Goal: Task Accomplishment & Management: Use online tool/utility

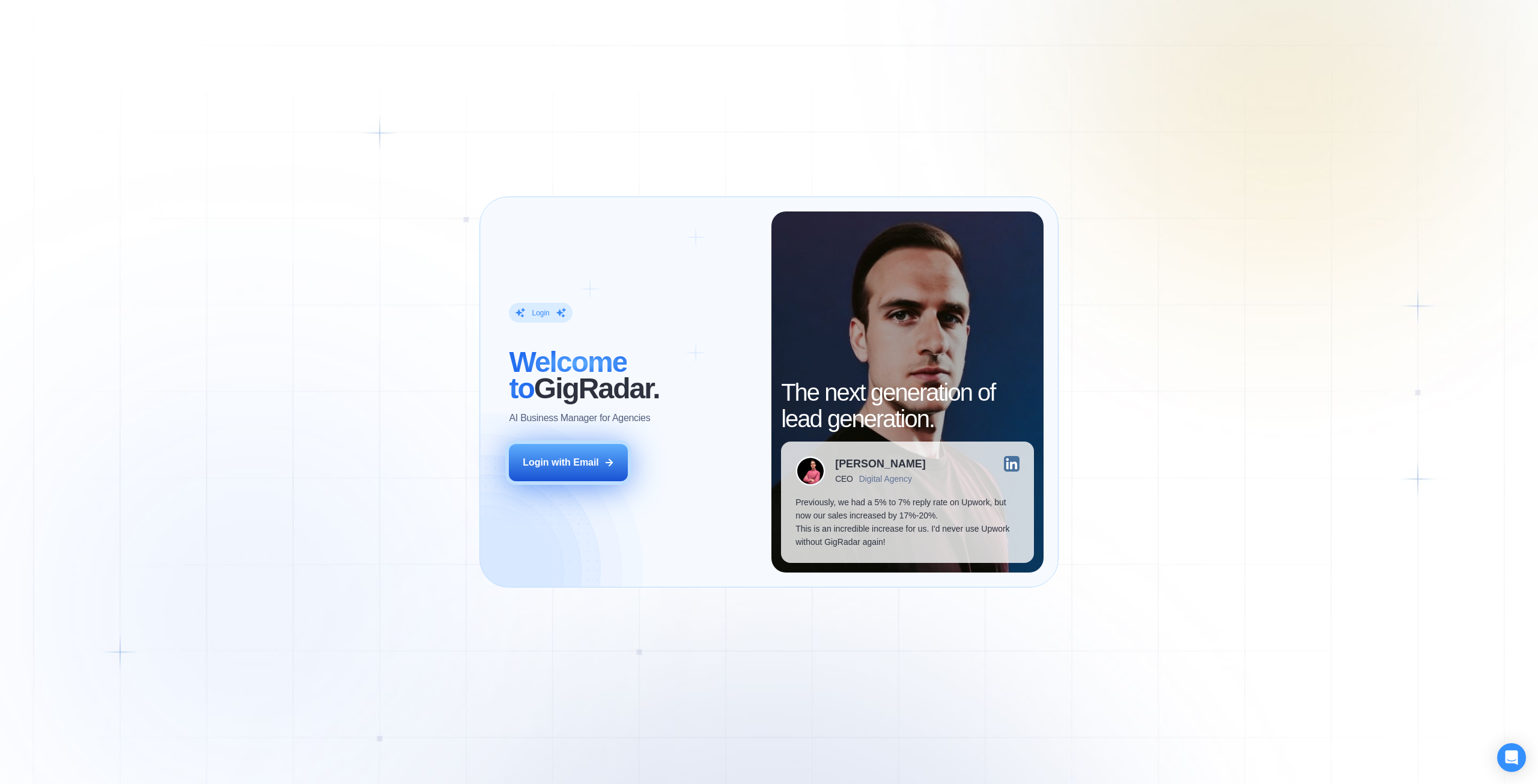
click at [576, 464] on div "Login with Email" at bounding box center [560, 463] width 76 height 13
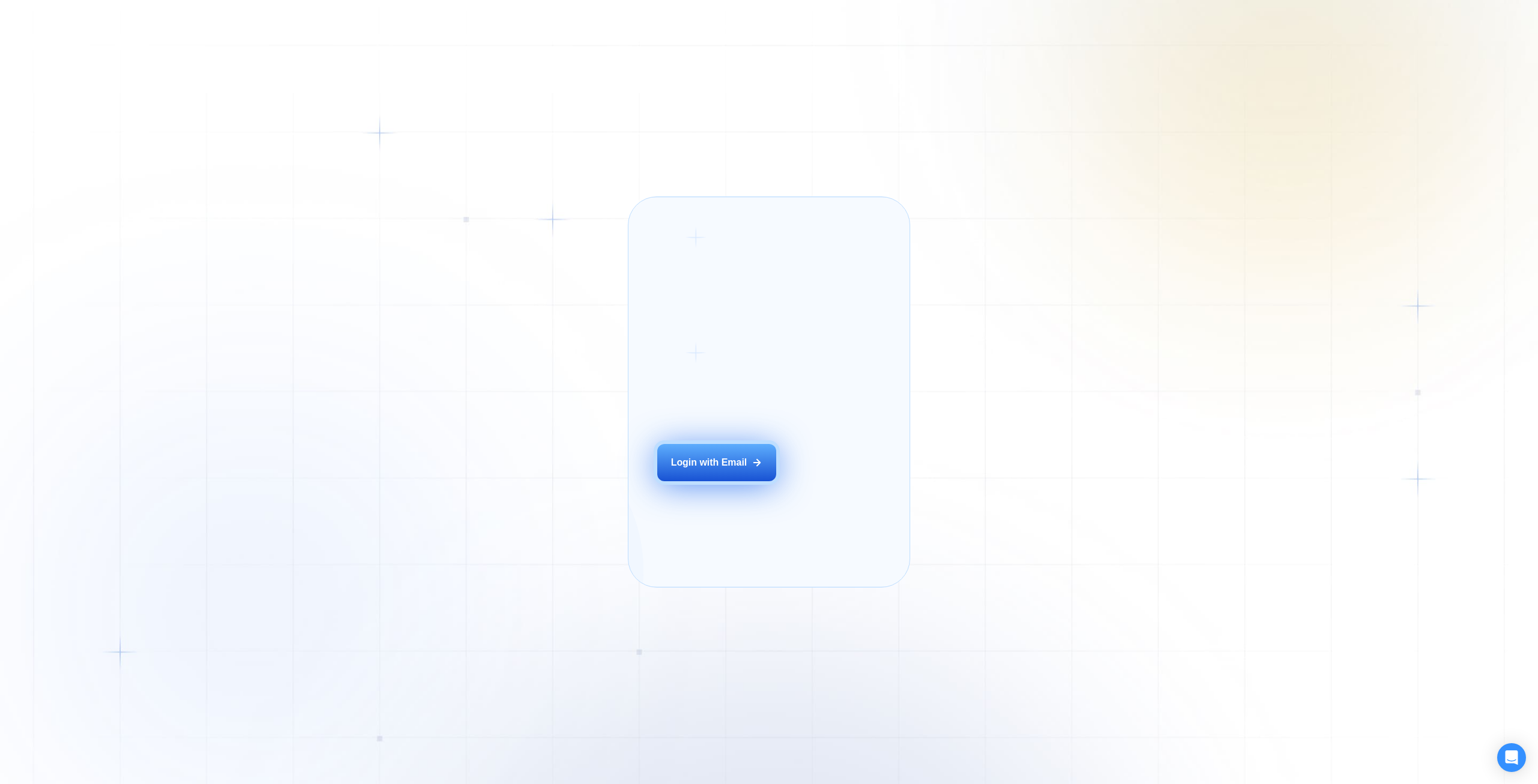
click at [701, 469] on div "Login with Email" at bounding box center [709, 463] width 76 height 13
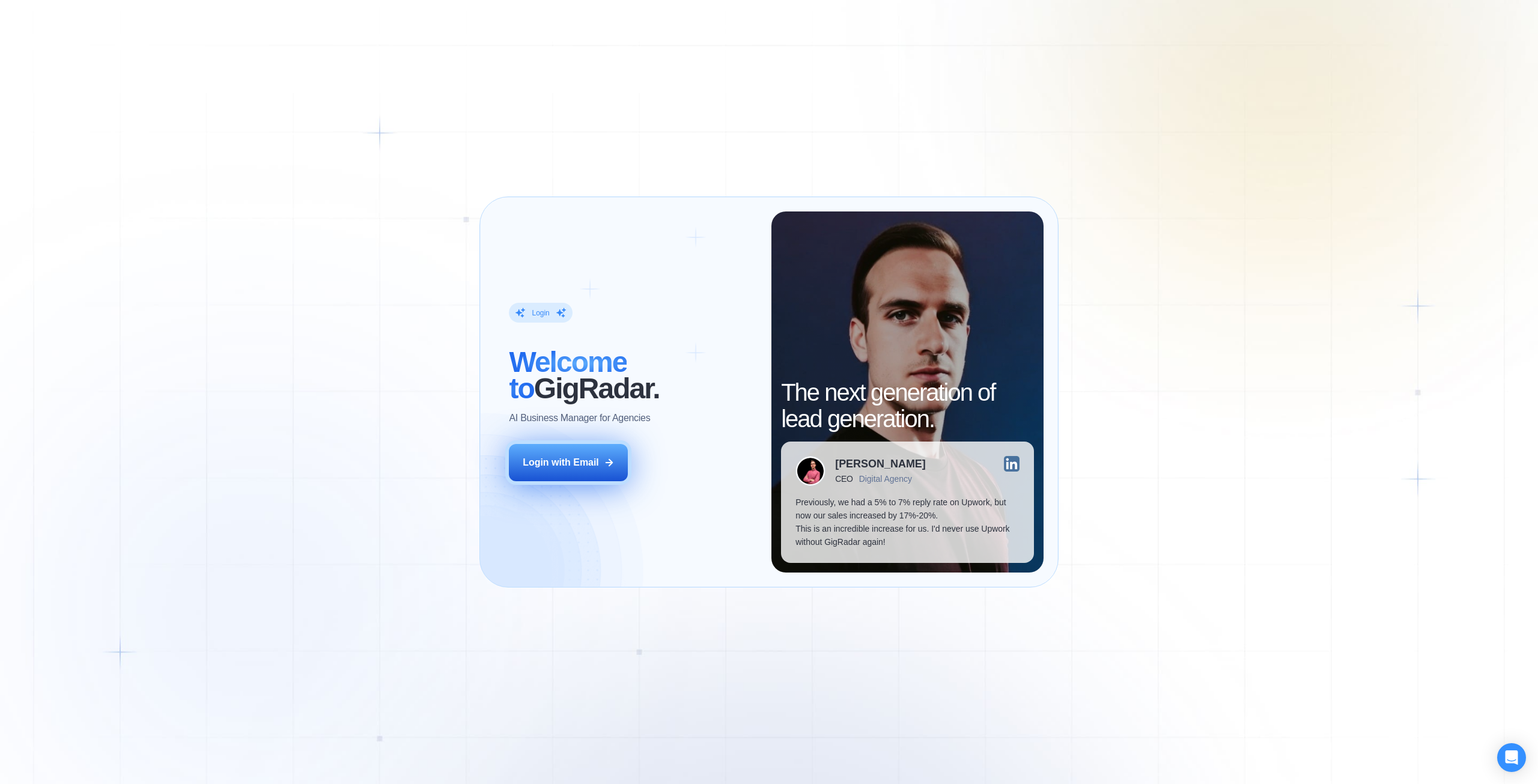
click at [570, 465] on div "Login with Email" at bounding box center [560, 463] width 76 height 13
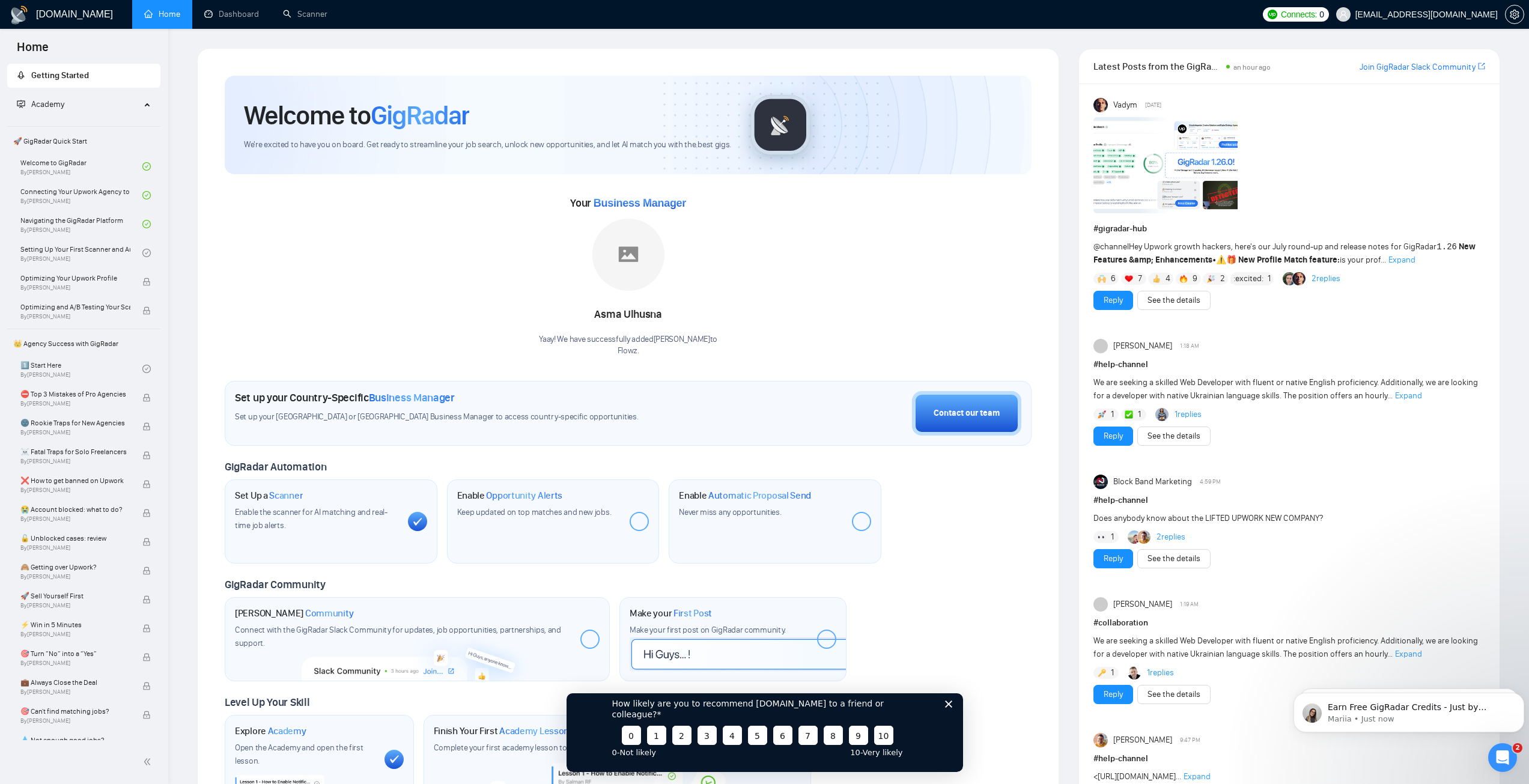
click at [950, 707] on polygon "Close survey" at bounding box center [948, 703] width 8 height 8
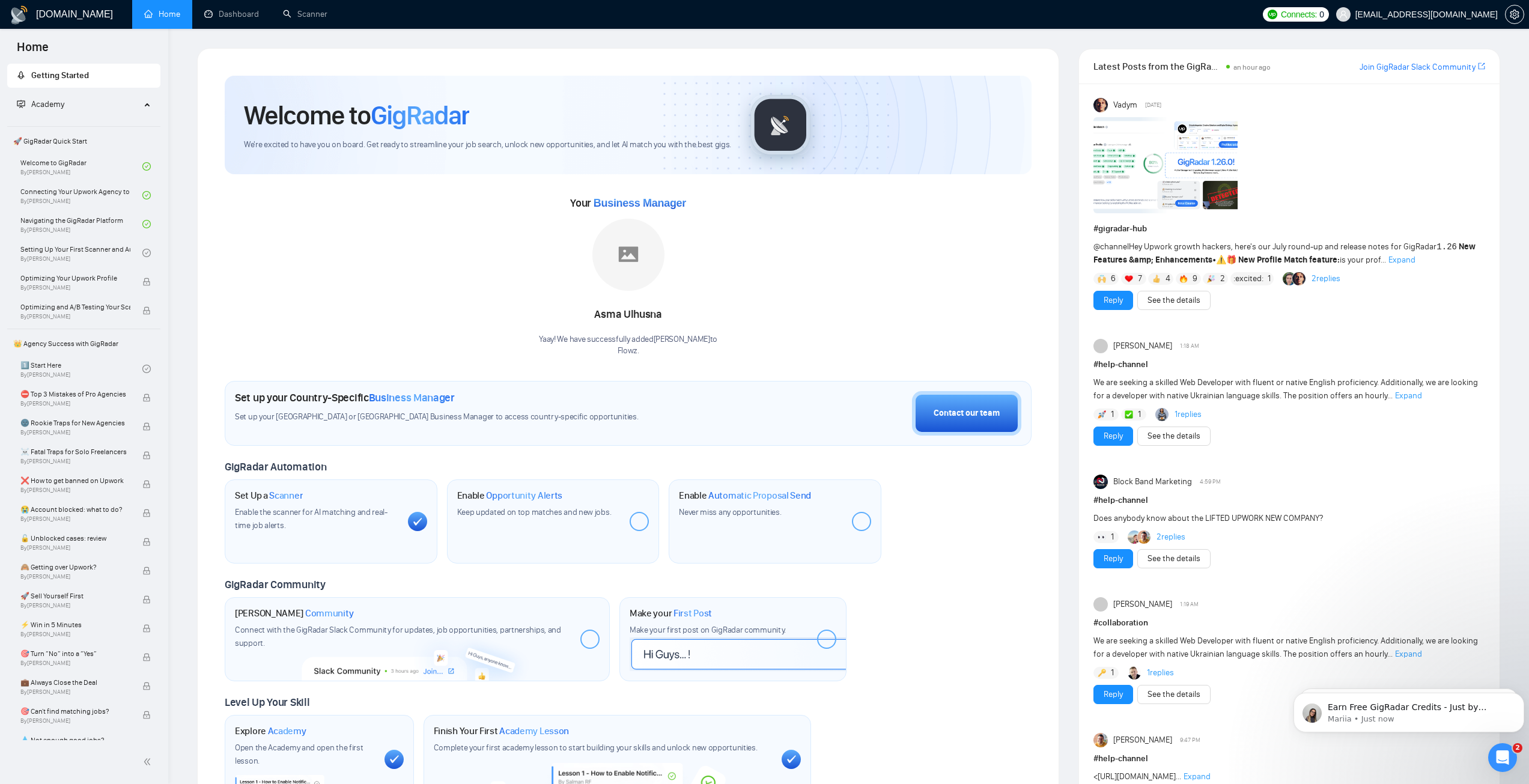
click at [436, 452] on div "Welcome to GigRadar We're excited to have you on board. Get ready to streamline…" at bounding box center [628, 440] width 806 height 727
click at [304, 15] on link "Scanner" at bounding box center [305, 13] width 44 height 11
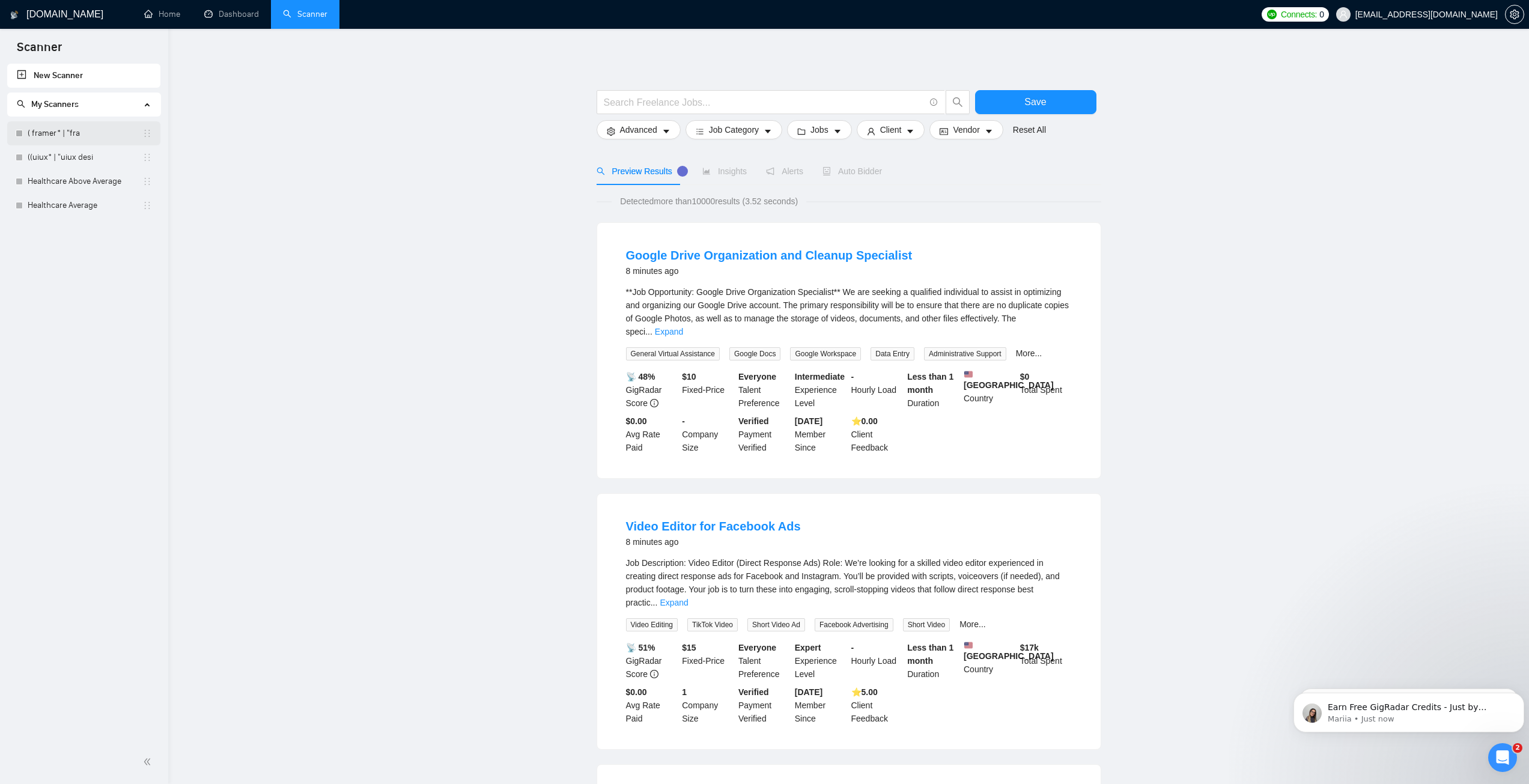
click at [79, 135] on link "( framer* | "fra" at bounding box center [85, 132] width 115 height 24
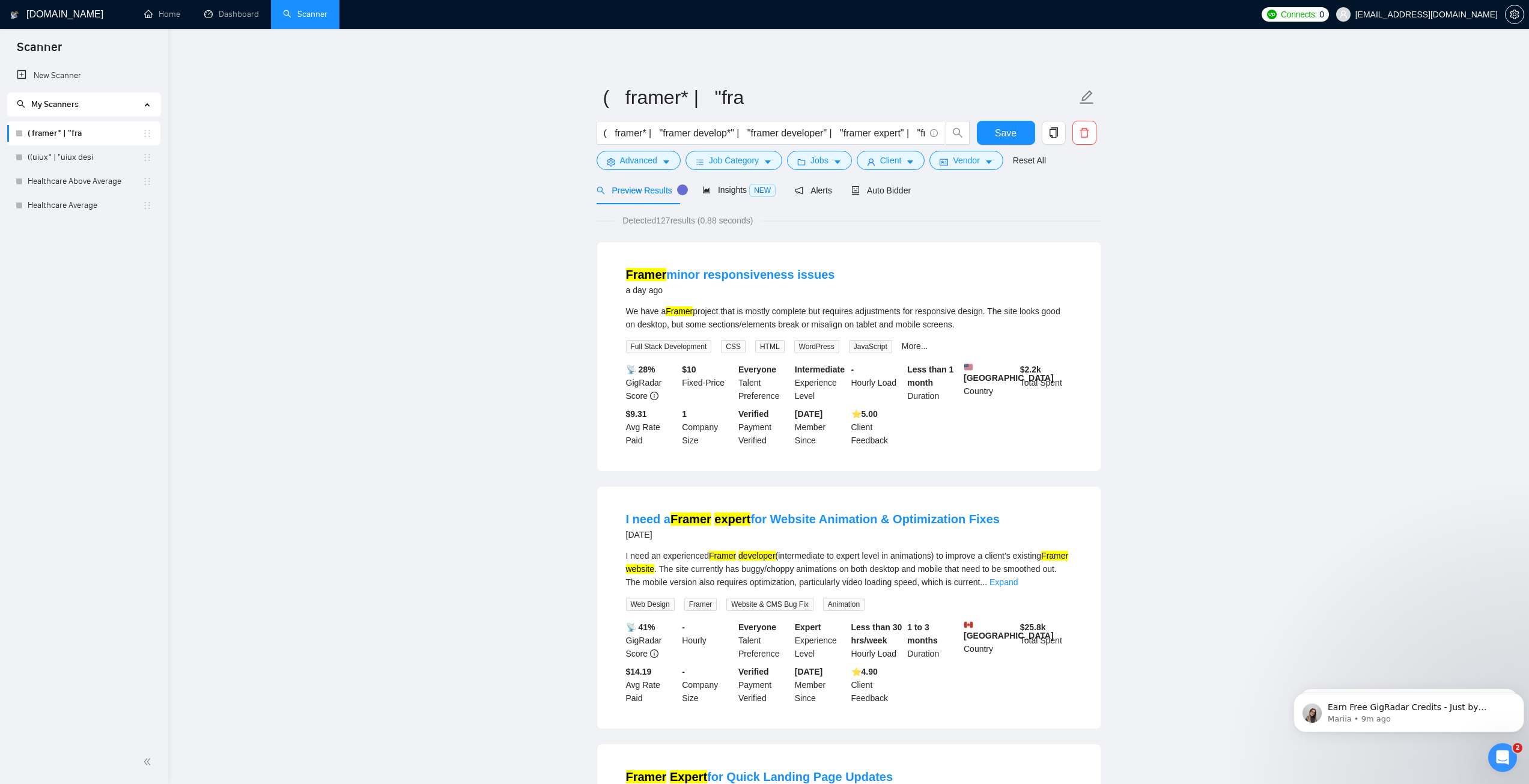
click at [157, 11] on link "Home" at bounding box center [162, 13] width 36 height 11
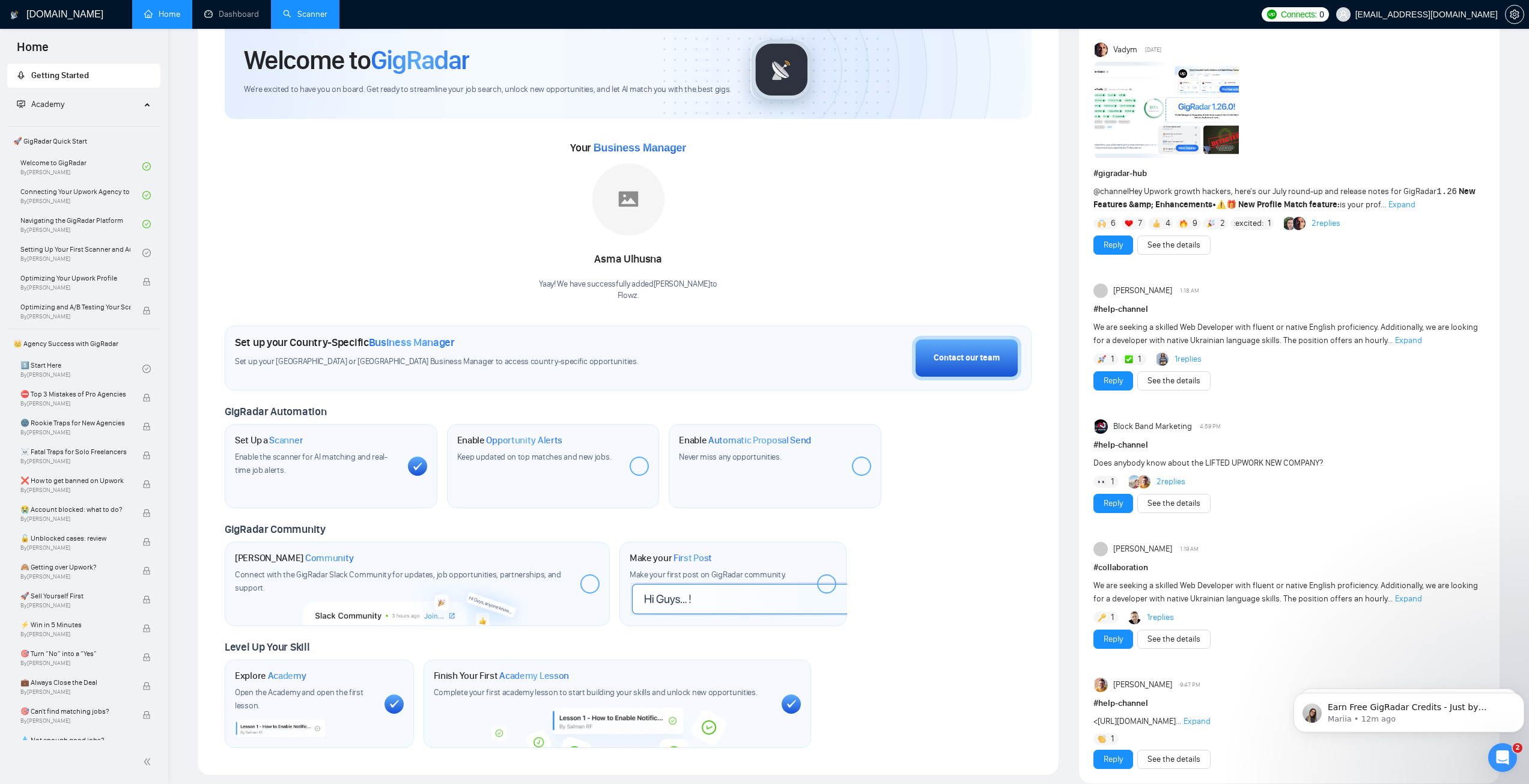
scroll to position [60, 0]
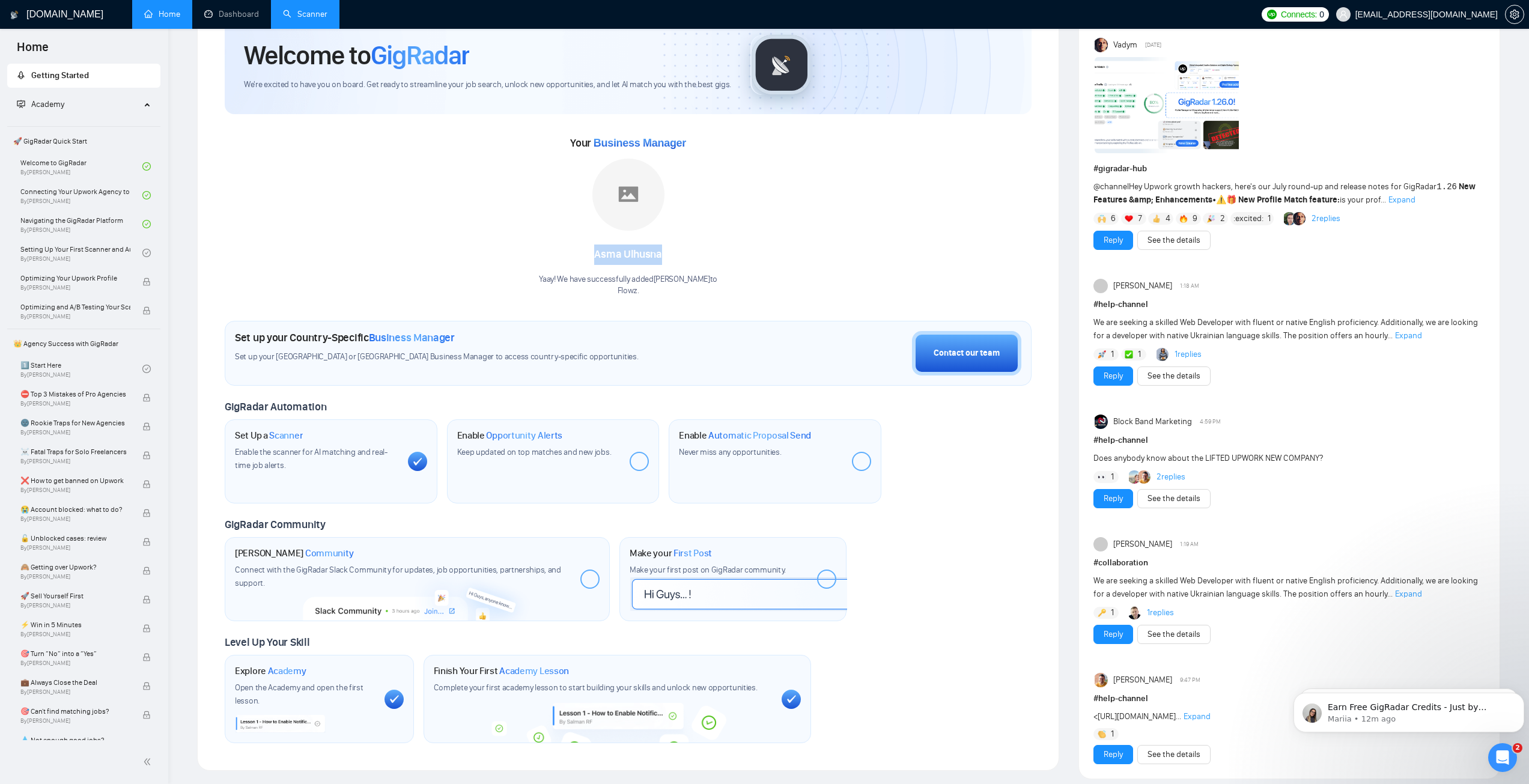
drag, startPoint x: 594, startPoint y: 256, endPoint x: 684, endPoint y: 261, distance: 90.1
click at [684, 261] on div "[PERSON_NAME]" at bounding box center [628, 254] width 179 height 20
click at [626, 251] on div "[PERSON_NAME]" at bounding box center [628, 254] width 179 height 20
drag, startPoint x: 549, startPoint y: 280, endPoint x: 695, endPoint y: 282, distance: 146.0
click at [695, 282] on div "Yaay! We have successfully added Asma Ulhusna to Flowz ." at bounding box center [628, 285] width 179 height 23
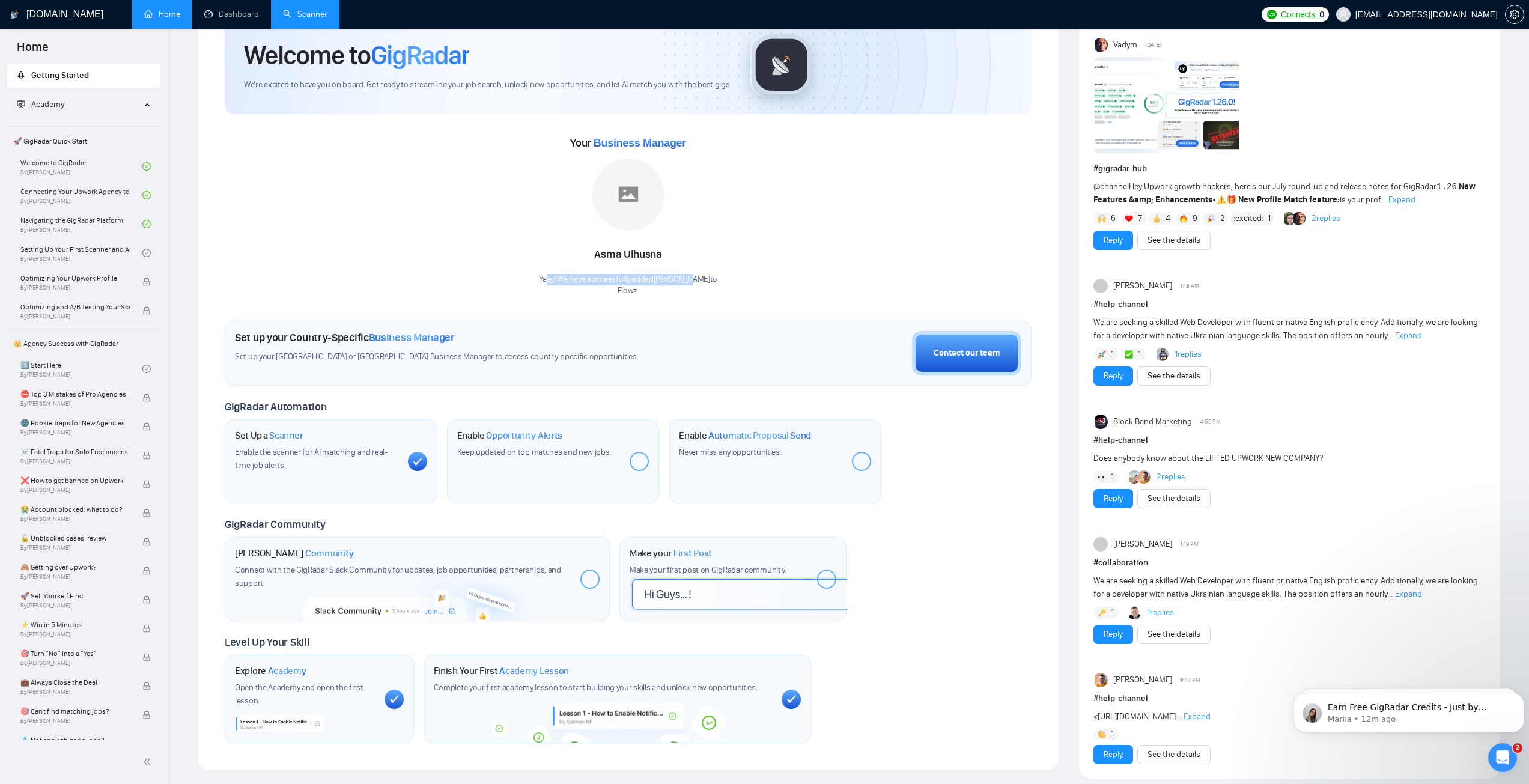
click at [602, 278] on div "Yaay! We have successfully added Asma Ulhusna to Flowz ." at bounding box center [628, 285] width 179 height 23
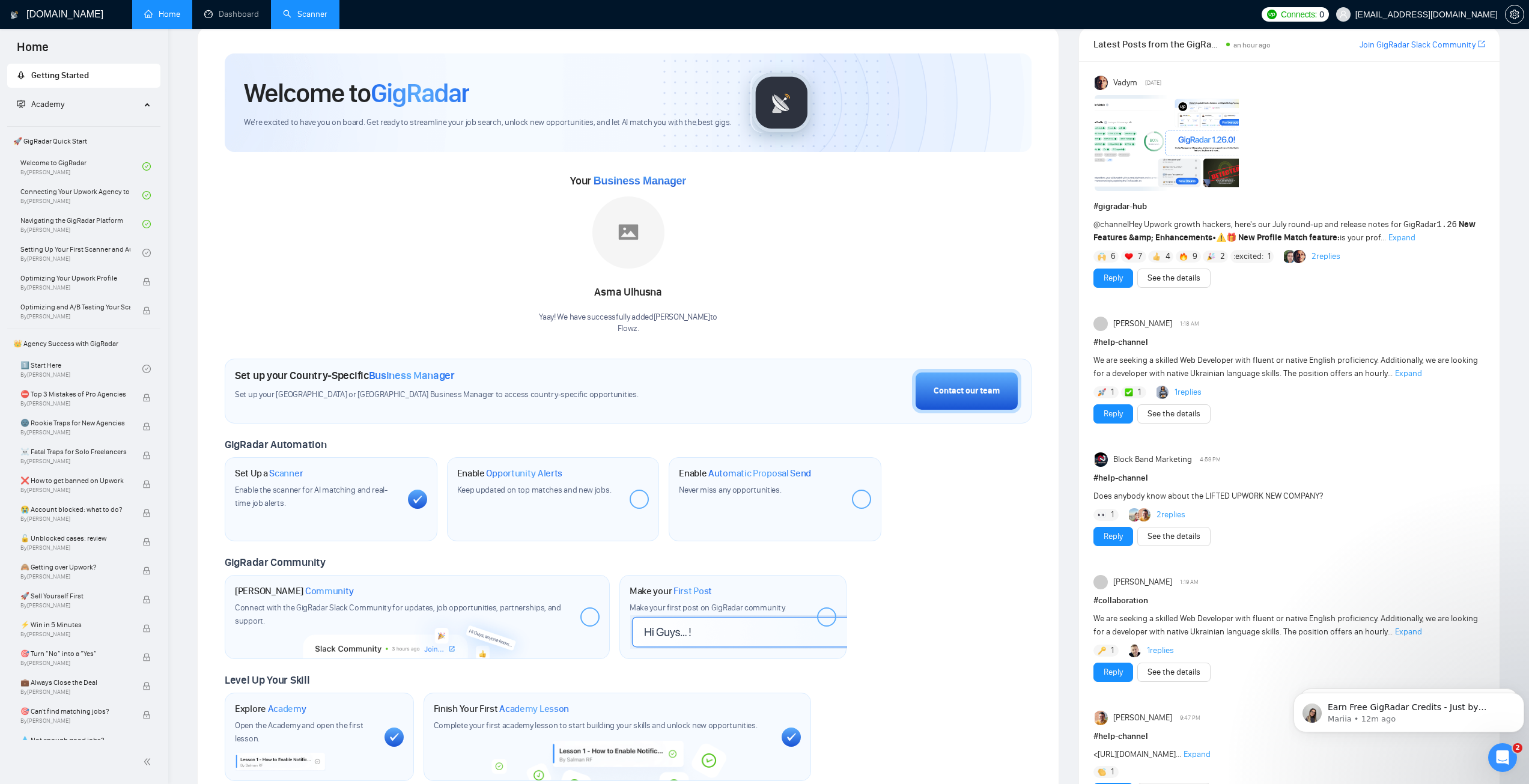
scroll to position [0, 0]
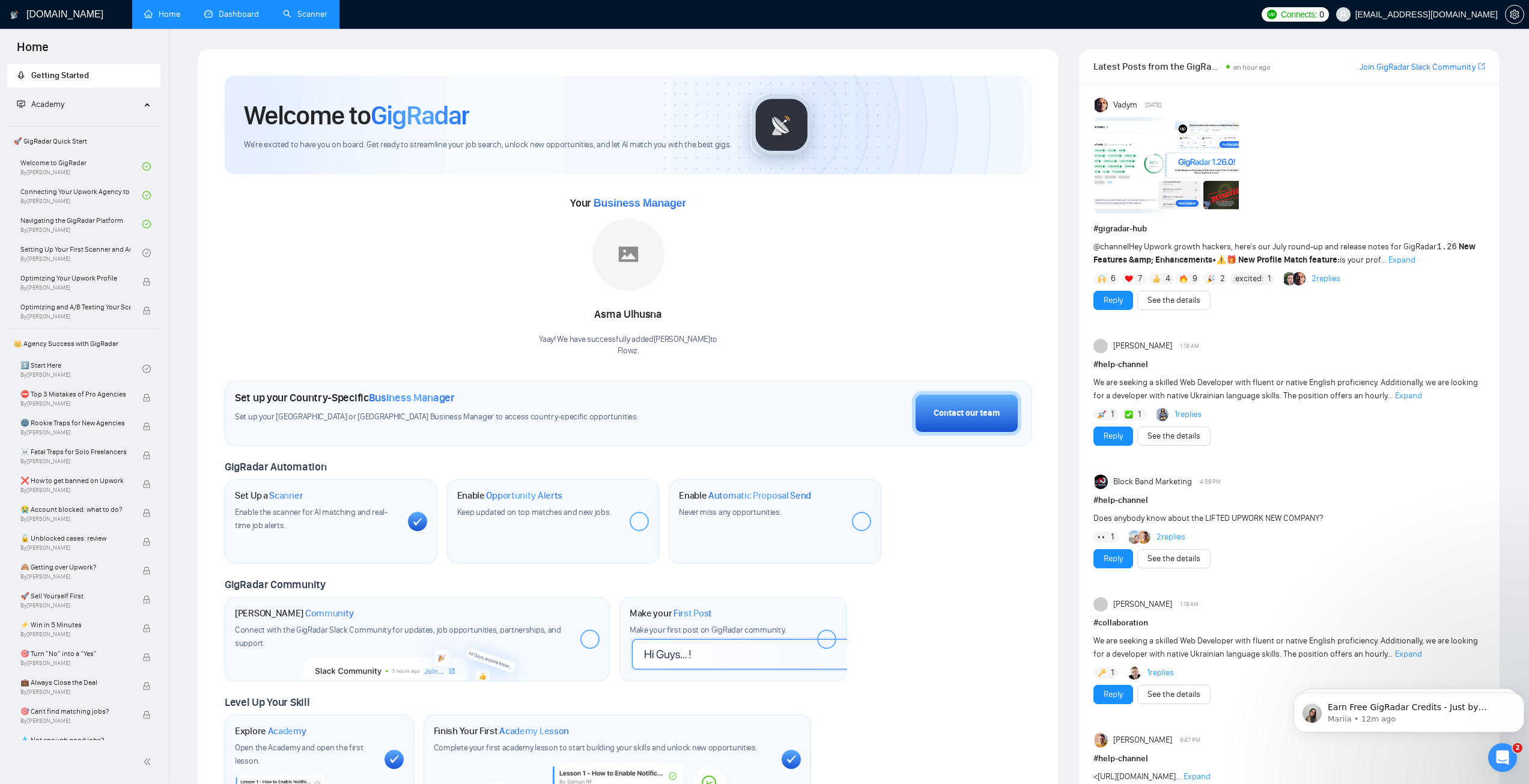
click at [212, 9] on link "Dashboard" at bounding box center [231, 13] width 55 height 11
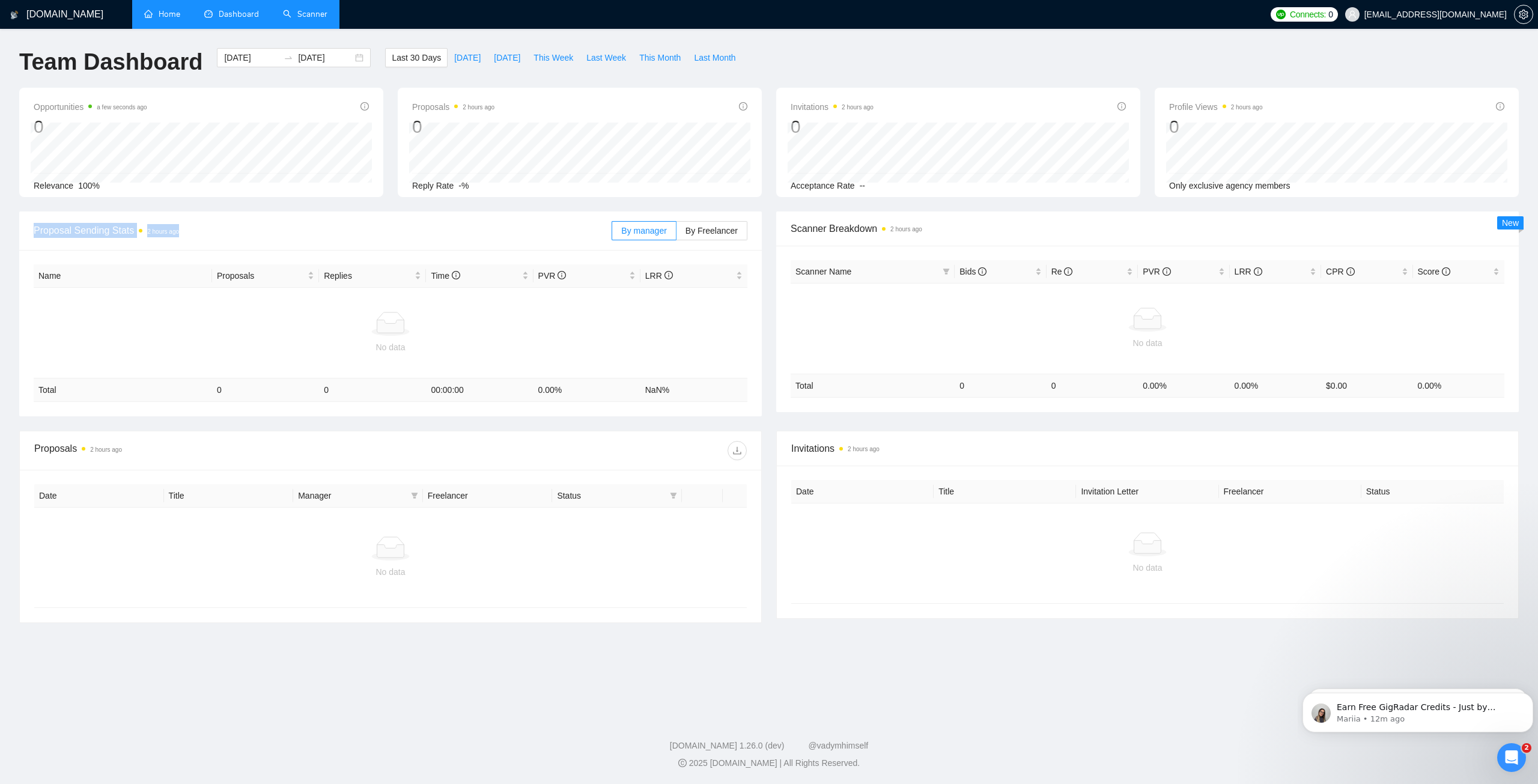
drag, startPoint x: 36, startPoint y: 230, endPoint x: 191, endPoint y: 257, distance: 157.3
click at [200, 242] on div "Proposal Sending Stats 2 hours ago" at bounding box center [323, 230] width 578 height 35
click at [73, 237] on span "Proposal Sending Stats 2 hours ago" at bounding box center [323, 230] width 578 height 15
drag, startPoint x: 789, startPoint y: 233, endPoint x: 1010, endPoint y: 314, distance: 235.4
click at [932, 221] on div "Scanner Breakdown 2 hours ago" at bounding box center [1147, 228] width 742 height 35
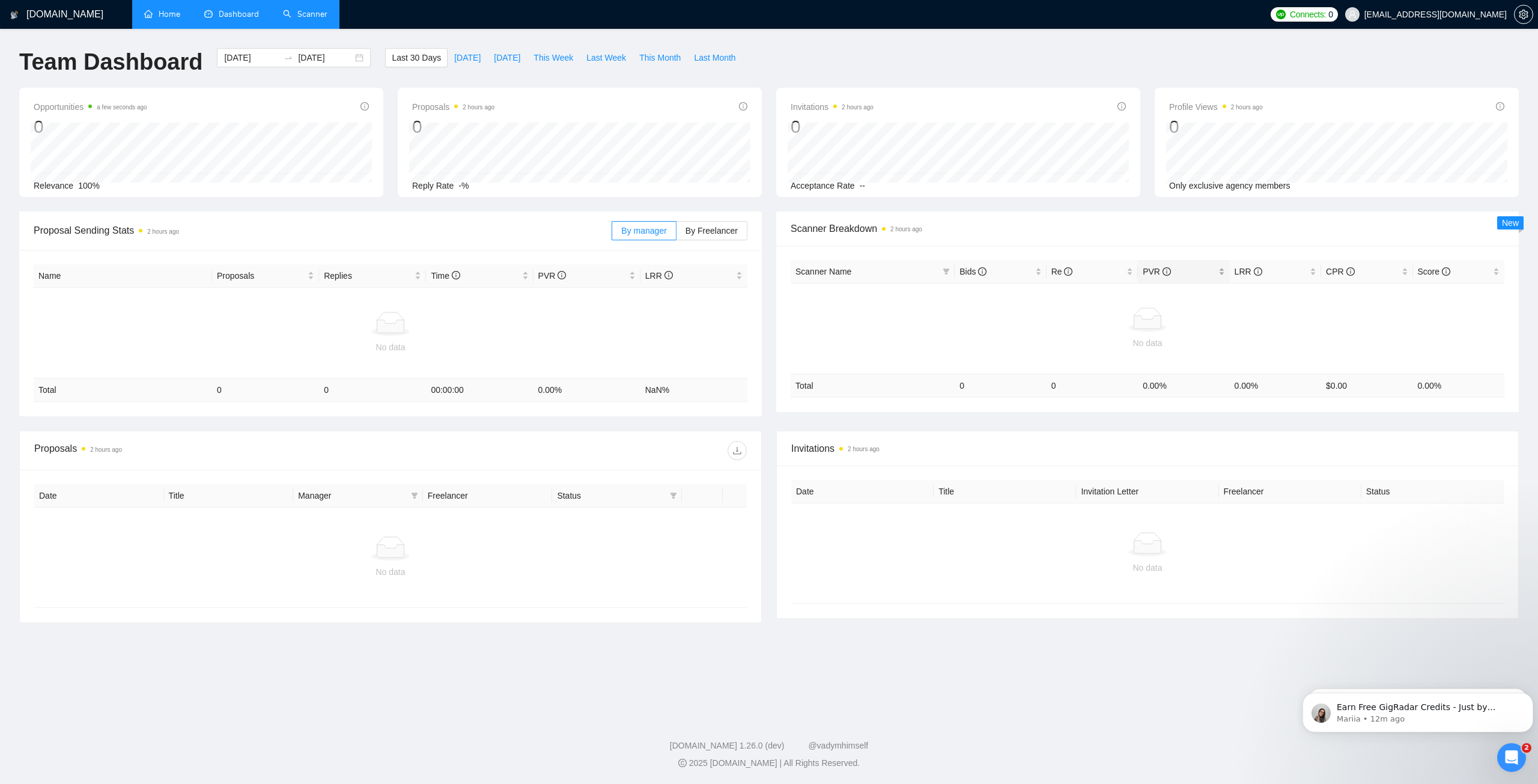
drag, startPoint x: 956, startPoint y: 273, endPoint x: 1147, endPoint y: 280, distance: 191.1
click at [1003, 272] on div "Bids" at bounding box center [999, 272] width 82 height 13
click at [298, 14] on link "Scanner" at bounding box center [305, 13] width 44 height 11
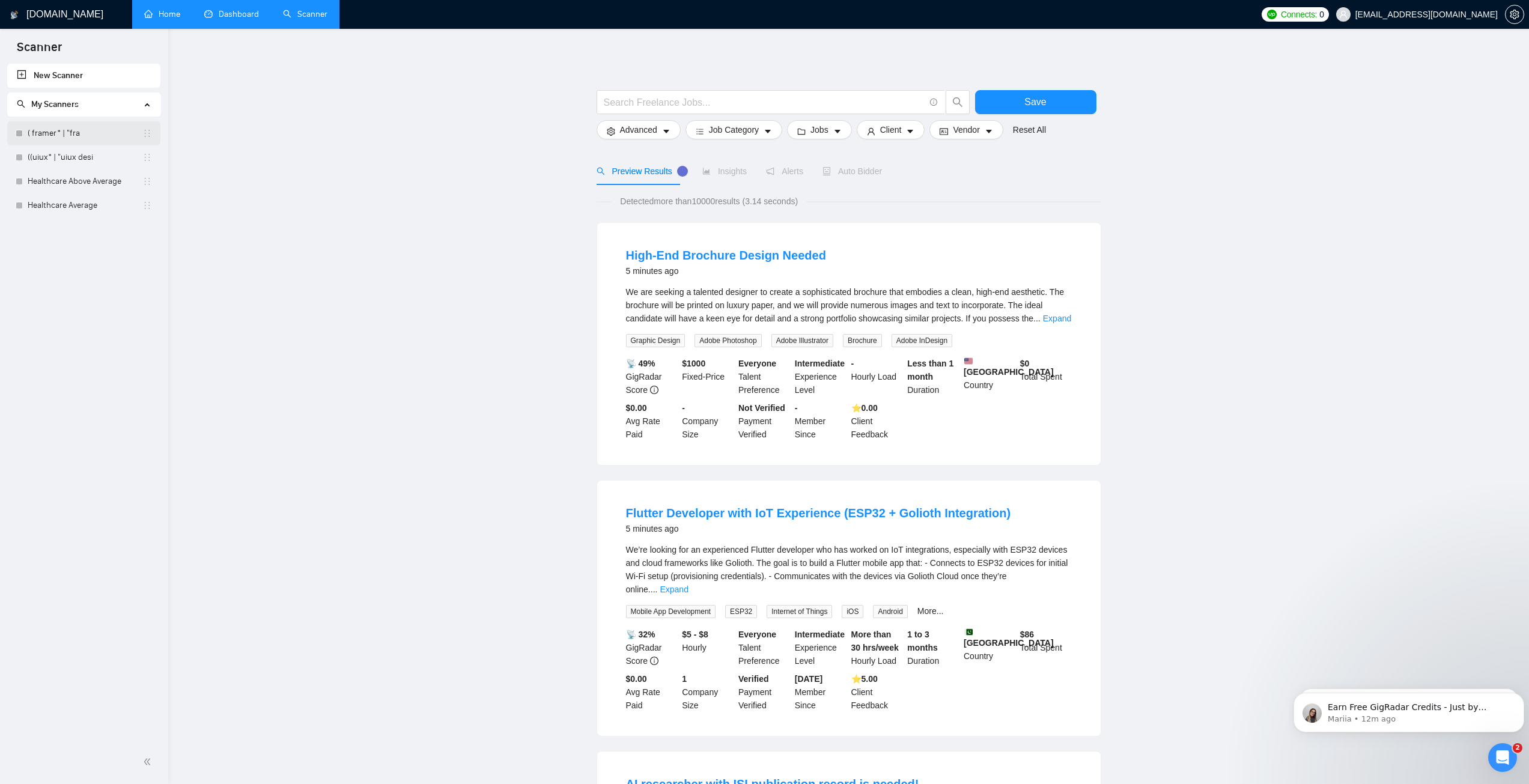
click at [46, 129] on link "( framer* | "fra" at bounding box center [85, 132] width 115 height 24
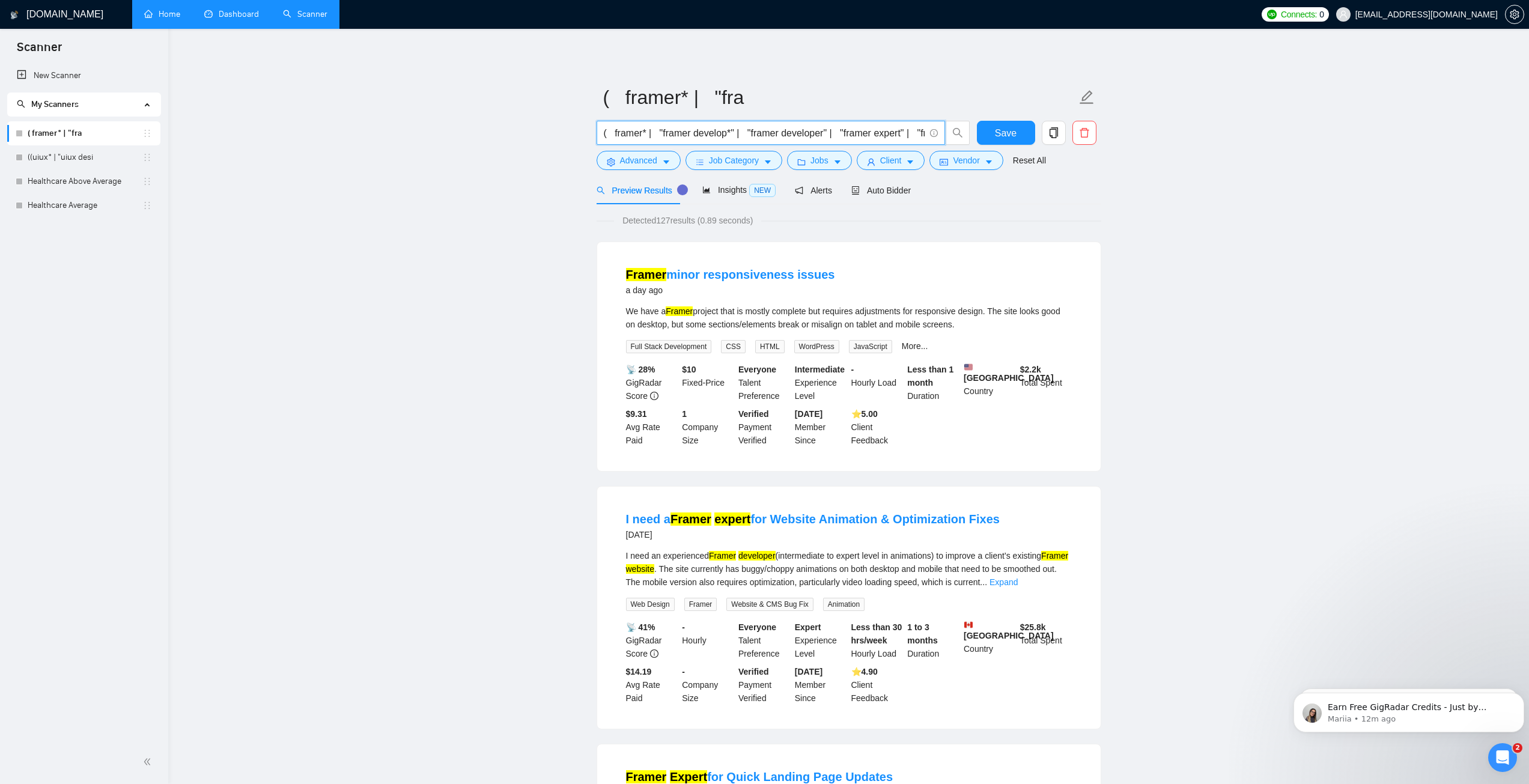
drag, startPoint x: 605, startPoint y: 134, endPoint x: 555, endPoint y: 125, distance: 50.8
click at [614, 131] on input "( framer* | "framer develop*" | "framer developer" | "framer expert" | "framer …" at bounding box center [764, 133] width 321 height 15
drag, startPoint x: 613, startPoint y: 133, endPoint x: 644, endPoint y: 131, distance: 31.1
click at [632, 134] on input "( framer* | "framer develop*" | "framer developer" | "framer expert" | "framer …" at bounding box center [764, 133] width 321 height 15
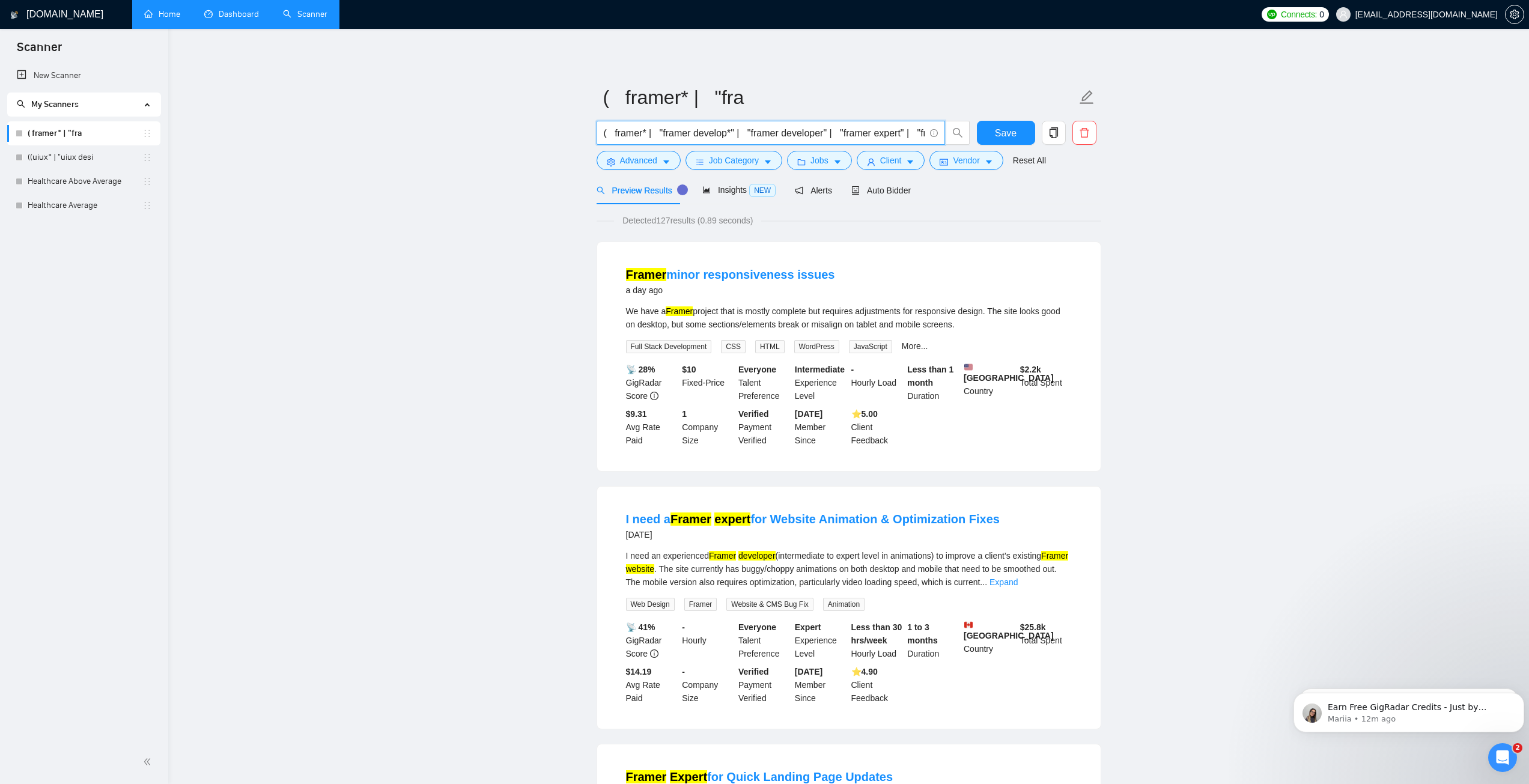
click at [644, 131] on input "( framer* | "framer develop*" | "framer developer" | "framer expert" | "framer …" at bounding box center [764, 133] width 321 height 15
drag, startPoint x: 615, startPoint y: 131, endPoint x: 897, endPoint y: 131, distance: 282.0
click at [903, 136] on input "( framer* | "framer develop*" | "framer developer" | "framer expert" | "framer …" at bounding box center [764, 133] width 321 height 15
click at [683, 137] on input "( framer* | "framer develop*" | "framer developer" | "framer expert" | "framer …" at bounding box center [764, 133] width 321 height 15
drag, startPoint x: 648, startPoint y: 134, endPoint x: 655, endPoint y: 131, distance: 7.6
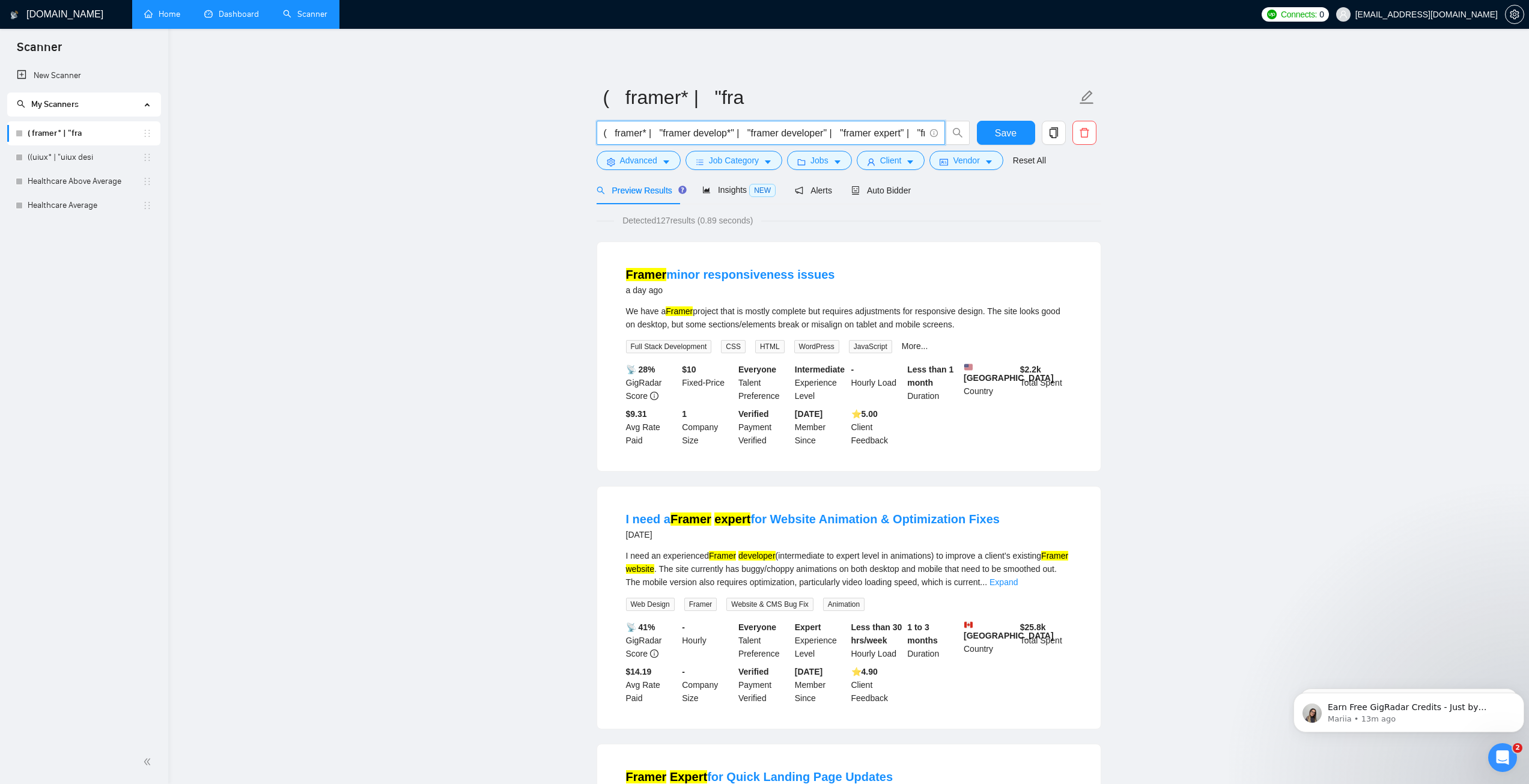
click at [653, 131] on input "( framer* | "framer develop*" | "framer developer" | "framer expert" | "framer …" at bounding box center [764, 133] width 321 height 15
drag, startPoint x: 680, startPoint y: 132, endPoint x: 672, endPoint y: 132, distance: 8.0
click at [679, 132] on input "( framer* | "framer develop*" | "framer developer" | "framer expert" | "framer …" at bounding box center [764, 133] width 321 height 15
click at [650, 132] on input "( framer* | "framer develop*" | "framer developer" | "framer expert" | "framer …" at bounding box center [764, 133] width 321 height 15
click at [656, 133] on input "( framer* | "framer develop*" | "framer developer" | "framer expert" | "framer …" at bounding box center [764, 133] width 321 height 15
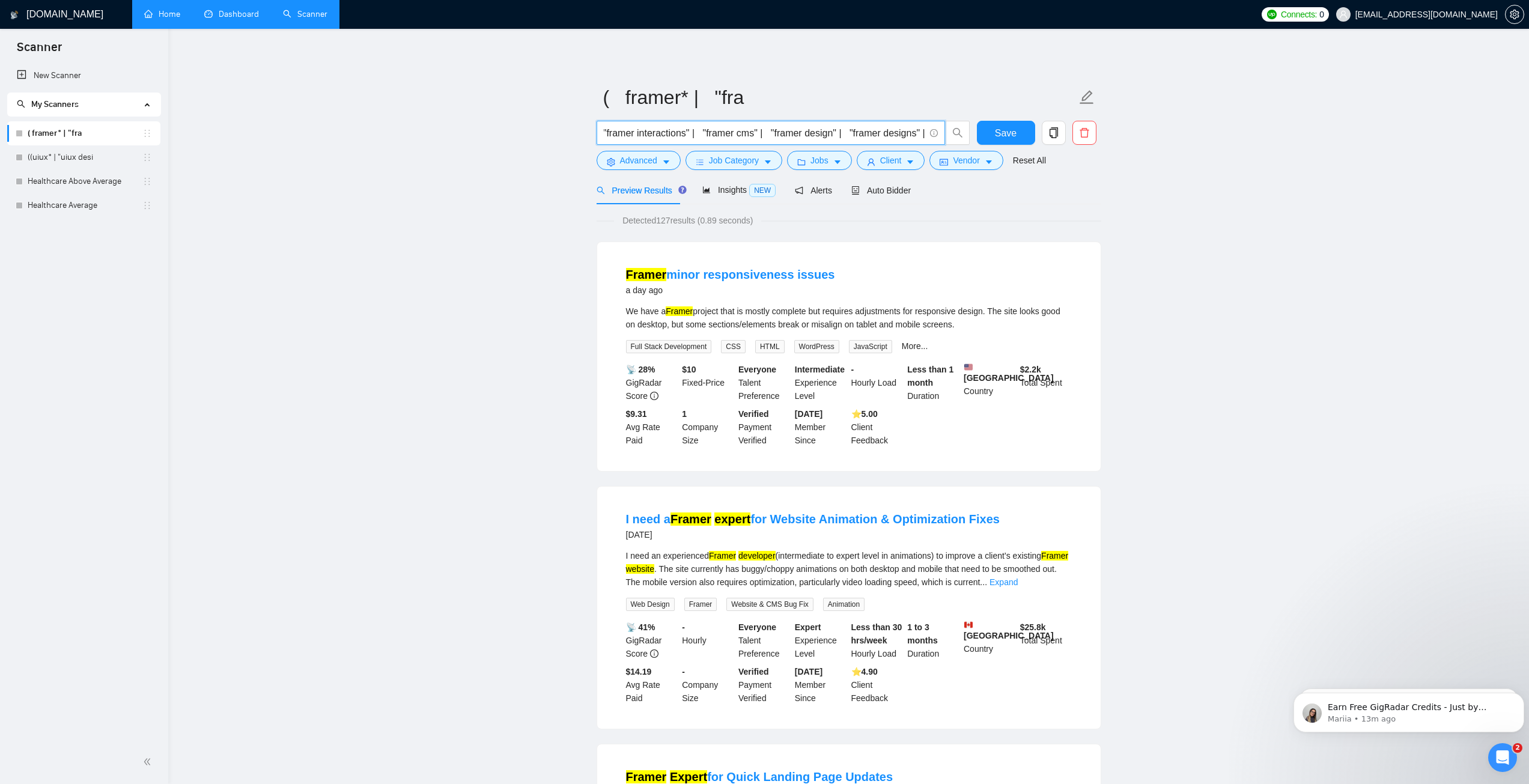
drag, startPoint x: 832, startPoint y: 135, endPoint x: 877, endPoint y: 136, distance: 45.0
click at [935, 137] on span "( framer* | "framer develop*" | "framer developer" | "framer expert" | "framer …" at bounding box center [770, 132] width 348 height 24
click at [813, 128] on input "( framer* | "framer develop*" | "framer developer" | "framer expert" | "framer …" at bounding box center [764, 133] width 321 height 15
drag, startPoint x: 691, startPoint y: 131, endPoint x: 729, endPoint y: 127, distance: 38.2
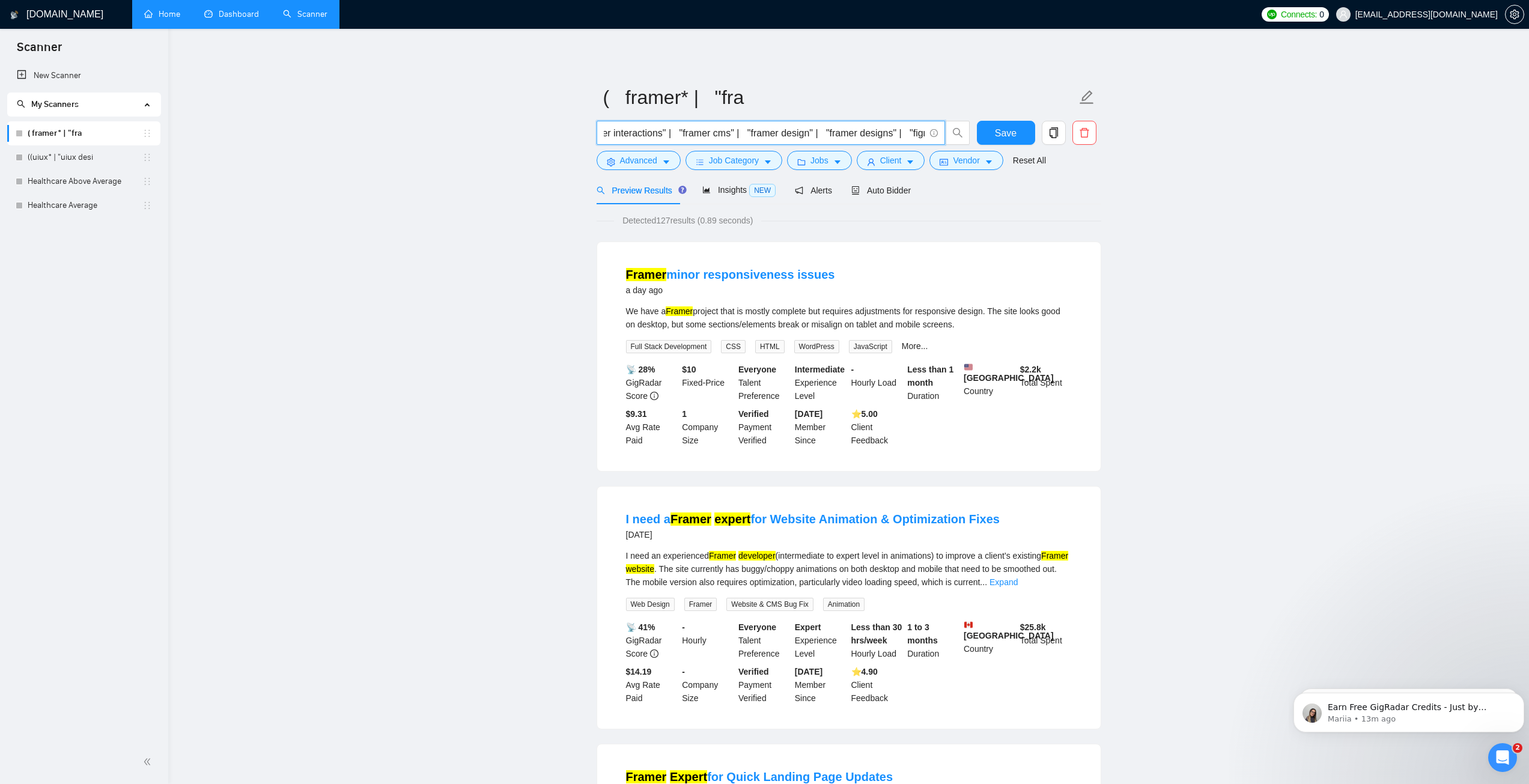
click at [728, 129] on input "( framer* | "framer develop*" | "framer developer" | "framer expert" | "framer …" at bounding box center [764, 133] width 321 height 15
drag, startPoint x: 651, startPoint y: 128, endPoint x: 704, endPoint y: 129, distance: 53.0
click at [652, 128] on input "( framer* | "framer develop*" | "framer developer" | "framer expert" | "framer …" at bounding box center [764, 133] width 321 height 15
drag, startPoint x: 711, startPoint y: 128, endPoint x: 953, endPoint y: 125, distance: 242.0
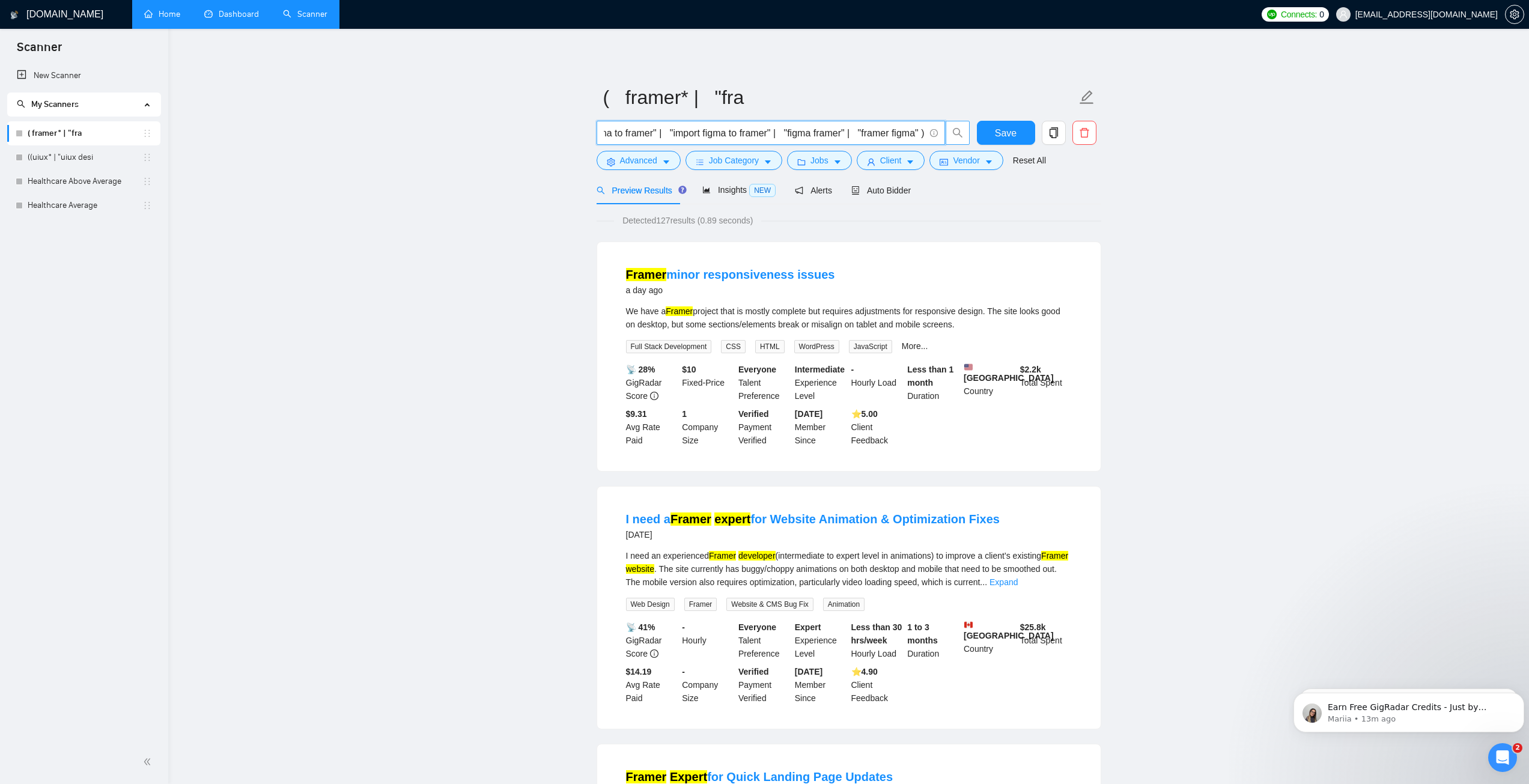
click at [953, 125] on span "( framer* | "framer develop*" | "framer developer" | "framer expert" | "framer …" at bounding box center [782, 132] width 373 height 24
click at [865, 131] on input "( framer* | "framer develop*" | "framer developer" | "framer expert" | "framer …" at bounding box center [764, 133] width 321 height 15
drag, startPoint x: 660, startPoint y: 223, endPoint x: 673, endPoint y: 225, distance: 13.2
click at [673, 225] on span "Detected 127 results (0.89 seconds)" at bounding box center [687, 221] width 147 height 13
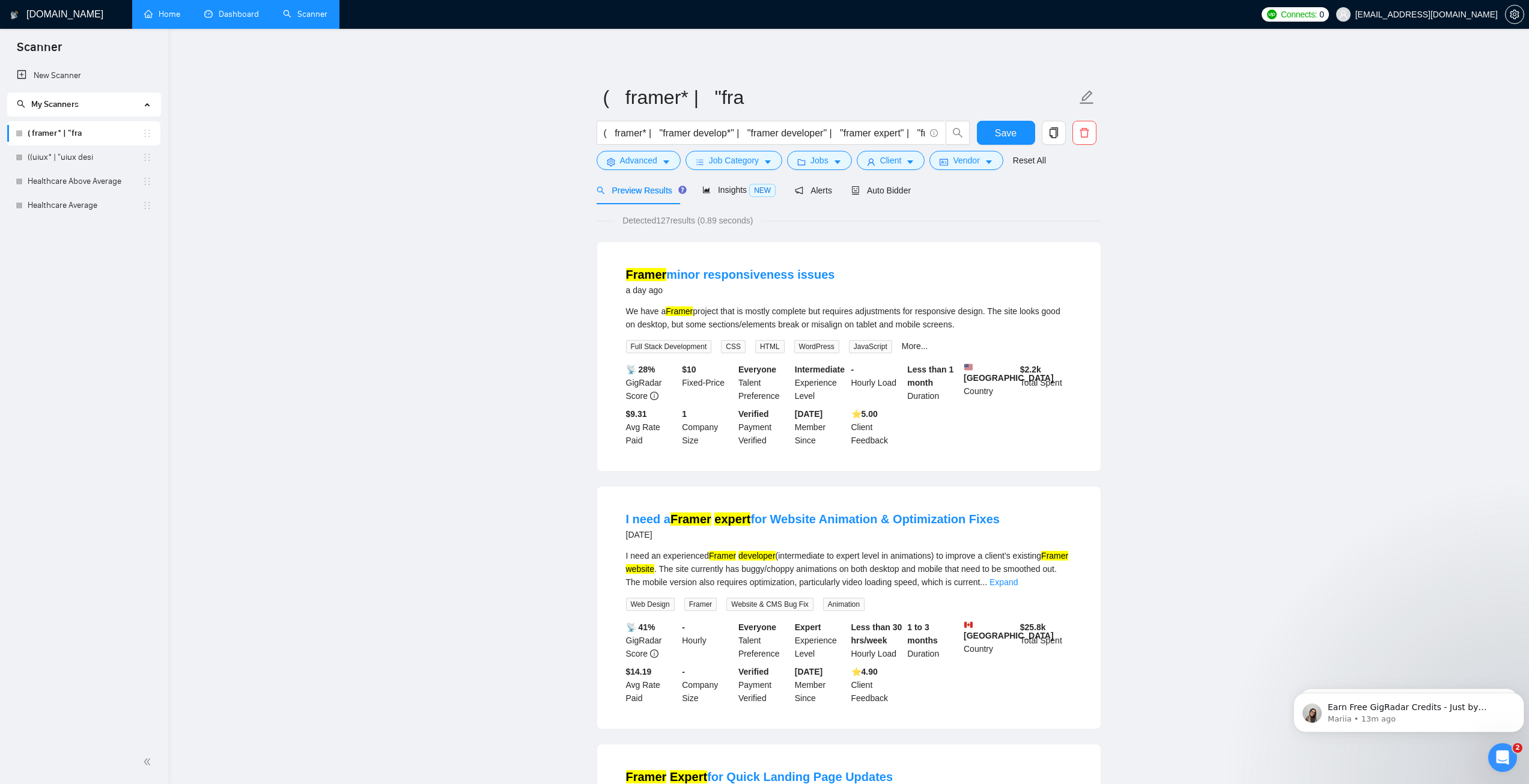
drag, startPoint x: 665, startPoint y: 221, endPoint x: 672, endPoint y: 213, distance: 10.6
click at [665, 221] on span "Detected 127 results (0.89 seconds)" at bounding box center [687, 221] width 147 height 13
click at [653, 158] on span "Advanced" at bounding box center [638, 160] width 37 height 13
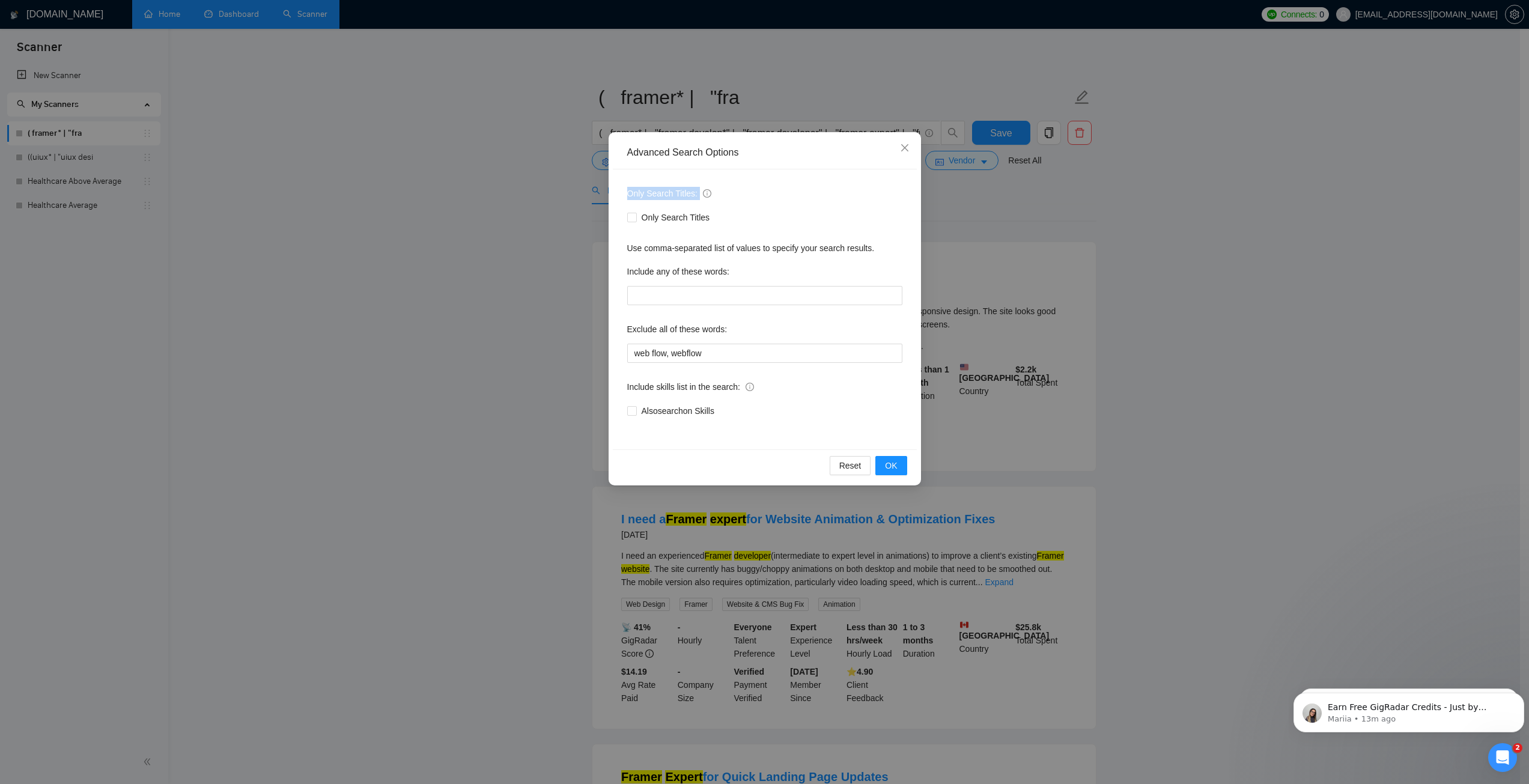
drag, startPoint x: 644, startPoint y: 194, endPoint x: 705, endPoint y: 196, distance: 61.0
click at [703, 197] on span "Only Search Titles:" at bounding box center [669, 194] width 84 height 13
click at [908, 147] on icon "close" at bounding box center [904, 148] width 10 height 10
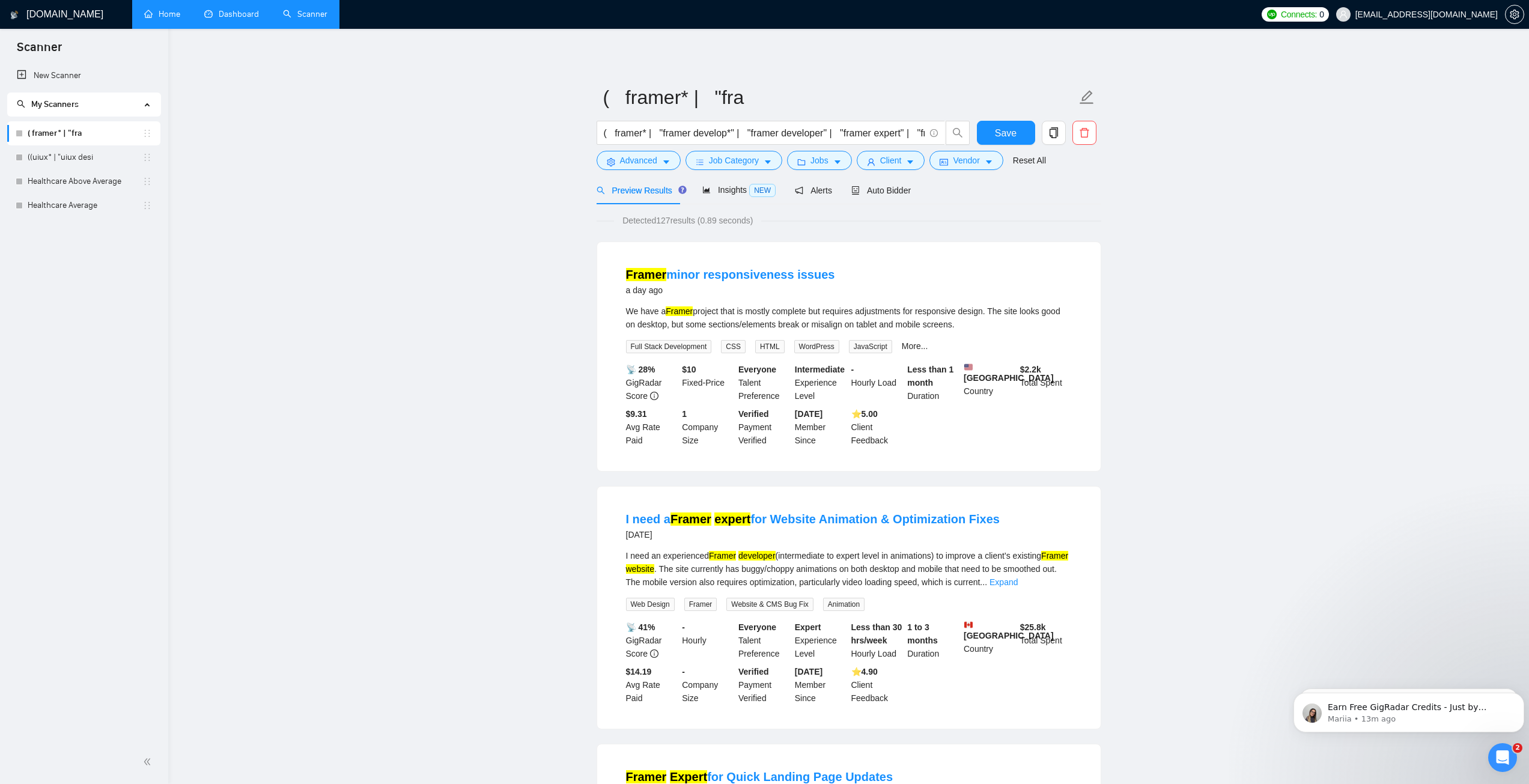
drag, startPoint x: 853, startPoint y: 277, endPoint x: 618, endPoint y: 276, distance: 235.0
click at [618, 276] on li "Framer minor responsiveness issues a day ago We have a Framer project that is m…" at bounding box center [848, 356] width 474 height 200
click at [618, 257] on li "Framer minor responsiveness issues a day ago We have a Framer project that is m…" at bounding box center [848, 356] width 474 height 200
click at [664, 155] on button "Advanced" at bounding box center [638, 160] width 84 height 19
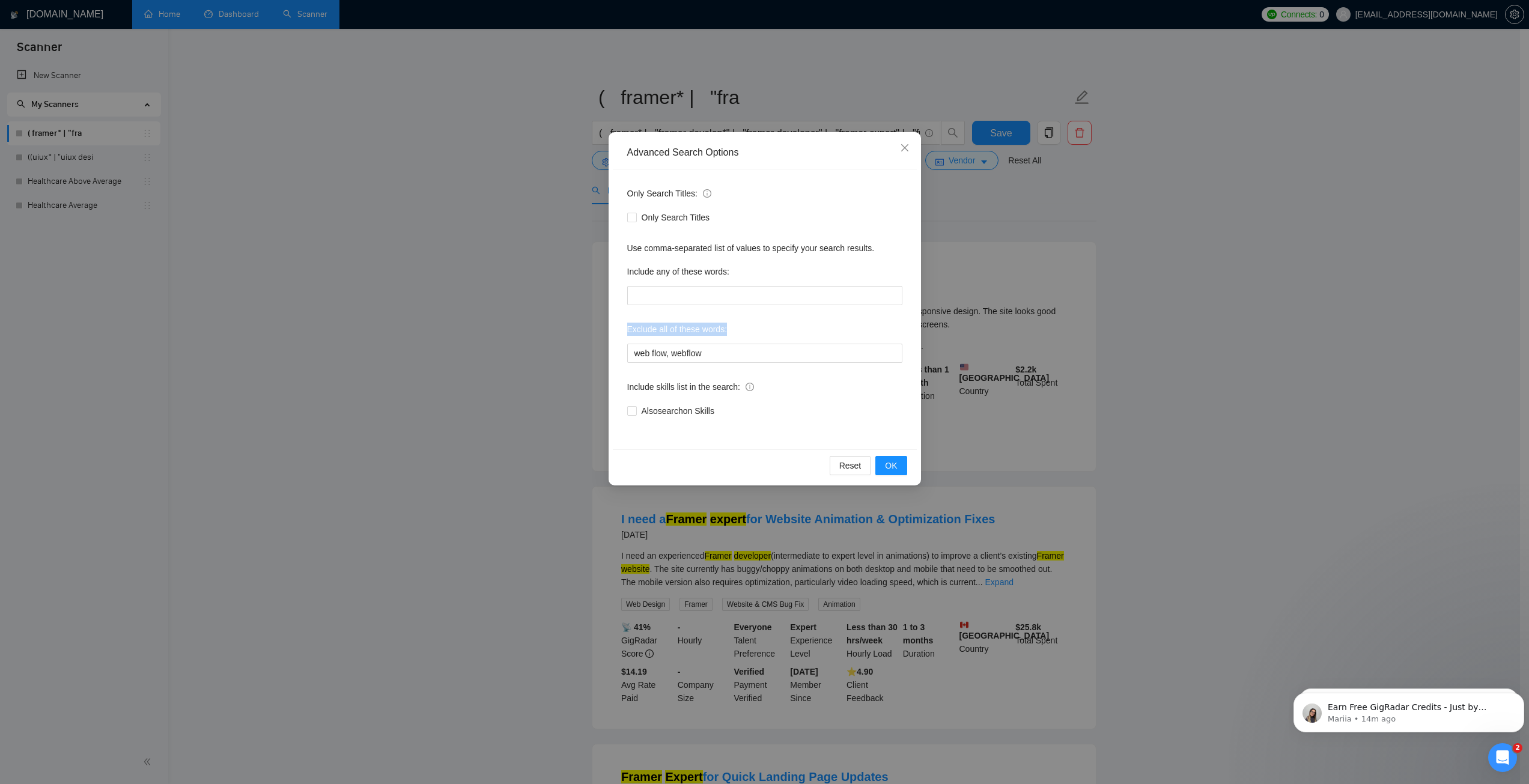
drag, startPoint x: 627, startPoint y: 323, endPoint x: 729, endPoint y: 335, distance: 102.7
click at [729, 335] on div "Exclude all of these words:" at bounding box center [764, 331] width 275 height 24
drag, startPoint x: 708, startPoint y: 357, endPoint x: 624, endPoint y: 354, distance: 84.1
click at [624, 354] on div "Only Search Titles: Only Search Titles Use comma-separated list of values to sp…" at bounding box center [764, 309] width 304 height 280
click at [669, 349] on input "web flow, webflow" at bounding box center [764, 353] width 275 height 19
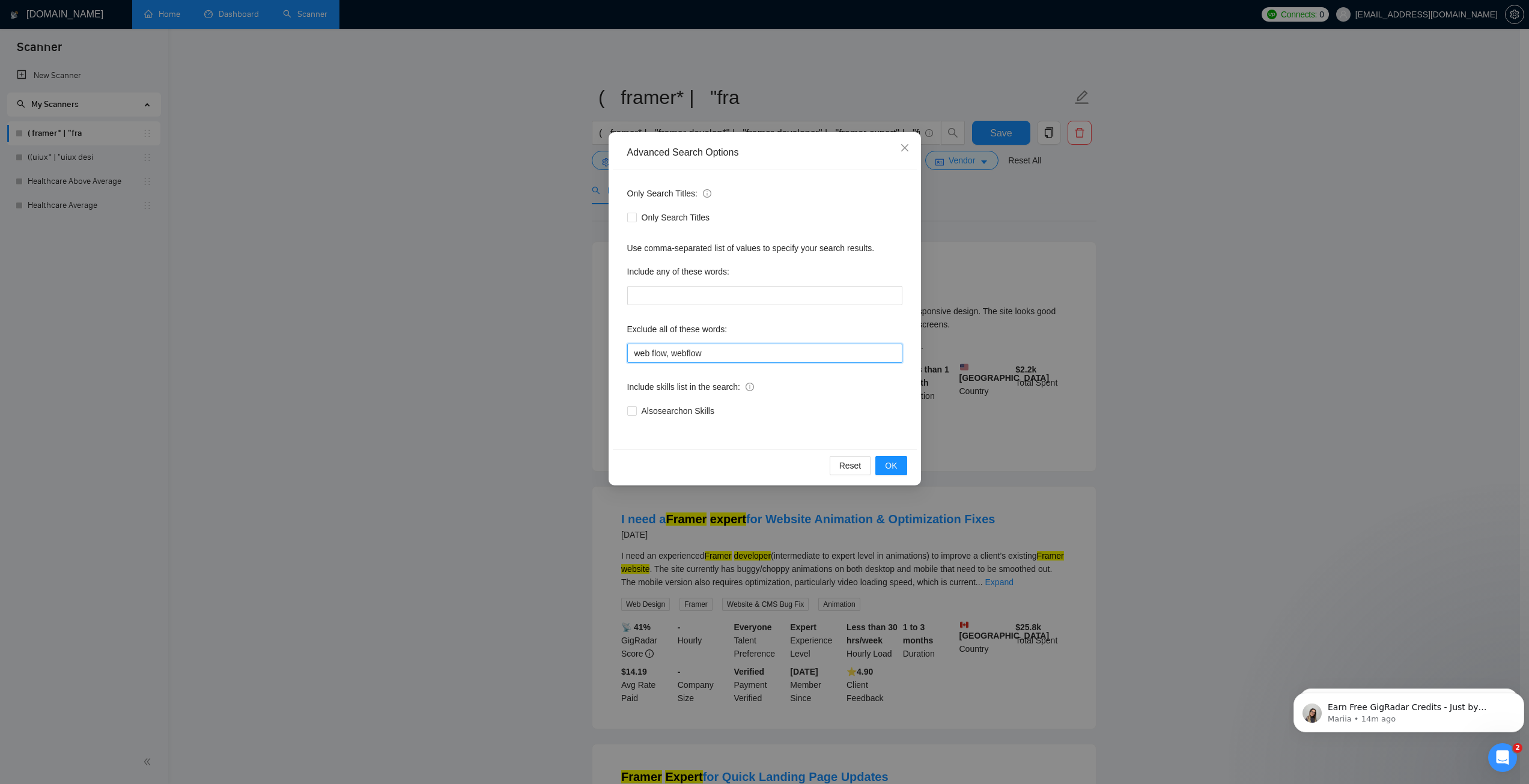
click at [667, 350] on input "web flow, webflow" at bounding box center [764, 353] width 275 height 19
click at [632, 355] on input "web flow", webflow" at bounding box center [764, 353] width 275 height 19
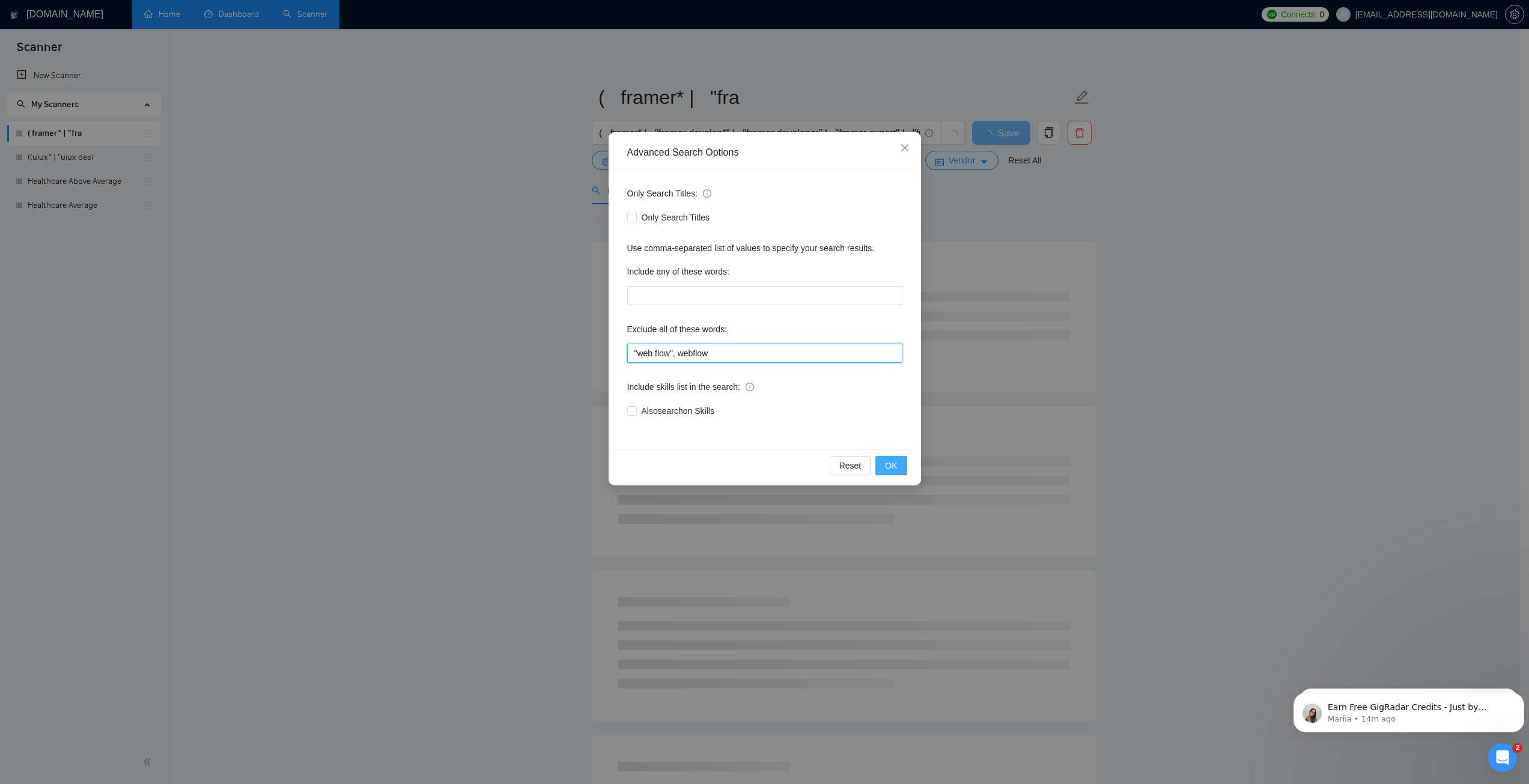
type input ""web flow", webflow"
click at [890, 463] on span "OK" at bounding box center [891, 465] width 12 height 13
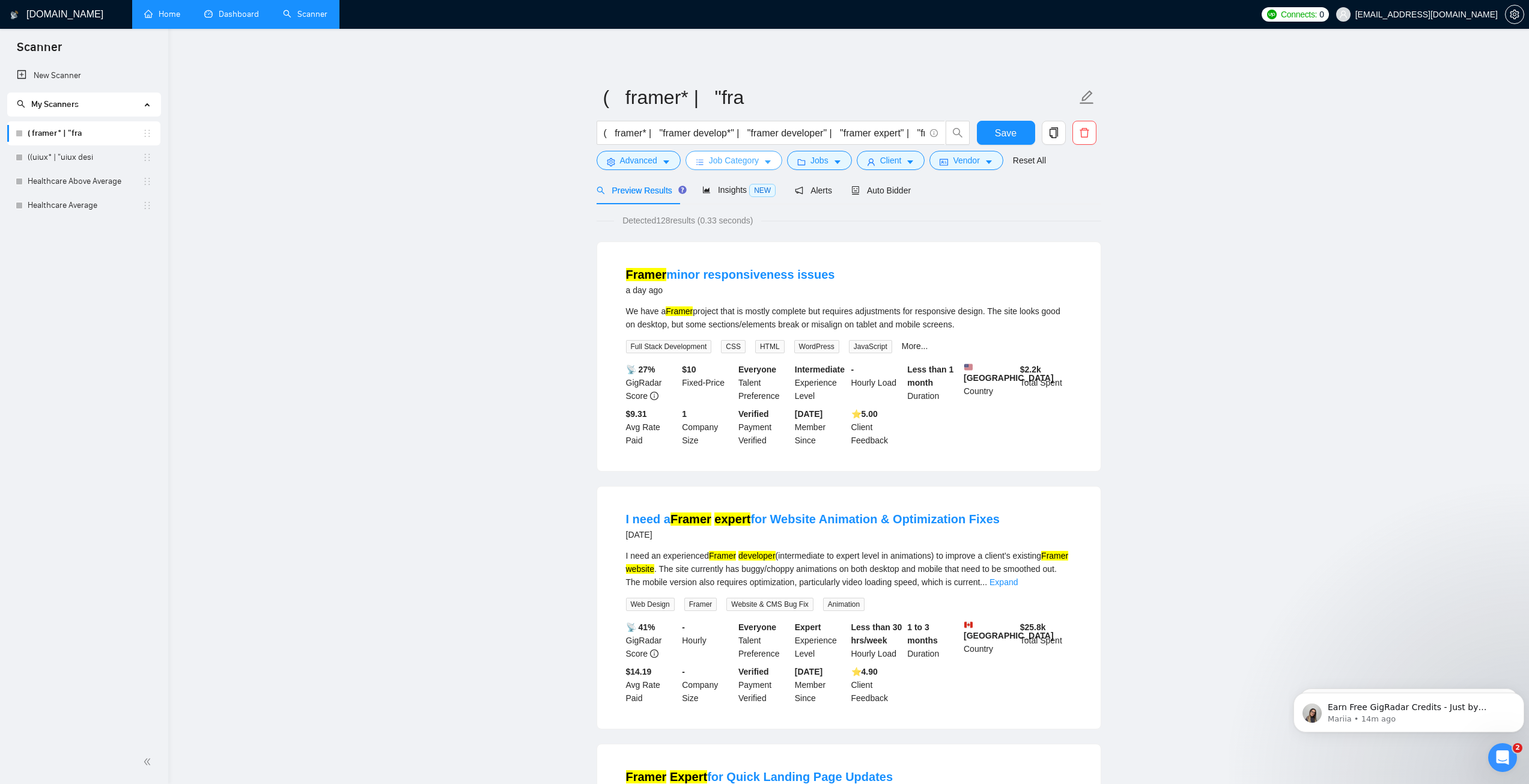
click at [763, 160] on icon "caret-down" at bounding box center [767, 162] width 9 height 9
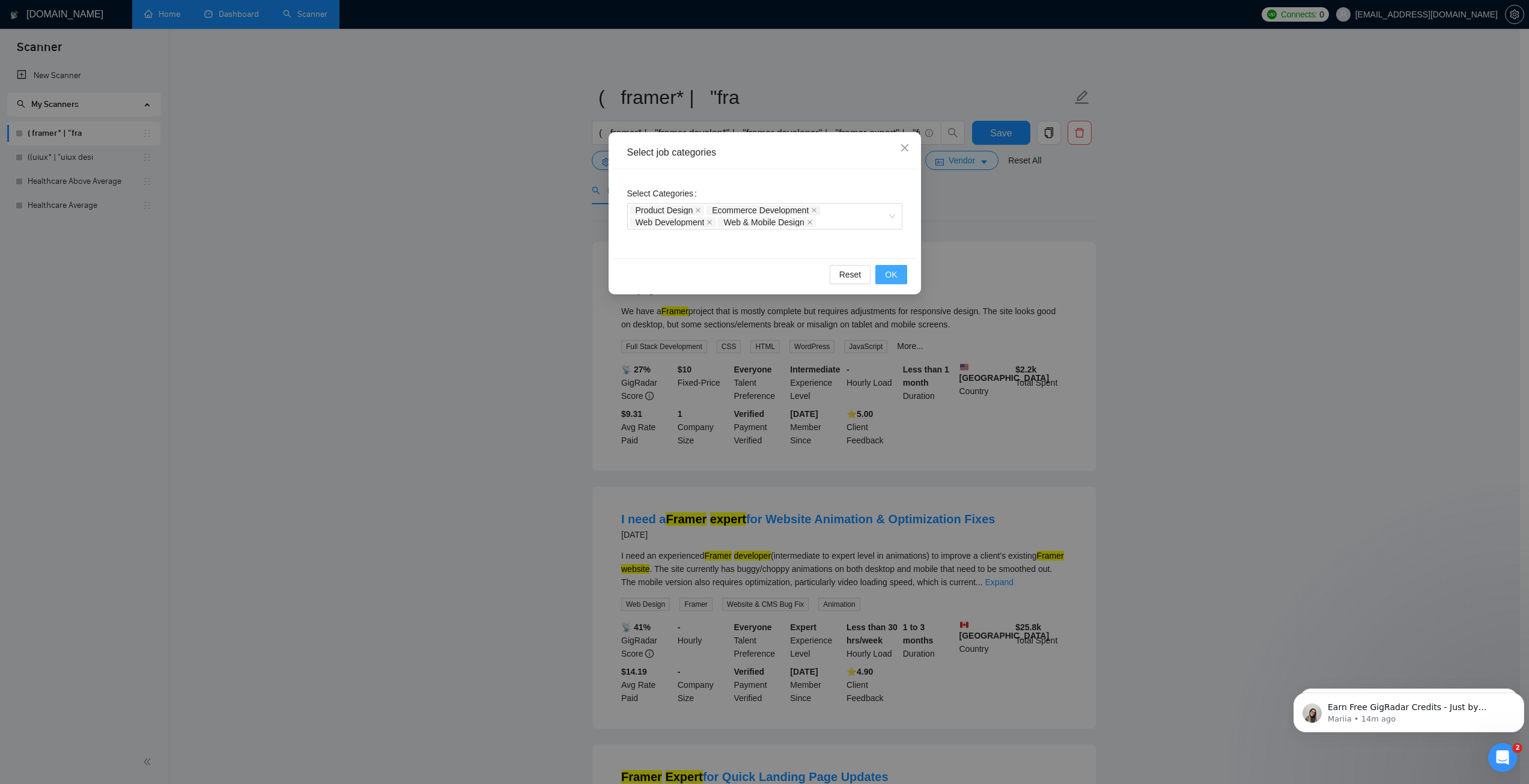
click at [892, 277] on span "OK" at bounding box center [891, 274] width 12 height 13
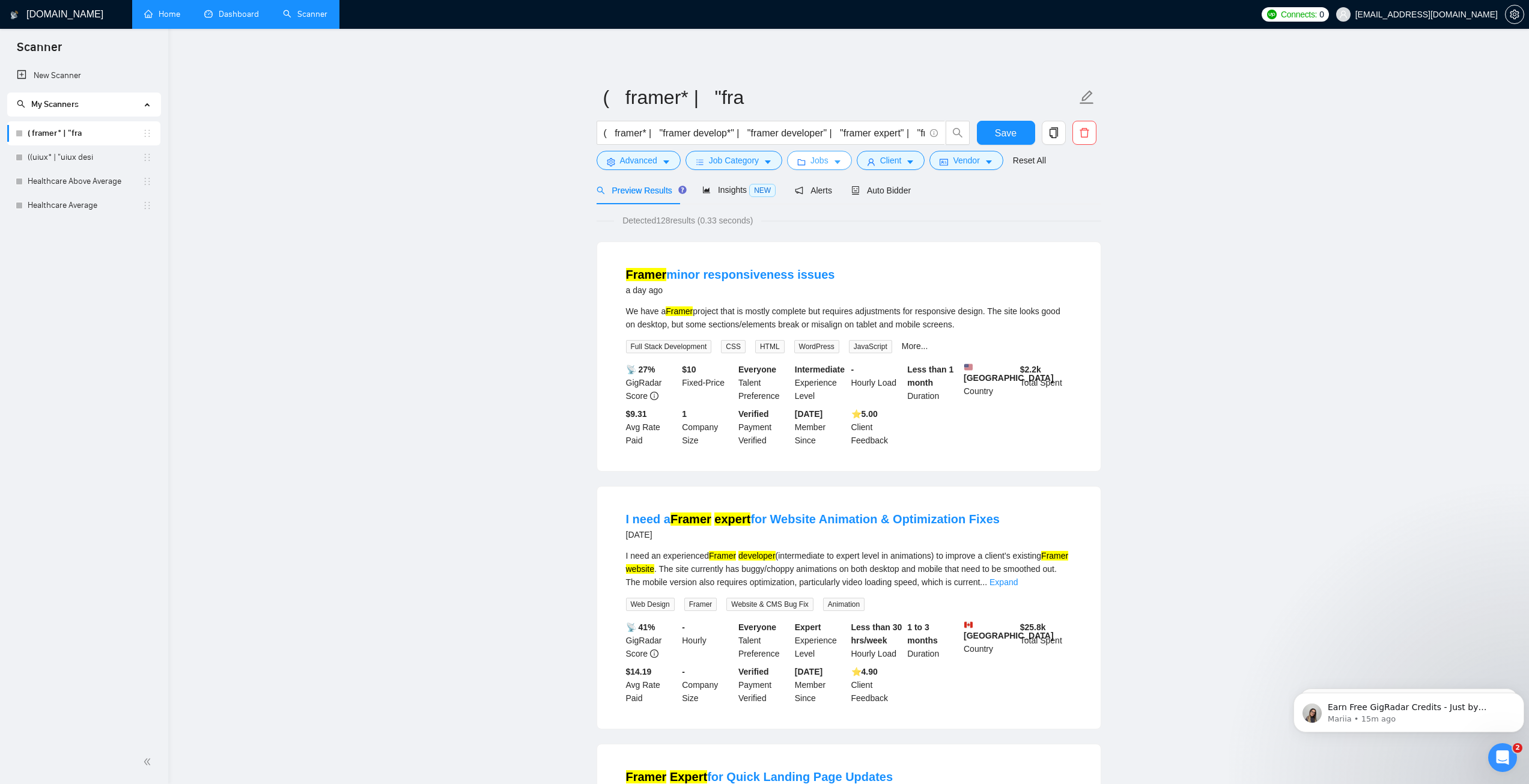
click at [833, 159] on icon "caret-down" at bounding box center [837, 162] width 9 height 9
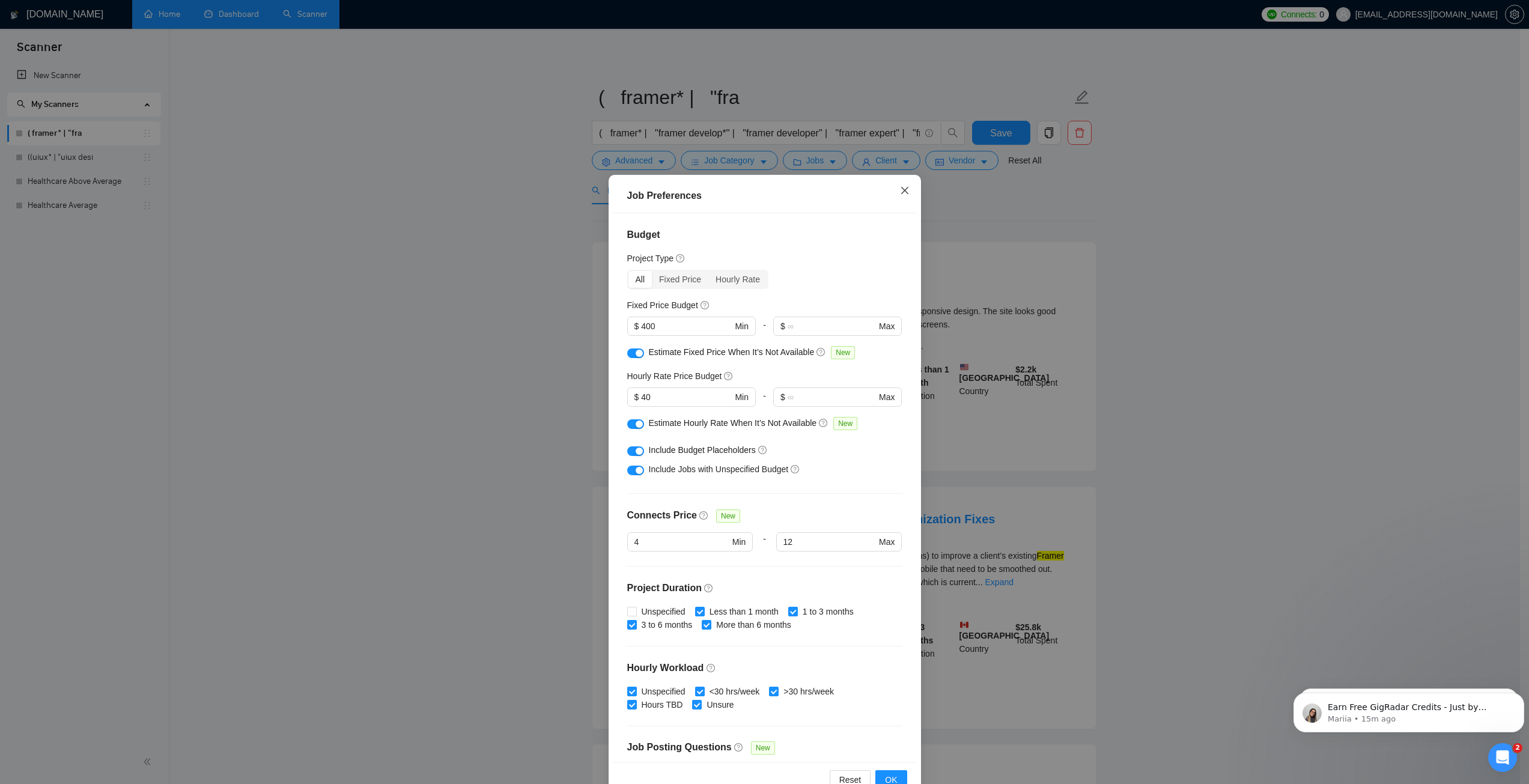
click at [899, 192] on icon "close" at bounding box center [904, 190] width 10 height 10
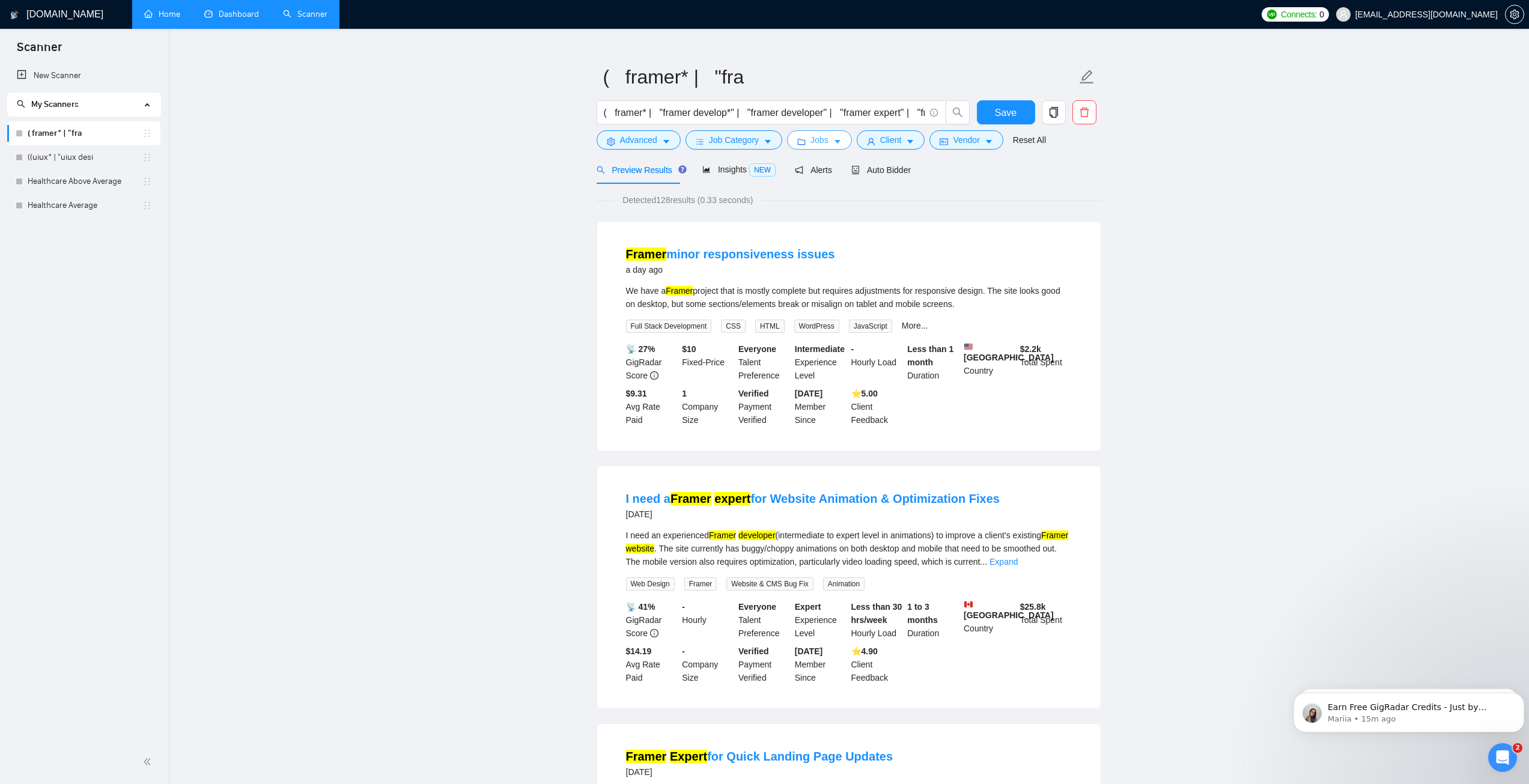
scroll to position [60, 0]
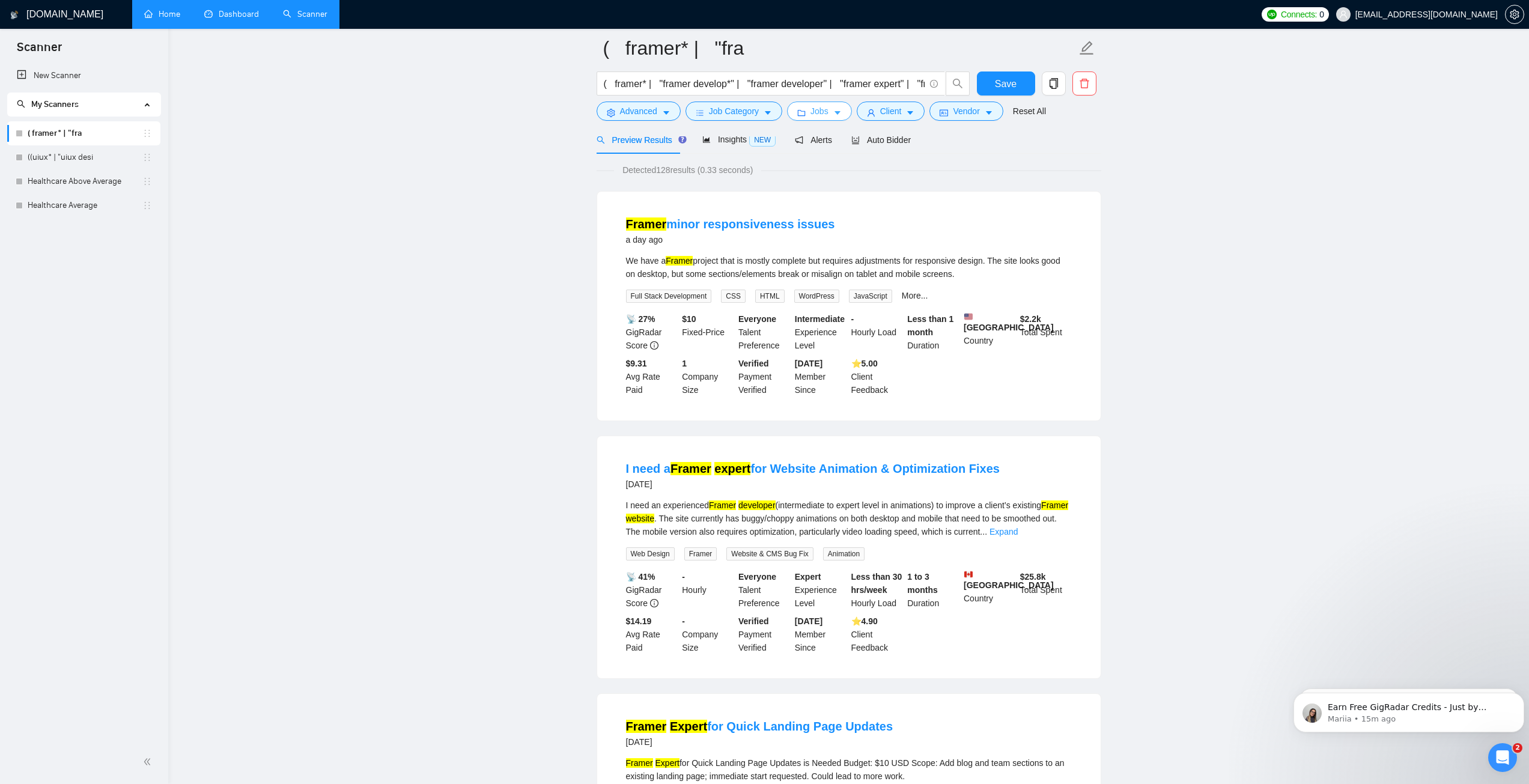
click at [834, 111] on icon "caret-down" at bounding box center [837, 112] width 9 height 9
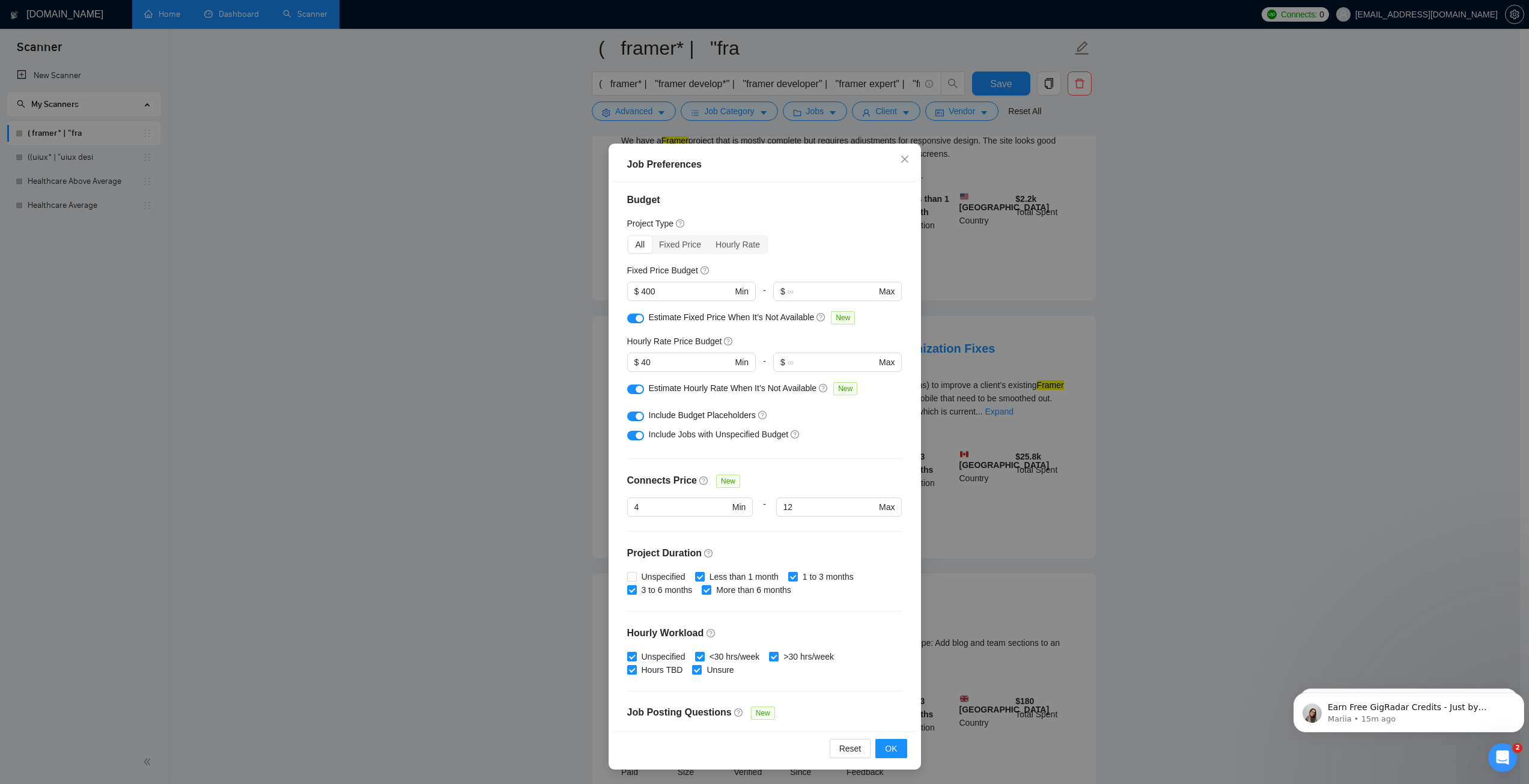
scroll to position [0, 0]
drag, startPoint x: 624, startPoint y: 273, endPoint x: 693, endPoint y: 272, distance: 69.0
click at [693, 272] on div "Fixed Price Budget" at bounding box center [668, 273] width 83 height 13
click at [664, 297] on input "400" at bounding box center [686, 295] width 90 height 13
drag, startPoint x: 622, startPoint y: 344, endPoint x: 693, endPoint y: 345, distance: 71.0
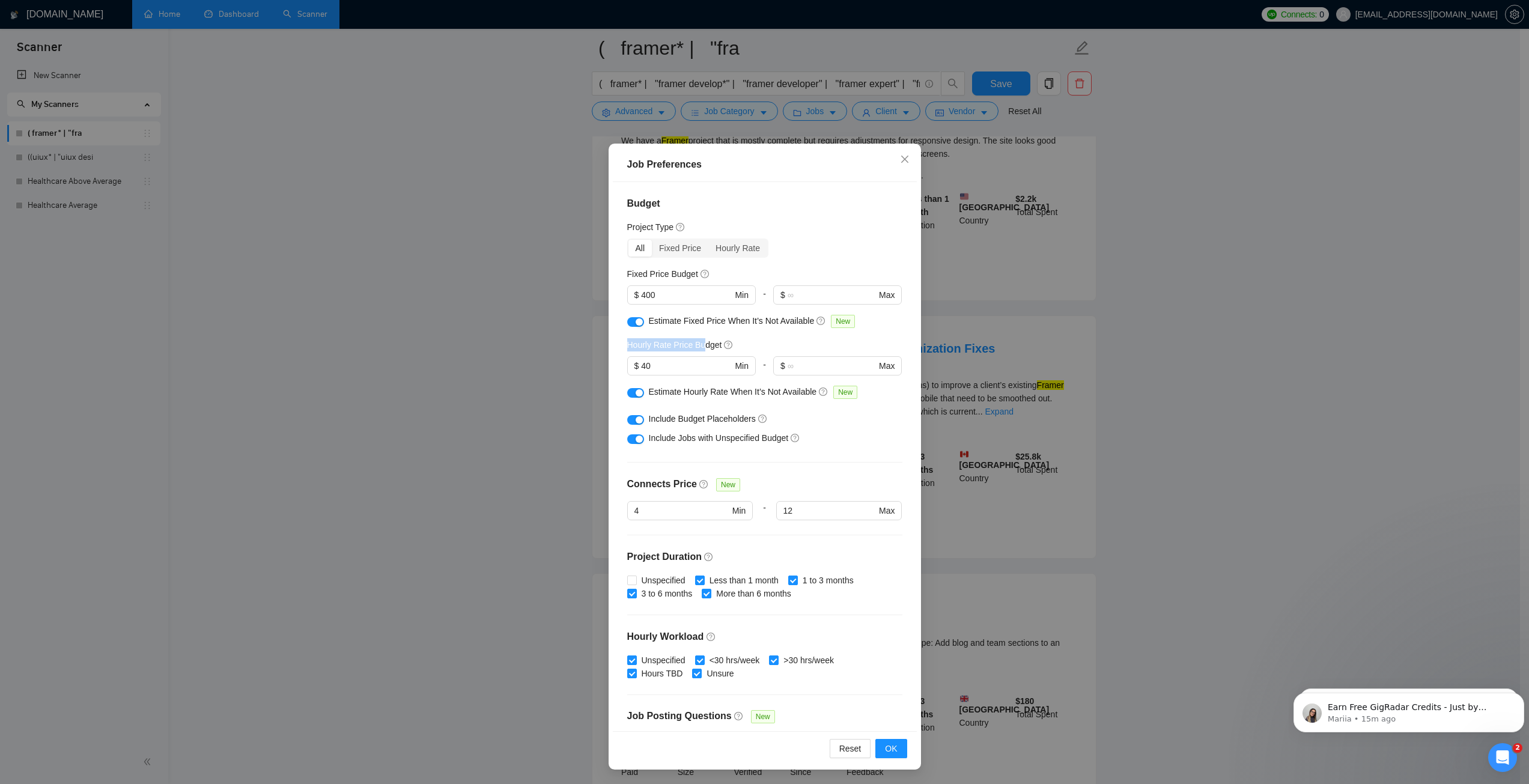
click at [698, 344] on div "Budget Project Type All Fixed Price Hourly Rate Fixed Price Budget $ 400 Min - …" at bounding box center [764, 457] width 304 height 549
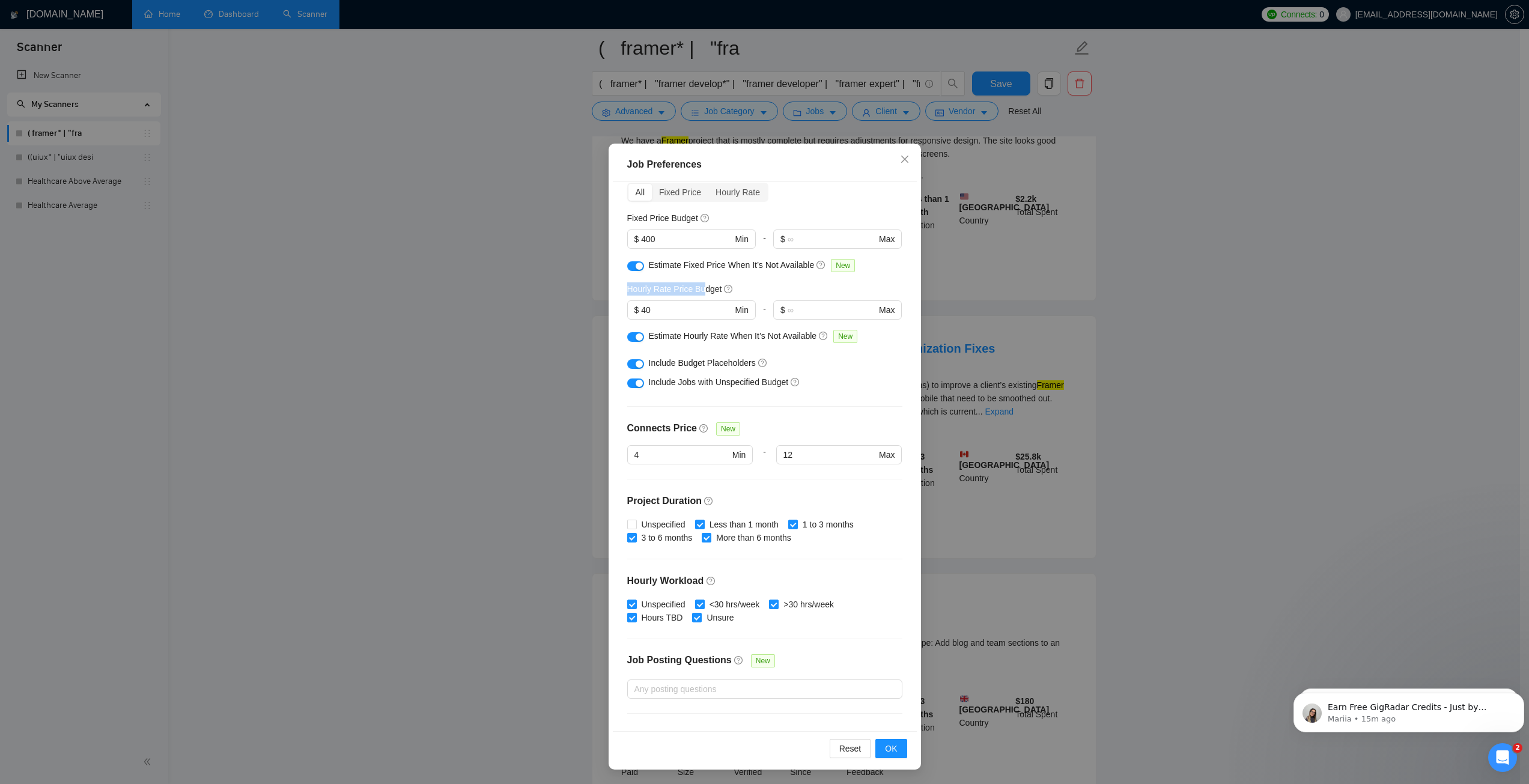
scroll to position [60, 0]
click at [635, 360] on div "button" at bounding box center [639, 360] width 8 height 8
click at [635, 379] on div "button" at bounding box center [639, 379] width 8 height 8
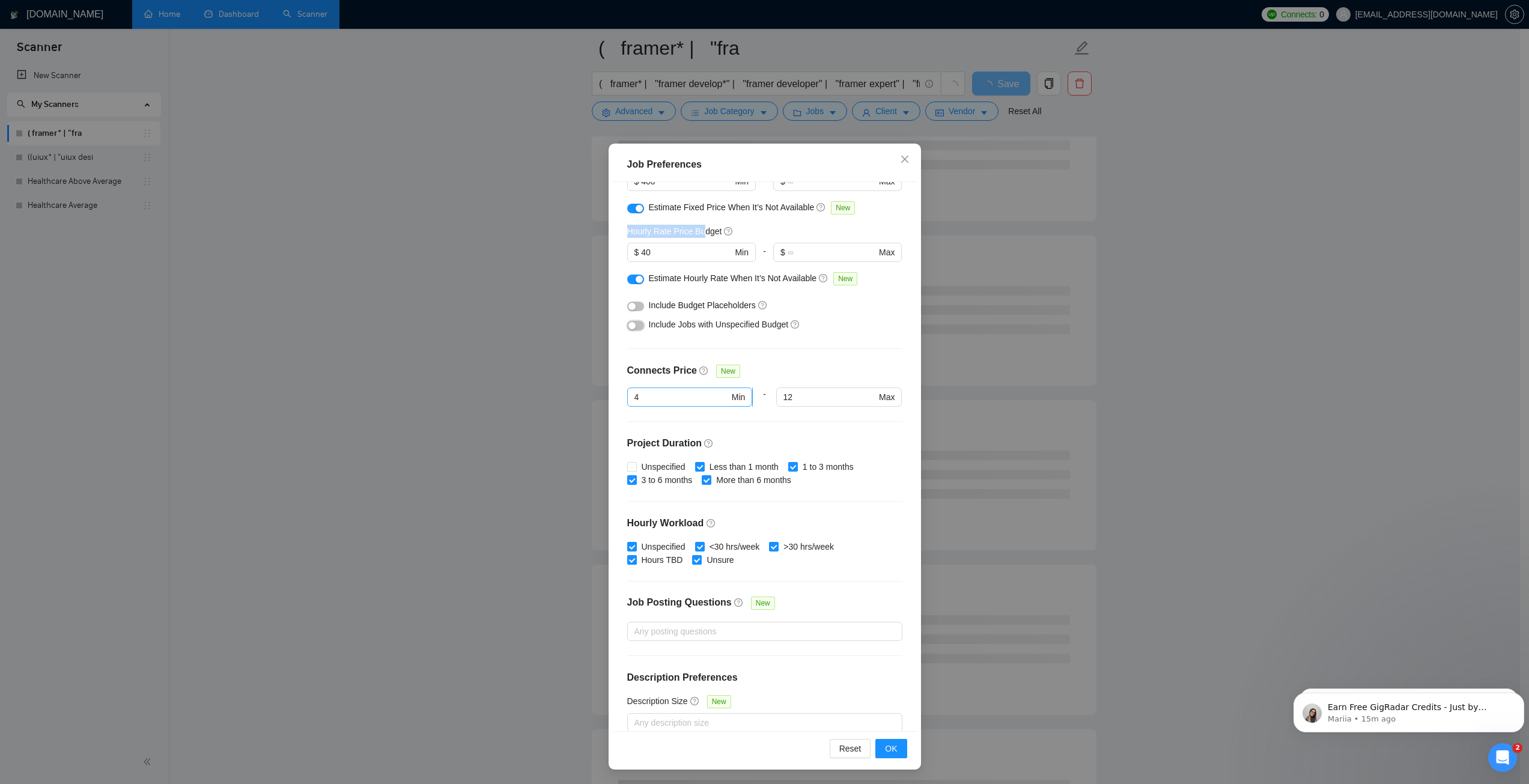
scroll to position [128, 0]
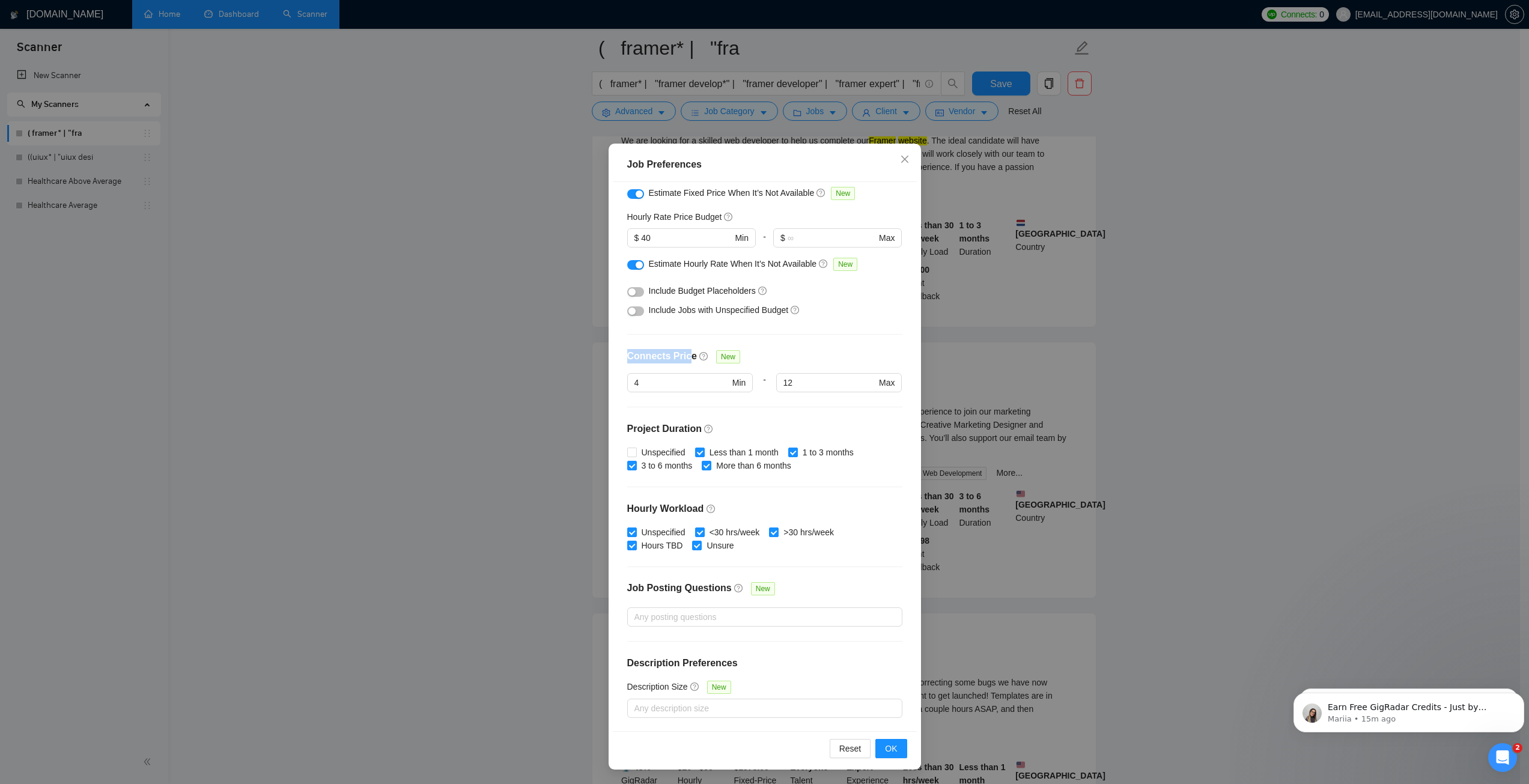
drag, startPoint x: 620, startPoint y: 352, endPoint x: 683, endPoint y: 361, distance: 63.6
click at [683, 361] on div "Budget Project Type All Fixed Price Hourly Rate Fixed Price Budget $ 400 Min - …" at bounding box center [764, 457] width 304 height 549
click at [660, 354] on h4 "Connects Price" at bounding box center [661, 356] width 70 height 14
drag, startPoint x: 624, startPoint y: 357, endPoint x: 681, endPoint y: 366, distance: 57.7
click at [681, 366] on div "Connects Price" at bounding box center [661, 361] width 70 height 24
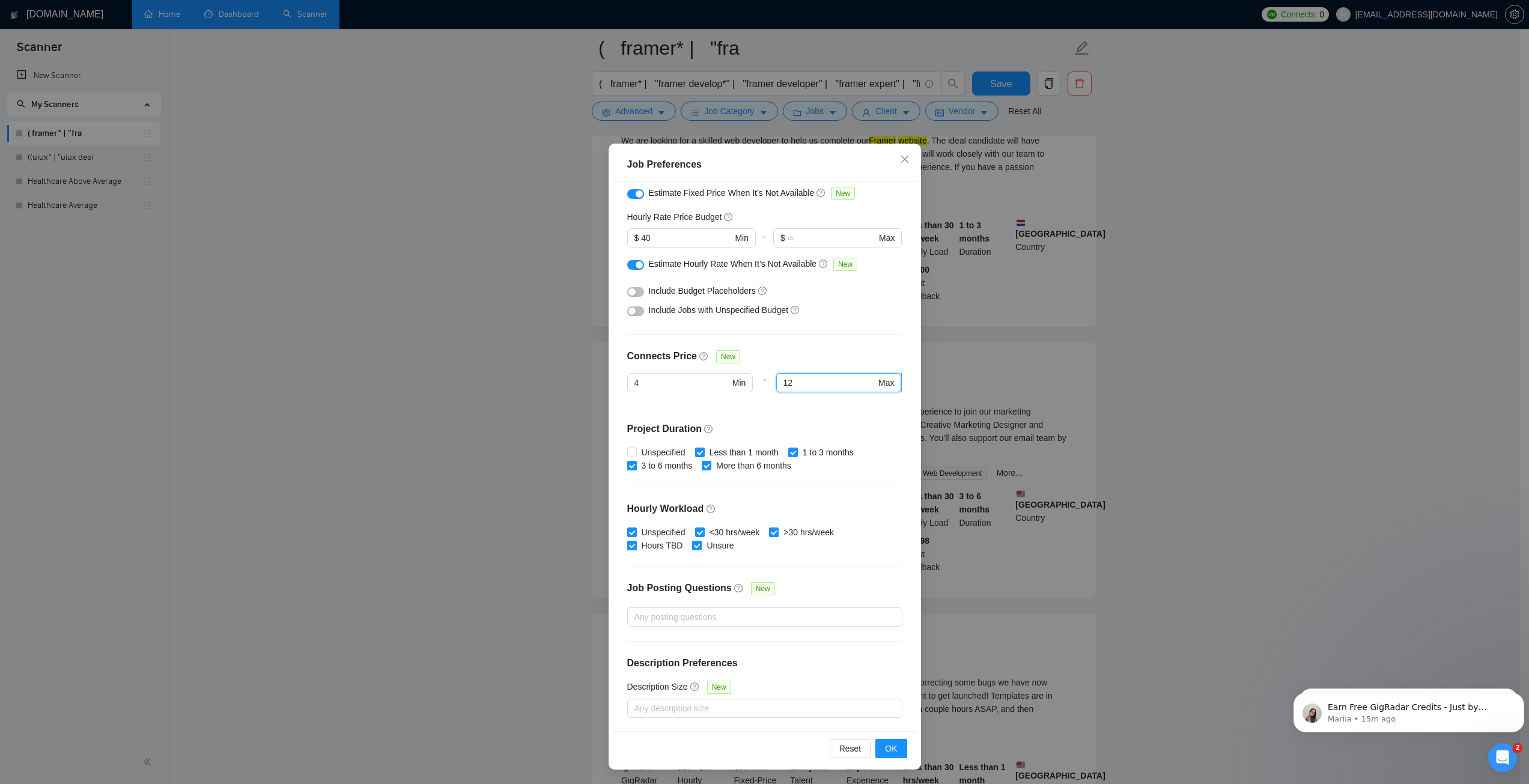
click at [792, 387] on input "12" at bounding box center [829, 383] width 92 height 13
type input "1"
click at [820, 359] on div "Connects Price New" at bounding box center [764, 361] width 275 height 24
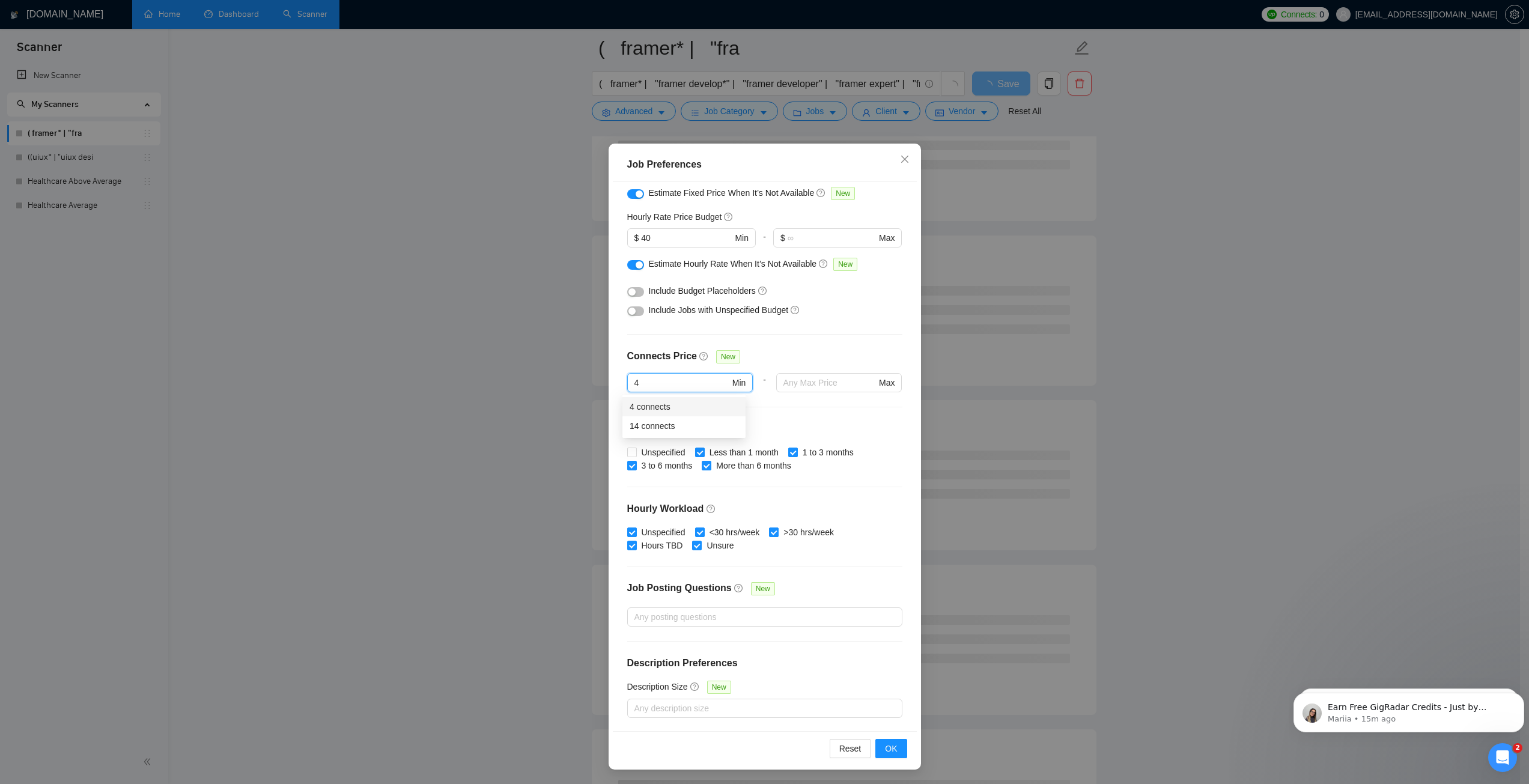
drag, startPoint x: 643, startPoint y: 380, endPoint x: 616, endPoint y: 378, distance: 27.1
click at [627, 380] on span "4 Min" at bounding box center [689, 383] width 126 height 19
type input "6"
click at [777, 349] on div "Connects Price New" at bounding box center [764, 361] width 275 height 24
click at [681, 379] on input "6" at bounding box center [681, 383] width 95 height 13
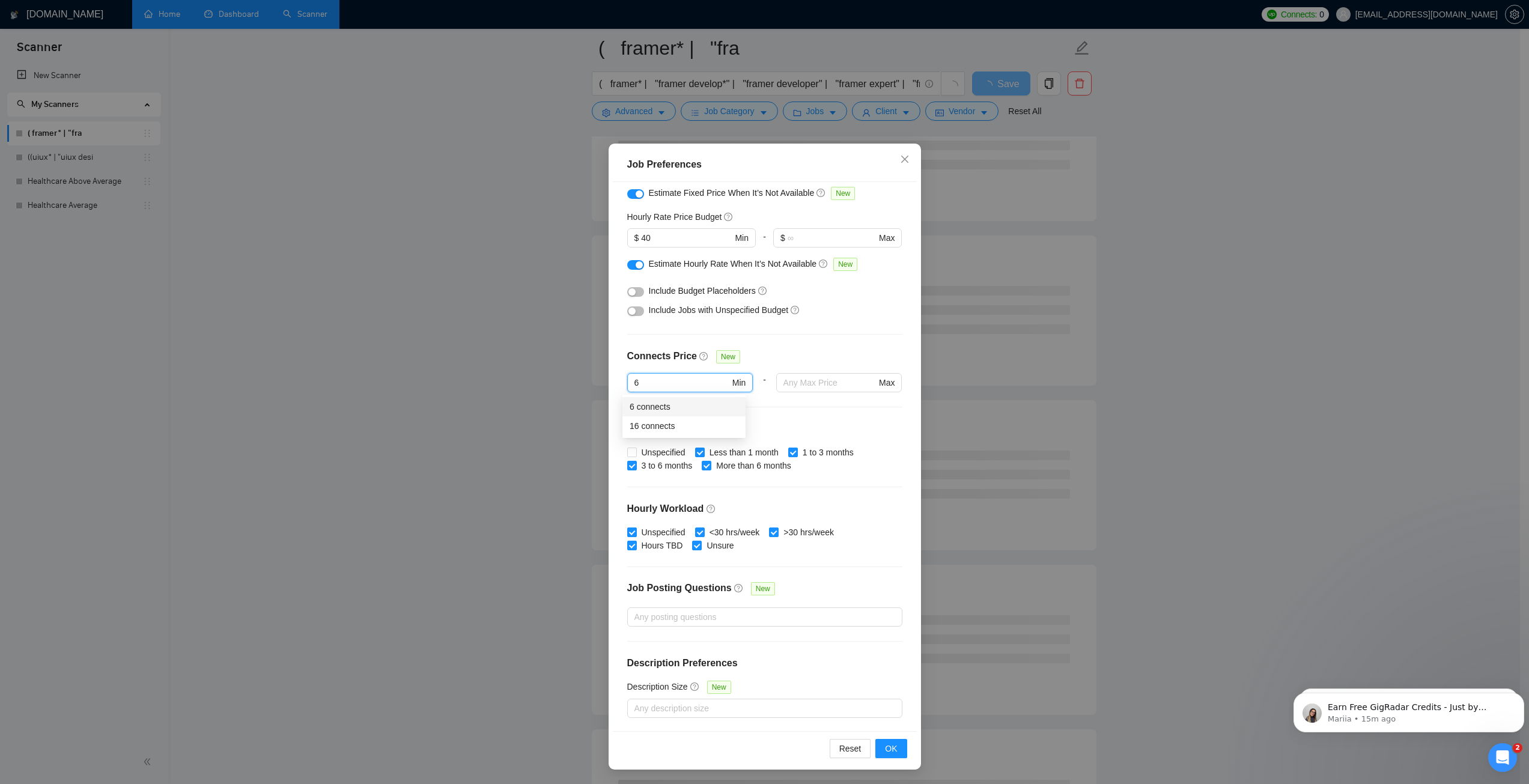
click at [659, 404] on div "6 connects" at bounding box center [683, 407] width 108 height 13
click at [755, 346] on div "Budget Project Type All Fixed Price Hourly Rate Fixed Price Budget $ 400 Min - …" at bounding box center [764, 457] width 304 height 549
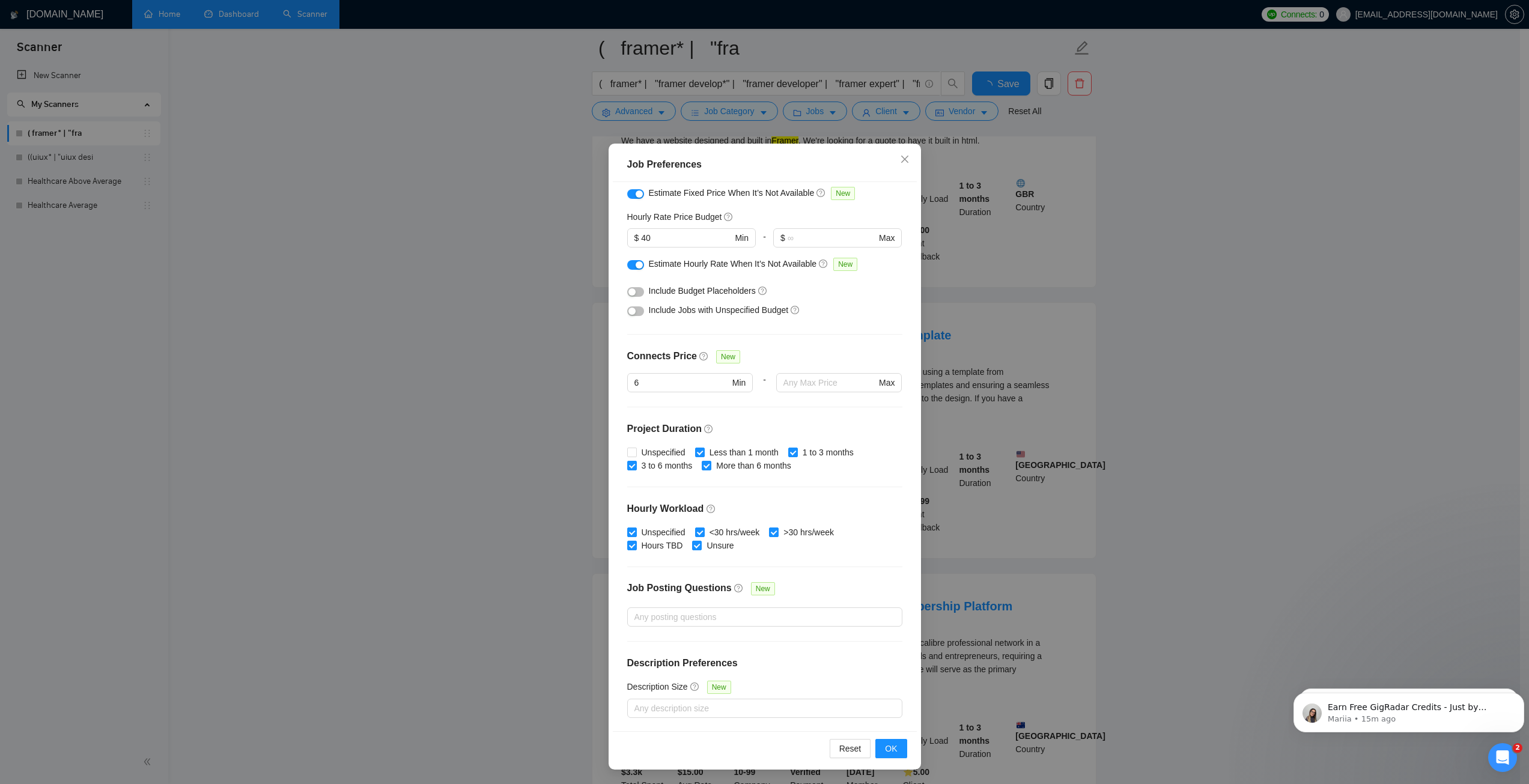
scroll to position [240, 0]
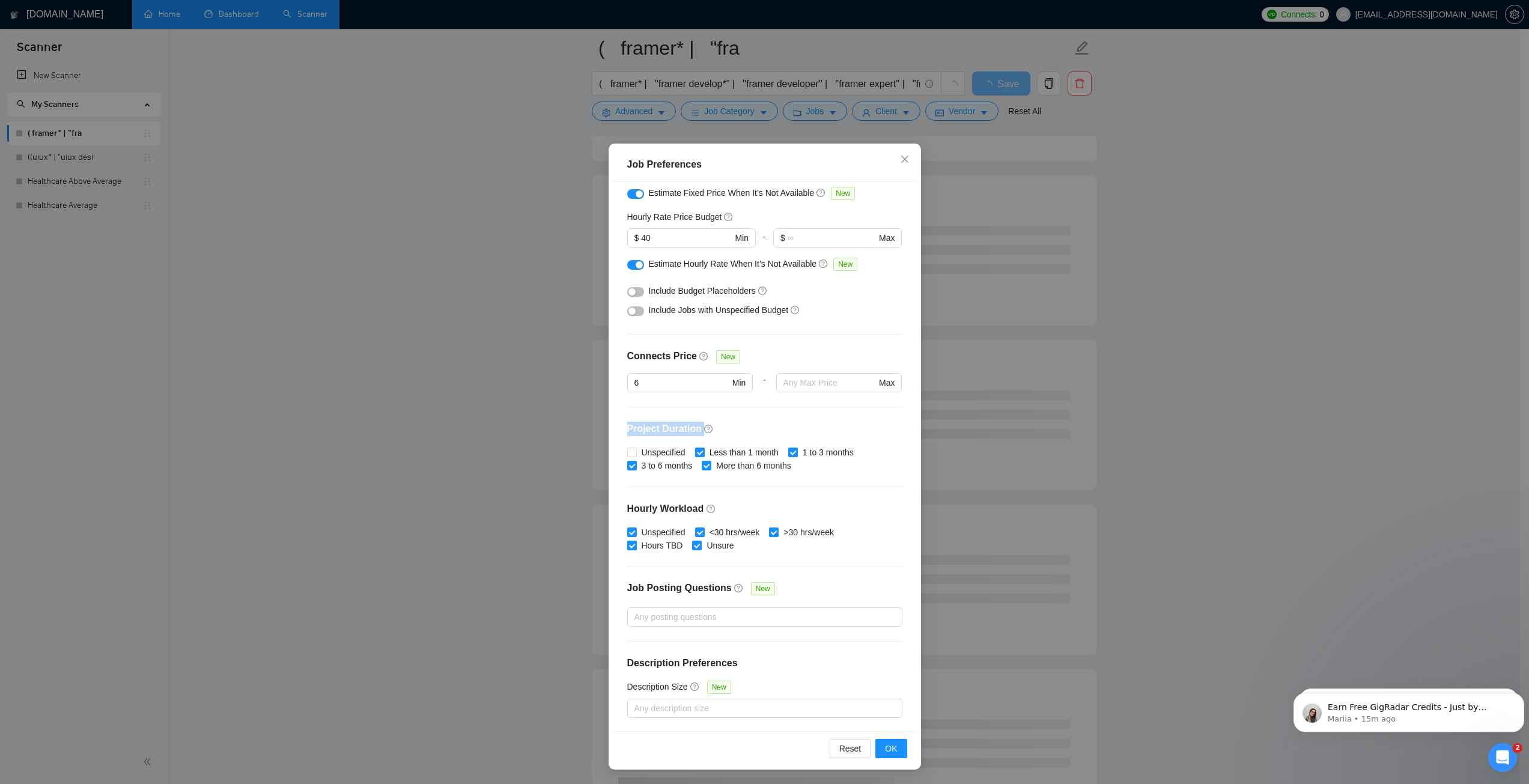
drag, startPoint x: 625, startPoint y: 429, endPoint x: 720, endPoint y: 435, distance: 95.2
click at [727, 427] on h4 "Project Duration" at bounding box center [764, 428] width 275 height 14
drag, startPoint x: 624, startPoint y: 511, endPoint x: 727, endPoint y: 521, distance: 103.5
click at [728, 512] on h4 "Hourly Workload" at bounding box center [764, 509] width 275 height 14
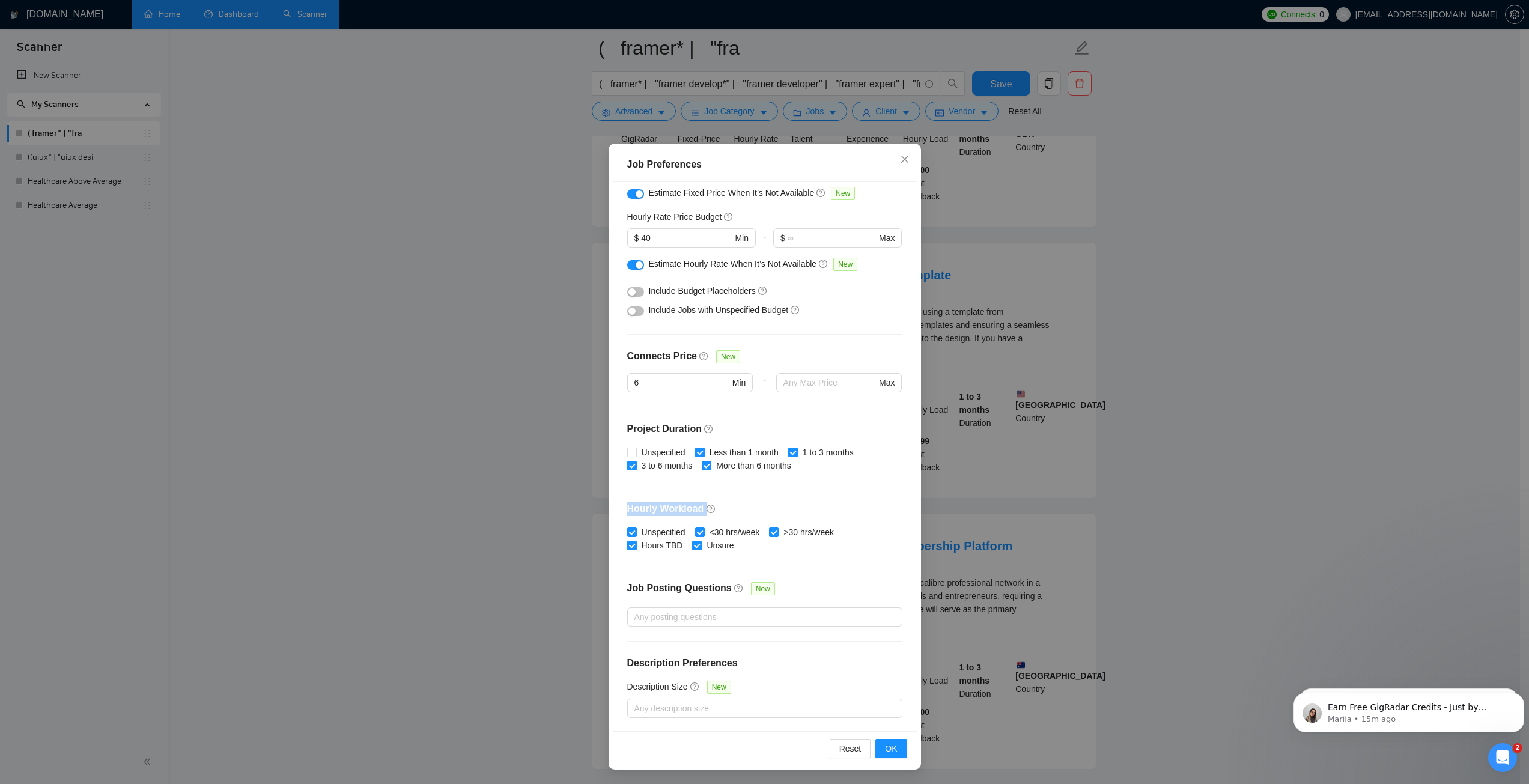
scroll to position [420, 0]
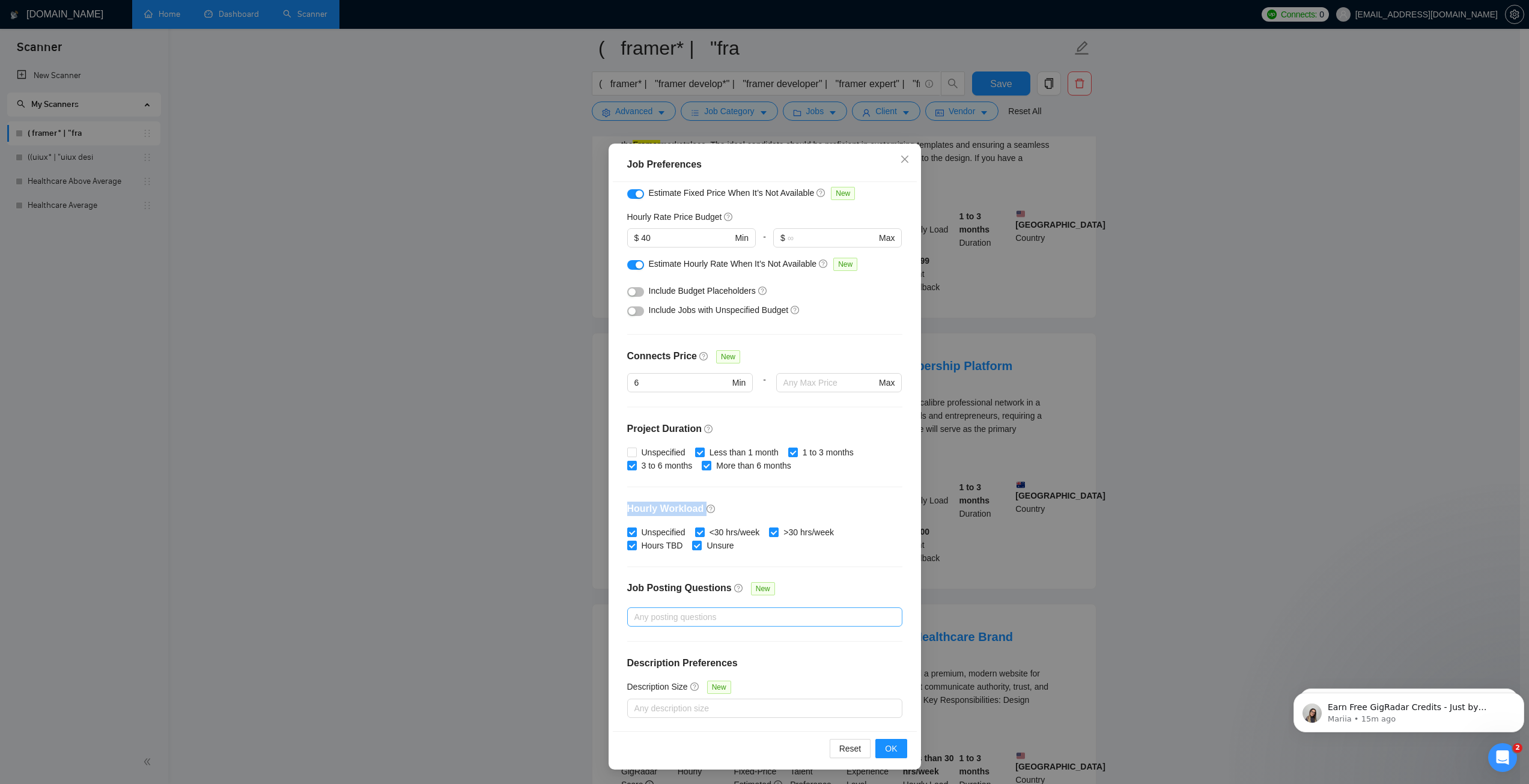
click at [683, 621] on div at bounding box center [758, 616] width 257 height 14
click at [799, 587] on div "Job Posting Questions New" at bounding box center [764, 594] width 275 height 26
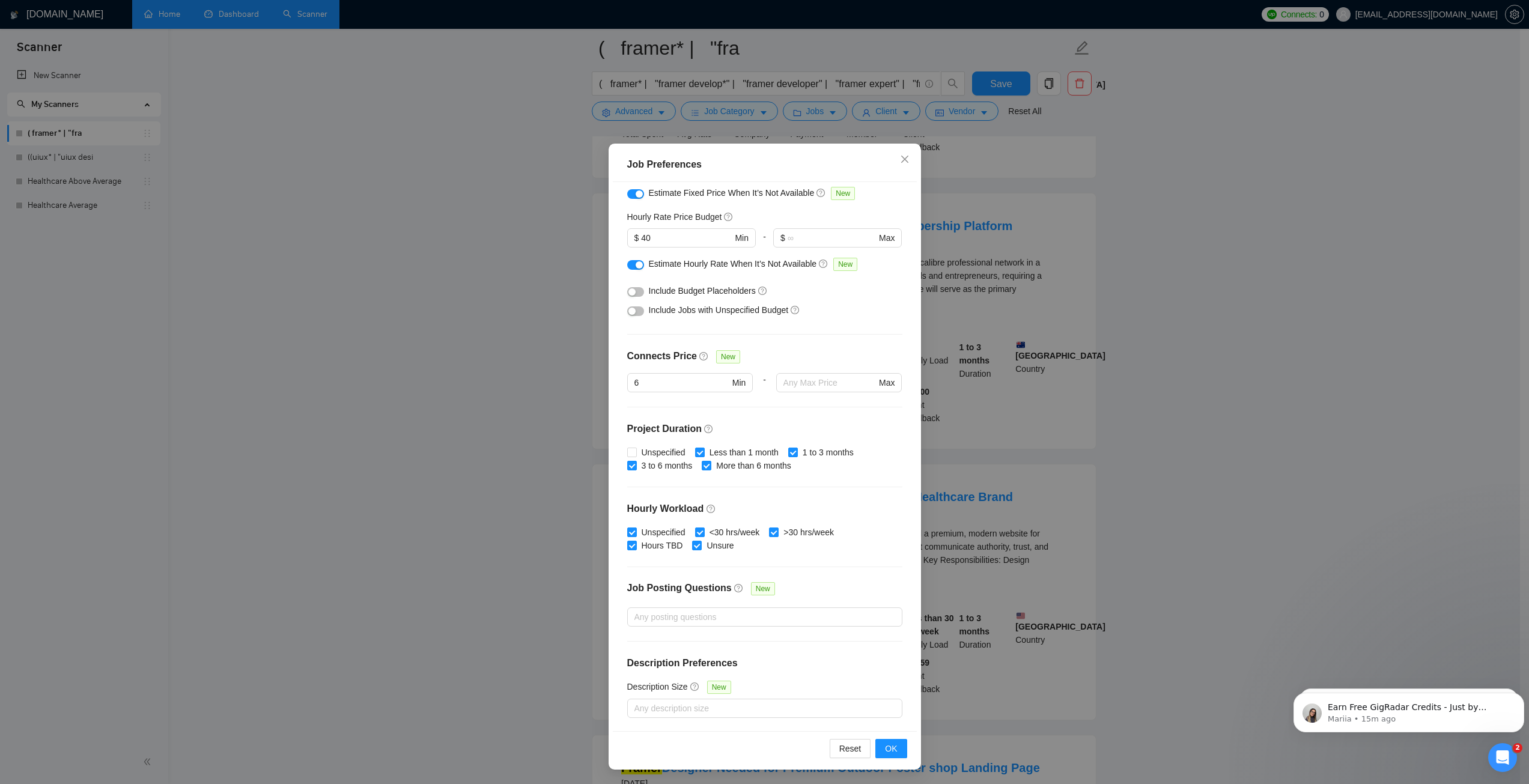
scroll to position [601, 0]
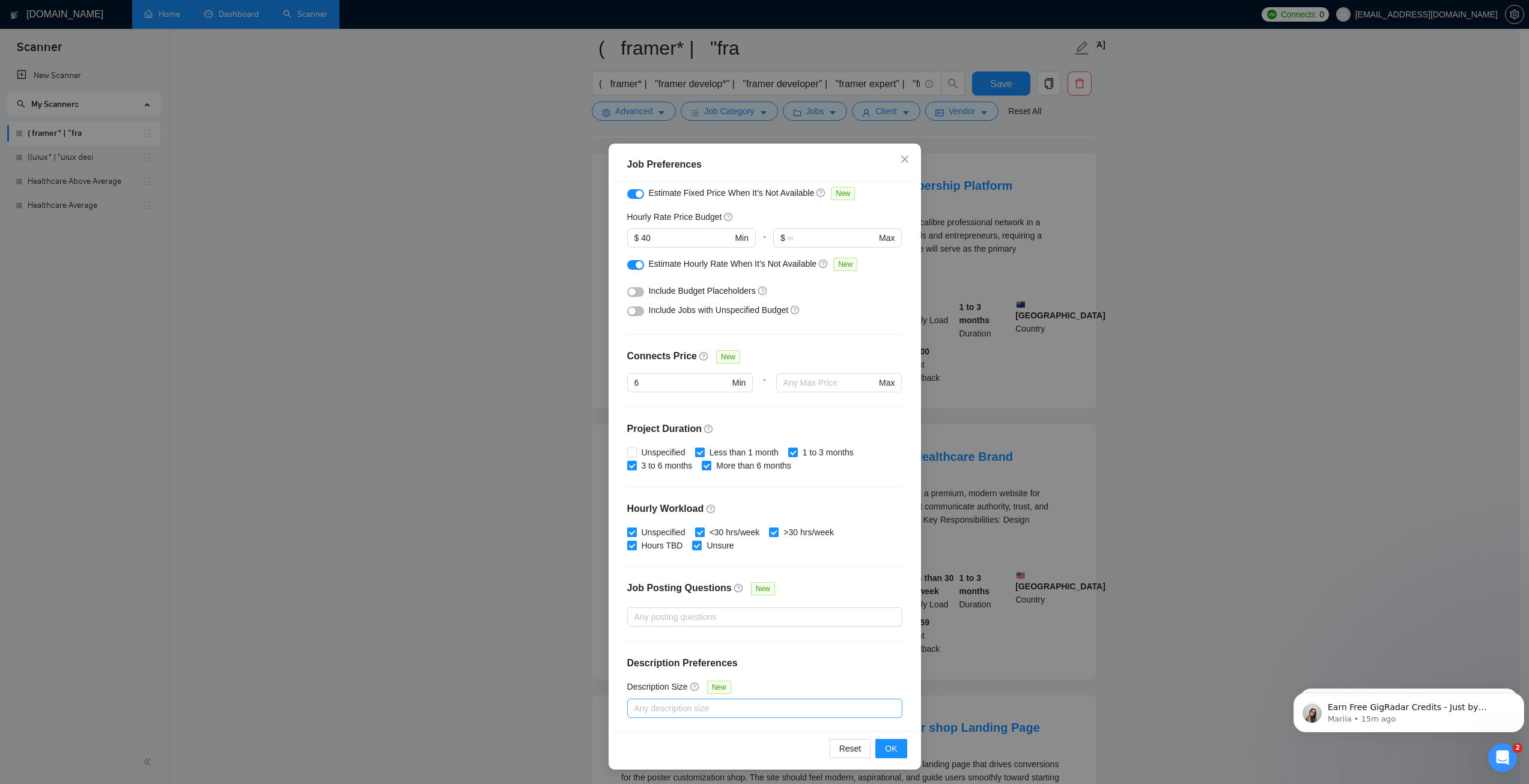
click at [719, 710] on div at bounding box center [758, 707] width 257 height 14
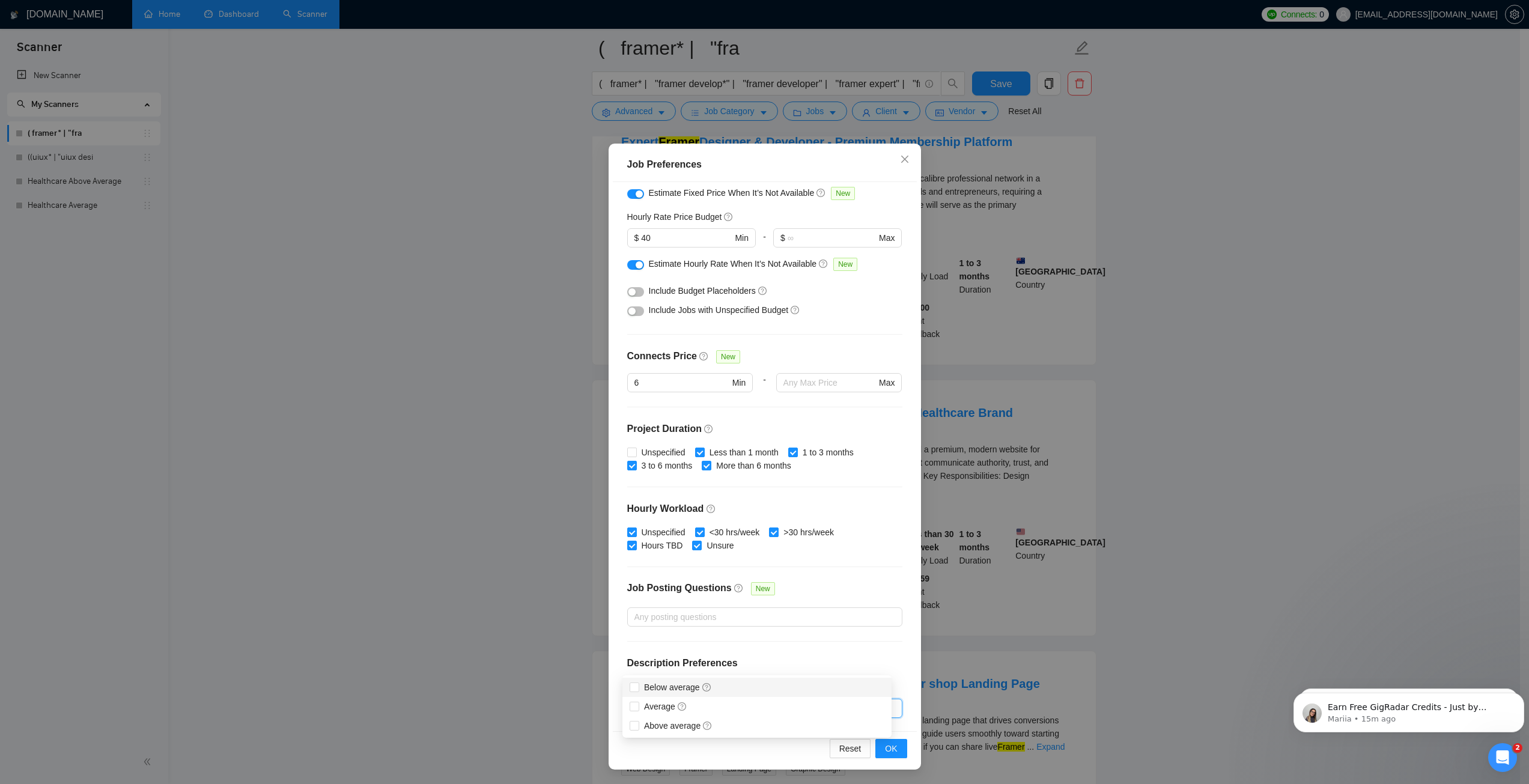
scroll to position [901, 0]
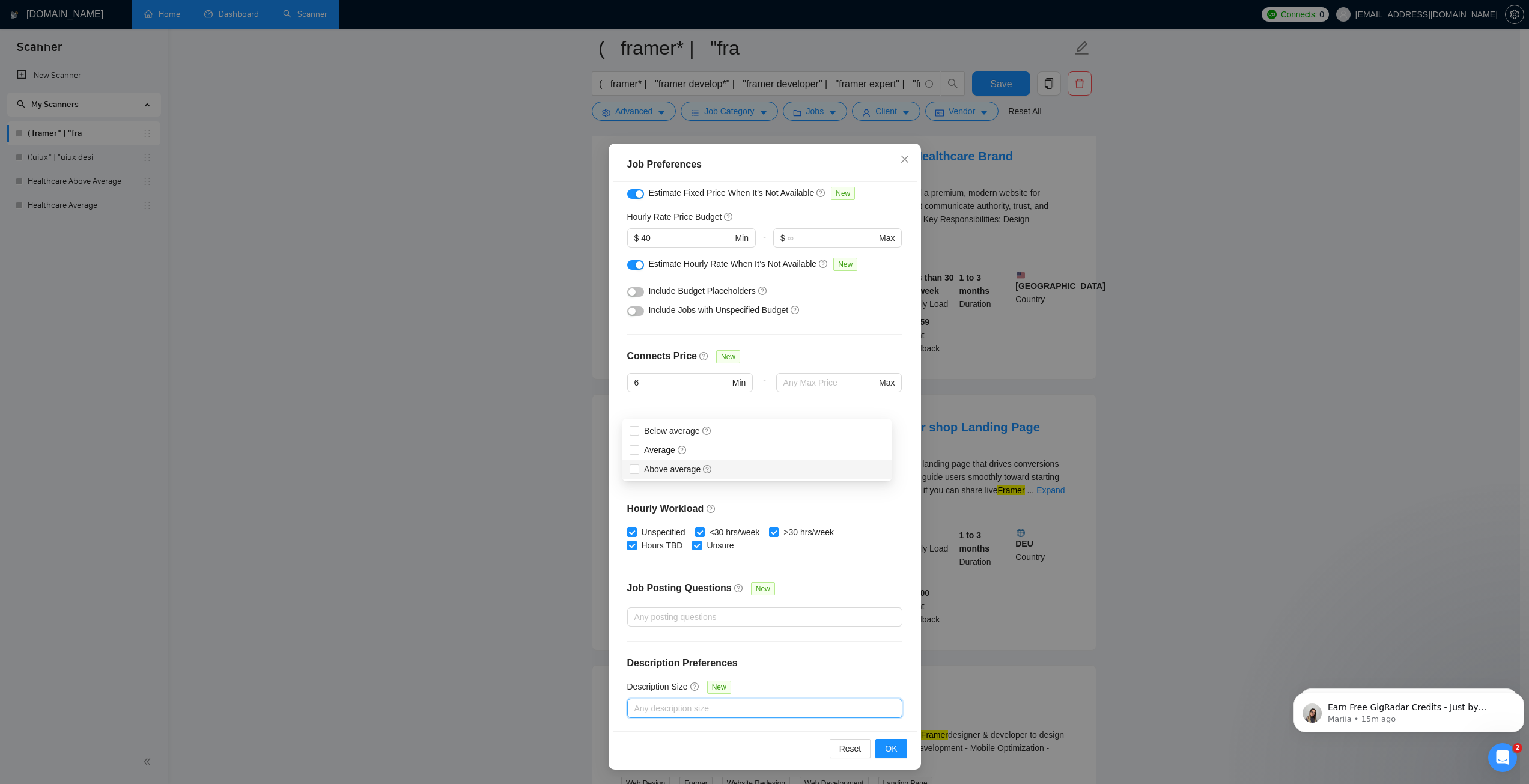
click at [802, 569] on div "Budget Project Type All Fixed Price Hourly Rate Fixed Price Budget $ 400 Min - …" at bounding box center [764, 457] width 304 height 549
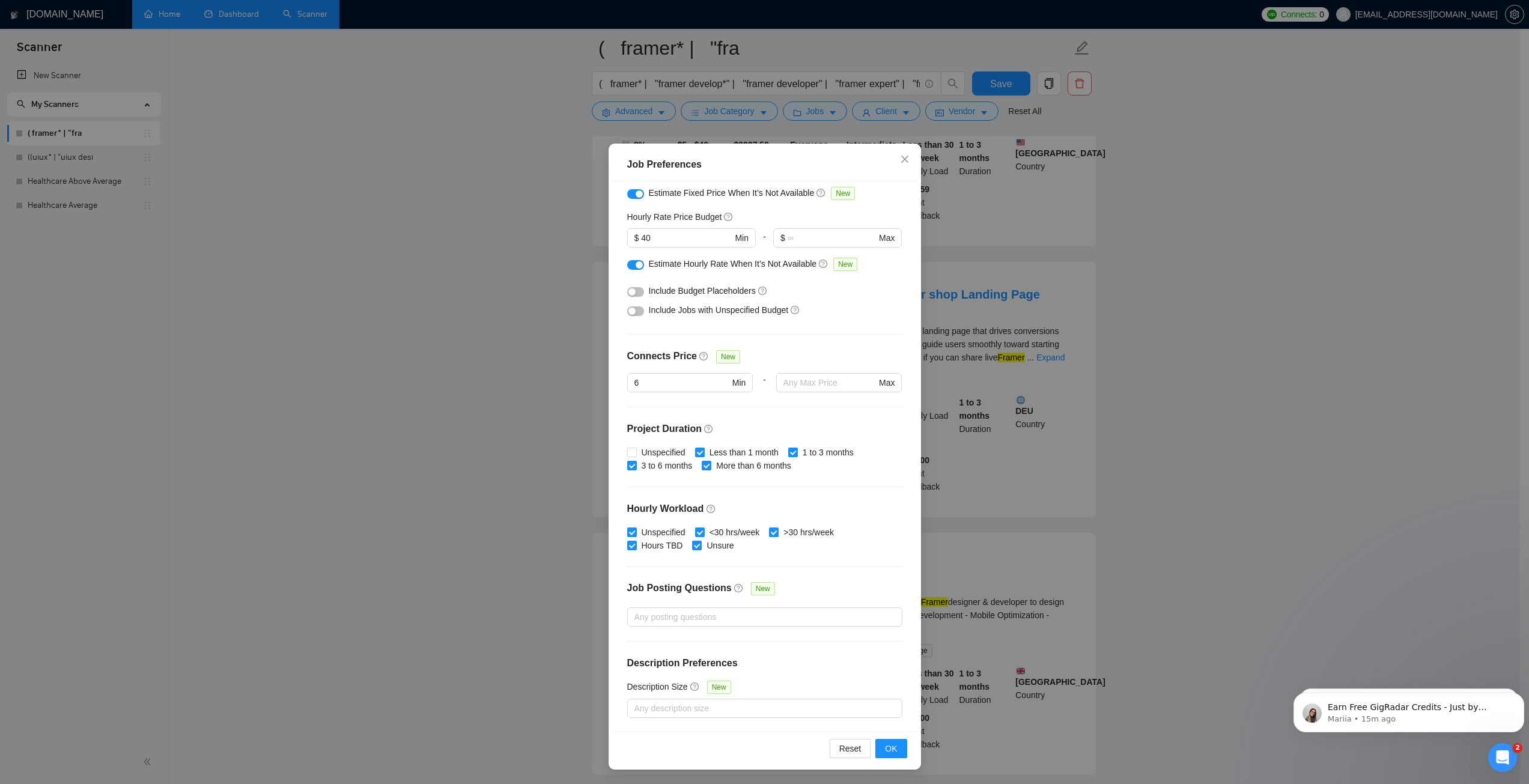
scroll to position [1081, 0]
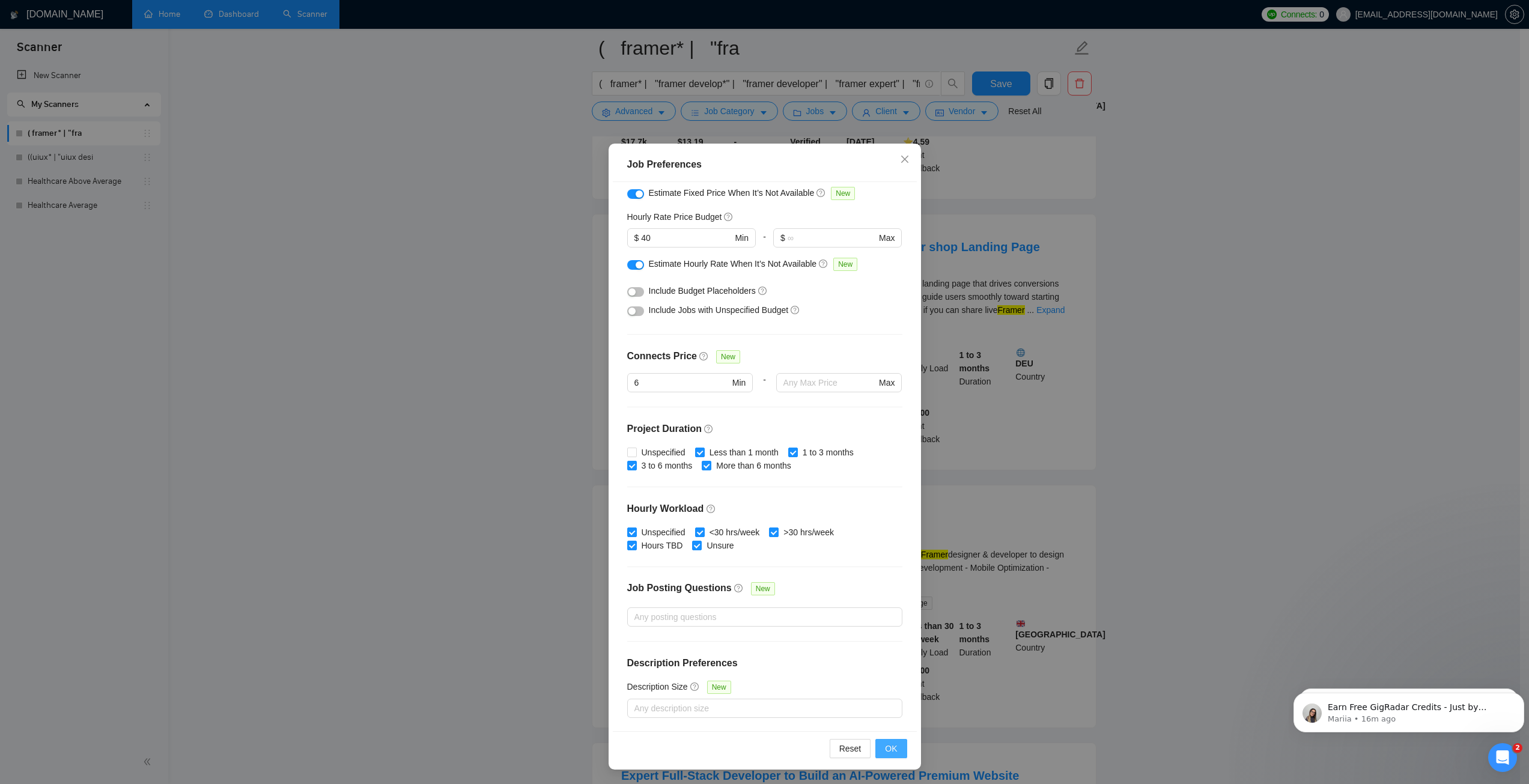
click at [880, 749] on button "OK" at bounding box center [891, 748] width 32 height 19
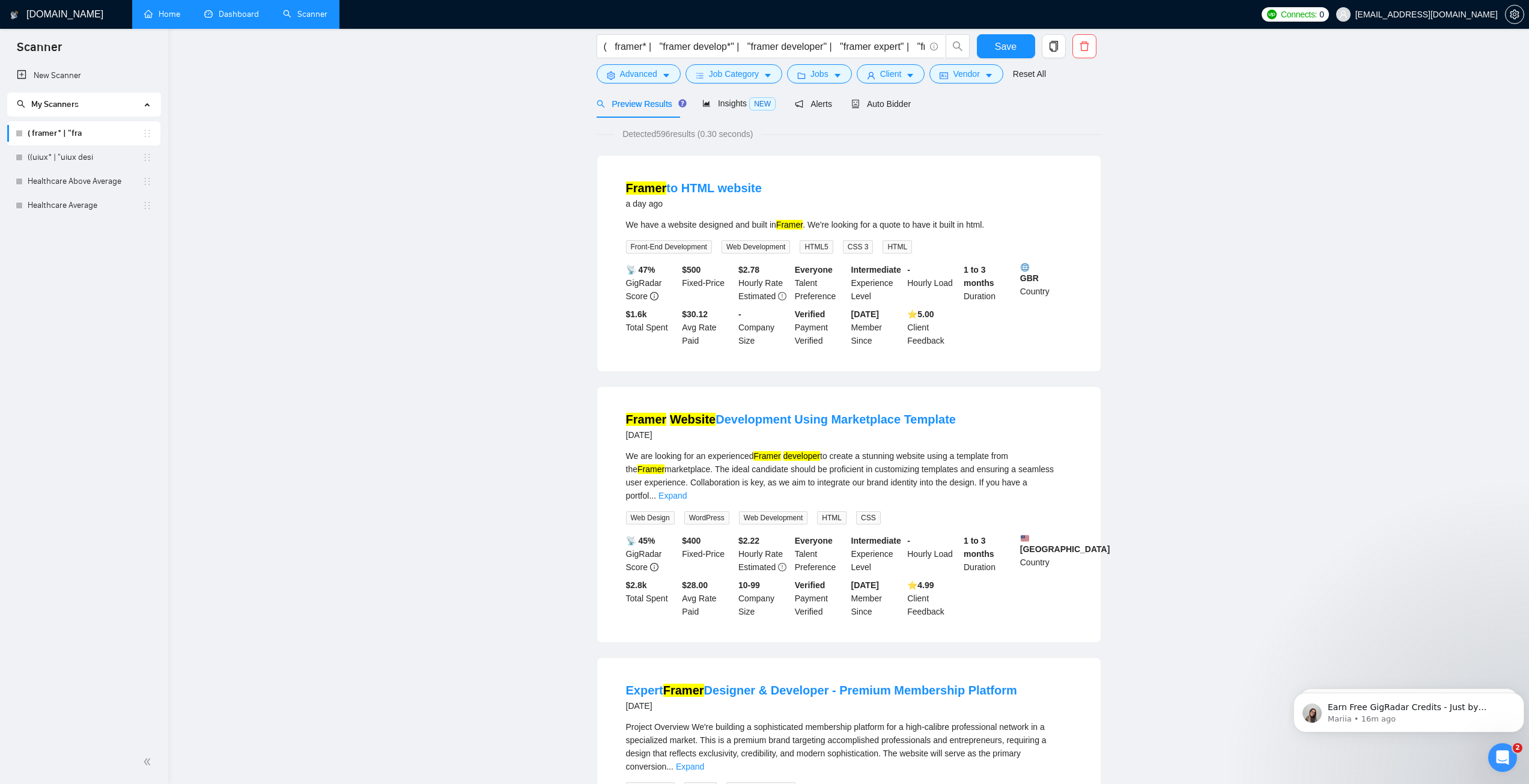
scroll to position [0, 0]
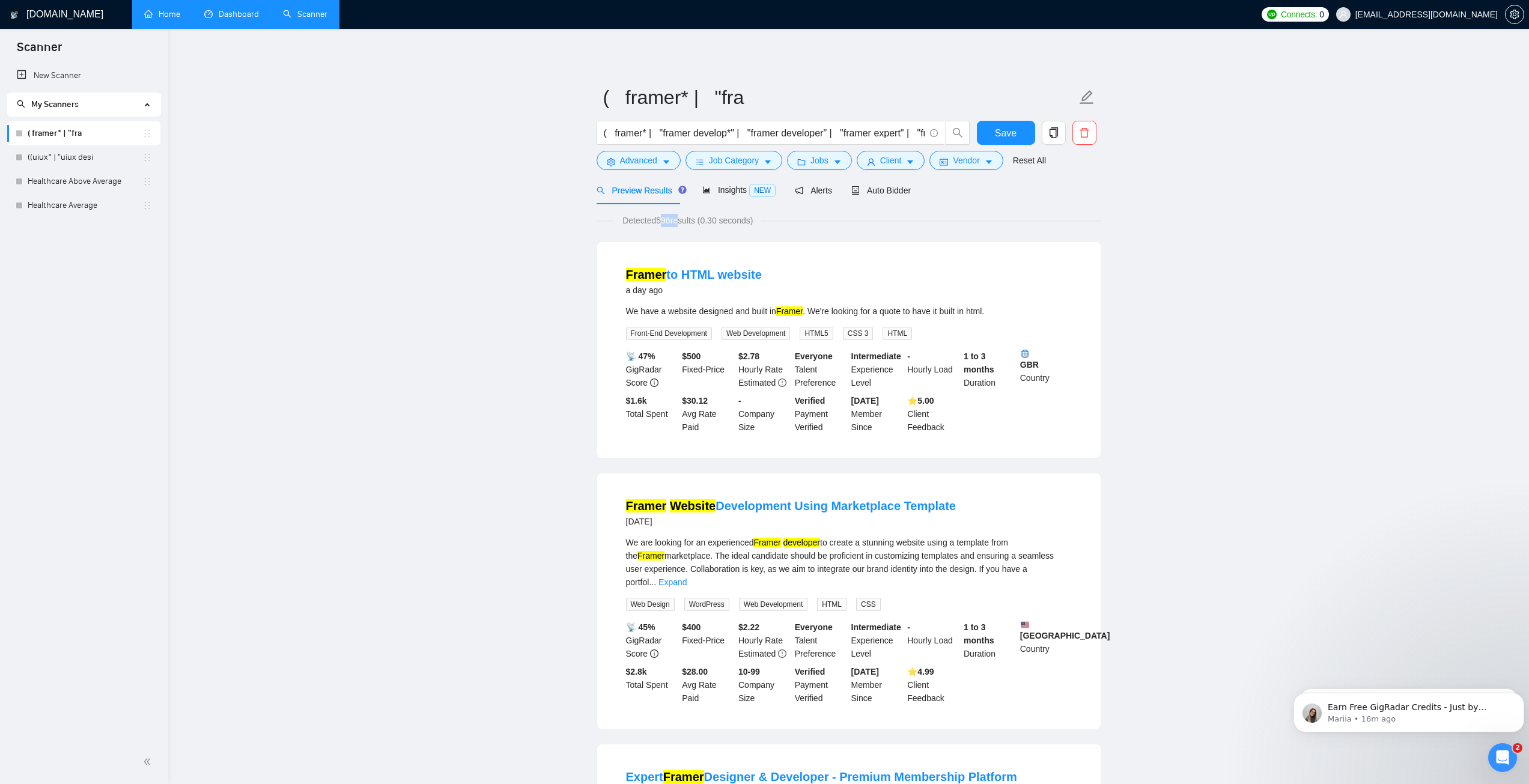
drag, startPoint x: 657, startPoint y: 219, endPoint x: 676, endPoint y: 223, distance: 19.4
click at [676, 223] on span "Detected 596 results (0.30 seconds)" at bounding box center [687, 221] width 147 height 13
click at [670, 221] on span "Detected 596 results (0.30 seconds)" at bounding box center [687, 221] width 147 height 13
click at [896, 161] on span "Client" at bounding box center [891, 160] width 22 height 13
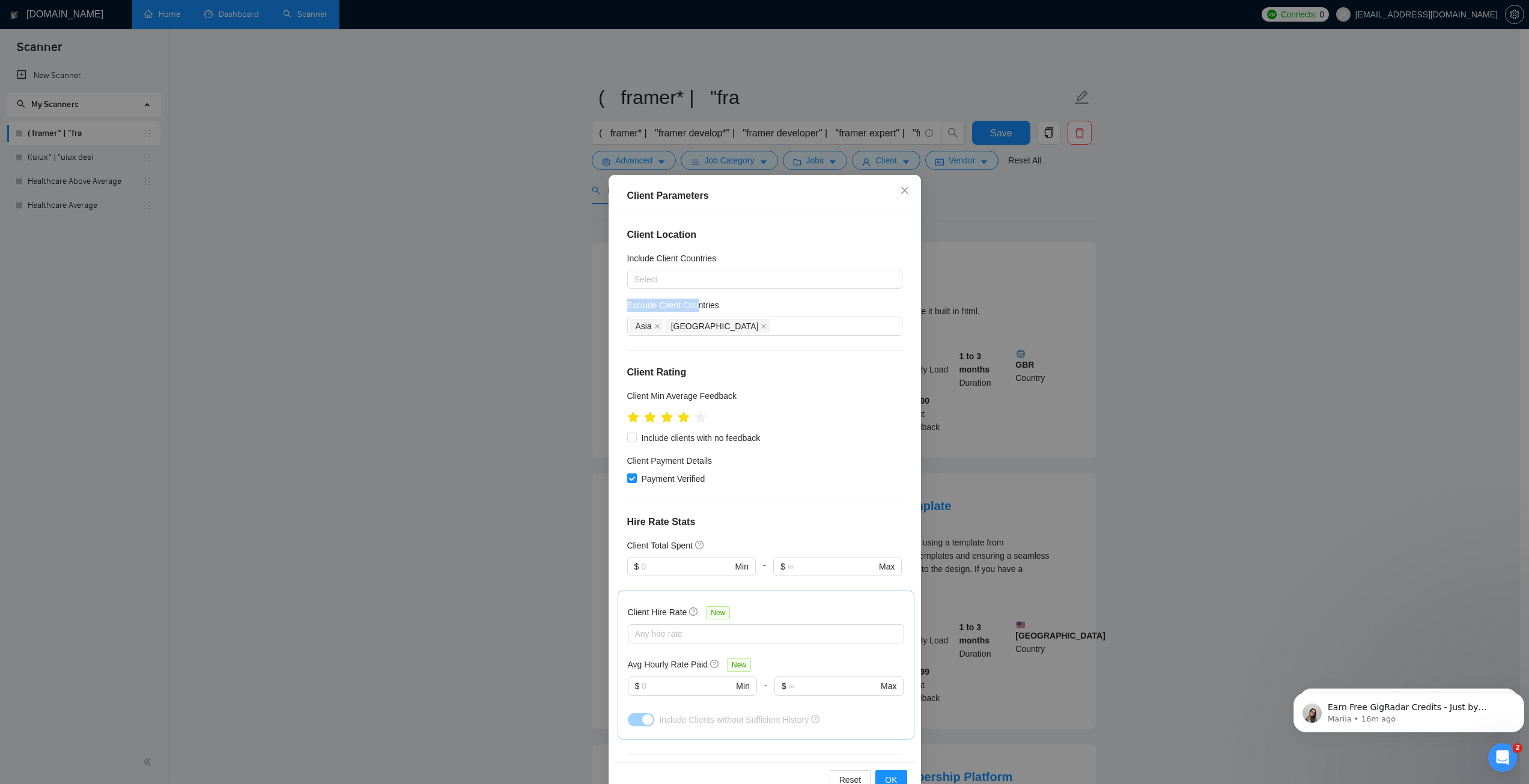
drag, startPoint x: 620, startPoint y: 308, endPoint x: 692, endPoint y: 306, distance: 72.0
click at [692, 306] on div "Client Location Include Client Countries Select Exclude Client Countries [GEOGR…" at bounding box center [764, 487] width 304 height 549
click at [691, 302] on h5 "Exclude Client Countries" at bounding box center [673, 305] width 92 height 13
click at [772, 319] on input "Exclude Client Countries" at bounding box center [773, 325] width 3 height 14
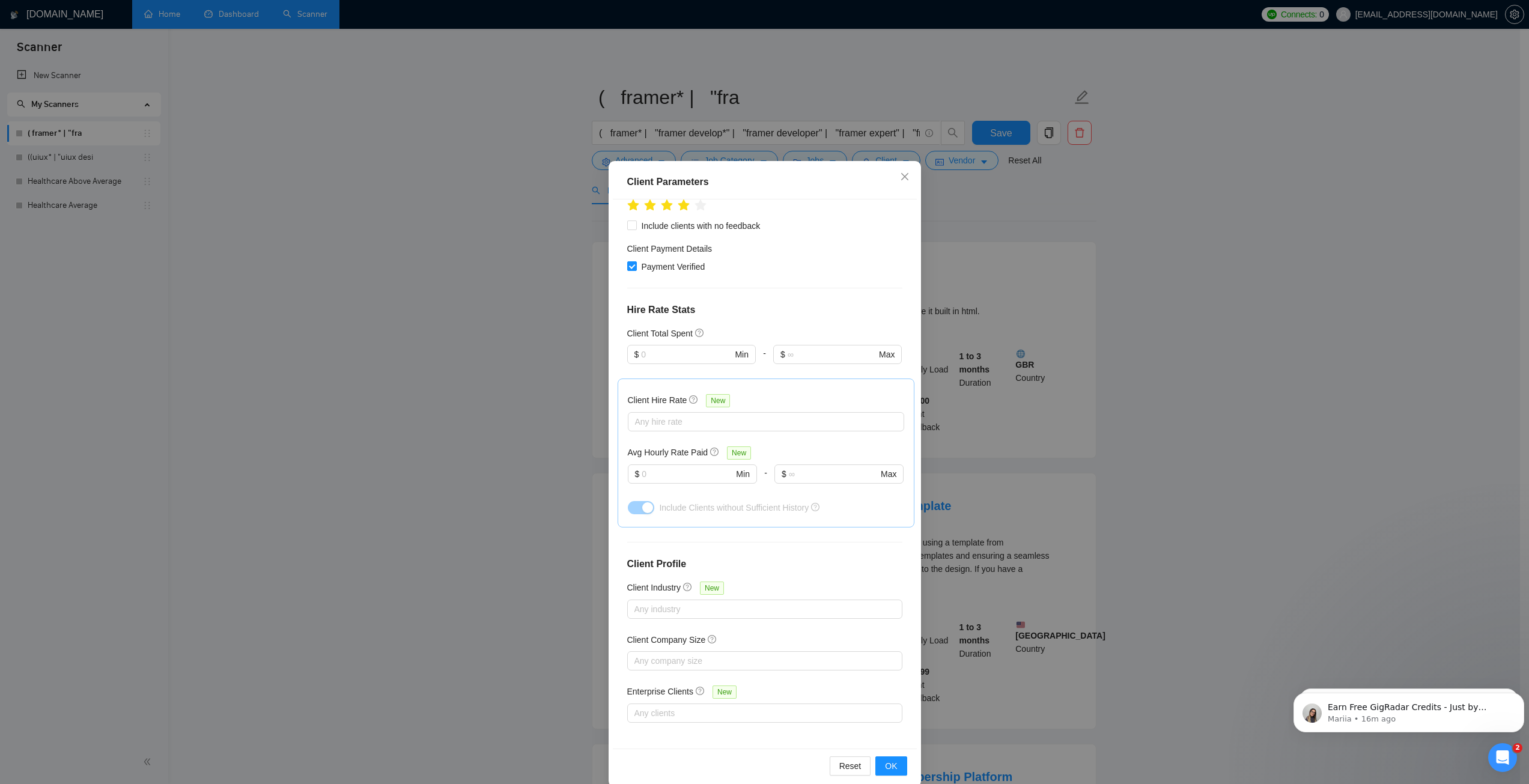
scroll to position [32, 0]
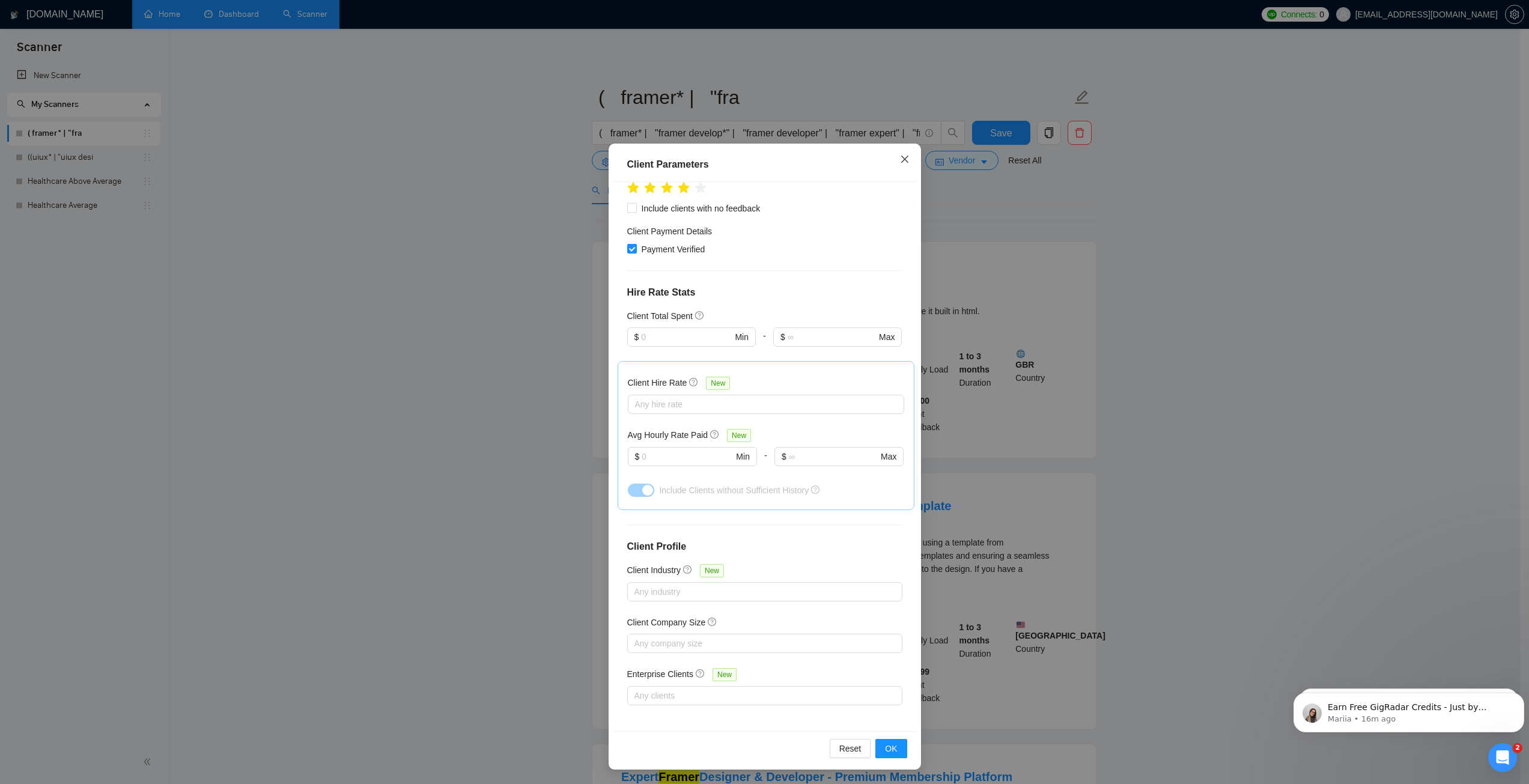
click at [892, 163] on span "Close" at bounding box center [905, 160] width 33 height 33
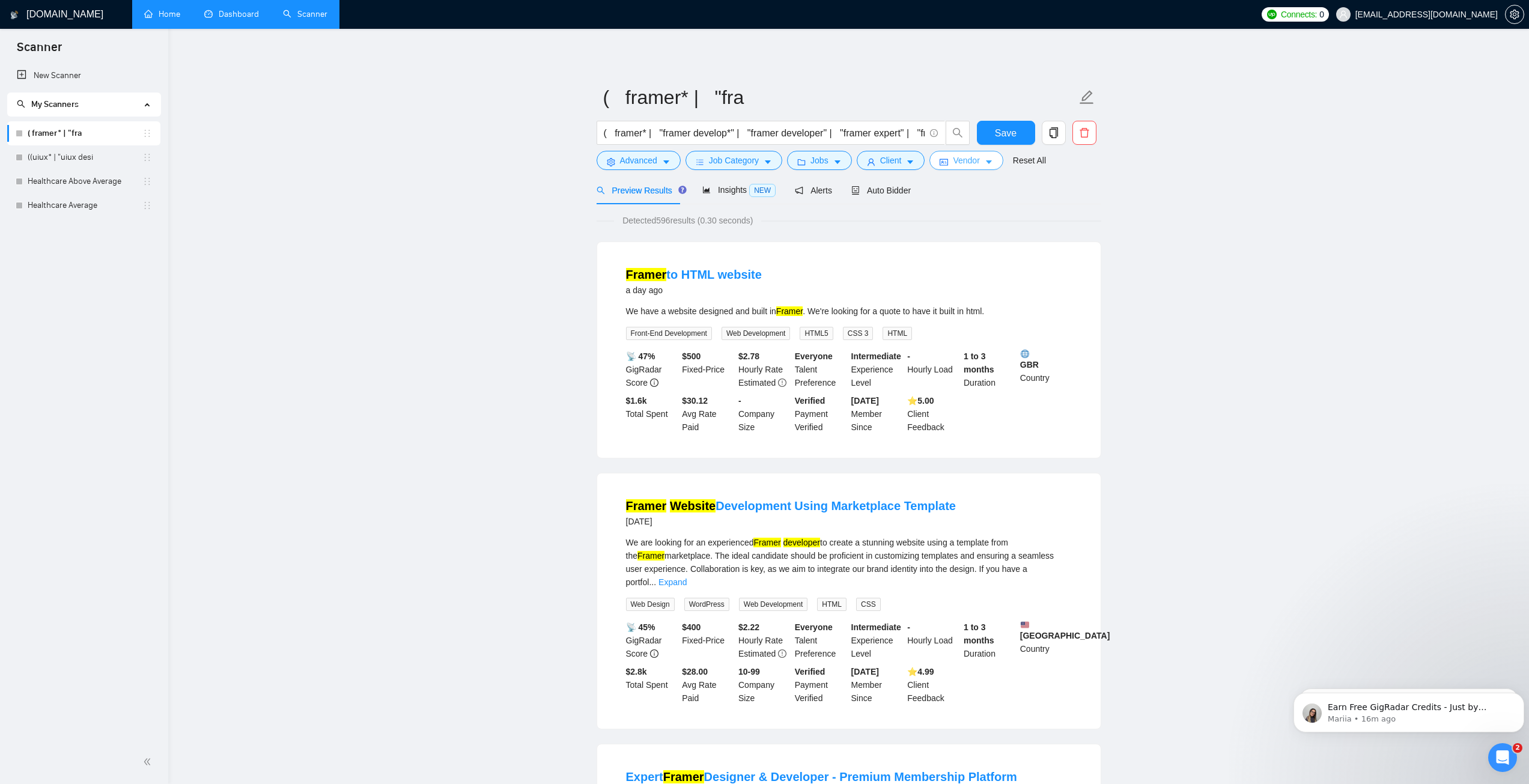
click at [970, 161] on span "Vendor" at bounding box center [967, 160] width 27 height 13
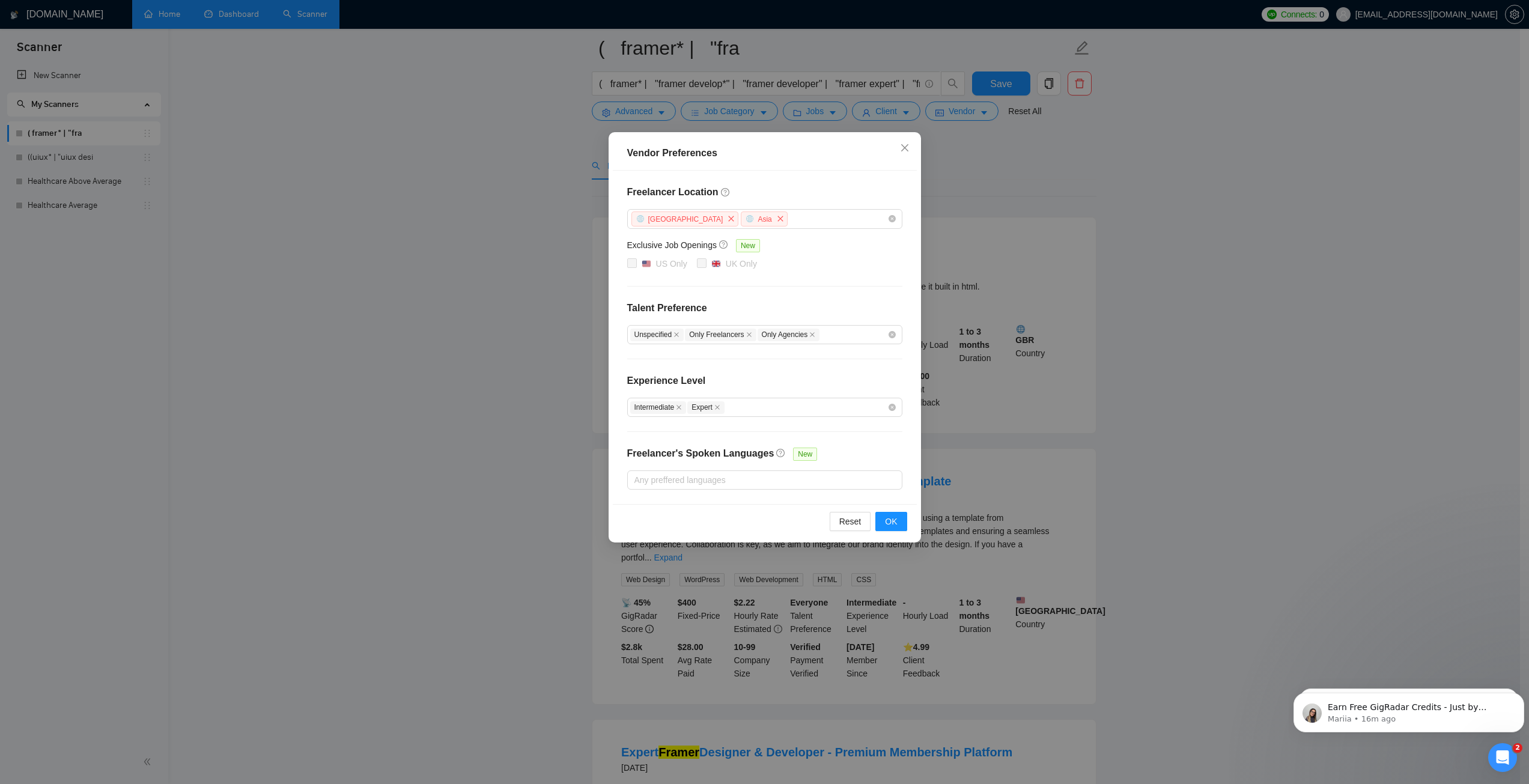
scroll to position [180, 0]
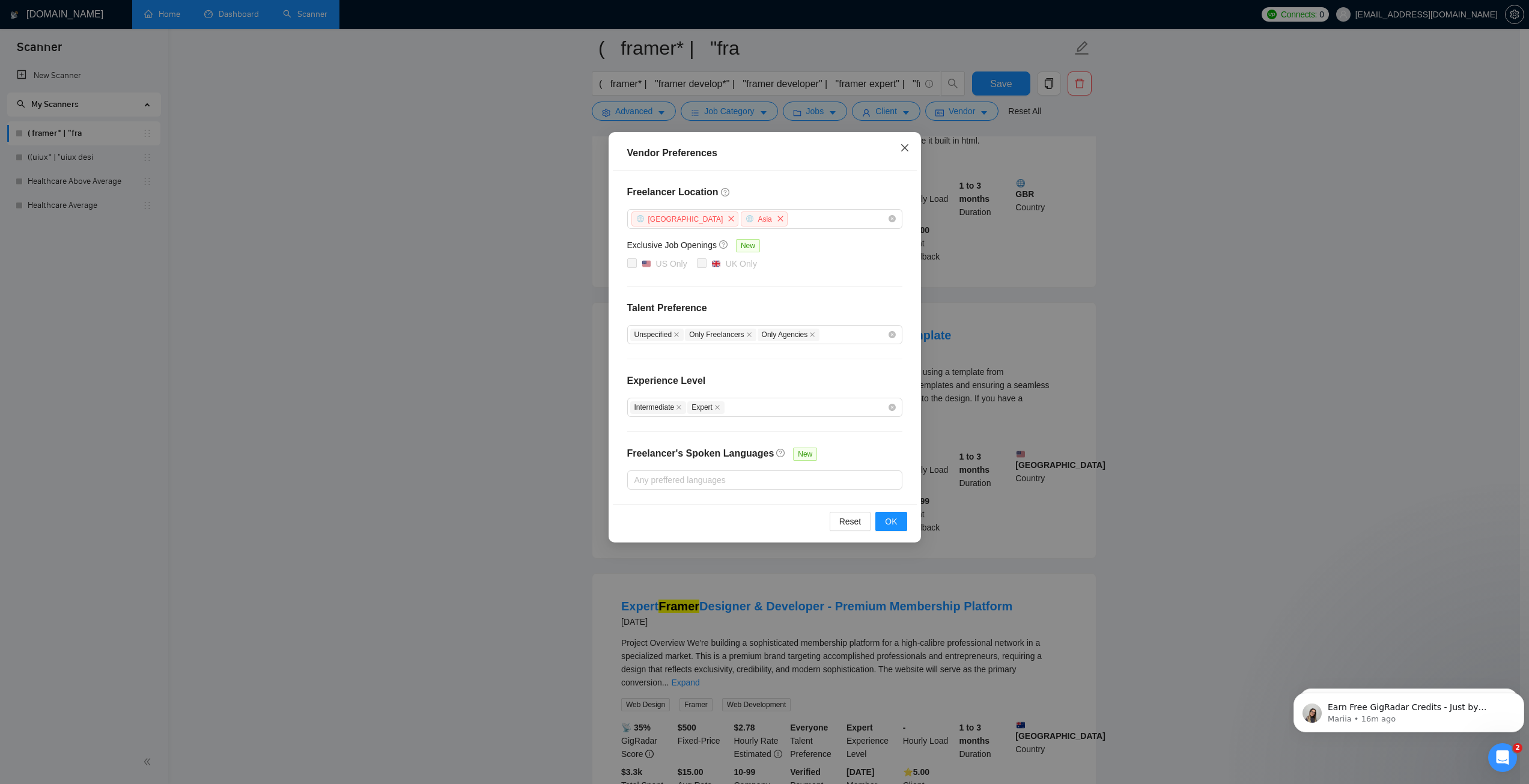
click at [902, 149] on icon "close" at bounding box center [904, 148] width 10 height 10
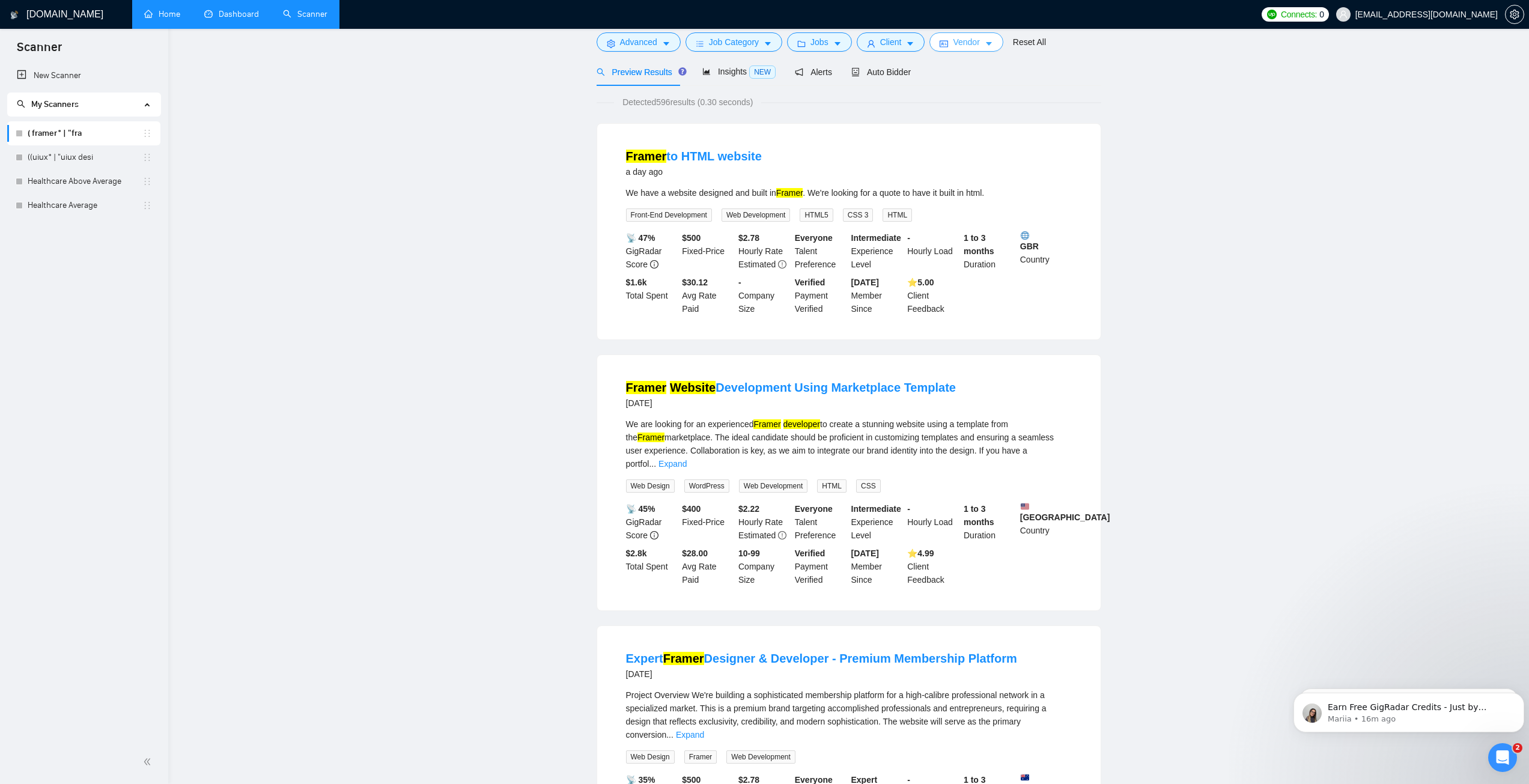
scroll to position [0, 0]
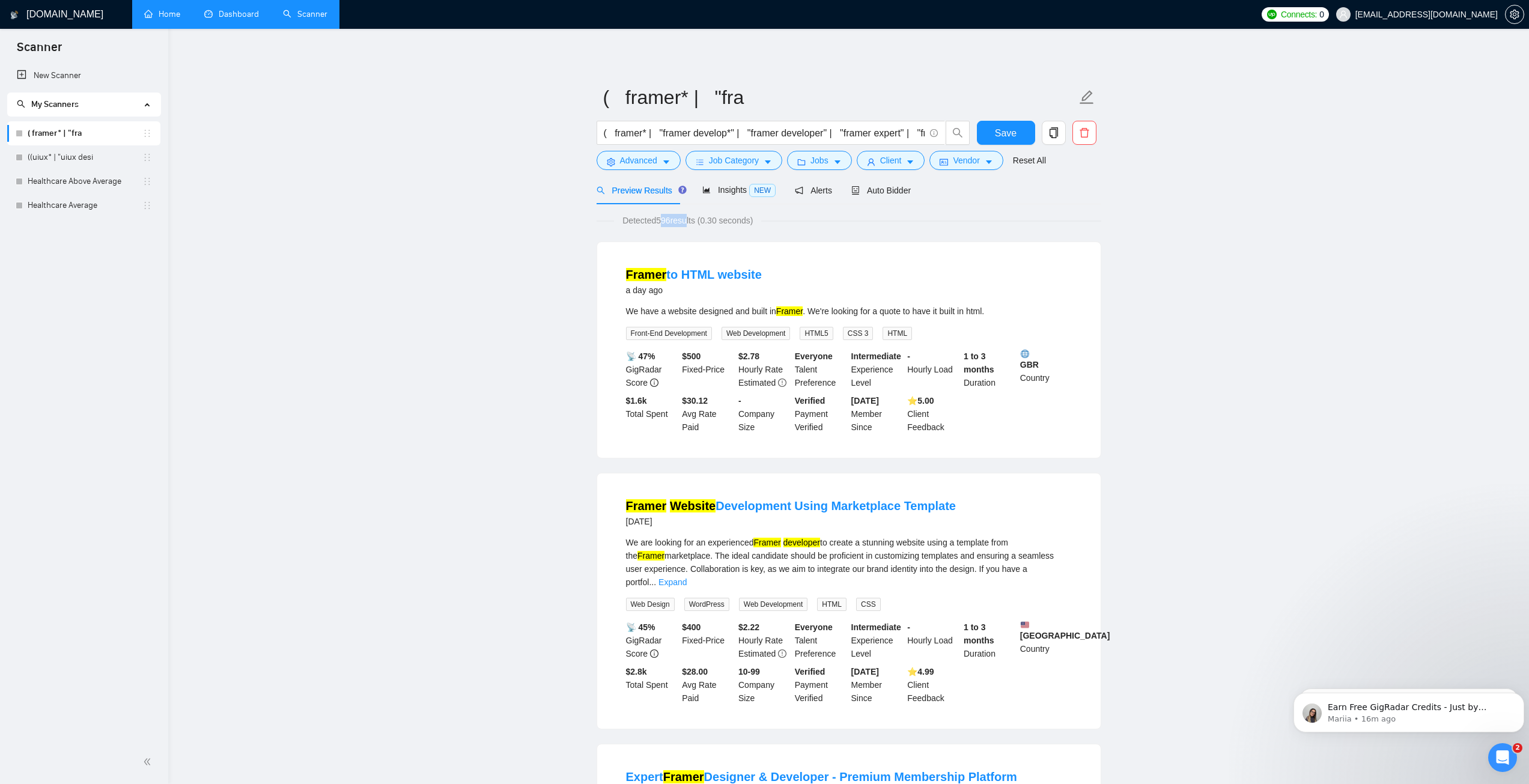
drag, startPoint x: 659, startPoint y: 217, endPoint x: 683, endPoint y: 216, distance: 24.0
click at [683, 216] on span "Detected 596 results (0.30 seconds)" at bounding box center [687, 221] width 147 height 13
click at [675, 217] on span "Detected 596 results (0.30 seconds)" at bounding box center [687, 221] width 147 height 13
click at [729, 185] on span "Insights NEW" at bounding box center [739, 190] width 73 height 10
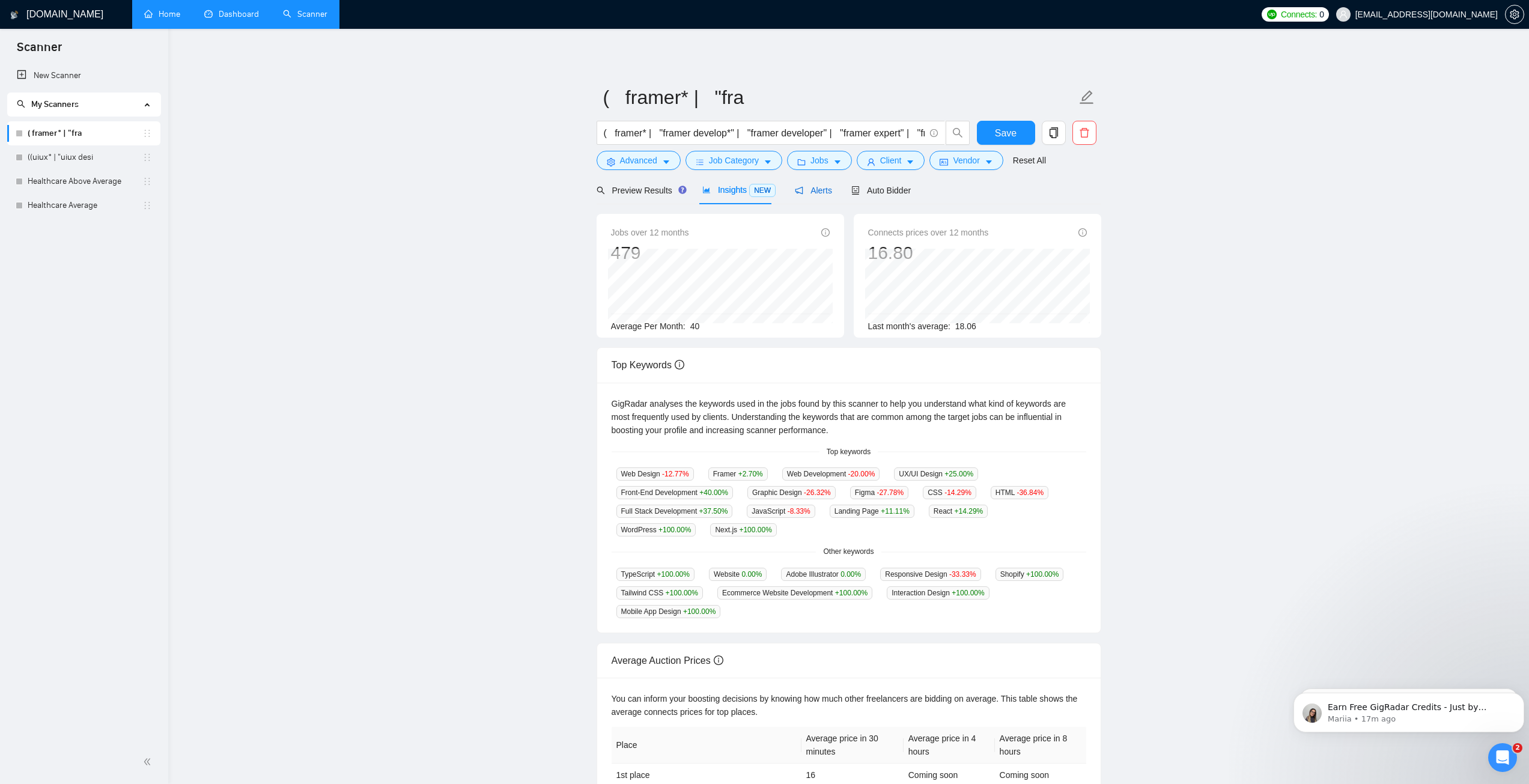
click at [805, 192] on span "Alerts" at bounding box center [813, 190] width 37 height 10
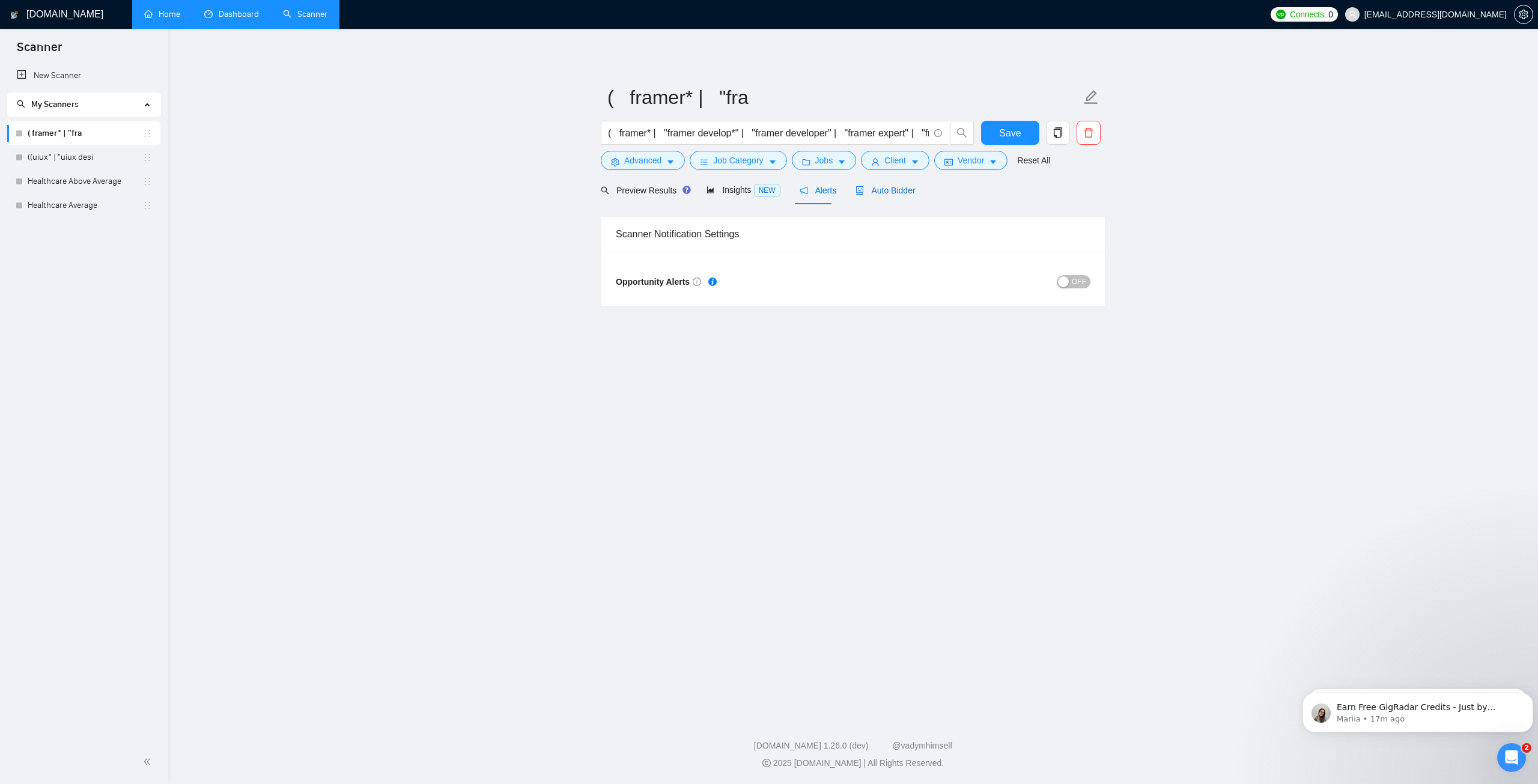
click at [867, 189] on span "Auto Bidder" at bounding box center [885, 190] width 60 height 10
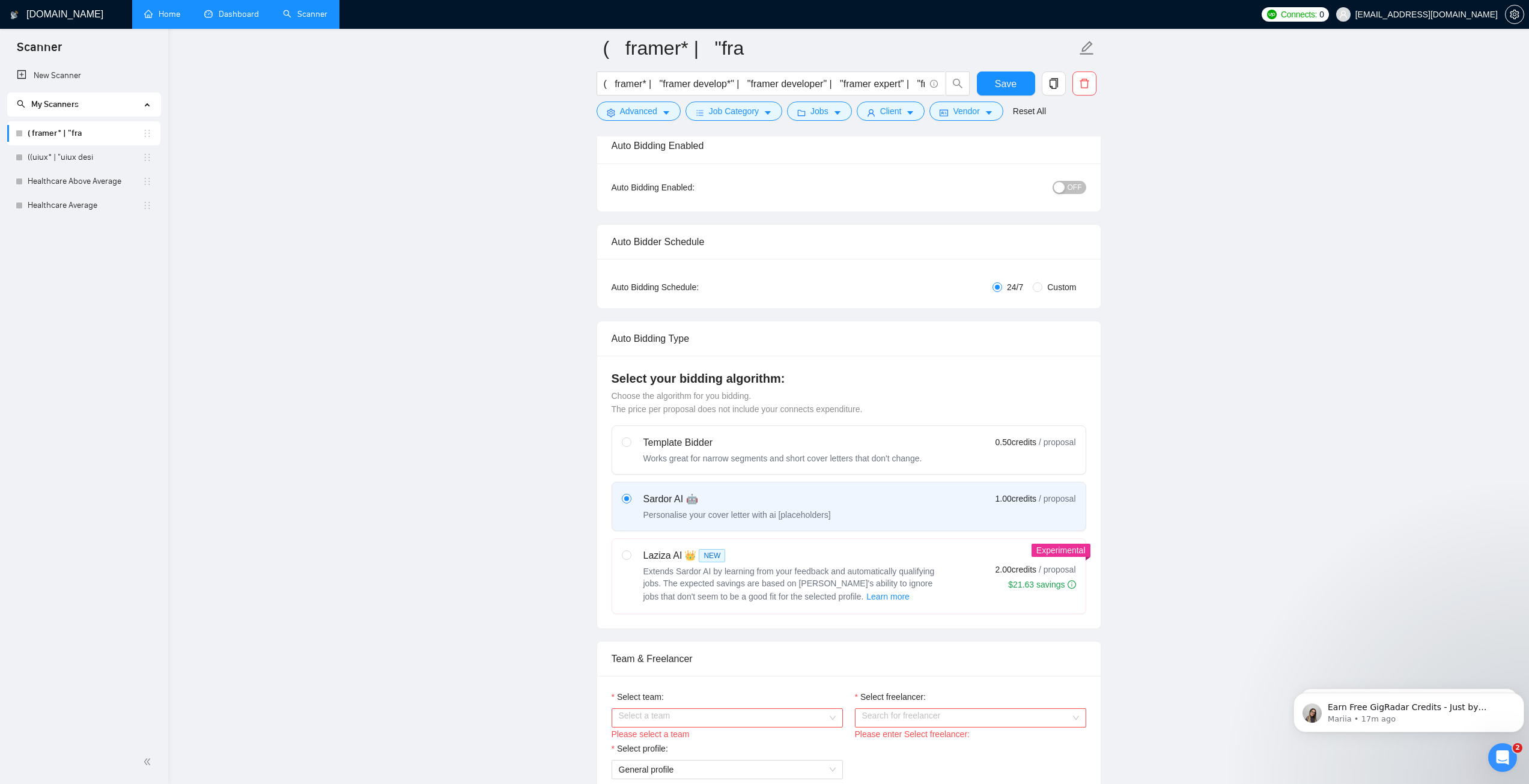
scroll to position [60, 0]
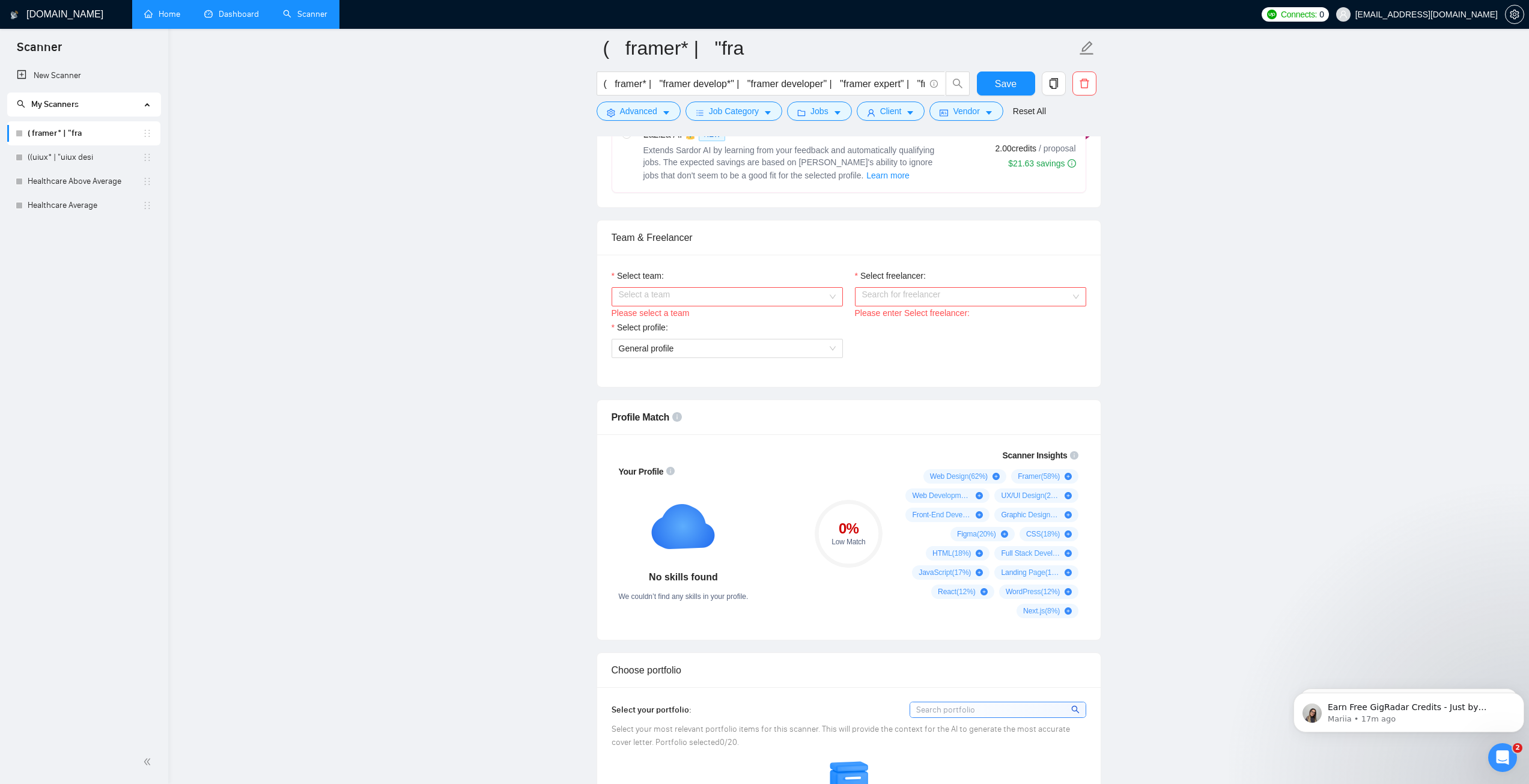
scroll to position [540, 0]
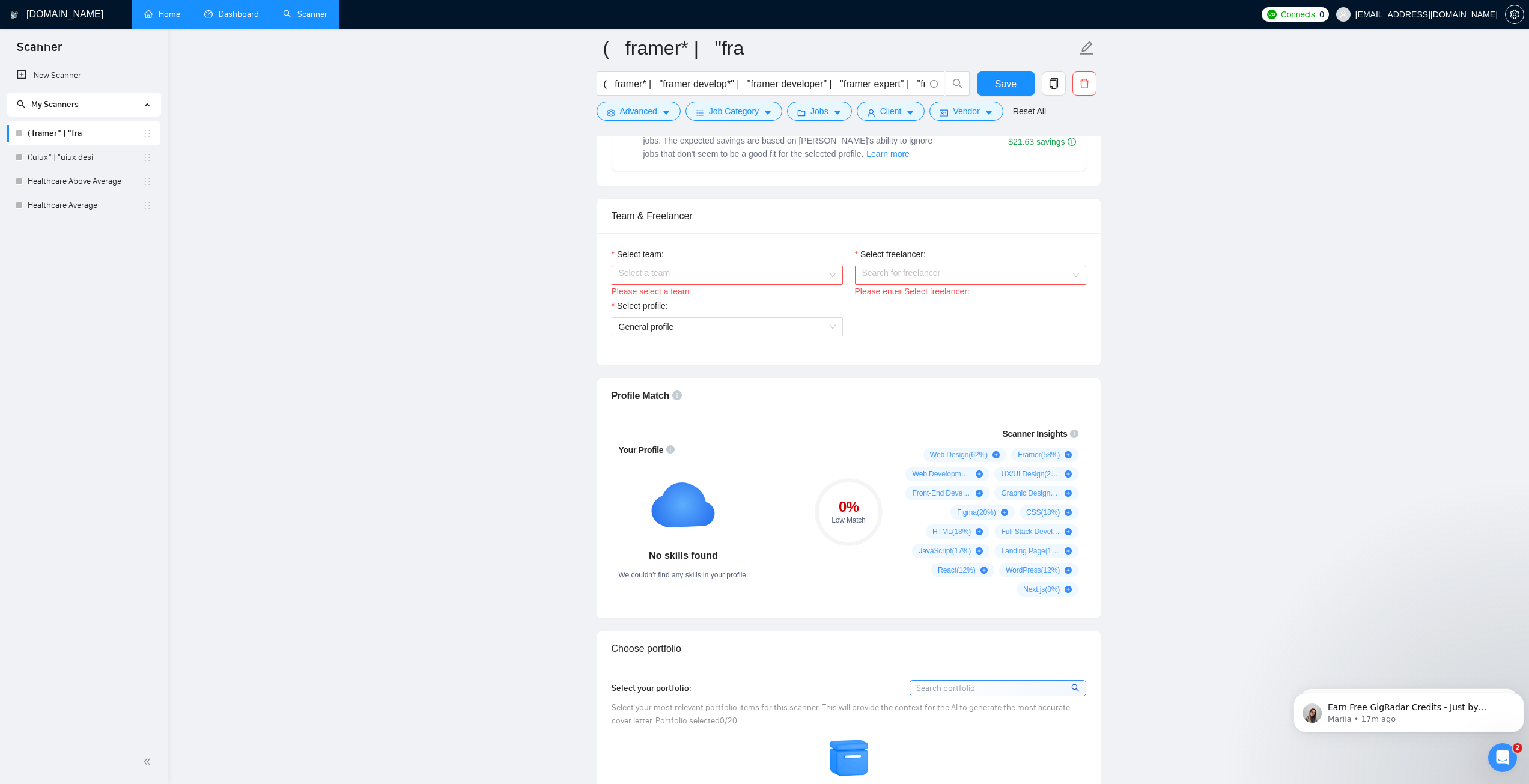
click at [681, 273] on input "Select team:" at bounding box center [723, 274] width 208 height 18
click at [651, 295] on div "Flowz" at bounding box center [727, 298] width 217 height 13
click at [925, 269] on input "Select freelancer:" at bounding box center [966, 274] width 208 height 18
click at [894, 299] on span "Shamaas [PERSON_NAME]" at bounding box center [914, 297] width 107 height 10
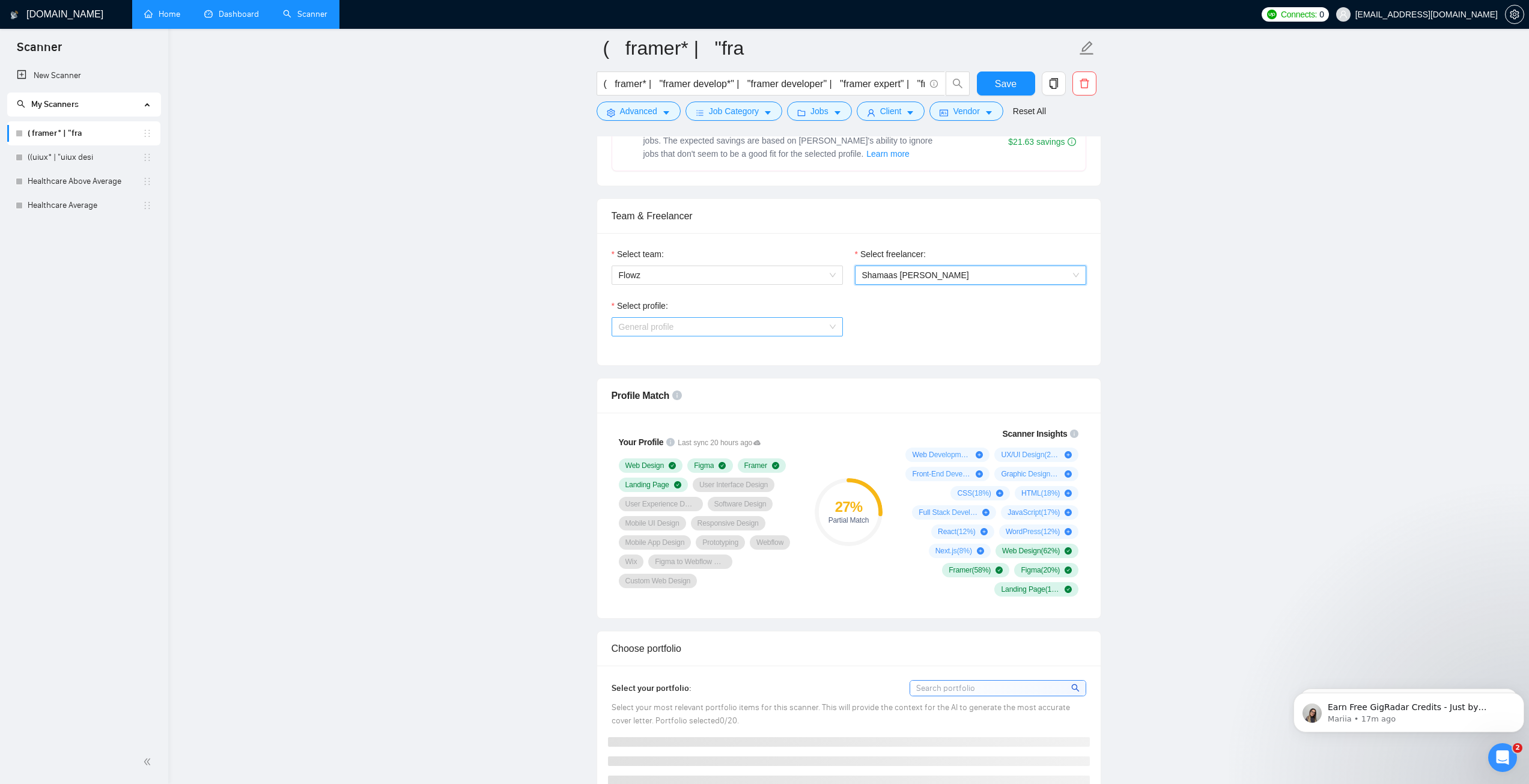
click at [697, 328] on span "General profile" at bounding box center [728, 326] width 217 height 18
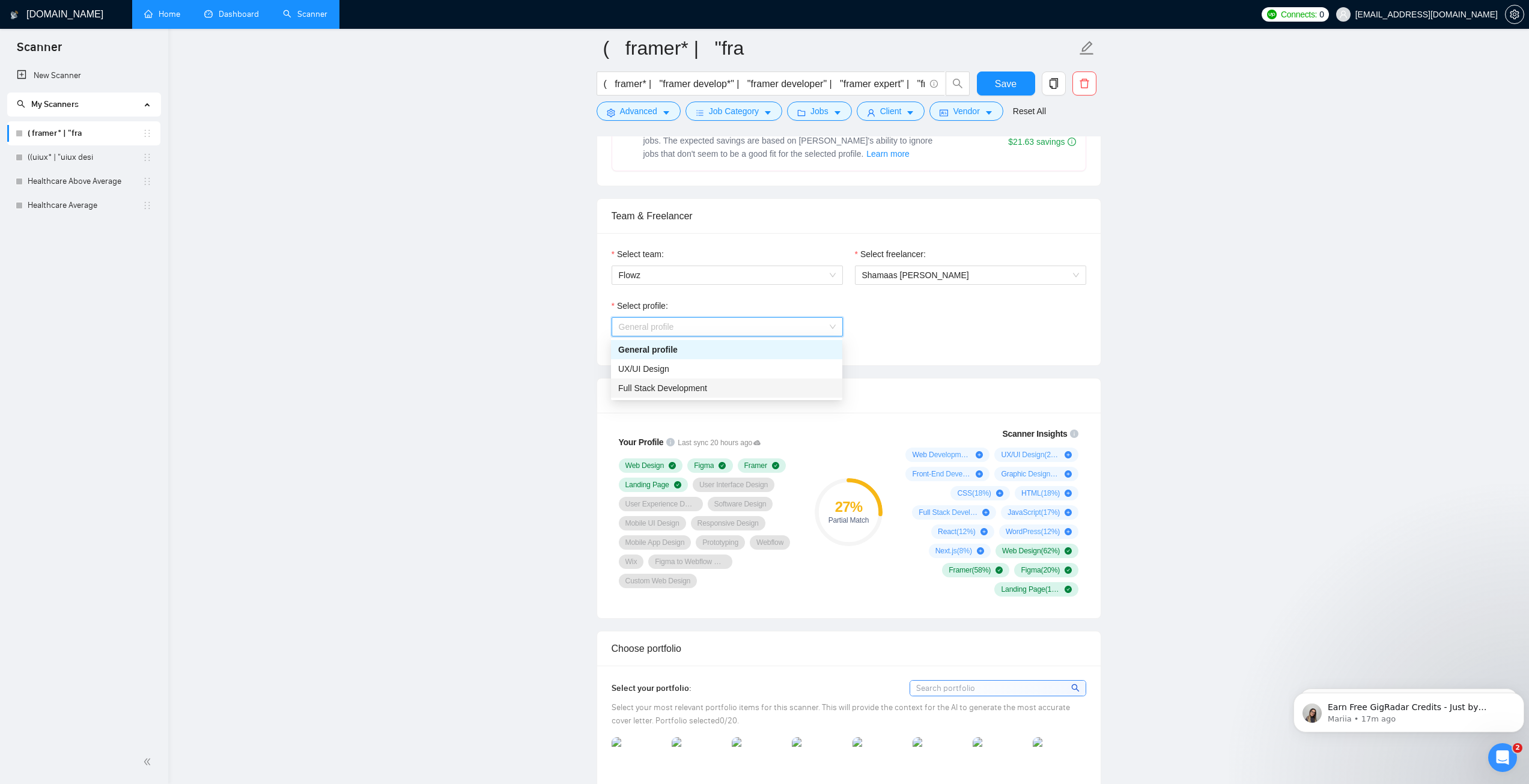
click at [651, 386] on span "Full Stack Development" at bounding box center [662, 388] width 89 height 10
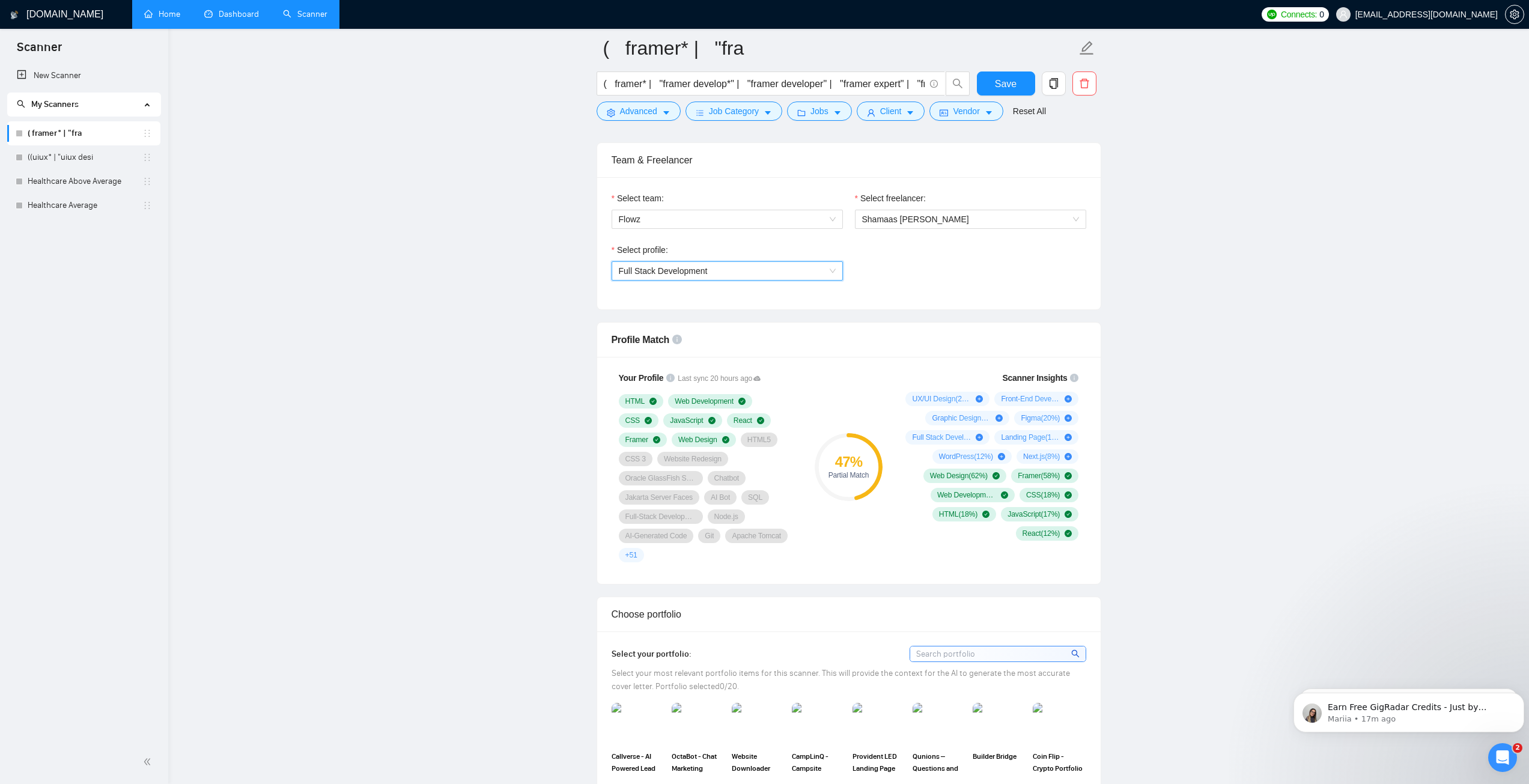
scroll to position [601, 0]
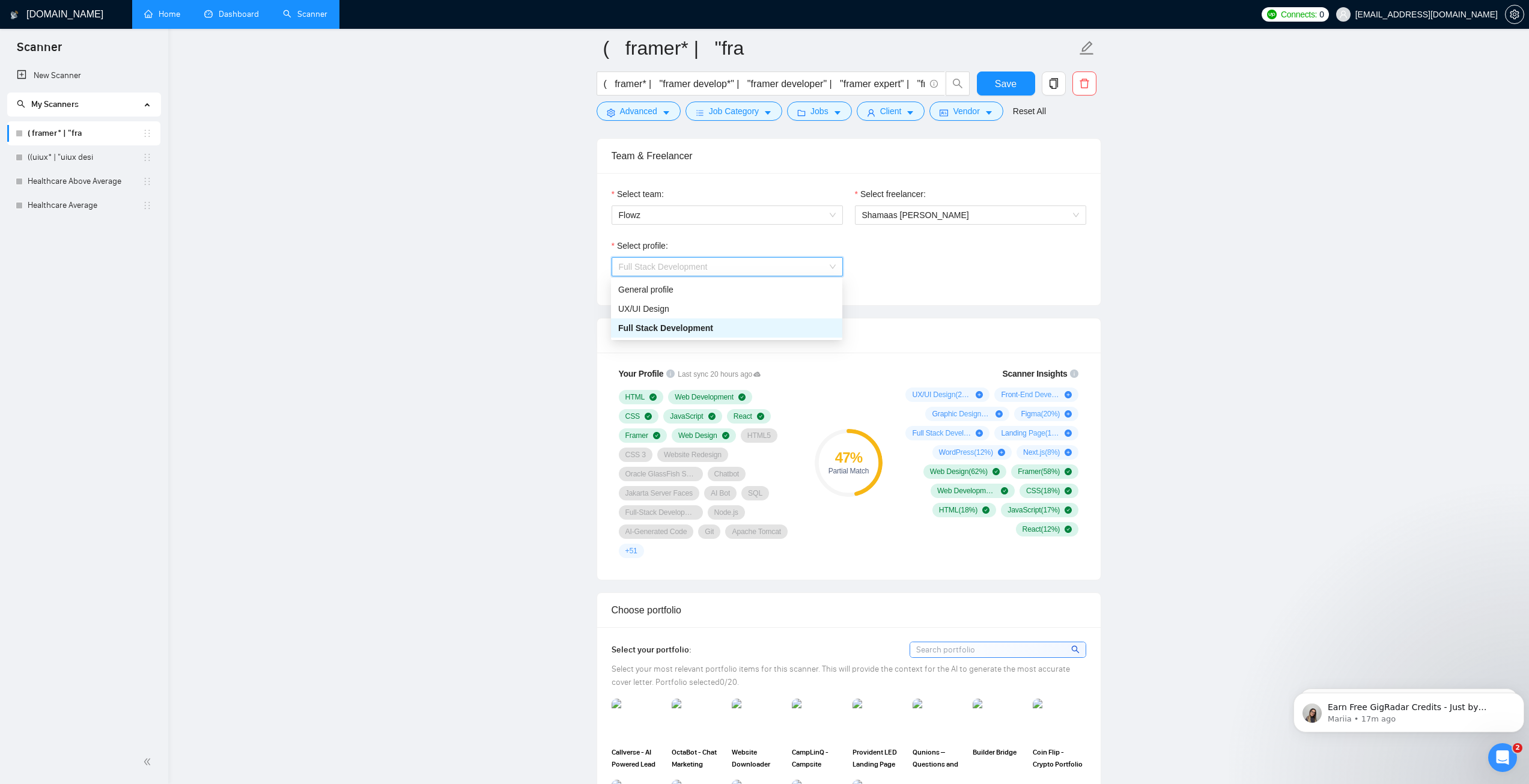
click at [727, 268] on span "Full Stack Development" at bounding box center [728, 266] width 217 height 18
click at [682, 305] on div "UX/UI Design" at bounding box center [727, 309] width 217 height 13
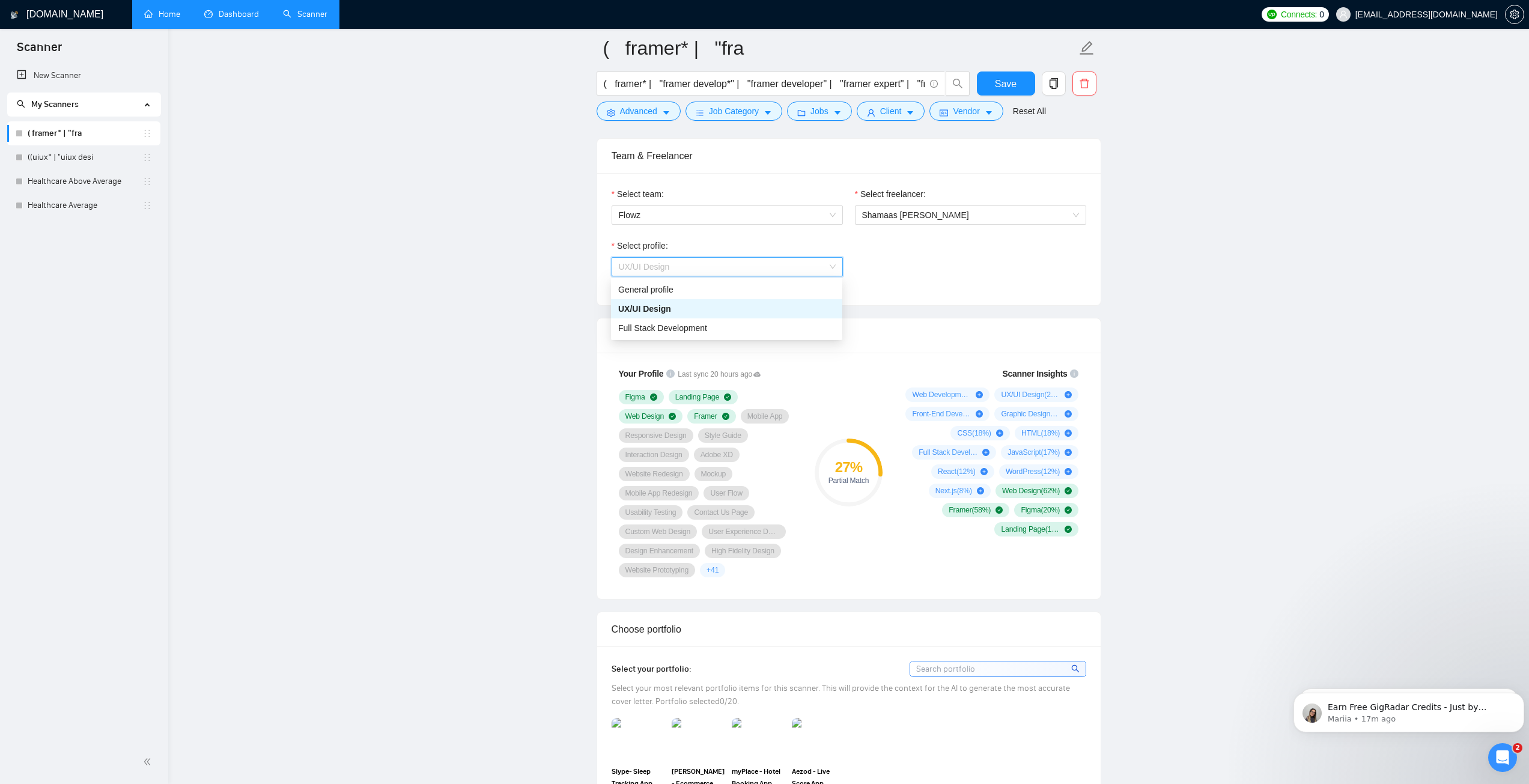
drag, startPoint x: 681, startPoint y: 264, endPoint x: 649, endPoint y: 284, distance: 37.7
click at [681, 265] on span "UX/UI Design" at bounding box center [728, 266] width 217 height 18
click at [648, 326] on span "Full Stack Development" at bounding box center [662, 328] width 89 height 10
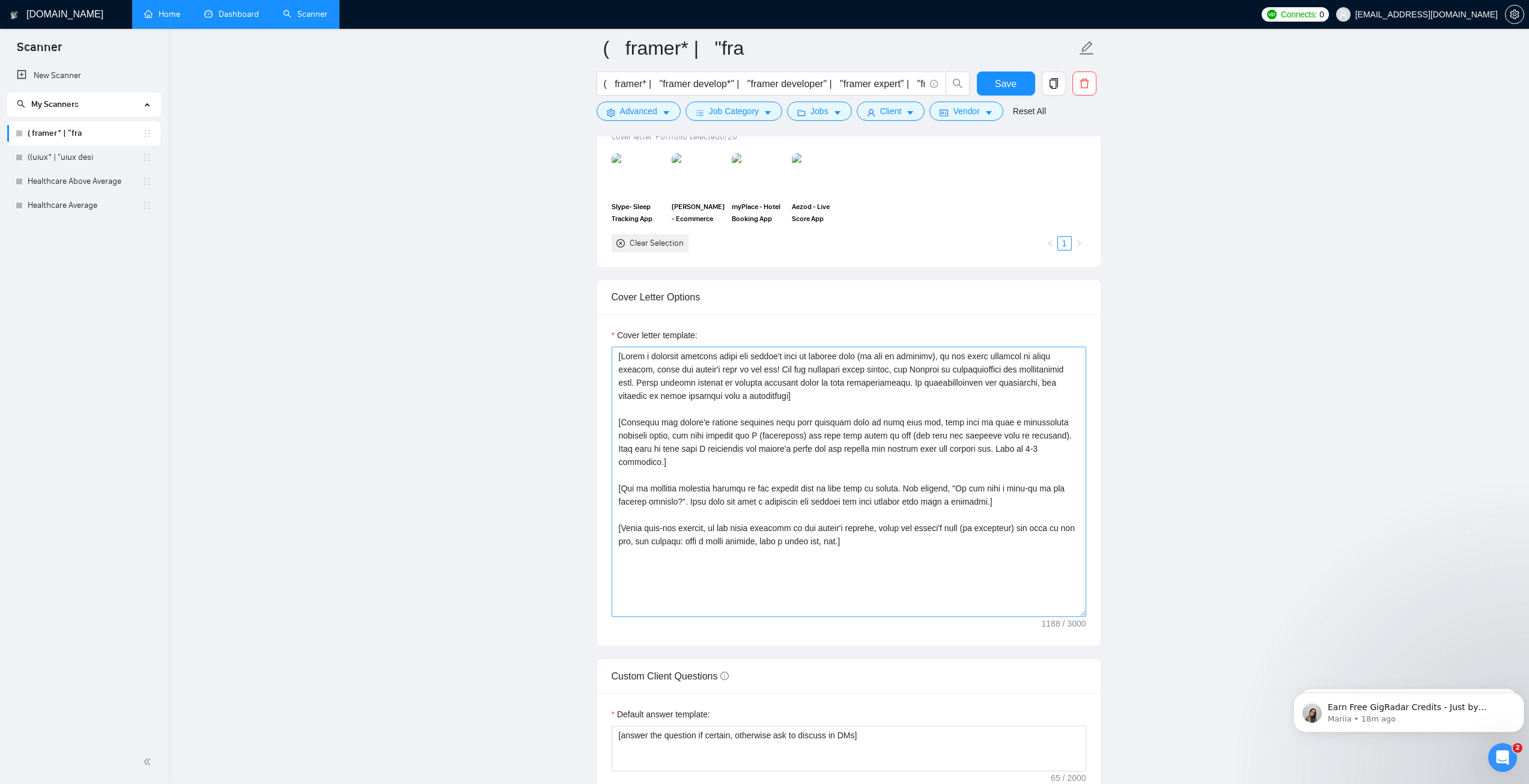
scroll to position [1201, 0]
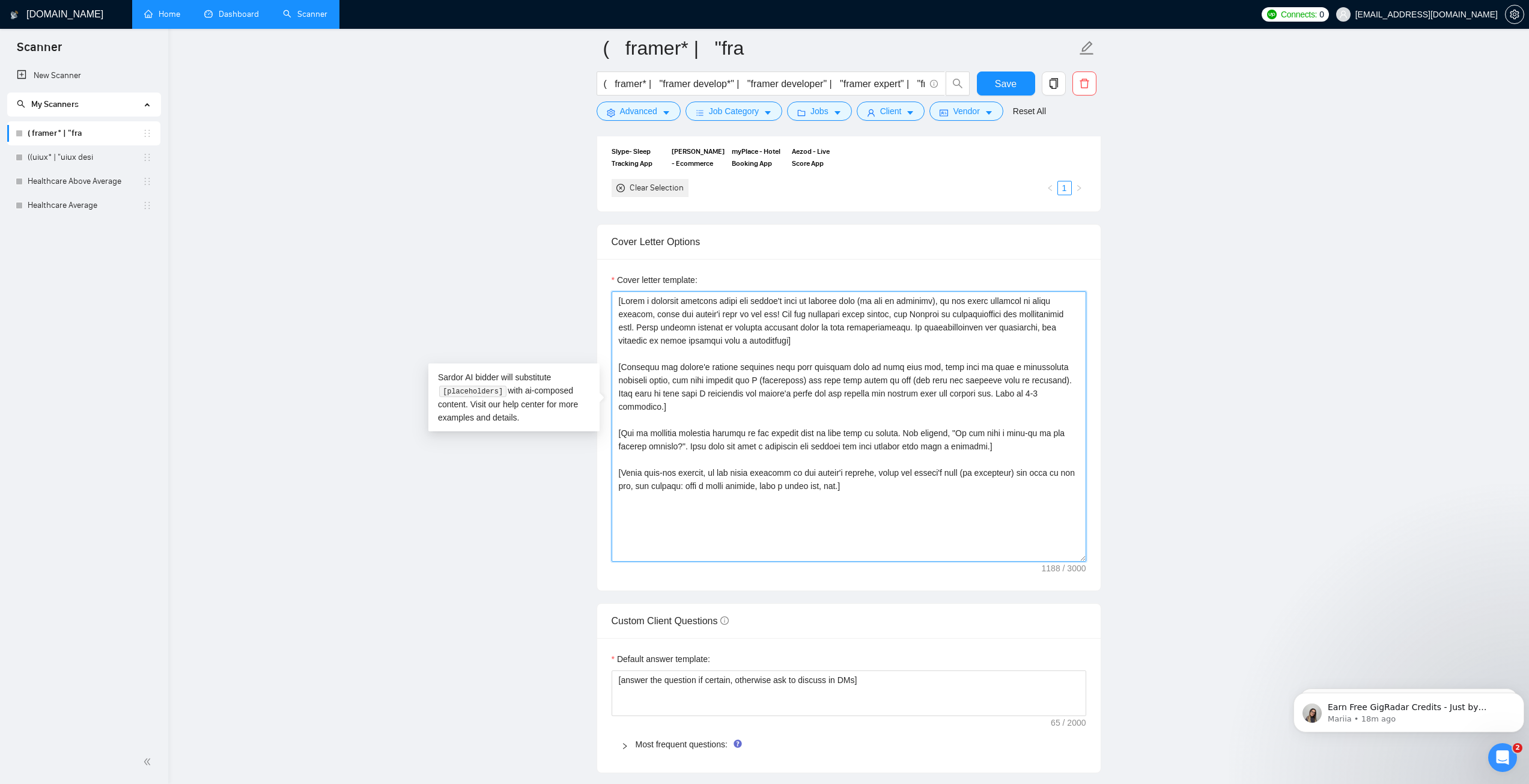
drag, startPoint x: 940, startPoint y: 481, endPoint x: 618, endPoint y: 282, distance: 378.5
click at [618, 292] on textarea "Cover letter template:" at bounding box center [848, 427] width 474 height 271
click at [657, 292] on textarea "Cover letter template:" at bounding box center [848, 427] width 474 height 271
drag, startPoint x: 644, startPoint y: 292, endPoint x: 797, endPoint y: 321, distance: 155.7
click at [797, 321] on textarea "Cover letter template:" at bounding box center [848, 427] width 474 height 271
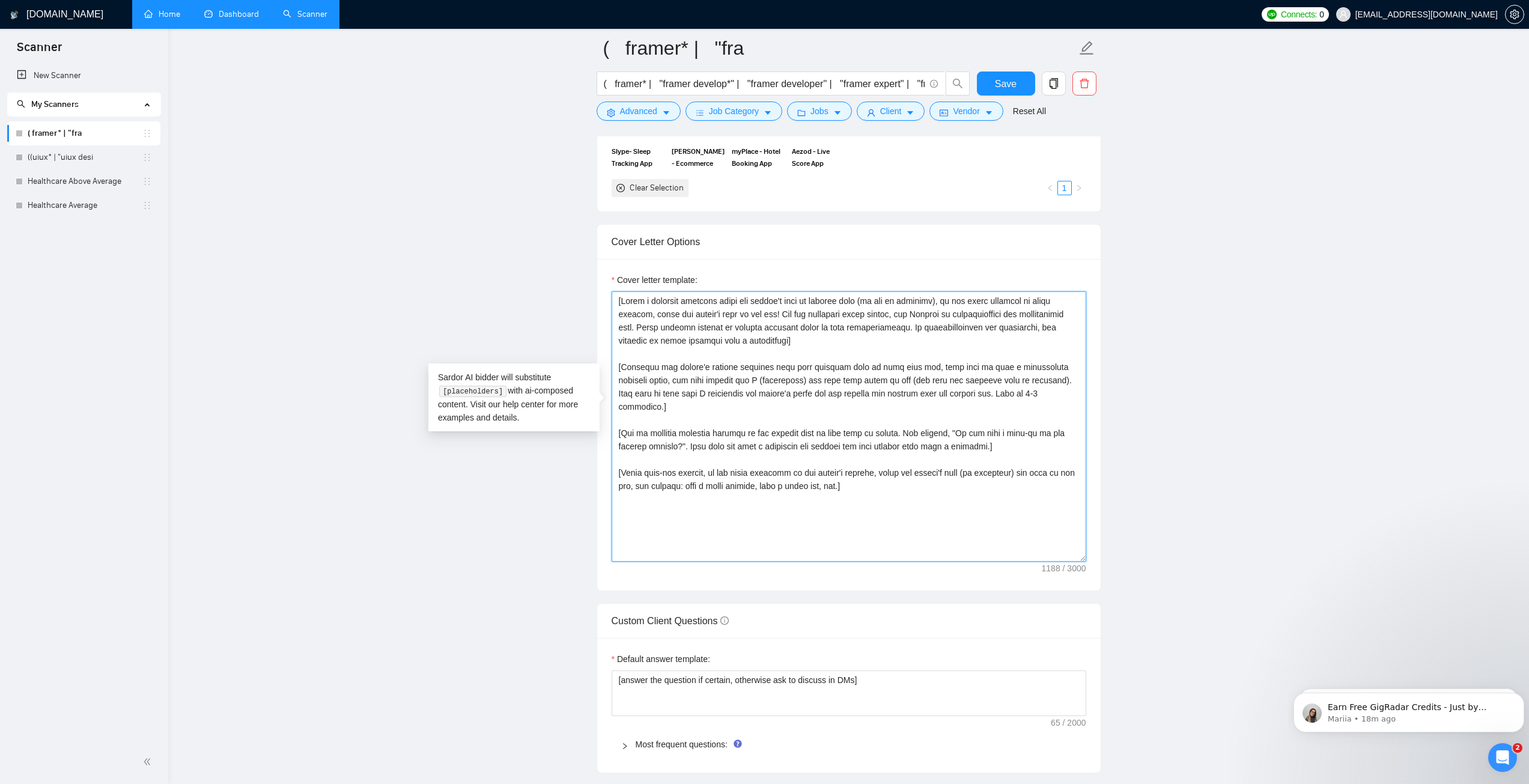
drag, startPoint x: 622, startPoint y: 347, endPoint x: 768, endPoint y: 360, distance: 146.6
click at [761, 356] on textarea "Cover letter template:" at bounding box center [848, 427] width 474 height 271
click at [755, 380] on textarea "Cover letter template:" at bounding box center [848, 427] width 474 height 271
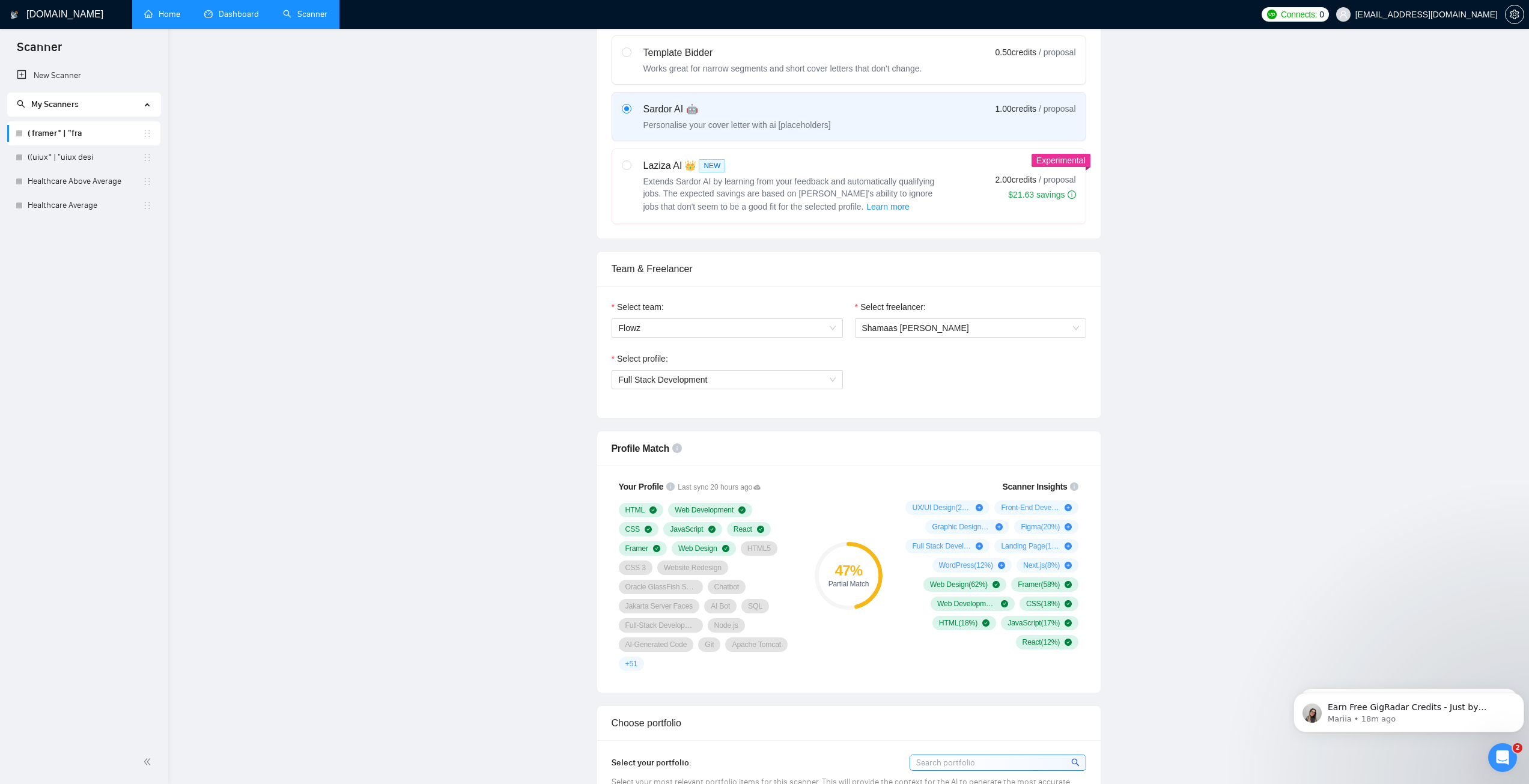
scroll to position [0, 0]
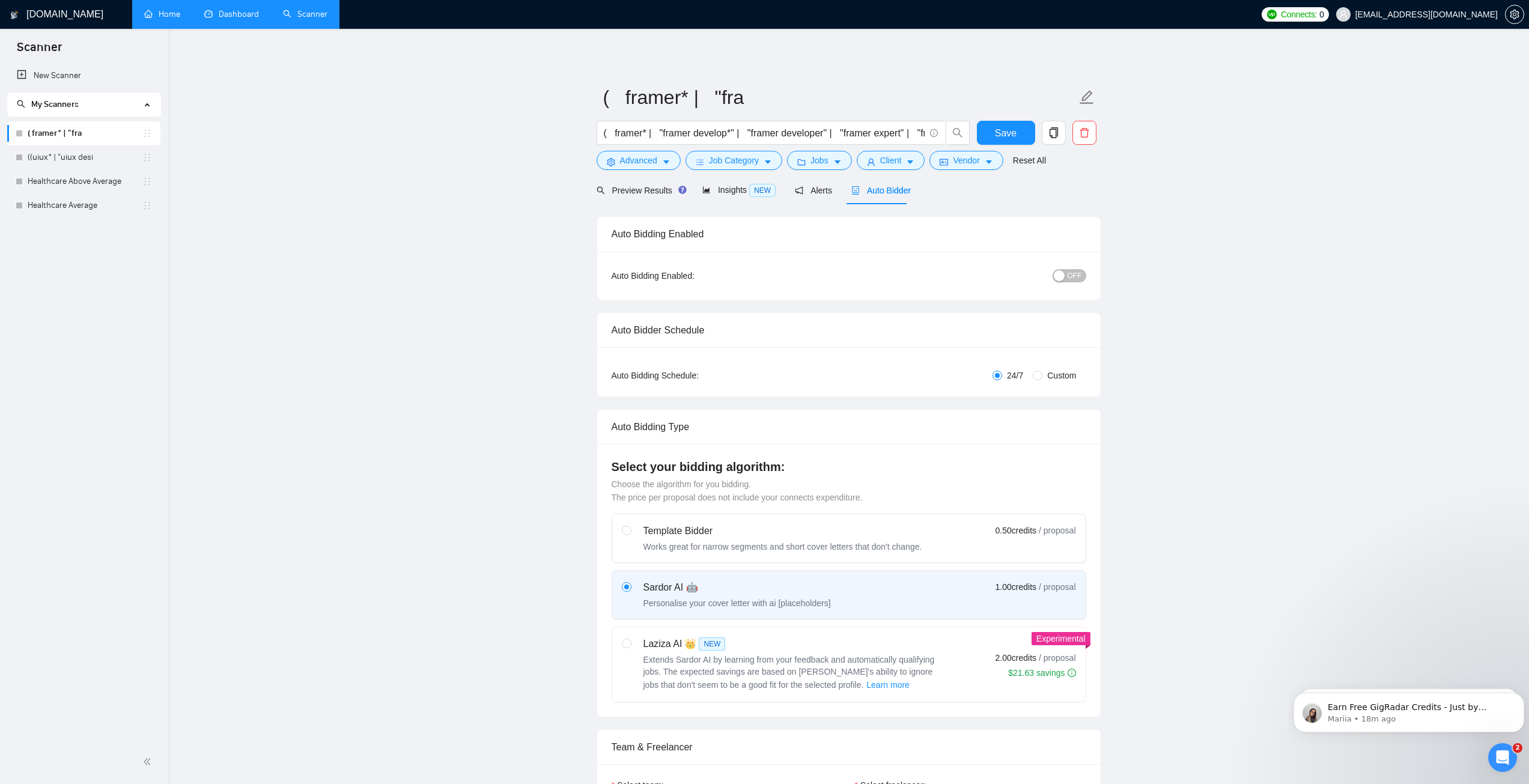
drag, startPoint x: 1129, startPoint y: 256, endPoint x: 1126, endPoint y: 285, distance: 29.2
click at [155, 10] on link "Home" at bounding box center [162, 13] width 36 height 11
click at [1014, 134] on span "Save" at bounding box center [1005, 133] width 22 height 15
click at [159, 13] on link "Home" at bounding box center [162, 13] width 36 height 11
click at [160, 13] on link "Home" at bounding box center [162, 13] width 36 height 11
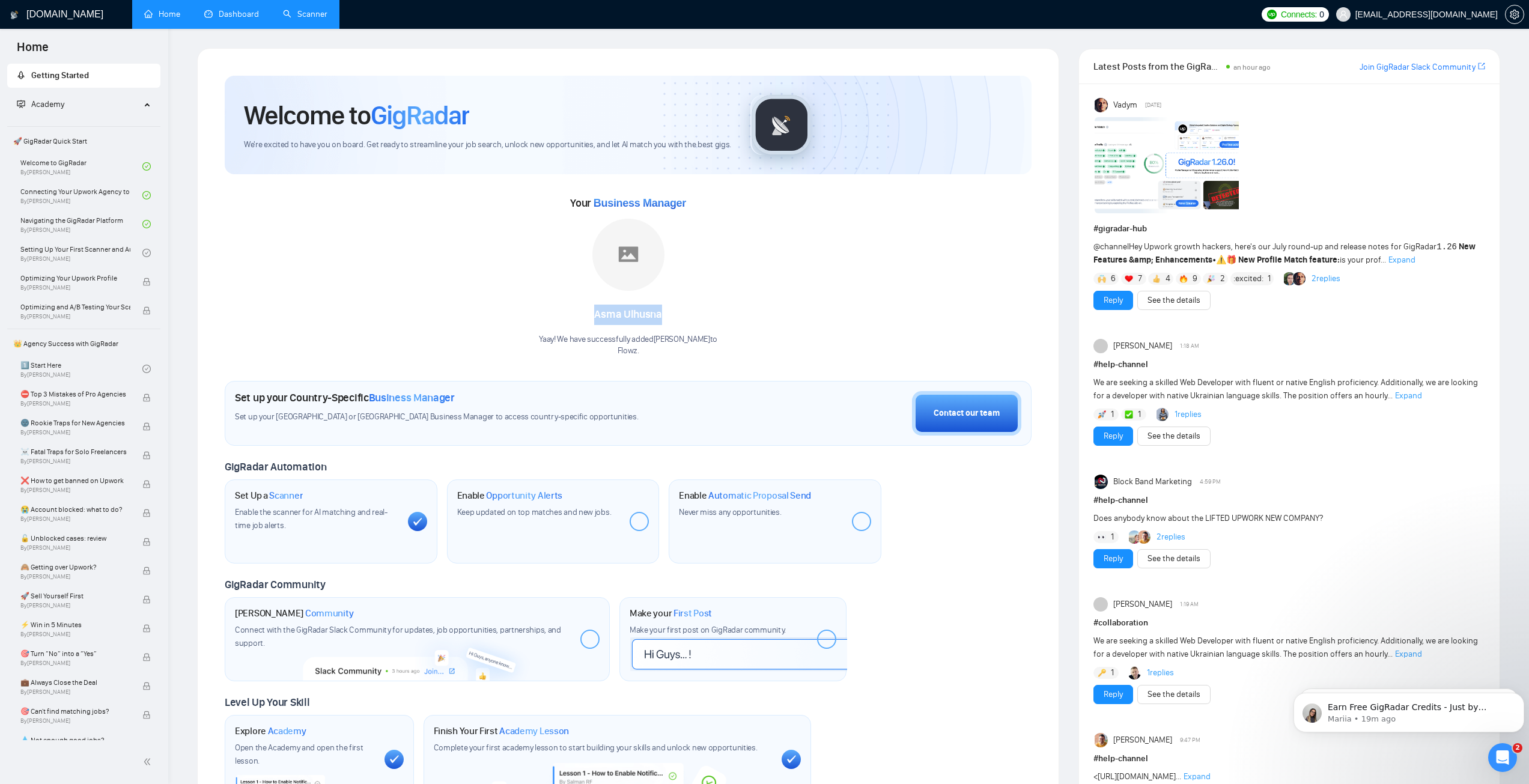
drag, startPoint x: 598, startPoint y: 311, endPoint x: 671, endPoint y: 312, distance: 73.0
click at [671, 312] on div "[PERSON_NAME]" at bounding box center [628, 314] width 179 height 20
click at [635, 321] on div "[PERSON_NAME]" at bounding box center [628, 314] width 179 height 20
click at [235, 19] on link "Dashboard" at bounding box center [231, 13] width 55 height 11
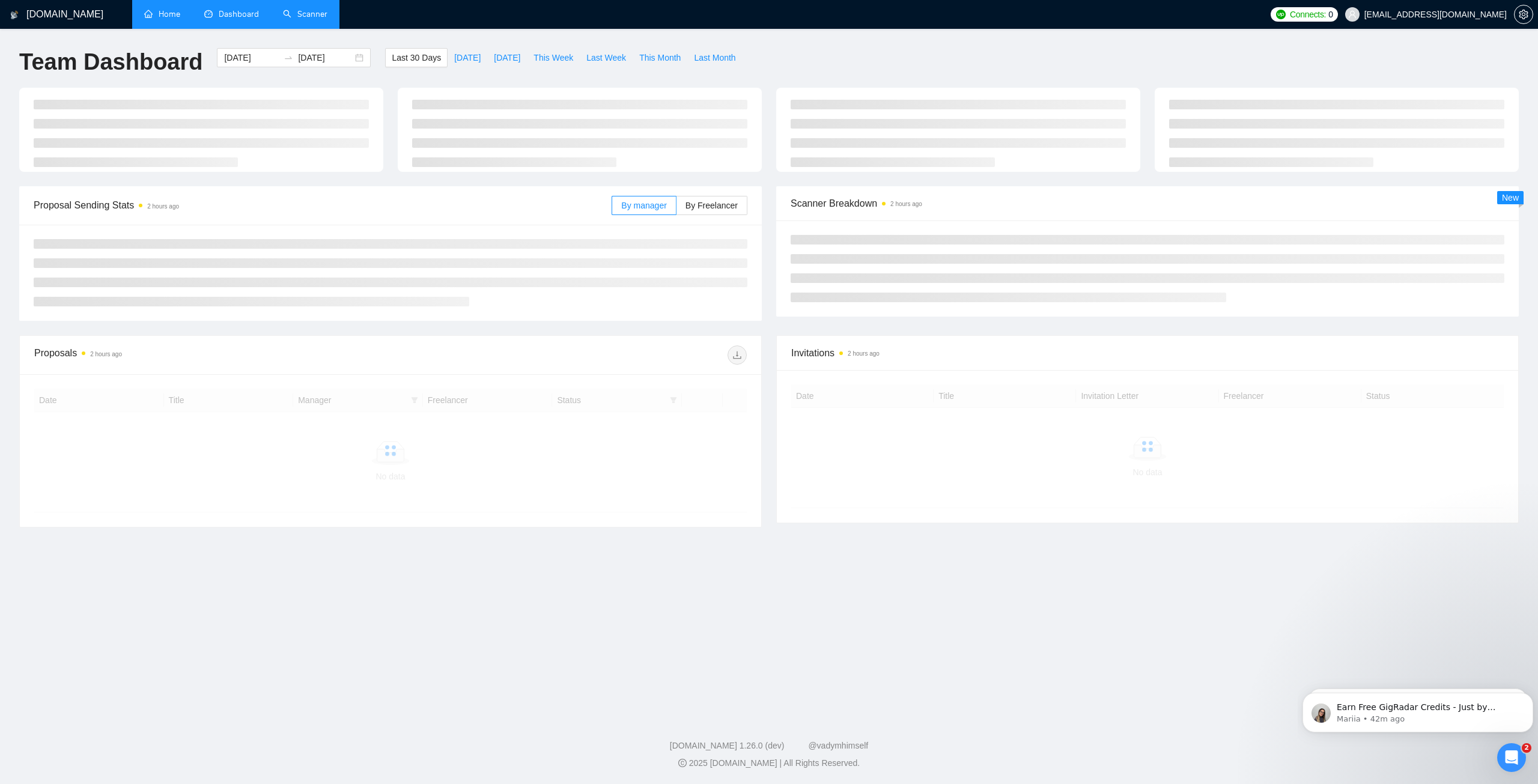
click at [327, 18] on link "Scanner" at bounding box center [305, 13] width 44 height 11
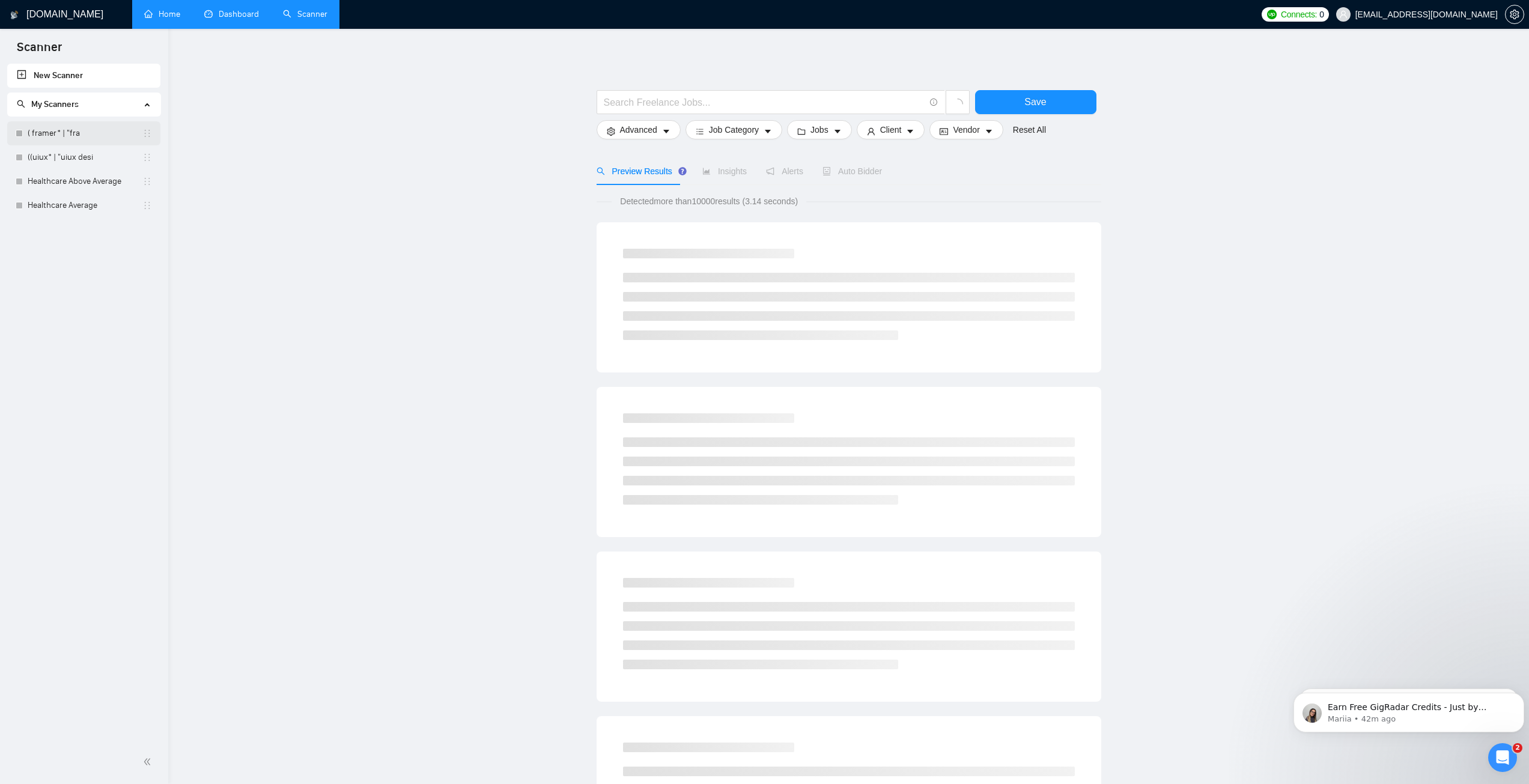
click at [57, 130] on link "( framer* | "fra" at bounding box center [85, 132] width 115 height 24
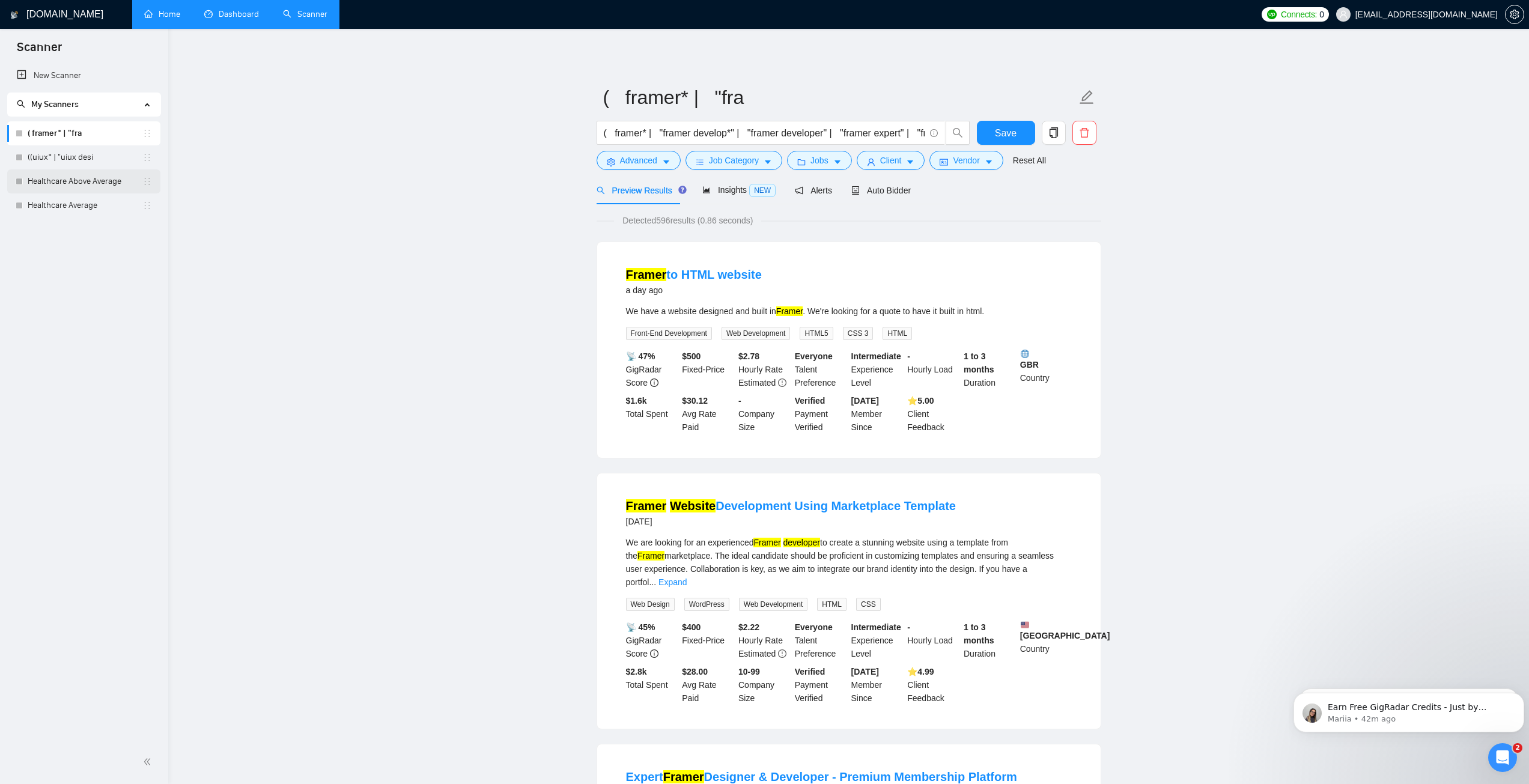
click at [76, 172] on link "Healthcare Above Average" at bounding box center [85, 180] width 115 height 24
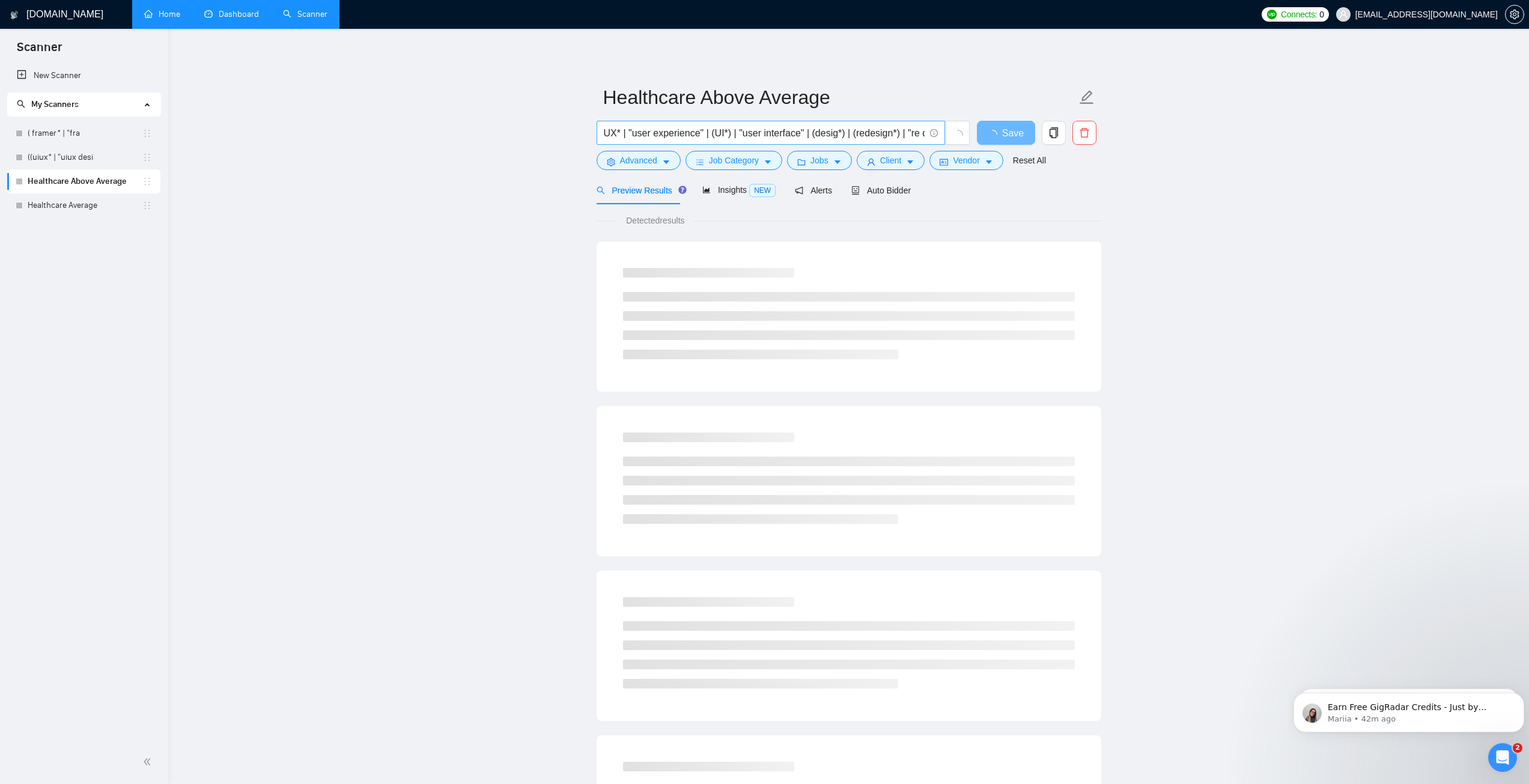
click at [708, 137] on input "UX* | "user experience" | (UI*) | "user interface" | (desig*) | (redesign*) | "…" at bounding box center [764, 133] width 321 height 15
click at [424, 173] on main "Healthcare Above Average UX* | "user experience" | (UI*) | "user interface" | (…" at bounding box center [848, 549] width 1322 height 1002
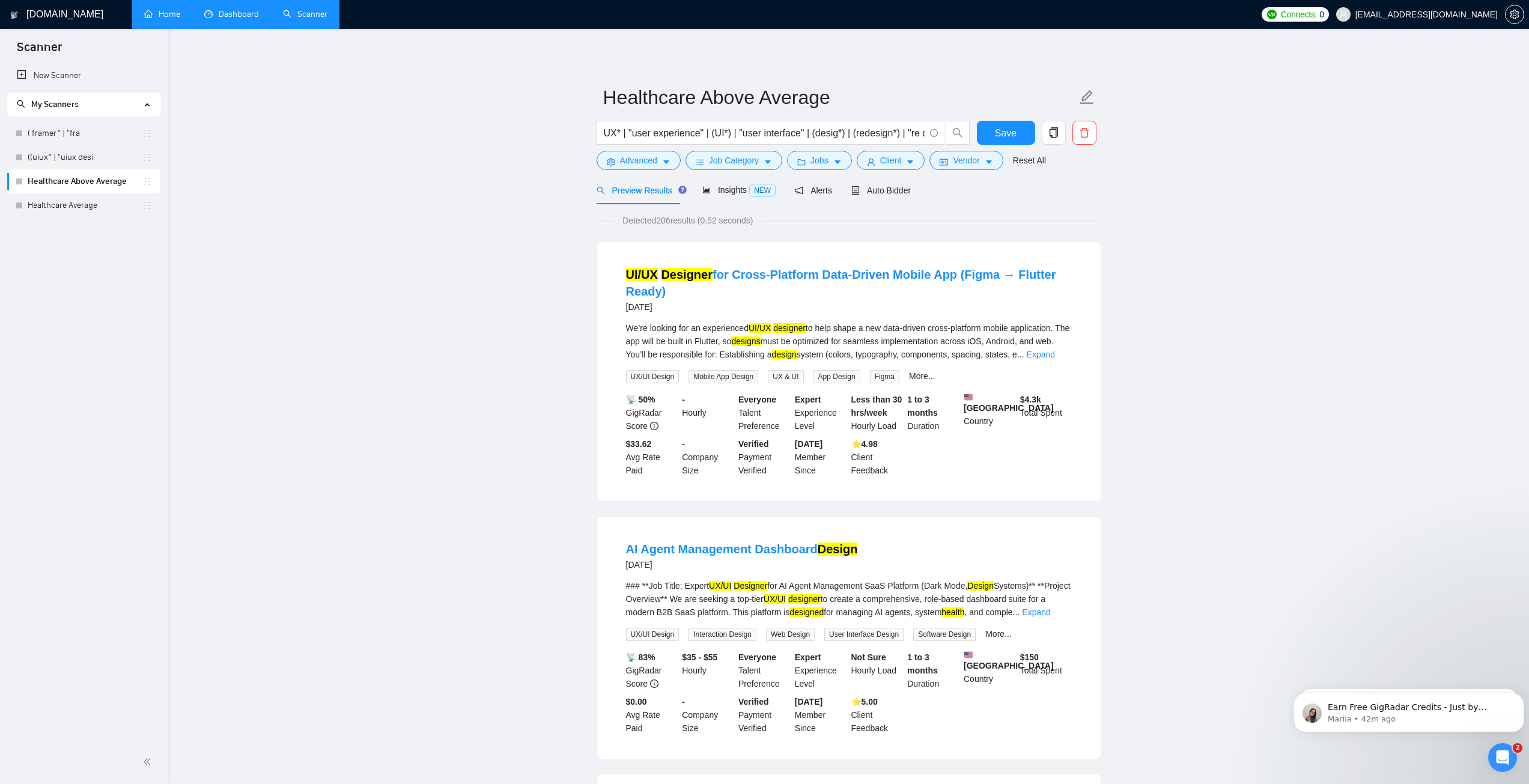
click at [740, 194] on span "Insights NEW" at bounding box center [739, 190] width 73 height 10
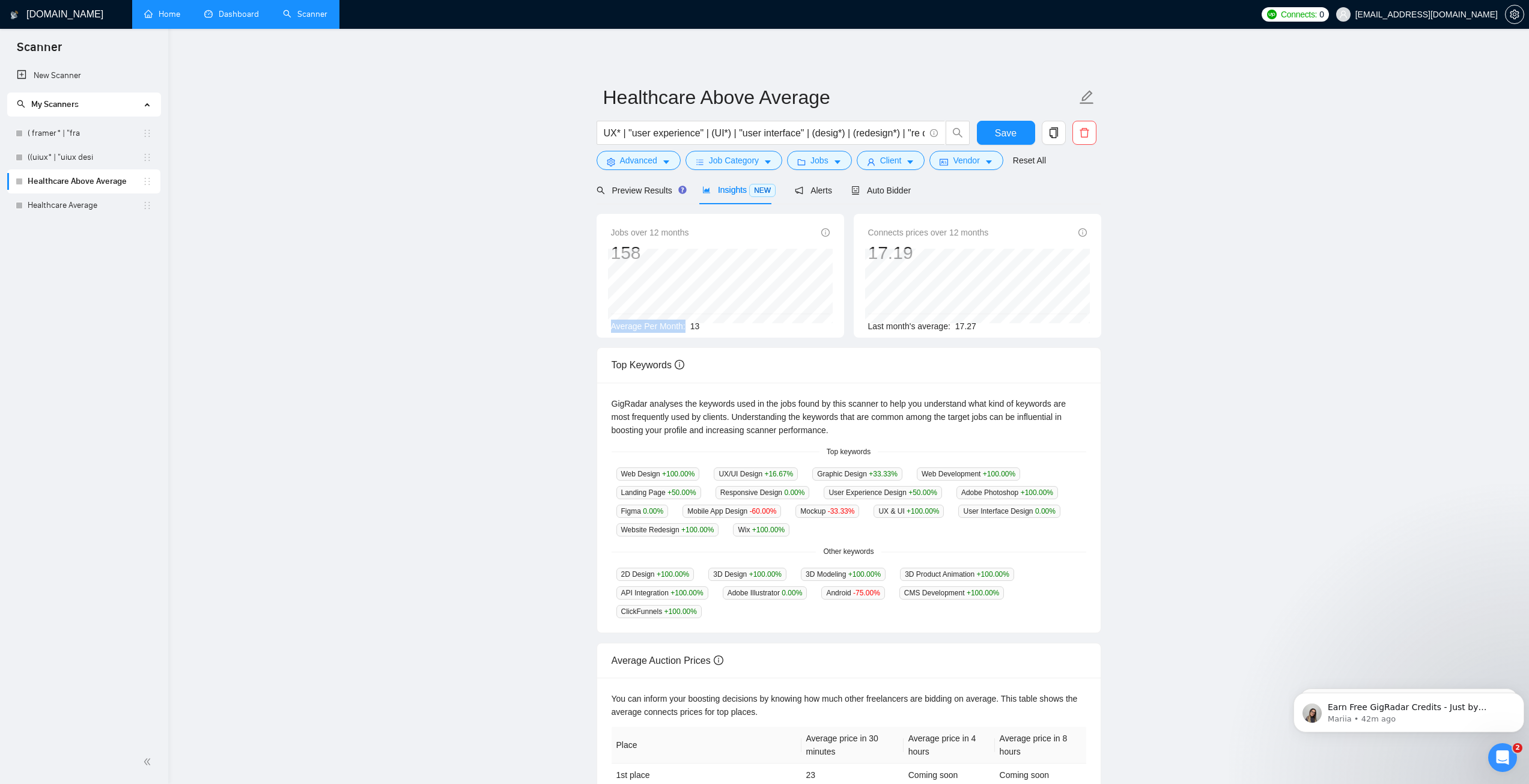
drag, startPoint x: 611, startPoint y: 328, endPoint x: 690, endPoint y: 331, distance: 79.1
click at [690, 331] on div "Average Per Month: 13" at bounding box center [720, 326] width 219 height 13
click at [630, 326] on span "Average Per Month:" at bounding box center [648, 326] width 75 height 10
drag, startPoint x: 613, startPoint y: 321, endPoint x: 688, endPoint y: 324, distance: 75.1
click at [688, 324] on div "Average Per Month: 13" at bounding box center [720, 326] width 219 height 13
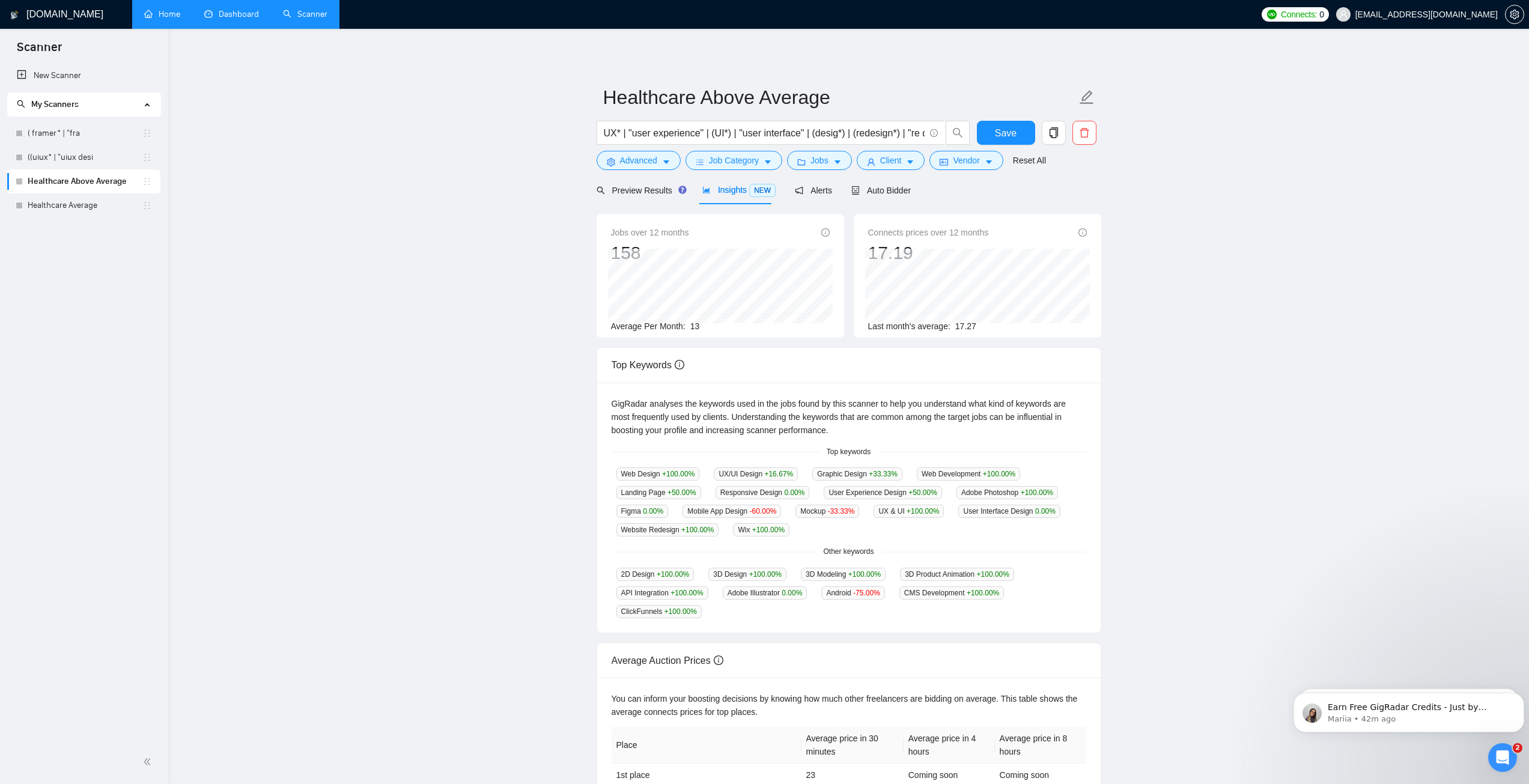
click at [693, 321] on span "13" at bounding box center [695, 326] width 10 height 10
click at [629, 182] on div "Preview Results" at bounding box center [639, 189] width 86 height 28
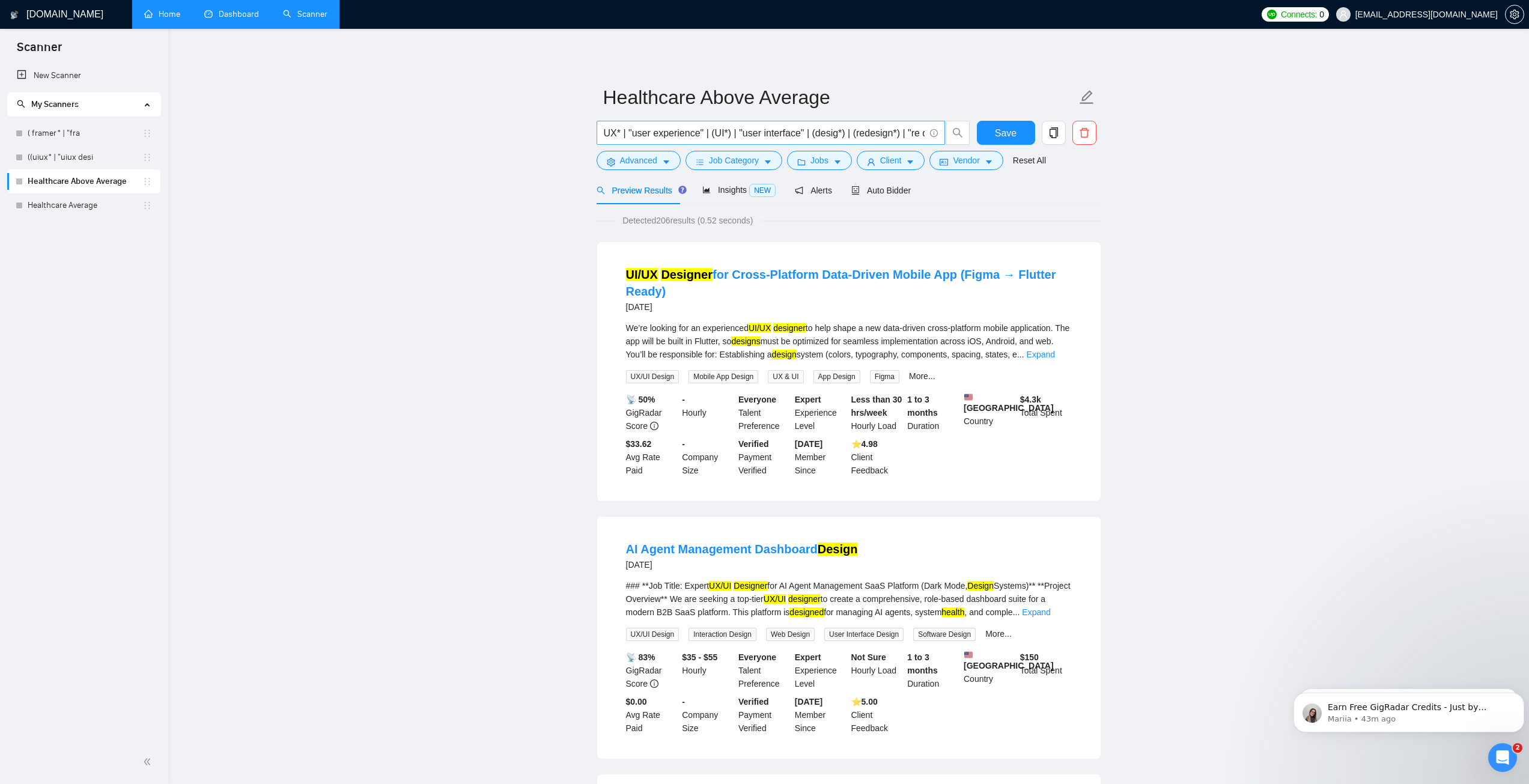
click at [649, 131] on input "UX* | "user experience" | (UI*) | "user interface" | (desig*) | (redesign*) | "…" at bounding box center [764, 133] width 321 height 15
click at [85, 79] on link "New Scanner" at bounding box center [84, 75] width 134 height 24
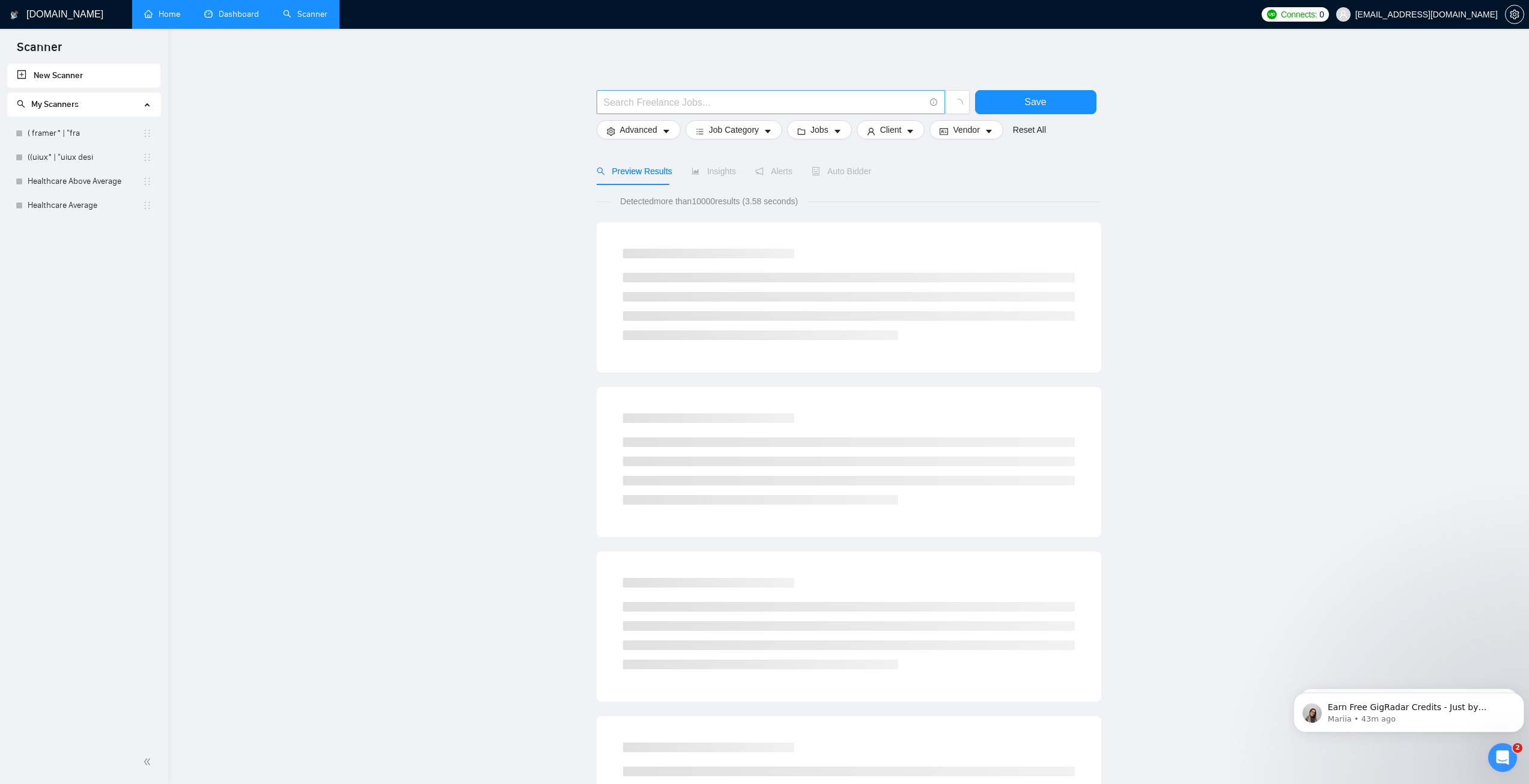
click at [659, 105] on input "text" at bounding box center [764, 103] width 321 height 15
paste input "UX* | "user experience" | (UI*) | "user interface" | (desig*) | (redesign*) | "…"
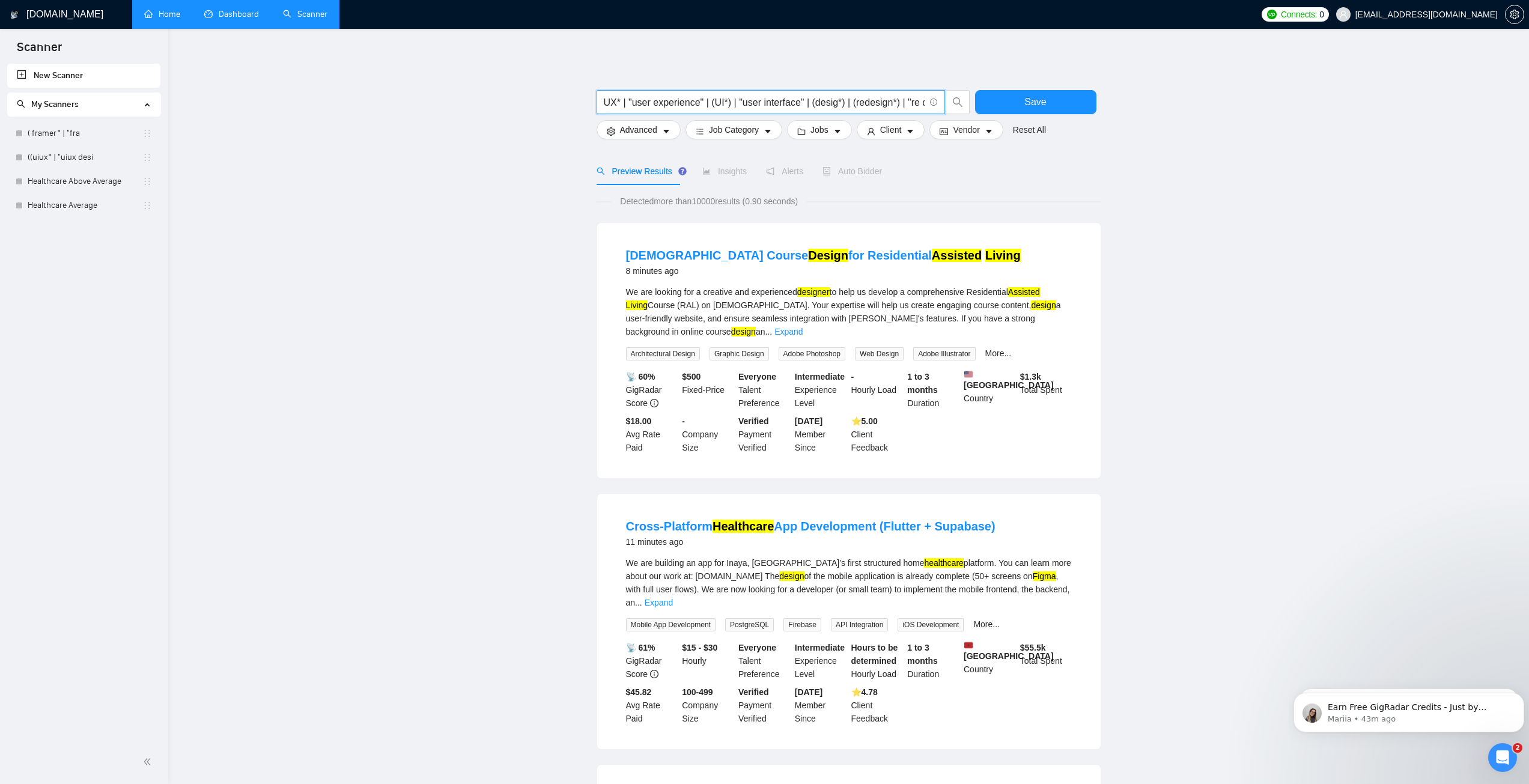
click at [608, 102] on input "UX* | "user experience" | (UI*) | "user interface" | (desig*) | (redesign*) | "…" at bounding box center [764, 103] width 321 height 15
drag, startPoint x: 617, startPoint y: 103, endPoint x: 577, endPoint y: 87, distance: 43.1
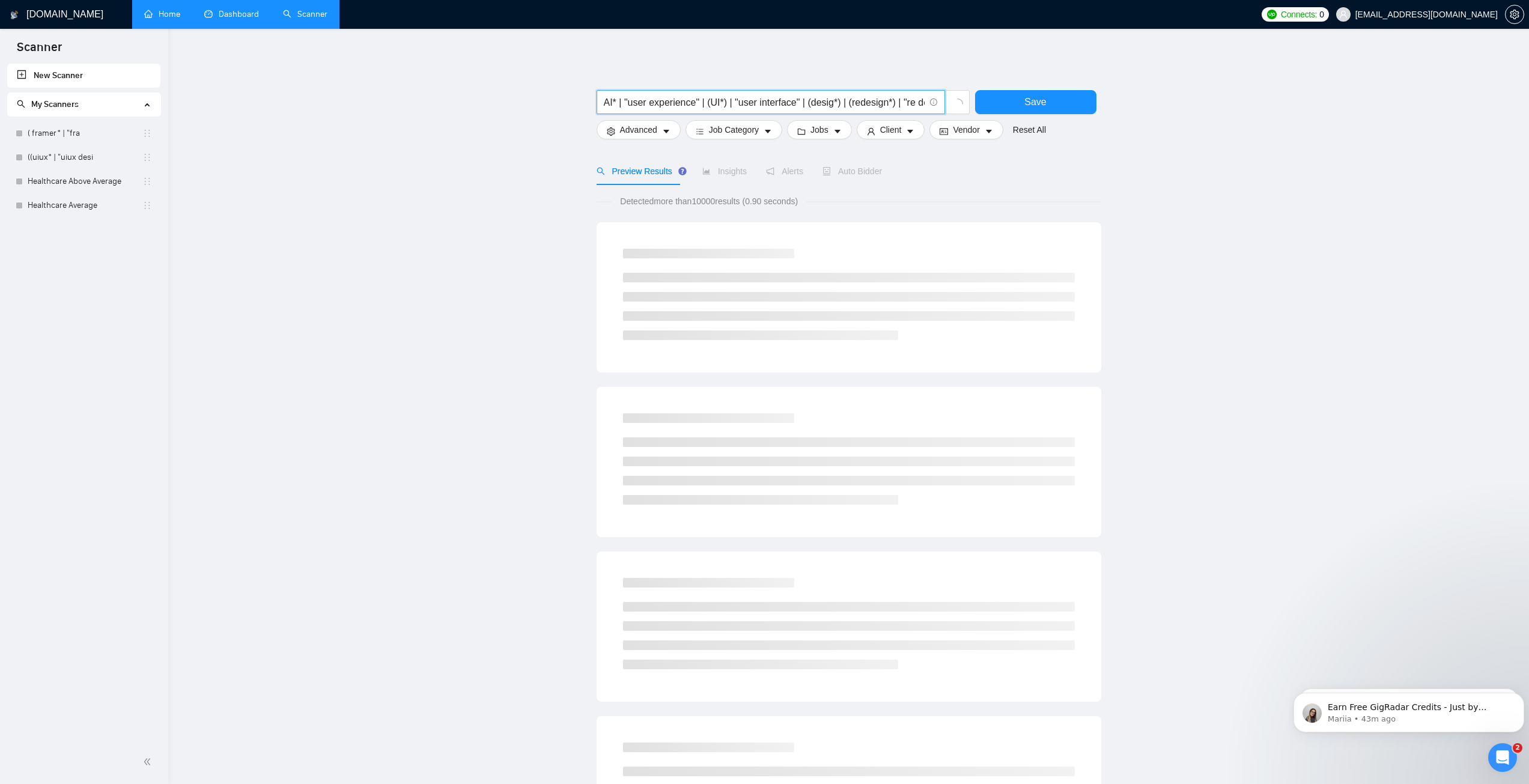
drag, startPoint x: 627, startPoint y: 106, endPoint x: 693, endPoint y: 107, distance: 66.0
click at [693, 107] on input "AI* | "user experience" | (UI*) | "user interface" | (desig*) | (redesign*) | "…" at bounding box center [764, 103] width 321 height 15
drag, startPoint x: 698, startPoint y: 104, endPoint x: 753, endPoint y: 104, distance: 55.0
click at [753, 104] on input "AI* | "ai saas" | (UI*) | "user interface" | (desig*) | (redesign*) | "re desig…" at bounding box center [764, 103] width 321 height 15
click at [781, 103] on input "AI* | "ai saas" | (UI*) | "ai mobile app" | (desig*) | (redesign*) | "re design…" at bounding box center [764, 103] width 321 height 15
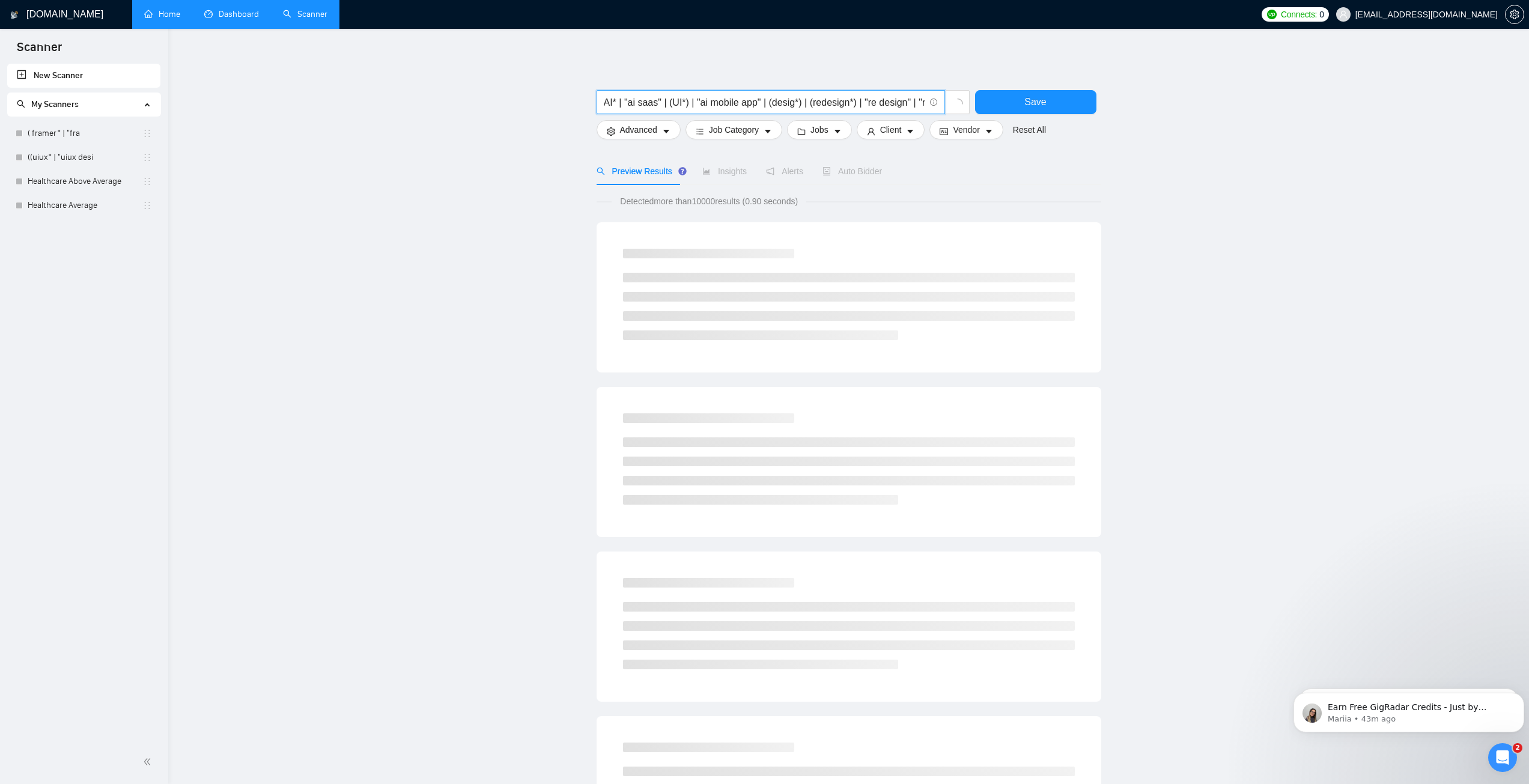
click at [781, 103] on input "AI* | "ai saas" | (UI*) | "ai mobile app" | (desig*) | (redesign*) | "re design…" at bounding box center [764, 103] width 321 height 15
drag, startPoint x: 767, startPoint y: 104, endPoint x: 789, endPoint y: 106, distance: 22.1
click at [789, 106] on input "AI* | "ai saas" | (UI*) | "ai mobile app" | (ai*) | (redesign*) | "re design" |…" at bounding box center [764, 103] width 321 height 15
click at [811, 105] on input "AI* | "ai saas" | (UI*) | "ai mobile app" | (redesign*) | "re design" | "re - d…" at bounding box center [764, 103] width 321 height 15
click at [813, 105] on input "AI* | "ai saas" | (UI*) | "ai mobile app" | (redesign*) | "re design" | "re - d…" at bounding box center [764, 103] width 321 height 15
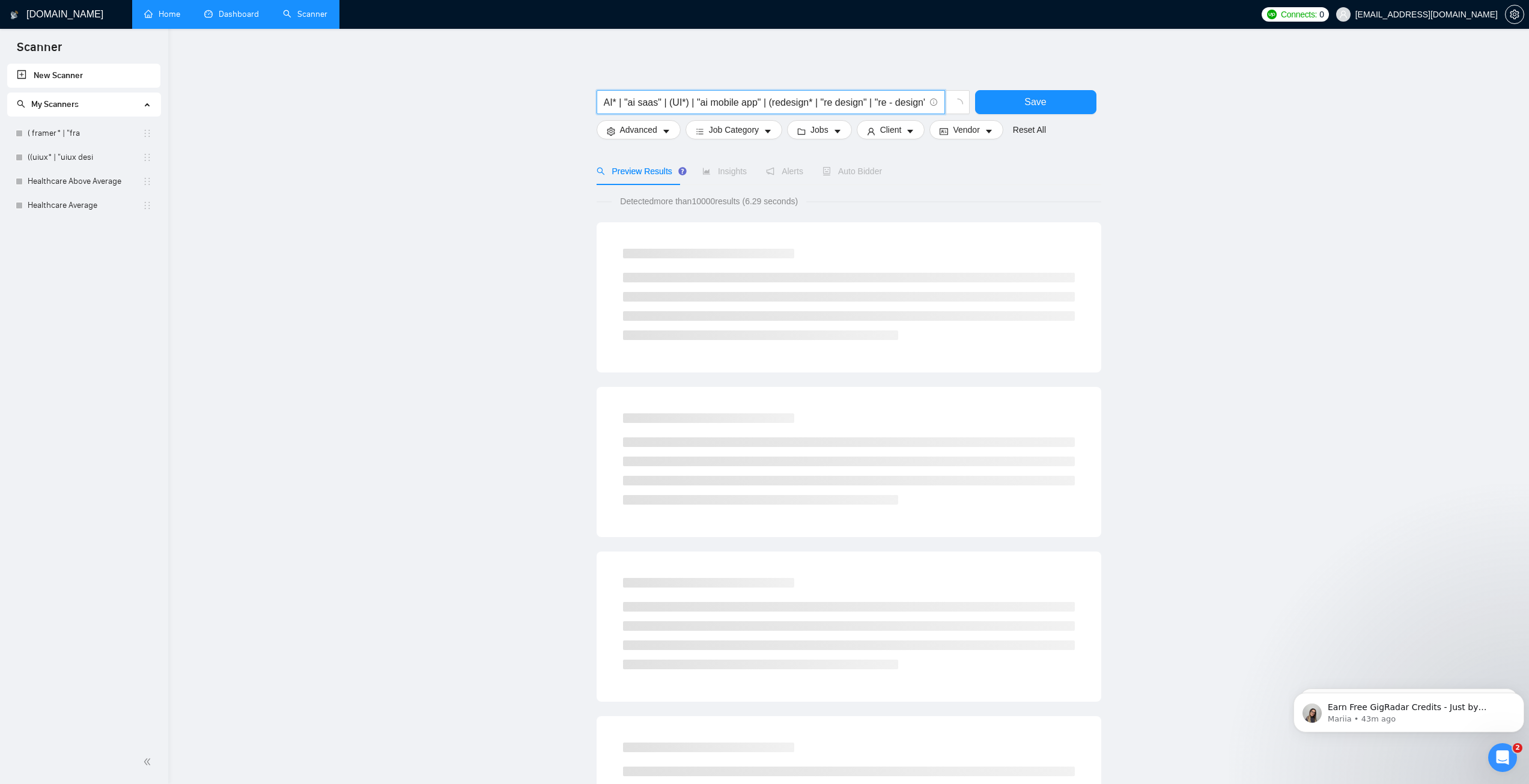
click at [772, 107] on input "AI* | "ai saas" | (UI*) | "ai mobile app" | (redesign* | "re design" | "re - de…" at bounding box center [764, 103] width 321 height 15
click at [784, 102] on input "AI* | "ai saas" | (UI*) | "ai mobile app" | edesign* | "re design" | "re - desi…" at bounding box center [764, 103] width 321 height 15
drag, startPoint x: 830, startPoint y: 102, endPoint x: 869, endPoint y: 104, distance: 39.1
click at [869, 104] on input "AI* | "ai saas" | (UI*) | "ai mobile app" | "ai web app" | "re design" | "re - …" at bounding box center [764, 103] width 321 height 15
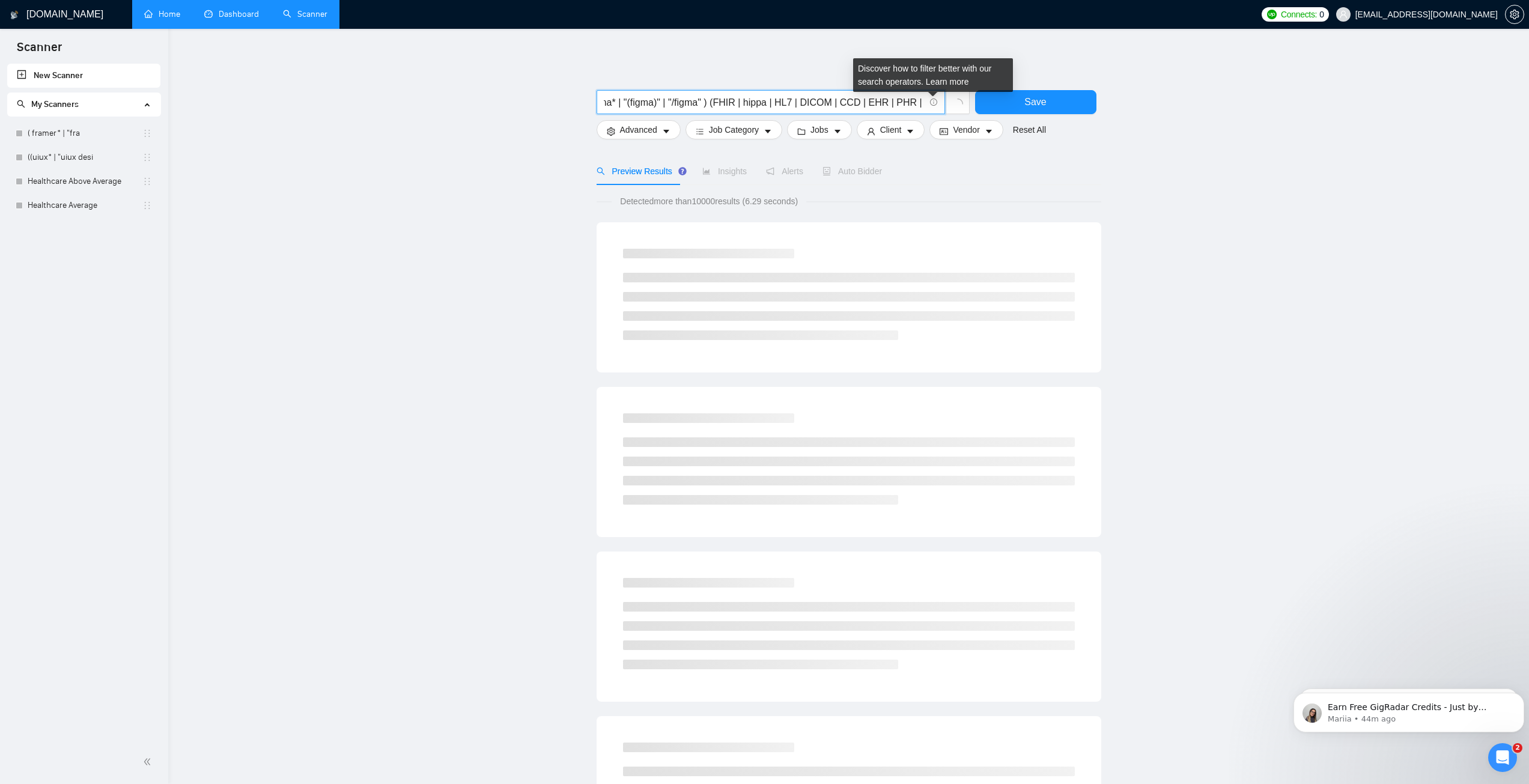
drag, startPoint x: 895, startPoint y: 102, endPoint x: 930, endPoint y: 102, distance: 35.0
click at [930, 102] on span "AI* | "ai saas" | (UI*) | "ai mobile app" | "ai web app" | "ai website" | "re -…" at bounding box center [770, 102] width 348 height 24
click at [681, 103] on input "AI* | "ai saas" | (UI*) | "ai mobile app" | "ai web app" | "ai website" | "re -…" at bounding box center [764, 103] width 321 height 15
drag, startPoint x: 612, startPoint y: 107, endPoint x: 605, endPoint y: 108, distance: 7.1
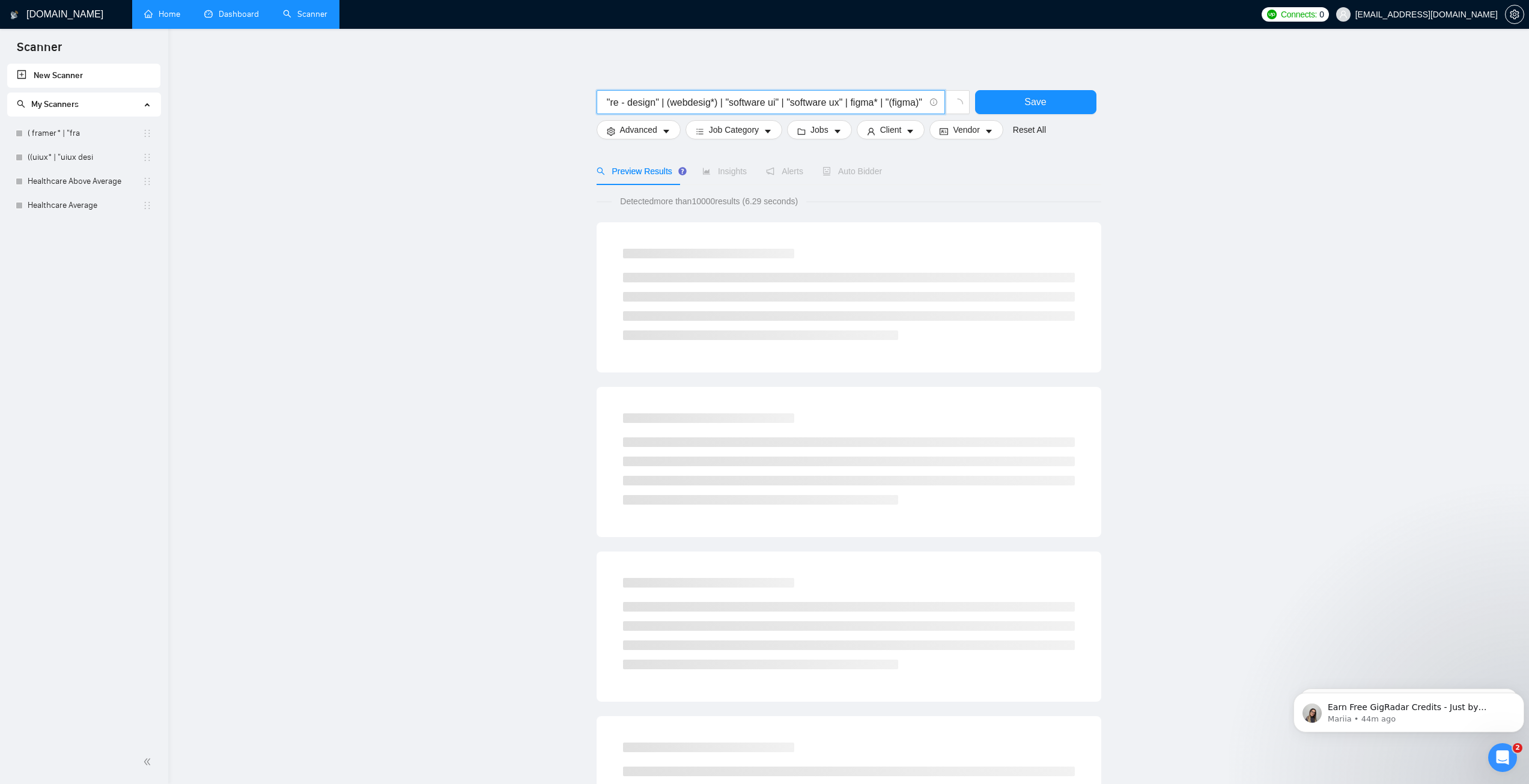
click at [598, 108] on span "AI* | "ai saas" | (UI*) | "ai mobile app" | "ai web app" | "ai website" | "re -…" at bounding box center [770, 102] width 348 height 24
click at [777, 105] on input "AI* | "ai saas" | (UI*) | "ai mobile app" | "ai web app" | "ai website" | "re -…" at bounding box center [764, 103] width 321 height 15
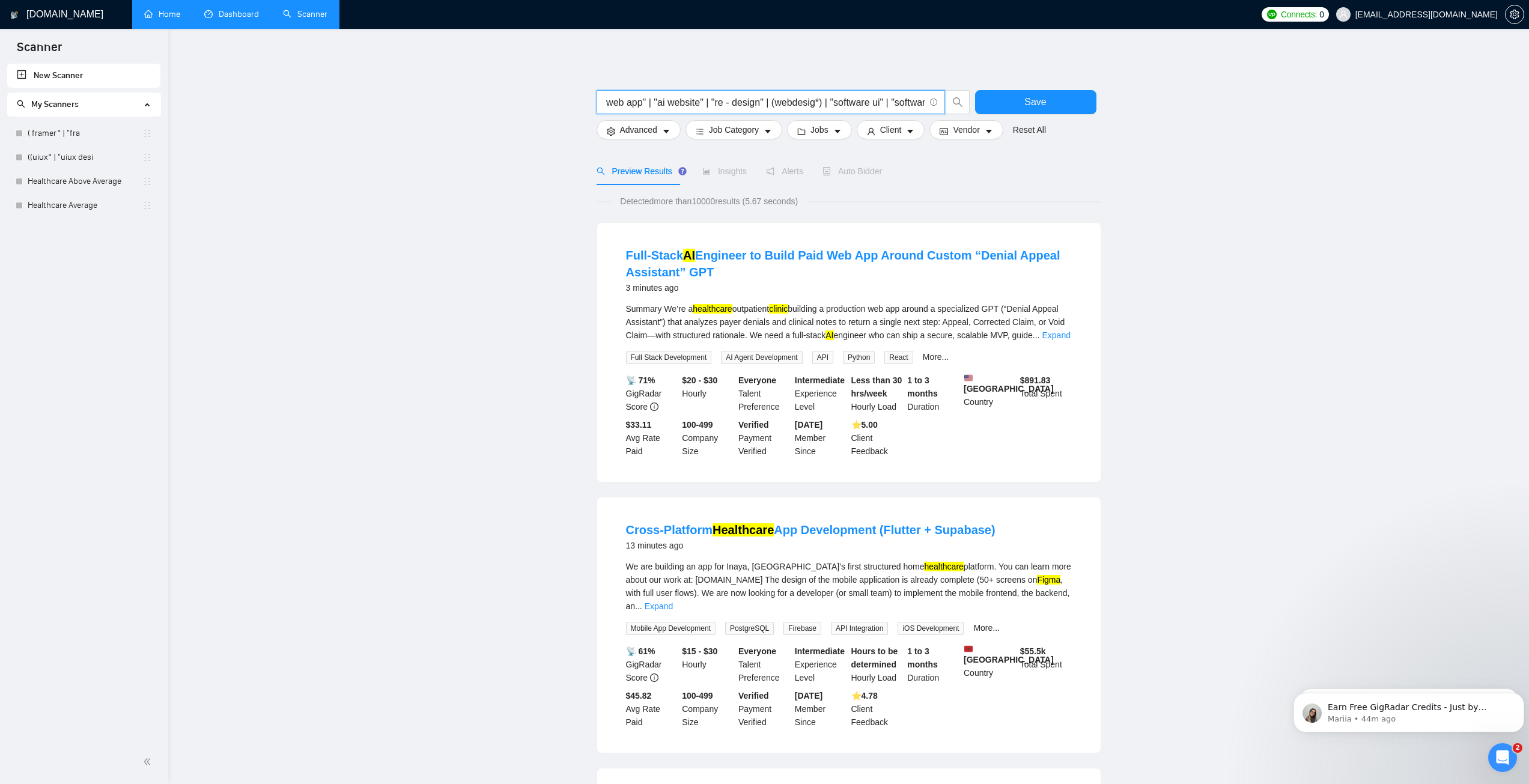
drag, startPoint x: 713, startPoint y: 104, endPoint x: 751, endPoint y: 104, distance: 38.0
click at [753, 104] on input "AI* | "ai saas" | (UI*) | "ai mobile app" | "ai web app" | "ai website" | "re -…" at bounding box center [764, 103] width 321 height 15
click at [720, 106] on input "AI* | "ai saas" | (UI*) | "ai mobile app" | "ai web app" | "ai website" | "re -…" at bounding box center [764, 103] width 321 height 15
drag, startPoint x: 708, startPoint y: 102, endPoint x: 788, endPoint y: 105, distance: 80.1
click at [788, 105] on input "AI* | "ai saas" | (UI*) | "ai mobile app" | "ai web app" | "ai website" | "ai -…" at bounding box center [764, 103] width 321 height 15
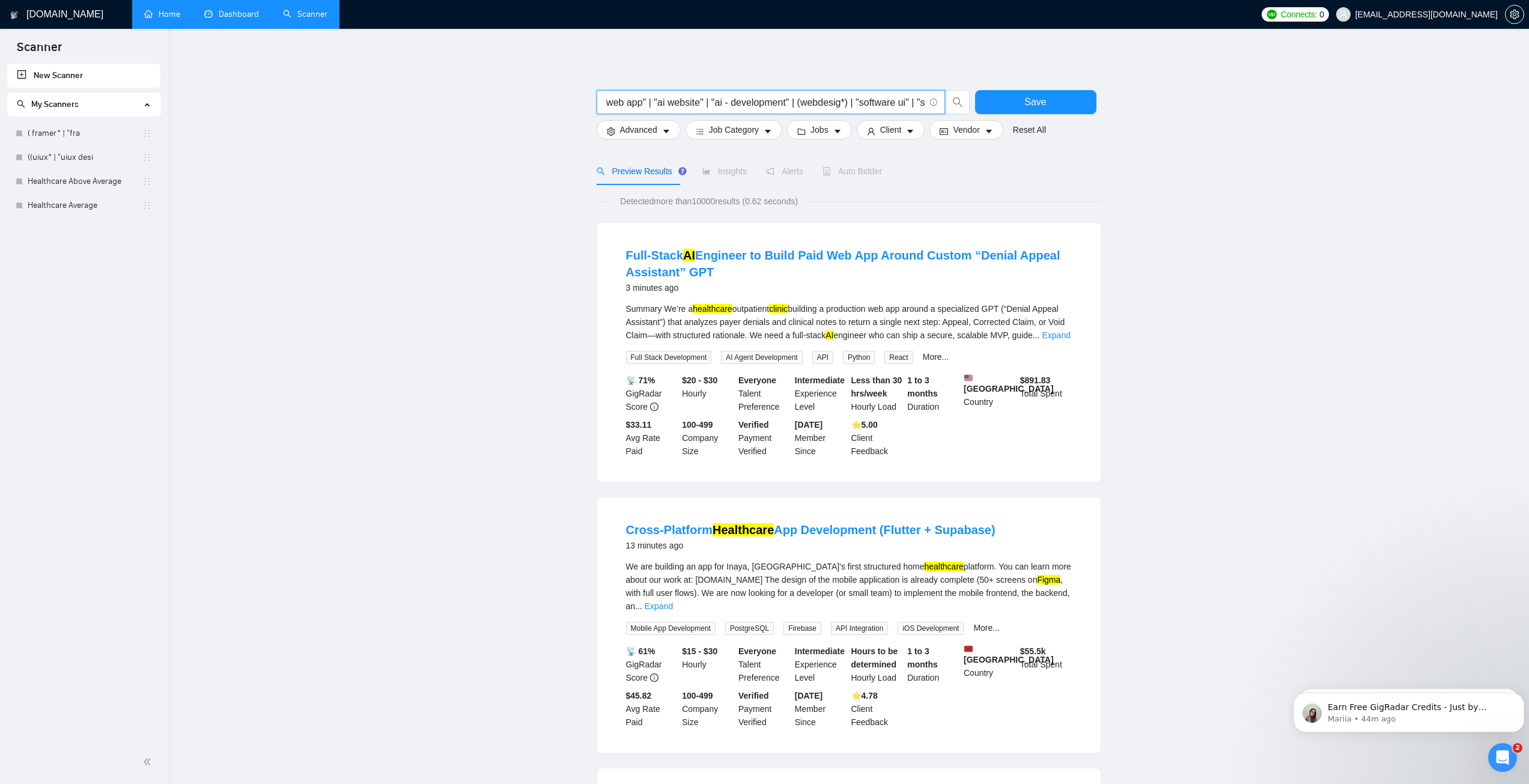
click at [796, 106] on input "AI* | "ai saas" | (UI*) | "ai mobile app" | "ai web app" | "ai website" | "ai -…" at bounding box center [764, 103] width 321 height 15
paste input ""ai - development""
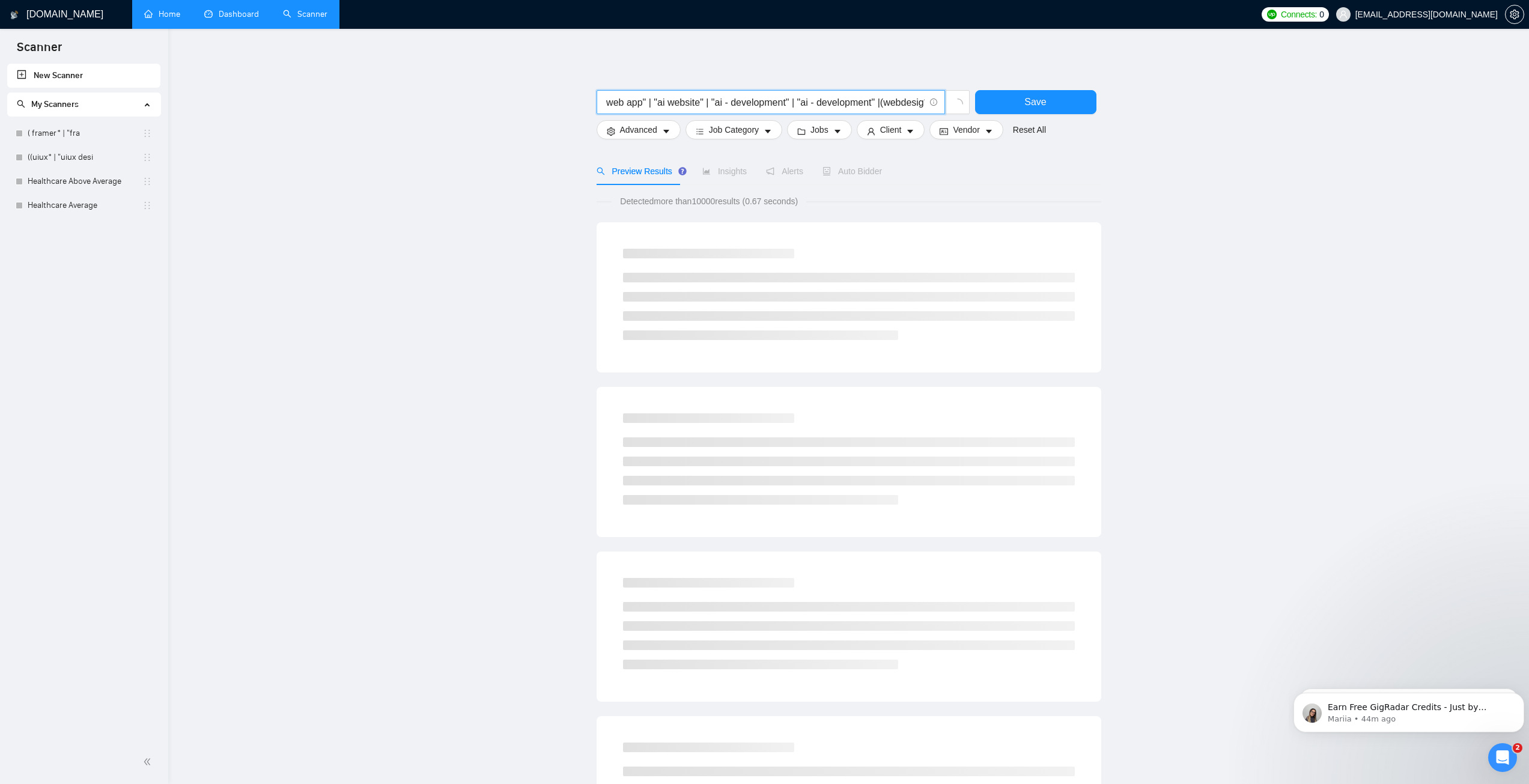
click at [818, 104] on input "AI* | "ai saas" | (UI*) | "ai mobile app" | "ai web app" | "ai website" | "ai -…" at bounding box center [764, 103] width 321 height 15
click at [872, 103] on input "AI* | "ai saas" | (UI*) | "ai mobile app" | "ai web app" | "ai website" | "ai -…" at bounding box center [764, 103] width 321 height 15
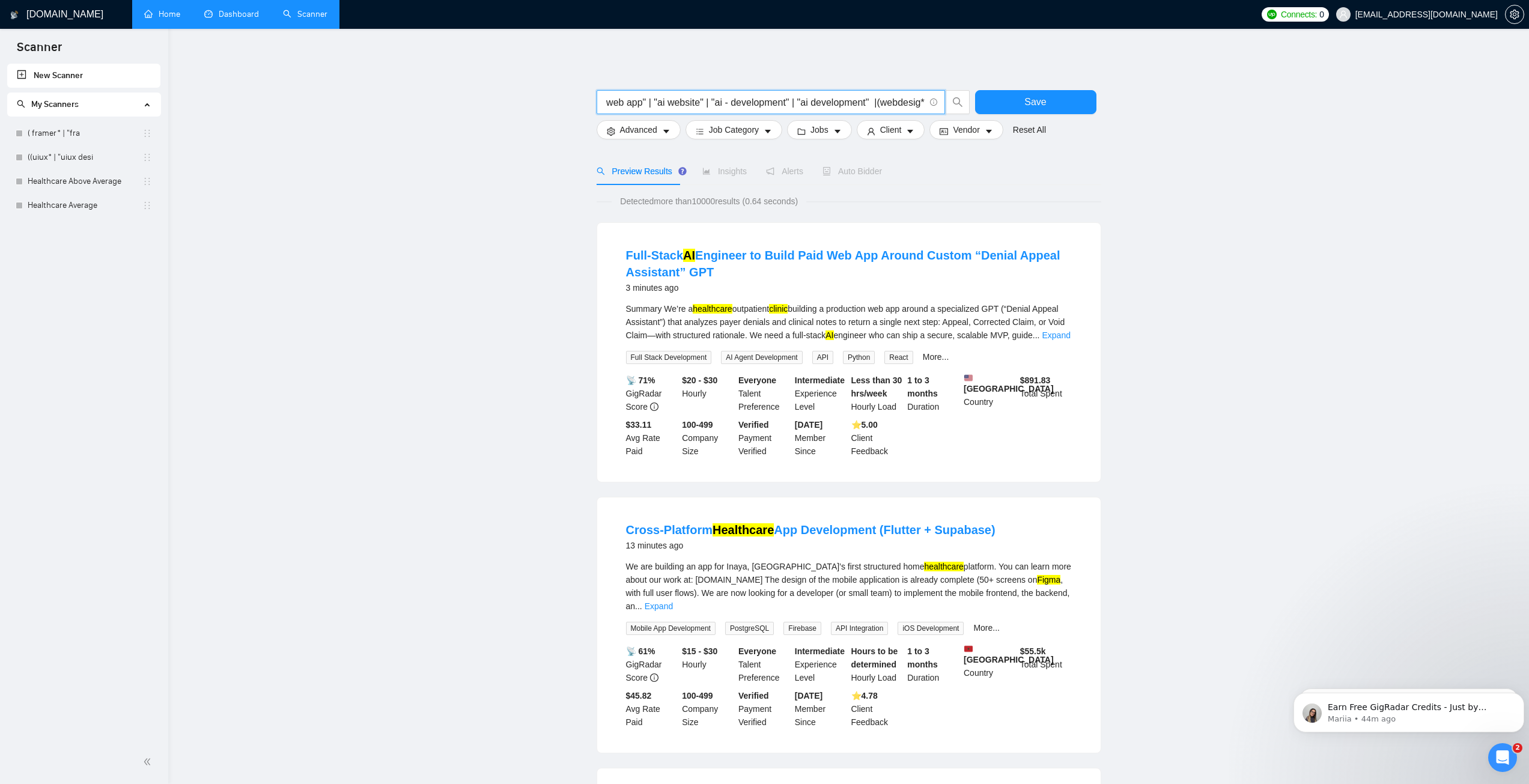
scroll to position [0, 0]
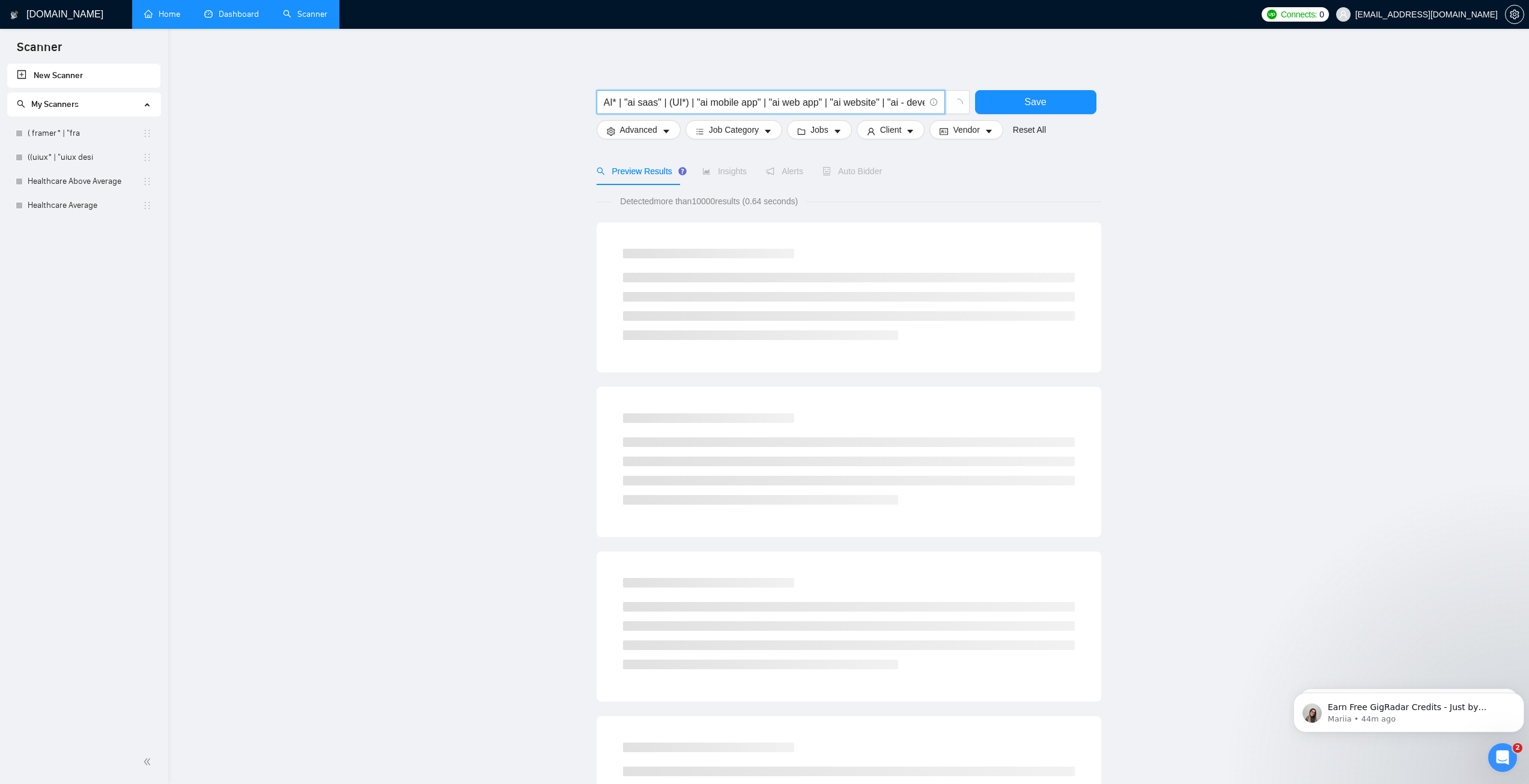
drag, startPoint x: 725, startPoint y: 105, endPoint x: 584, endPoint y: 107, distance: 141.0
click at [584, 107] on main "AI* | "ai saas" | (UI*) | "ai mobile app" | "ai web app" | "ai website" | "ai -…" at bounding box center [848, 554] width 1322 height 1011
click at [670, 105] on input "AI* | "ai saas" | (UI*) | "ai mobile app" | "ai web app" | "ai website" | "ai -…" at bounding box center [764, 103] width 321 height 15
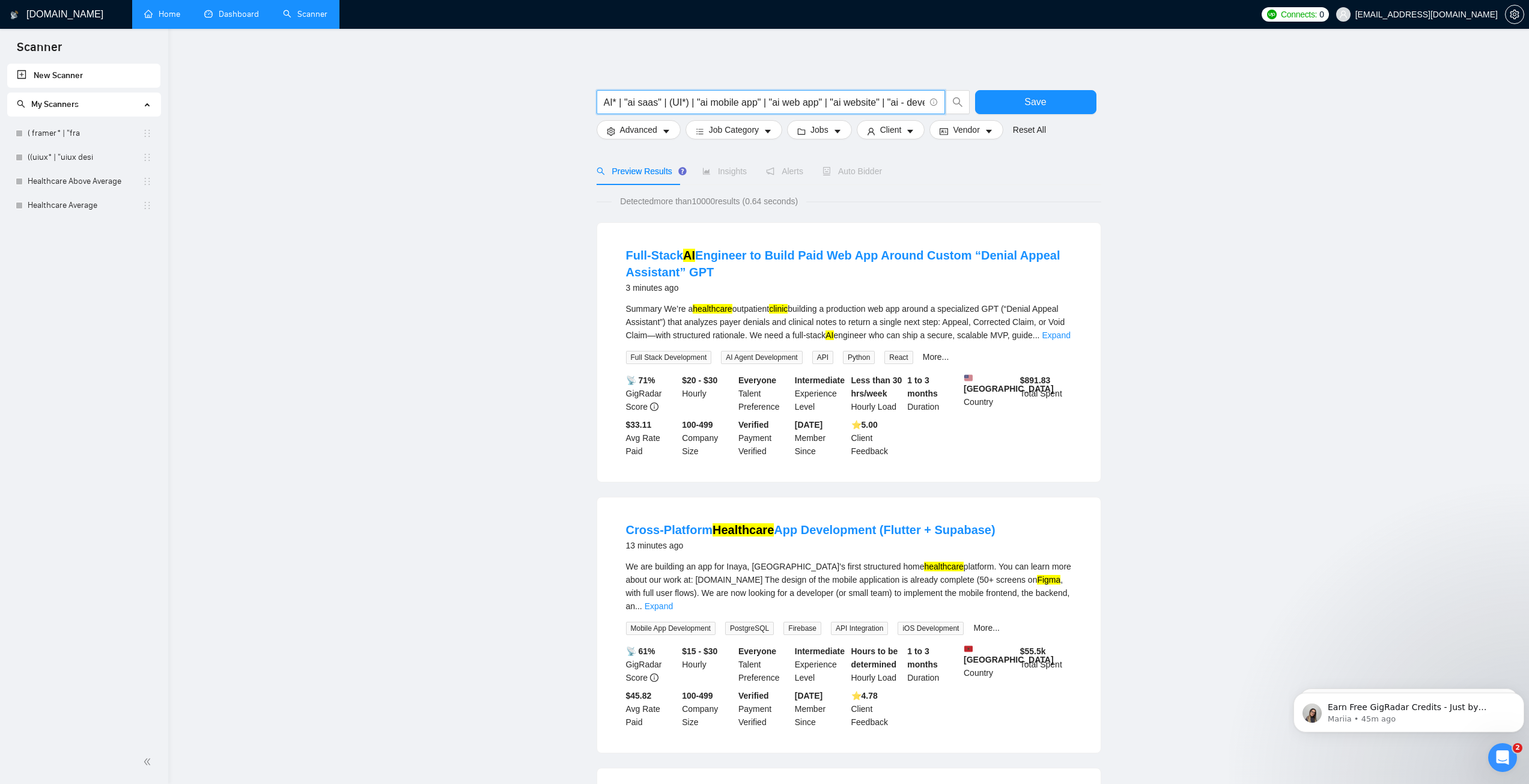
click at [686, 104] on input "AI* | "ai saas" | (UI*) | "ai mobile app" | "ai web app" | "ai website" | "ai -…" at bounding box center [764, 103] width 321 height 15
drag, startPoint x: 740, startPoint y: 107, endPoint x: 843, endPoint y: 103, distance: 103.1
click at [843, 103] on input "AI* | "ai saas" | "ai mobile app" | "ai web app" | "ai website" | "ai - develop…" at bounding box center [764, 103] width 321 height 15
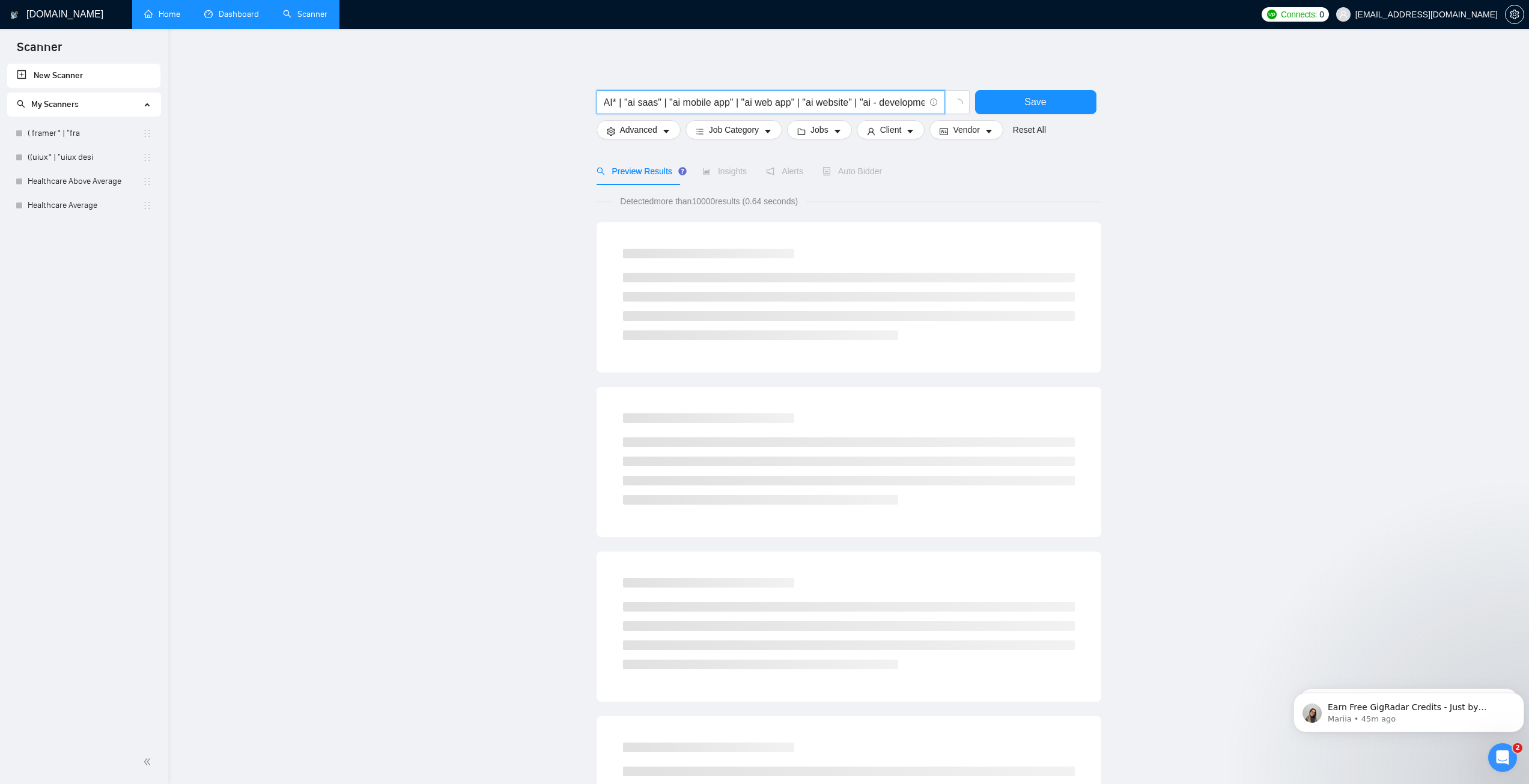
click at [861, 102] on input "AI* | "ai saas" | "ai mobile app" | "ai web app" | "ai website" | "ai - develop…" at bounding box center [764, 103] width 321 height 15
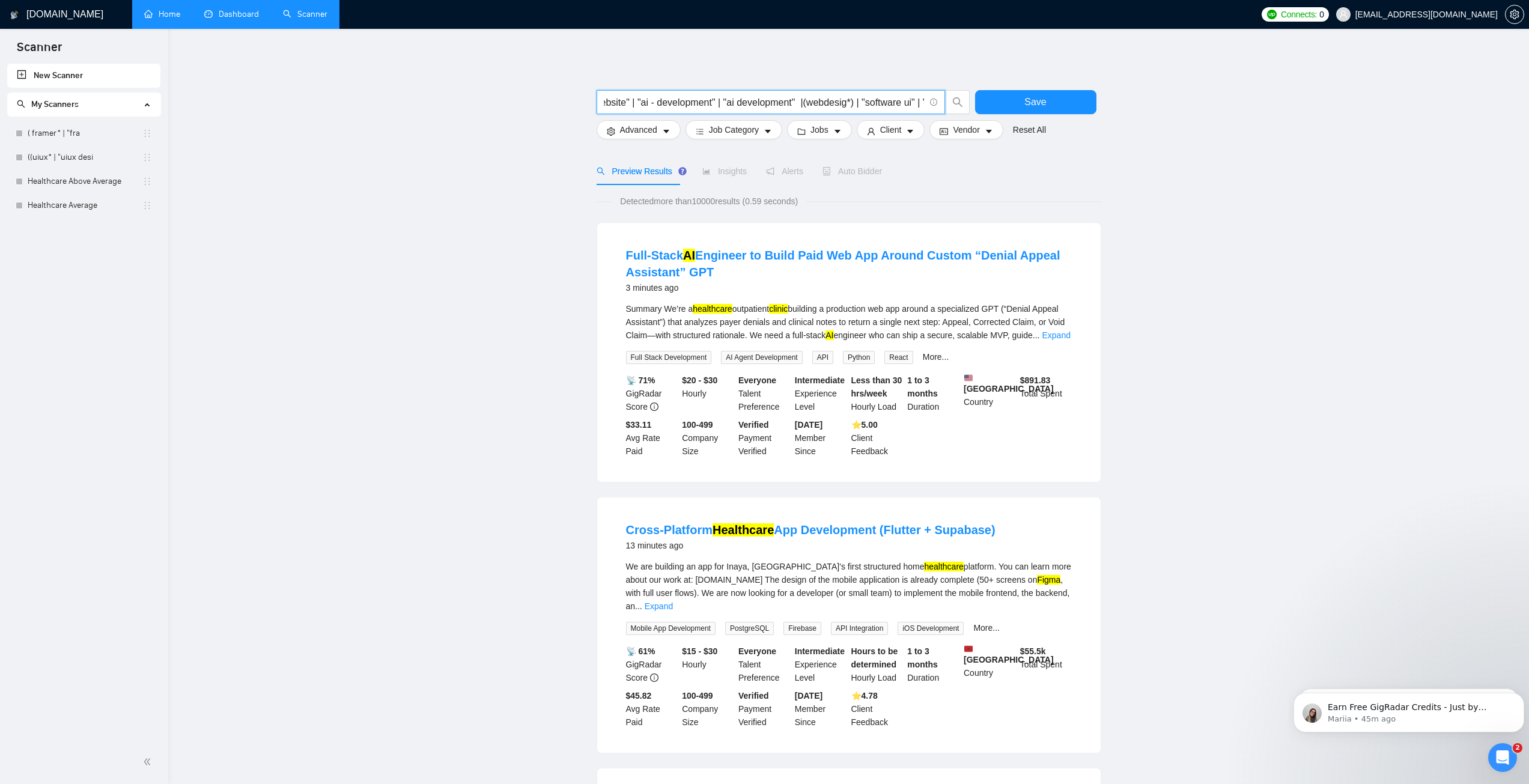
scroll to position [0, 230]
click at [796, 106] on input "AI* | "ai saas" | "ai mobile app" | "ai web app" | "ai website" | "ai - develop…" at bounding box center [764, 103] width 321 height 15
click at [619, 104] on input "AI* | "ai saas" | "ai mobile app" | "ai web app" | "ai website" | "ai - develop…" at bounding box center [764, 103] width 321 height 15
click at [635, 102] on input "AI* | "ai saas" | "ai mobile app" | "ai web app" | "ai website" | "ai - develop…" at bounding box center [764, 103] width 321 height 15
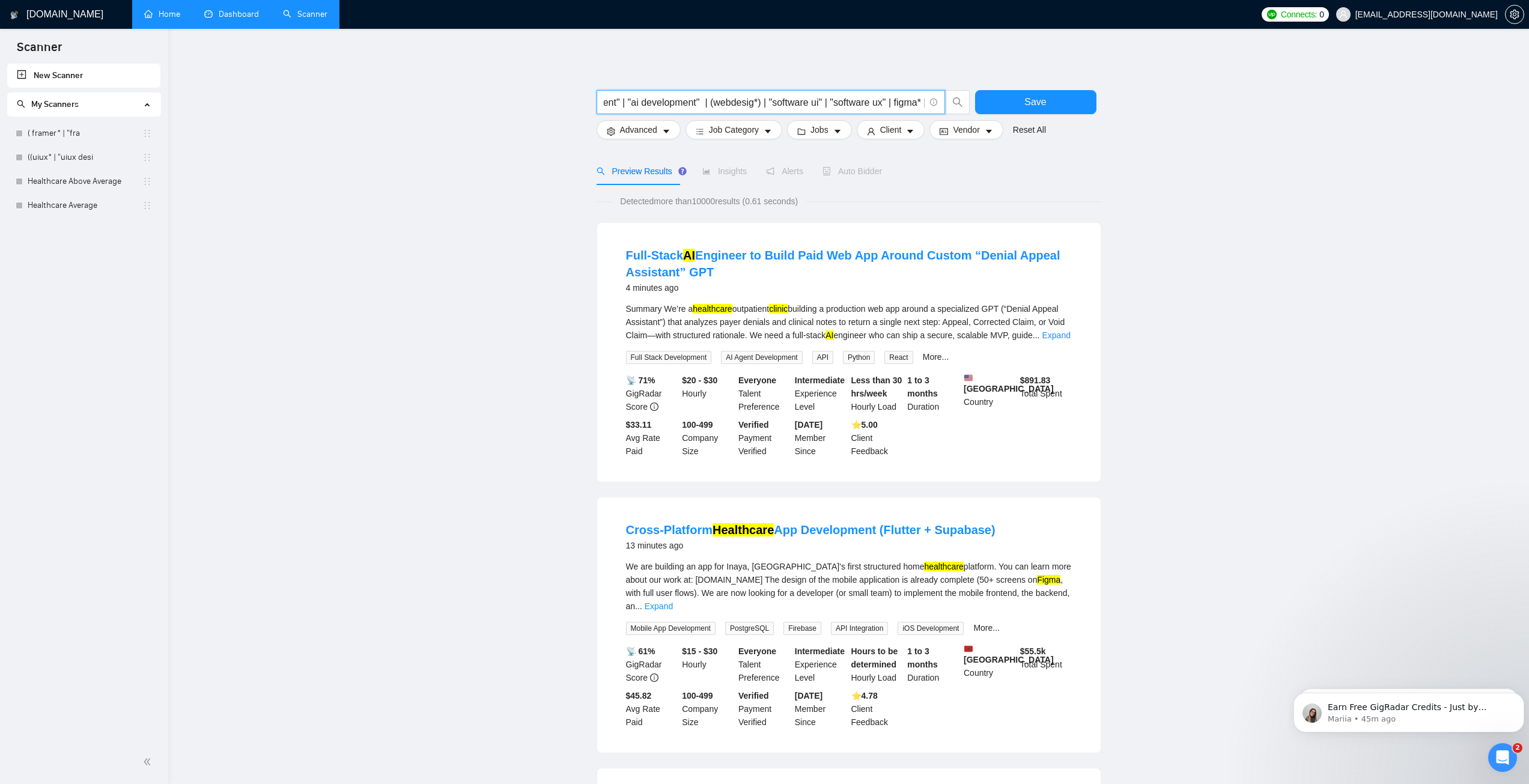
drag, startPoint x: 629, startPoint y: 102, endPoint x: 701, endPoint y: 104, distance: 72.0
click at [701, 104] on input "AI* | "ai saas" | "ai mobile app" | "ai web app" | "ai website" | "ai - develop…" at bounding box center [764, 103] width 321 height 15
click at [729, 103] on input "AI* | "ai saas" | "ai mobile app" | "ai web app" | "ai website" | "ai - develop…" at bounding box center [764, 103] width 321 height 15
click at [757, 106] on input "AI* | "ai saas" | "ai mobile app" | "ai web app" | "ai website" | "ai - develop…" at bounding box center [764, 103] width 321 height 15
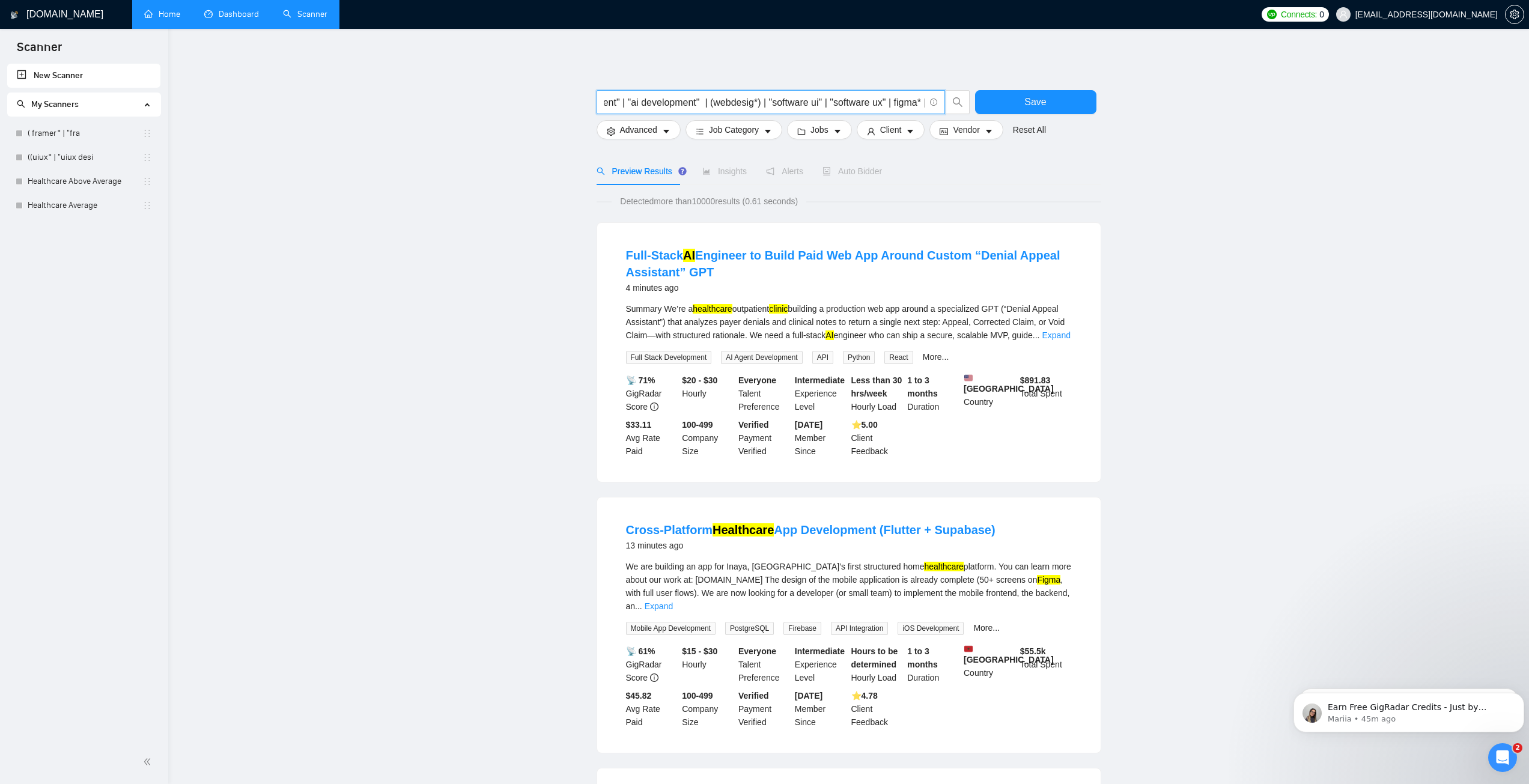
drag, startPoint x: 762, startPoint y: 104, endPoint x: 712, endPoint y: 107, distance: 50.1
click at [712, 107] on input "AI* | "ai saas" | "ai mobile app" | "ai web app" | "ai website" | "ai - develop…" at bounding box center [764, 103] width 321 height 15
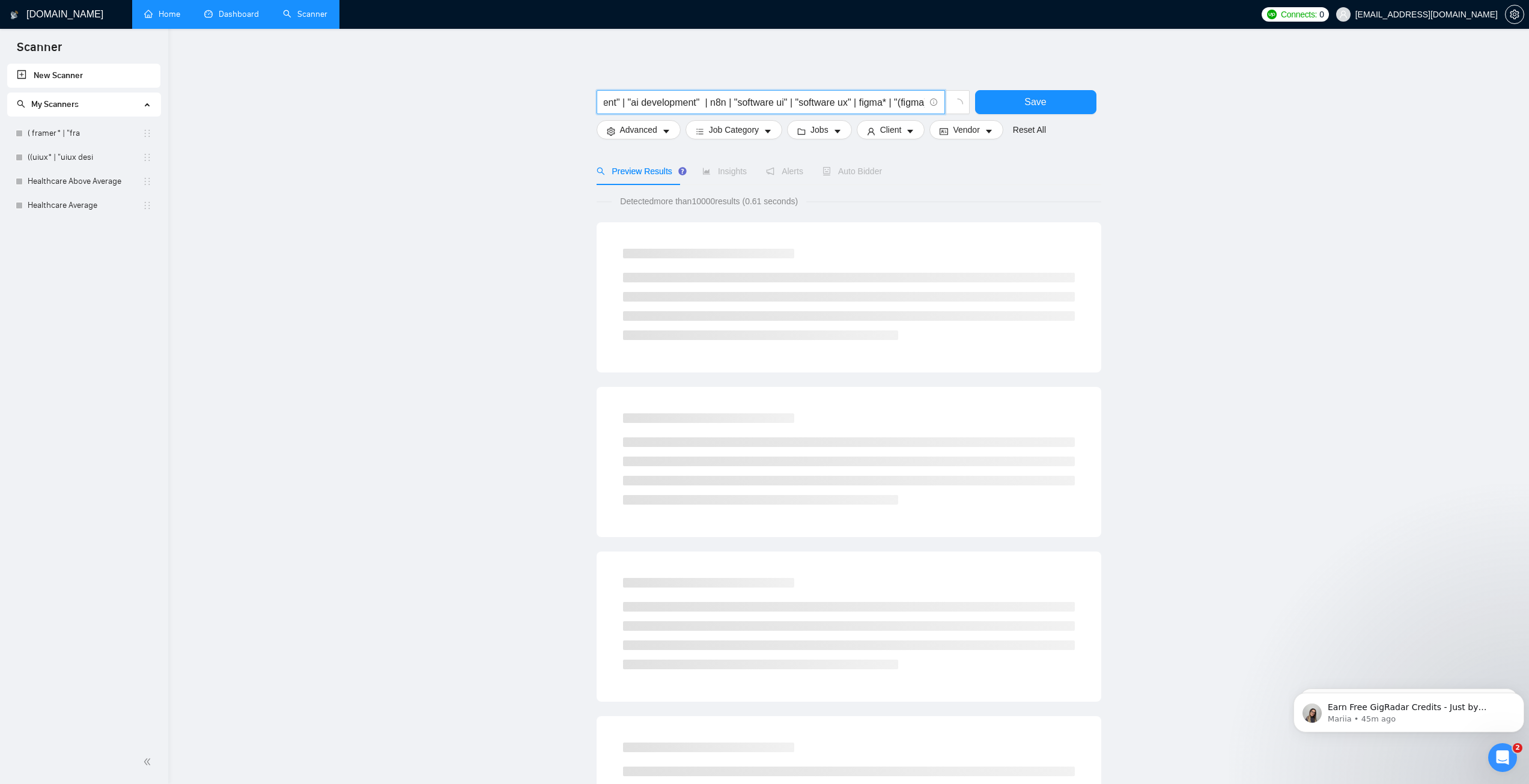
drag, startPoint x: 736, startPoint y: 102, endPoint x: 784, endPoint y: 105, distance: 48.1
click at [784, 105] on input "AI* | "ai saas" | "ai mobile app" | "ai web app" | "ai website" | "ai - develop…" at bounding box center [764, 103] width 321 height 15
drag, startPoint x: 825, startPoint y: 102, endPoint x: 872, endPoint y: 106, distance: 47.2
click at [872, 106] on input "AI* | "ai saas" | "ai mobile app" | "ai web app" | "ai website" | "ai - develop…" at bounding box center [764, 103] width 321 height 15
drag, startPoint x: 821, startPoint y: 104, endPoint x: 906, endPoint y: 107, distance: 85.1
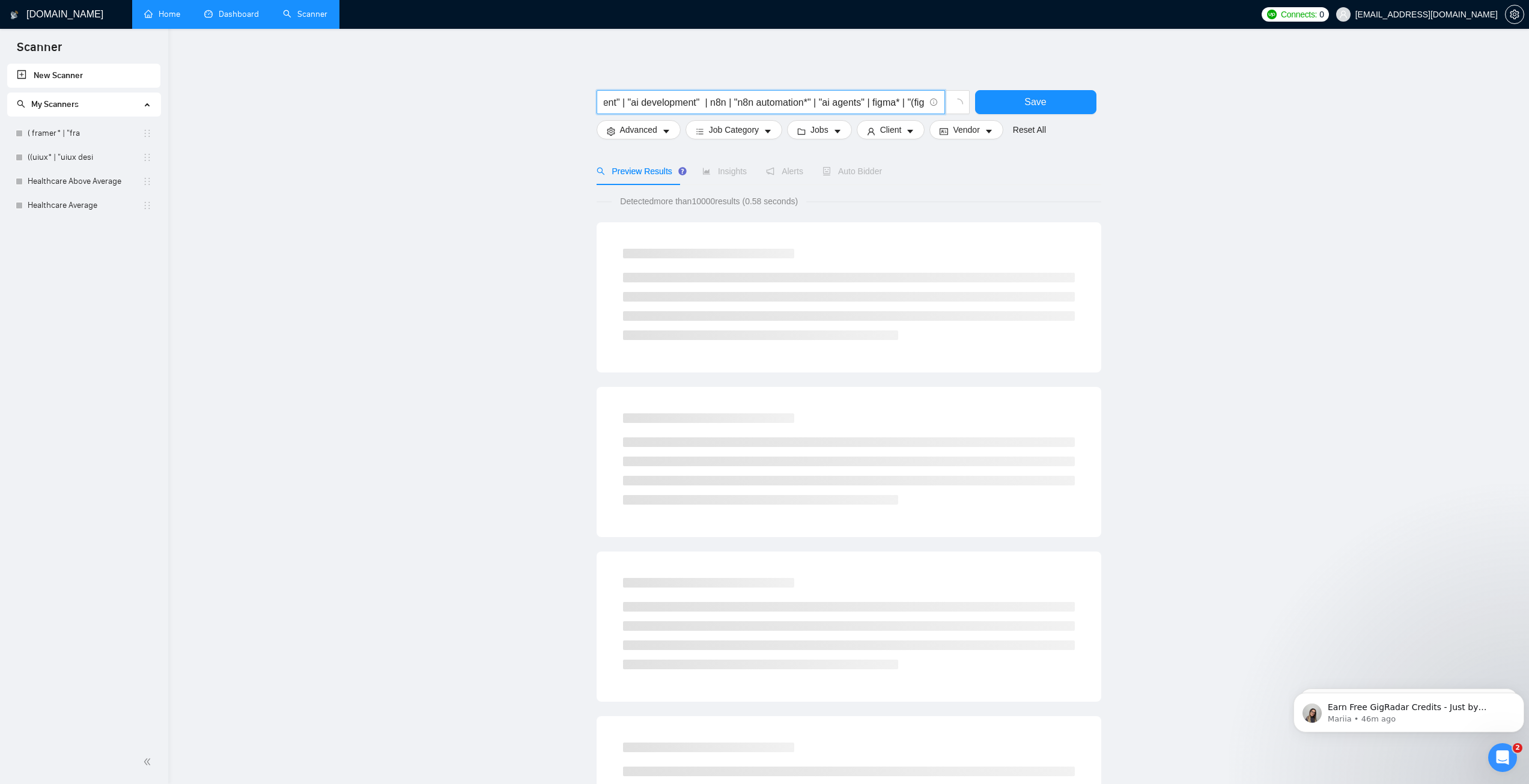
click at [906, 107] on input "AI* | "ai saas" | "ai mobile app" | "ai web app" | "ai website" | "ai - develop…" at bounding box center [764, 103] width 321 height 15
click at [889, 105] on input "AI* | "ai saas" | "ai mobile app" | "ai web app" | "ai website" | "ai - develop…" at bounding box center [764, 103] width 321 height 15
click at [882, 104] on input "AI* | "ai saas" | "ai mobile app" | "ai web app" | "ai website" | "ai - develop…" at bounding box center [764, 103] width 321 height 15
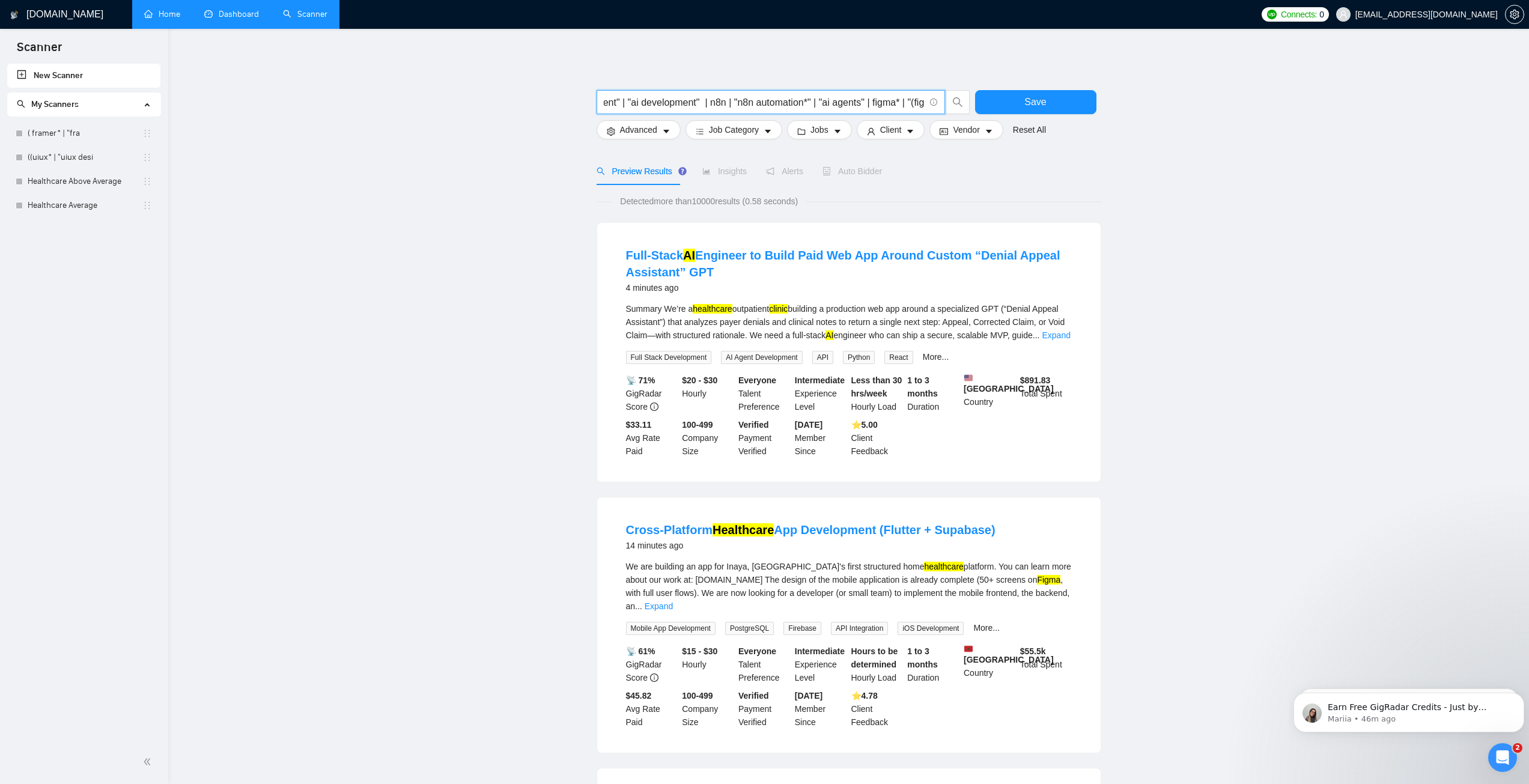
drag, startPoint x: 899, startPoint y: 105, endPoint x: 875, endPoint y: 102, distance: 24.2
click at [875, 102] on input "AI* | "ai saas" | "ai mobile app" | "ai web app" | "ai website" | "ai - develop…" at bounding box center [764, 103] width 321 height 15
paste input ""ai development""
click at [865, 101] on input "AI* | "ai saas" | "ai mobile app" | "ai web app" | "ai website" | "ai - develop…" at bounding box center [764, 103] width 321 height 15
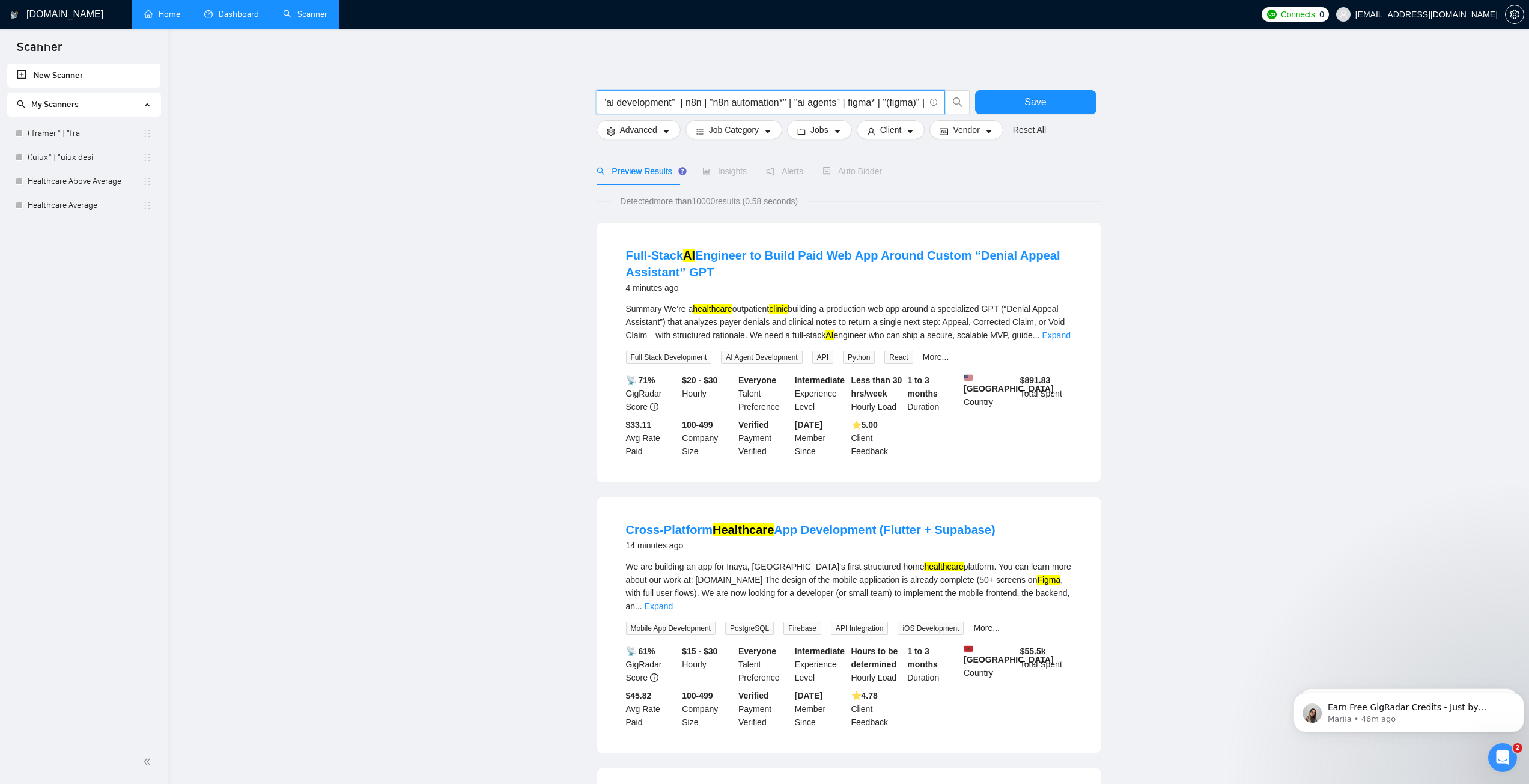
click at [865, 101] on input "AI* | "ai saas" | "ai mobile app" | "ai web app" | "ai website" | "ai - develop…" at bounding box center [764, 103] width 321 height 15
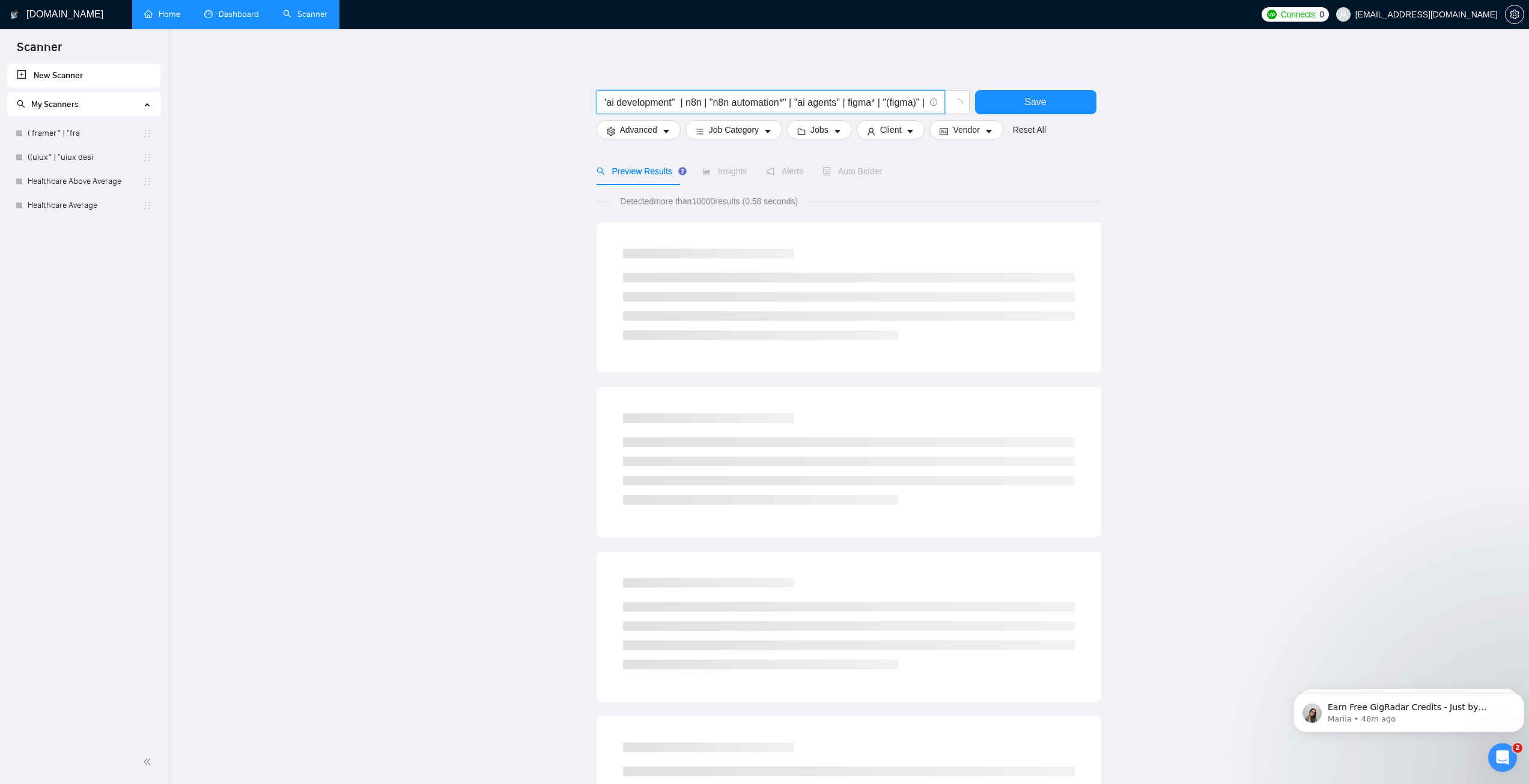
click at [855, 102] on input "AI* | "ai saas" | "ai mobile app" | "ai web app" | "ai website" | "ai - develop…" at bounding box center [764, 103] width 321 height 15
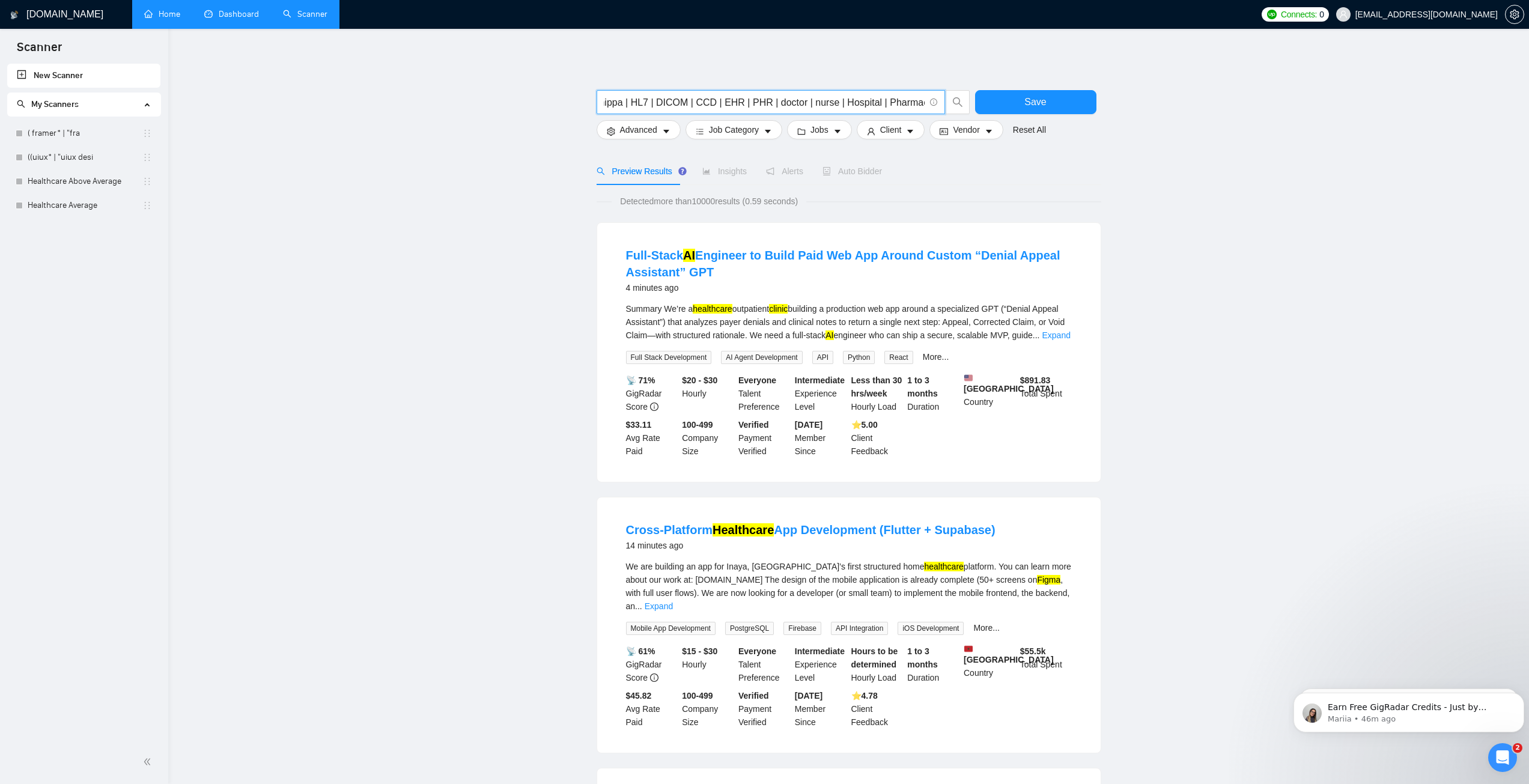
drag, startPoint x: 849, startPoint y: 103, endPoint x: 713, endPoint y: 102, distance: 136.0
click at [713, 102] on input "AI* | "ai saas" | "ai mobile app" | "ai web app" | "ai website" | "ai - develop…" at bounding box center [764, 103] width 321 height 15
click at [636, 99] on input "AI* | "ai saas" | "ai mobile app" | "ai web app" | "ai website" | "ai - develop…" at bounding box center [764, 103] width 321 height 15
drag, startPoint x: 620, startPoint y: 104, endPoint x: 584, endPoint y: 103, distance: 36.0
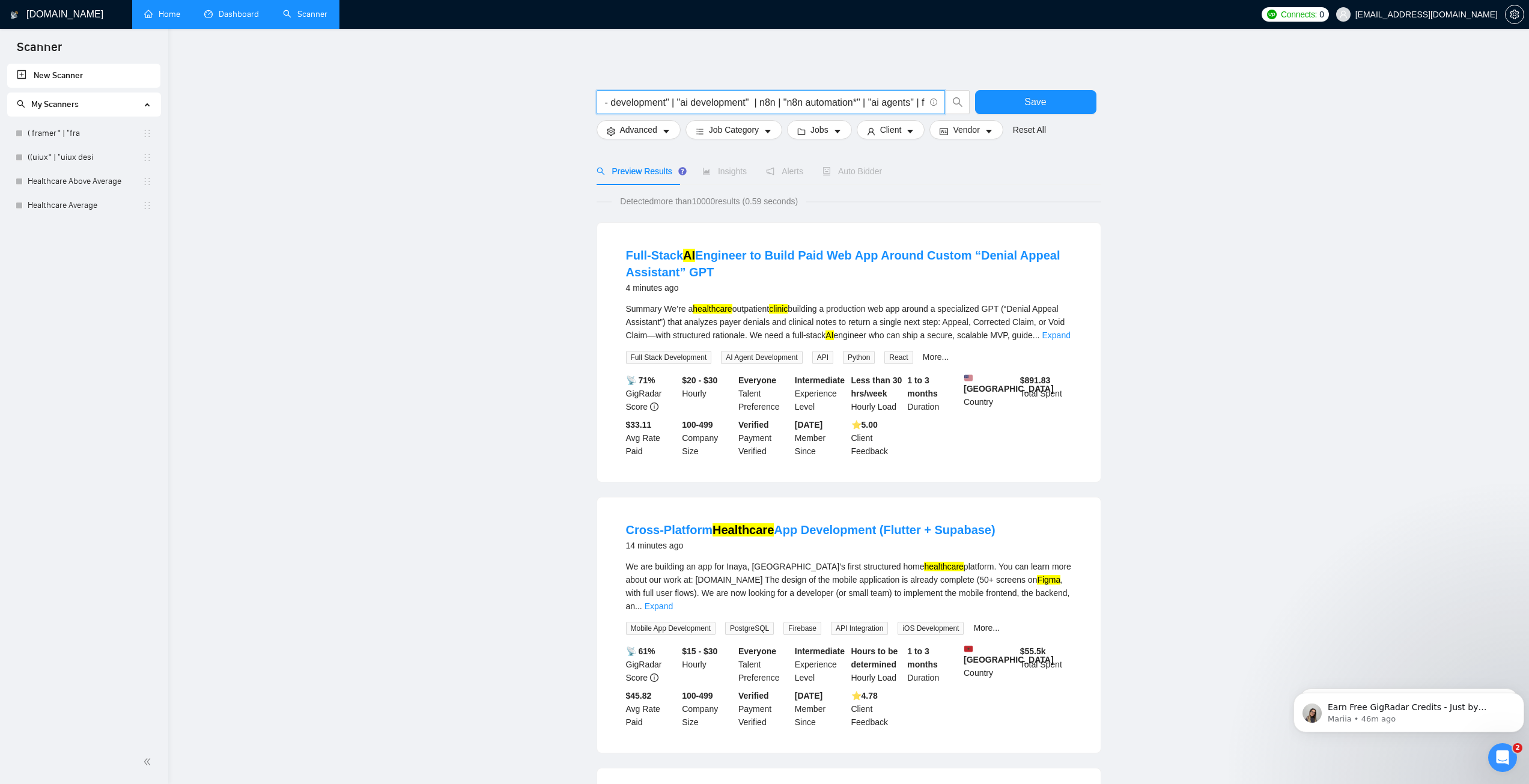
scroll to position [0, 84]
click at [809, 102] on input "AI* | "ai saas" | "ai mobile app" | "ai web app" | "ai website" | "ai - develop…" at bounding box center [764, 103] width 321 height 15
drag, startPoint x: 877, startPoint y: 101, endPoint x: 932, endPoint y: 102, distance: 55.0
click at [932, 102] on span "AI* | "ai saas" | "ai mobile app" | "ai web app" | "ai website" | "ai - develop…" at bounding box center [770, 102] width 348 height 24
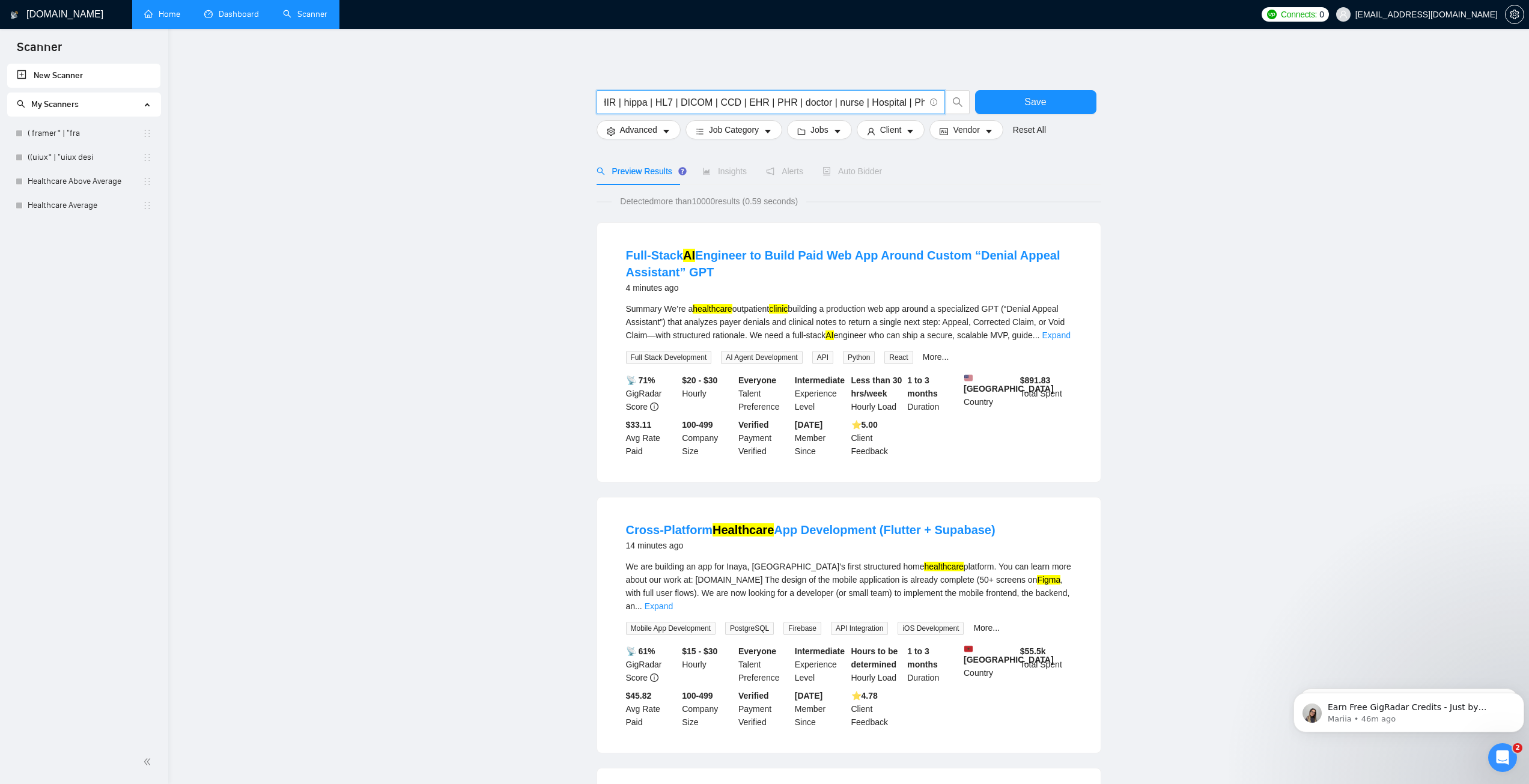
click at [723, 104] on input "AI* | "ai saas" | "ai mobile app" | "ai web app" | "ai website" | "ai - develop…" at bounding box center [764, 103] width 321 height 15
drag, startPoint x: 609, startPoint y: 104, endPoint x: 836, endPoint y: 104, distance: 227.0
click at [836, 104] on input "AI* | "ai saas" | "ai mobile app" | "ai web app" | "ai website" | "ai - develop…" at bounding box center [764, 103] width 321 height 15
click at [865, 102] on input "AI* | "ai saas" | "ai mobile app" | "ai web app" | "ai website" | "ai - develop…" at bounding box center [764, 103] width 321 height 15
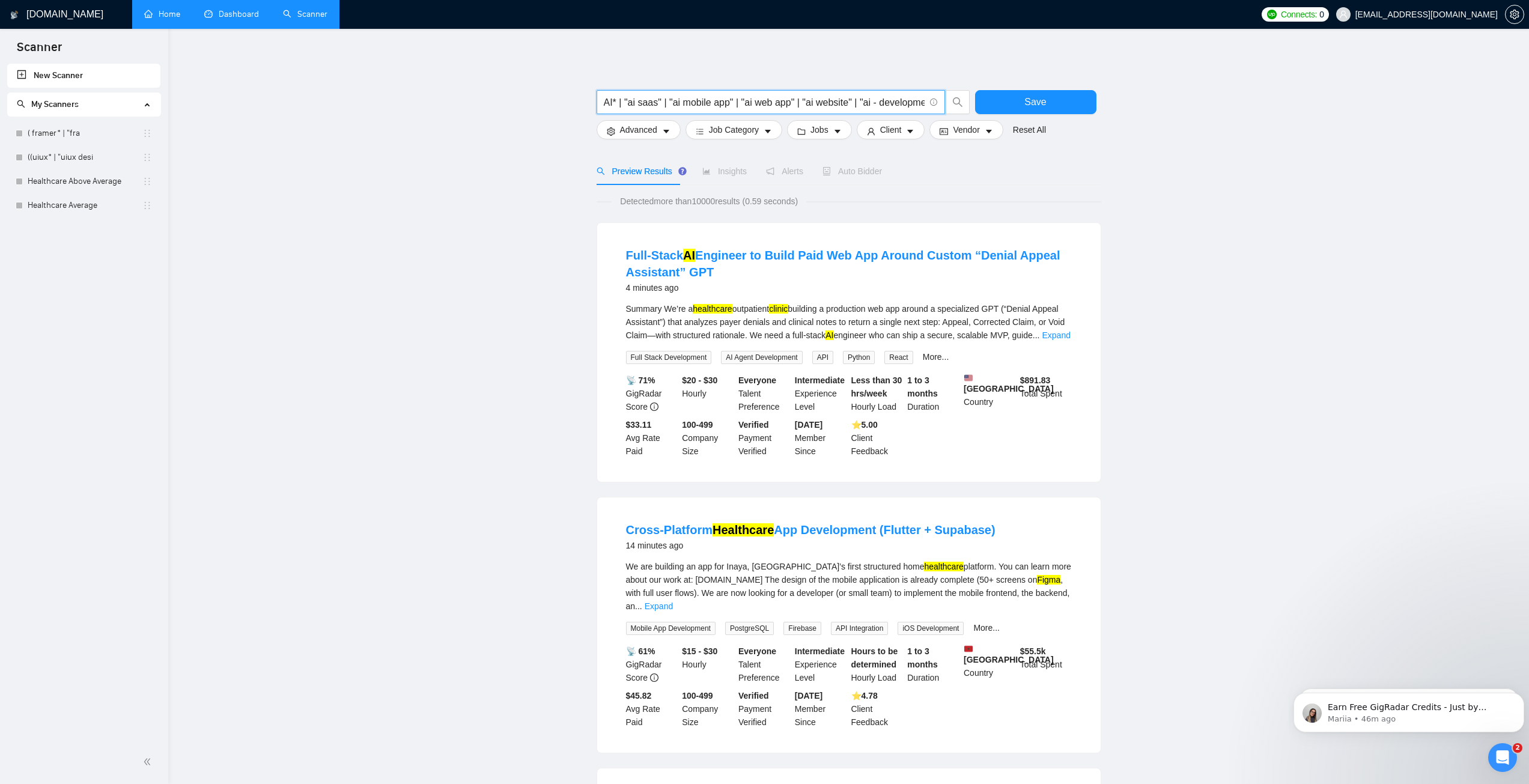
drag, startPoint x: 868, startPoint y: 103, endPoint x: 895, endPoint y: 104, distance: 27.0
click at [895, 104] on input "AI* | "ai saas" | "ai mobile app" | "ai web app" | "ai website" | "ai - develop…" at bounding box center [764, 103] width 321 height 15
click at [779, 103] on input "AI* | "ai saas" | "ai mobile app" | "ai web app" | "ai website" | "ai - develop…" at bounding box center [764, 103] width 321 height 15
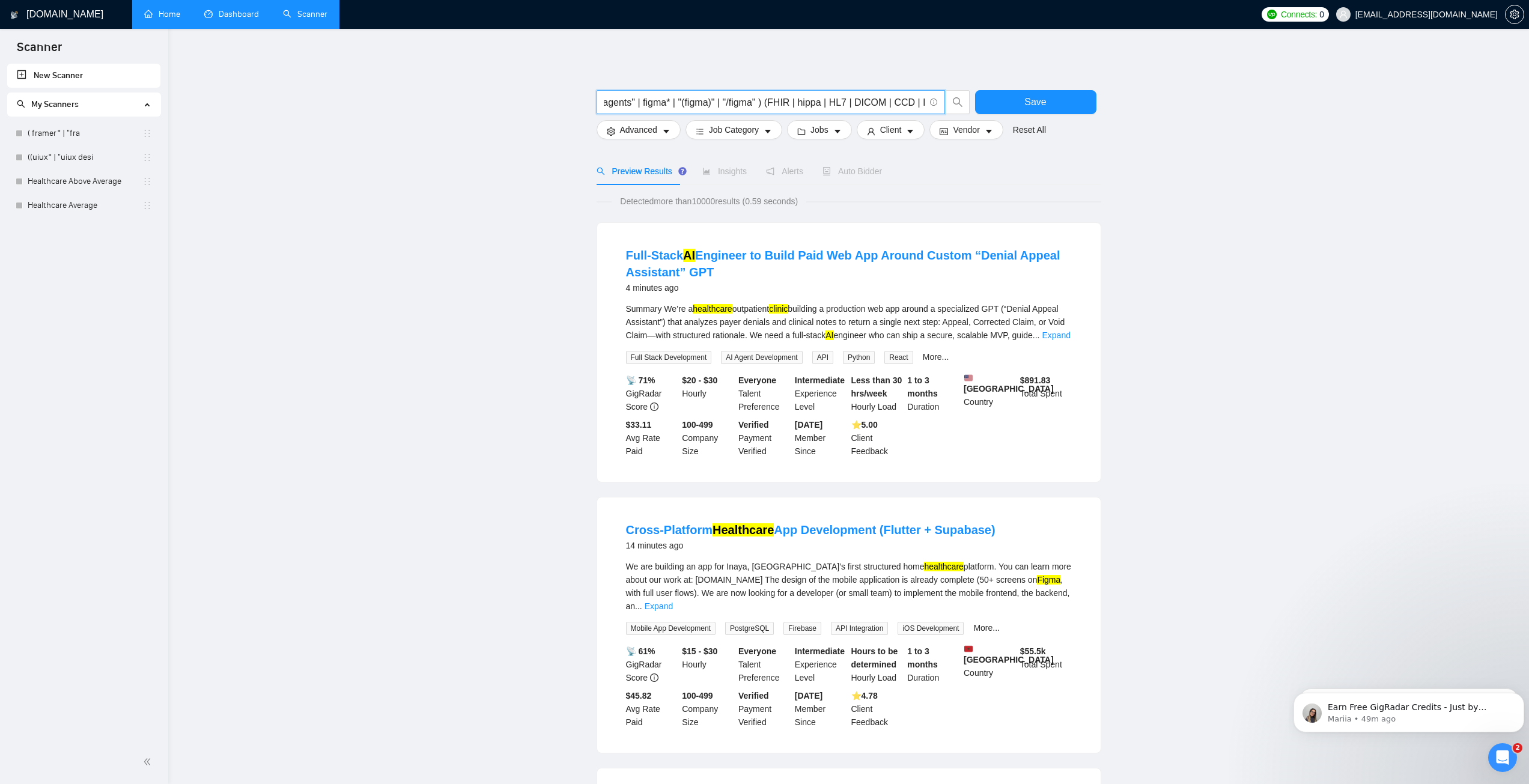
drag, startPoint x: 821, startPoint y: 107, endPoint x: 856, endPoint y: 110, distance: 35.1
click at [920, 107] on input "AI* | "ai saas" | "ai mobile app" | "ai web app" | "ai website" | "ai - develop…" at bounding box center [764, 103] width 321 height 15
click at [689, 98] on input "AI* | "ai saas" | "ai mobile app" | "ai web app" | "ai website" | "ai - develop…" at bounding box center [764, 103] width 321 height 15
drag, startPoint x: 667, startPoint y: 102, endPoint x: 607, endPoint y: 102, distance: 60.0
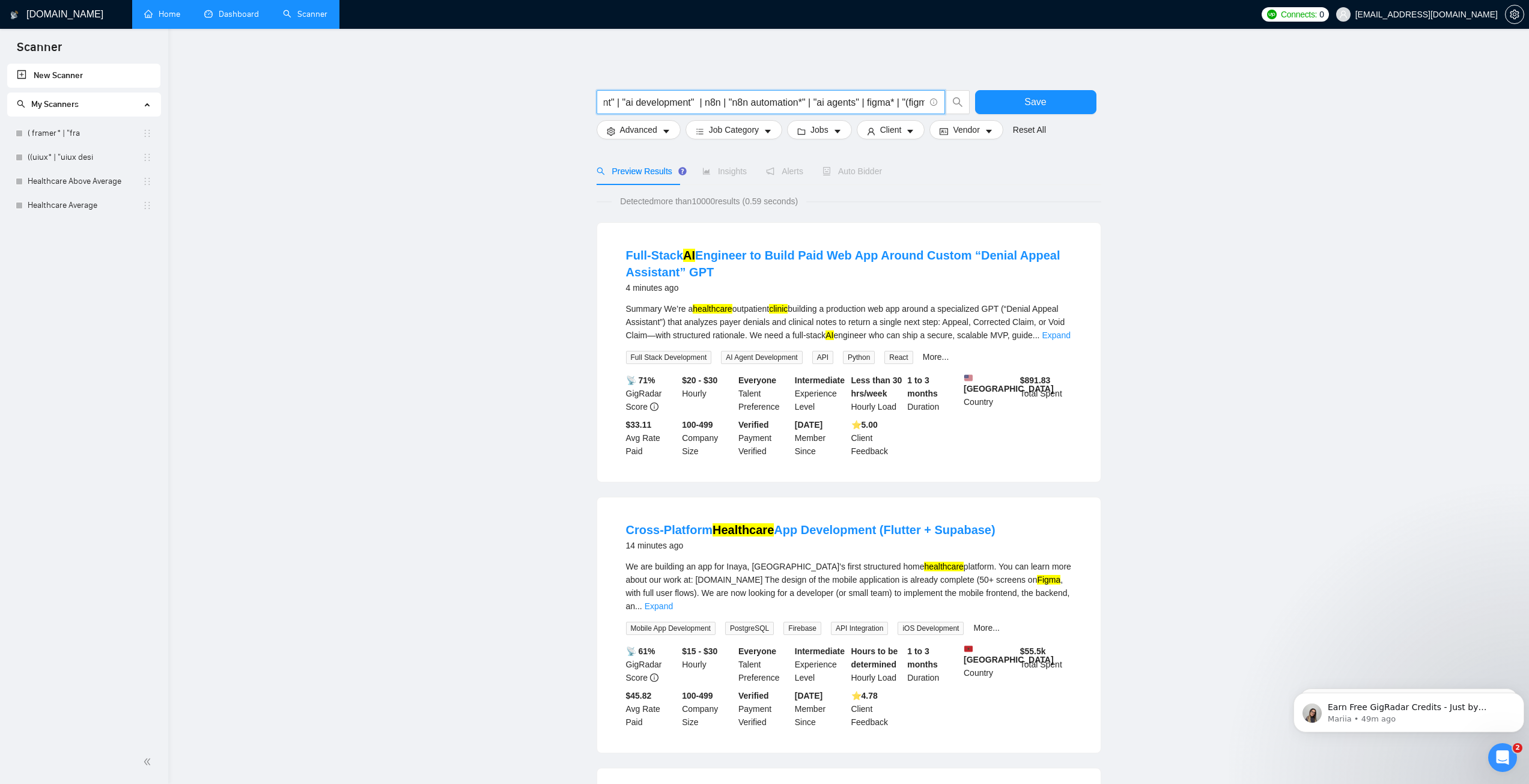
click at [607, 102] on input "AI* | "ai saas" | "ai mobile app" | "ai web app" | "ai website" | "ai - develop…" at bounding box center [764, 103] width 321 height 15
click at [751, 106] on input "AI* | "ai saas" | "ai mobile app" | "ai web app" | "ai website" | "ai - develop…" at bounding box center [764, 103] width 321 height 15
click at [882, 106] on input "AI* | "ai saas" | "ai mobile app" | "ai web app" | "ai website" | "ai - develop…" at bounding box center [764, 103] width 321 height 15
click at [885, 105] on input "AI* | "ai saas" | "ai mobile app" | "ai web app" | "ai website" | "ai - develop…" at bounding box center [764, 103] width 321 height 15
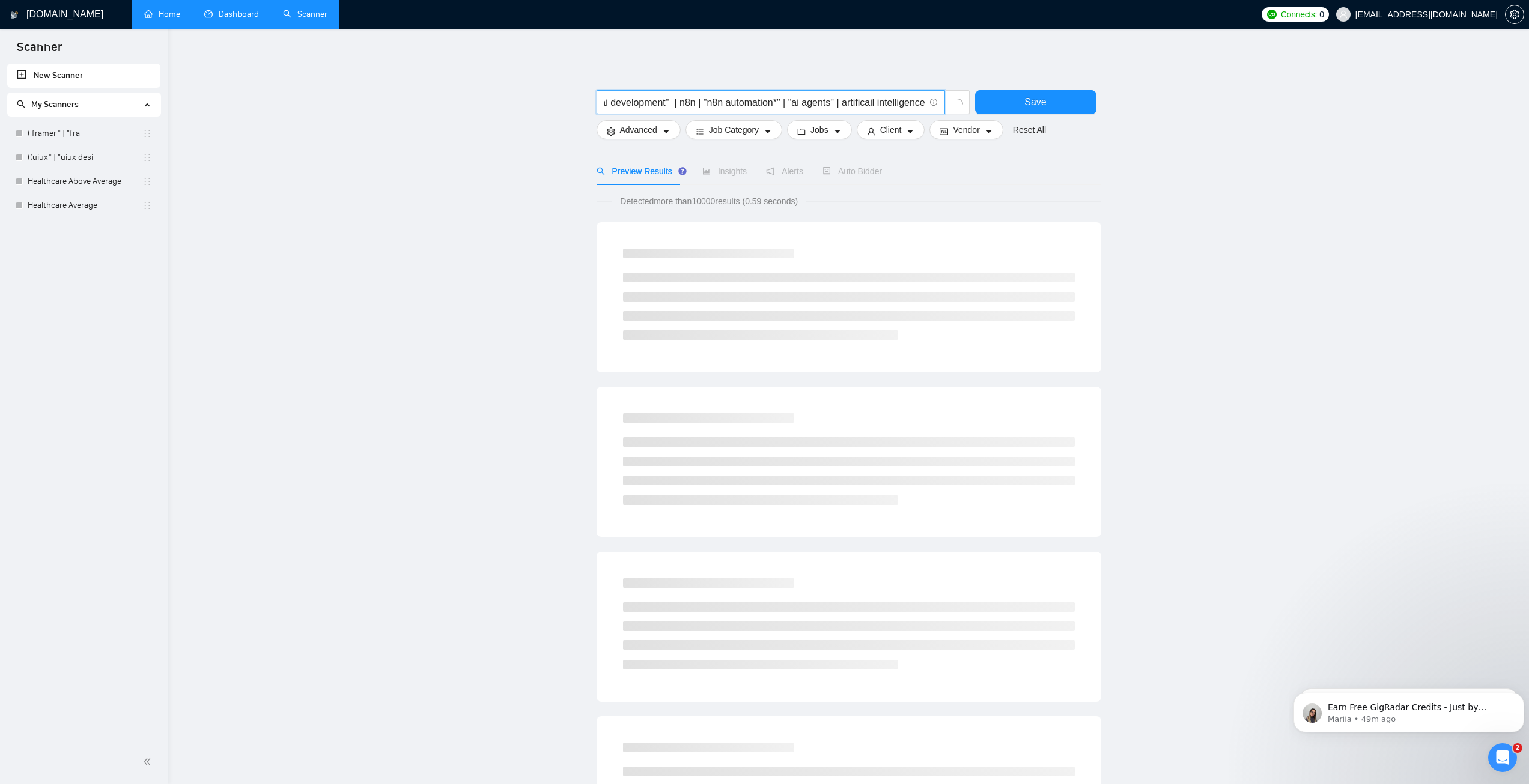
scroll to position [0, 353]
click at [865, 106] on input "AI* | "ai saas" | "ai mobile app" | "ai web app" | "ai website" | "ai - develop…" at bounding box center [764, 103] width 321 height 15
click at [867, 108] on input "AI* | "ai saas" | "ai mobile app" | "ai web app" | "ai website" | "ai - develop…" at bounding box center [764, 103] width 321 height 15
click at [861, 104] on input "AI* | "ai saas" | "ai mobile app" | "ai web app" | "ai website" | "ai - develop…" at bounding box center [764, 103] width 321 height 15
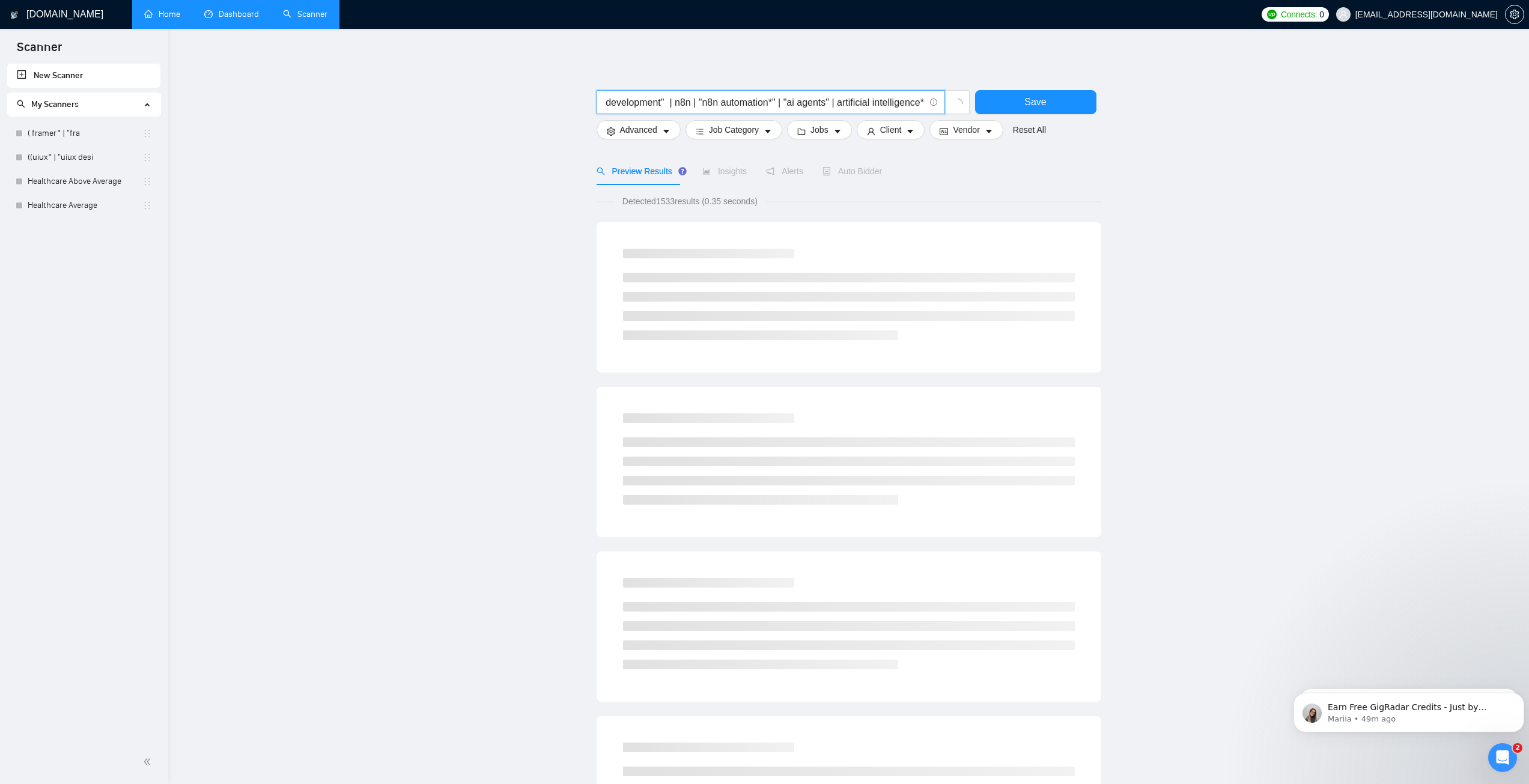
click at [901, 98] on input "AI* | "ai saas" | "ai mobile app" | "ai web app" | "ai website" | "ai - develop…" at bounding box center [764, 103] width 321 height 15
drag, startPoint x: 912, startPoint y: 102, endPoint x: 920, endPoint y: 102, distance: 8.0
click at [920, 102] on input "AI* | "ai saas" | "ai mobile app" | "ai web app" | "ai website" | "ai - develop…" at bounding box center [764, 103] width 321 height 15
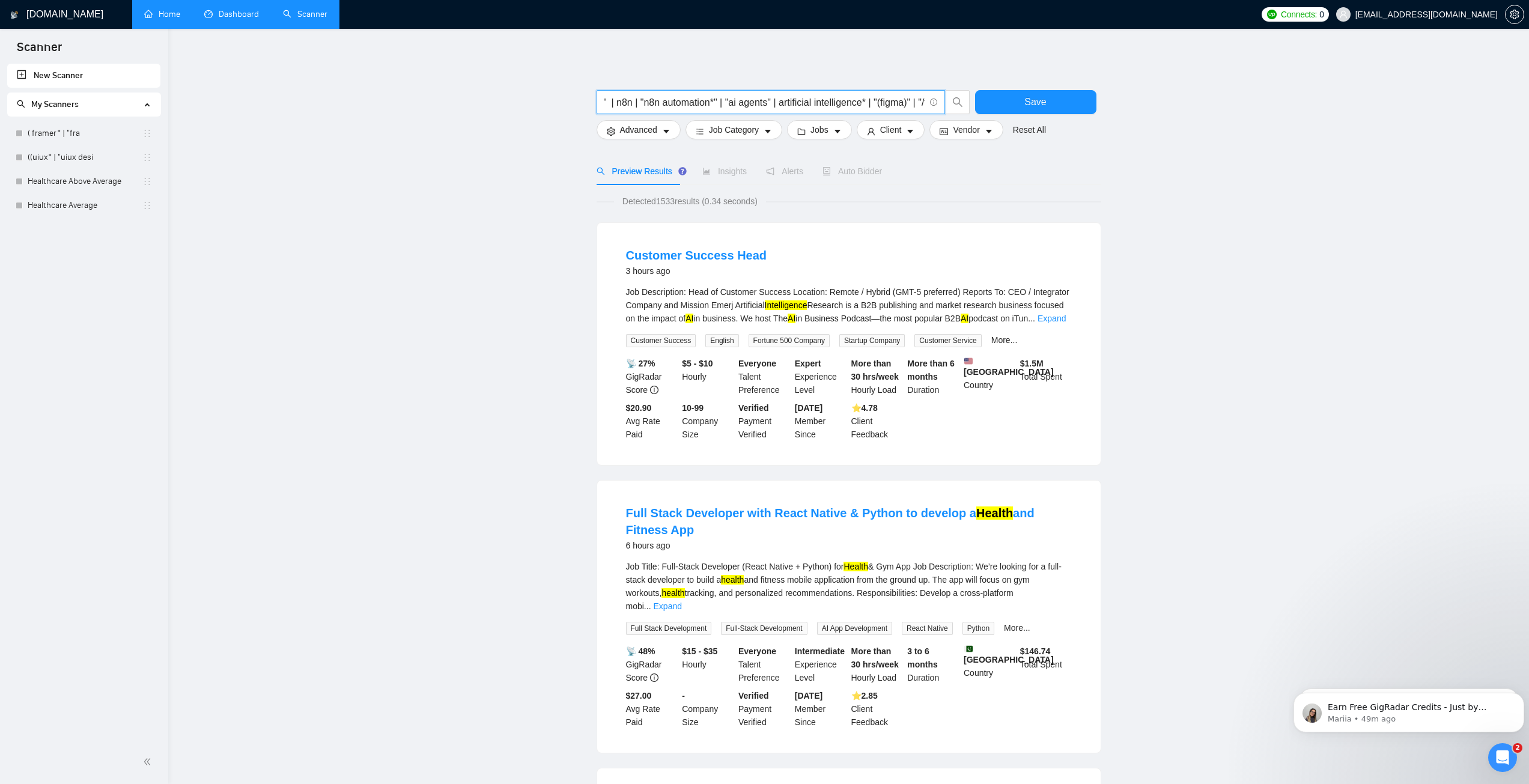
click at [853, 100] on input "AI* | "ai saas" | "ai mobile app" | "ai web app" | "ai website" | "ai - develop…" at bounding box center [764, 103] width 321 height 15
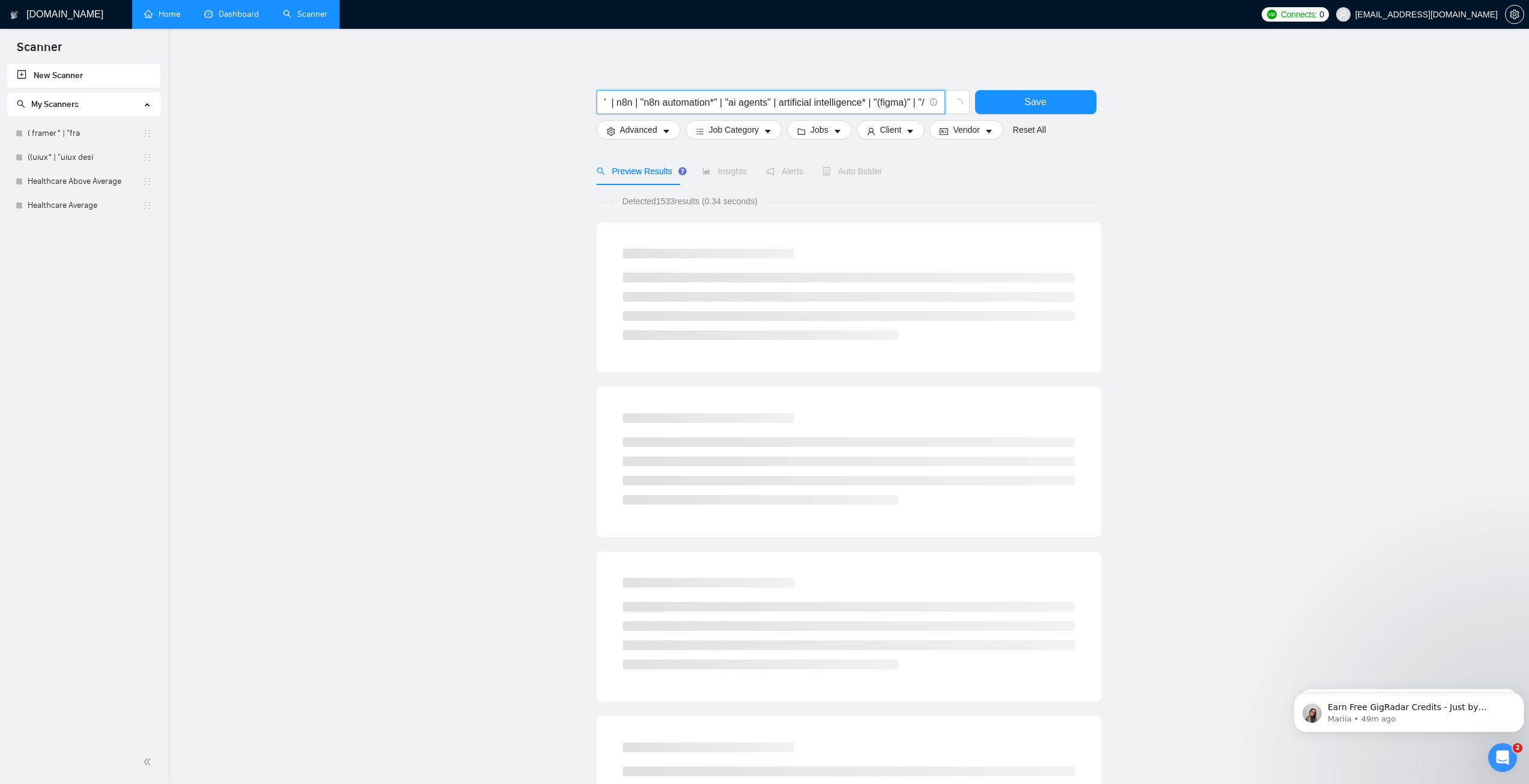
click at [869, 102] on input "AI* | "ai saas" | "ai mobile app" | "ai web app" | "ai website" | "ai - develop…" at bounding box center [764, 103] width 321 height 15
drag, startPoint x: 874, startPoint y: 101, endPoint x: 767, endPoint y: 108, distance: 107.2
click at [767, 108] on input "AI* | "ai saas" | "ai mobile app" | "ai web app" | "ai website" | "ai - develop…" at bounding box center [764, 103] width 321 height 15
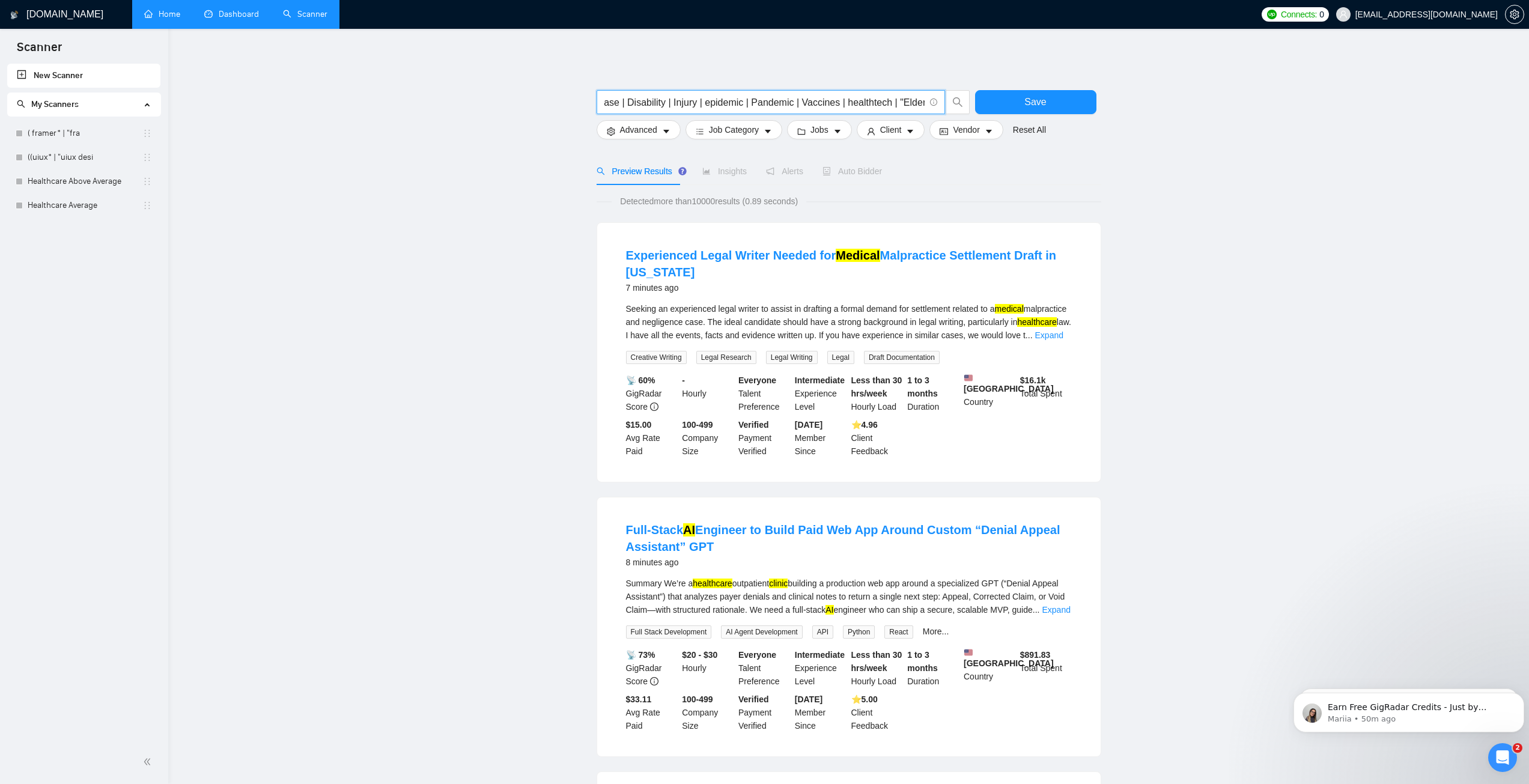
scroll to position [0, 3217]
drag, startPoint x: 651, startPoint y: 102, endPoint x: 1117, endPoint y: 97, distance: 466.0
type input "AI* | "ai saas" | "ai mobile app" | "ai web app" | "ai website" | "ai - develop…"
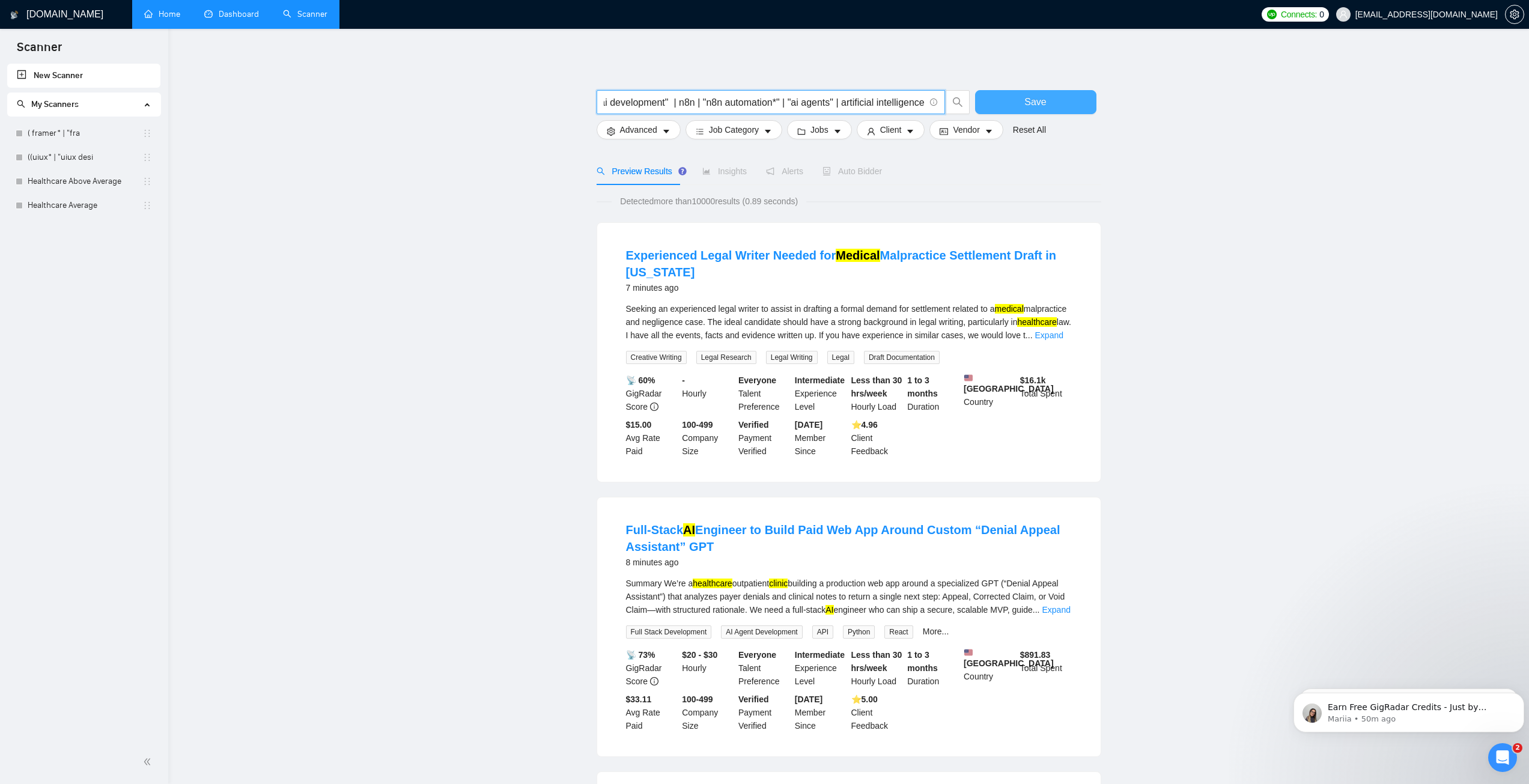
scroll to position [0, 0]
click at [1052, 105] on button "Save" at bounding box center [1036, 102] width 121 height 24
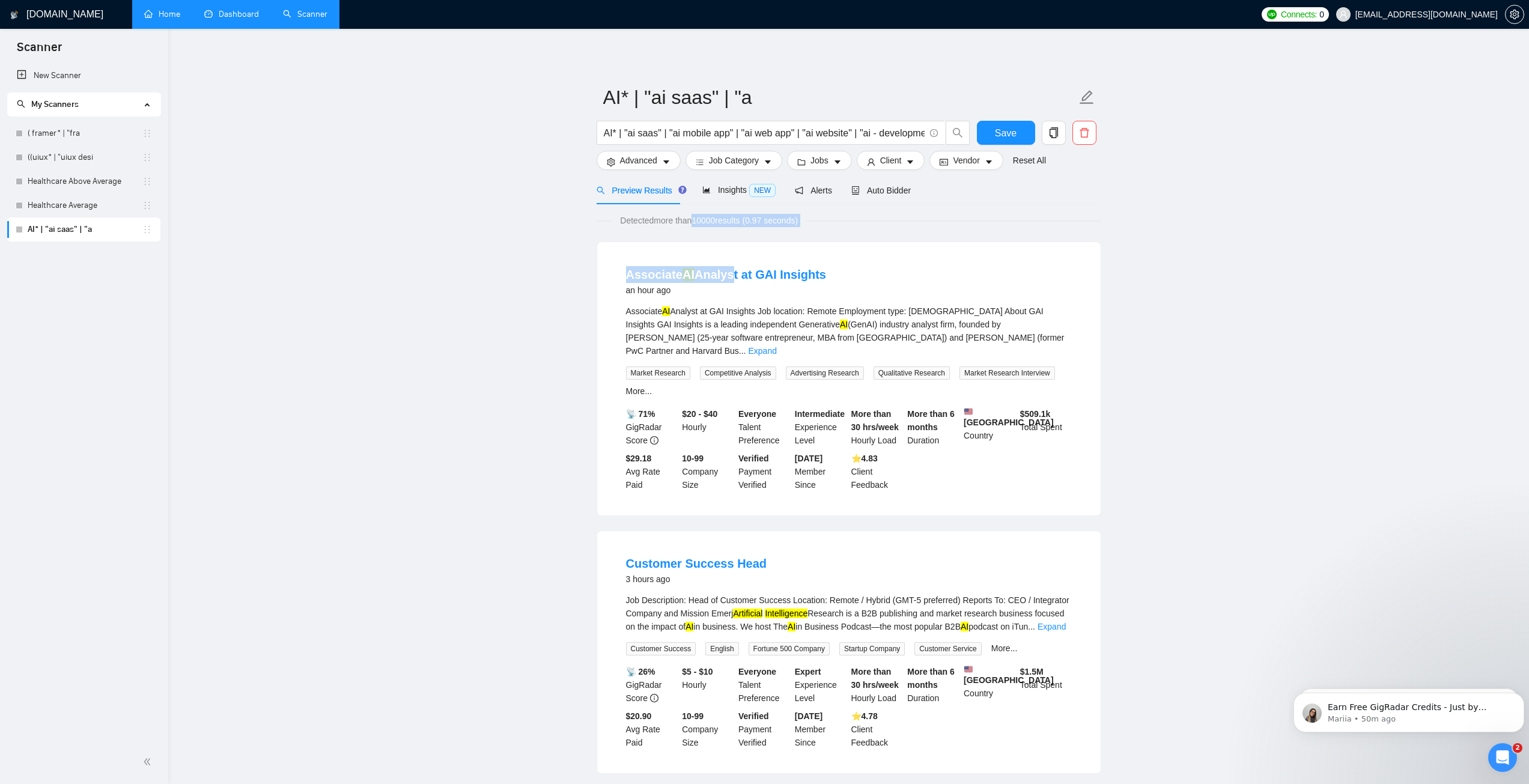
drag, startPoint x: 695, startPoint y: 223, endPoint x: 727, endPoint y: 226, distance: 32.1
click at [704, 221] on span "Detected more than 10000 results (0.97 seconds)" at bounding box center [708, 221] width 195 height 13
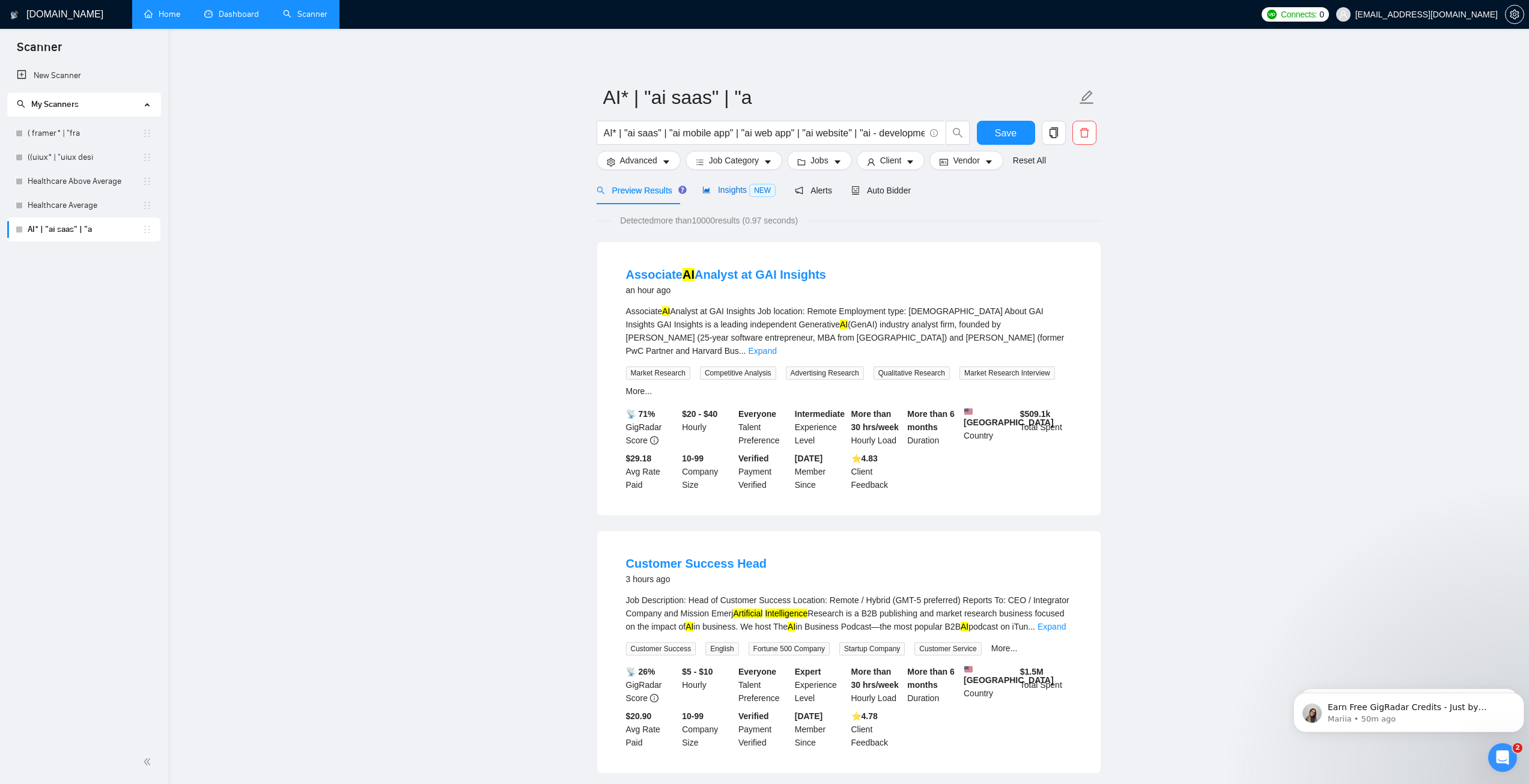
click at [728, 194] on span "Insights NEW" at bounding box center [739, 190] width 73 height 10
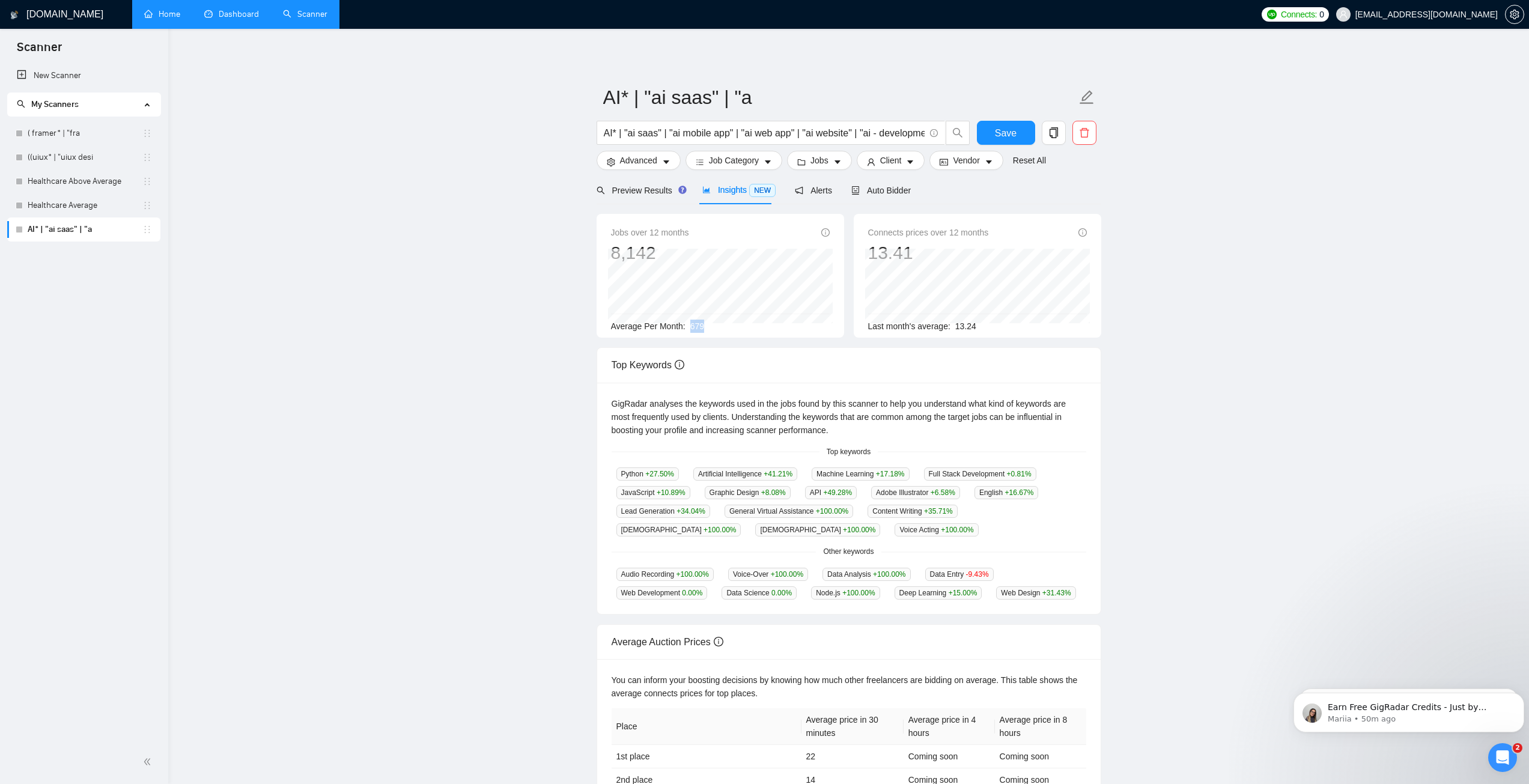
drag, startPoint x: 689, startPoint y: 325, endPoint x: 701, endPoint y: 326, distance: 12.0
click at [701, 326] on span "679" at bounding box center [697, 326] width 13 height 10
click at [810, 187] on span "Alerts" at bounding box center [813, 190] width 37 height 10
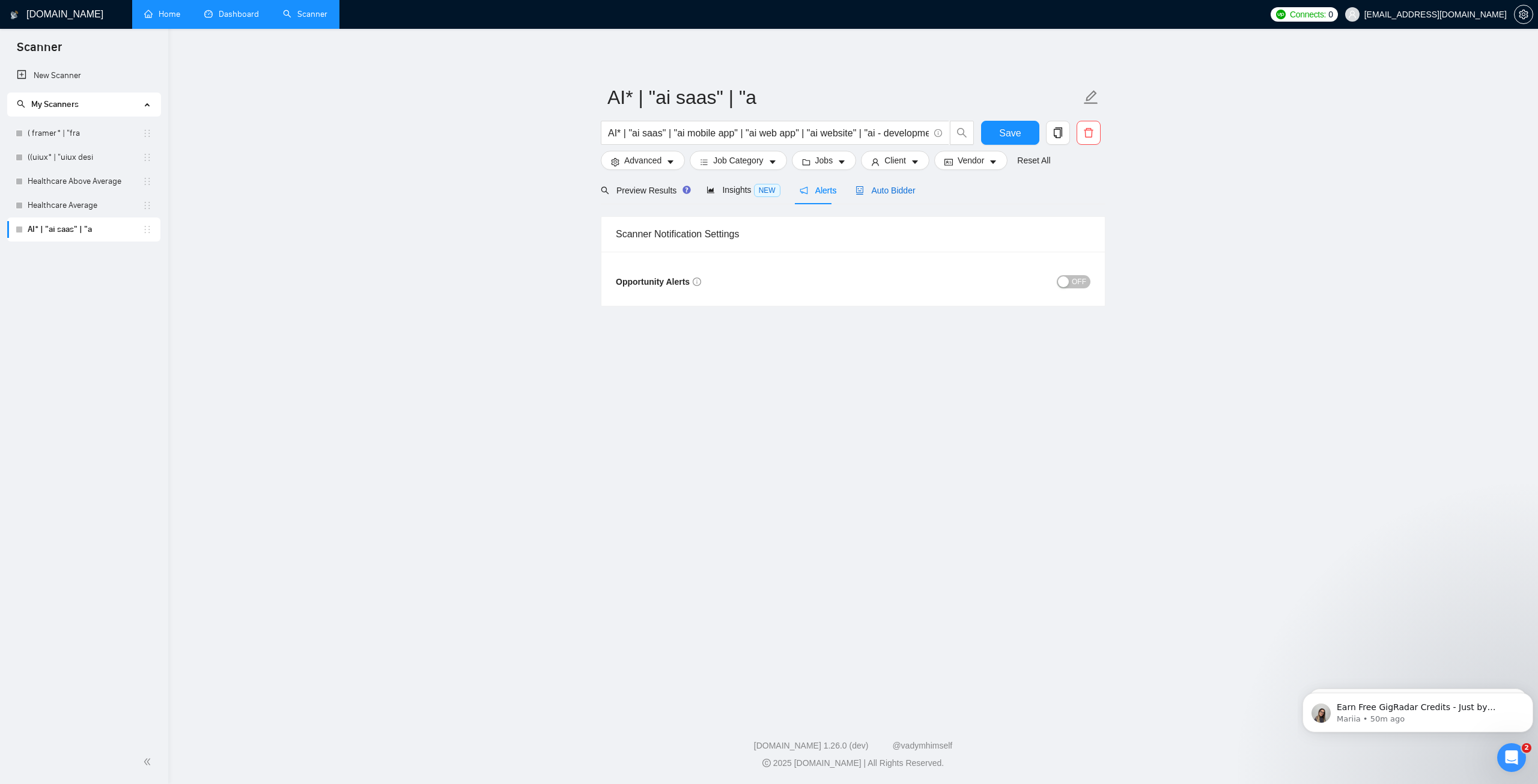
click at [882, 189] on span "Auto Bidder" at bounding box center [885, 190] width 60 height 10
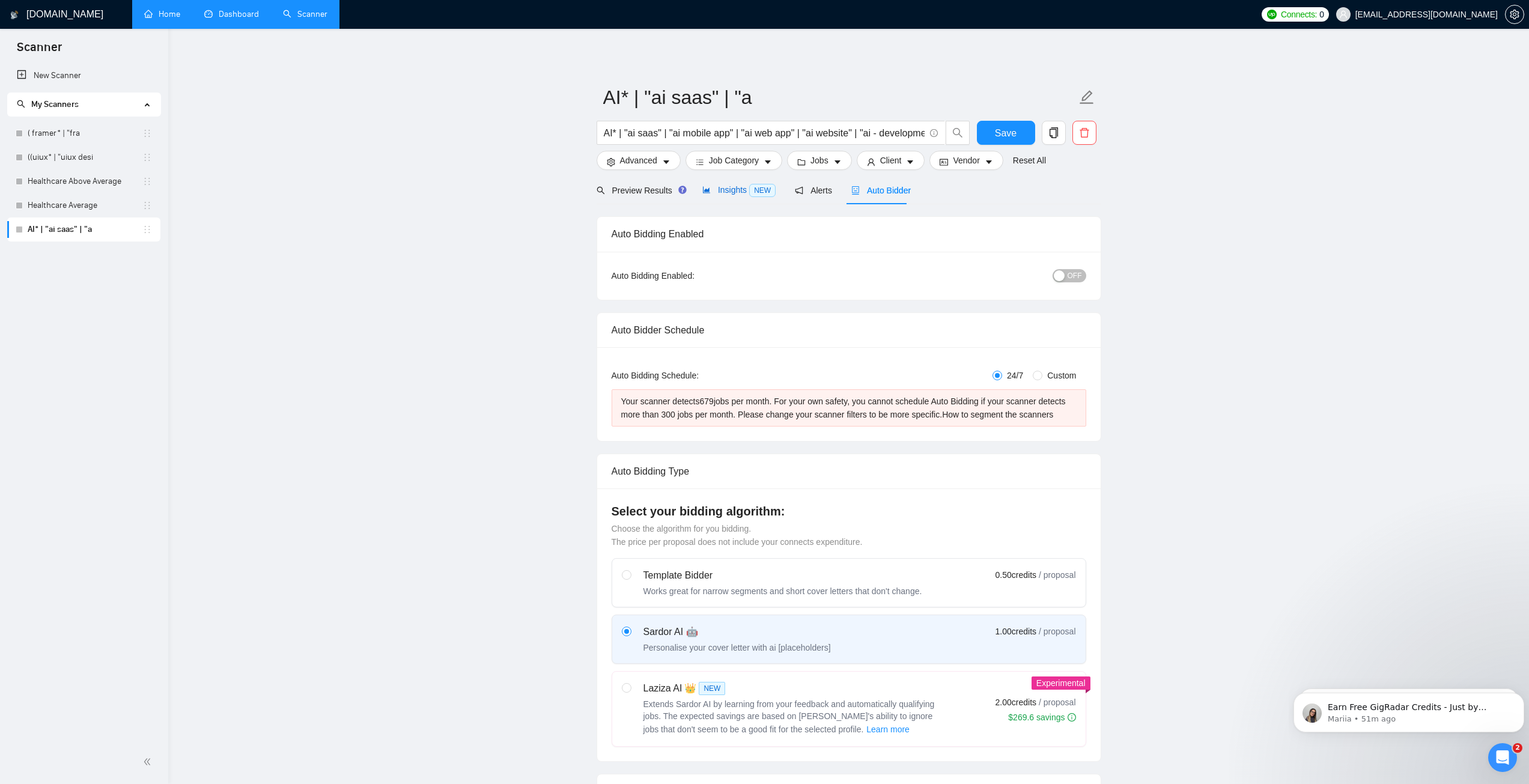
click at [720, 190] on span "Insights NEW" at bounding box center [739, 190] width 73 height 10
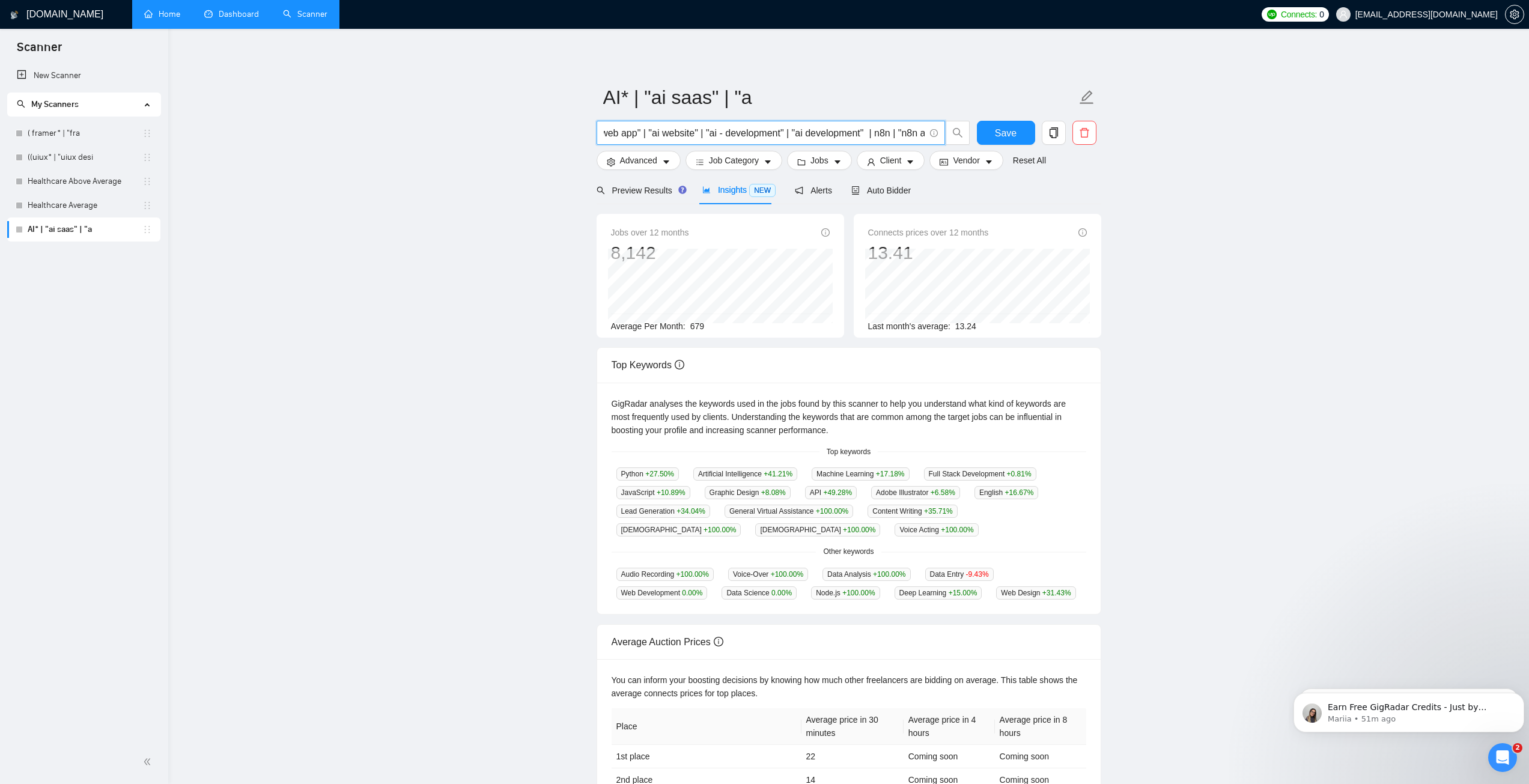
scroll to position [0, 355]
drag, startPoint x: 624, startPoint y: 130, endPoint x: 927, endPoint y: 137, distance: 303.1
click at [927, 137] on span "AI* | "ai saas" | "ai mobile app" | "ai web app" | "ai website" | "ai - develop…" at bounding box center [770, 132] width 348 height 24
drag, startPoint x: 781, startPoint y: 147, endPoint x: 709, endPoint y: 130, distance: 74.0
click at [779, 142] on div "AI* | "ai saas" | "ai mobile app" | "ai web app" | "ai website" | "ai - develop…" at bounding box center [783, 135] width 378 height 30
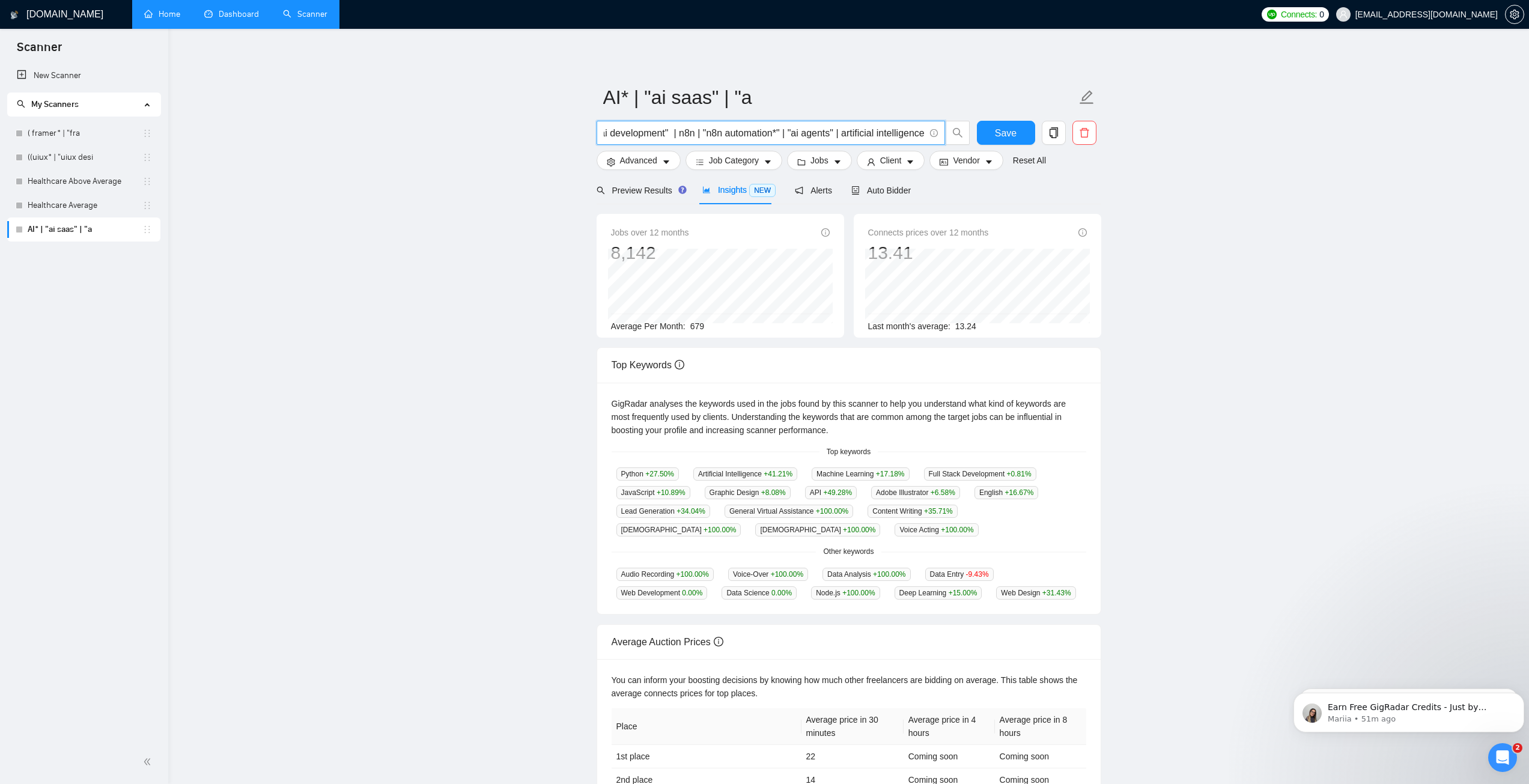
scroll to position [0, 0]
click at [748, 133] on input "AI* | "ai saas" | "ai mobile app" | "ai web app" | "ai website" | "ai - develop…" at bounding box center [764, 133] width 321 height 15
click at [679, 130] on input "AI* | "ai saas" | "ai mobile app" | "ai web app" | "ai website" | "ai - develop…" at bounding box center [764, 133] width 321 height 15
click at [669, 131] on input "AI* | "ai saas" | "ai mobile app" | "ai web app" | "ai website" | "ai - develop…" at bounding box center [764, 133] width 321 height 15
drag, startPoint x: 667, startPoint y: 132, endPoint x: 734, endPoint y: 137, distance: 67.2
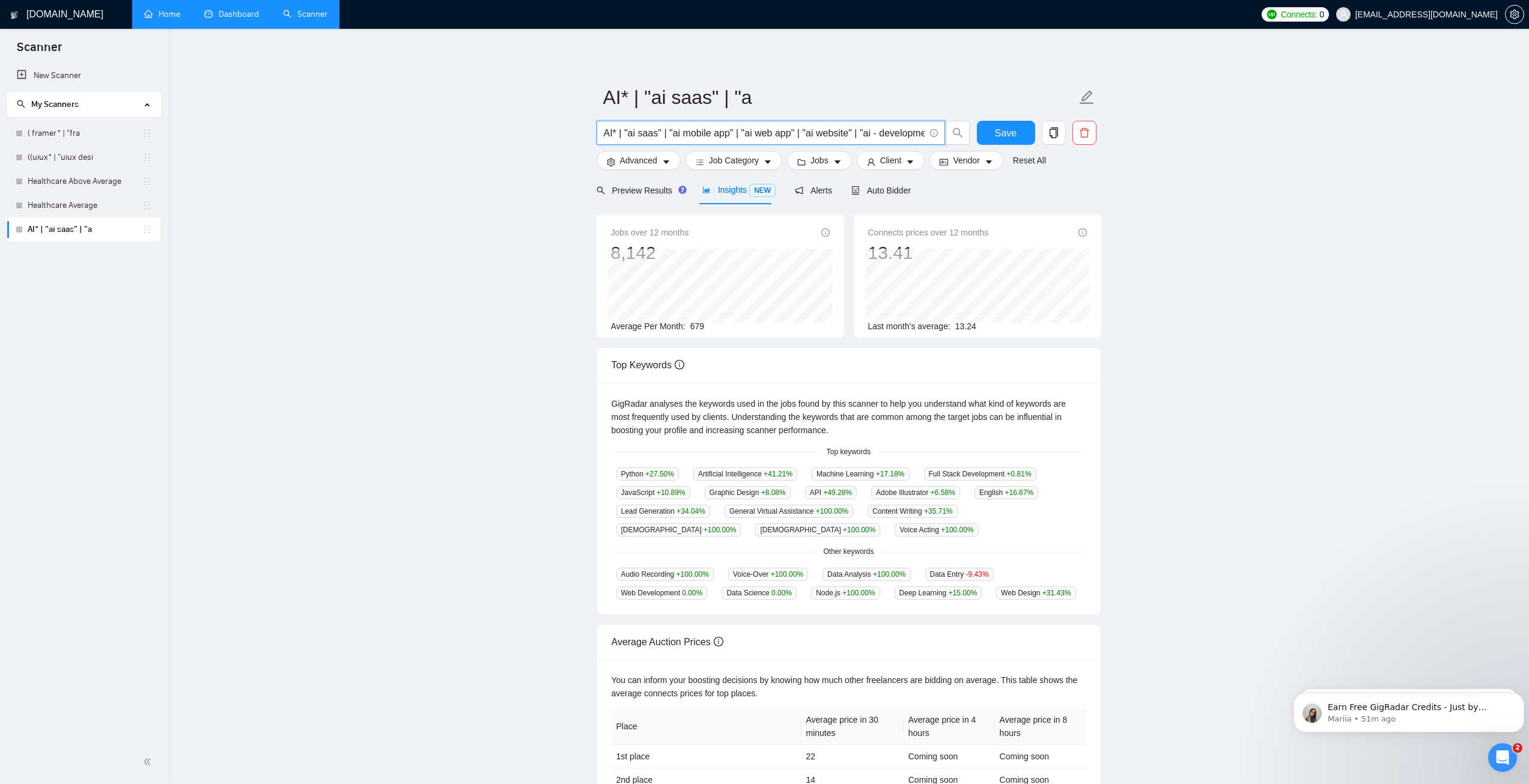
click at [734, 137] on input "AI* | "ai saas" | "ai mobile app" | "ai web app" | "ai website" | "ai - develop…" at bounding box center [764, 133] width 321 height 15
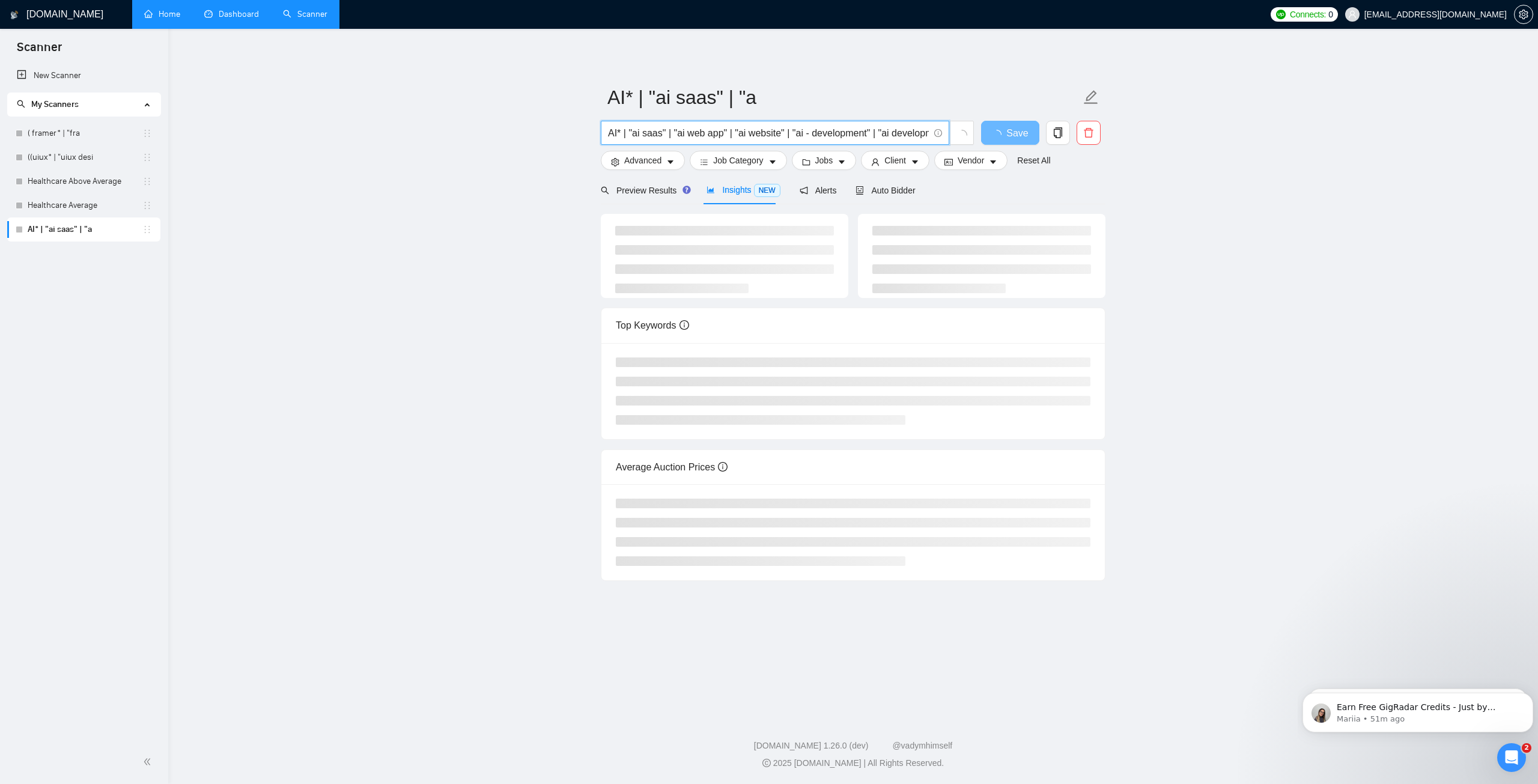
drag, startPoint x: 725, startPoint y: 134, endPoint x: 781, endPoint y: 136, distance: 56.0
click at [781, 136] on input "AI* | "ai saas" | "ai web app" | "ai website" | "ai - development" | "ai develo…" at bounding box center [768, 133] width 321 height 15
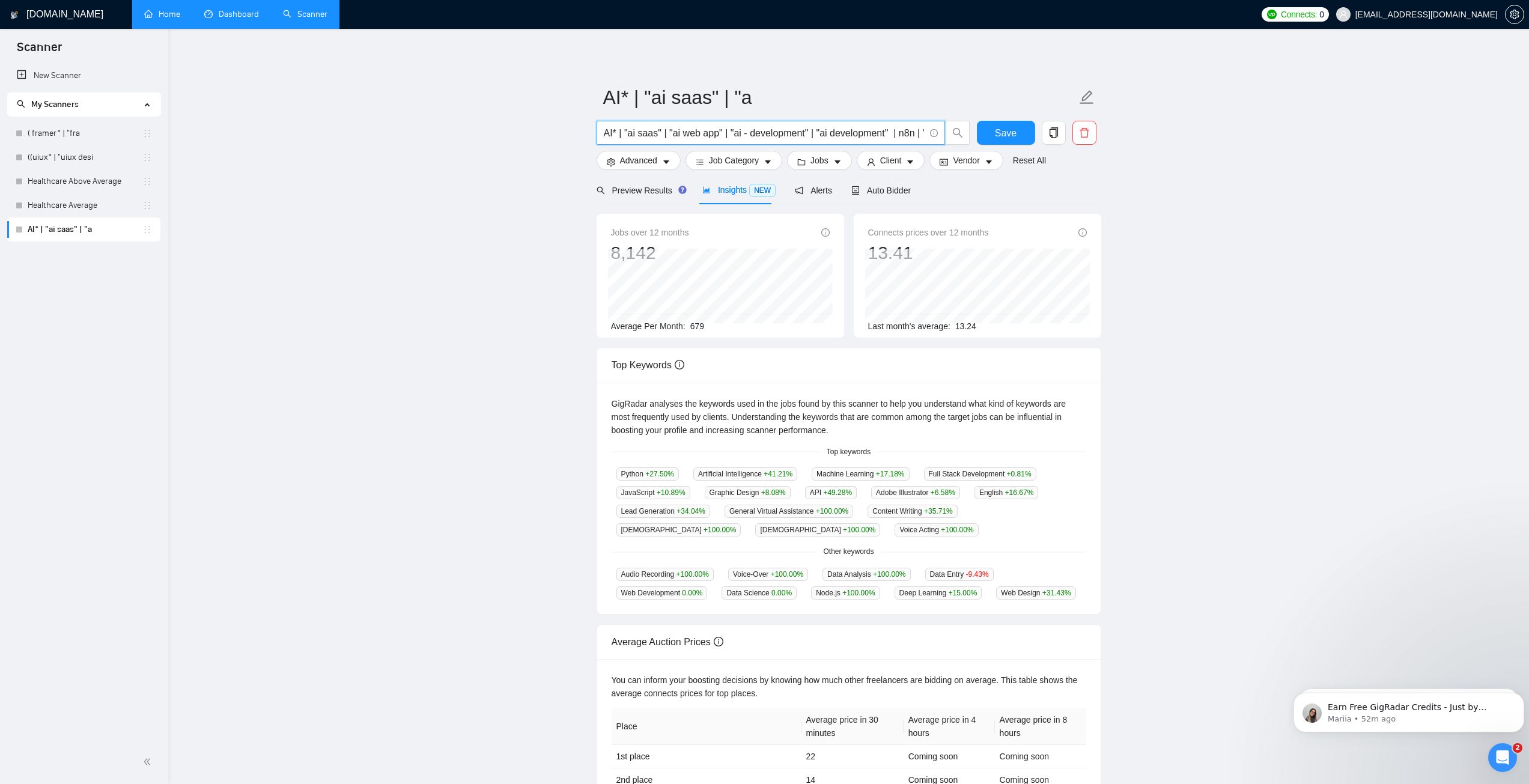
drag, startPoint x: 625, startPoint y: 134, endPoint x: 584, endPoint y: 132, distance: 41.0
click at [584, 132] on main "AI* | "ai saas" | "a AI* | "ai saas" | "ai web app" | "ai - development" | "ai …" at bounding box center [848, 450] width 1322 height 805
click at [633, 132] on input "AI* | "ai saas" | "ai web app" | "ai - development" | "ai development" | n8n | …" at bounding box center [764, 133] width 321 height 15
drag, startPoint x: 638, startPoint y: 132, endPoint x: 942, endPoint y: 139, distance: 304.1
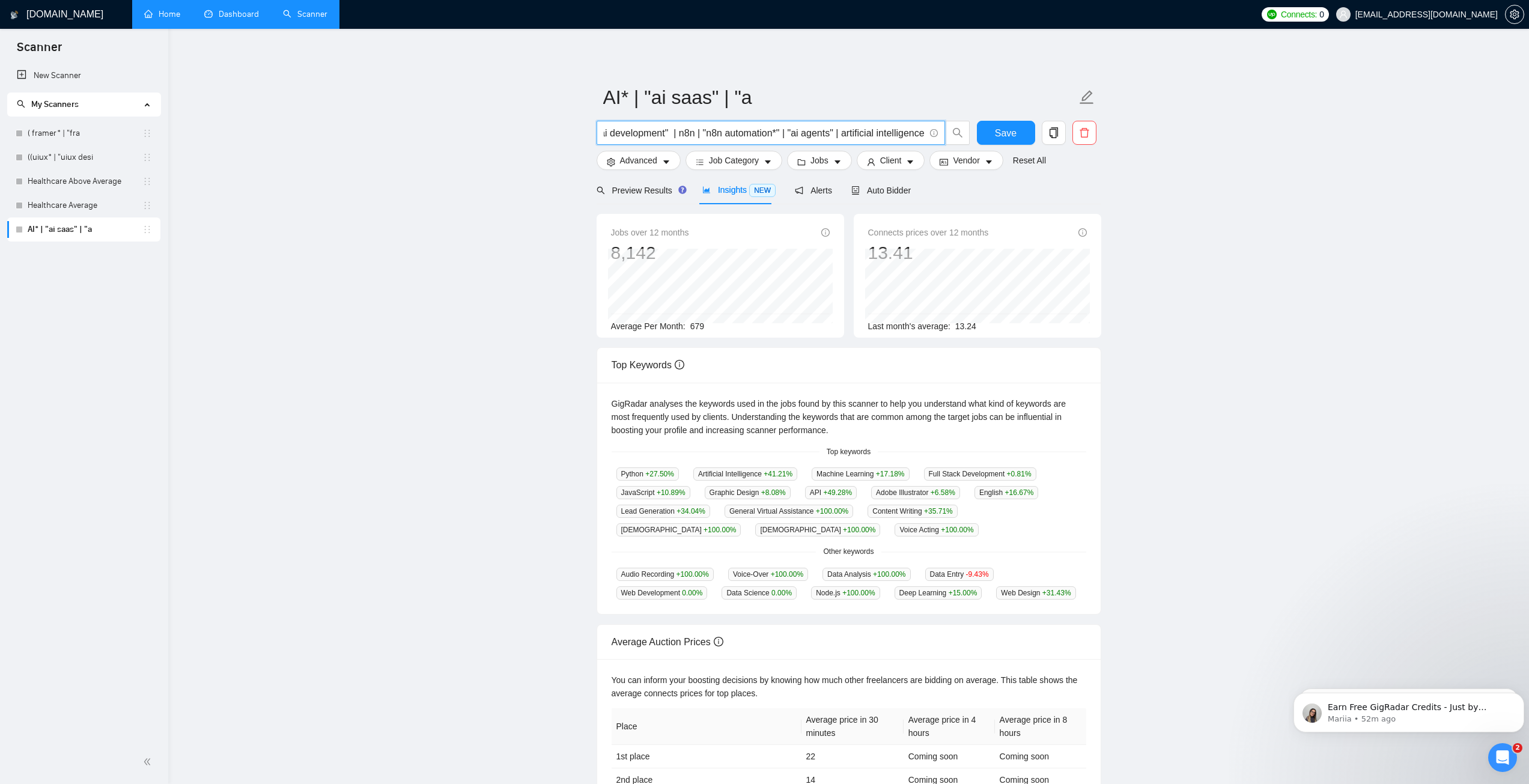
click at [942, 139] on span "AI* | "ai saas" | "ai web app" | "ai - development" | "ai development" | n8n | …" at bounding box center [770, 132] width 348 height 24
click at [865, 136] on input "AI* | "ai saas" | "ai web app" | "ai - development" | "ai development" | n8n | …" at bounding box center [764, 133] width 321 height 15
type input "AI* | "ai saas" | "ai web app" | "ai - development" | "ai development" | n8n | …"
click at [656, 189] on span "Preview Results" at bounding box center [639, 190] width 86 height 10
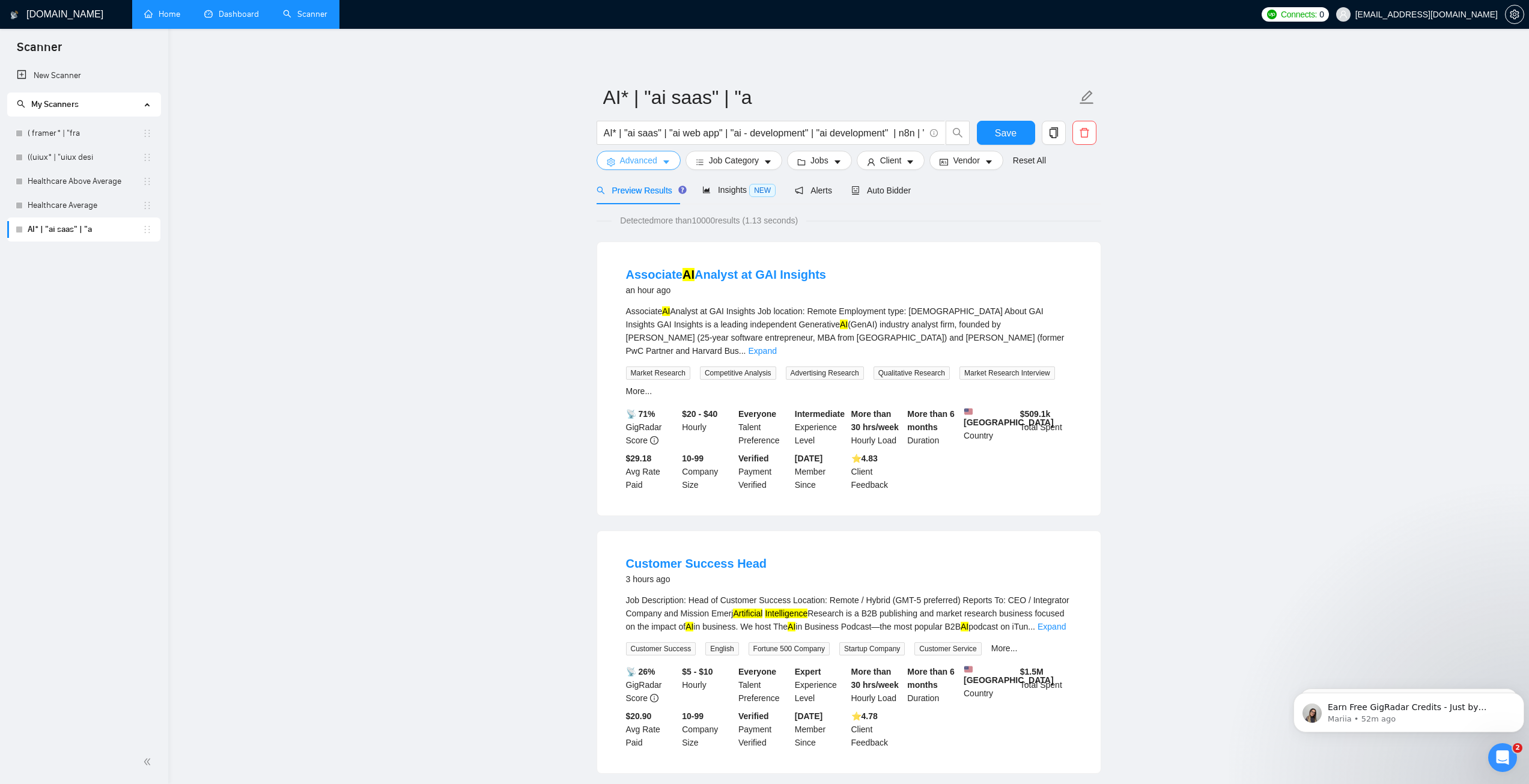
click at [651, 159] on span "Advanced" at bounding box center [638, 160] width 37 height 13
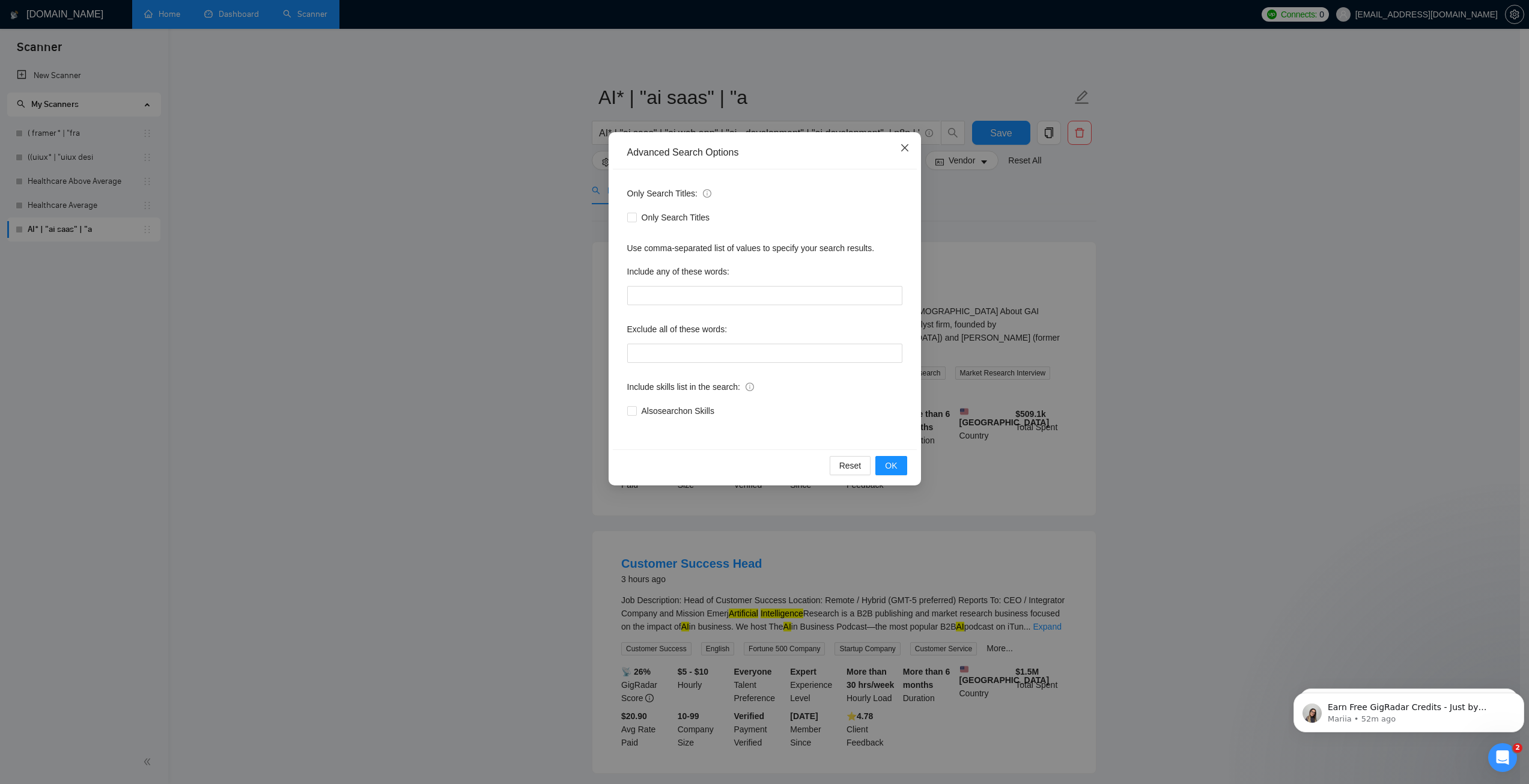
click at [902, 149] on icon "close" at bounding box center [904, 148] width 10 height 10
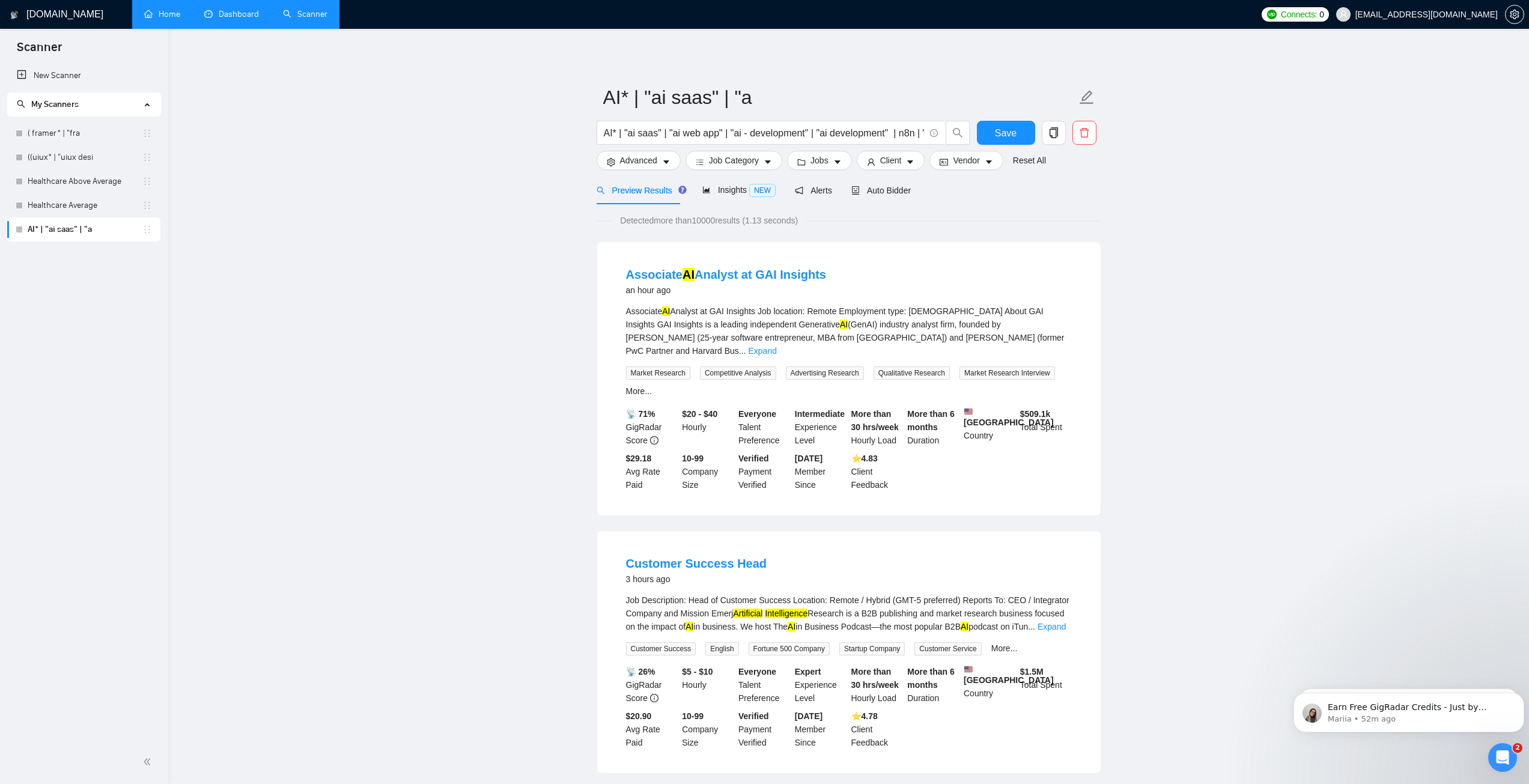
click at [866, 221] on div "Detected more than 10000 results (1.13 seconds)" at bounding box center [848, 221] width 505 height 13
click at [724, 164] on span "Job Category" at bounding box center [733, 160] width 50 height 13
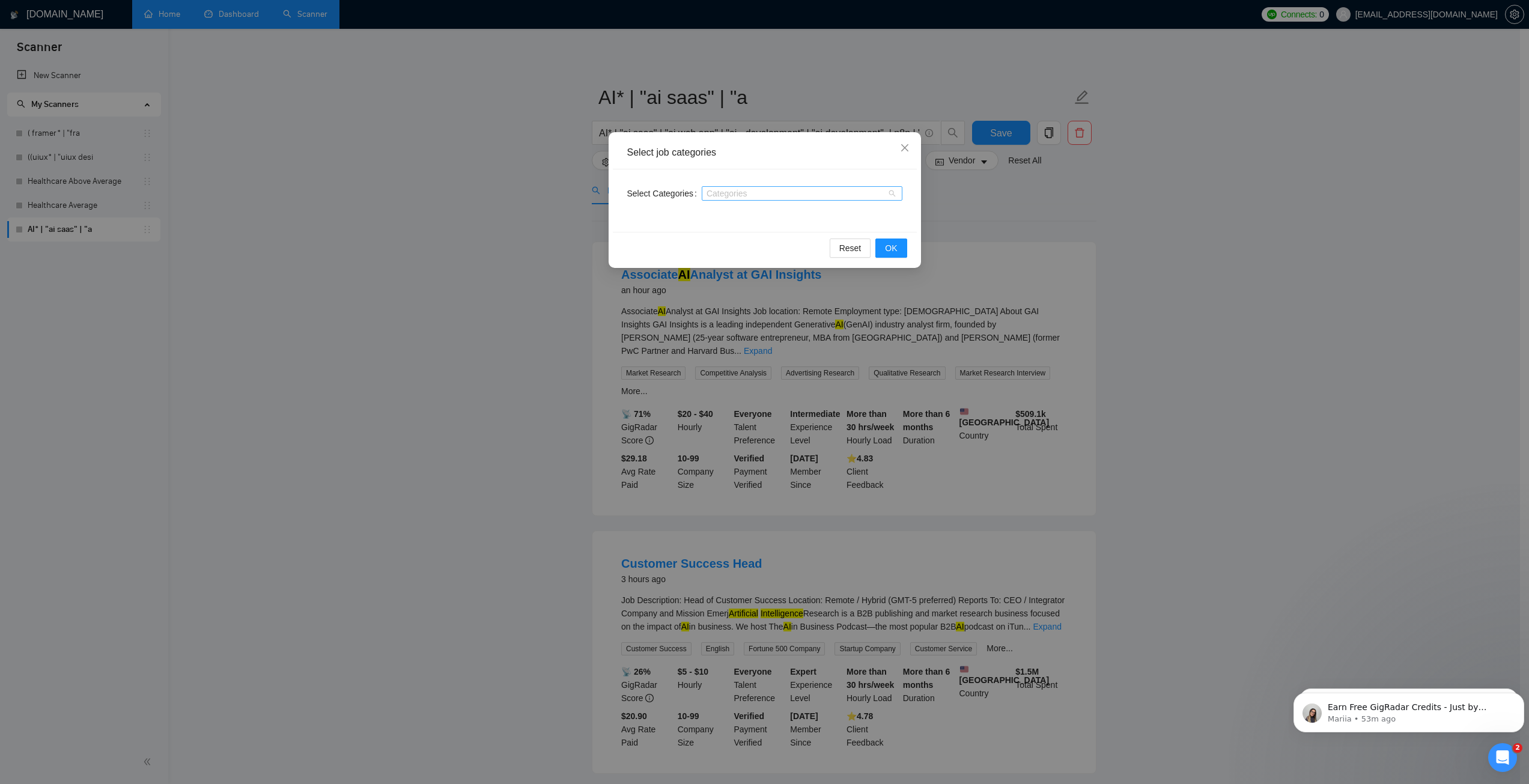
click at [731, 197] on div at bounding box center [796, 194] width 182 height 10
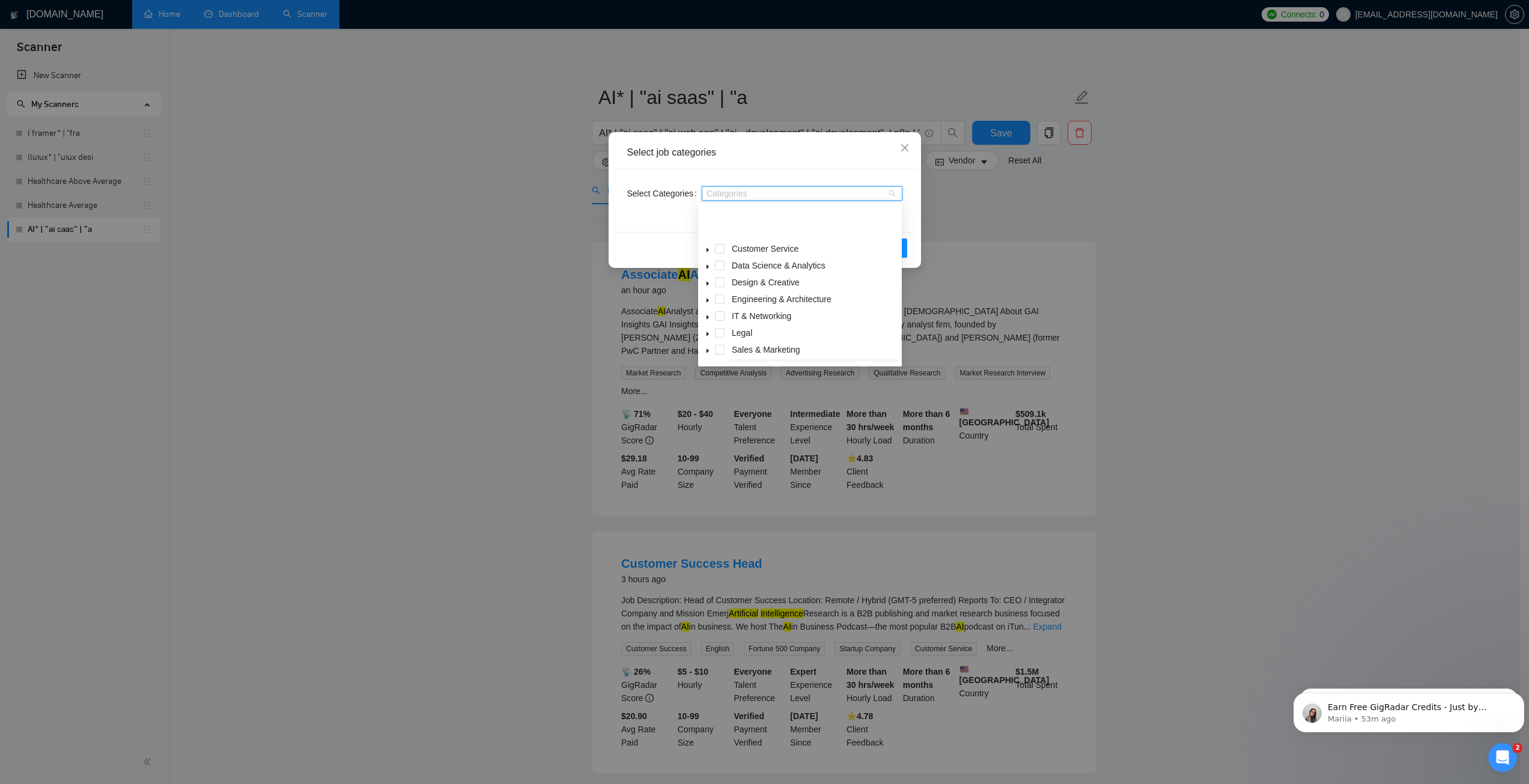
scroll to position [48, 0]
click at [717, 336] on span at bounding box center [720, 335] width 10 height 10
click at [705, 336] on icon "caret-down" at bounding box center [707, 336] width 6 height 6
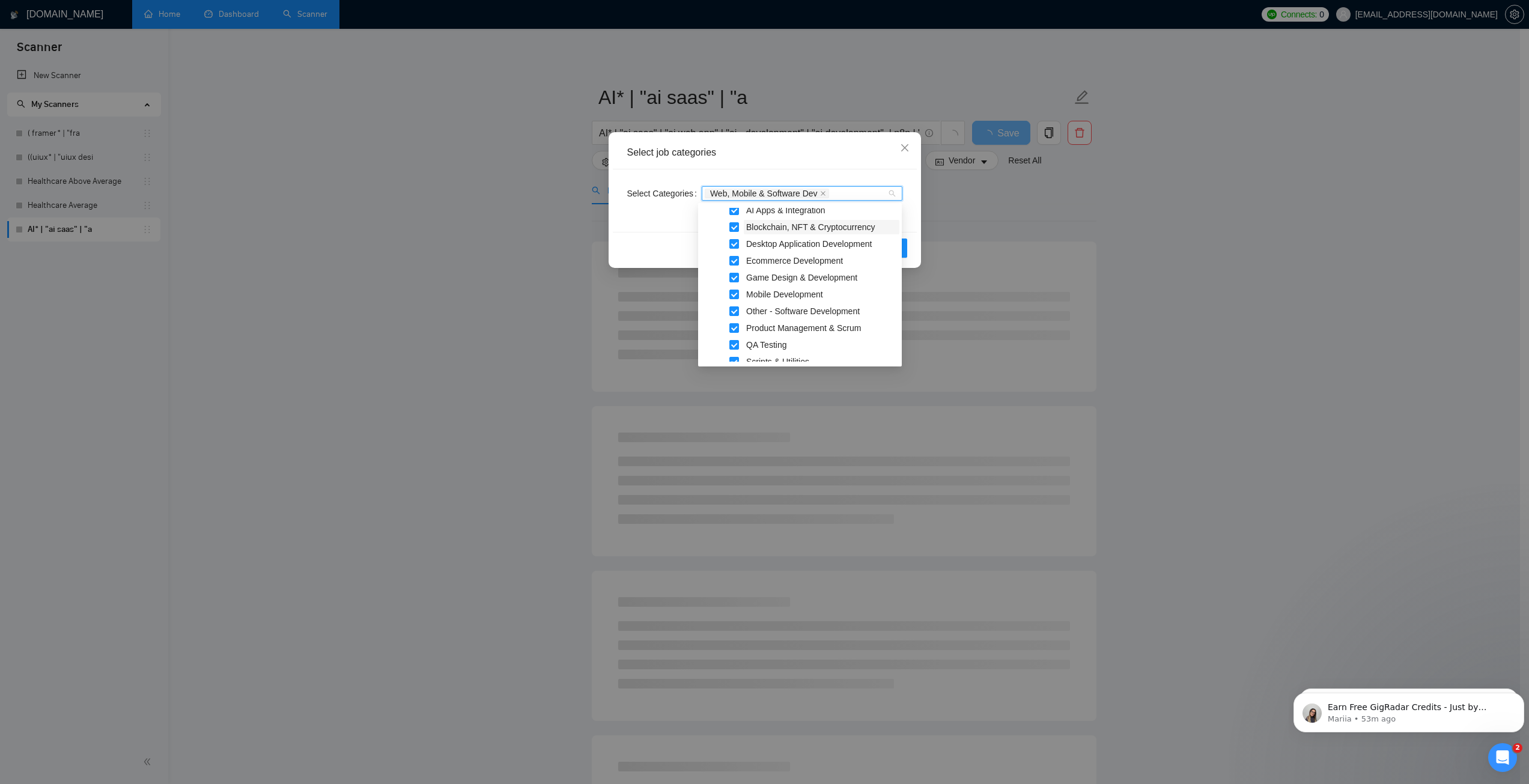
scroll to position [130, 0]
click at [710, 257] on span at bounding box center [707, 253] width 14 height 14
click at [706, 337] on icon "caret-down" at bounding box center [707, 337] width 3 height 4
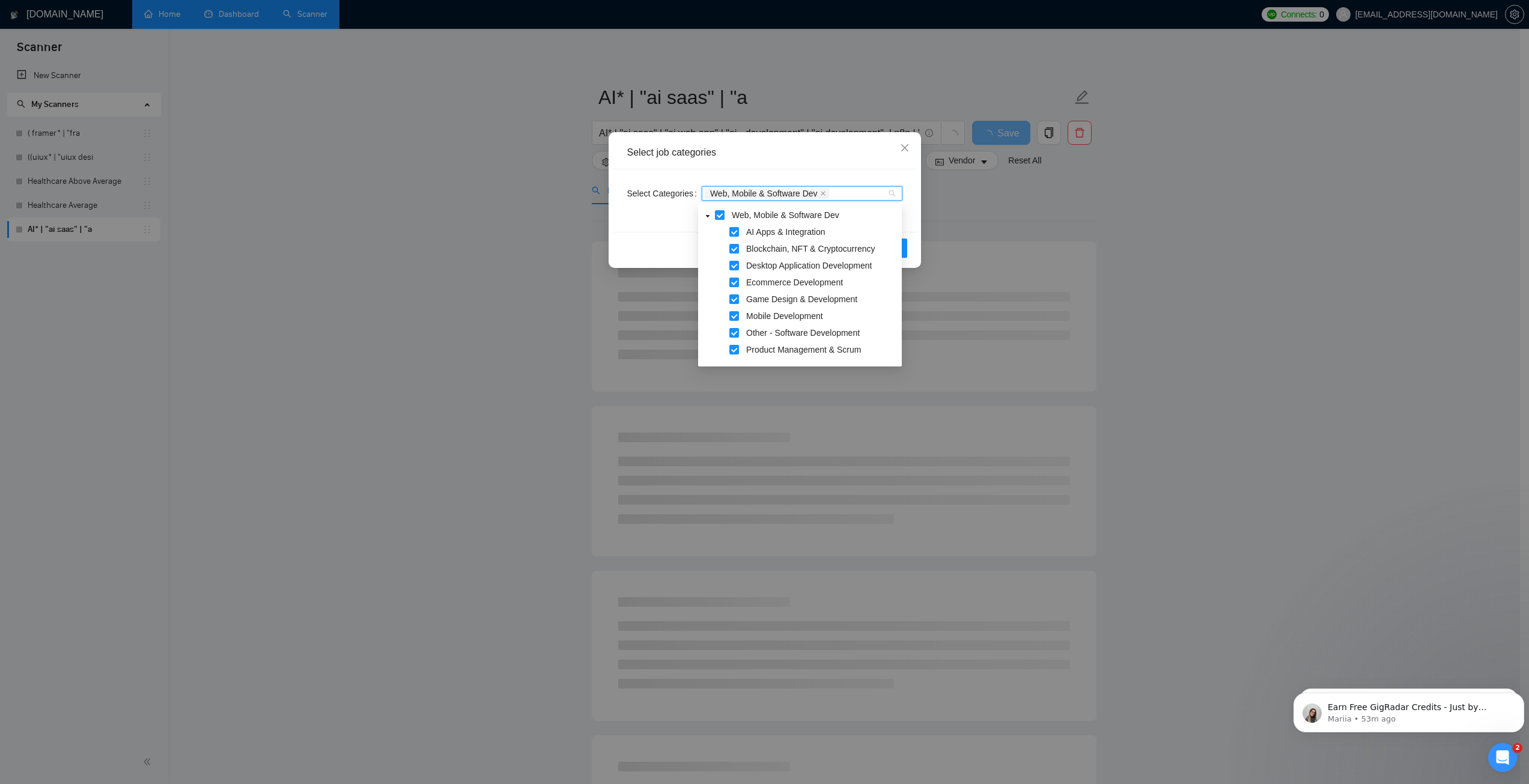
click at [720, 218] on span at bounding box center [720, 215] width 10 height 10
click at [731, 229] on span at bounding box center [734, 232] width 10 height 10
click at [786, 336] on span "Web Development" at bounding box center [780, 335] width 69 height 10
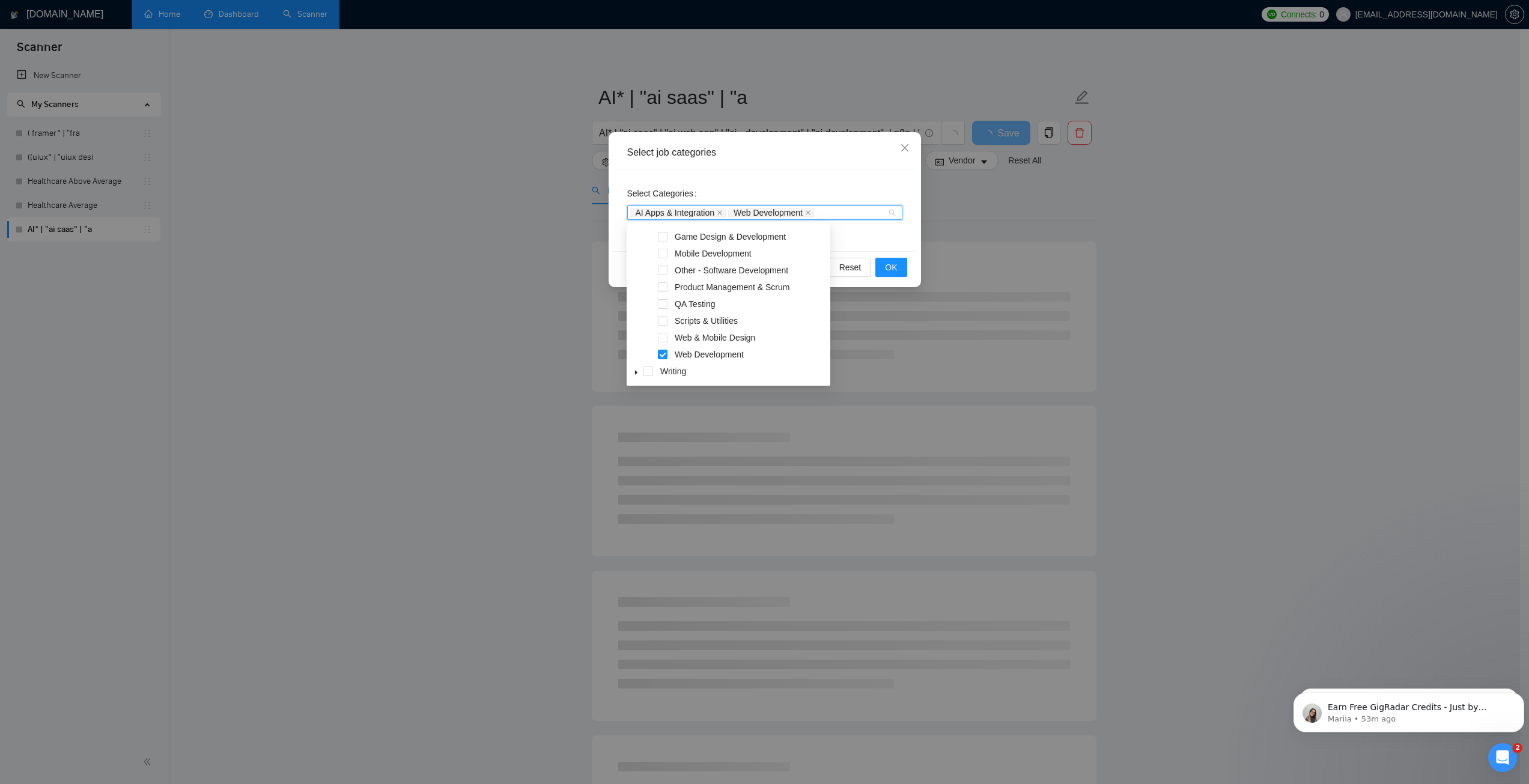
click at [769, 157] on div "Select job categories" at bounding box center [764, 153] width 275 height 13
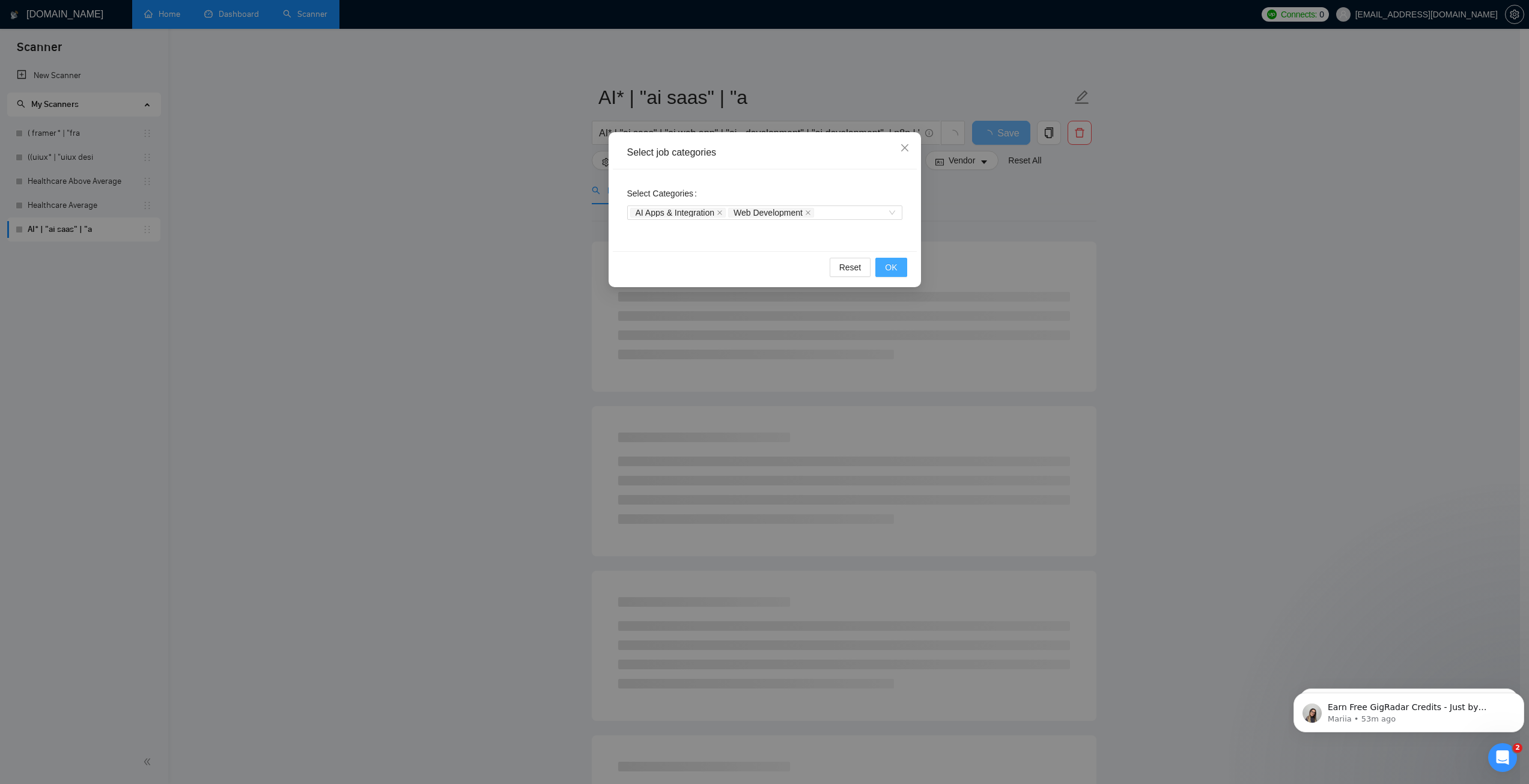
click at [890, 268] on span "OK" at bounding box center [891, 268] width 12 height 13
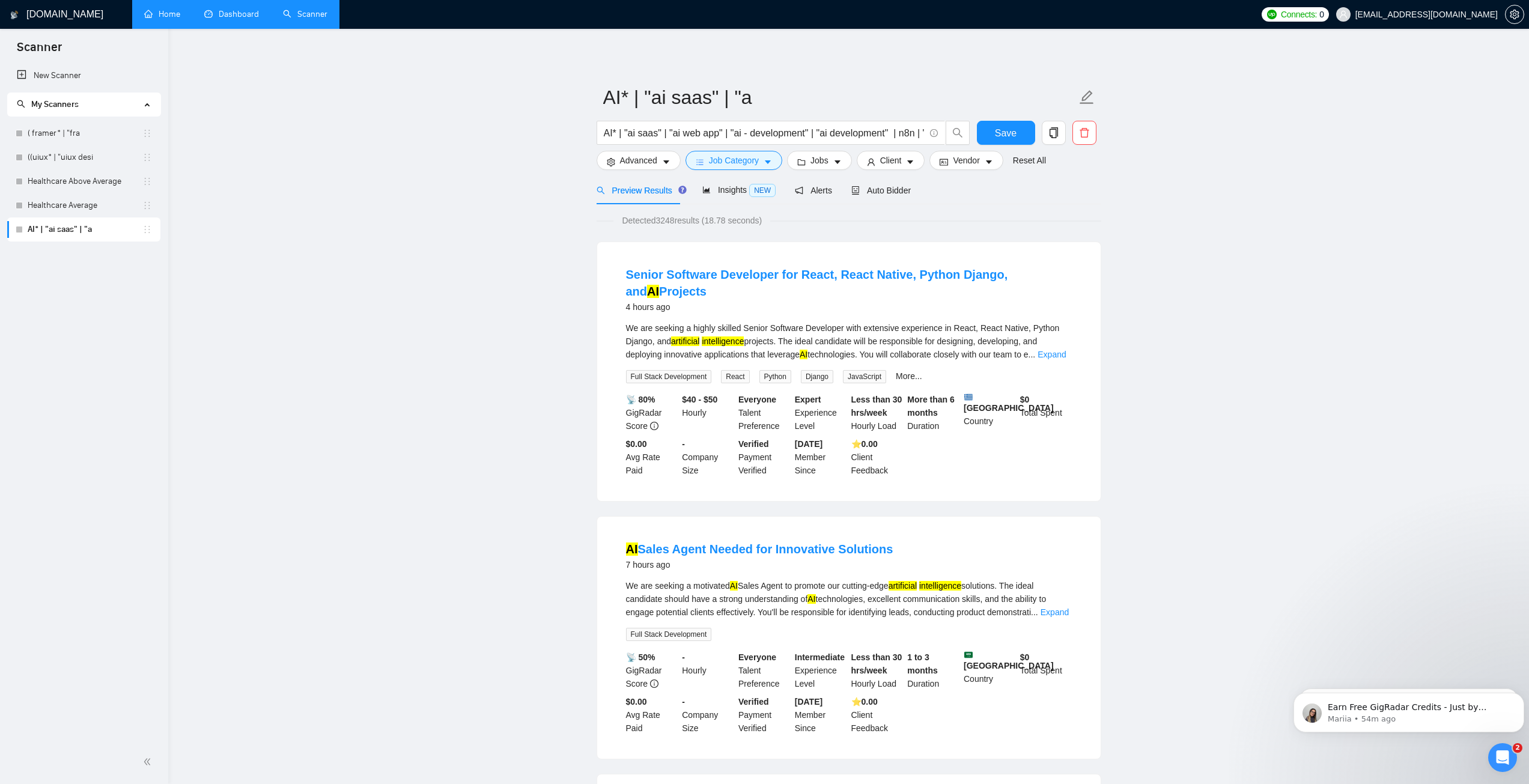
drag, startPoint x: 659, startPoint y: 223, endPoint x: 675, endPoint y: 223, distance: 16.0
click at [675, 223] on span "Detected 3248 results (18.78 seconds)" at bounding box center [691, 221] width 156 height 13
click at [824, 163] on span "Jobs" at bounding box center [819, 160] width 18 height 13
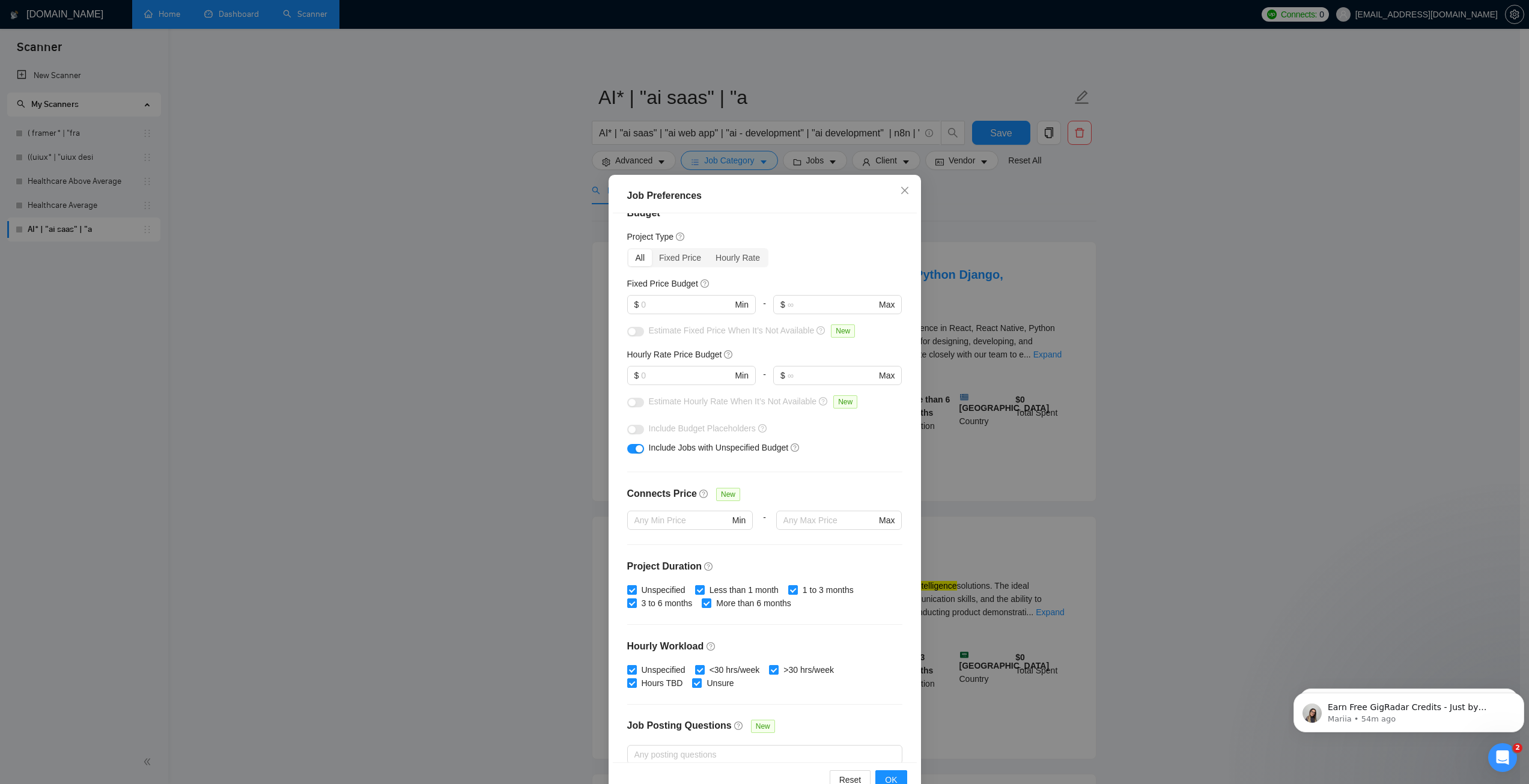
scroll to position [0, 0]
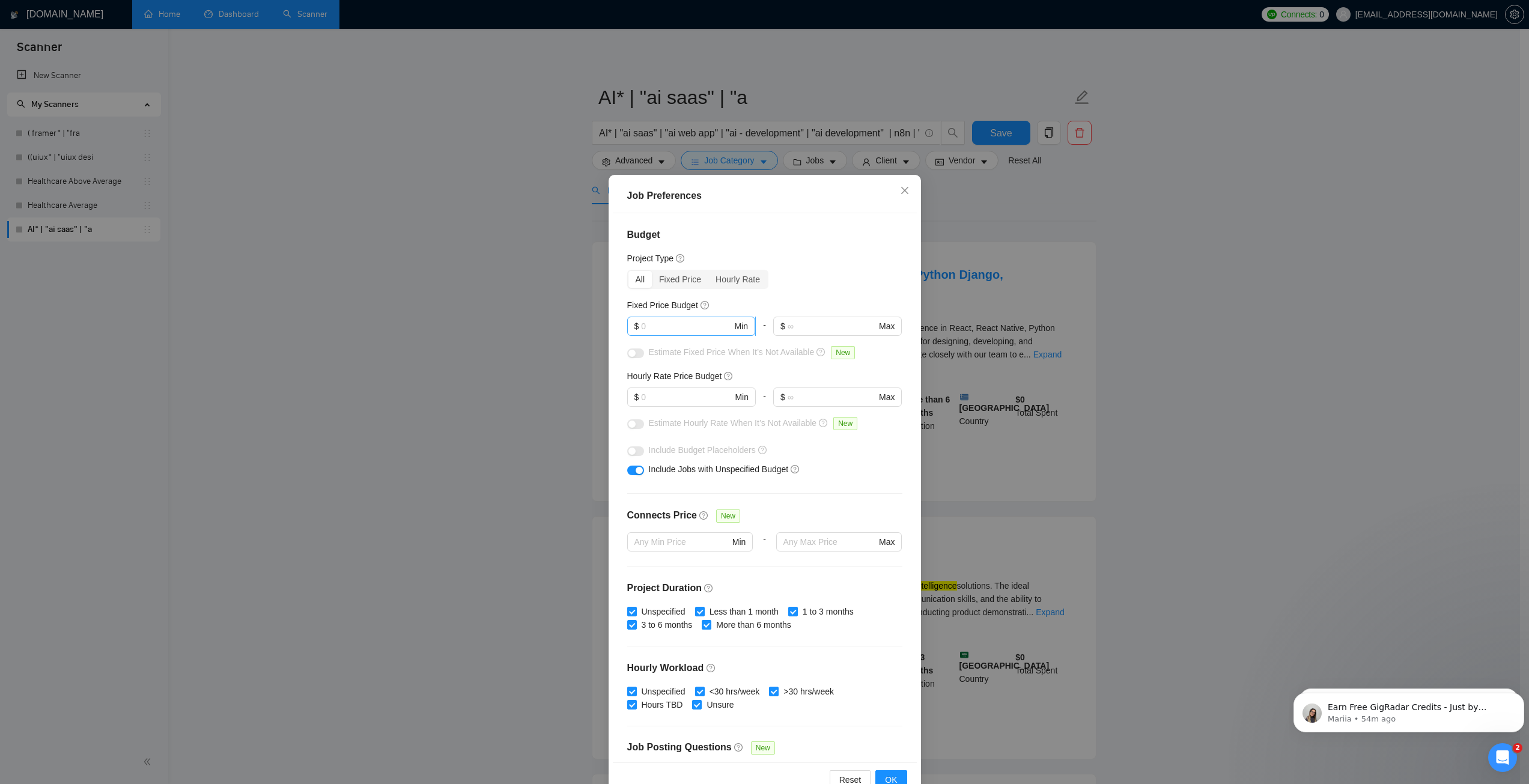
click at [654, 321] on input "text" at bounding box center [686, 326] width 90 height 13
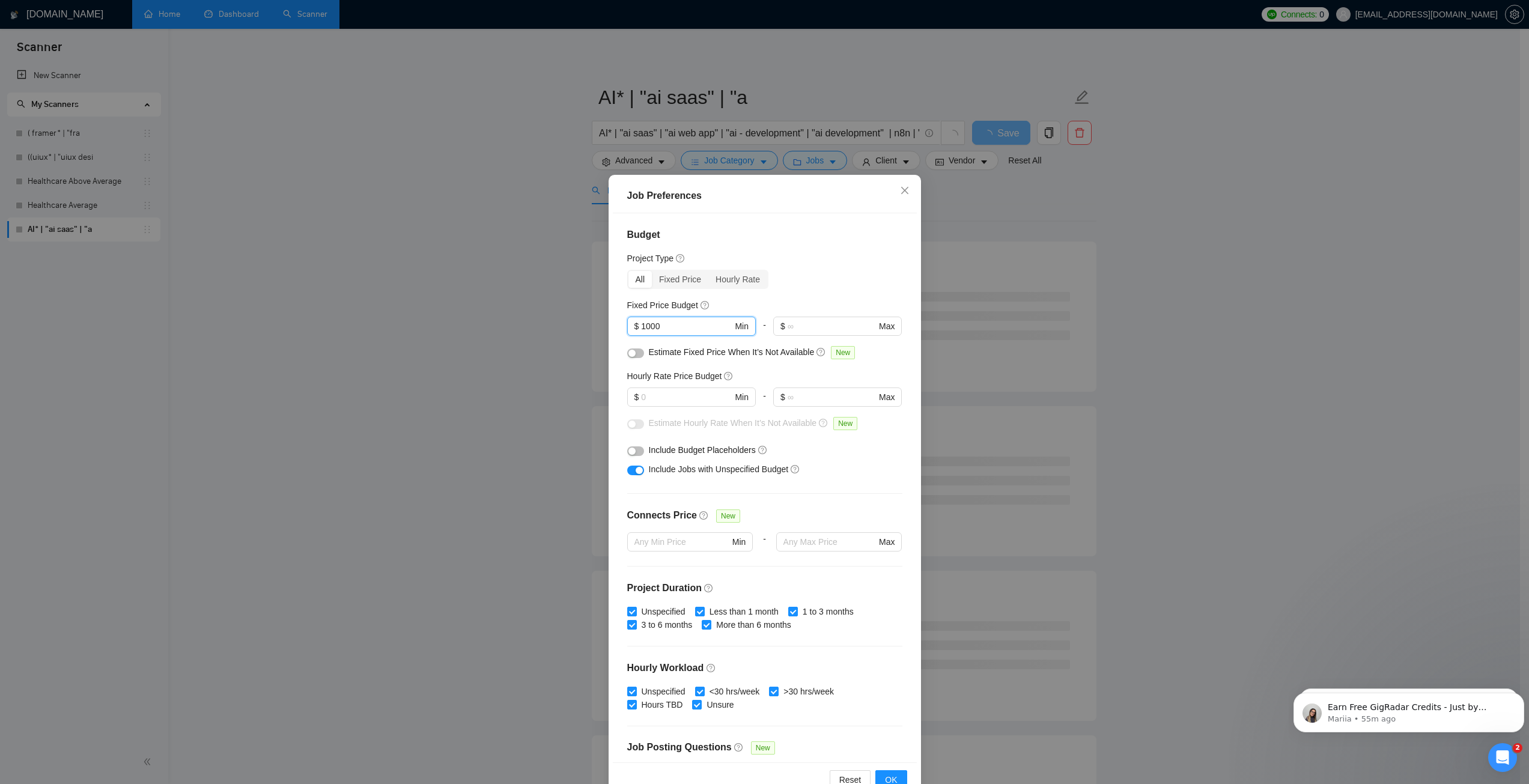
type input "1000"
click at [792, 281] on div "All Fixed Price Hourly Rate" at bounding box center [764, 279] width 275 height 19
click at [672, 396] on input "text" at bounding box center [686, 397] width 90 height 13
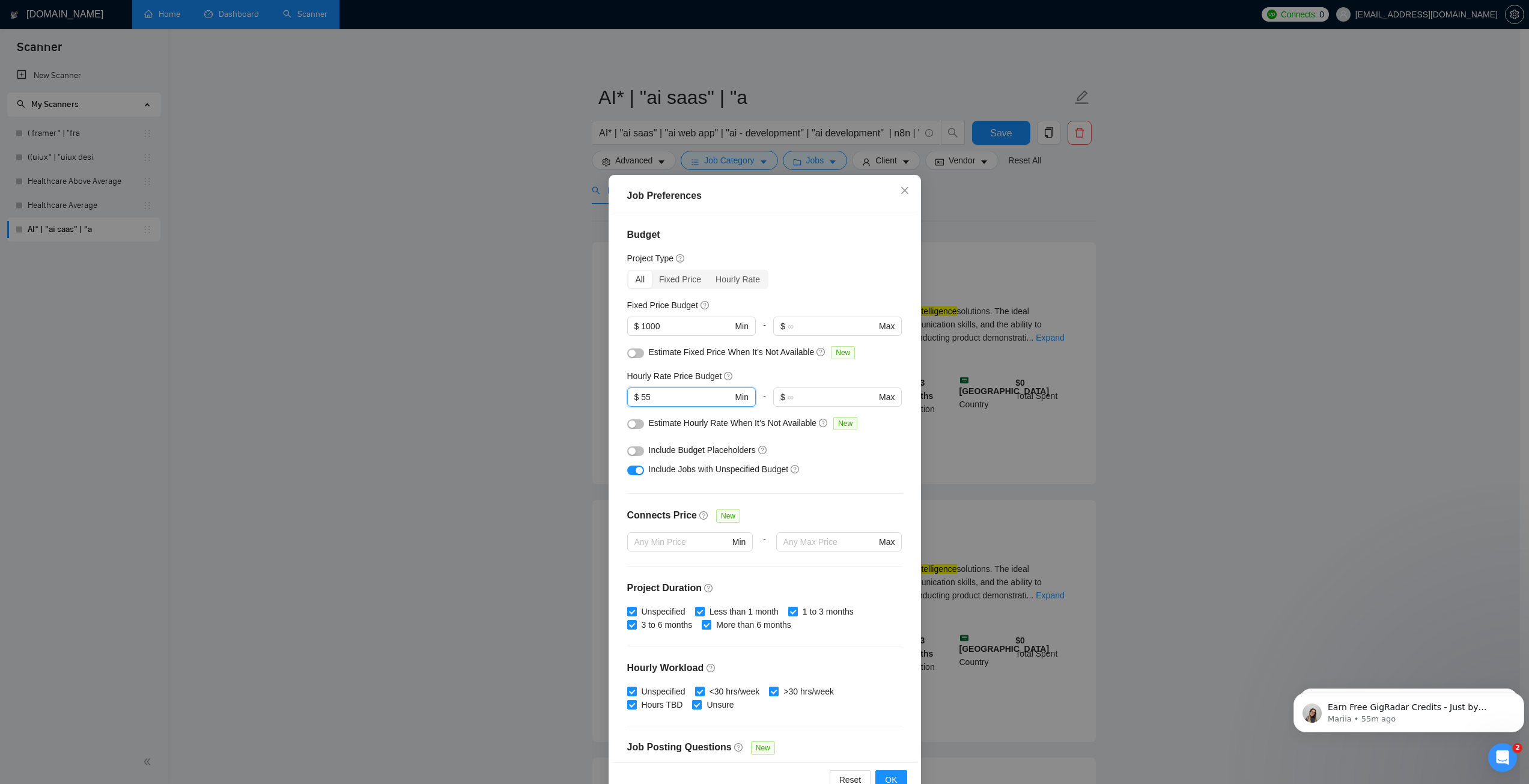
type input "55"
click at [761, 374] on div "Hourly Rate Price Budget" at bounding box center [764, 376] width 275 height 13
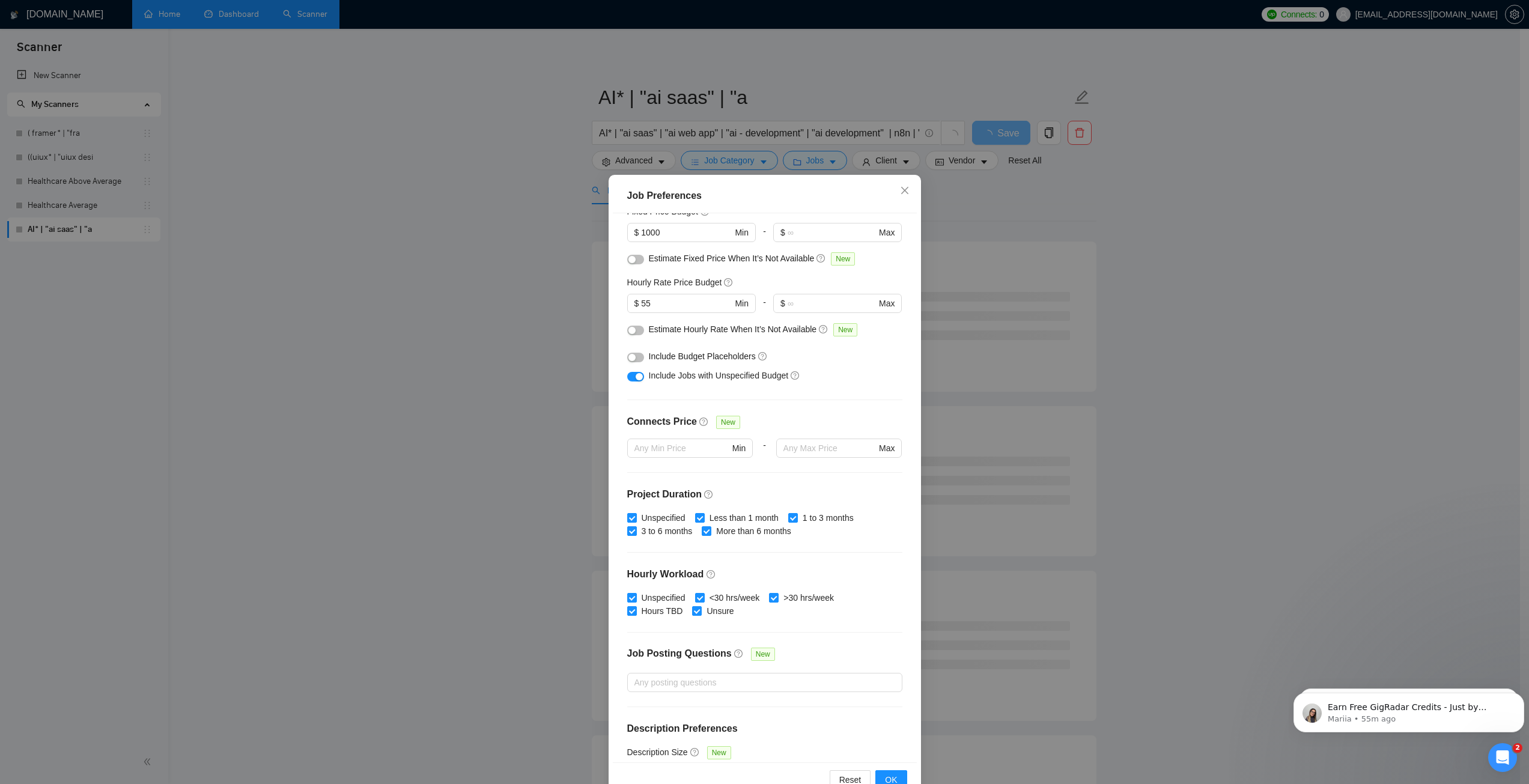
scroll to position [128, 0]
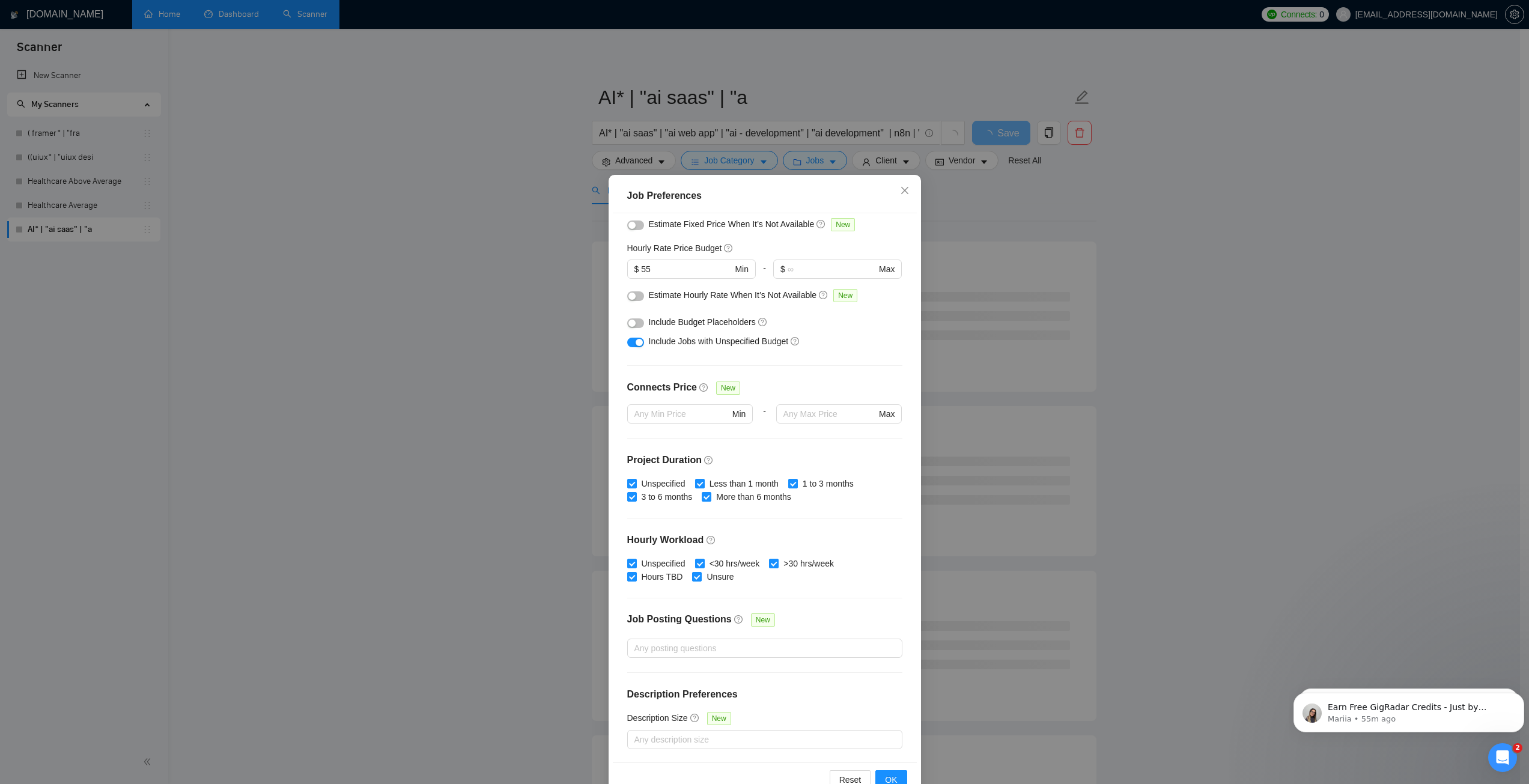
click at [630, 344] on button "button" at bounding box center [635, 343] width 17 height 10
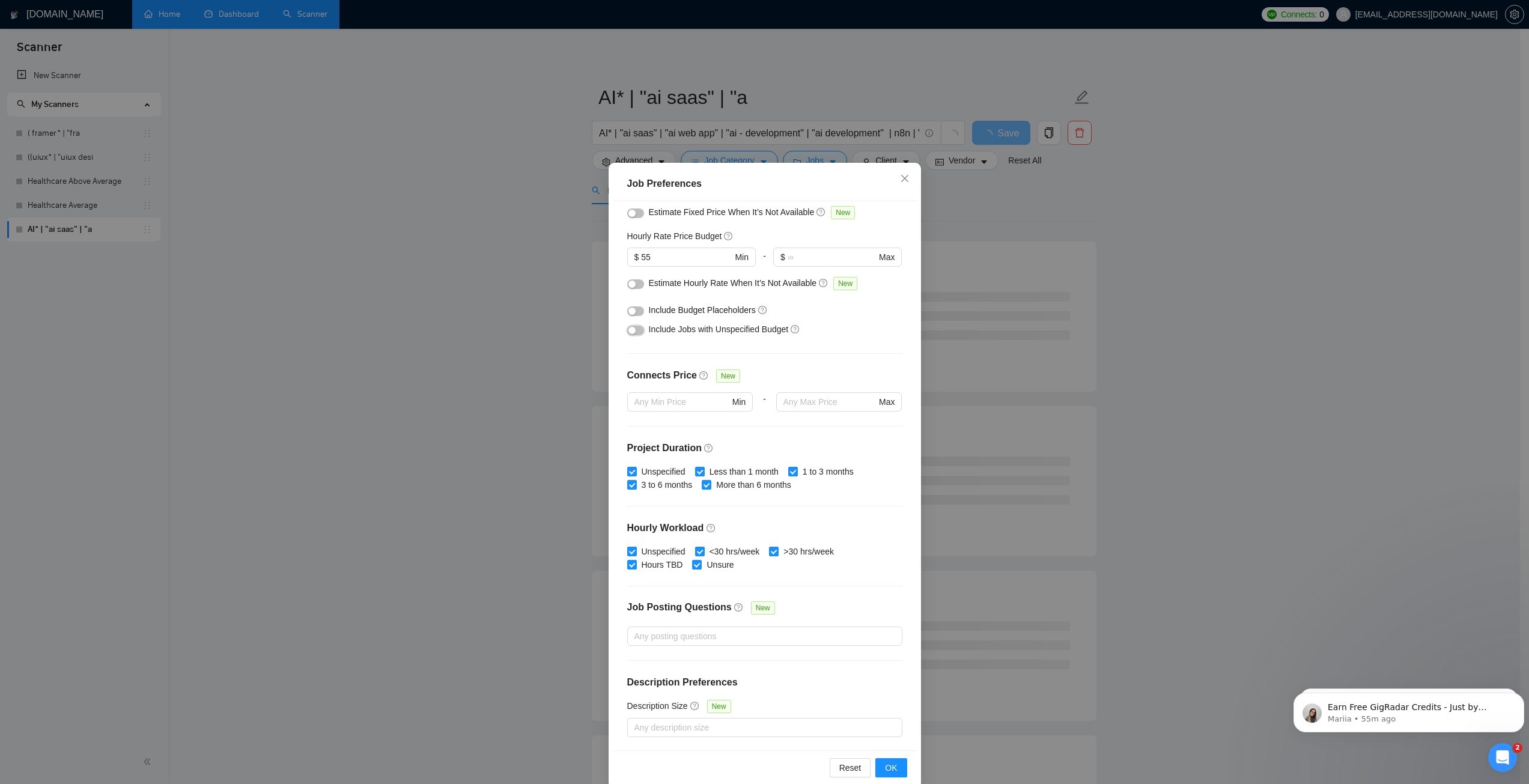
scroll to position [32, 0]
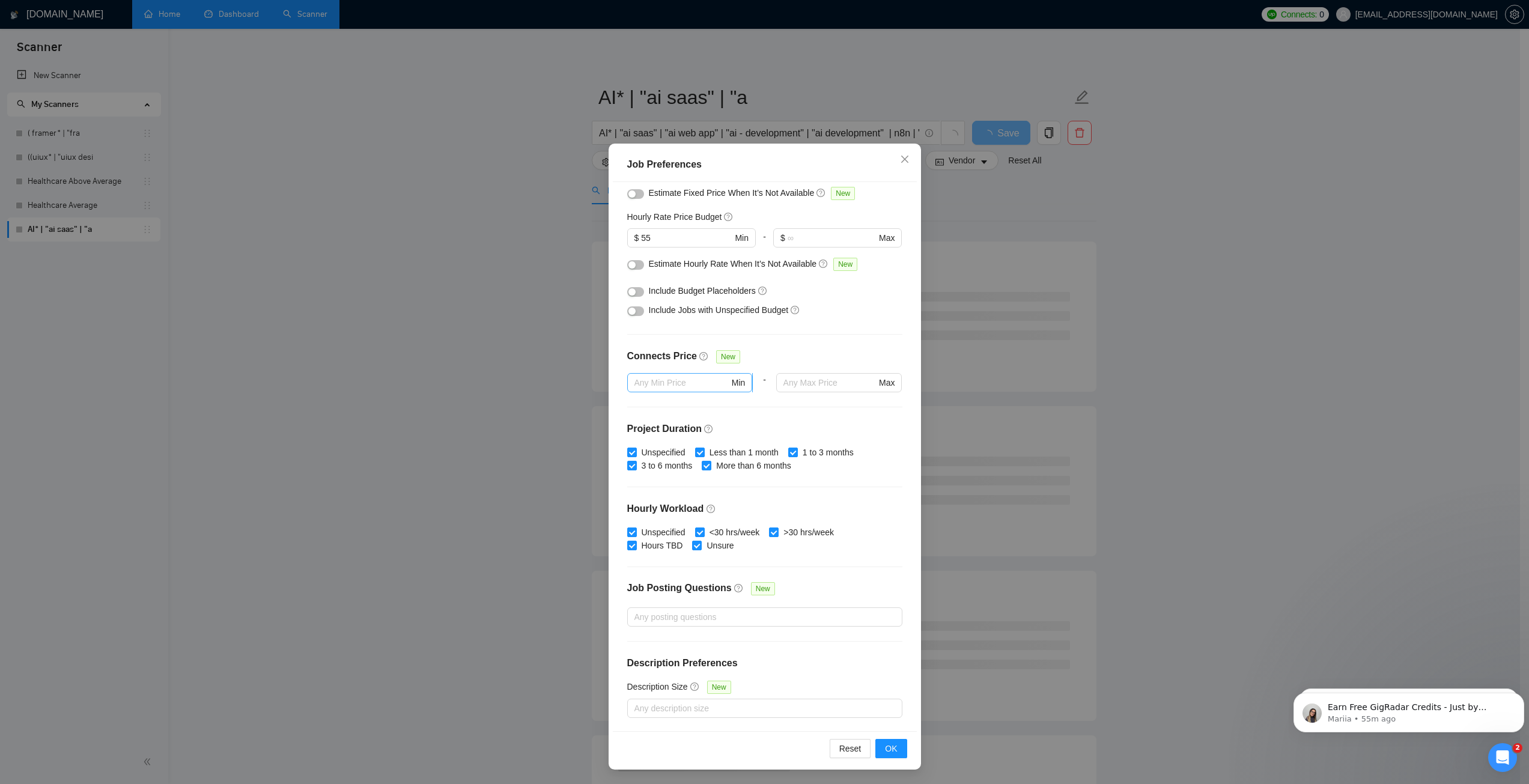
click at [644, 380] on input "text" at bounding box center [681, 383] width 95 height 13
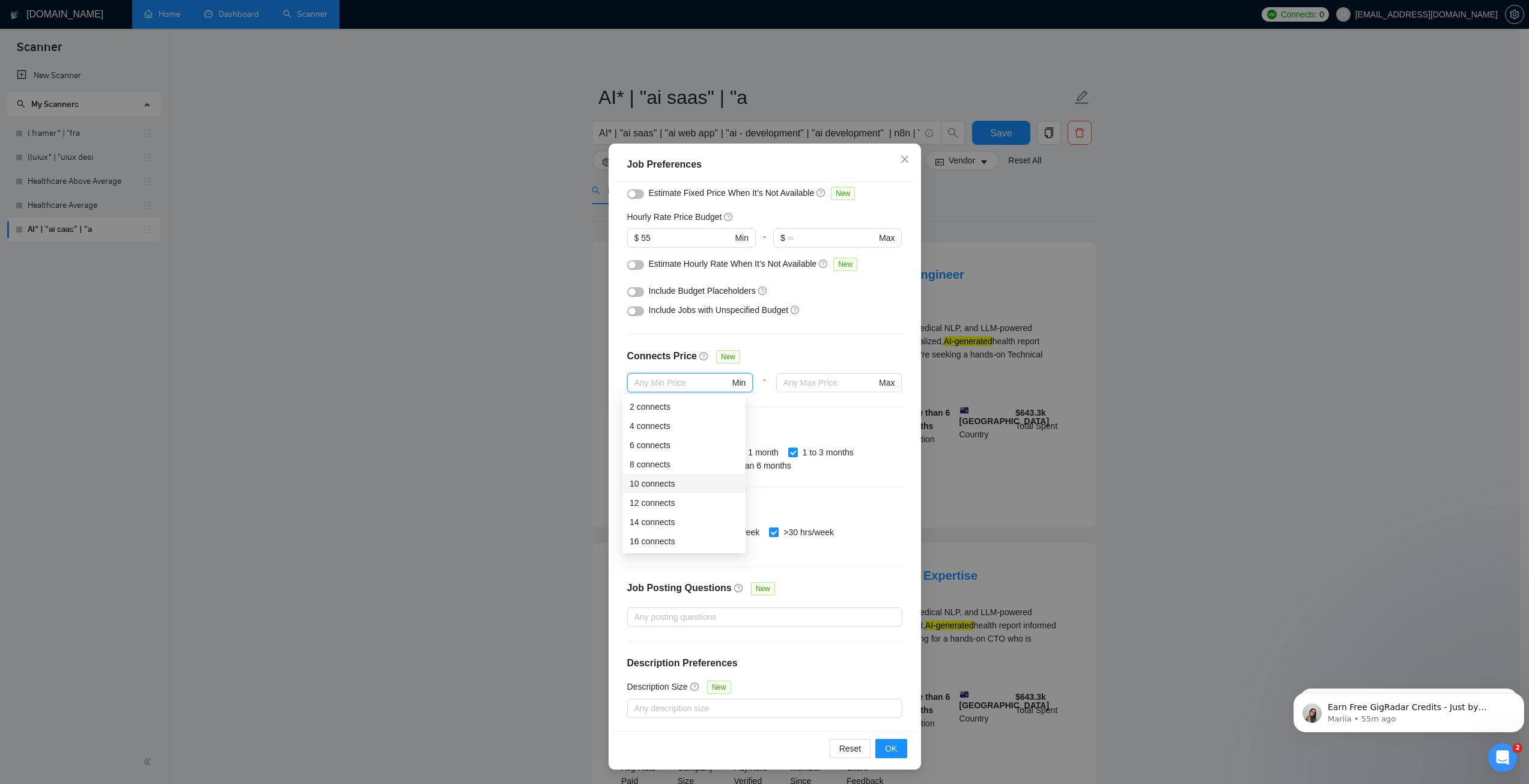
drag, startPoint x: 663, startPoint y: 478, endPoint x: 707, endPoint y: 439, distance: 58.8
click at [663, 478] on div "10 connects" at bounding box center [683, 484] width 108 height 13
type input "10"
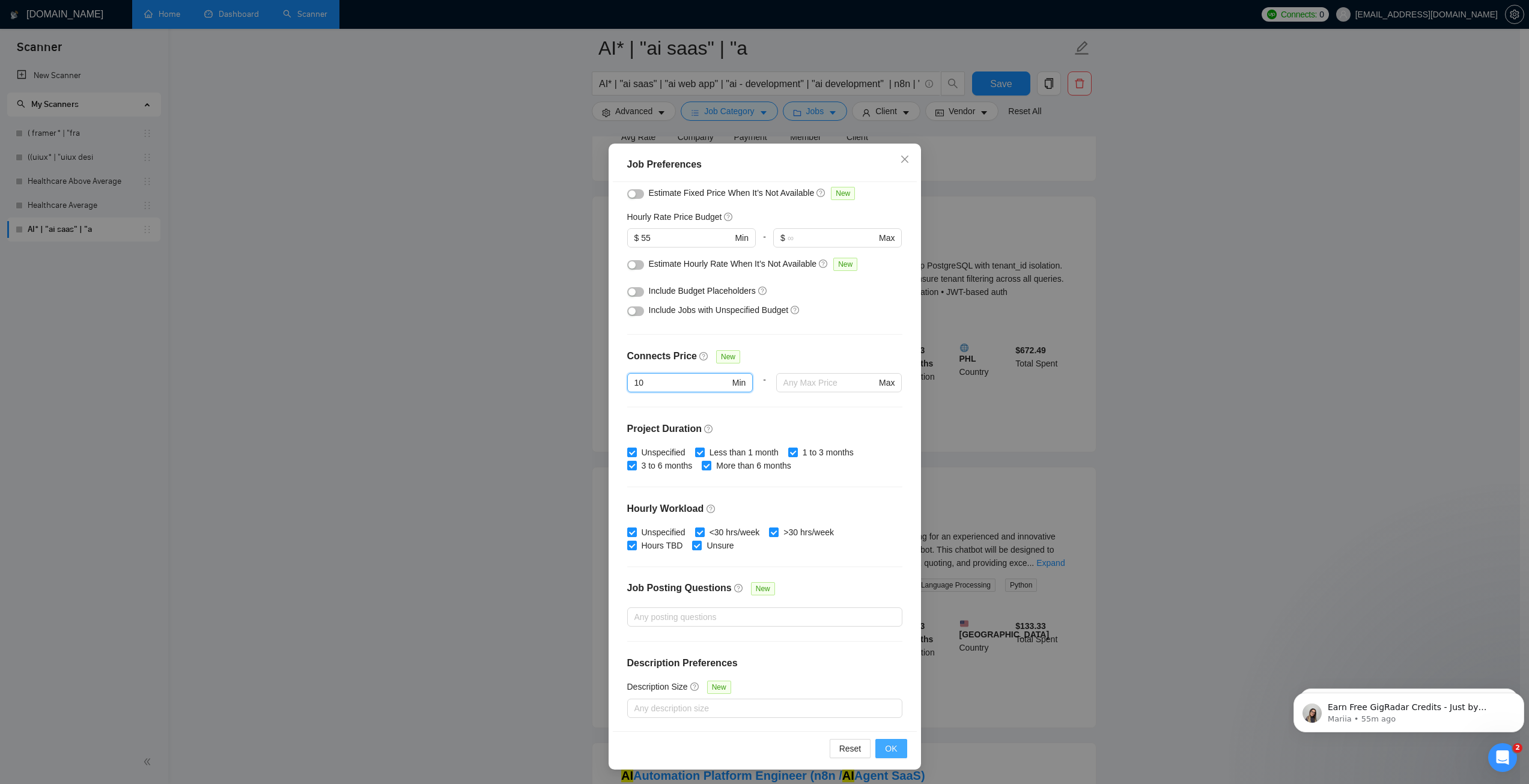
scroll to position [360, 0]
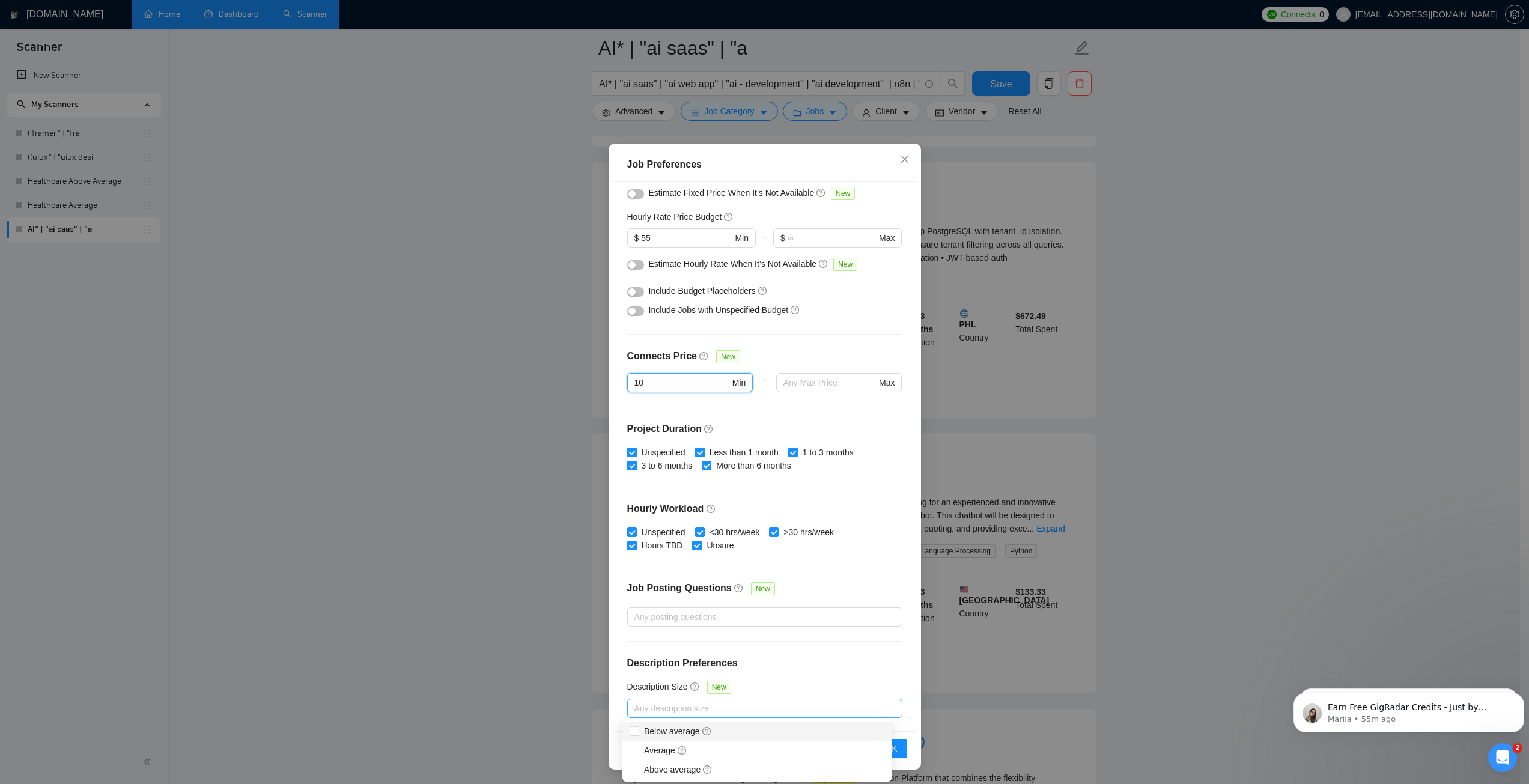
click at [688, 710] on div at bounding box center [758, 707] width 257 height 14
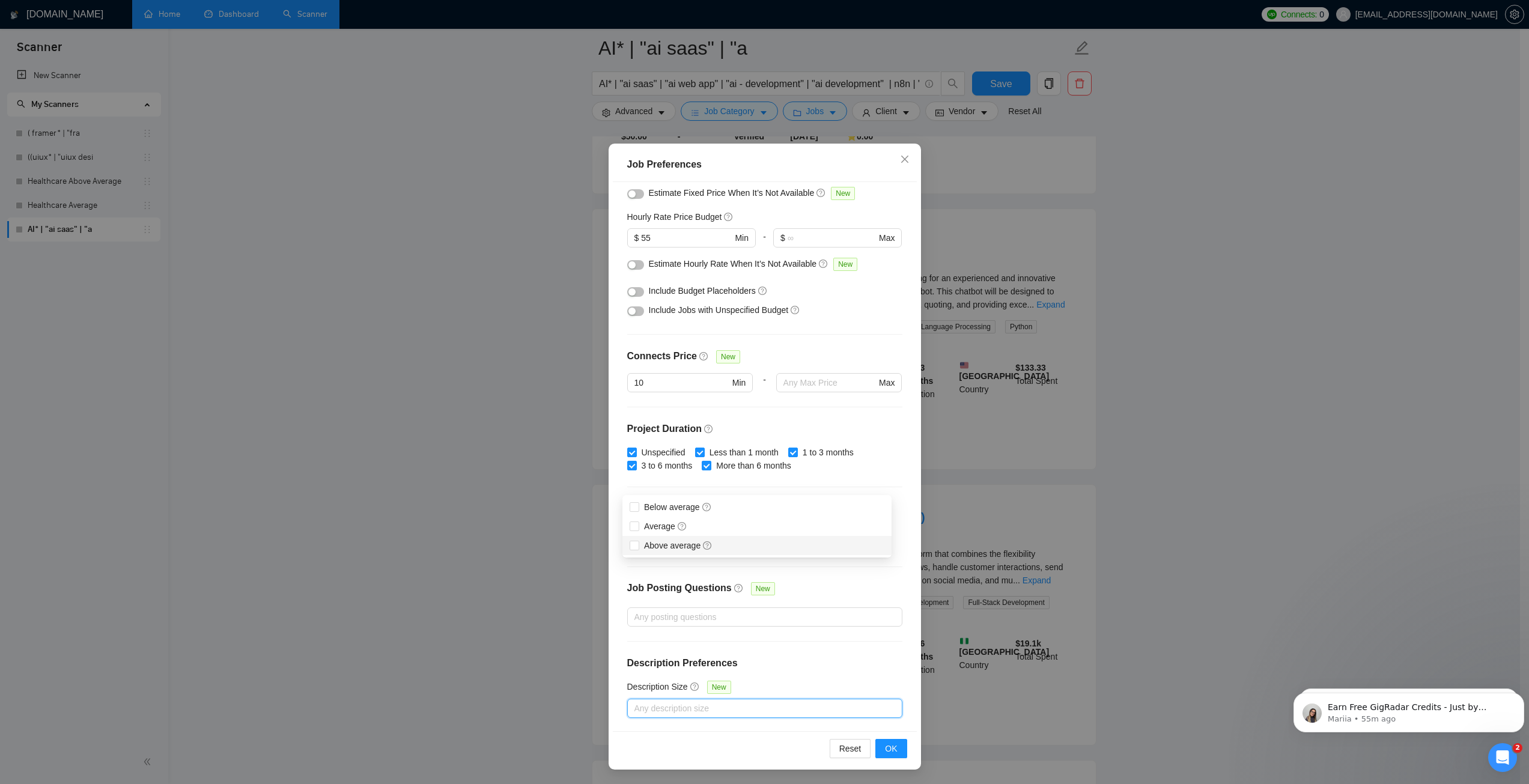
scroll to position [660, 0]
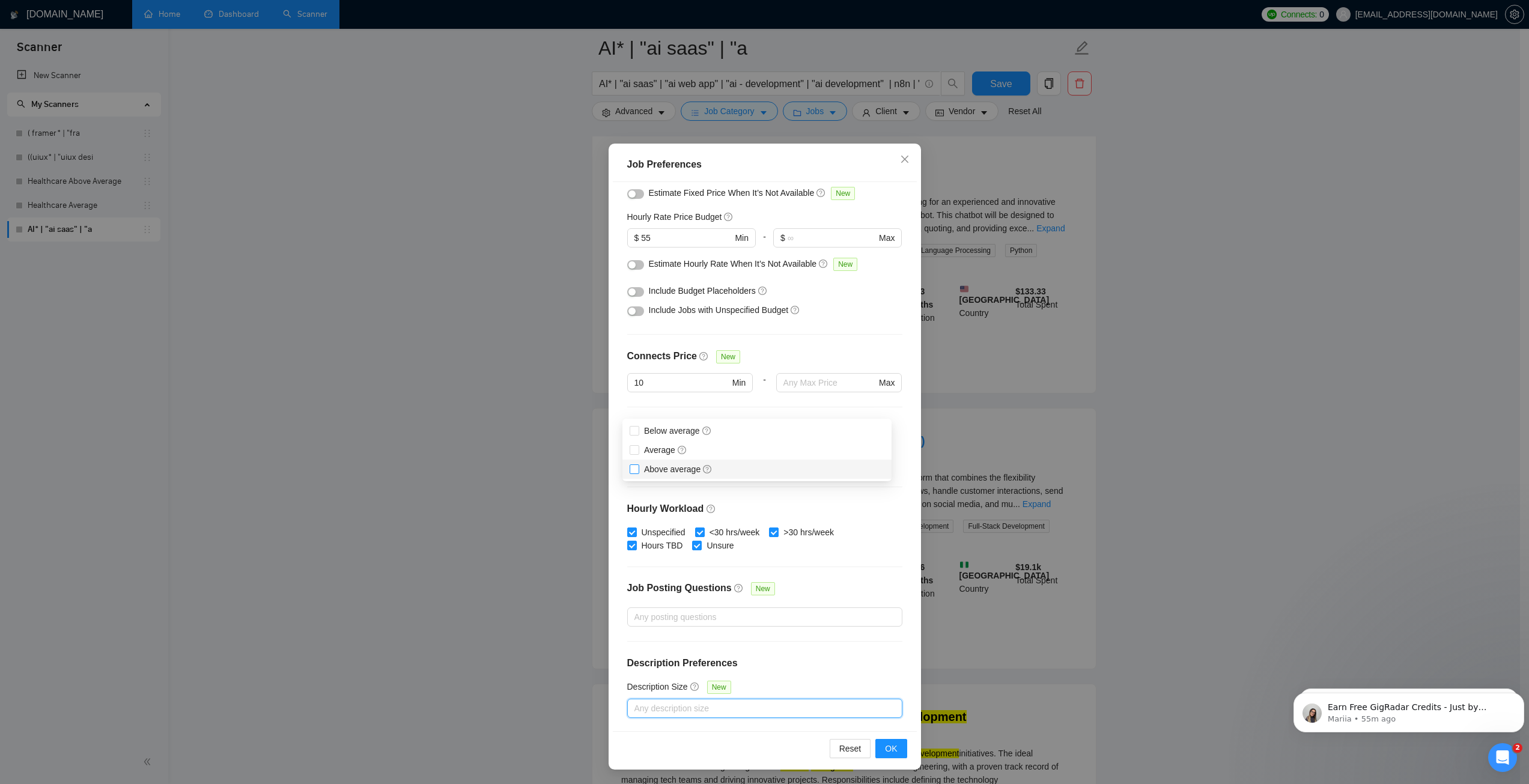
click at [664, 470] on span "Above average" at bounding box center [678, 469] width 68 height 10
click at [638, 470] on input "Above average" at bounding box center [633, 468] width 9 height 9
checkbox input "true"
click at [660, 448] on span "Average" at bounding box center [665, 450] width 43 height 10
click at [638, 448] on input "Average" at bounding box center [633, 449] width 9 height 9
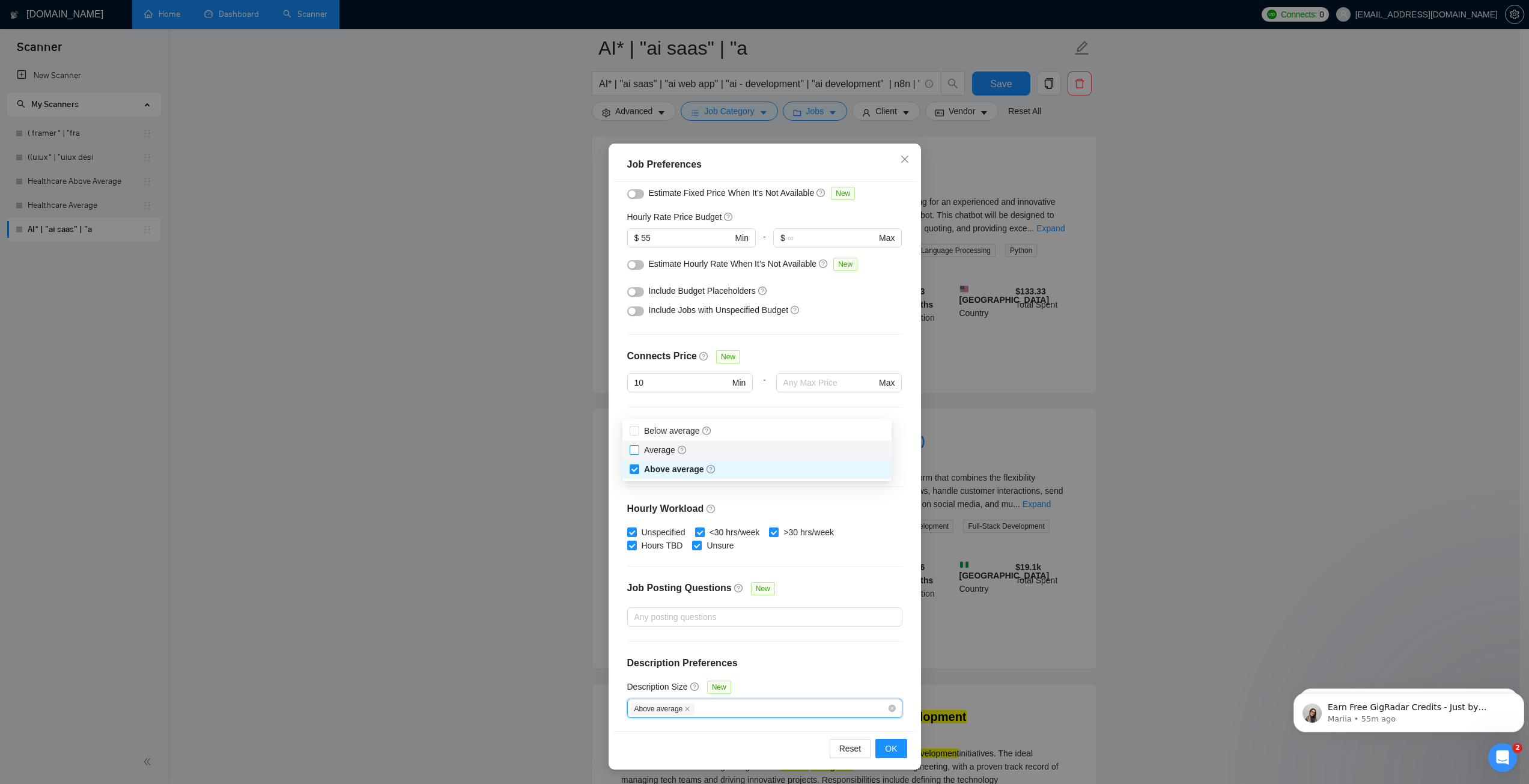
checkbox input "true"
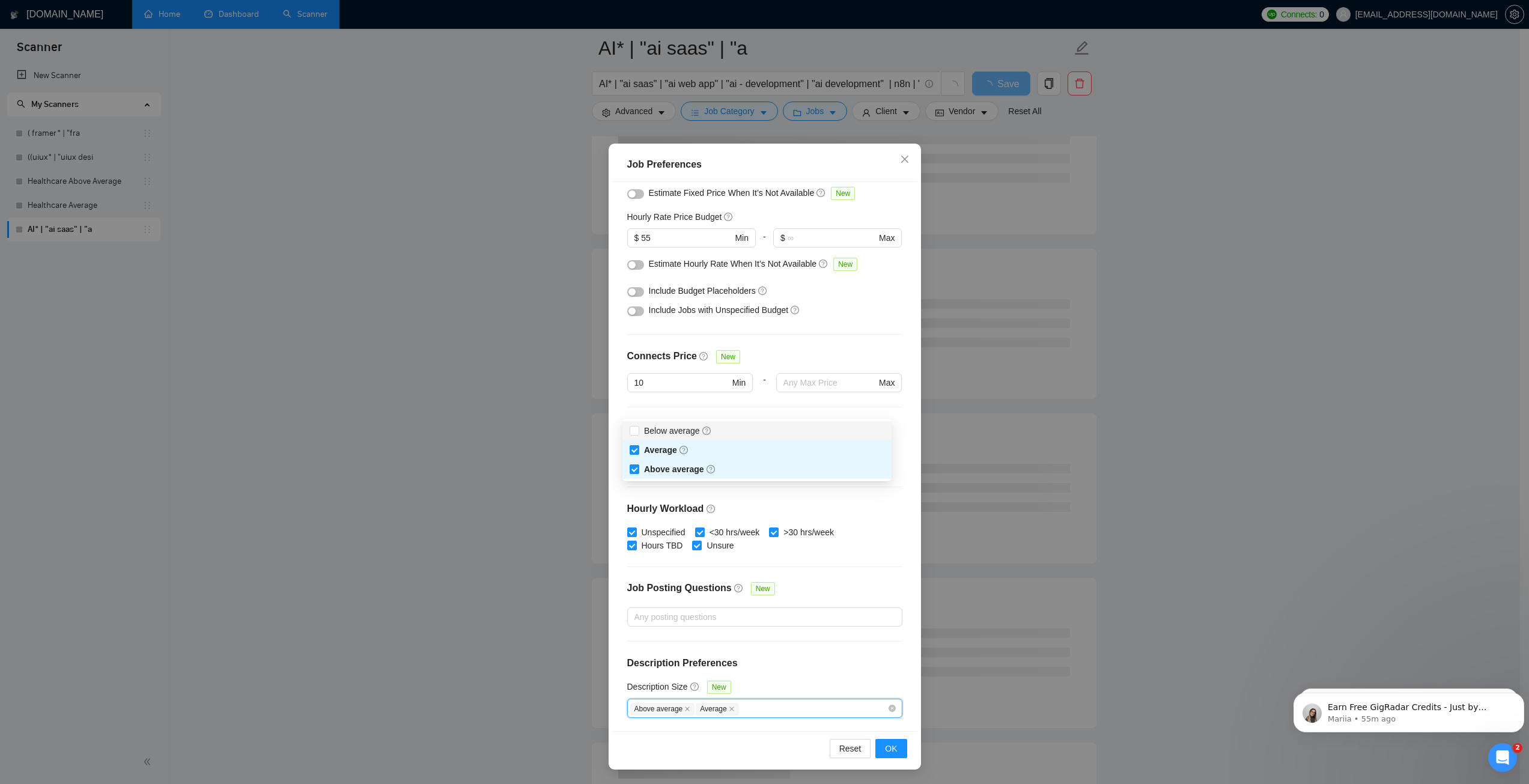
click at [639, 412] on div "Budget Project Type All Fixed Price Hourly Rate Fixed Price Budget $ 1000 Min -…" at bounding box center [764, 457] width 304 height 549
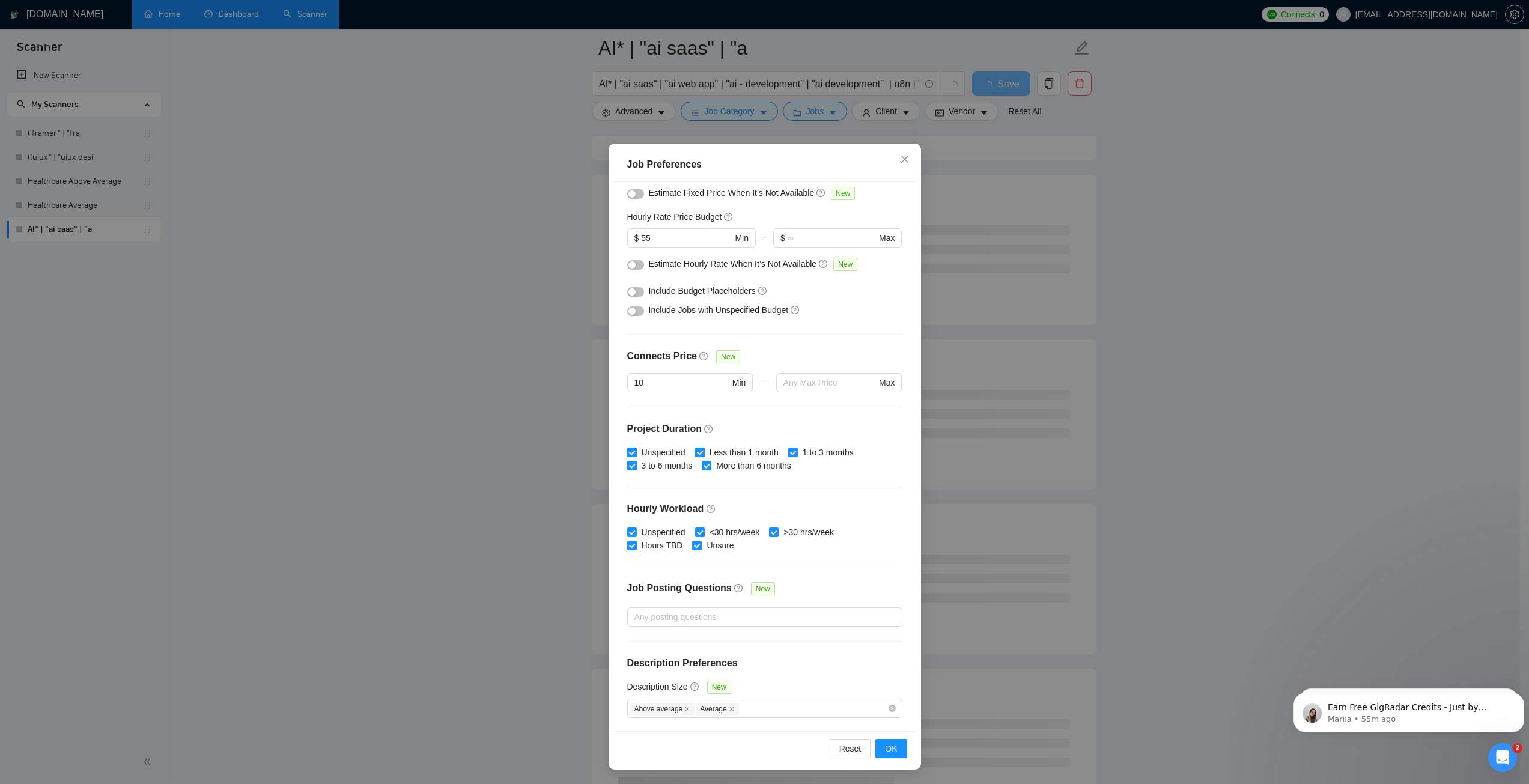
scroll to position [901, 0]
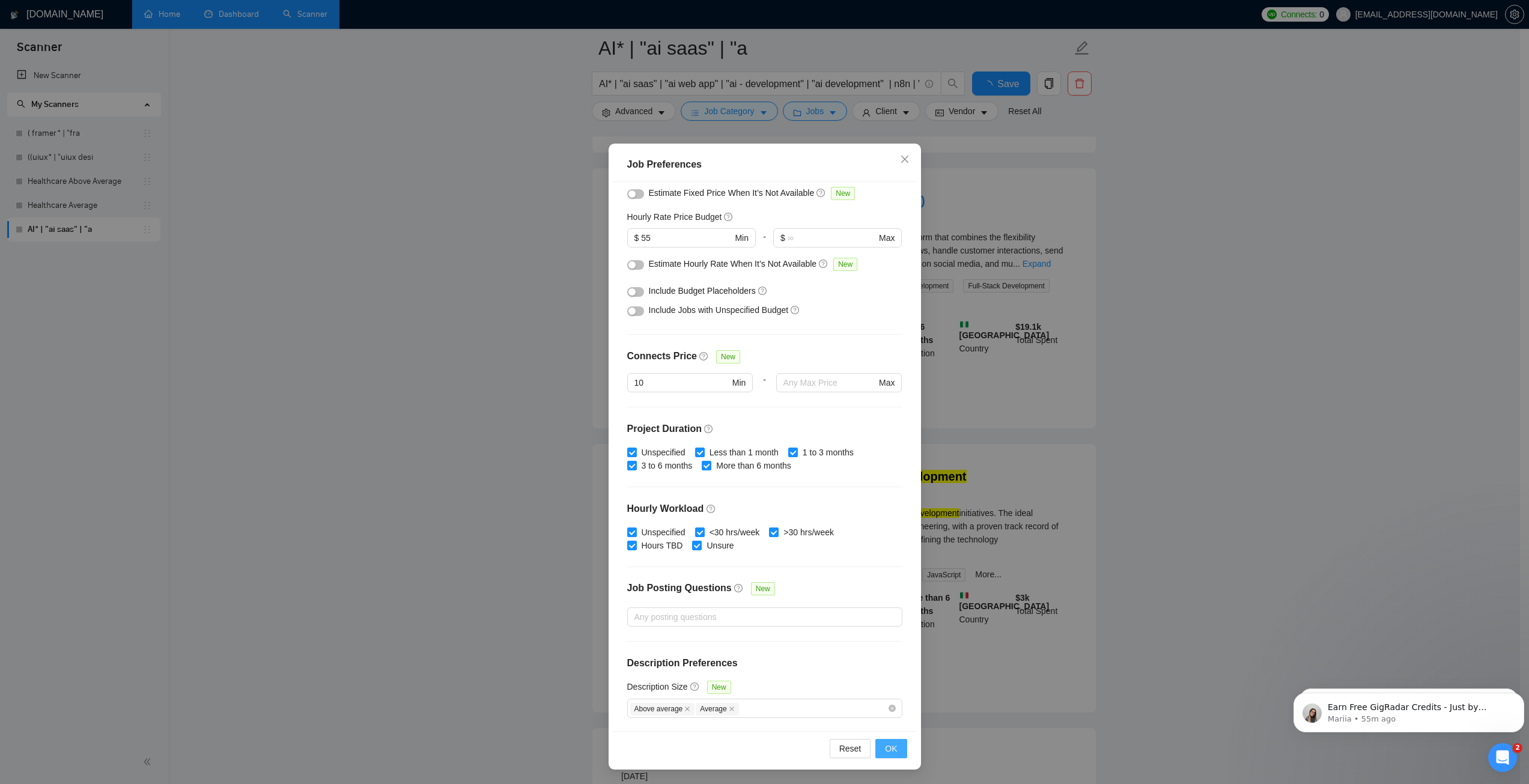
click at [890, 748] on span "OK" at bounding box center [891, 748] width 12 height 13
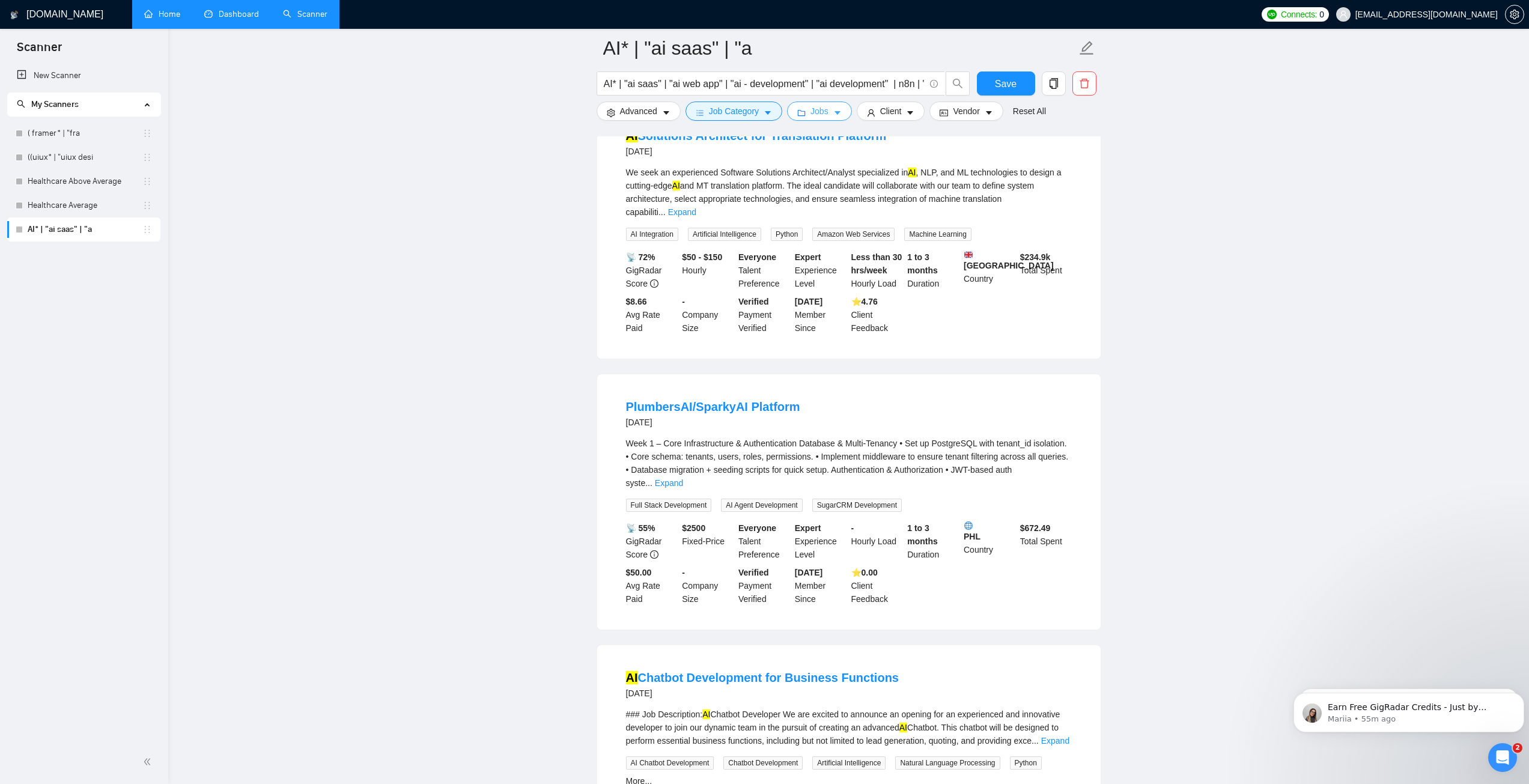
scroll to position [0, 0]
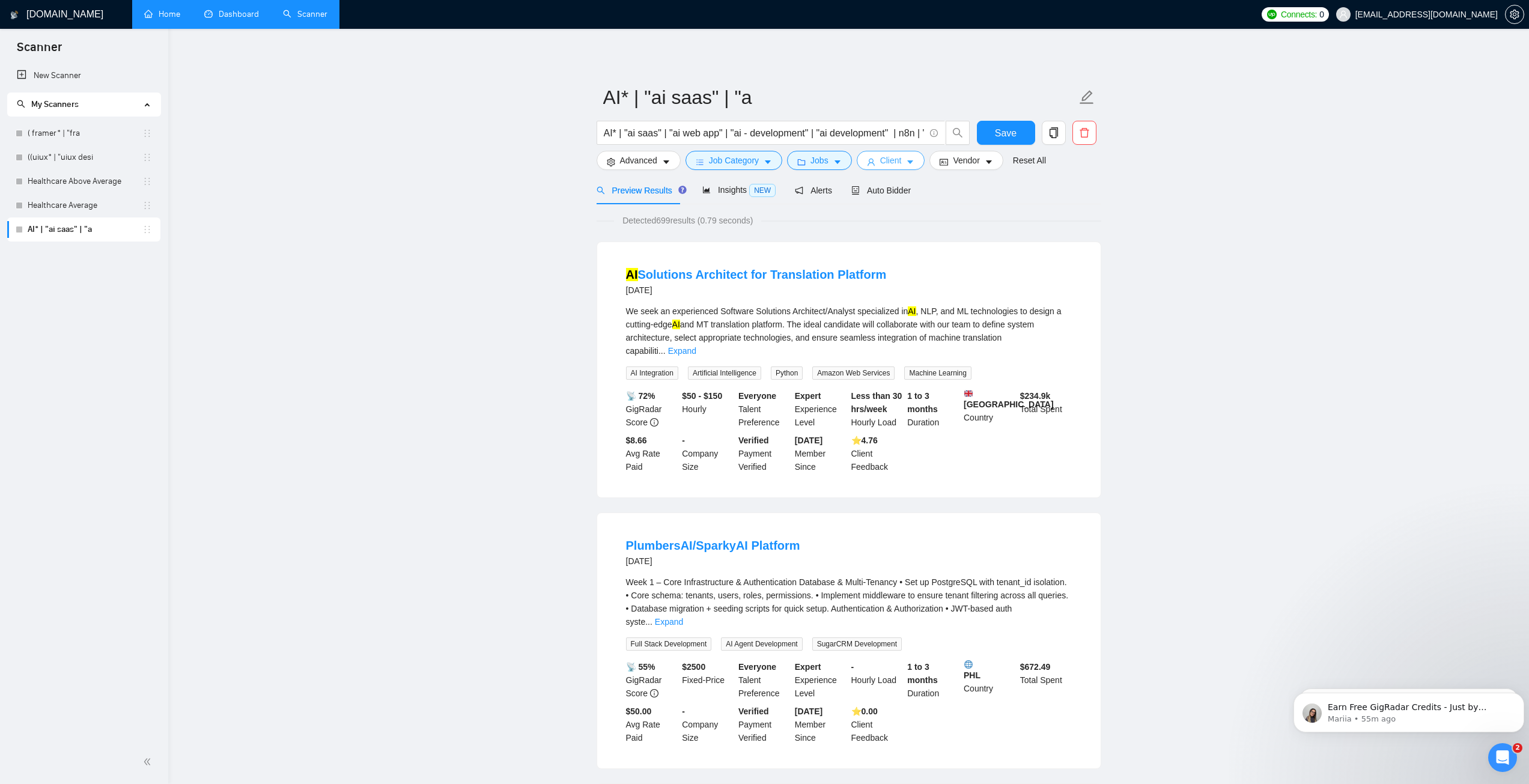
click at [887, 161] on span "Client" at bounding box center [891, 160] width 22 height 13
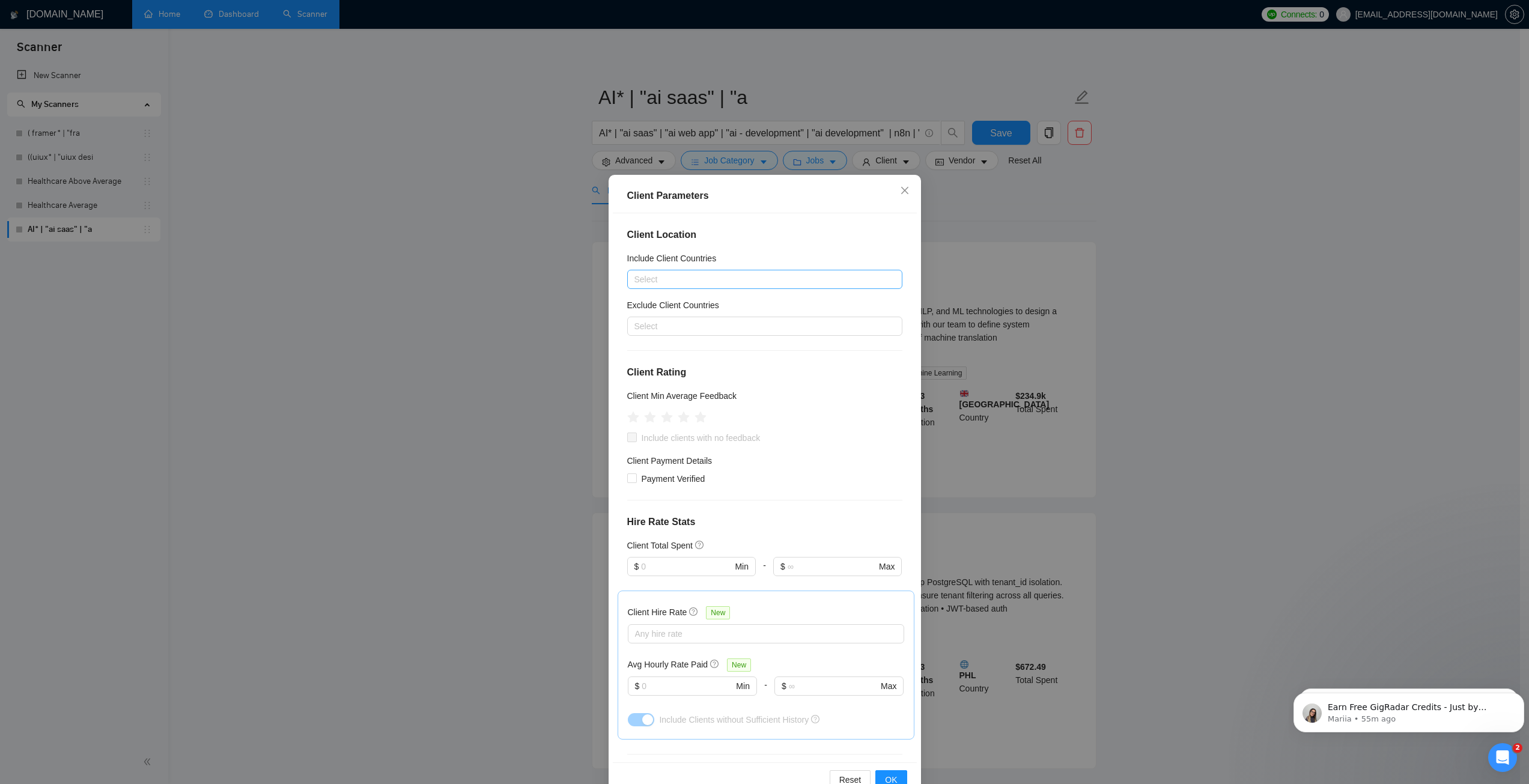
click at [662, 280] on div at bounding box center [758, 278] width 257 height 14
drag, startPoint x: 638, startPoint y: 252, endPoint x: 651, endPoint y: 281, distance: 31.8
click at [638, 251] on h5 "Include Client Countries" at bounding box center [671, 258] width 89 height 13
click at [636, 272] on input "Include Client Countries" at bounding box center [635, 278] width 3 height 14
click at [677, 323] on div at bounding box center [758, 325] width 257 height 14
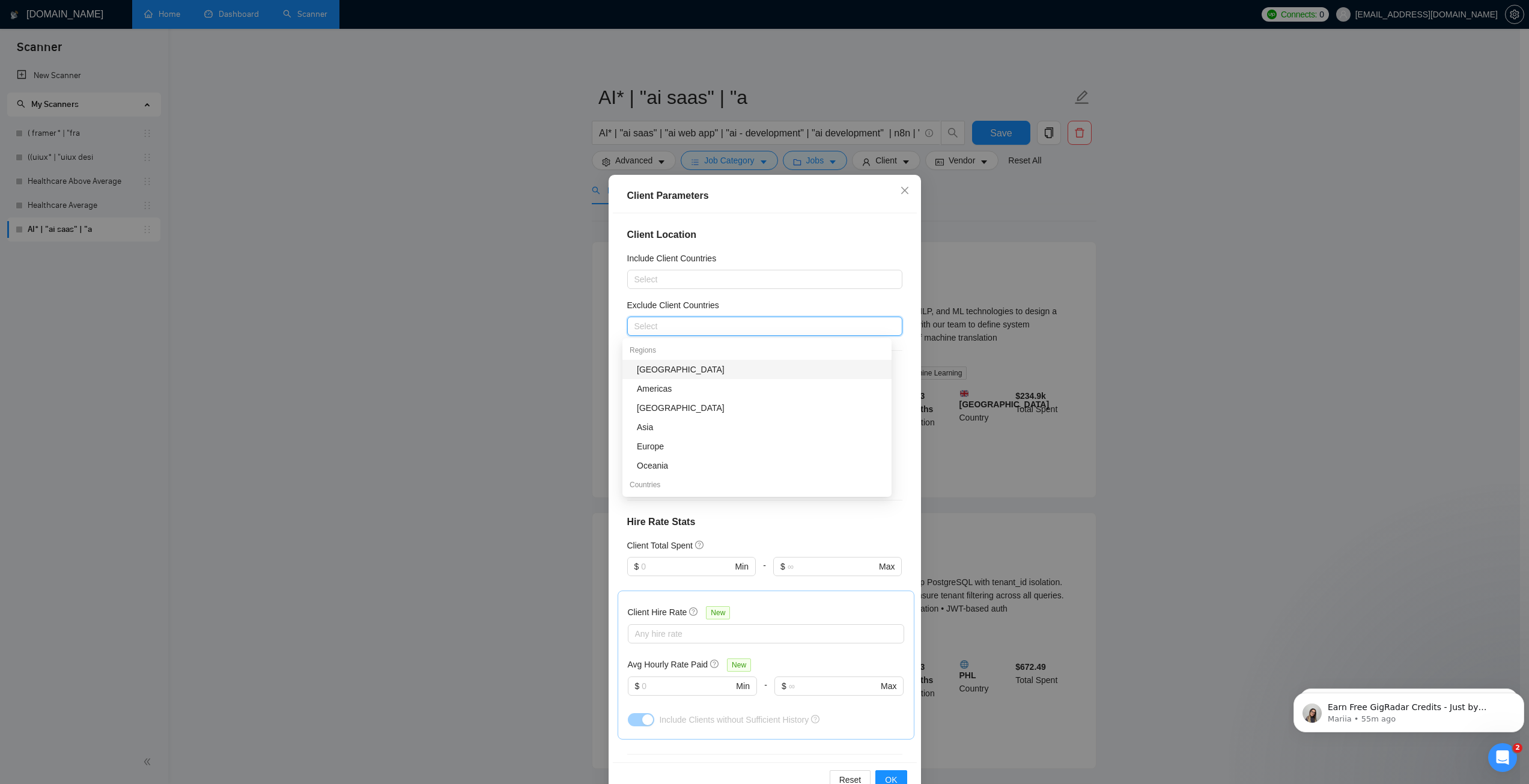
click at [674, 371] on div "[GEOGRAPHIC_DATA]" at bounding box center [760, 369] width 248 height 13
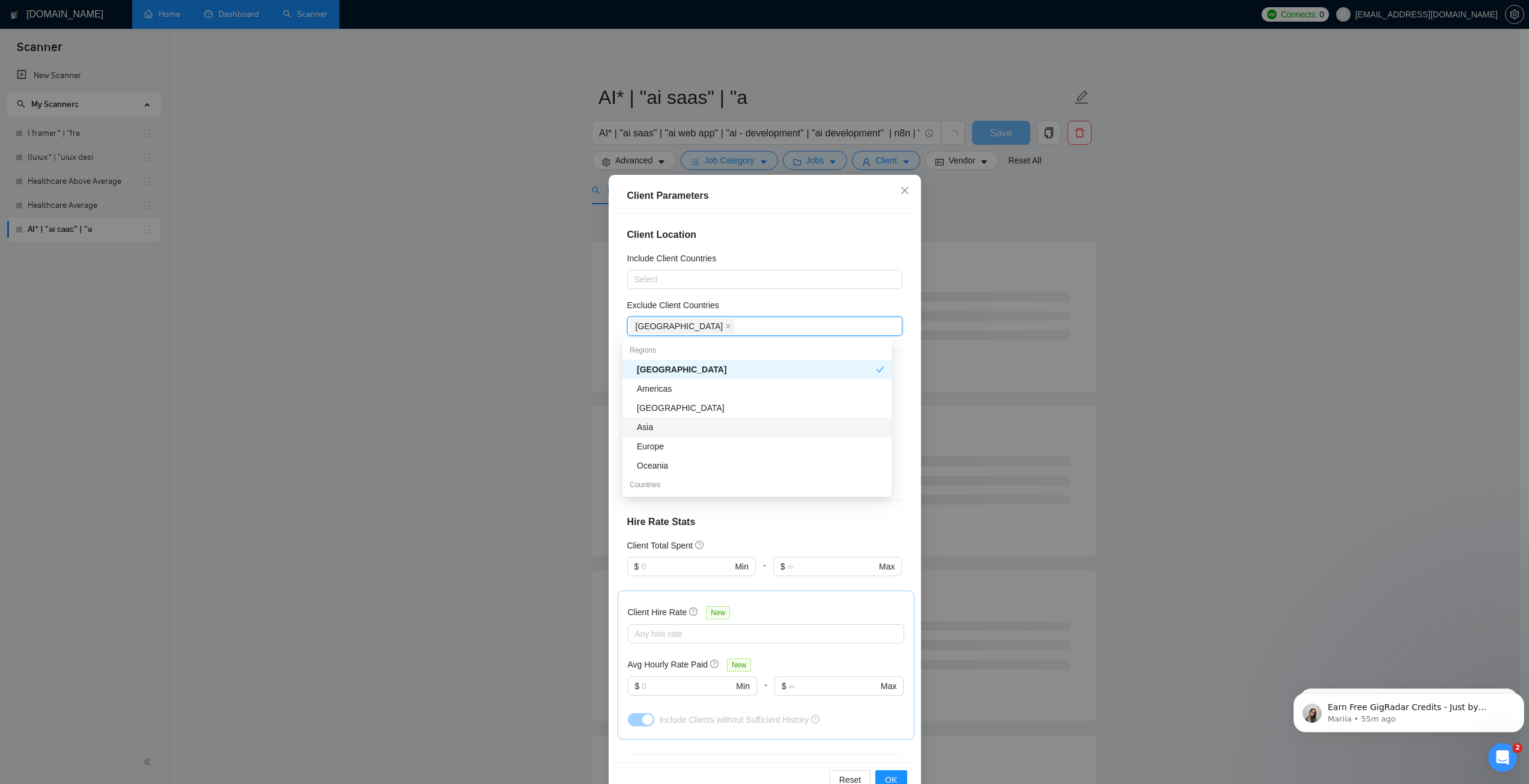
click at [680, 423] on div "Asia" at bounding box center [760, 427] width 248 height 13
click at [745, 249] on div "Client Location Include Client Countries Select Exclude Client Countries [GEOGR…" at bounding box center [764, 487] width 304 height 549
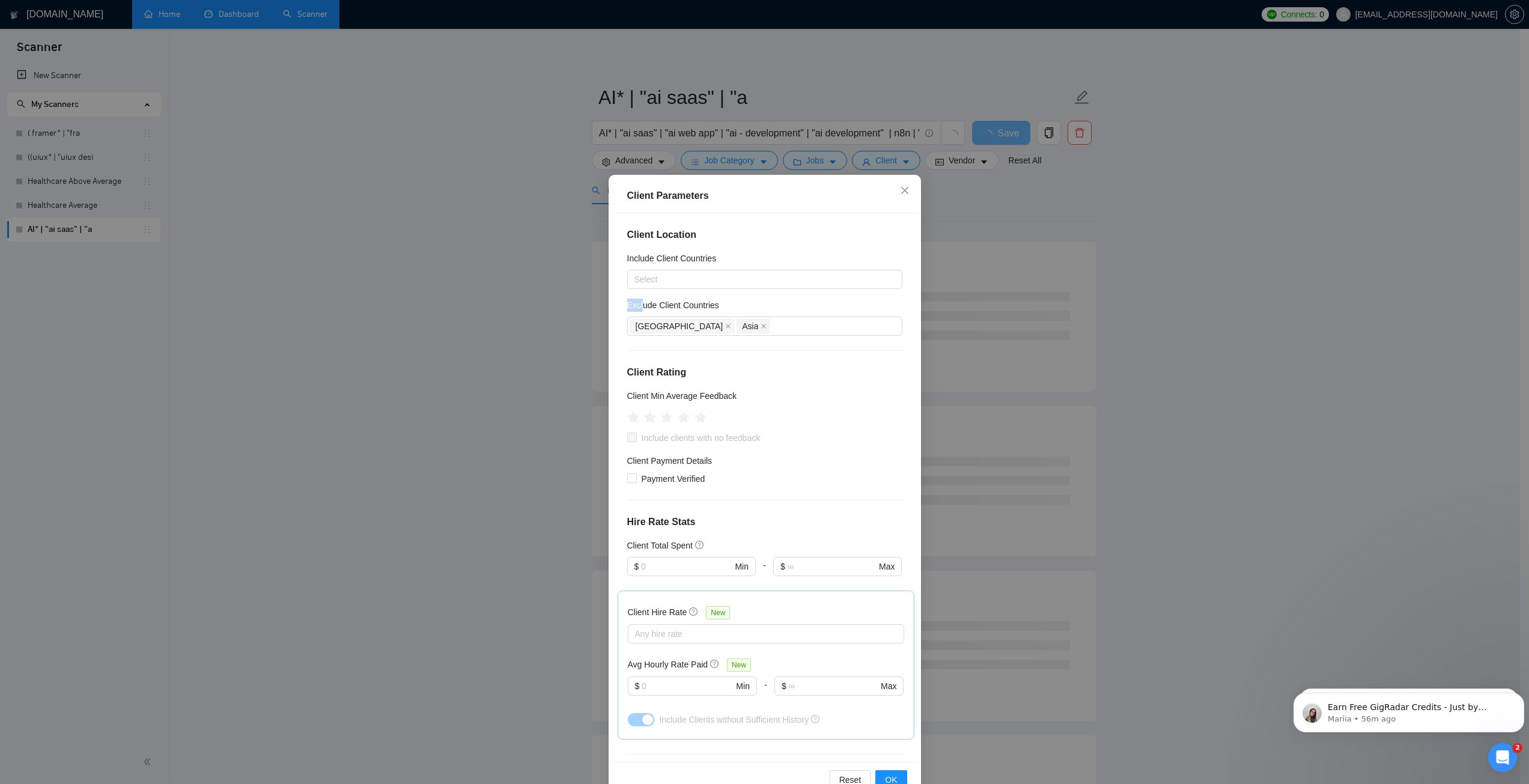
drag, startPoint x: 624, startPoint y: 303, endPoint x: 635, endPoint y: 302, distance: 11.0
click at [635, 302] on h5 "Exclude Client Countries" at bounding box center [673, 305] width 92 height 13
click at [623, 304] on div "Client Location Include Client Countries Select Exclude Client Countries [GEOGR…" at bounding box center [764, 487] width 304 height 549
drag, startPoint x: 634, startPoint y: 304, endPoint x: 649, endPoint y: 304, distance: 15.0
click at [649, 304] on div "Client Location Include Client Countries Select Exclude Client Countries [GEOGR…" at bounding box center [764, 487] width 304 height 549
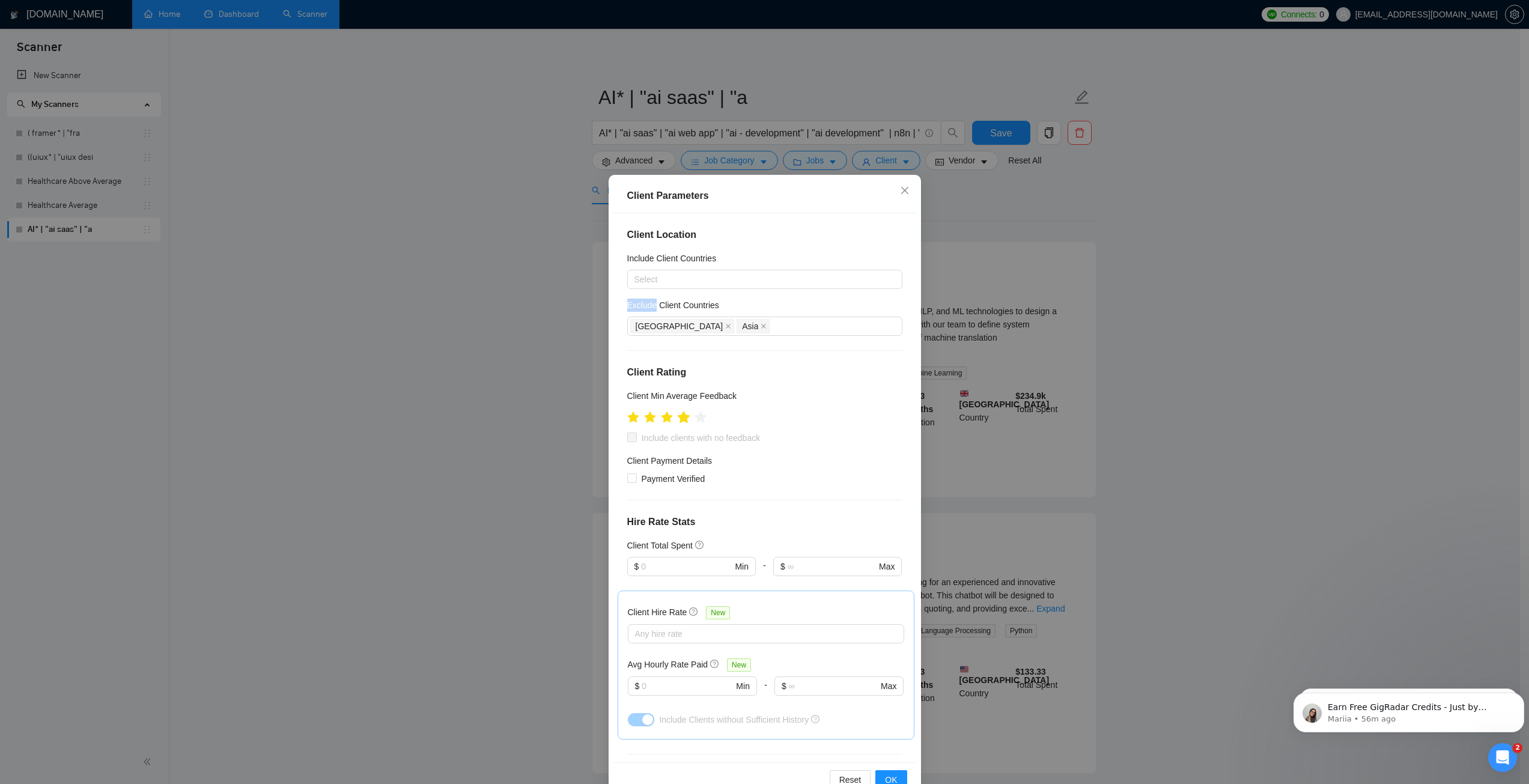
click at [680, 419] on icon "star" at bounding box center [682, 416] width 12 height 12
click at [661, 272] on div "Select" at bounding box center [764, 279] width 275 height 19
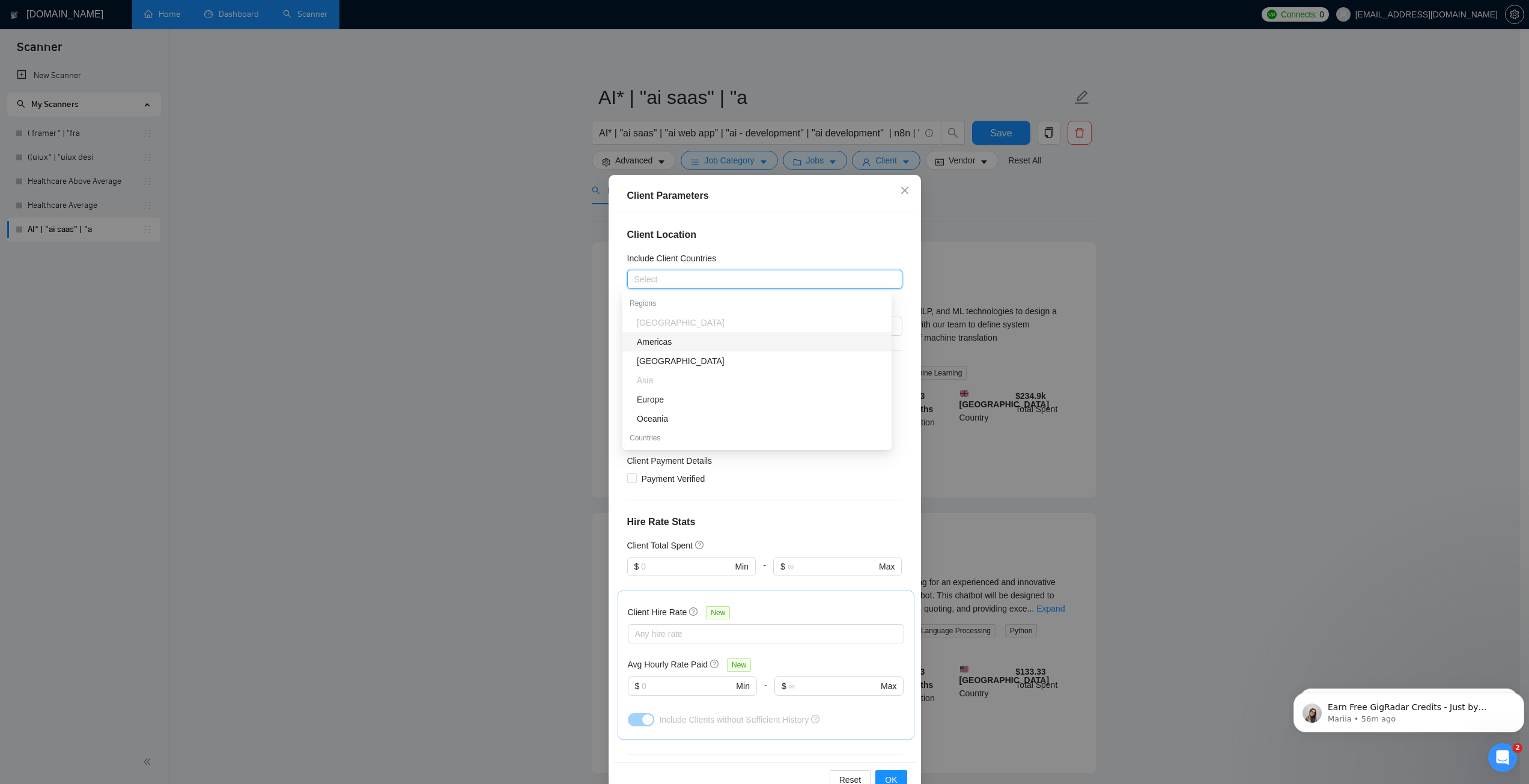
click at [748, 240] on h4 "Client Location" at bounding box center [764, 234] width 275 height 14
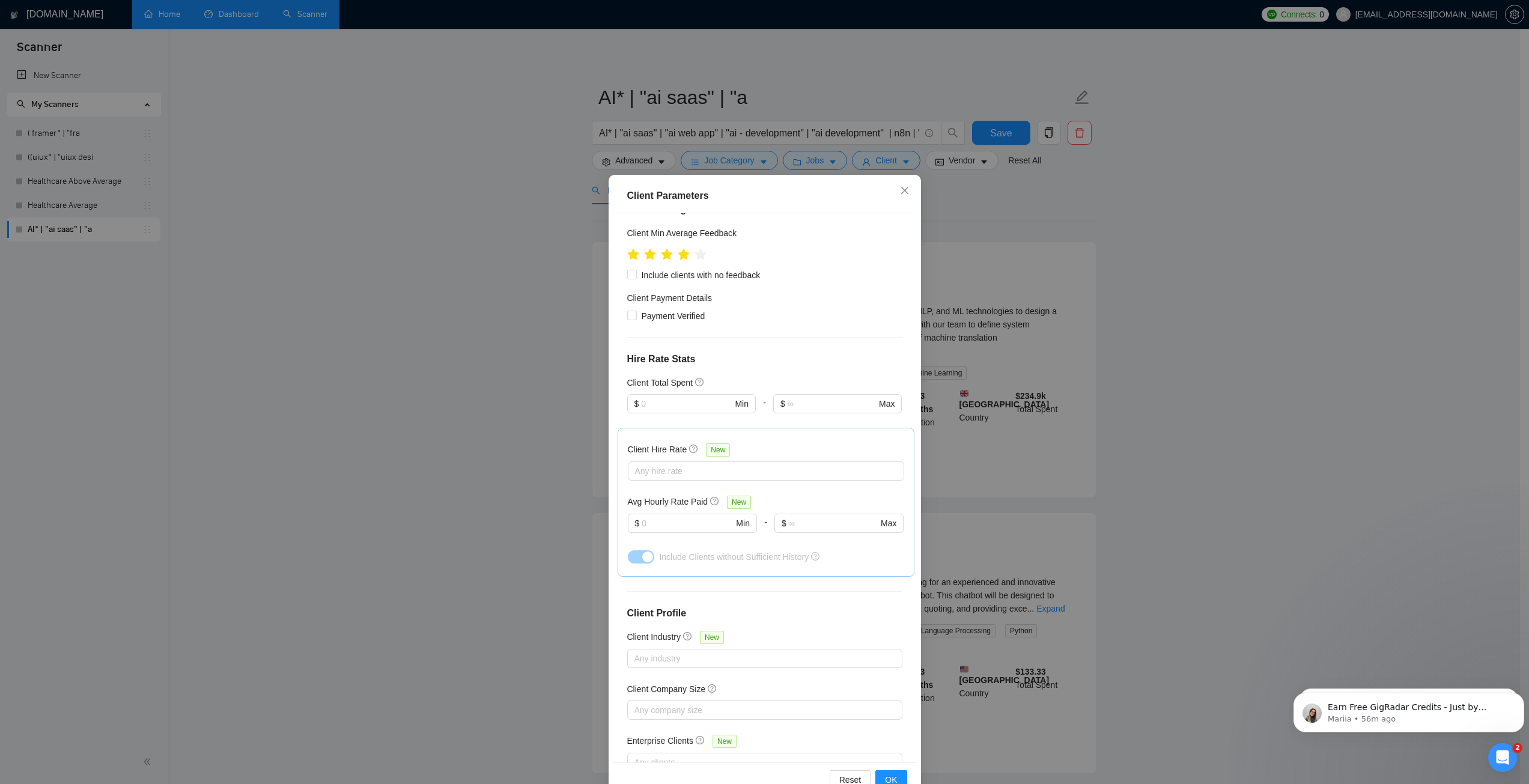
scroll to position [199, 0]
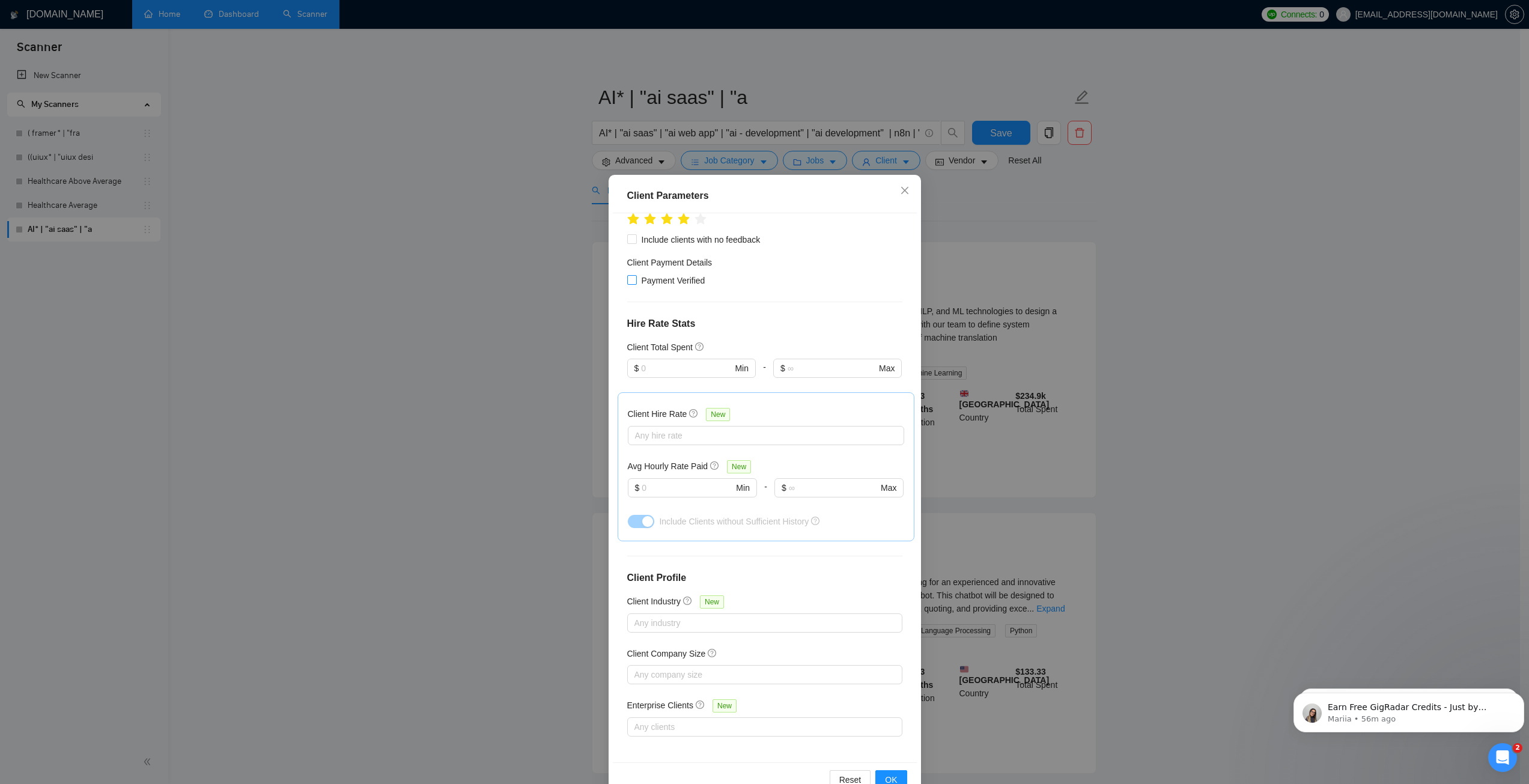
click at [636, 284] on span "Payment Verified" at bounding box center [673, 280] width 73 height 13
click at [632, 283] on input "Payment Verified" at bounding box center [631, 279] width 9 height 9
checkbox input "true"
click at [668, 370] on input "text" at bounding box center [686, 368] width 90 height 13
click at [658, 448] on div "$10,000" at bounding box center [685, 449] width 111 height 13
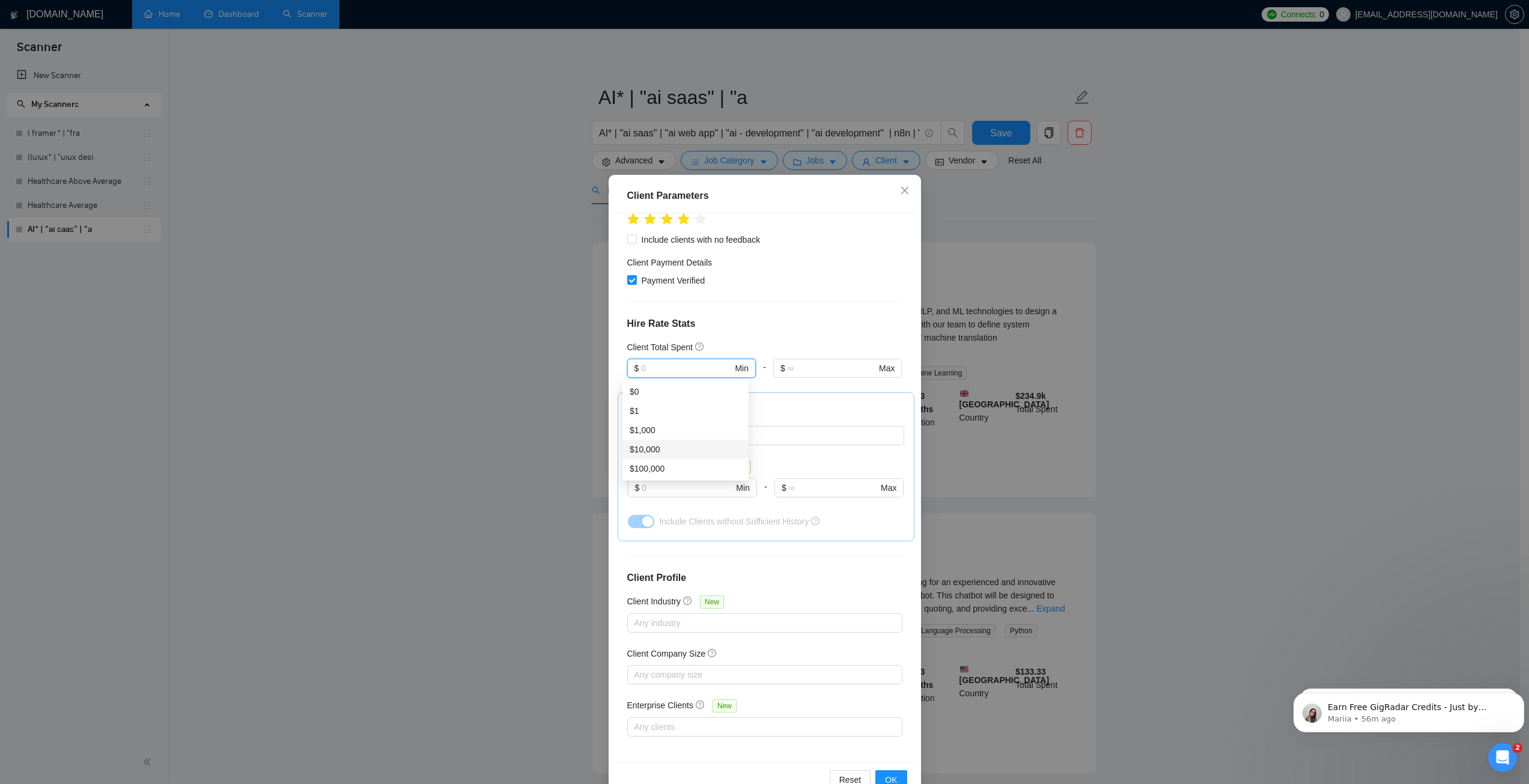
type input "10000"
click at [792, 365] on input "text" at bounding box center [831, 368] width 88 height 13
click at [760, 342] on div "Client Total Spent" at bounding box center [764, 347] width 275 height 13
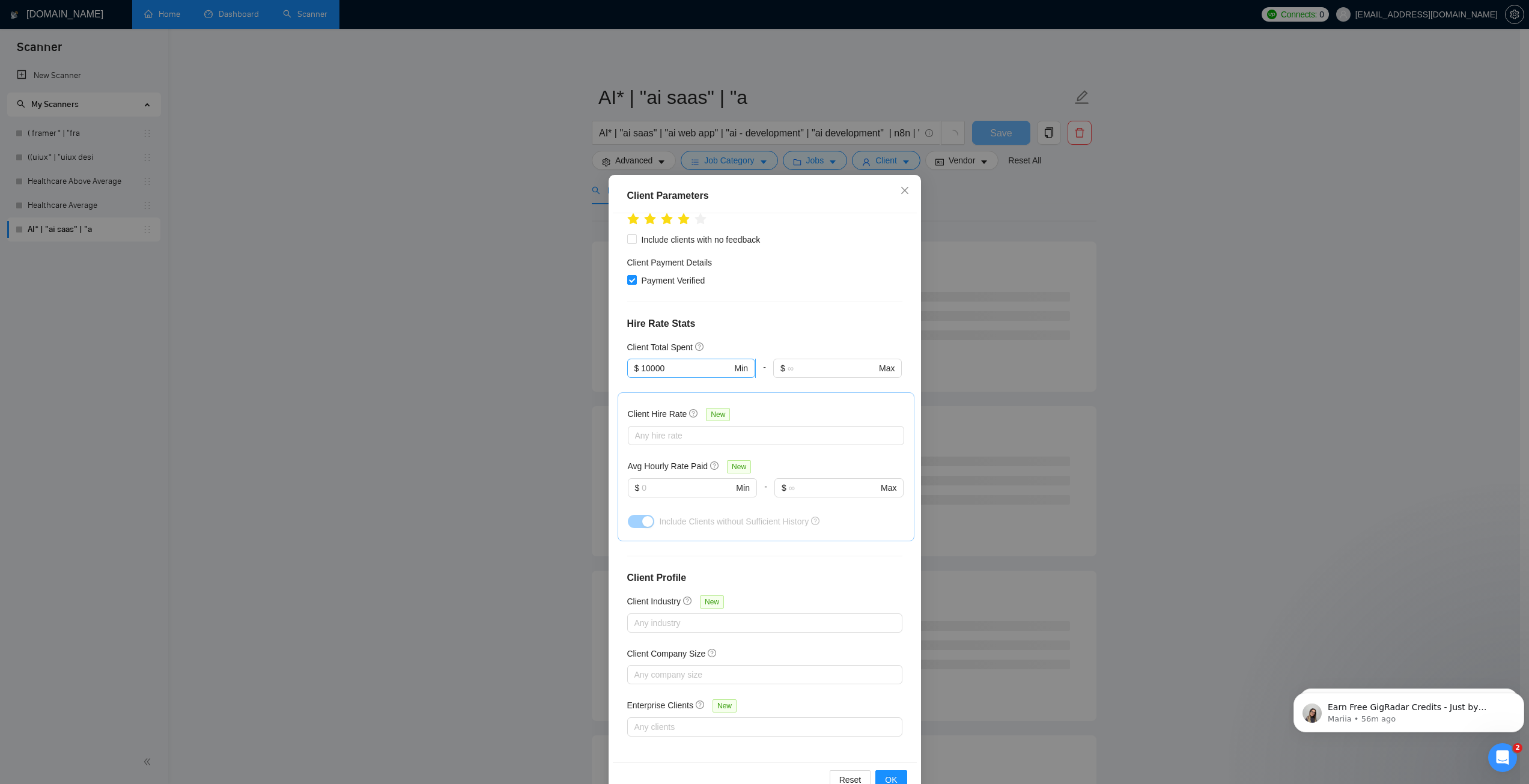
click at [662, 370] on input "10000" at bounding box center [686, 368] width 90 height 13
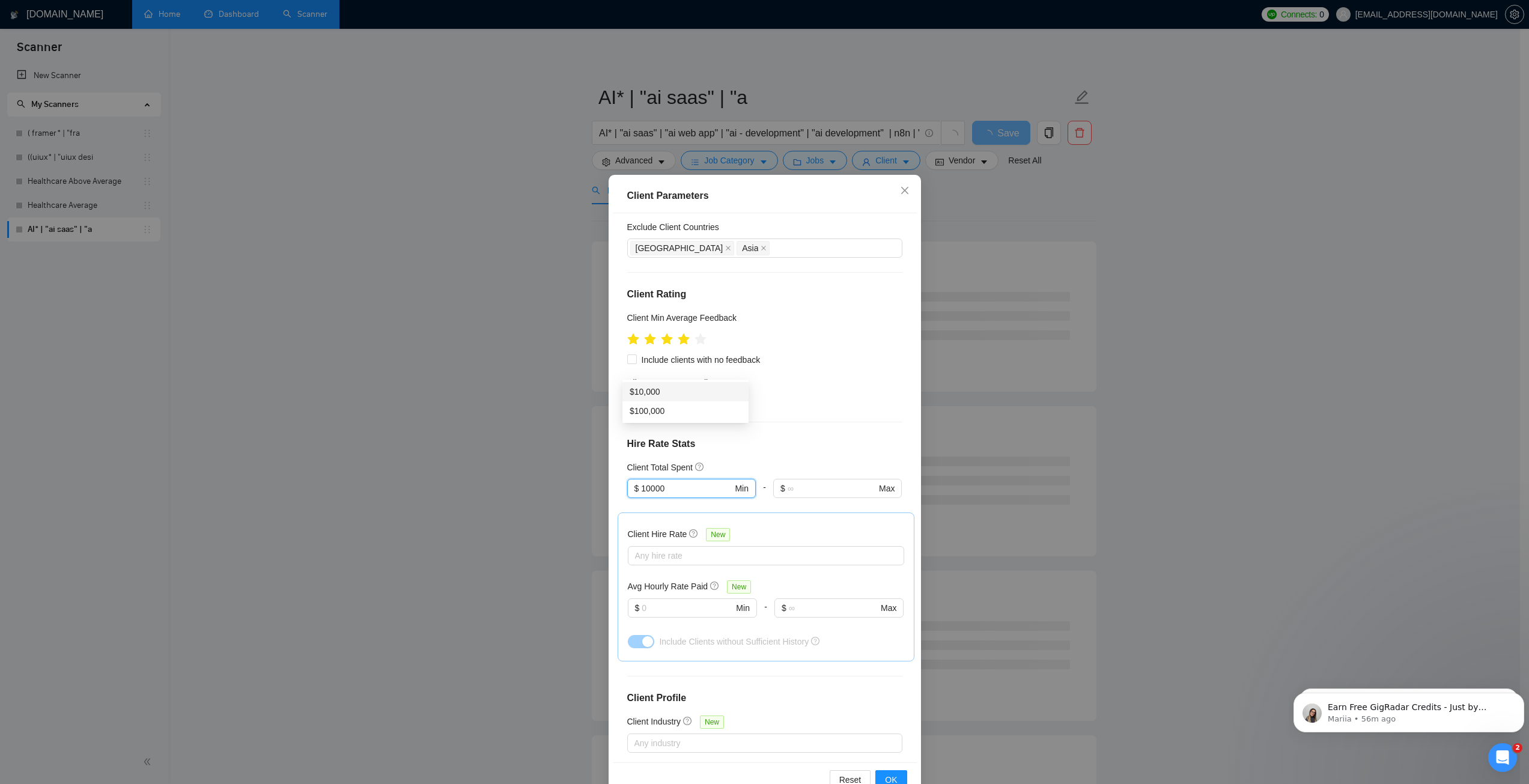
click at [768, 448] on h4 "Hire Rate Stats" at bounding box center [764, 443] width 275 height 14
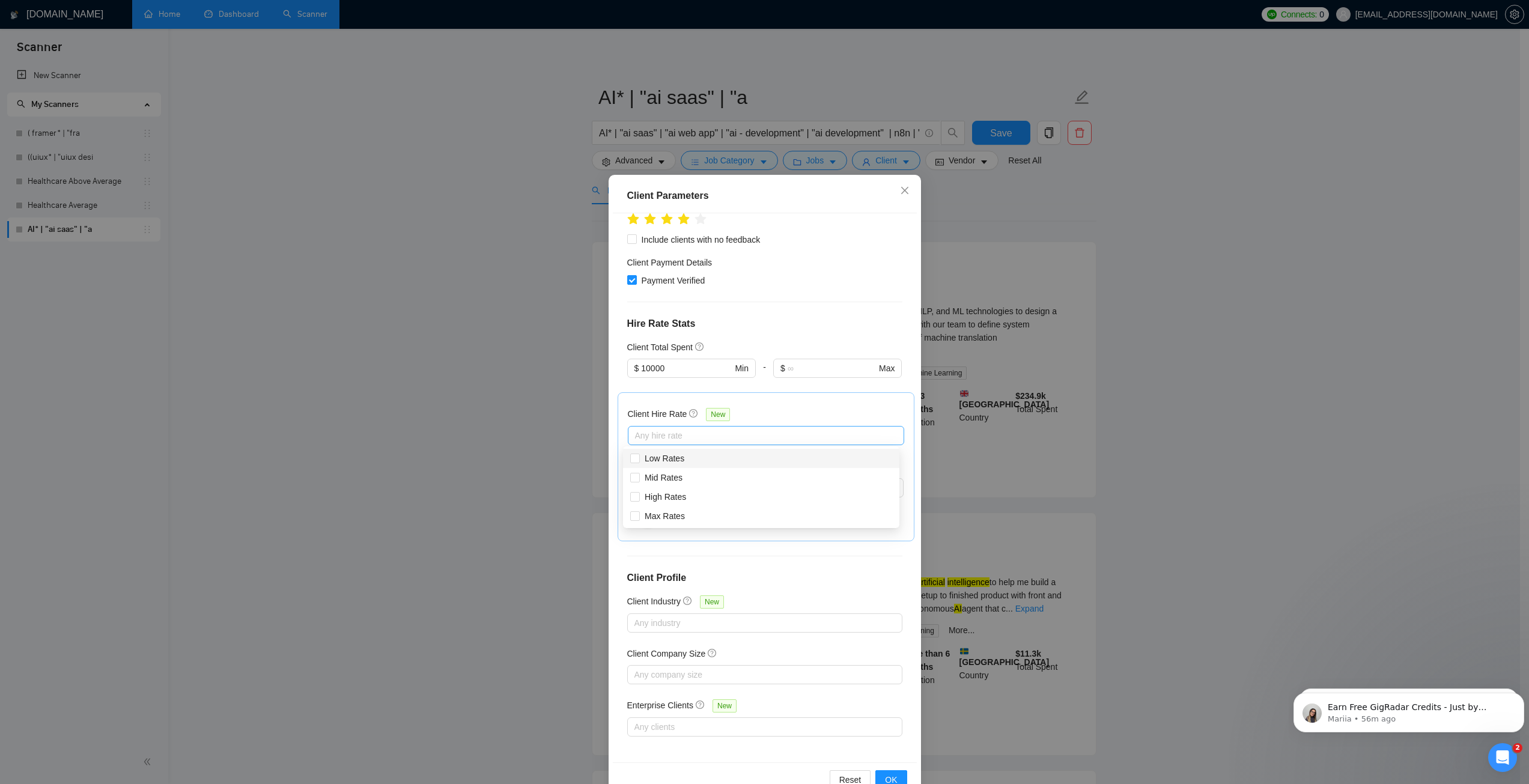
click at [673, 434] on div at bounding box center [759, 435] width 258 height 14
click at [659, 366] on input "10000" at bounding box center [686, 368] width 90 height 13
click at [748, 341] on div "Client Total Spent" at bounding box center [764, 347] width 275 height 13
click at [684, 433] on div at bounding box center [759, 435] width 258 height 14
click at [667, 495] on span "High Rates" at bounding box center [664, 497] width 41 height 10
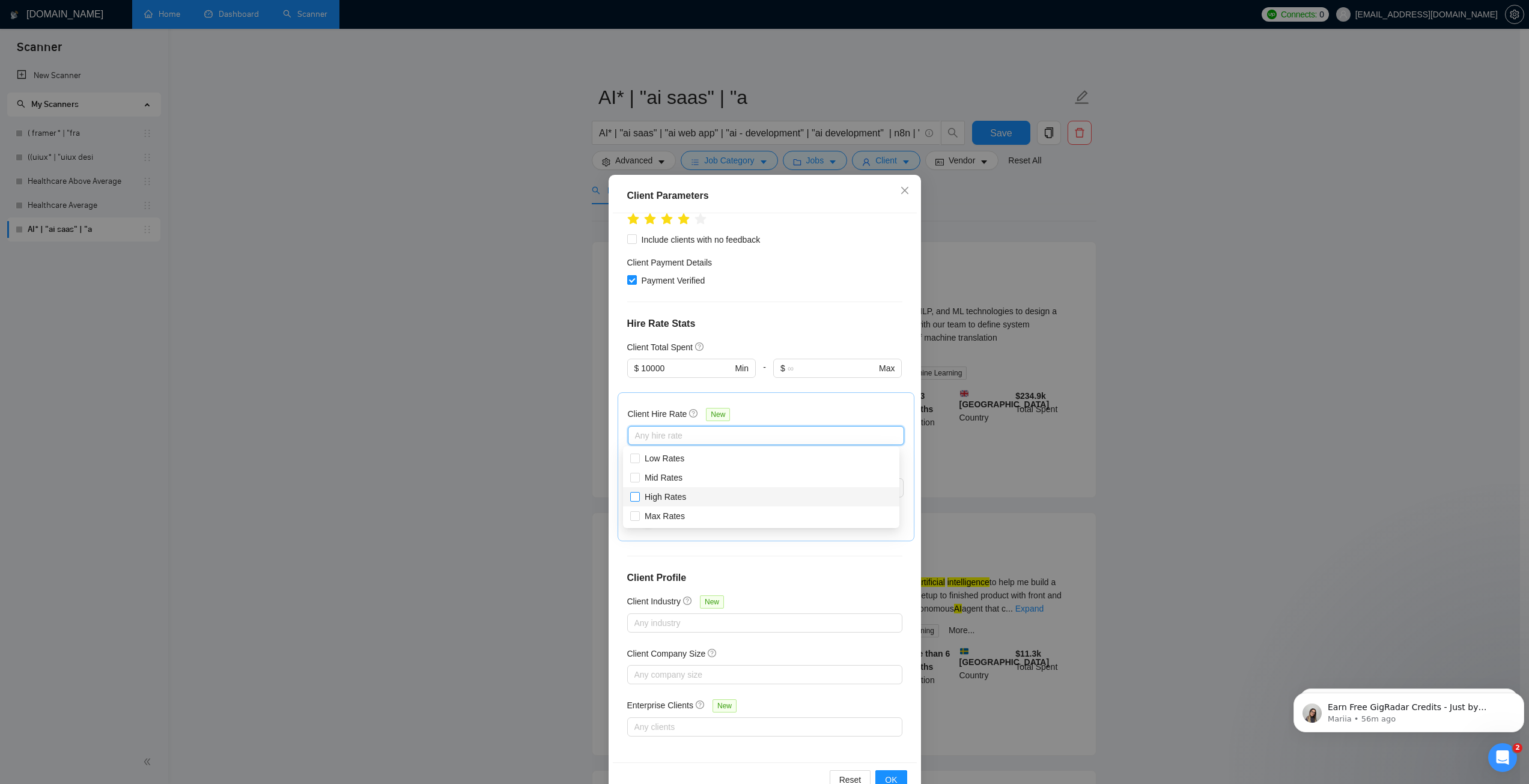
click at [638, 495] on input "High Rates" at bounding box center [633, 496] width 9 height 9
checkbox input "true"
click at [664, 474] on span "Mid Rates" at bounding box center [662, 478] width 37 height 10
click at [638, 474] on input "Mid Rates" at bounding box center [633, 477] width 9 height 9
checkbox input "true"
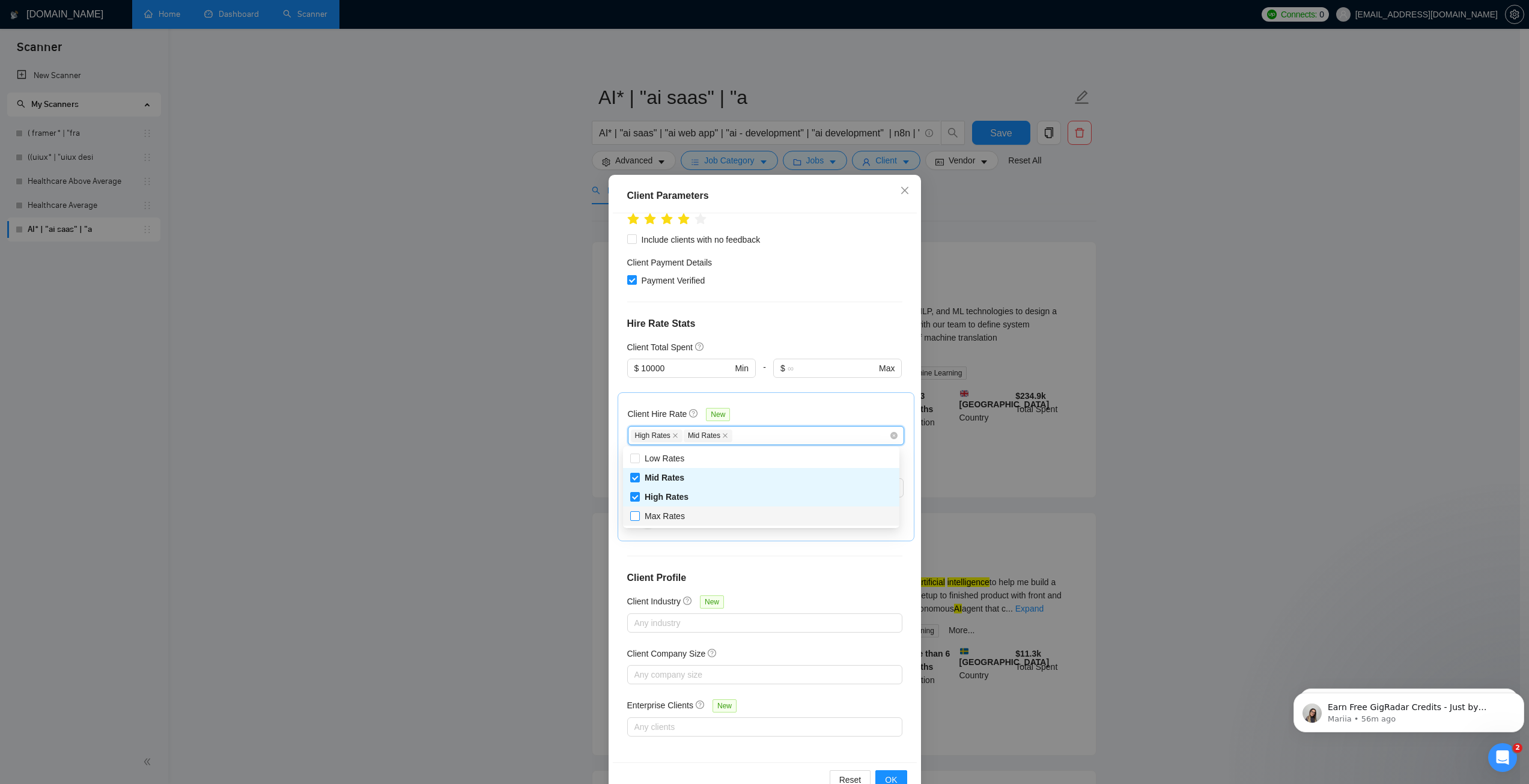
click at [681, 515] on span "Max Rates" at bounding box center [664, 516] width 40 height 10
click at [638, 515] on input "Max Rates" at bounding box center [633, 515] width 9 height 9
checkbox input "true"
click at [691, 387] on div at bounding box center [691, 385] width 129 height 14
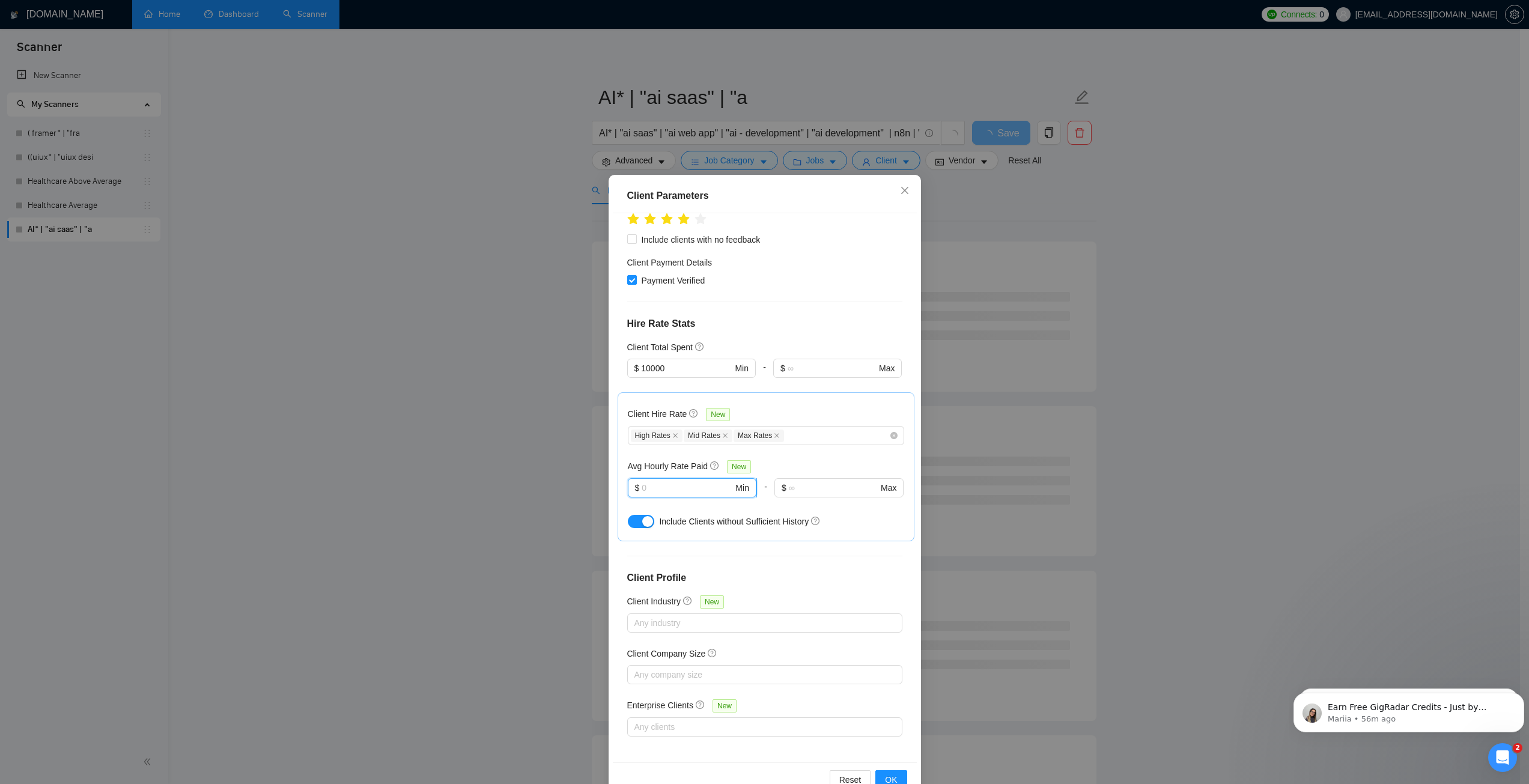
click at [662, 486] on input "text" at bounding box center [686, 487] width 91 height 13
click at [758, 332] on div "Client Location Include Client Countries Select Exclude Client Countries [GEOGR…" at bounding box center [764, 487] width 304 height 549
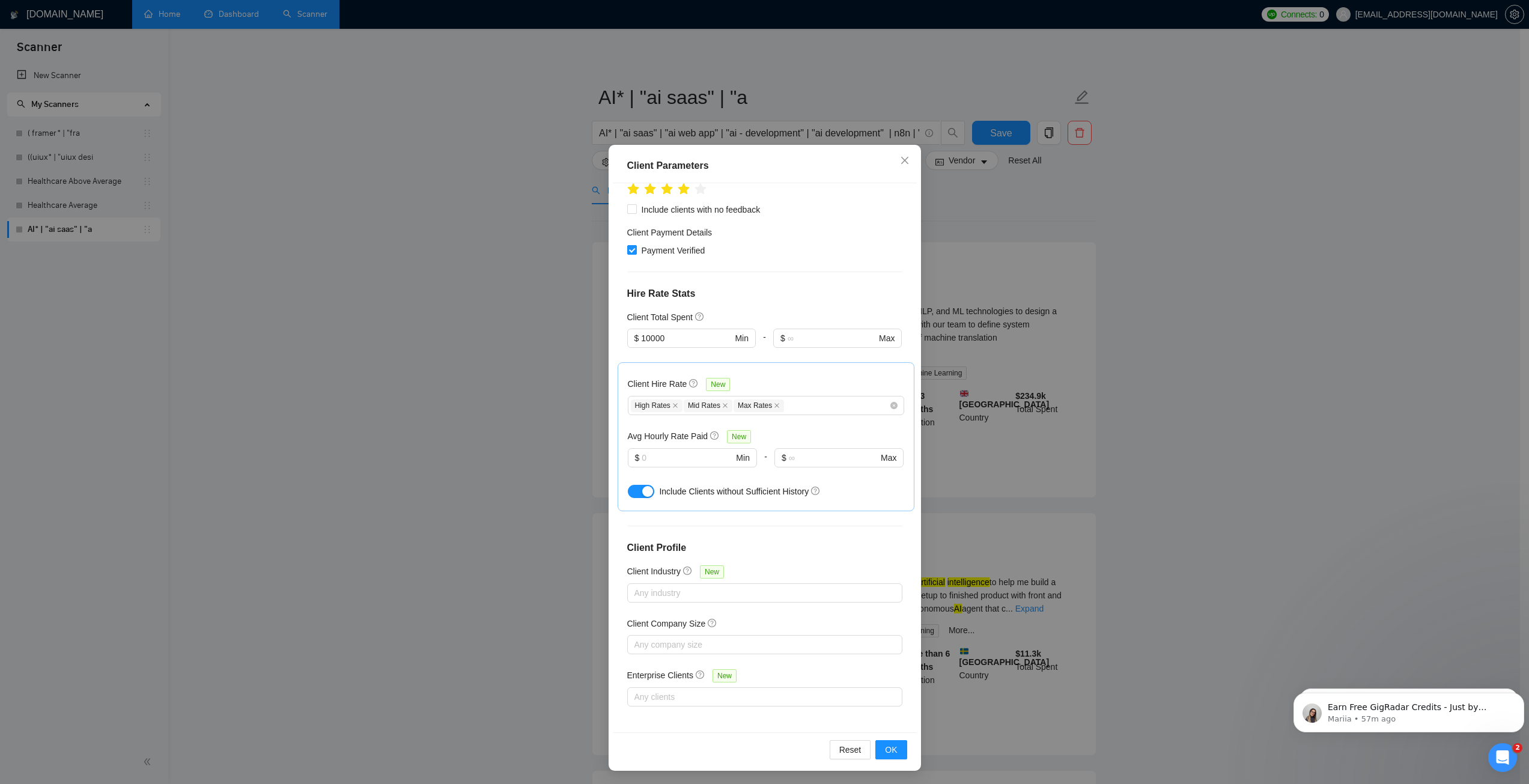
scroll to position [32, 0]
click at [645, 462] on span "$ Min" at bounding box center [692, 457] width 129 height 19
type input "30"
click at [729, 290] on h4 "Hire Rate Stats" at bounding box center [764, 292] width 275 height 14
click at [683, 597] on div "Any industry" at bounding box center [764, 591] width 275 height 19
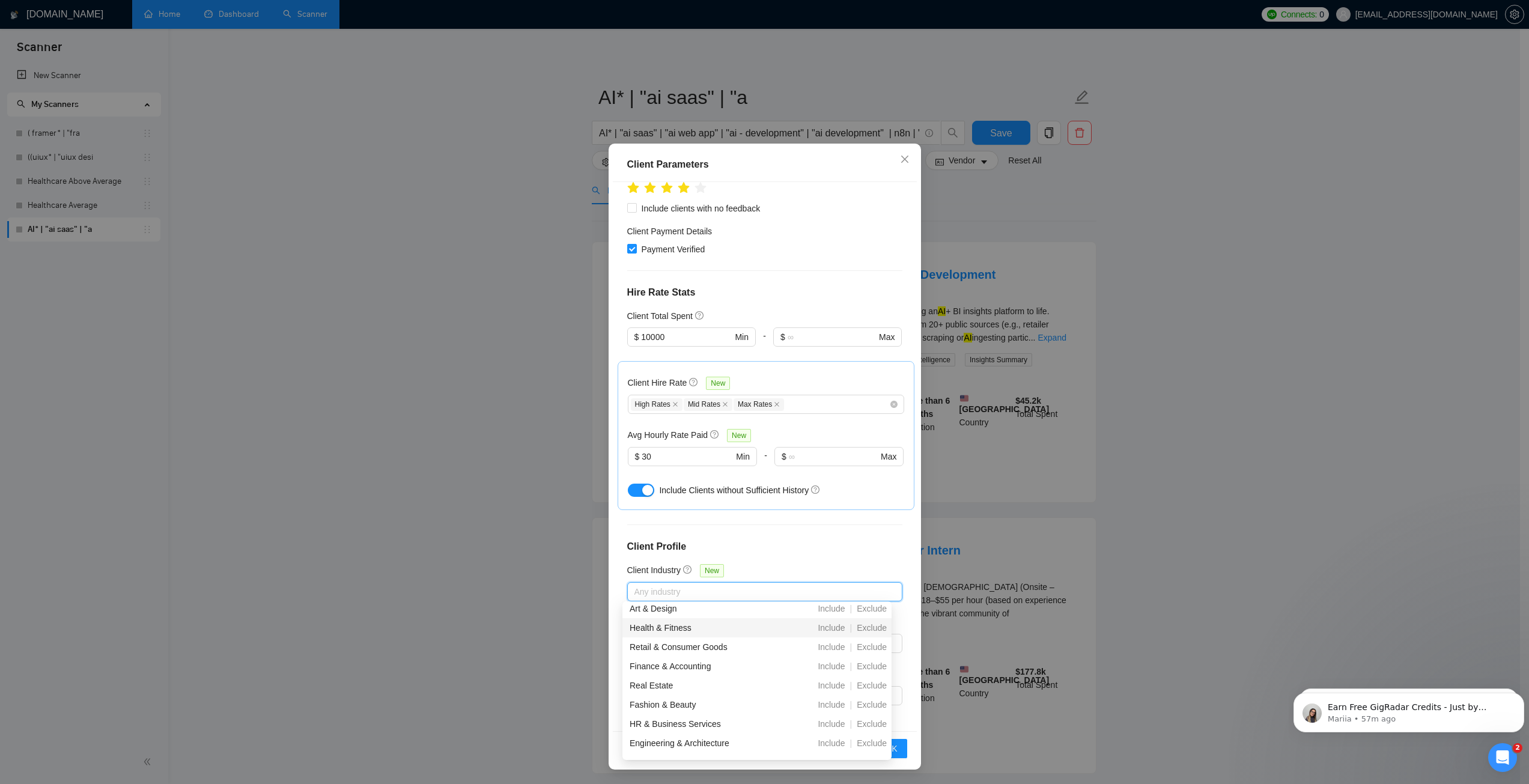
scroll to position [180, 0]
drag, startPoint x: 751, startPoint y: 548, endPoint x: 743, endPoint y: 553, distance: 9.4
click at [750, 548] on h4 "Client Profile" at bounding box center [764, 546] width 275 height 14
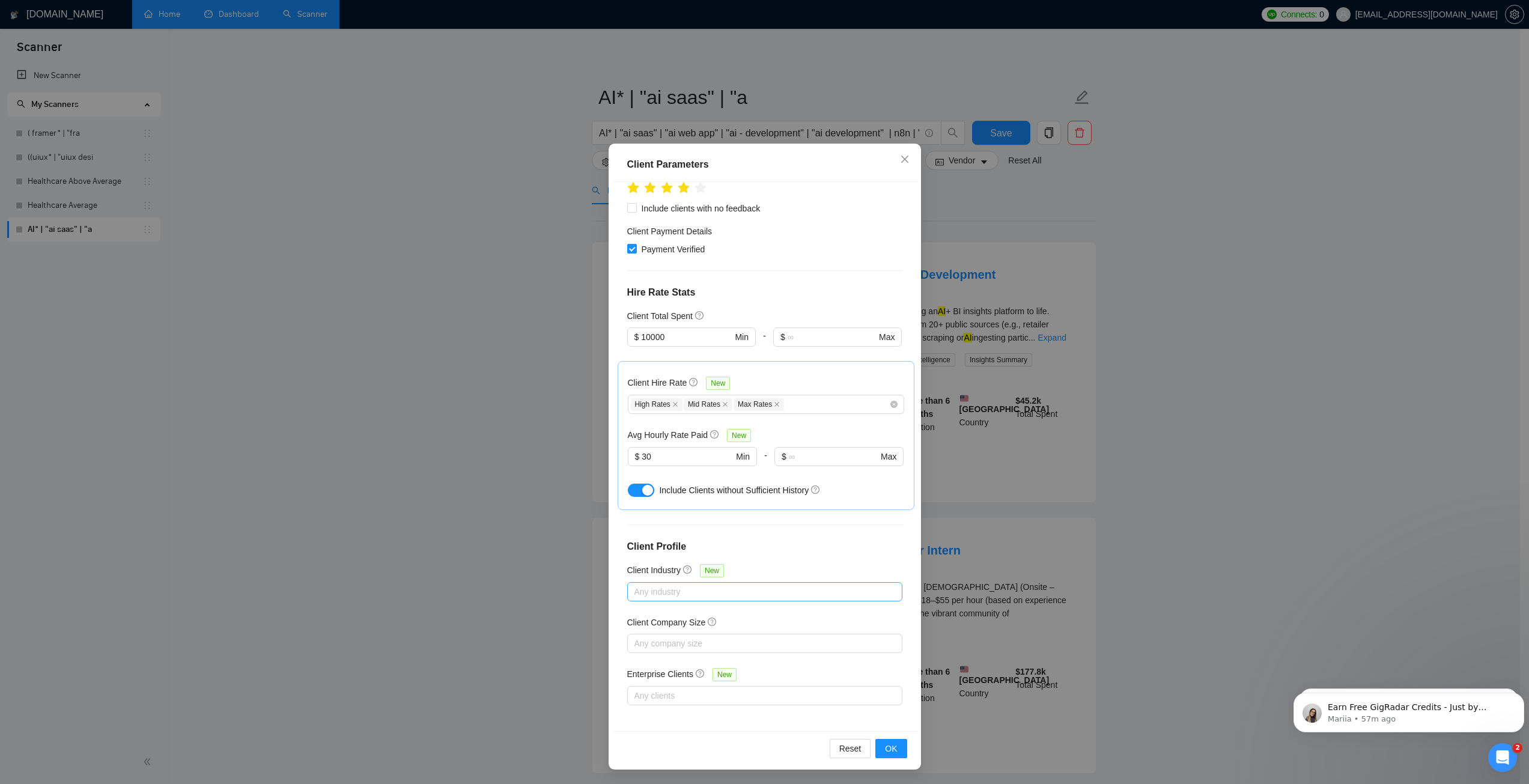
click at [675, 596] on div at bounding box center [758, 591] width 257 height 14
click at [750, 554] on div "Client Location Include Client Countries Select Exclude Client Countries [GEOGR…" at bounding box center [764, 457] width 304 height 549
click at [885, 751] on span "OK" at bounding box center [891, 748] width 12 height 13
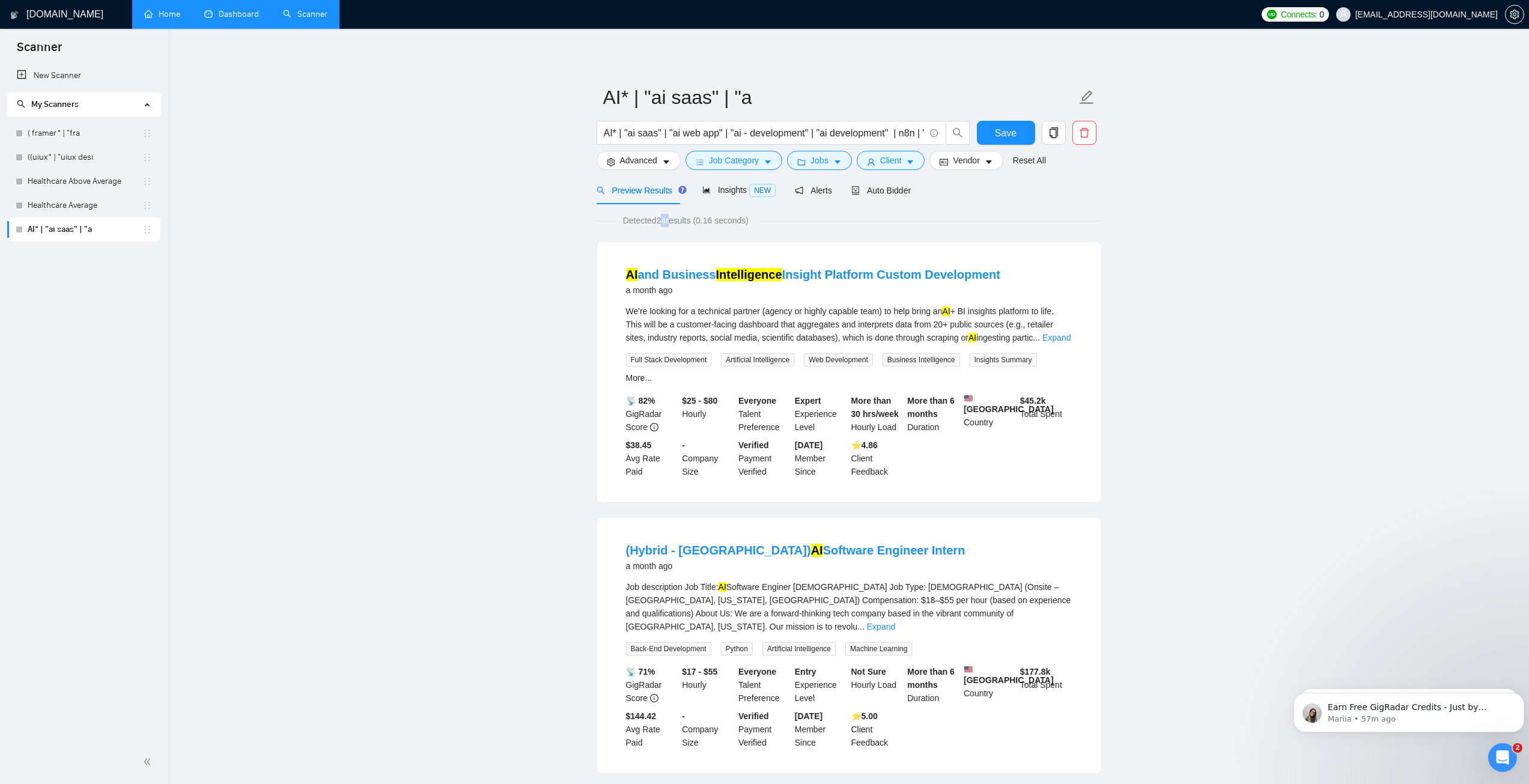
drag, startPoint x: 659, startPoint y: 223, endPoint x: 874, endPoint y: 230, distance: 215.1
click at [696, 224] on span "Detected 24 results (0.16 seconds)" at bounding box center [685, 221] width 142 height 13
click at [962, 214] on div "Detected 24 results (0.16 seconds)" at bounding box center [848, 221] width 505 height 13
drag, startPoint x: 1023, startPoint y: 380, endPoint x: 1047, endPoint y: 378, distance: 24.1
click at [1047, 394] on div "$ 45.2k Total Spent" at bounding box center [1045, 414] width 57 height 39
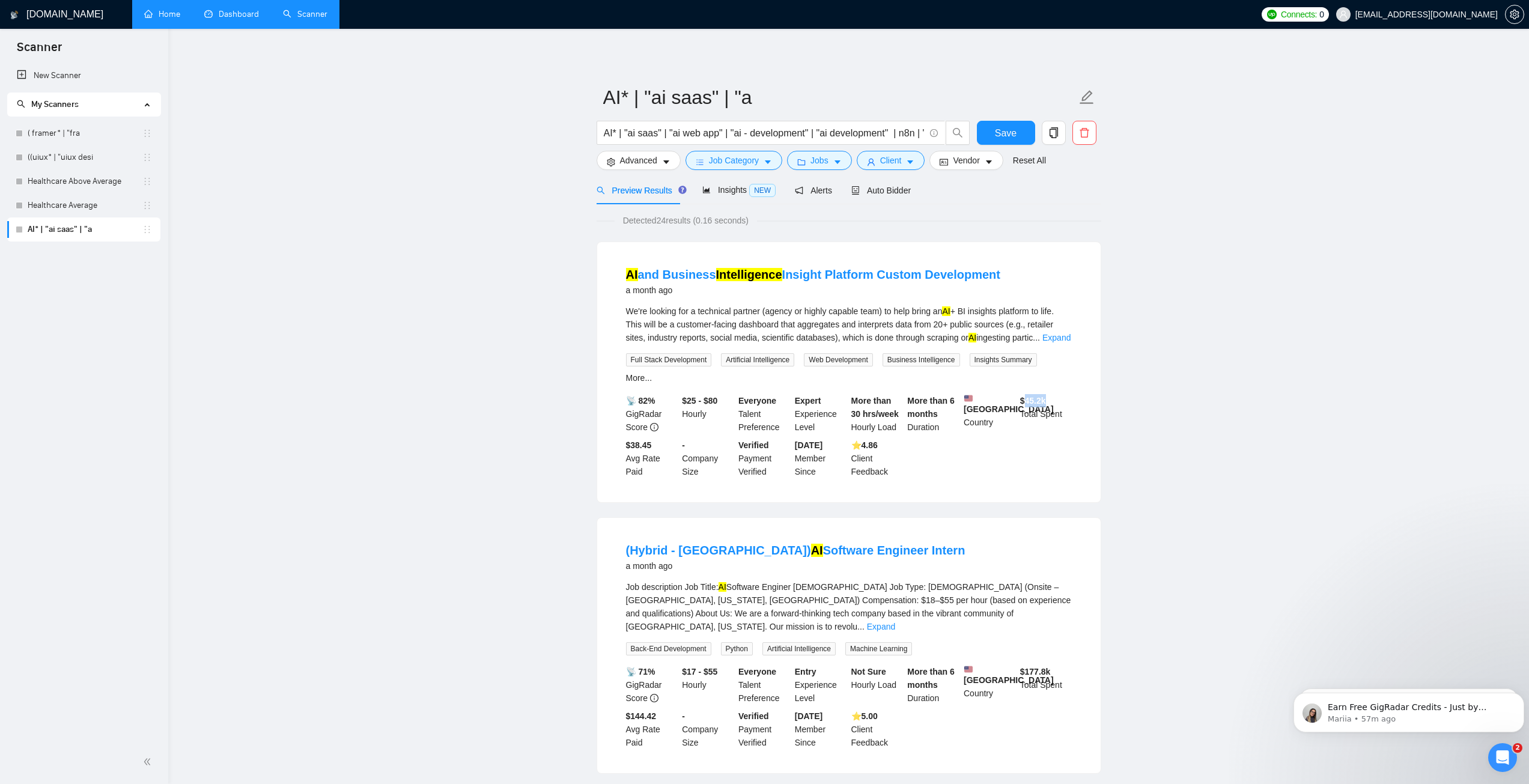
click at [1043, 395] on b "$ 45.2k" at bounding box center [1033, 400] width 26 height 10
click at [976, 155] on button "Vendor" at bounding box center [966, 160] width 73 height 19
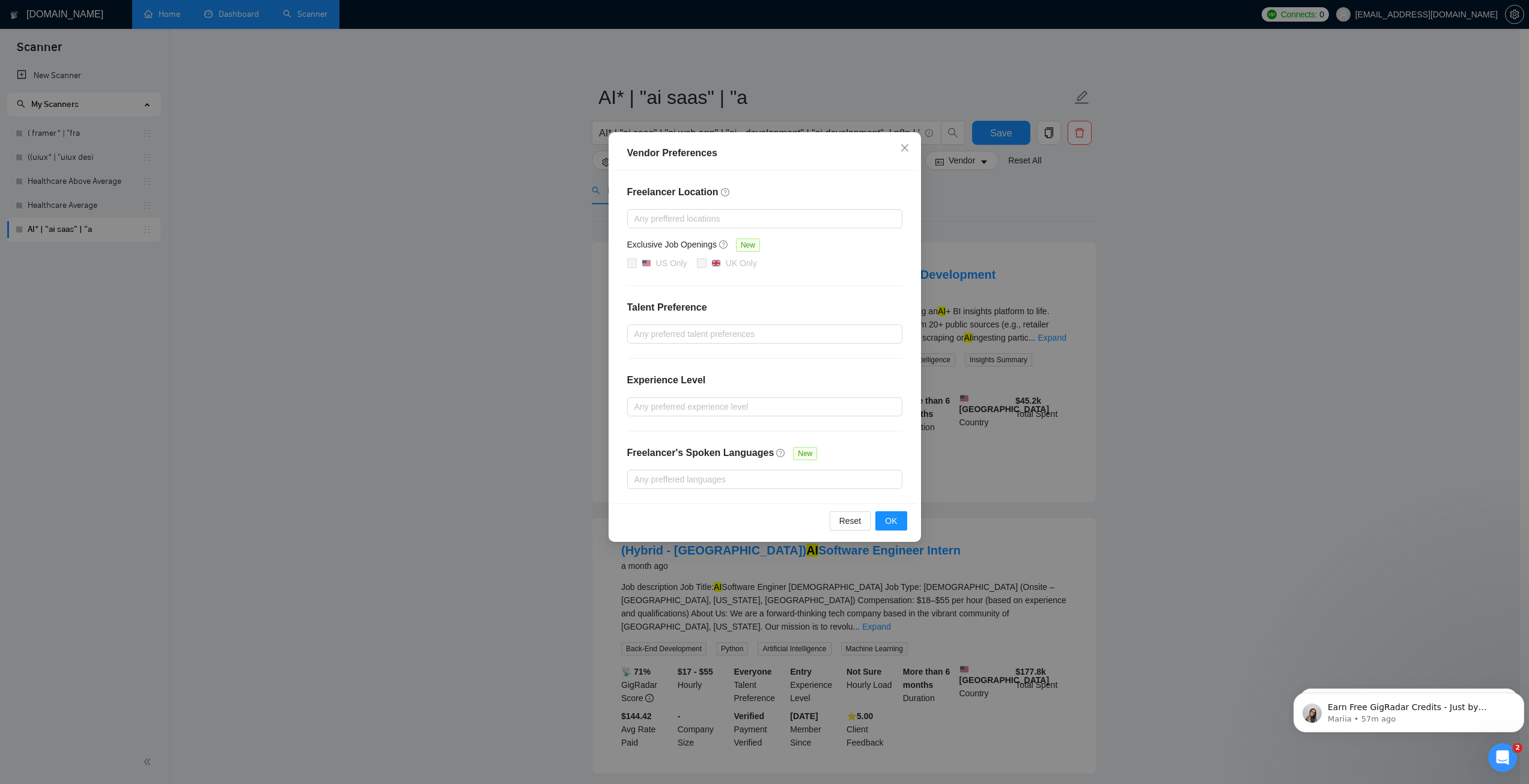
click at [797, 187] on h4 "Freelancer Location" at bounding box center [764, 192] width 275 height 14
click at [767, 223] on div at bounding box center [758, 218] width 257 height 14
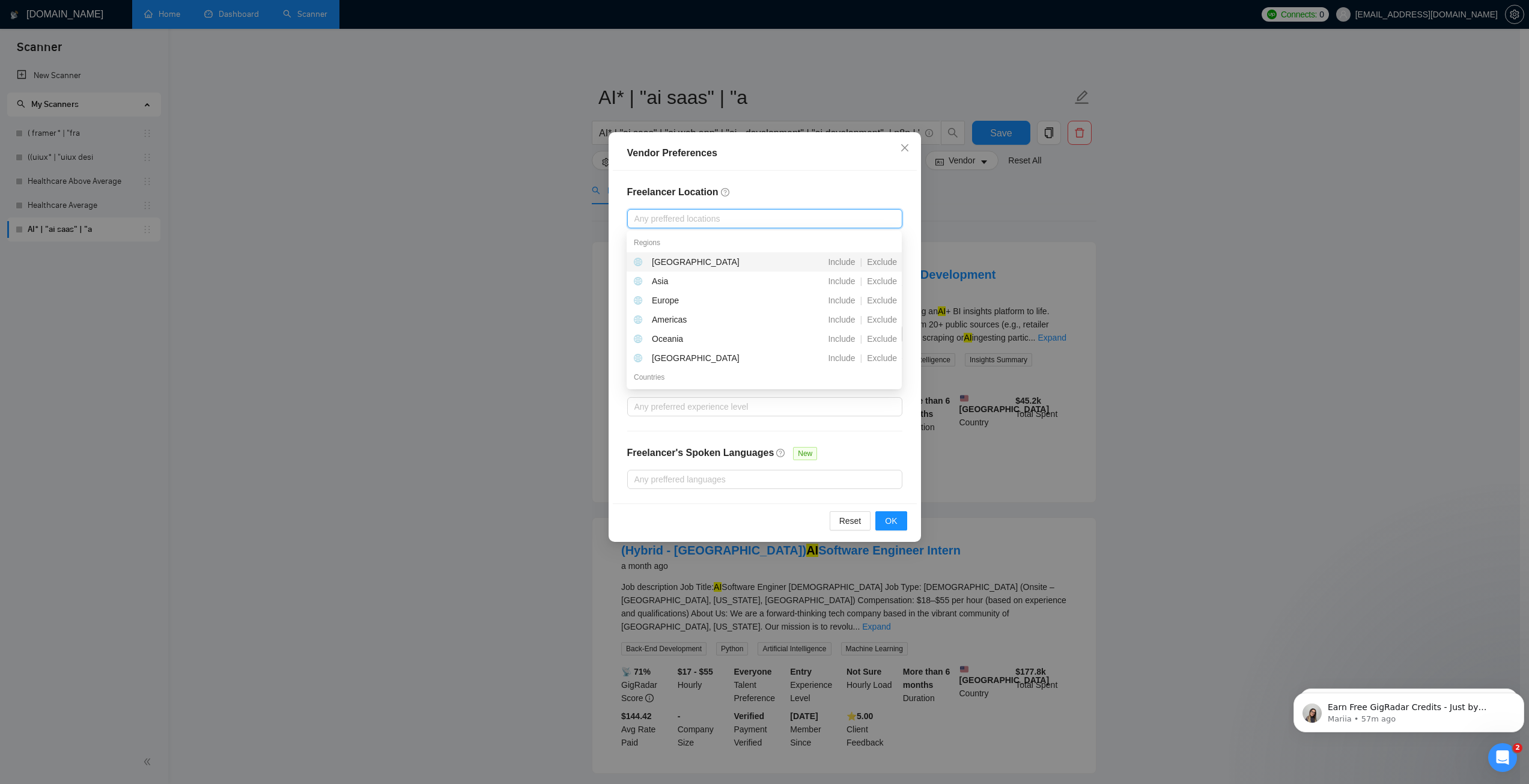
click at [764, 180] on div "Freelancer Location Any preffered locations Exclusive Job Openings New US Only …" at bounding box center [764, 337] width 304 height 333
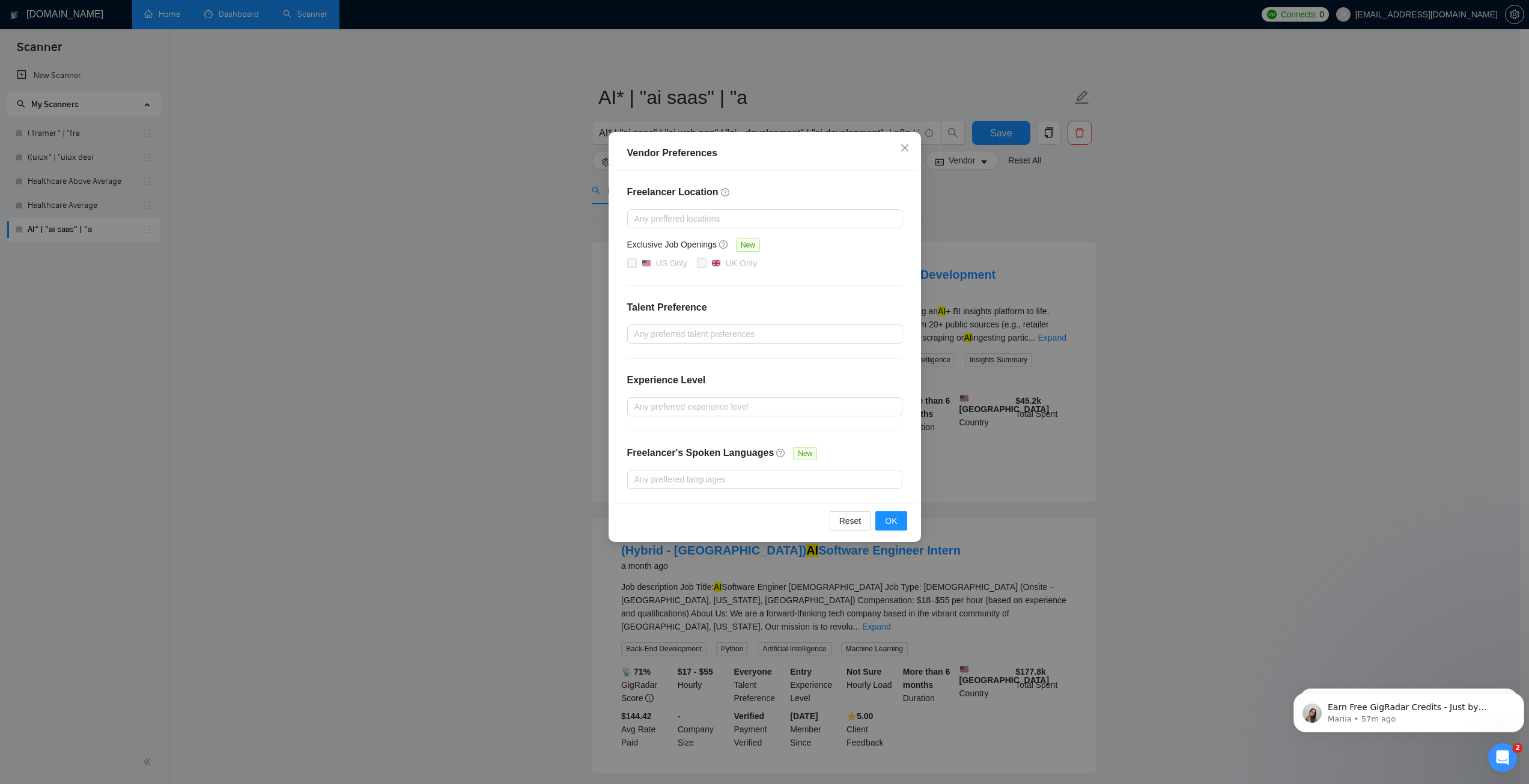
click at [727, 228] on div "Freelancer Location Any preffered locations Exclusive Job Openings New US Only …" at bounding box center [764, 337] width 304 height 333
click at [725, 223] on div at bounding box center [758, 218] width 257 height 14
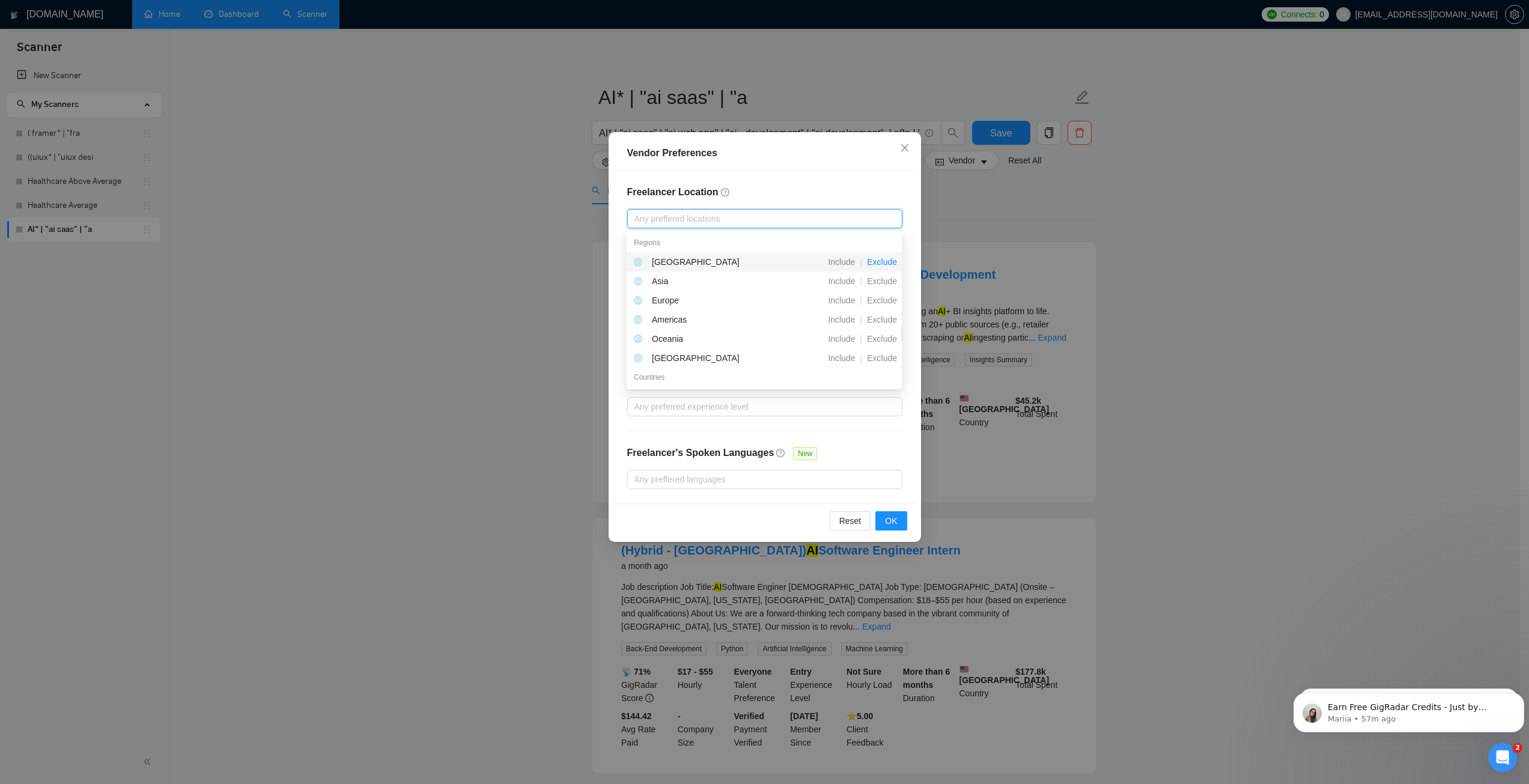
click at [876, 263] on span "Exclude" at bounding box center [881, 262] width 39 height 10
click at [879, 298] on span "Exclude" at bounding box center [881, 297] width 39 height 10
click at [881, 319] on span "Exclude" at bounding box center [881, 317] width 39 height 10
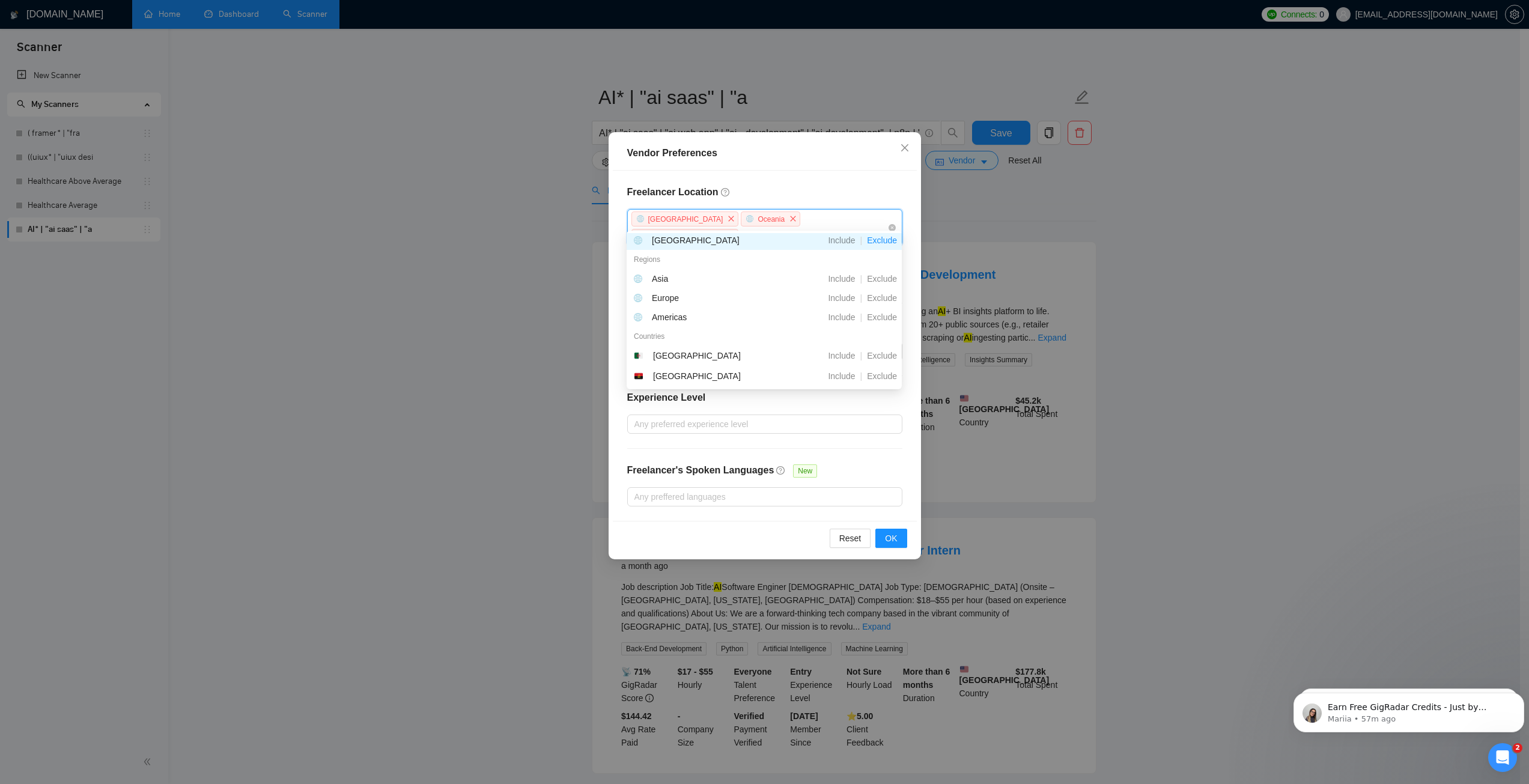
click at [782, 178] on div "Freelancer Location [GEOGRAPHIC_DATA], [GEOGRAPHIC_DATA], [GEOGRAPHIC_DATA] [GE…" at bounding box center [764, 345] width 304 height 350
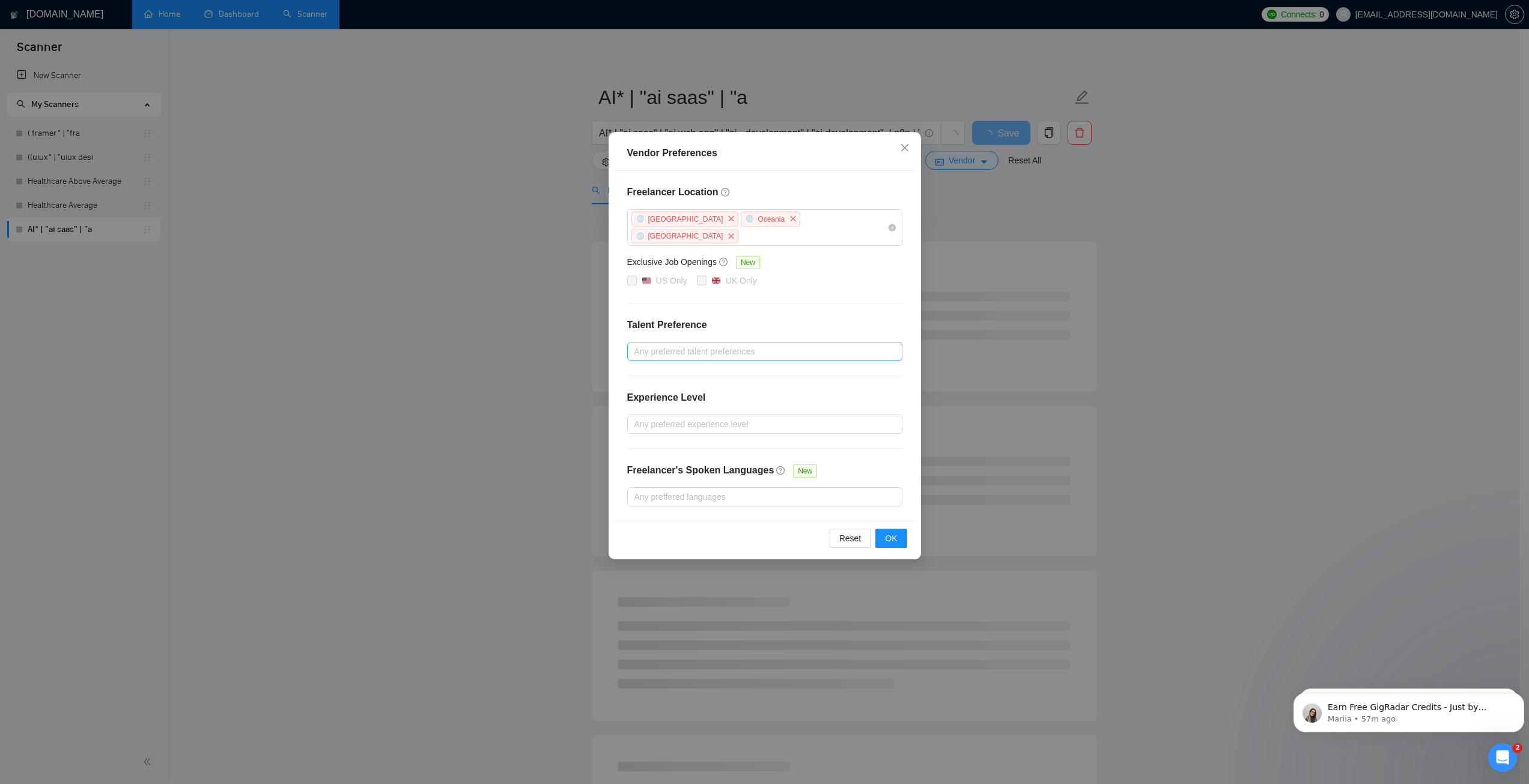
click at [708, 344] on div at bounding box center [758, 351] width 257 height 14
click at [772, 318] on h4 "Talent Preference" at bounding box center [764, 324] width 275 height 14
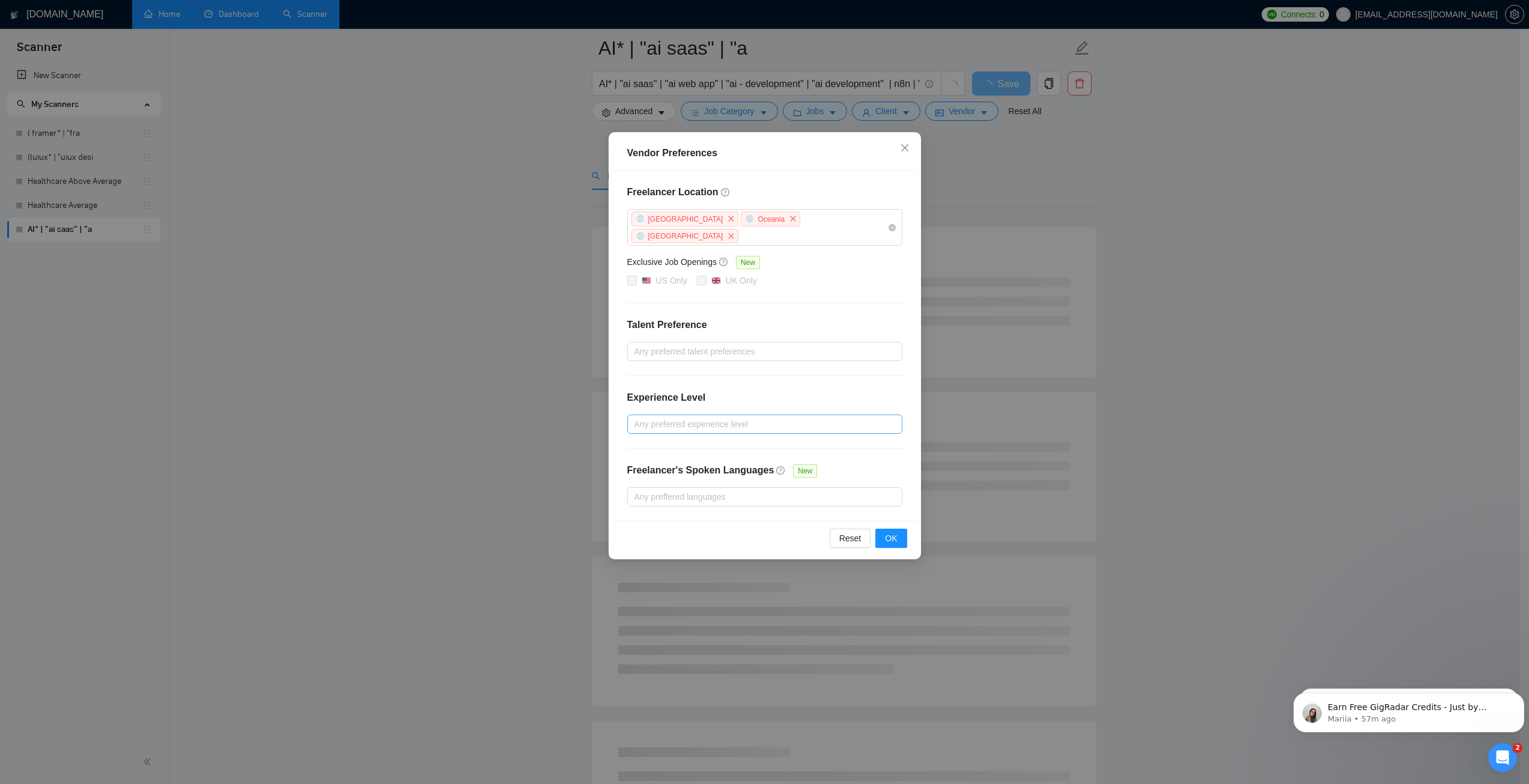
scroll to position [120, 0]
click at [683, 416] on div at bounding box center [758, 423] width 257 height 14
click at [728, 391] on div "Experience Level" at bounding box center [764, 402] width 275 height 24
click at [699, 416] on div at bounding box center [758, 423] width 257 height 14
click at [667, 451] on span "Intermediate" at bounding box center [671, 449] width 47 height 10
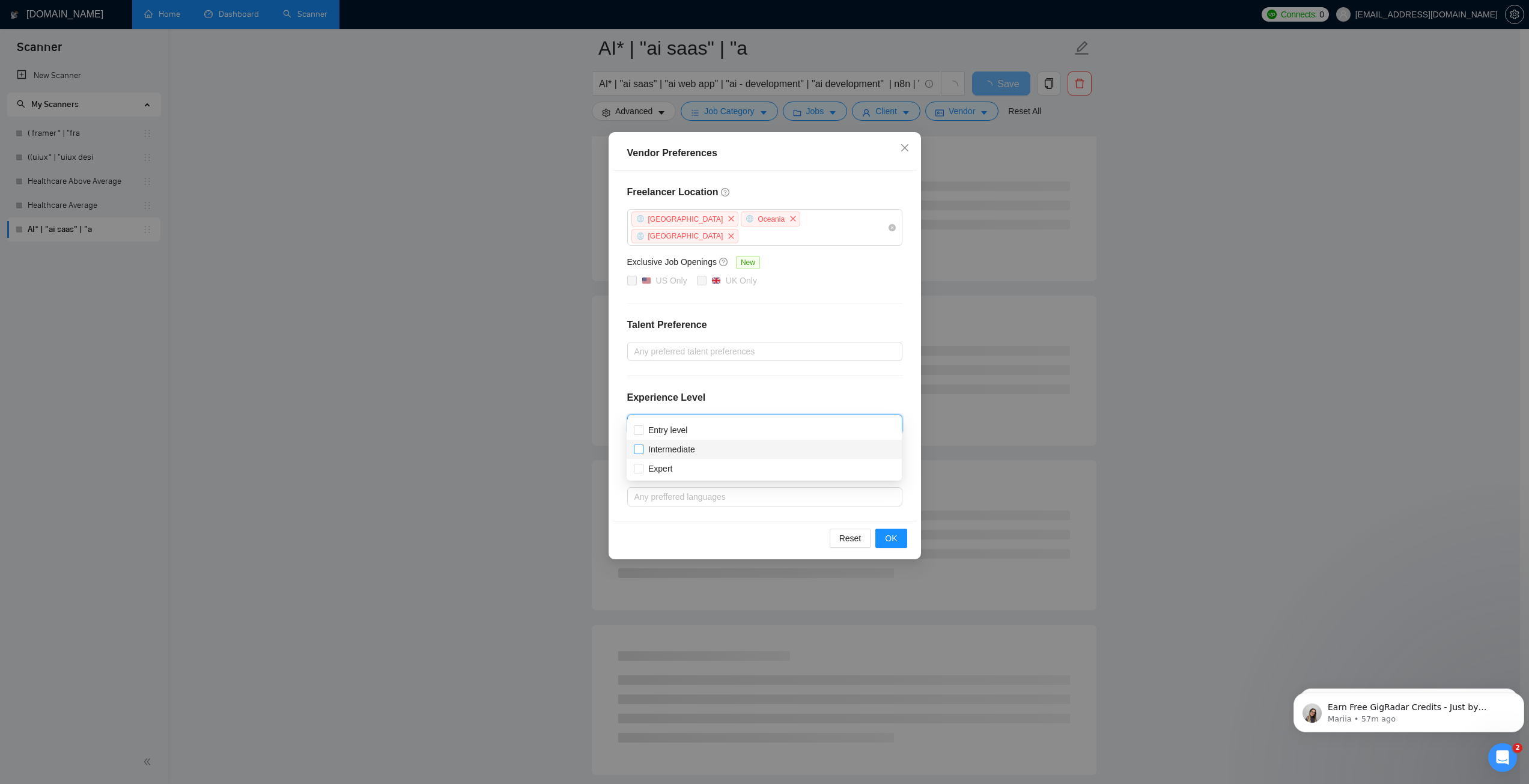
click at [642, 451] on input "Intermediate" at bounding box center [637, 448] width 9 height 9
checkbox input "true"
click at [667, 468] on span "Expert" at bounding box center [659, 468] width 24 height 10
click at [642, 468] on input "Expert" at bounding box center [637, 467] width 9 height 9
checkbox input "true"
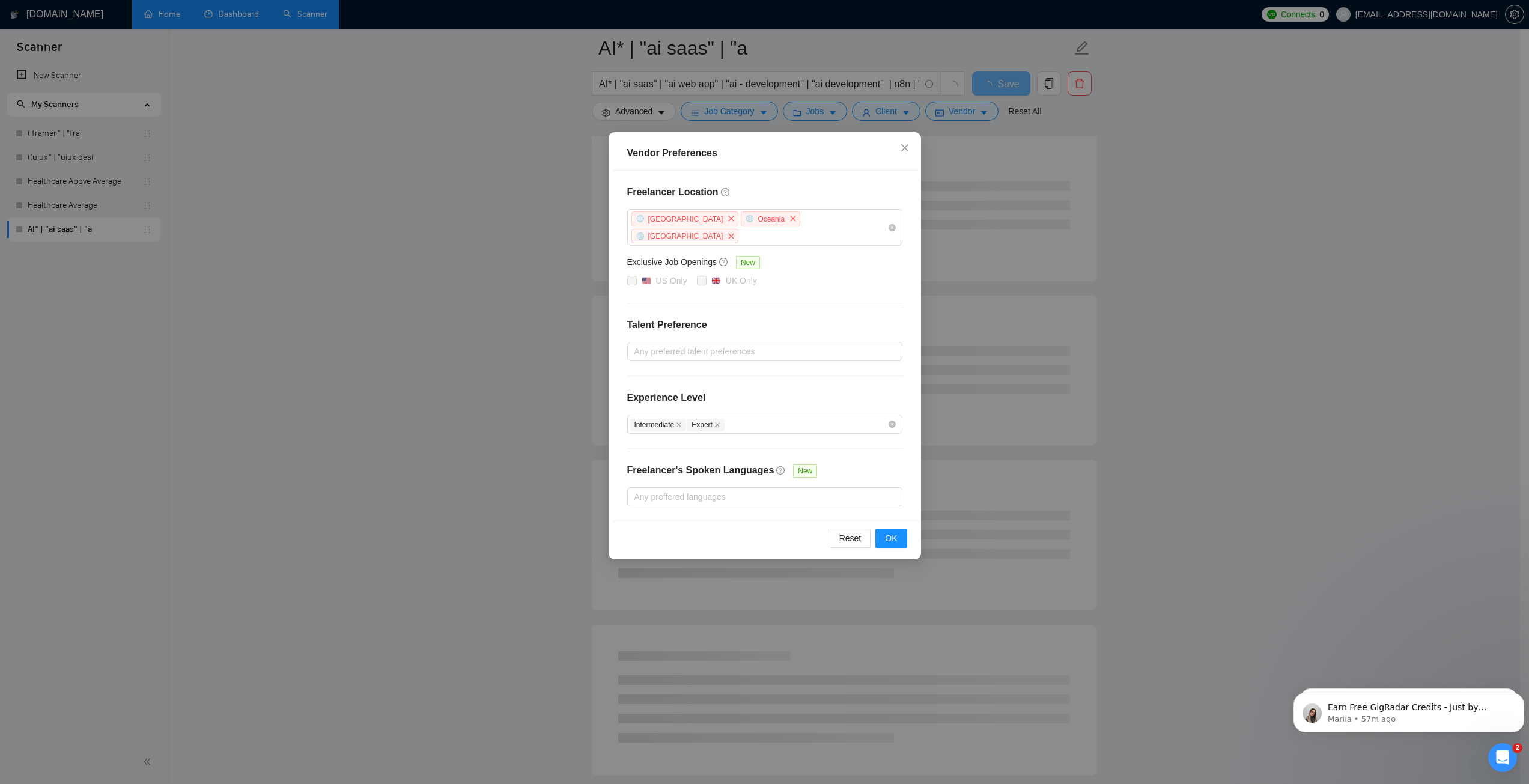
click at [746, 391] on div "Experience Level" at bounding box center [764, 402] width 275 height 24
click at [736, 489] on div at bounding box center [758, 496] width 257 height 14
click at [846, 452] on div "Freelancer Location [GEOGRAPHIC_DATA] [GEOGRAPHIC_DATA] [GEOGRAPHIC_DATA] Exclu…" at bounding box center [764, 345] width 304 height 350
click at [887, 532] on span "OK" at bounding box center [891, 538] width 12 height 13
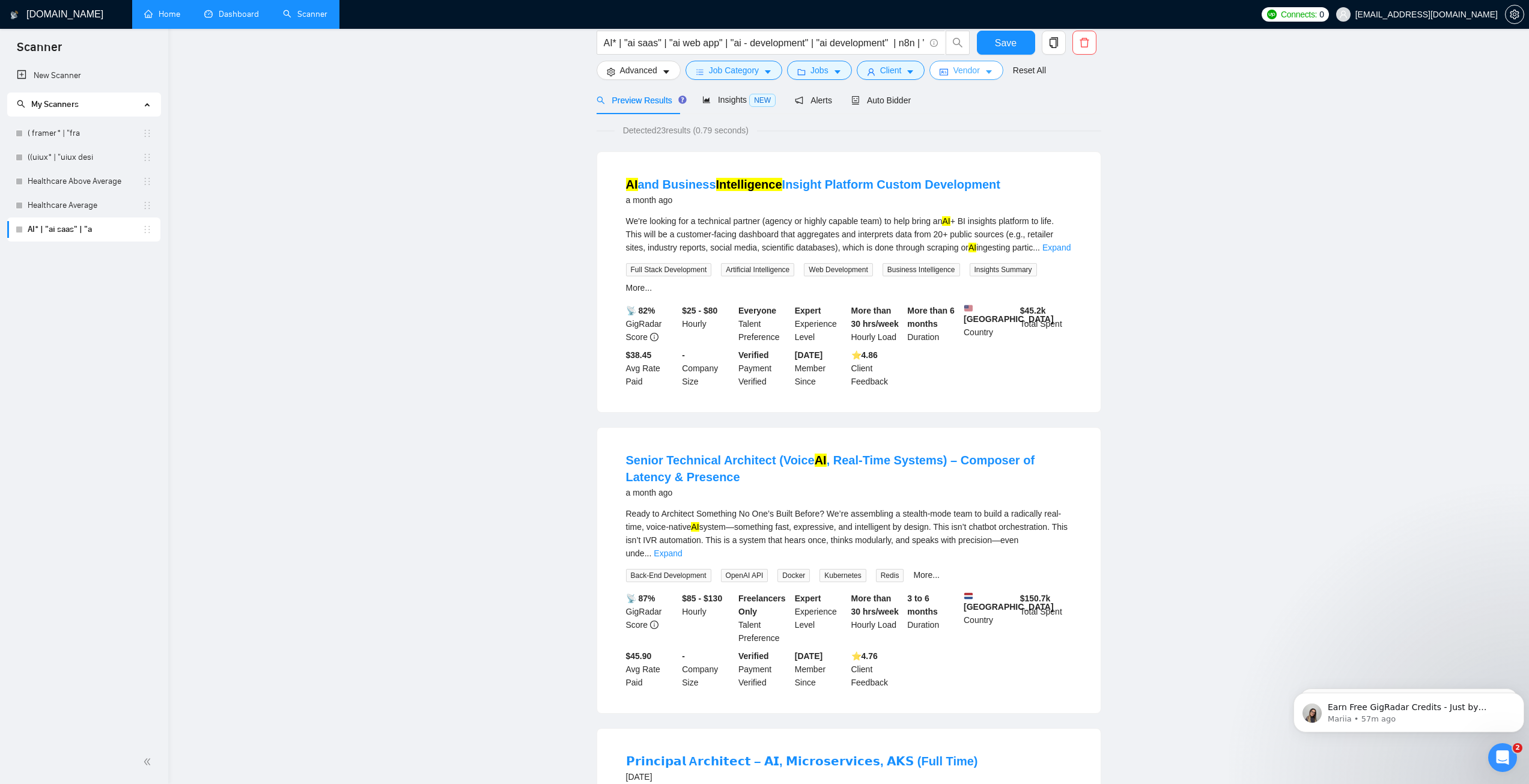
scroll to position [0, 0]
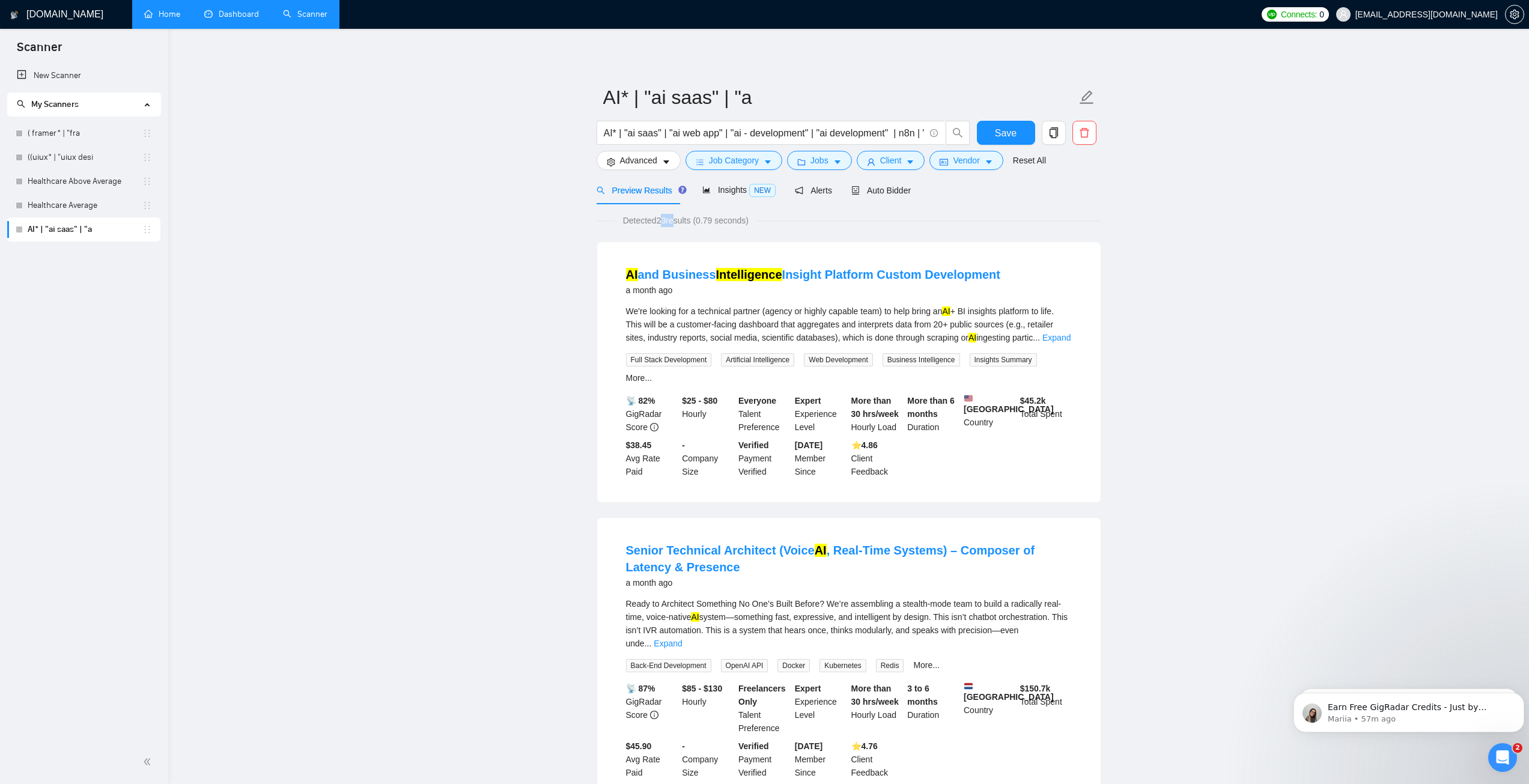
drag, startPoint x: 659, startPoint y: 223, endPoint x: 674, endPoint y: 223, distance: 15.0
click at [674, 223] on span "Detected 23 results (0.79 seconds)" at bounding box center [685, 221] width 142 height 13
drag, startPoint x: 1020, startPoint y: 383, endPoint x: 1047, endPoint y: 382, distance: 27.0
click at [1046, 395] on b "$ 45.2k" at bounding box center [1033, 400] width 26 height 10
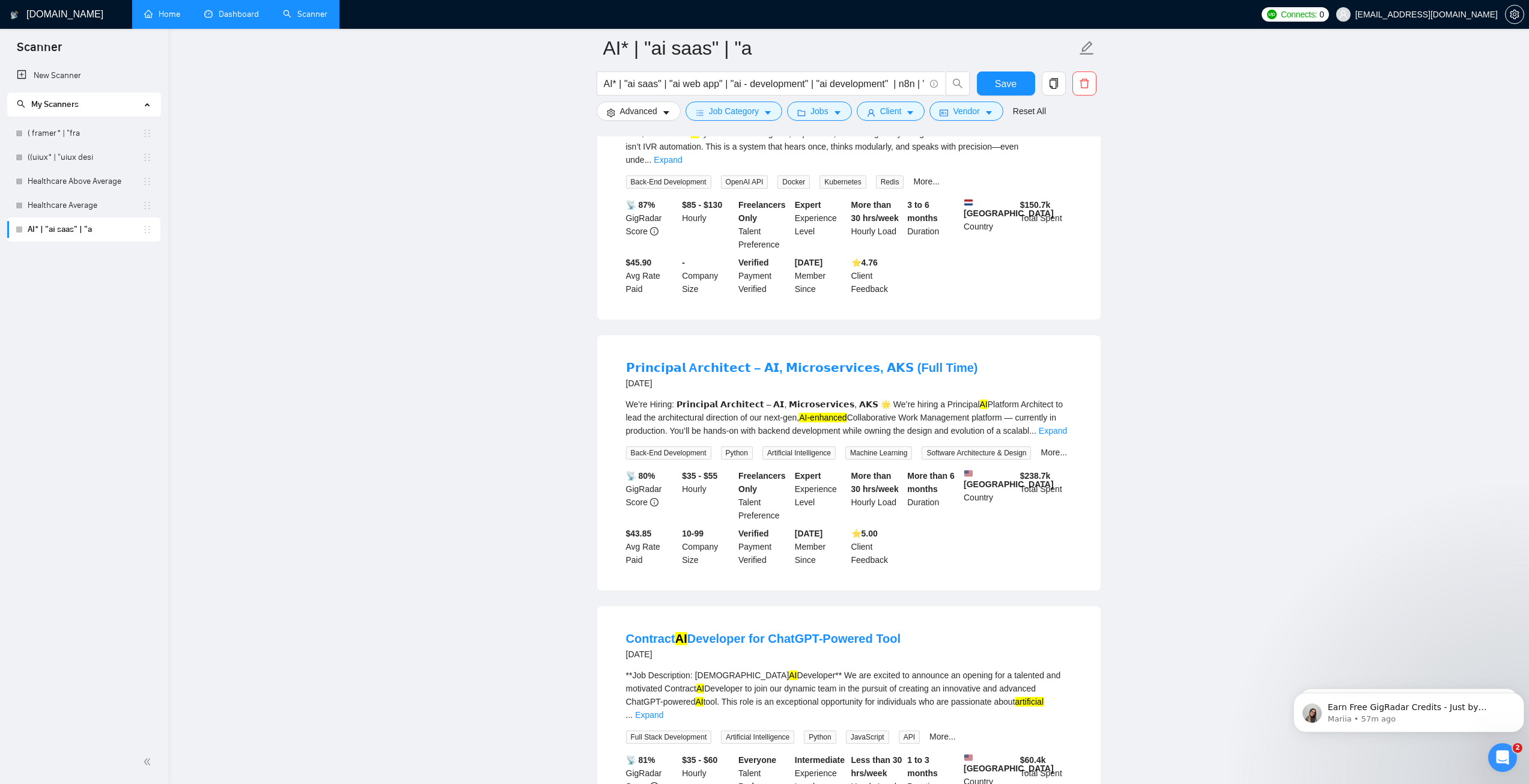
scroll to position [540, 0]
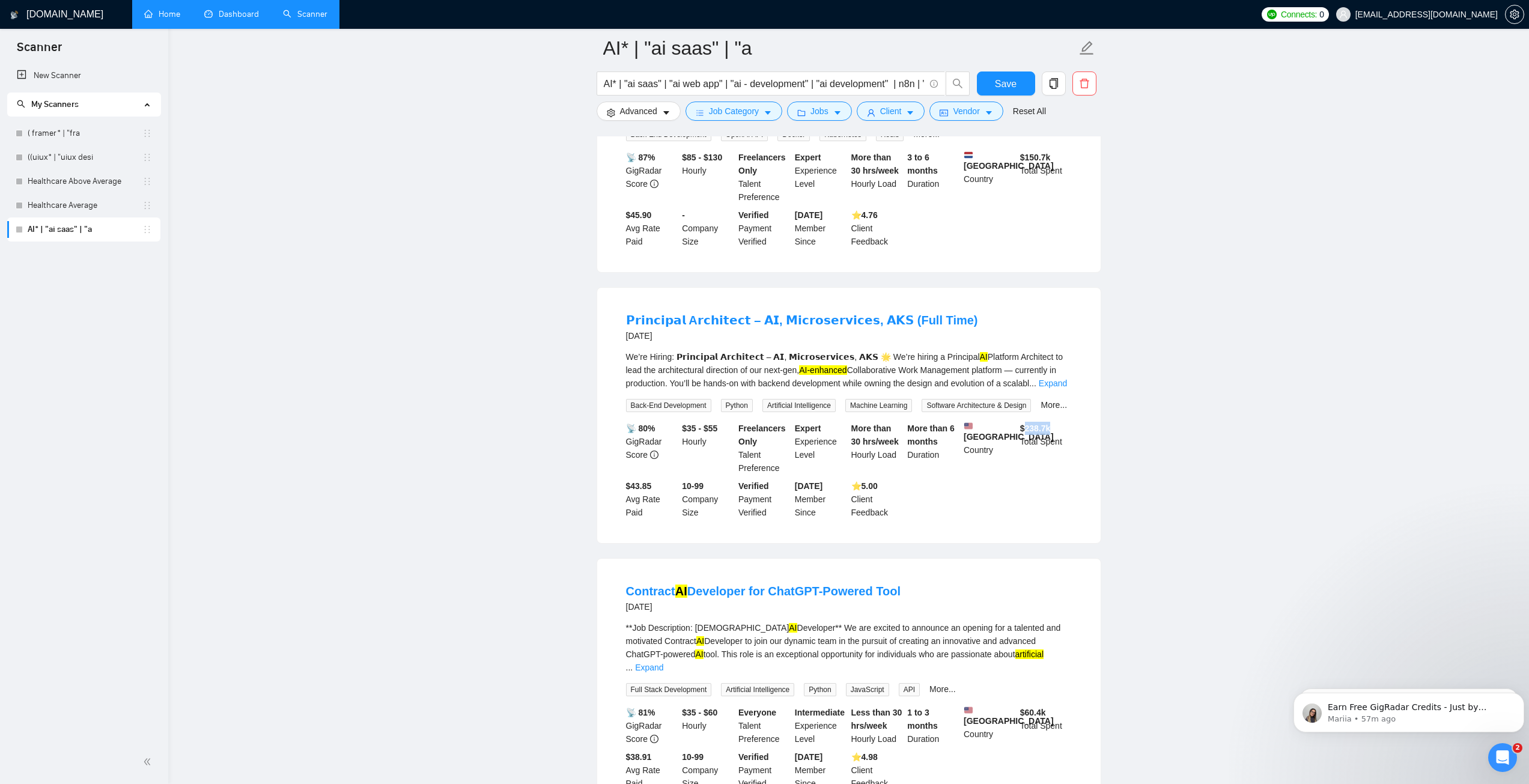
click at [1062, 421] on div "$ 238.7k Total Spent" at bounding box center [1045, 447] width 57 height 53
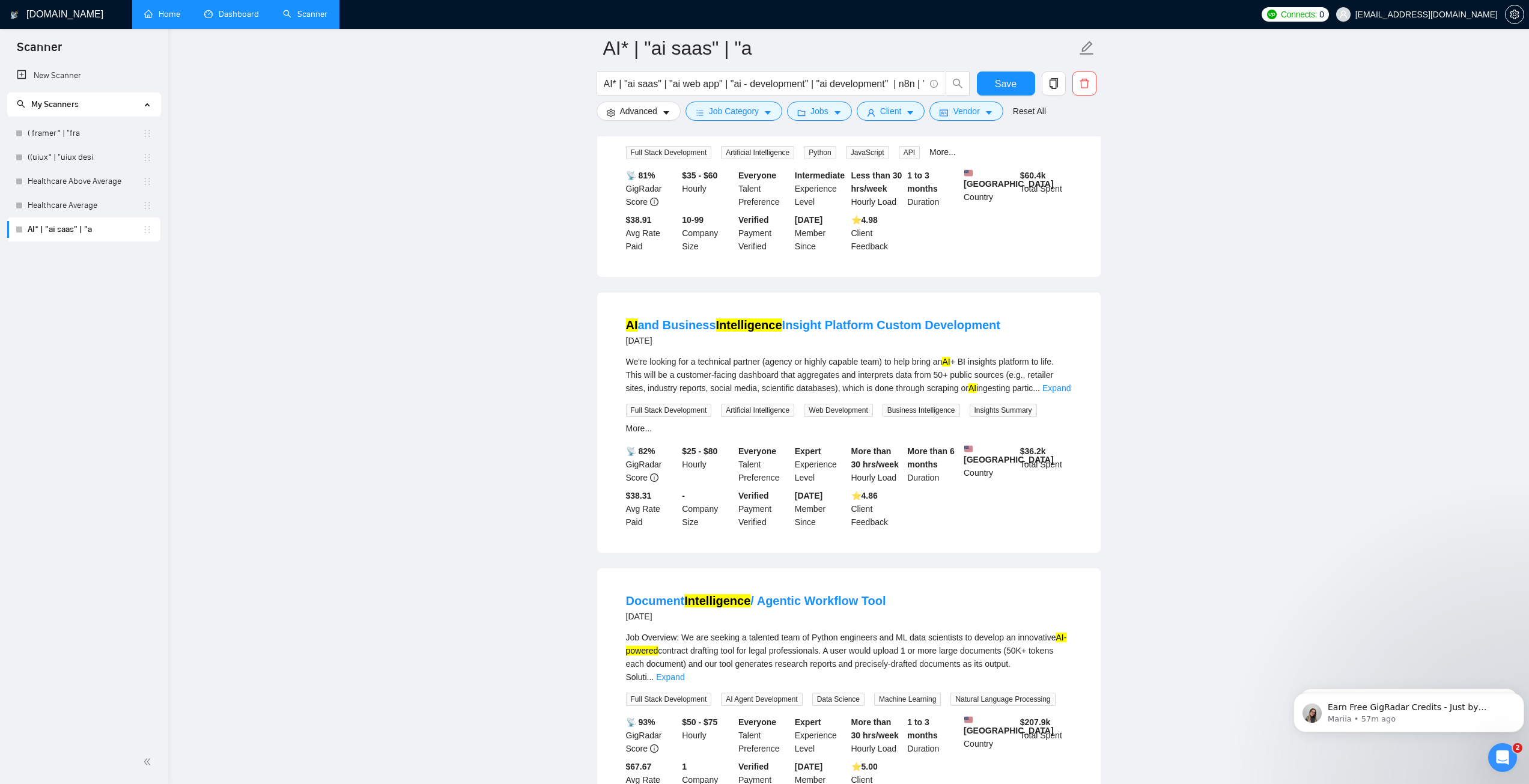
scroll to position [1081, 0]
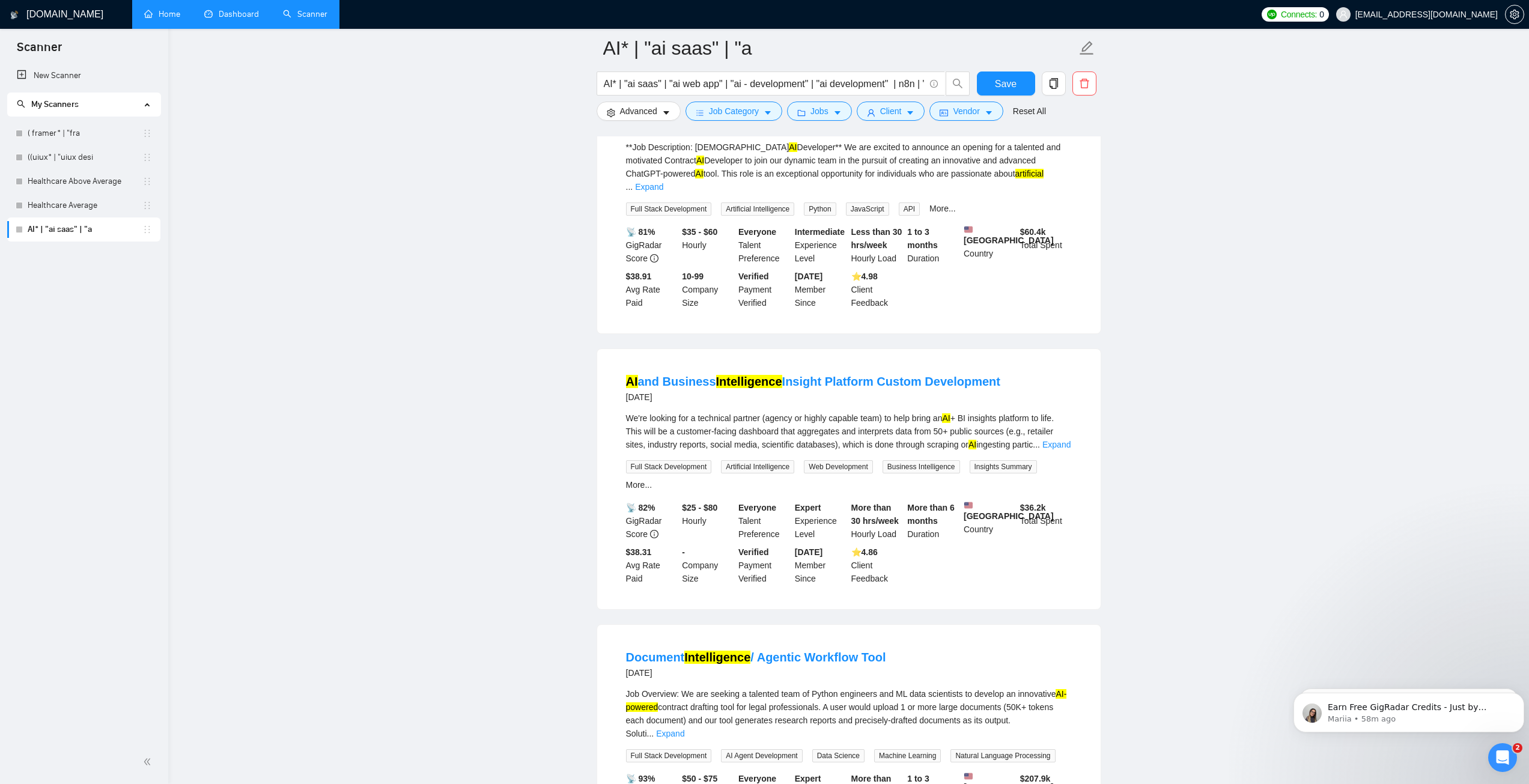
drag, startPoint x: 569, startPoint y: 452, endPoint x: 560, endPoint y: 432, distance: 21.9
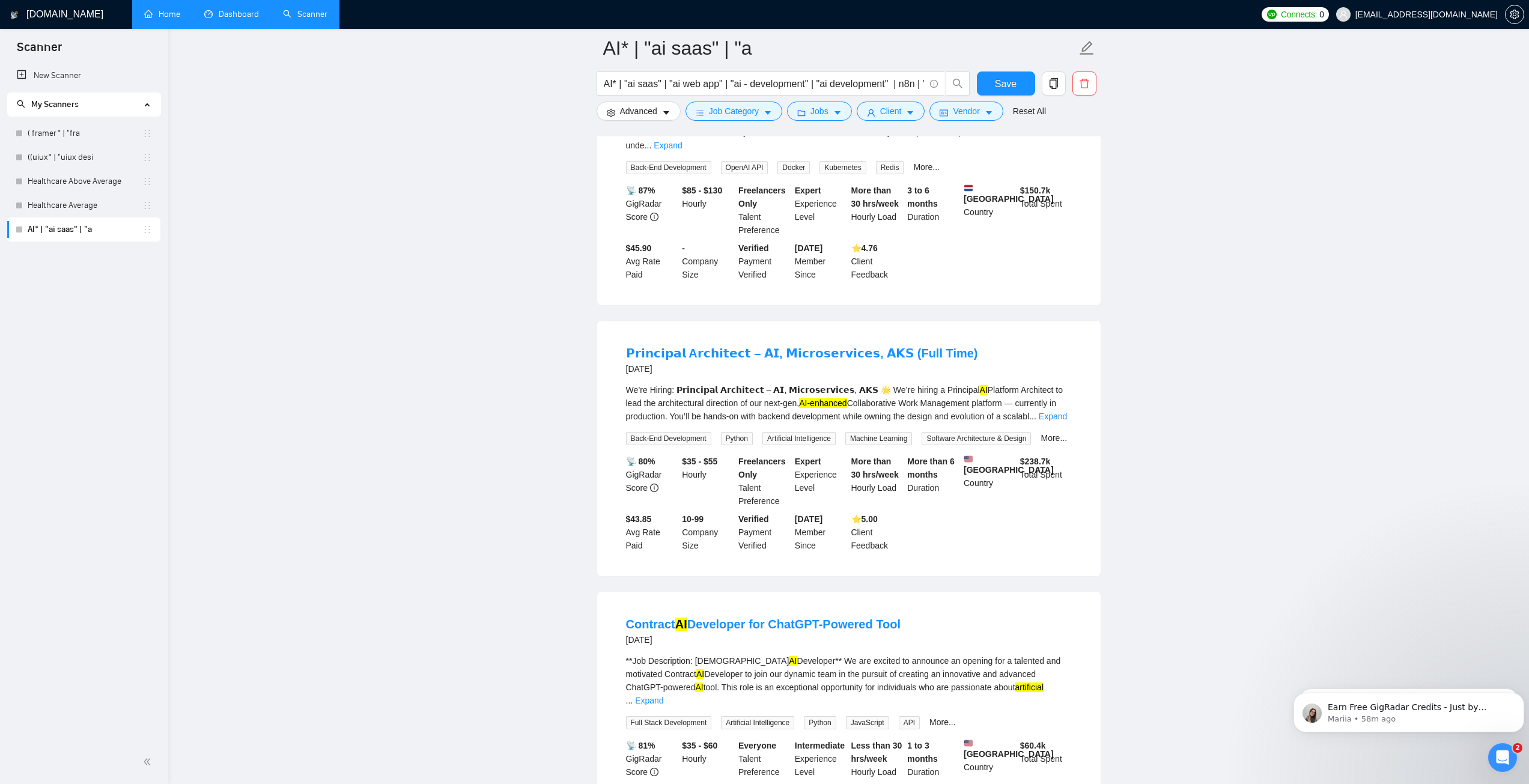
scroll to position [376, 0]
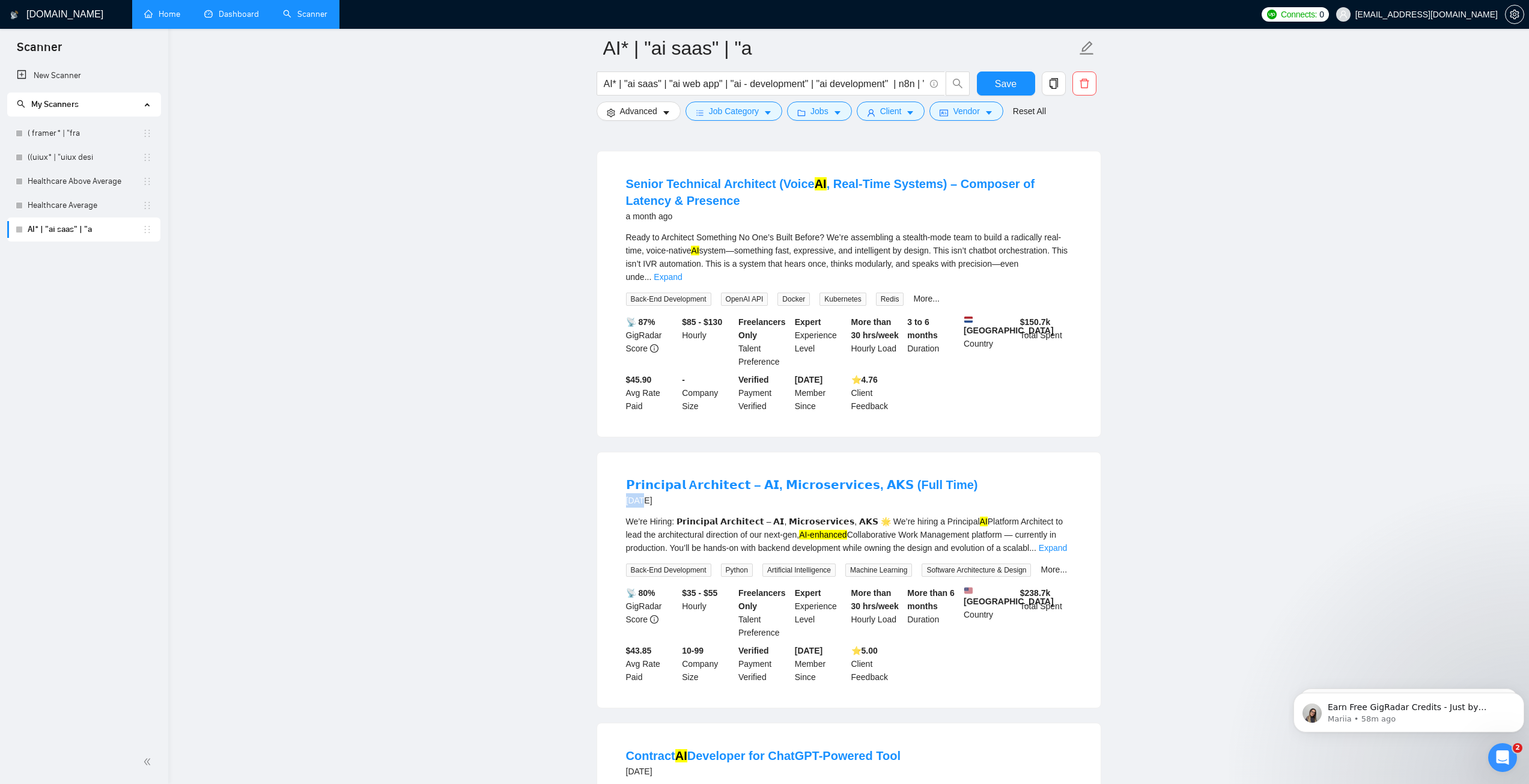
drag, startPoint x: 620, startPoint y: 477, endPoint x: 764, endPoint y: 473, distance: 144.1
click at [667, 477] on li "𝗣𝗿𝗶𝗻𝗰𝗶𝗽𝗮𝗹 A𝗿𝗰𝗵𝗶𝘁𝗲𝗰𝘁 – 𝗔𝗜, 𝗠𝗶𝗰𝗿𝗼𝘀𝗲𝗿𝘃𝗶𝗰𝗲𝘀, 𝗔𝗞𝗦 (Full Time) [DATE] We’re Hiring: 𝗣…" at bounding box center [848, 580] width 474 height 226
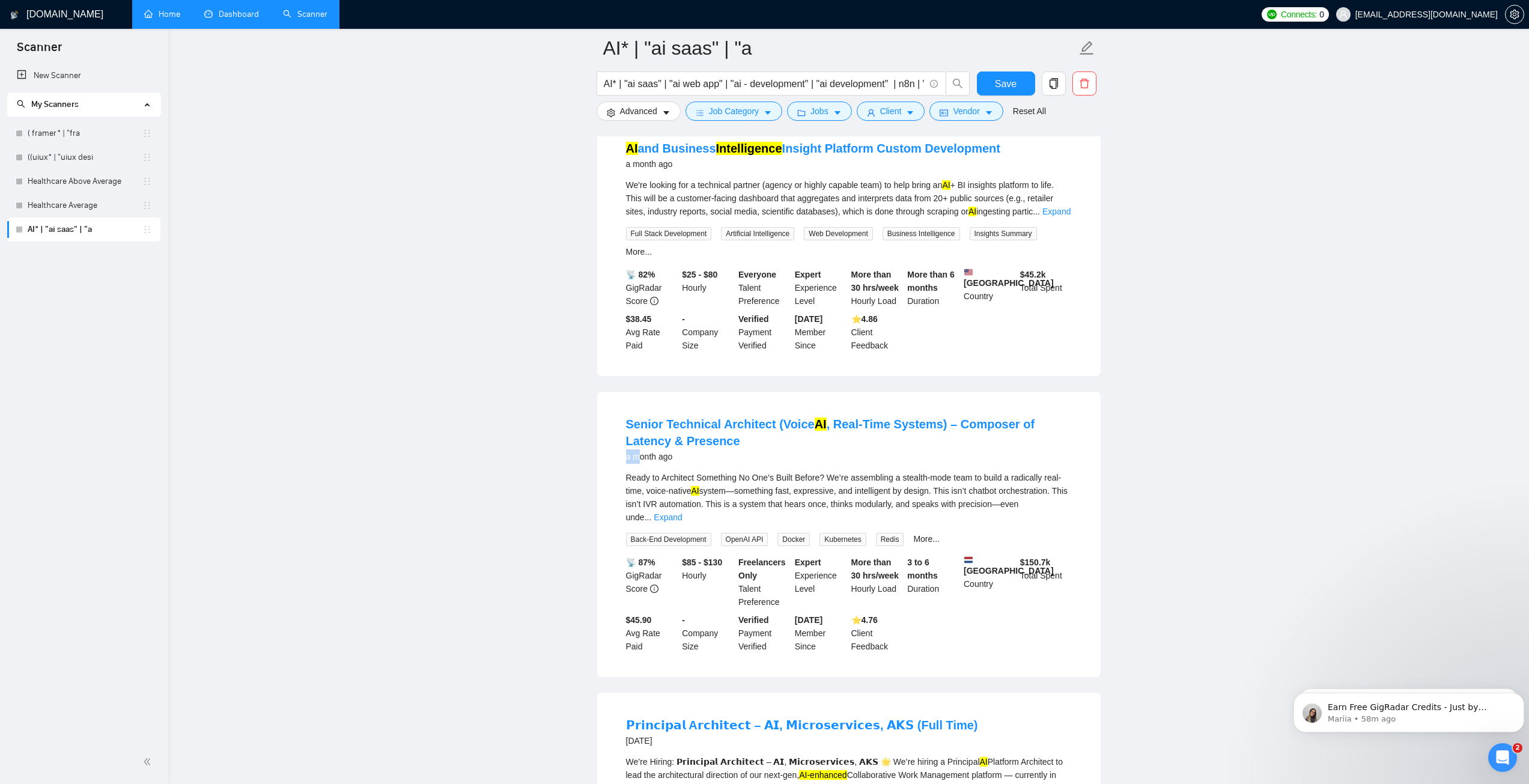
click at [659, 449] on div "a month ago" at bounding box center [848, 456] width 445 height 14
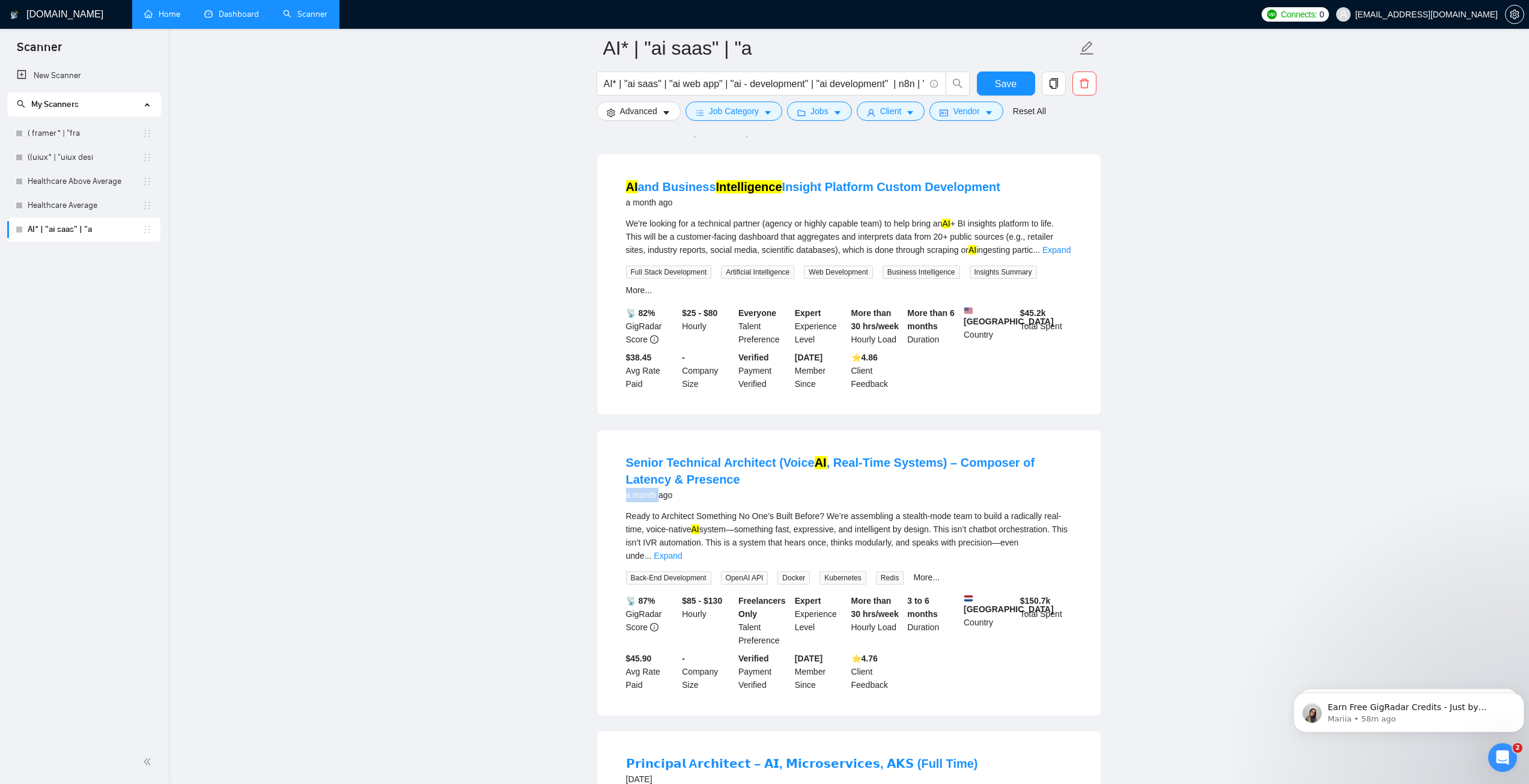
scroll to position [0, 0]
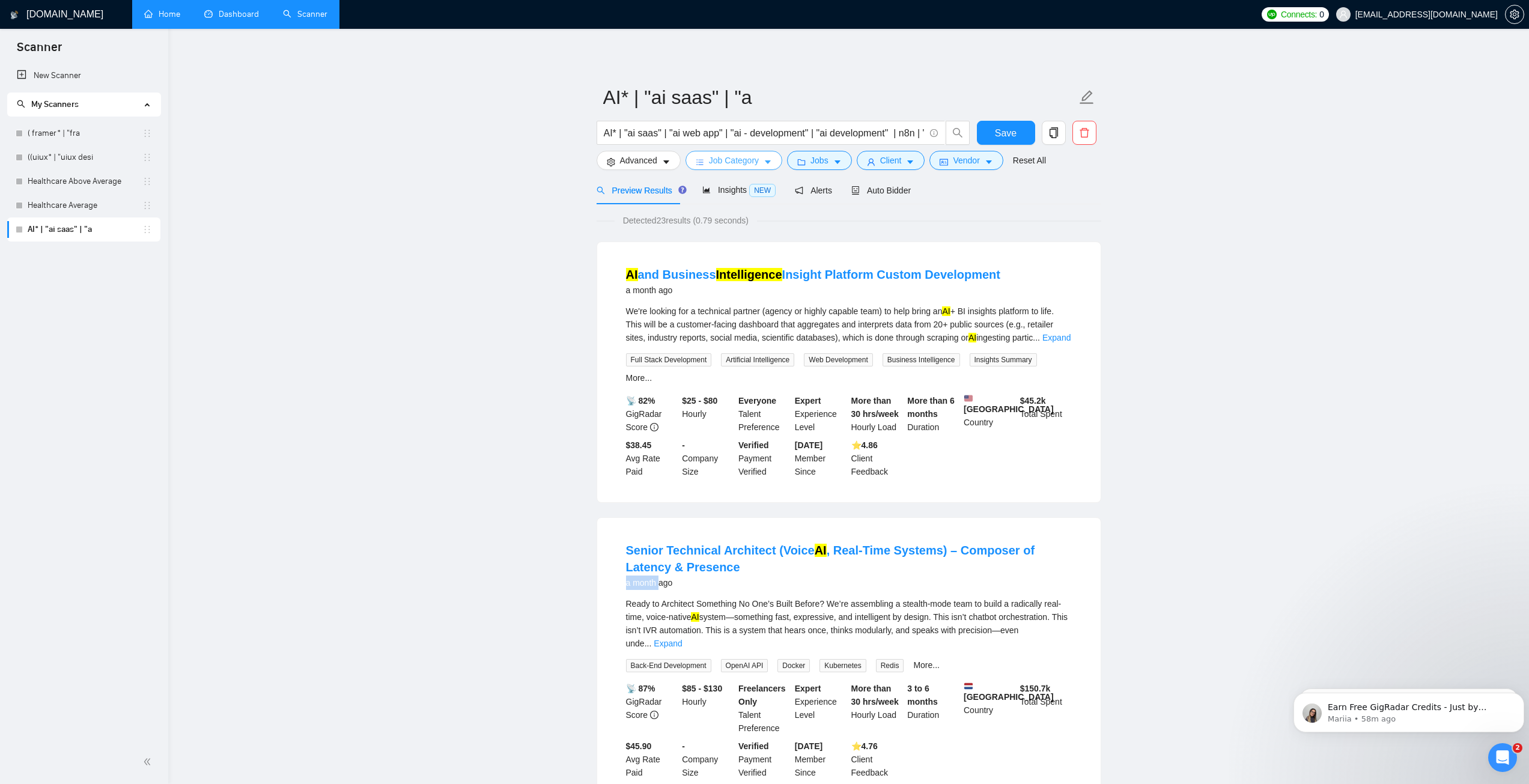
click at [764, 164] on icon "caret-down" at bounding box center [767, 162] width 9 height 9
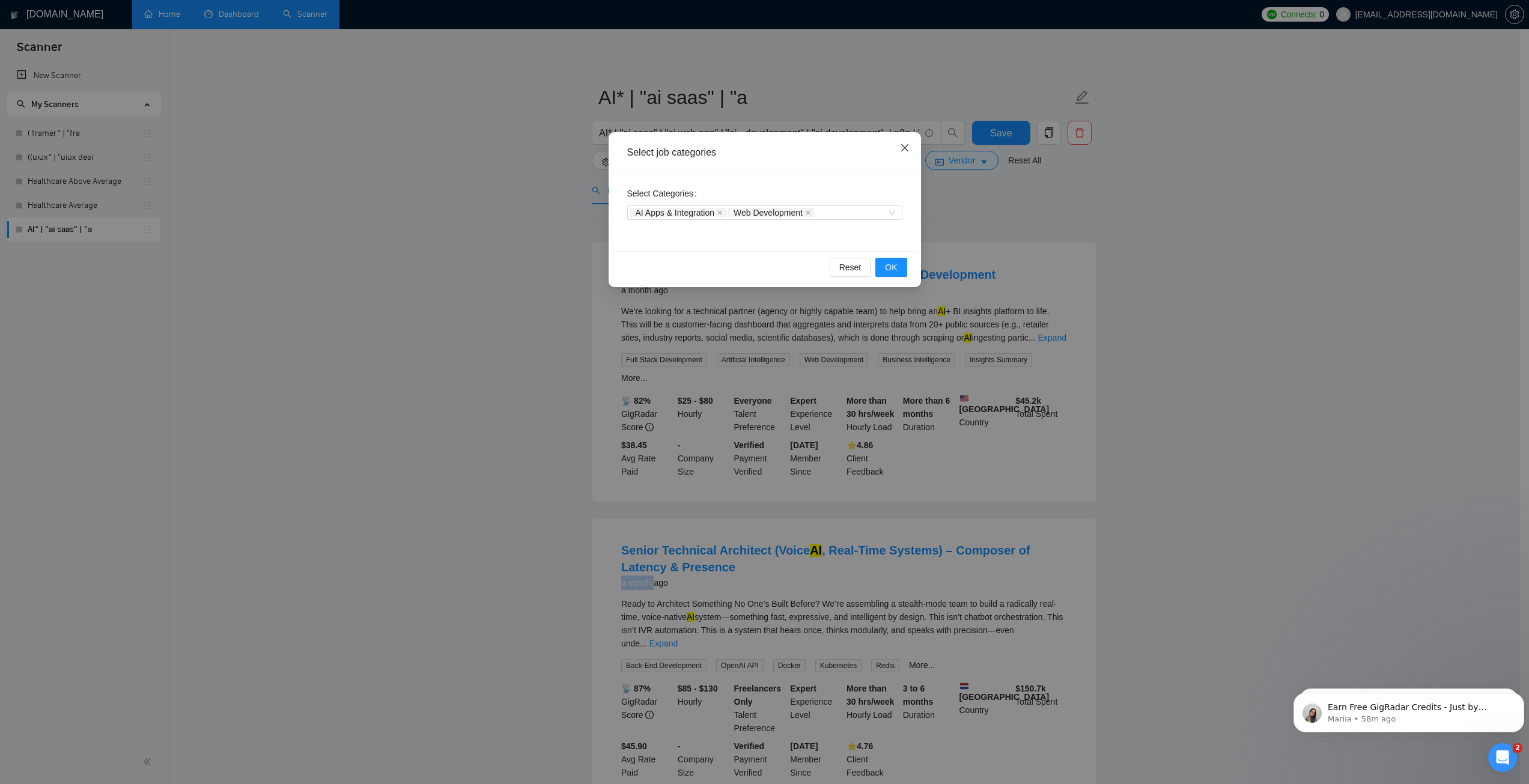
click at [907, 145] on icon "close" at bounding box center [904, 148] width 8 height 8
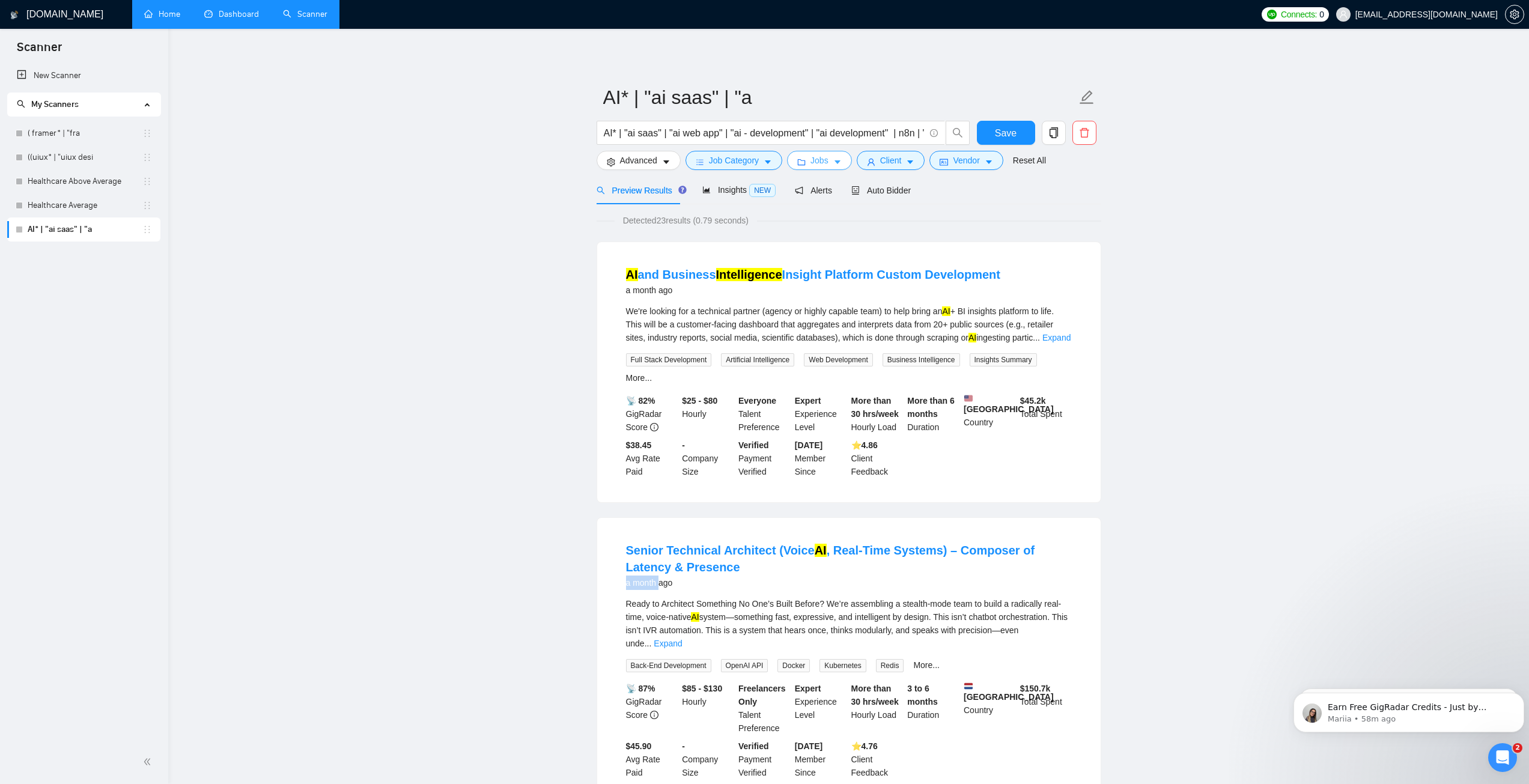
click at [821, 169] on button "Jobs" at bounding box center [820, 160] width 65 height 19
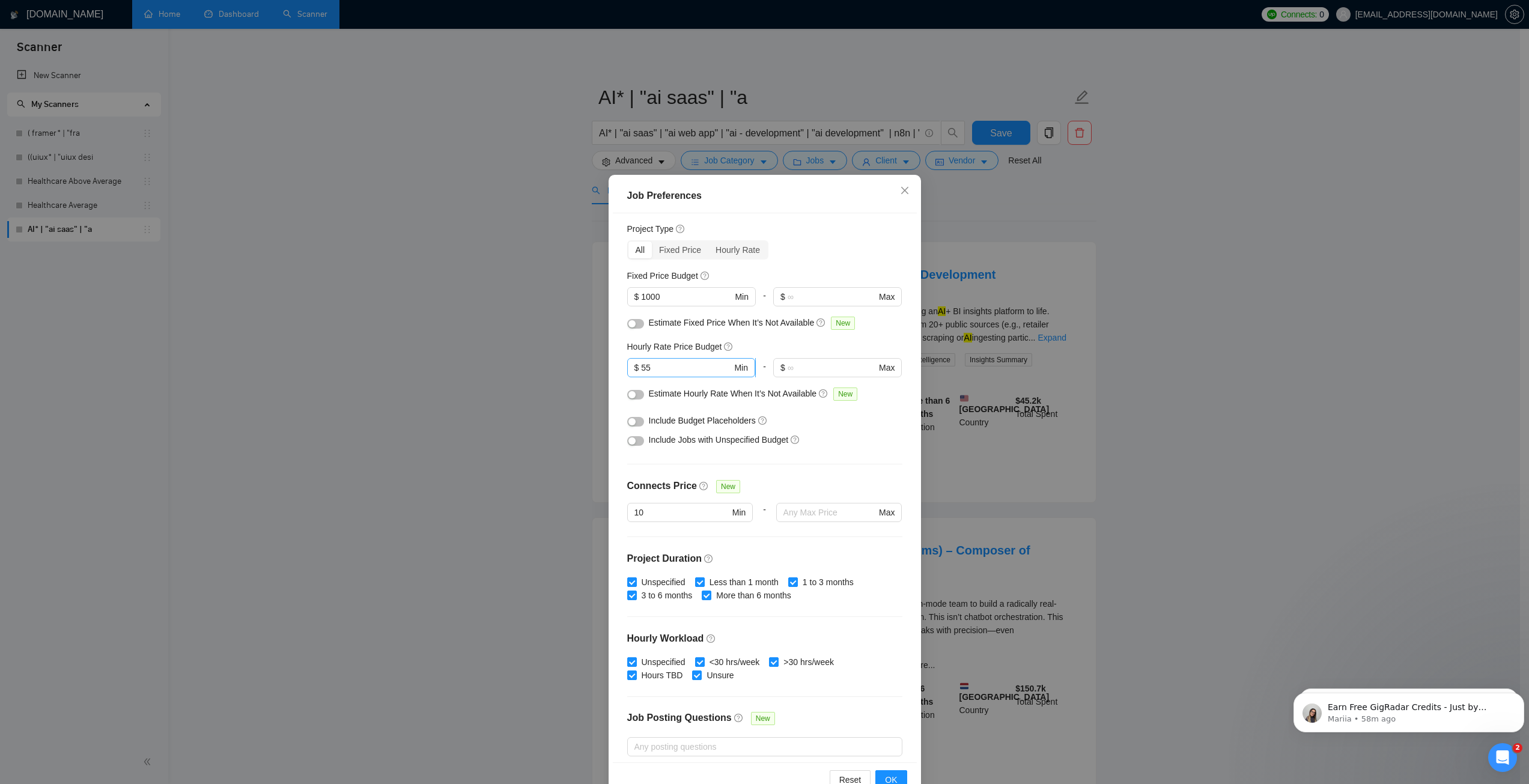
scroll to position [8, 0]
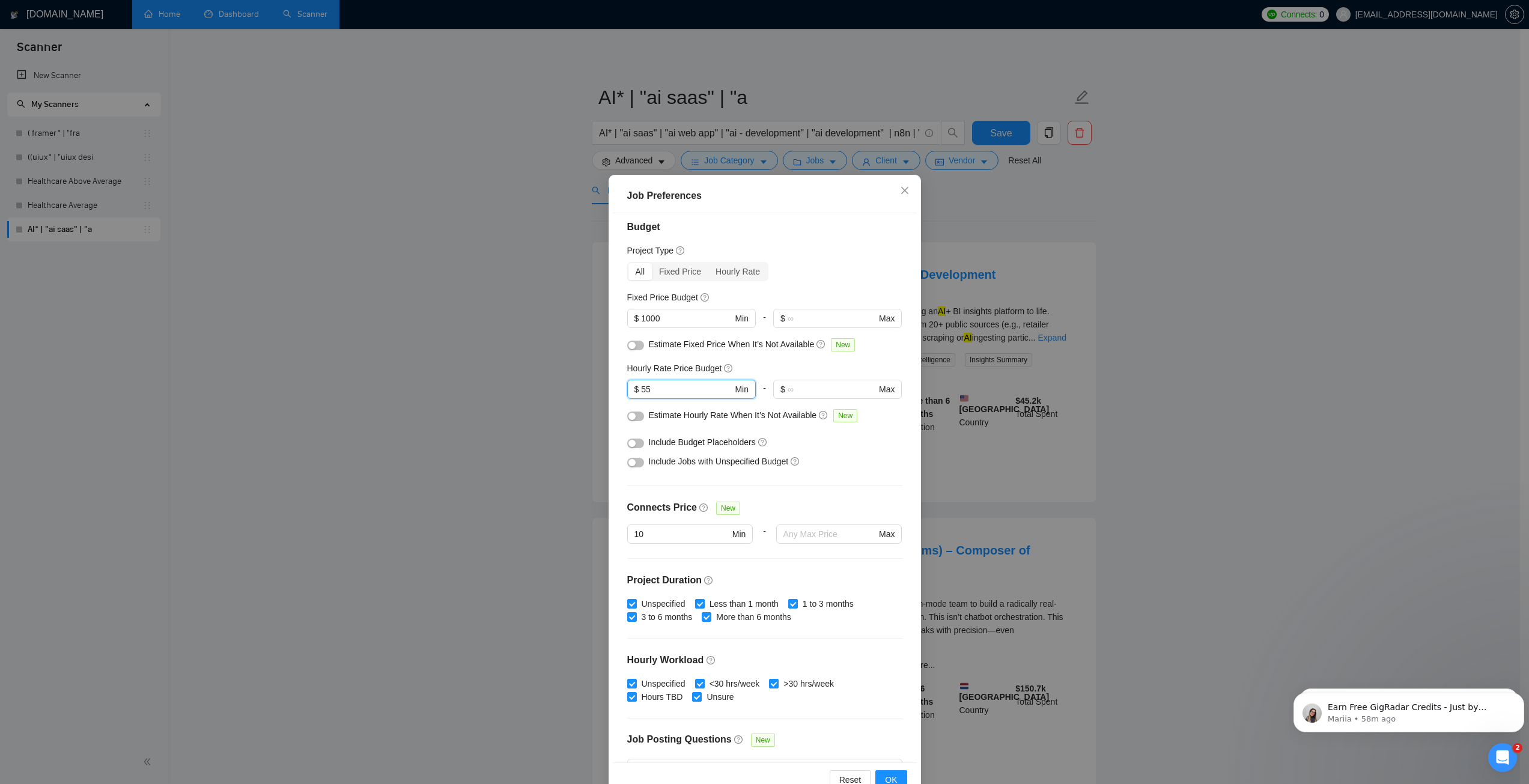
drag, startPoint x: 629, startPoint y: 386, endPoint x: 596, endPoint y: 385, distance: 33.0
click at [596, 385] on div "Job Preferences Budget Project Type All Fixed Price Hourly Rate Fixed Price Bud…" at bounding box center [764, 392] width 1529 height 784
type input "35"
click at [781, 365] on div "Hourly Rate Price Budget" at bounding box center [764, 368] width 275 height 13
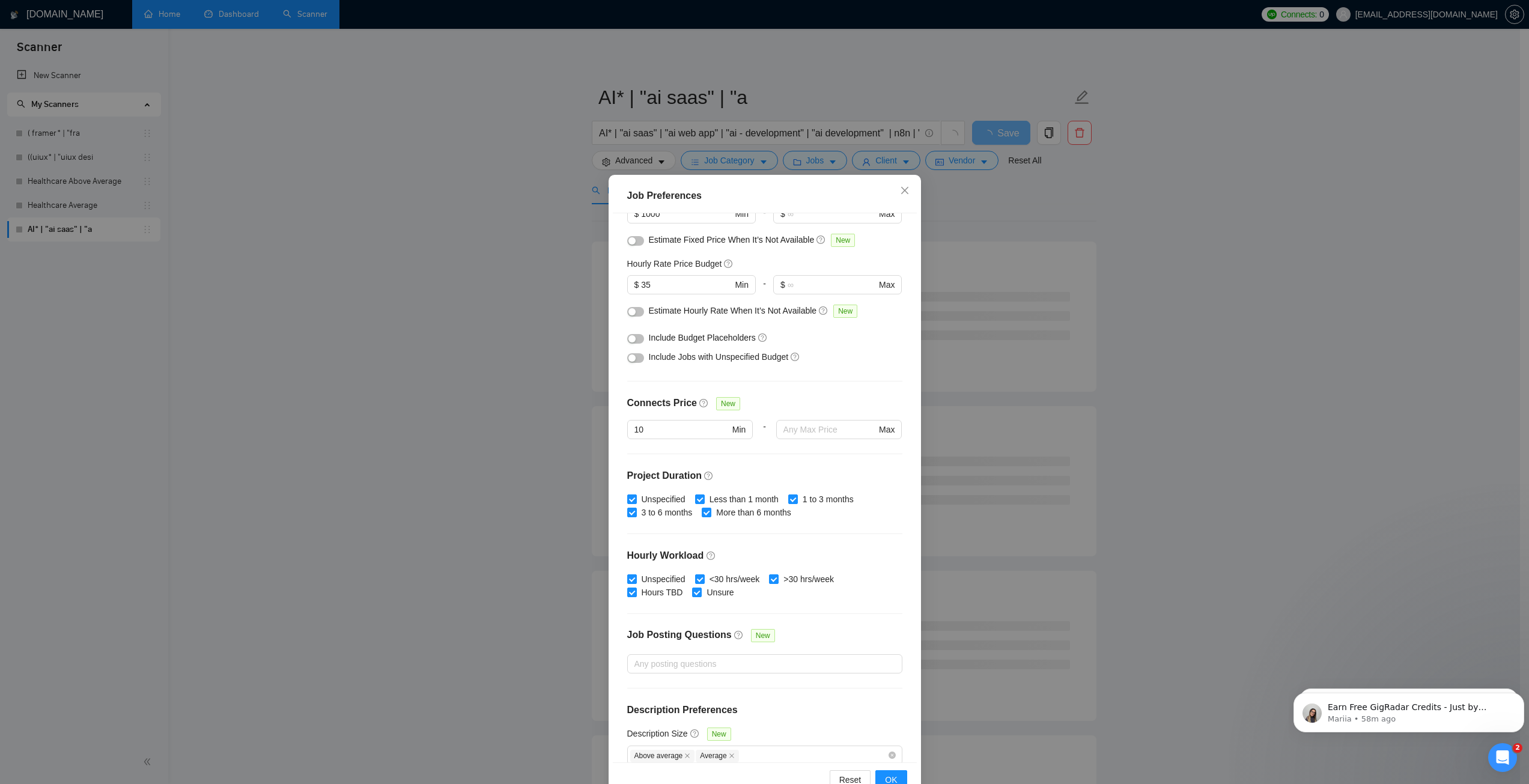
scroll to position [128, 0]
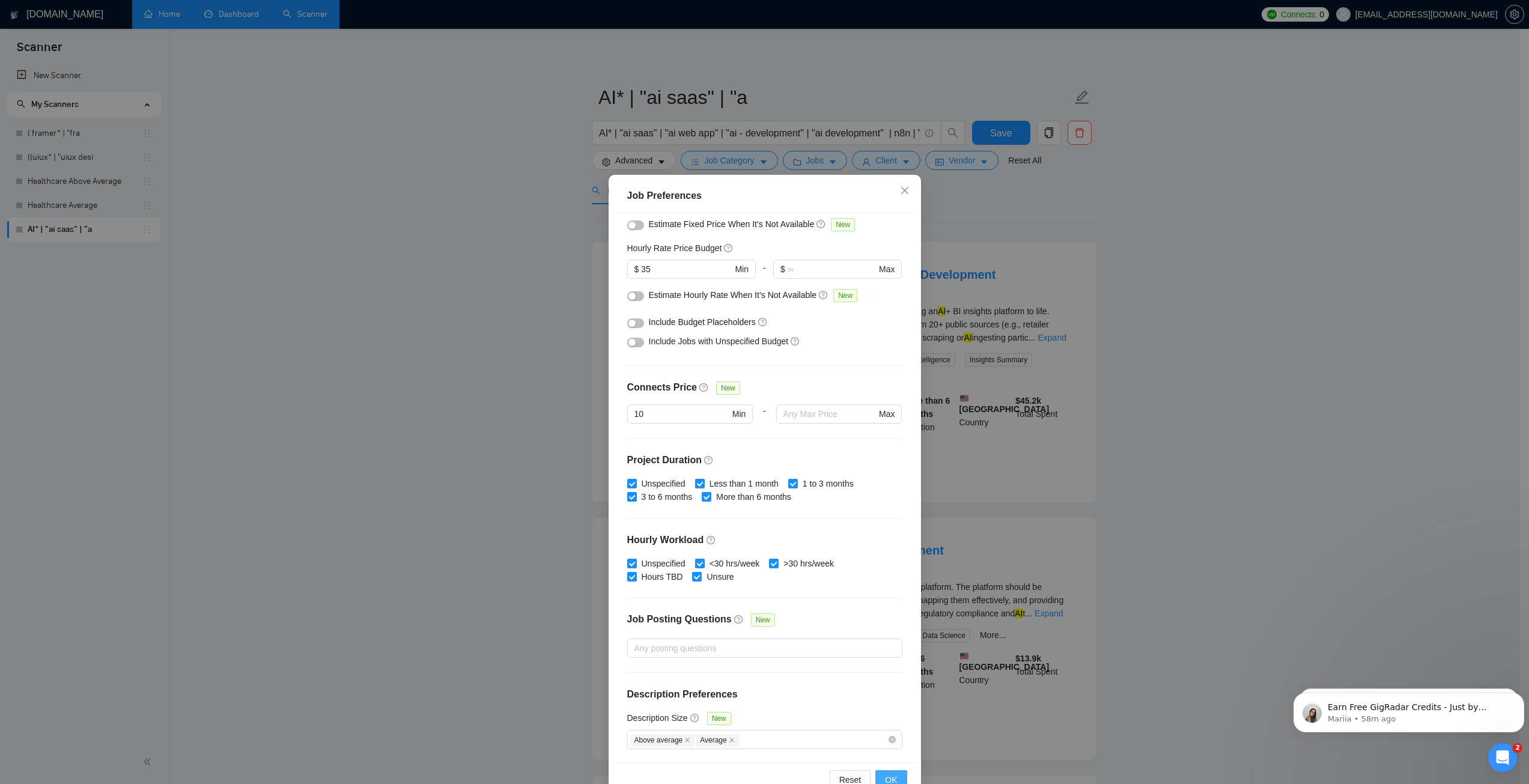
click at [885, 774] on span "OK" at bounding box center [891, 779] width 12 height 13
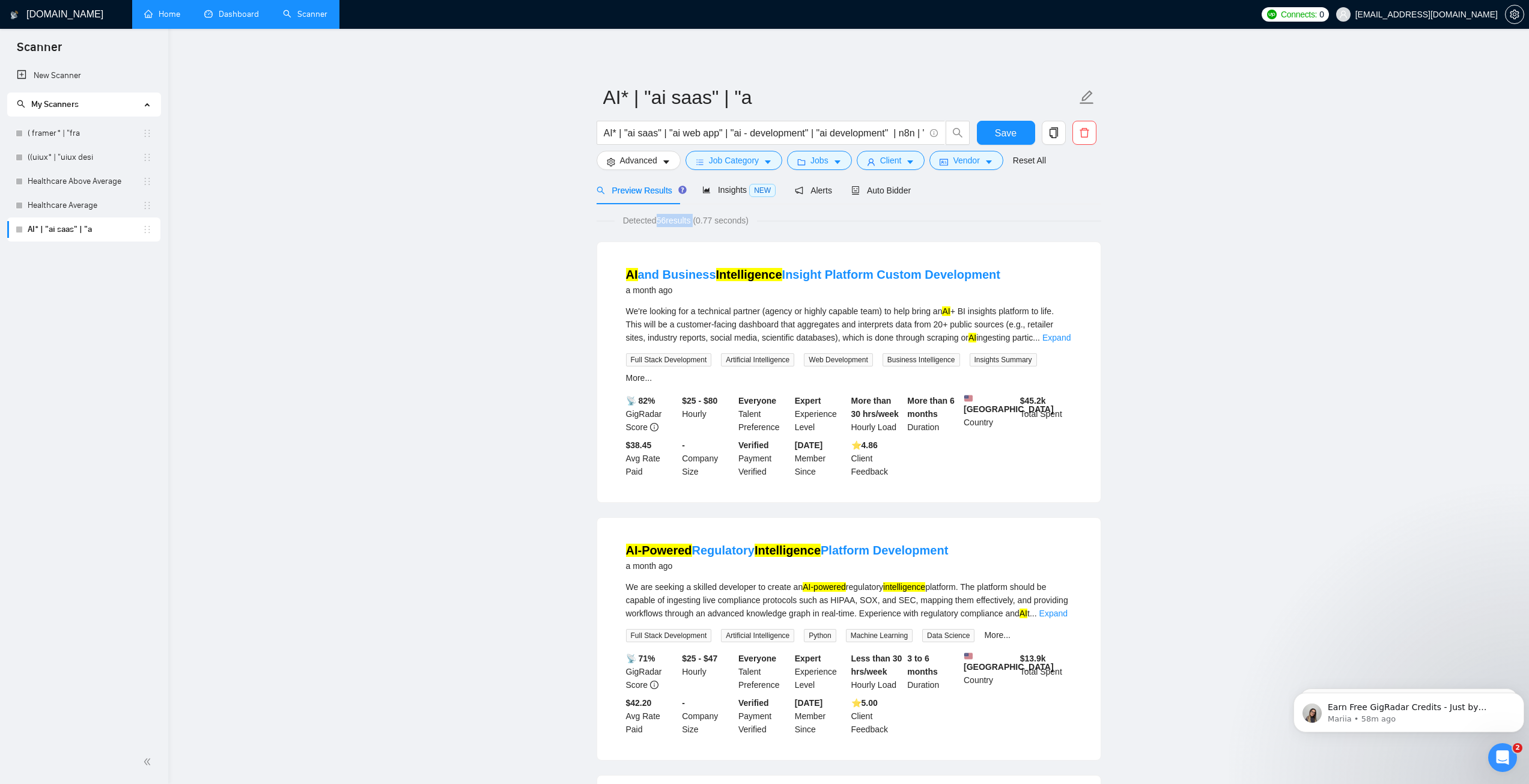
drag, startPoint x: 657, startPoint y: 220, endPoint x: 702, endPoint y: 226, distance: 45.4
click at [702, 226] on span "Detected 56 results (0.77 seconds)" at bounding box center [685, 221] width 142 height 13
click at [833, 222] on div "Detected 56 results (0.77 seconds)" at bounding box center [848, 221] width 505 height 13
click at [828, 161] on button "Jobs" at bounding box center [820, 160] width 65 height 19
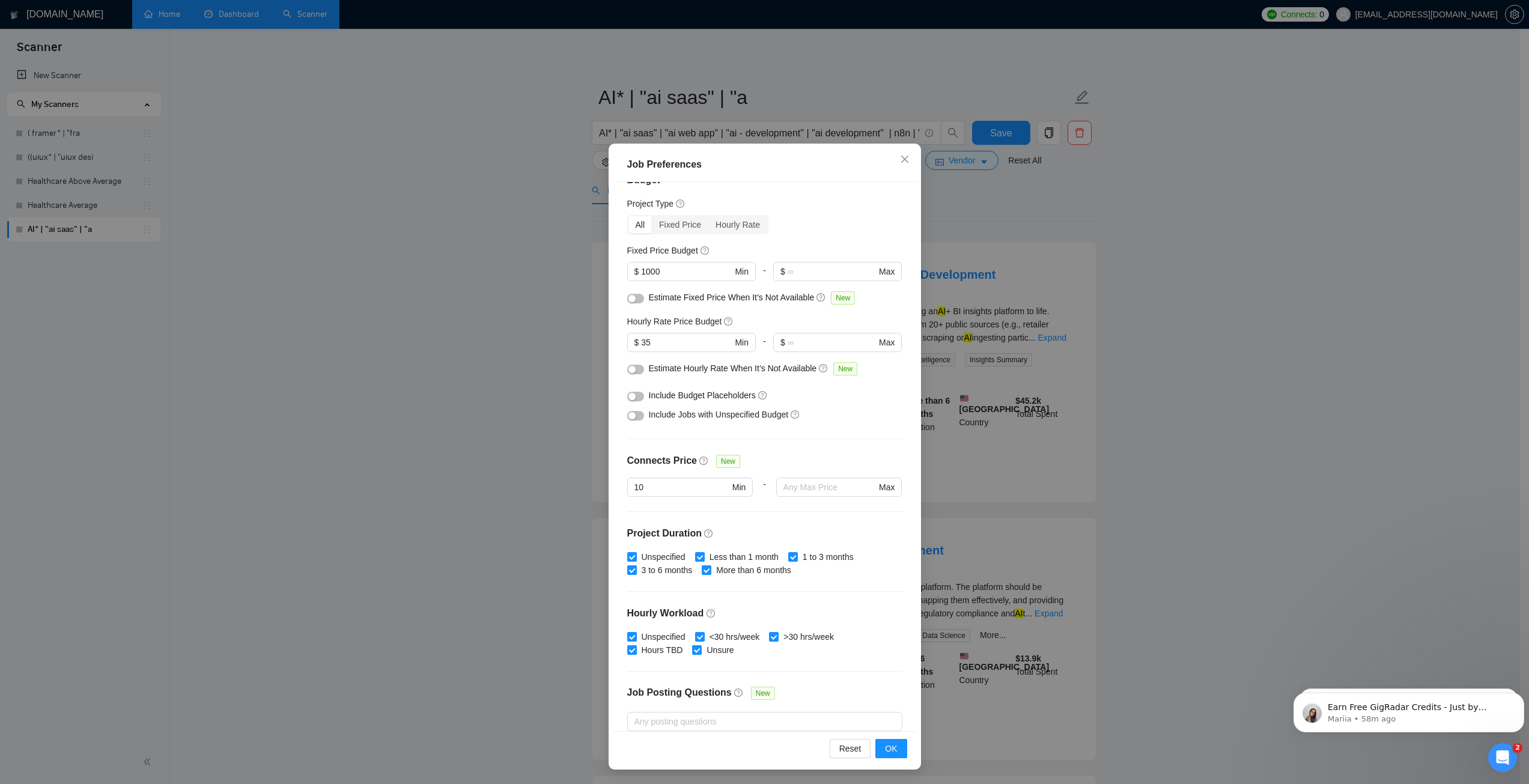
scroll to position [0, 0]
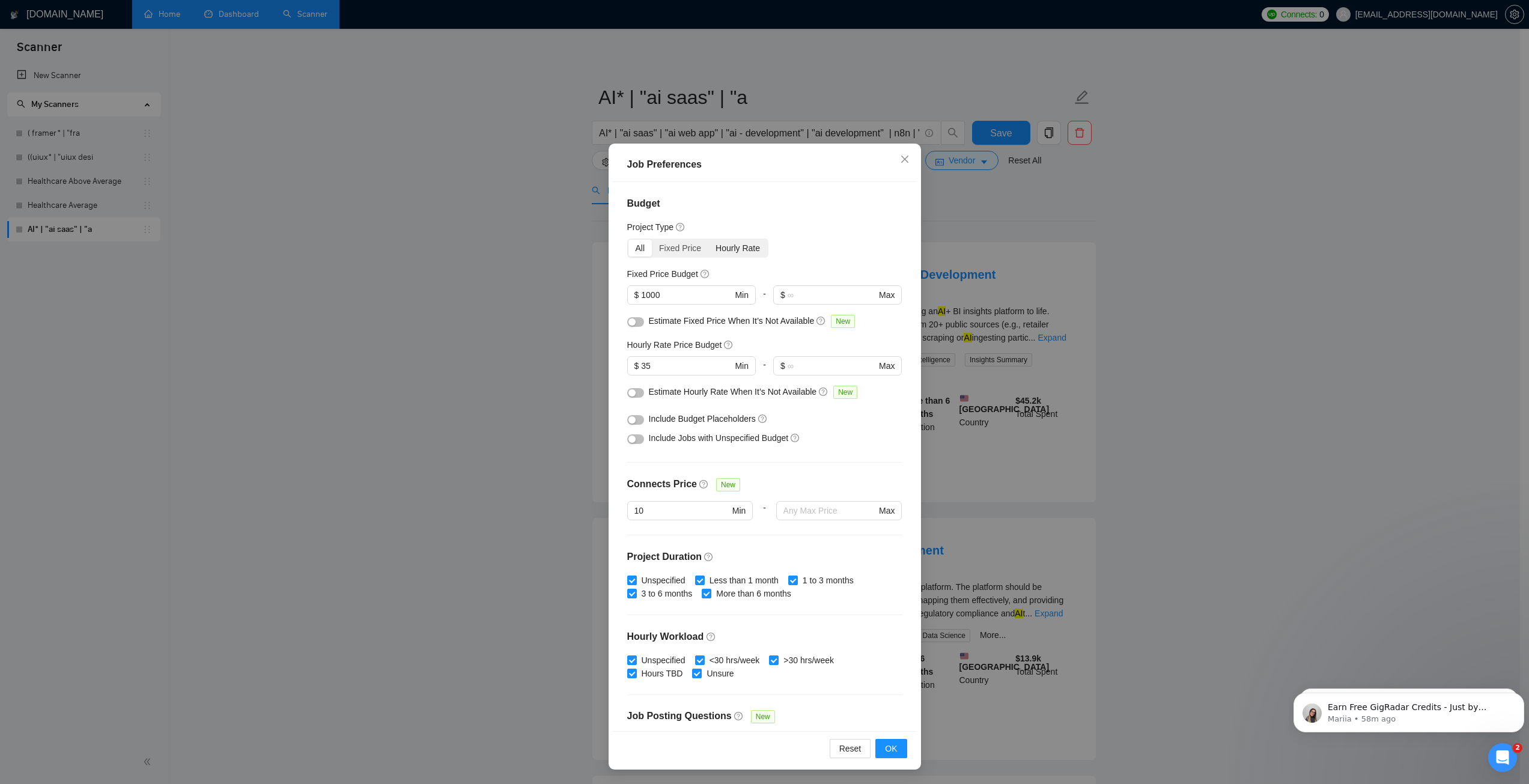
click at [713, 248] on div "Hourly Rate" at bounding box center [737, 249] width 59 height 17
click at [708, 240] on input "Hourly Rate" at bounding box center [708, 240] width 0 height 0
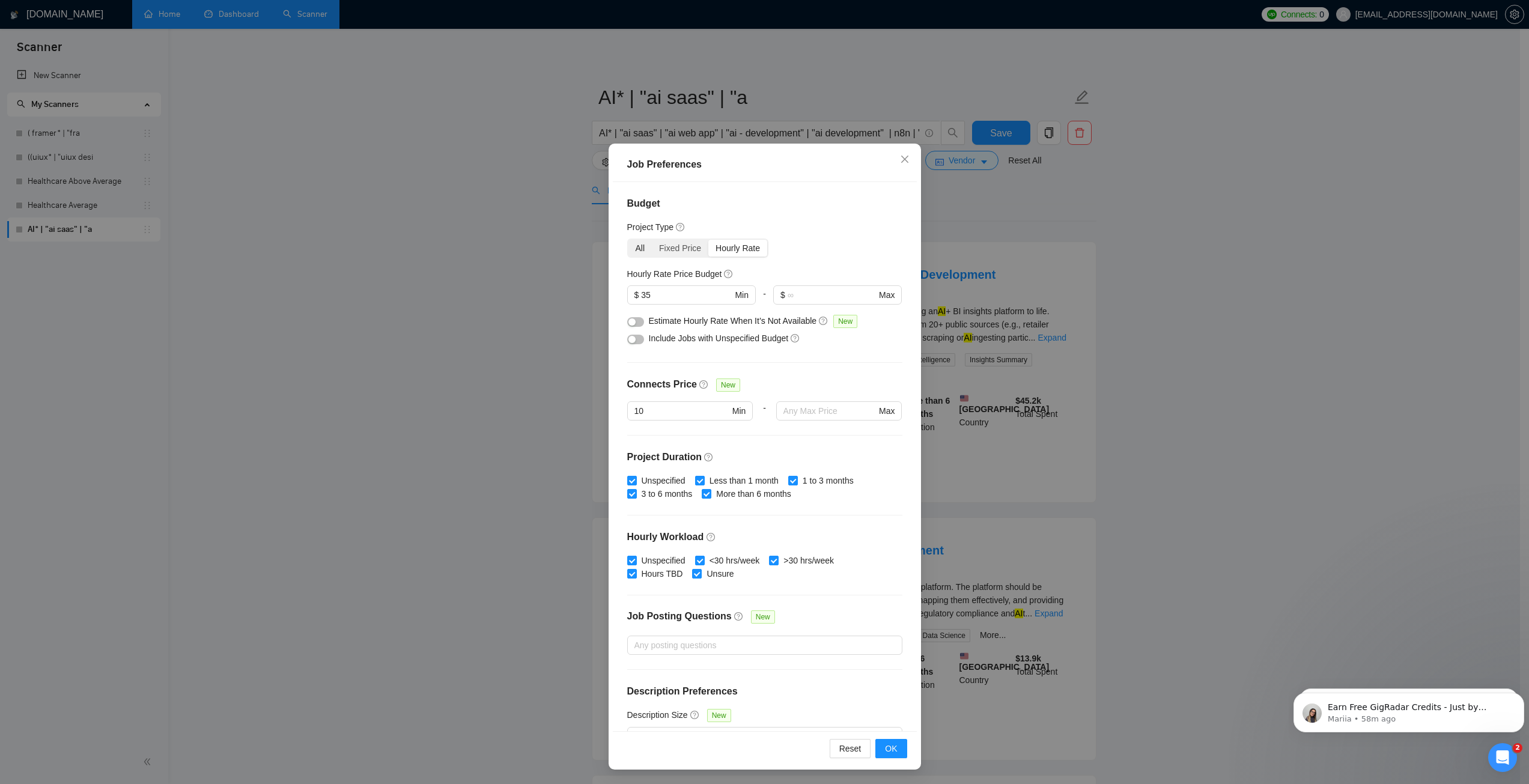
drag, startPoint x: 676, startPoint y: 248, endPoint x: 639, endPoint y: 247, distance: 37.0
click at [676, 248] on div "Fixed Price" at bounding box center [680, 249] width 57 height 17
click at [652, 240] on input "Fixed Price" at bounding box center [652, 240] width 0 height 0
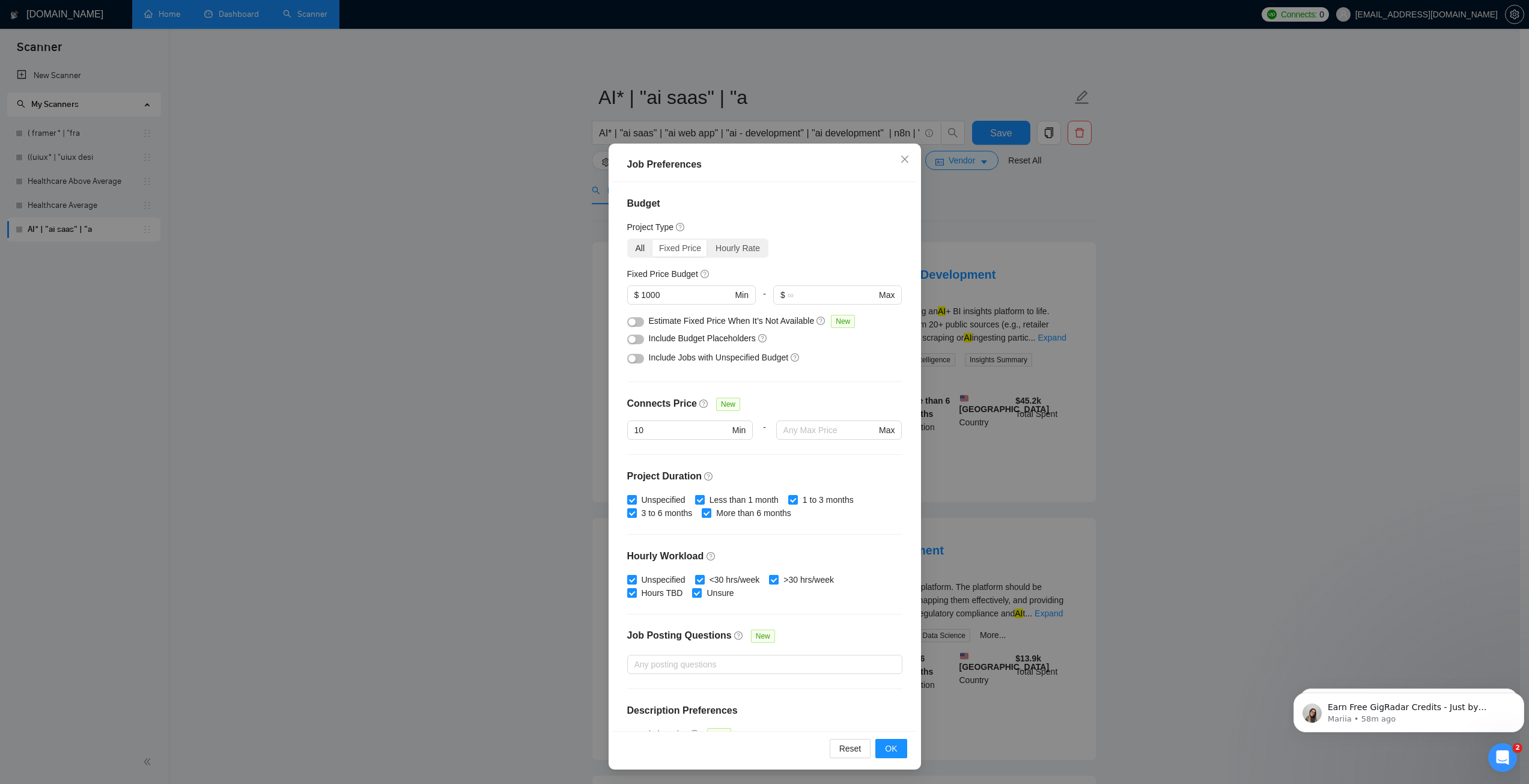
click at [638, 247] on div "All" at bounding box center [640, 249] width 24 height 17
click at [629, 240] on input "All" at bounding box center [629, 240] width 0 height 0
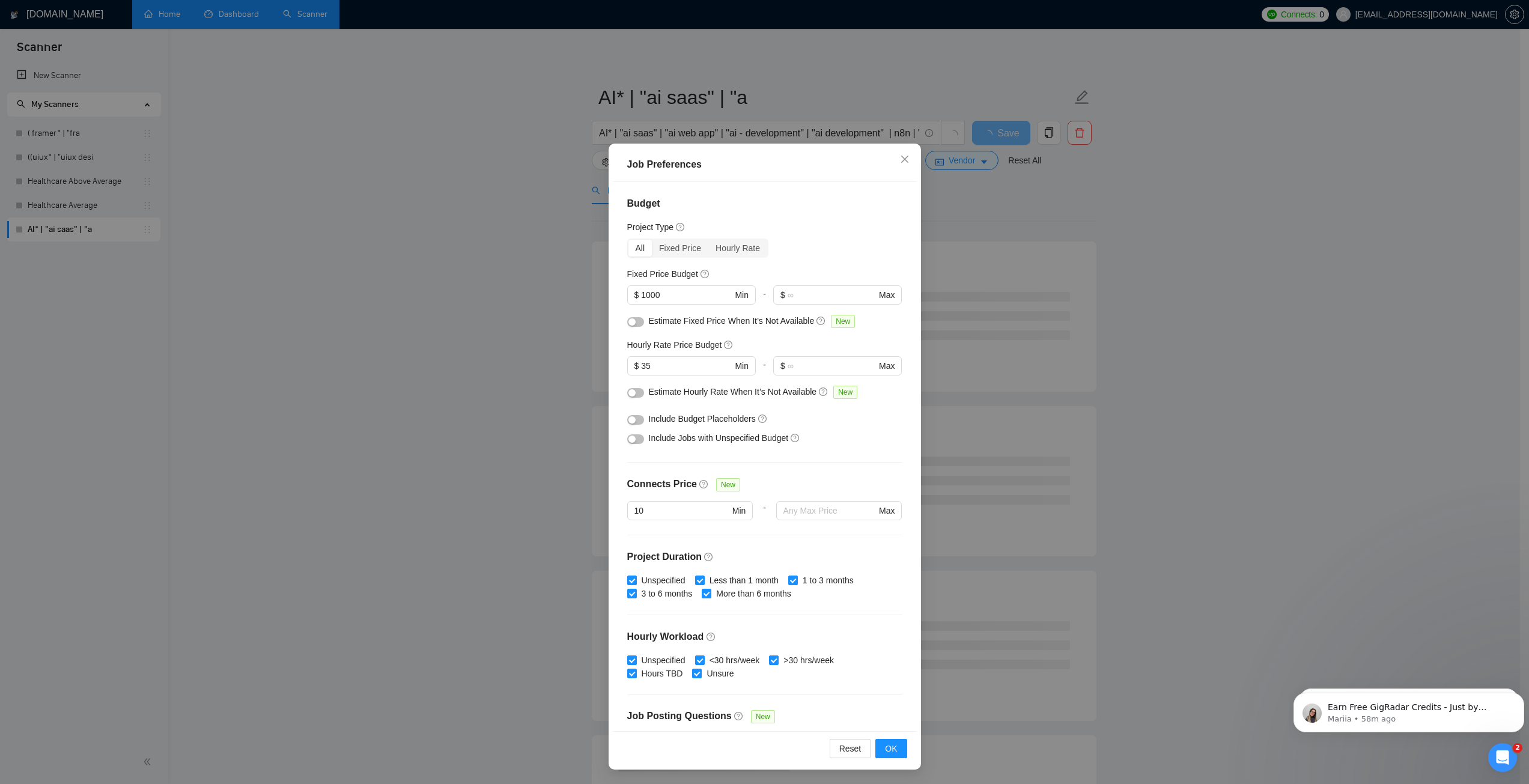
click at [755, 273] on div "Fixed Price Budget" at bounding box center [764, 273] width 275 height 13
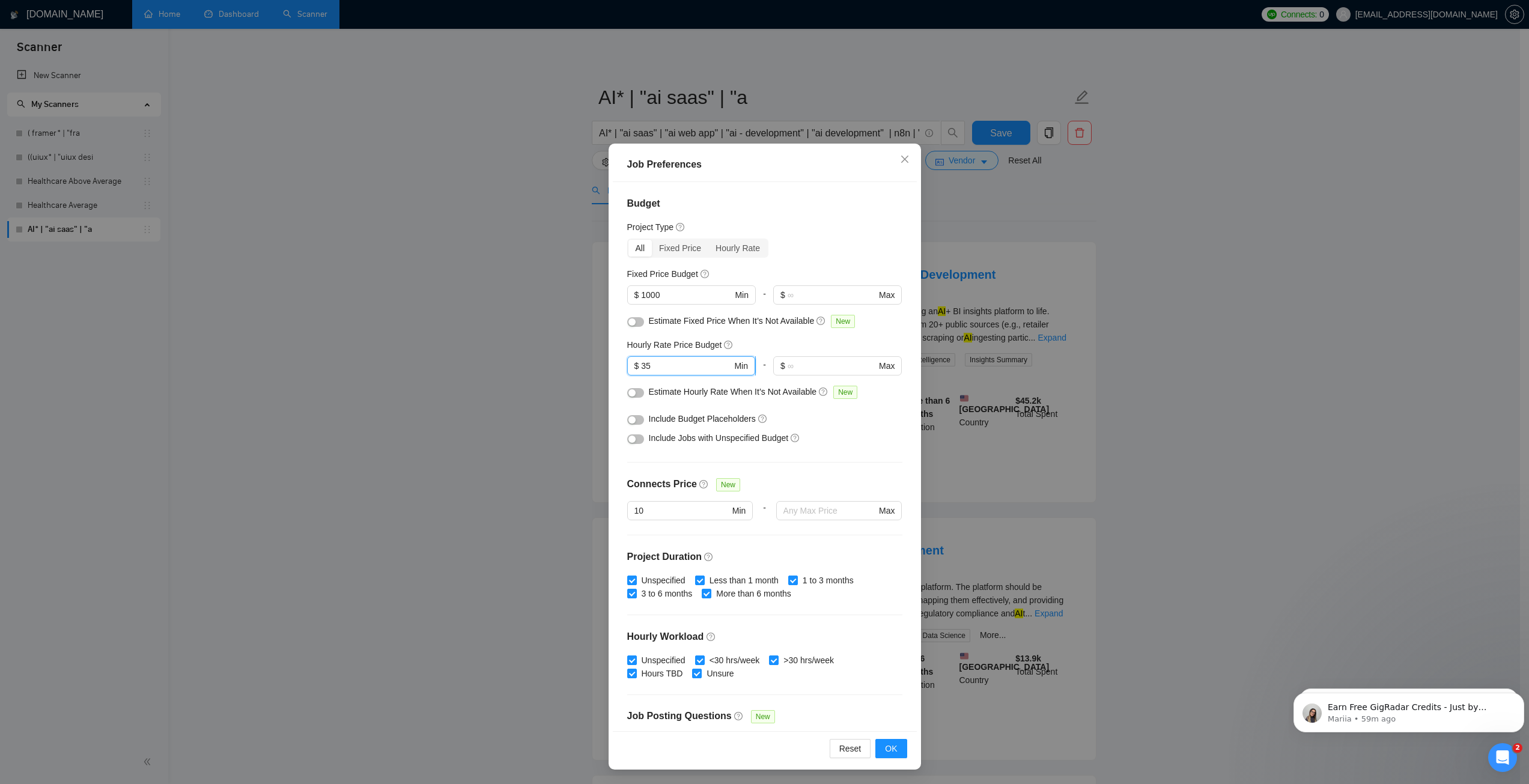
click at [654, 369] on input "35" at bounding box center [686, 366] width 90 height 13
drag, startPoint x: 670, startPoint y: 292, endPoint x: 634, endPoint y: 302, distance: 37.4
click at [634, 302] on span "$ 1000 Min" at bounding box center [690, 295] width 128 height 19
type input "600"
click at [795, 260] on div "Budget Project Type All Fixed Price Hourly Rate Fixed Price Budget $ 600 Min - …" at bounding box center [764, 457] width 304 height 549
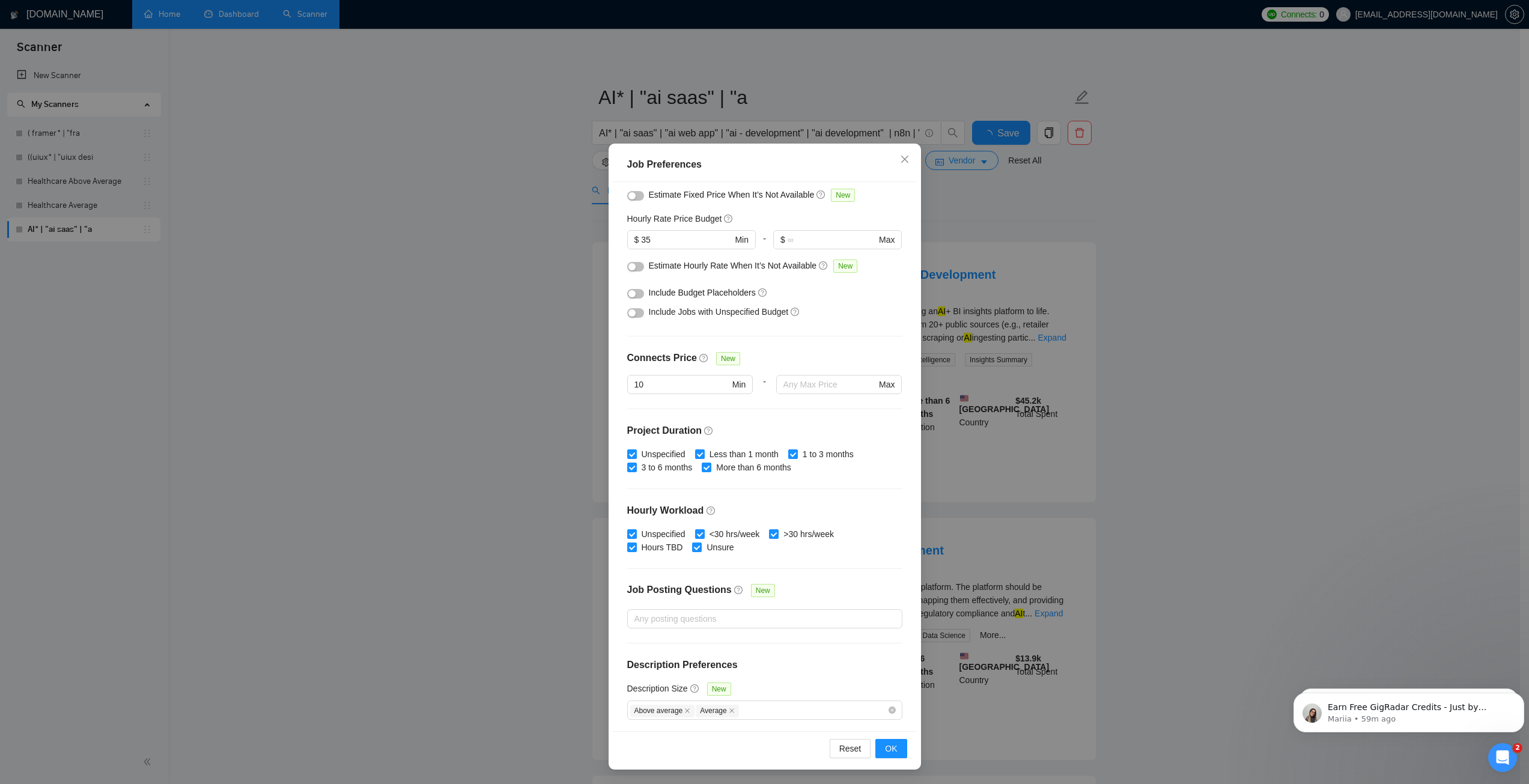
scroll to position [128, 0]
click at [680, 382] on input "10" at bounding box center [681, 383] width 95 height 13
type input "12"
click at [757, 350] on div "Connects Price New" at bounding box center [764, 361] width 275 height 24
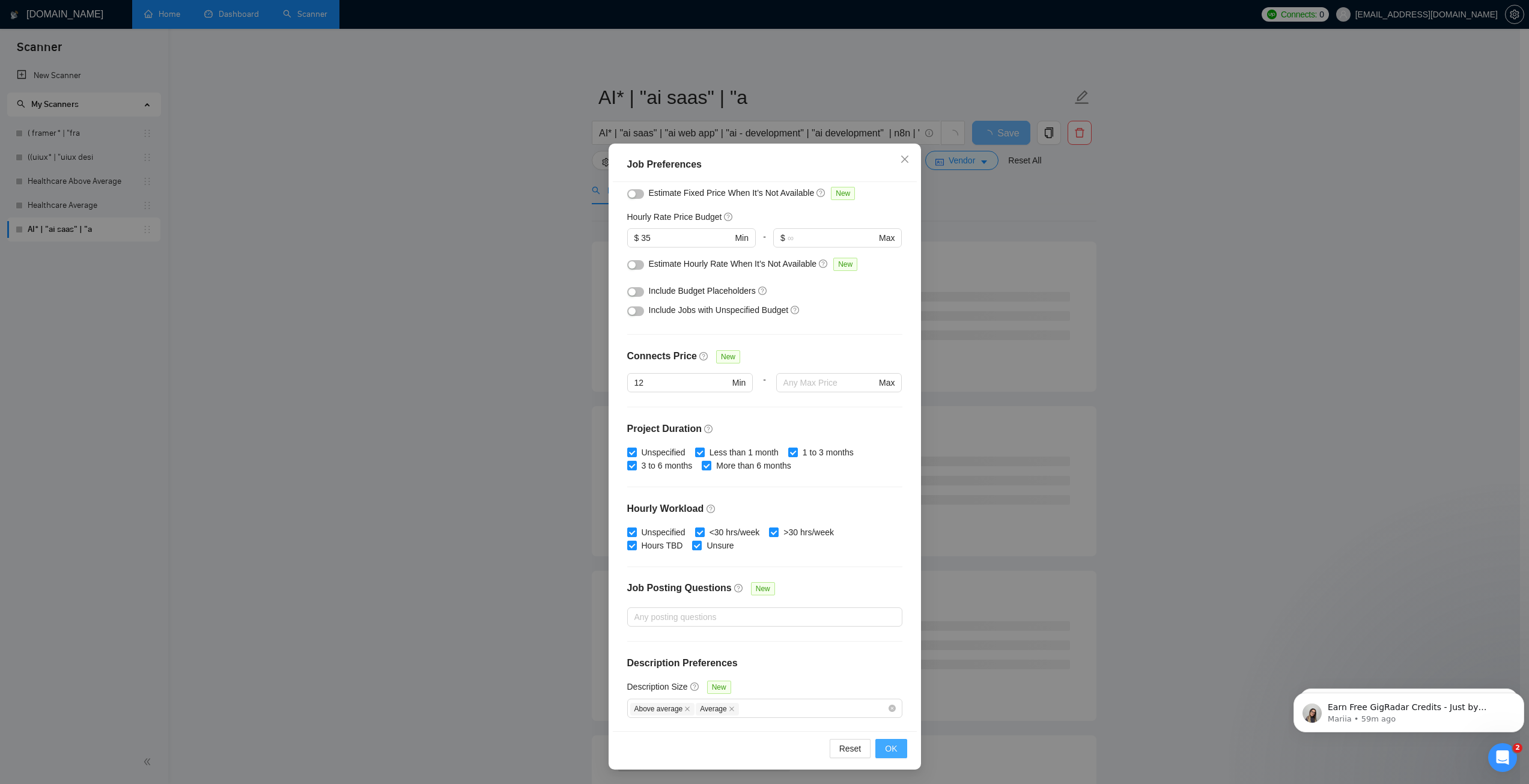
click at [885, 748] on span "OK" at bounding box center [891, 748] width 12 height 13
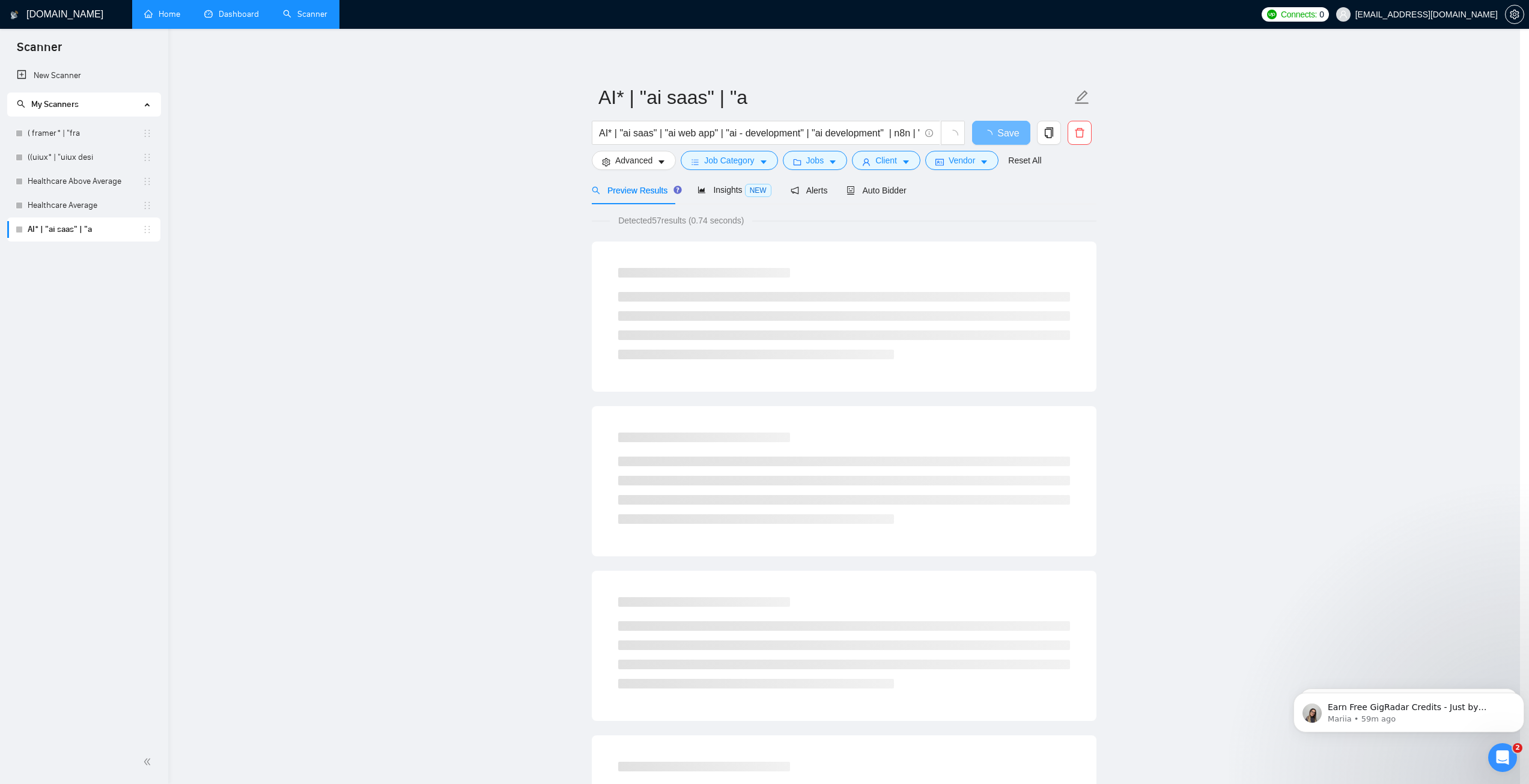
scroll to position [0, 0]
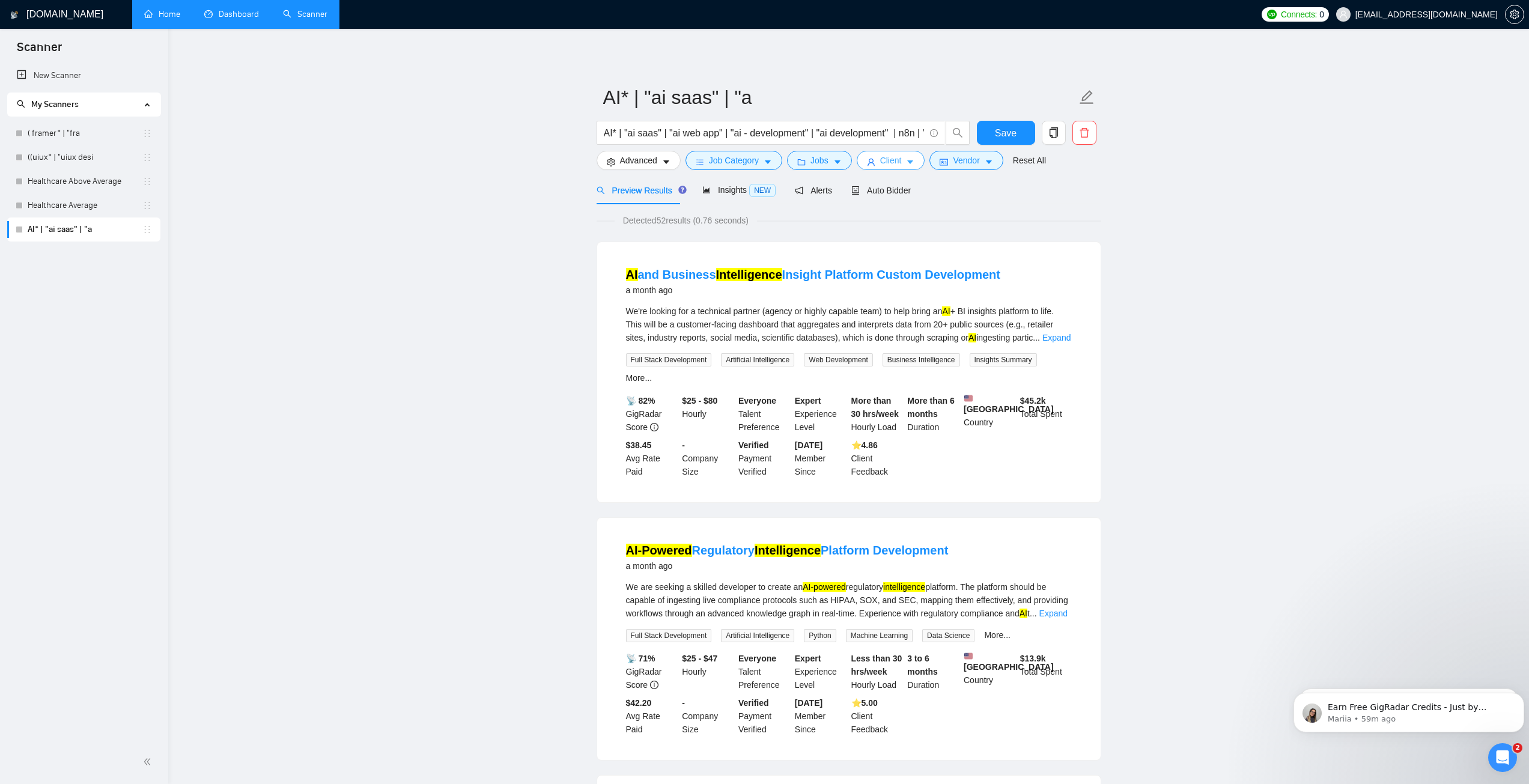
click at [892, 162] on span "Client" at bounding box center [891, 160] width 22 height 13
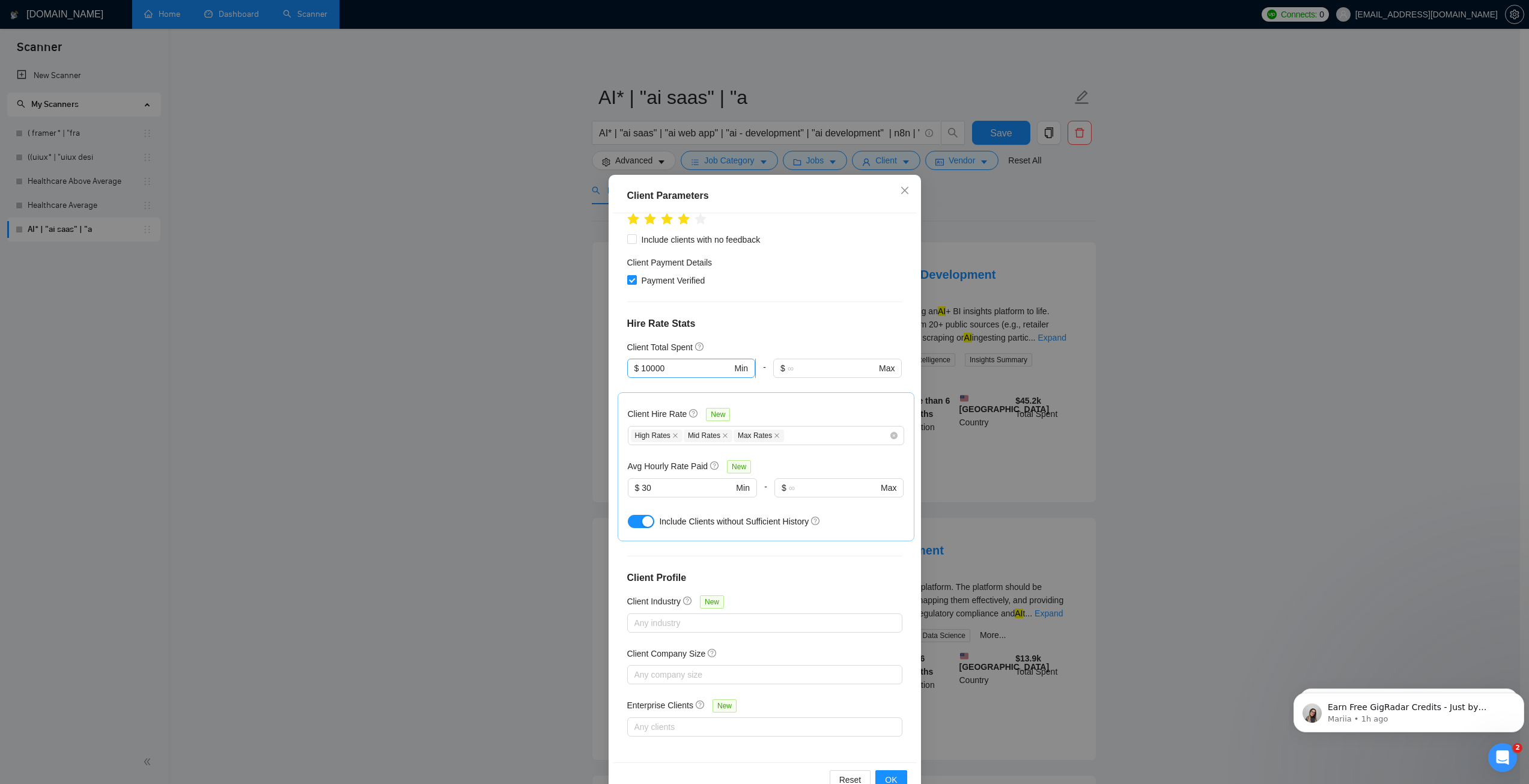
click at [682, 370] on input "10000" at bounding box center [686, 368] width 90 height 13
click at [668, 392] on div "$1,000" at bounding box center [685, 392] width 111 height 13
type input "1000"
click at [760, 331] on div "Client Location Include Client Countries Select Exclude Client Countries [GEOGR…" at bounding box center [764, 487] width 304 height 549
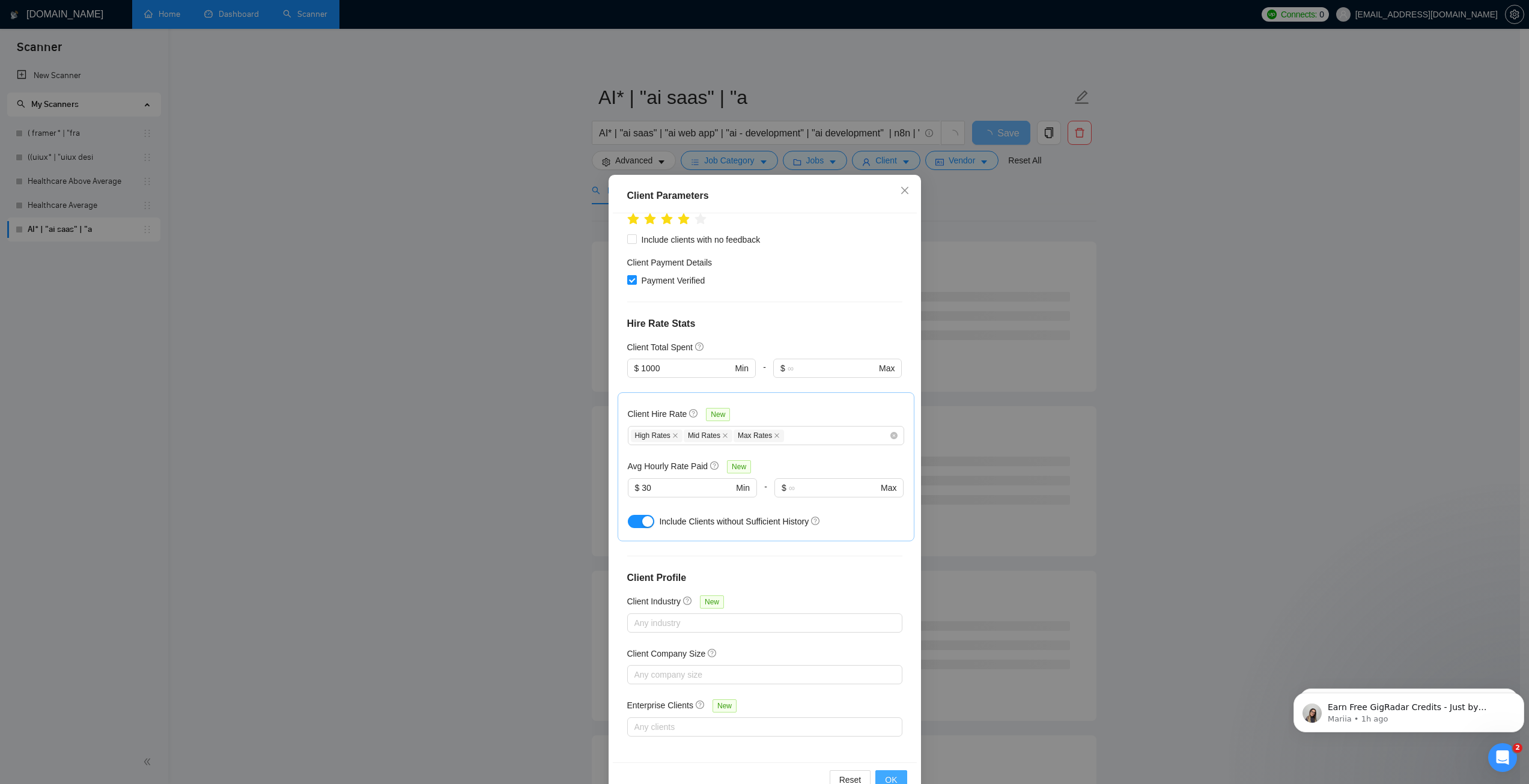
click at [886, 774] on span "OK" at bounding box center [891, 779] width 12 height 13
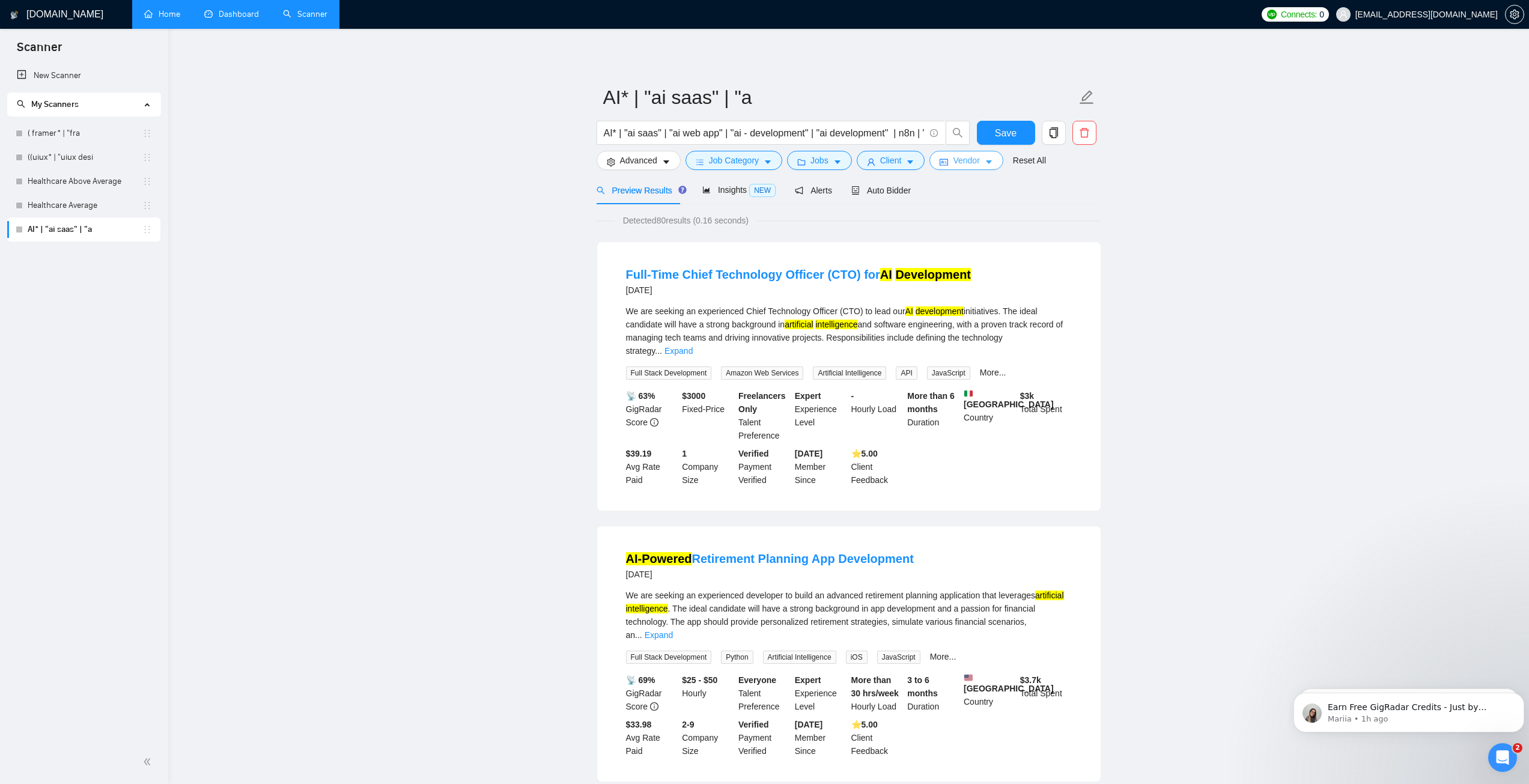
drag, startPoint x: 973, startPoint y: 154, endPoint x: 968, endPoint y: 161, distance: 8.6
click at [973, 154] on span "Vendor" at bounding box center [967, 160] width 27 height 13
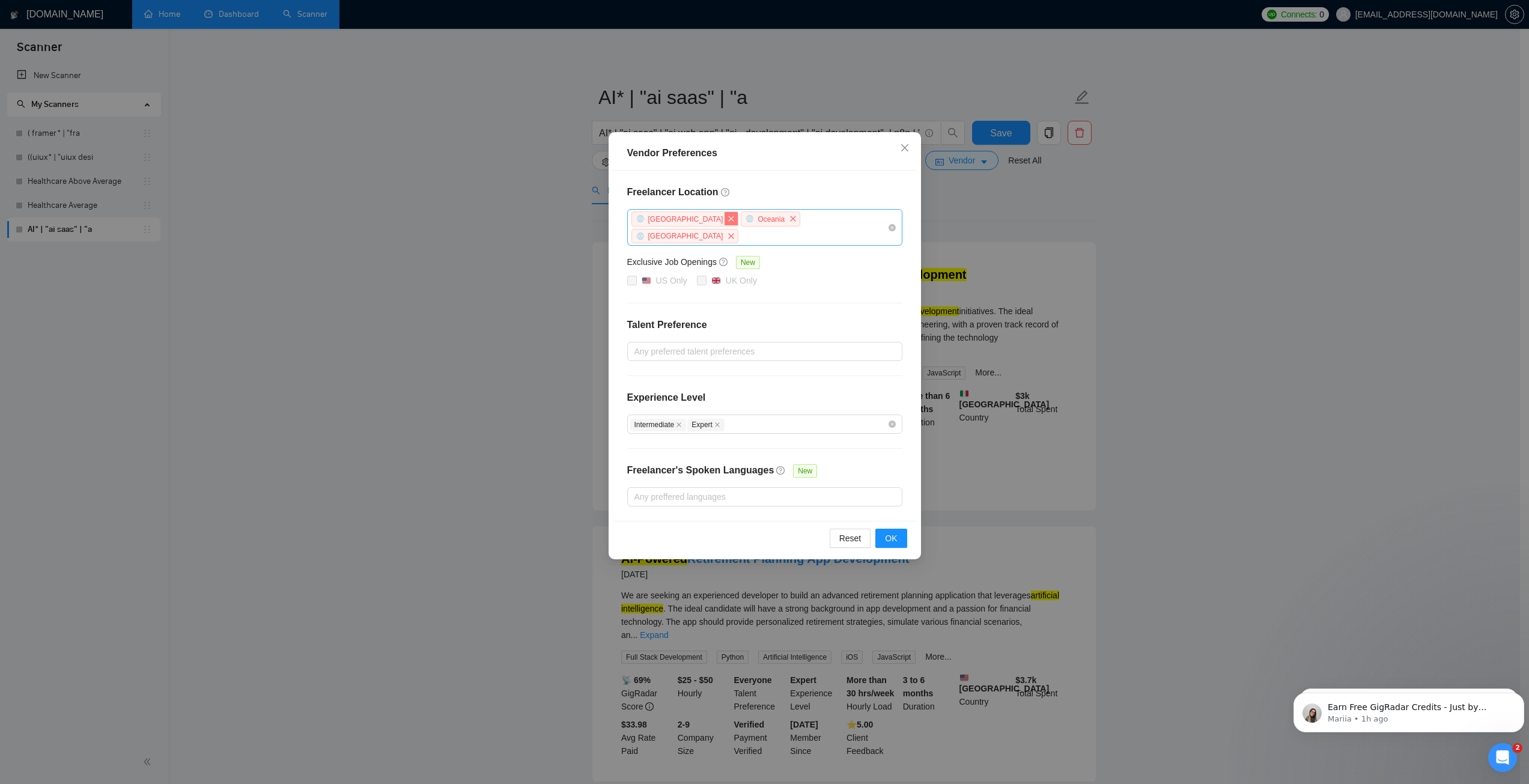
click at [728, 217] on icon "close" at bounding box center [731, 219] width 8 height 8
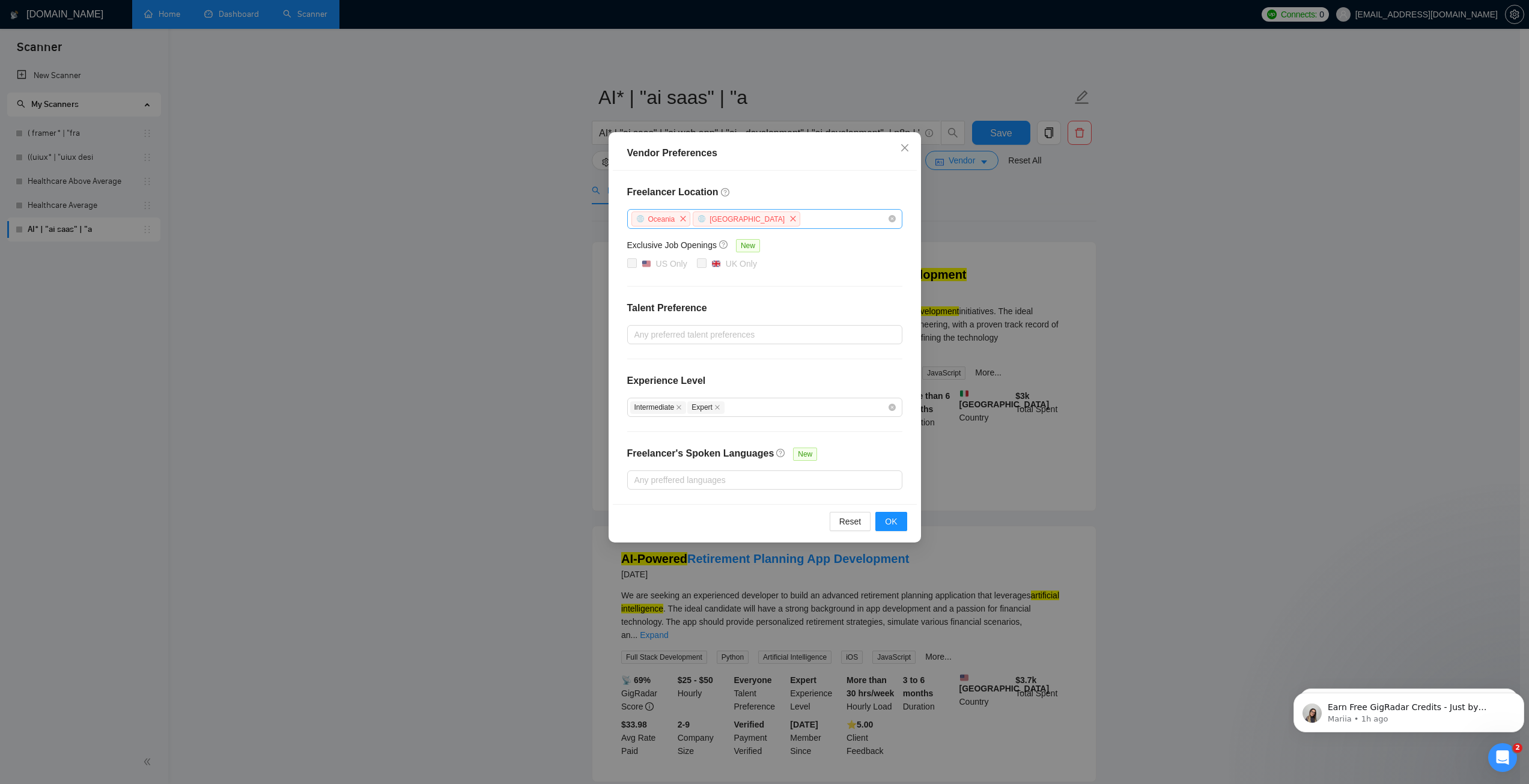
click at [677, 217] on span "close" at bounding box center [683, 219] width 13 height 13
click at [725, 218] on span "close" at bounding box center [731, 219] width 13 height 13
click at [895, 518] on span "OK" at bounding box center [891, 521] width 12 height 13
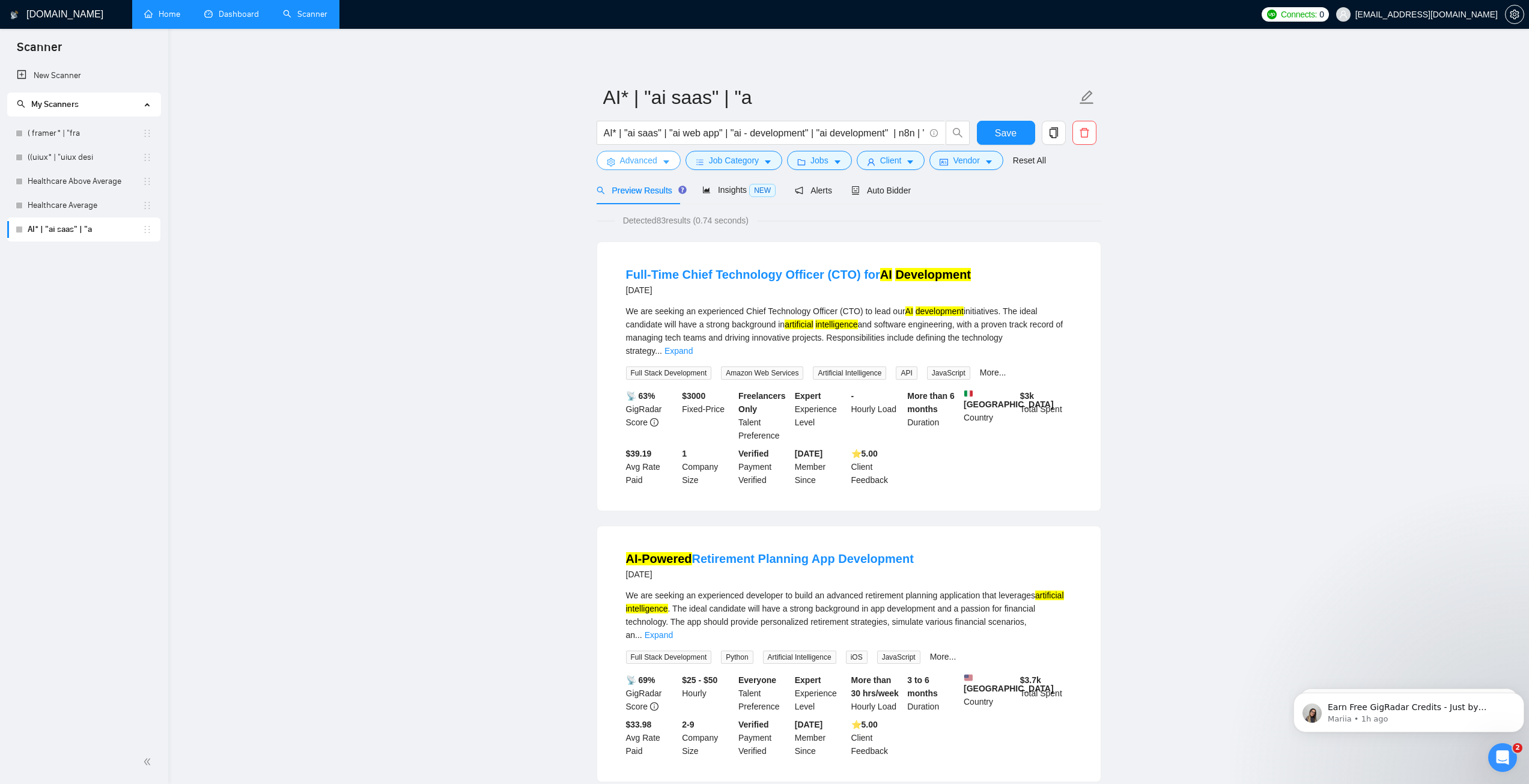
click at [660, 158] on button "Advanced" at bounding box center [638, 160] width 84 height 19
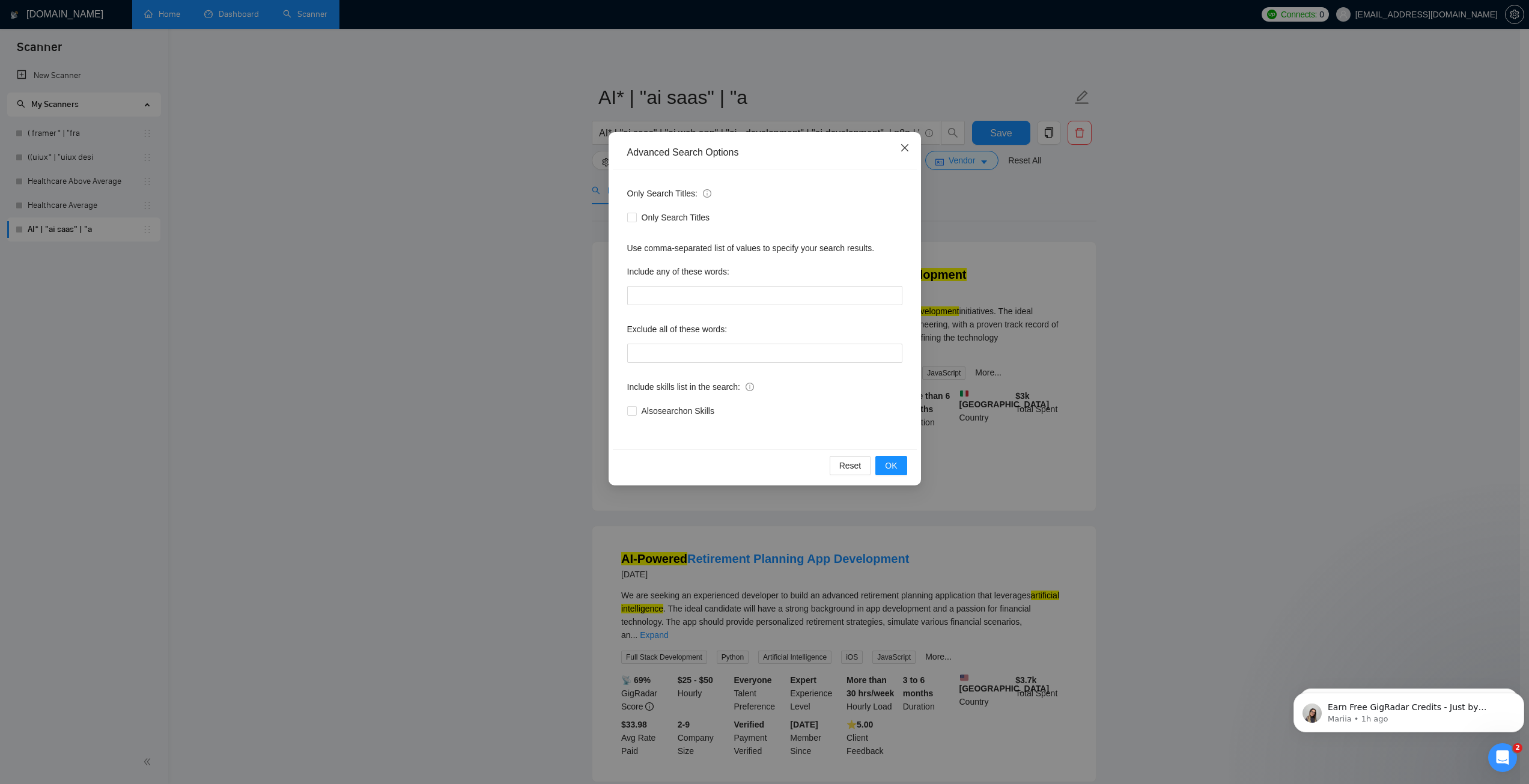
click at [904, 147] on icon "close" at bounding box center [904, 148] width 10 height 10
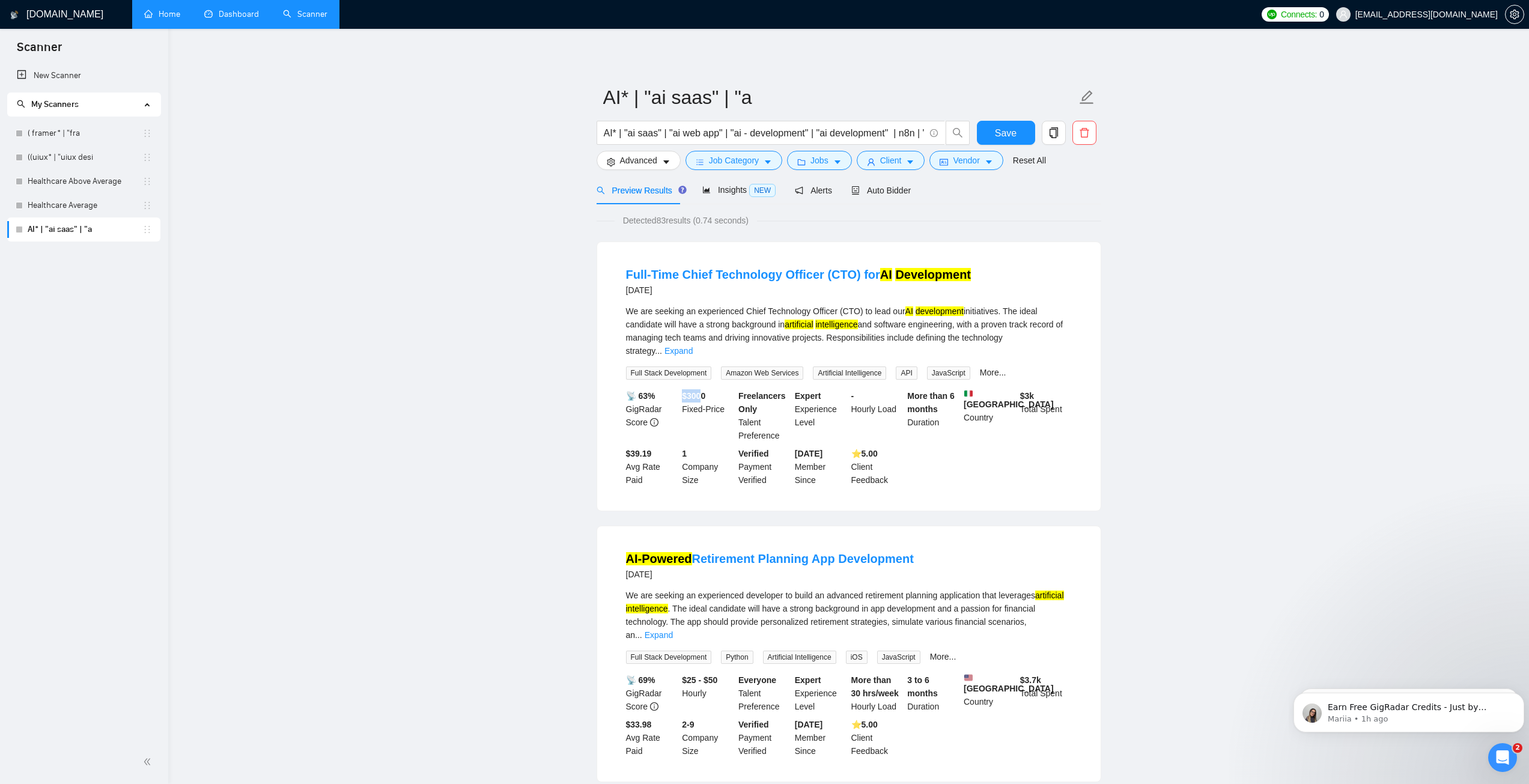
drag, startPoint x: 682, startPoint y: 381, endPoint x: 703, endPoint y: 381, distance: 21.0
click at [703, 391] on b "$ 3000" at bounding box center [693, 395] width 23 height 10
click at [700, 277] on link "Full-Time Chief Technology Officer (CTO) for AI Development" at bounding box center [799, 274] width 346 height 13
click at [1006, 260] on li "Full-Time Chief Technology Officer (CTO) for AI Development [DATE] We are seeki…" at bounding box center [848, 376] width 474 height 240
click at [1004, 136] on span "Save" at bounding box center [1005, 133] width 22 height 15
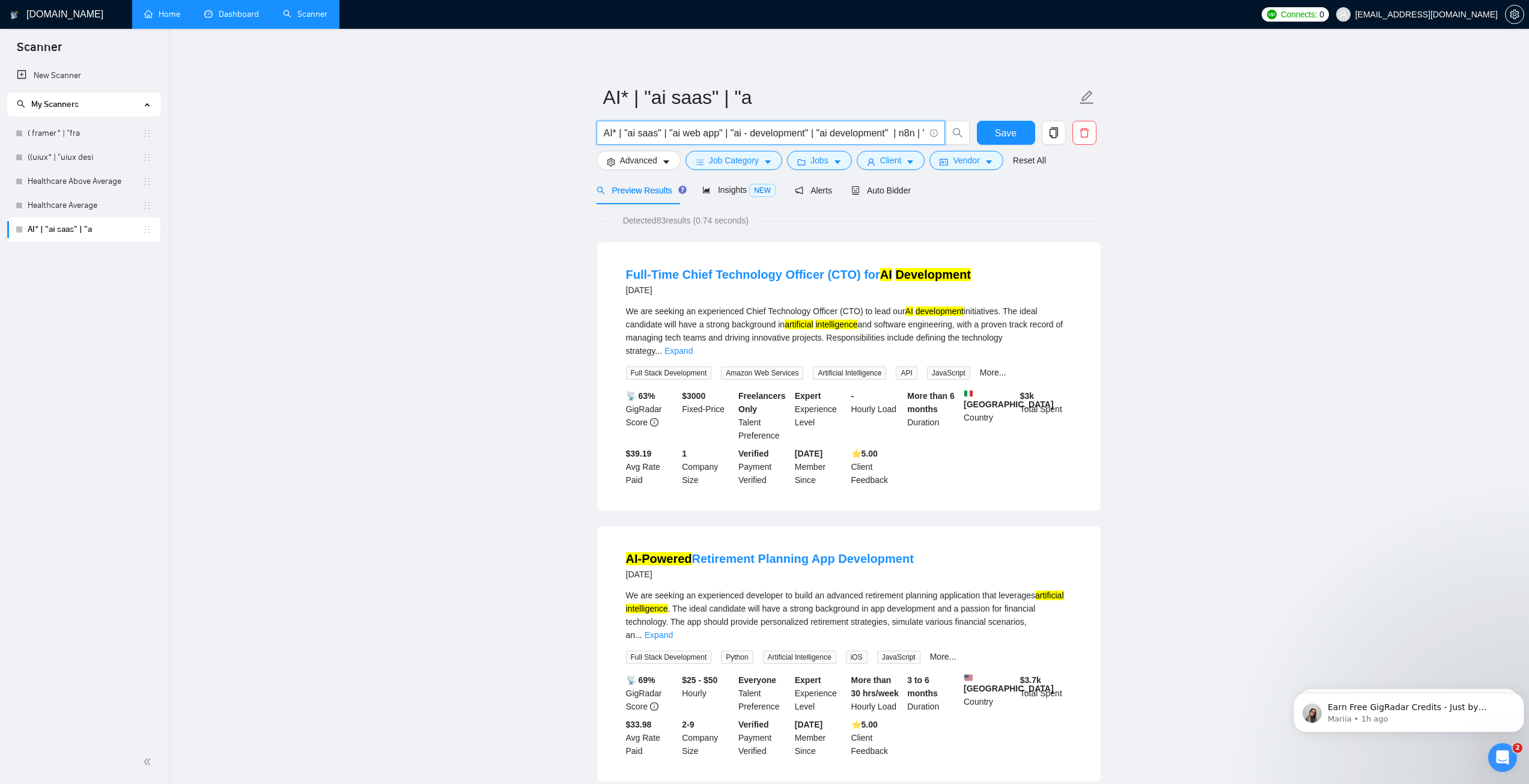
drag, startPoint x: 723, startPoint y: 134, endPoint x: 814, endPoint y: 132, distance: 91.0
click at [814, 132] on input "AI* | "ai saas" | "ai web app" | "ai - development" | "ai development" | n8n | …" at bounding box center [764, 133] width 321 height 15
drag, startPoint x: 848, startPoint y: 135, endPoint x: 896, endPoint y: 135, distance: 48.0
click at [902, 137] on input "AI* | "ai saas" | "ai web app" | "ai - development" | "ai development" | n8n | …" at bounding box center [764, 133] width 321 height 15
click at [689, 144] on span "AI* | "ai saas" | "ai web app" | "ai - development" | "ai development" | n8n | …" at bounding box center [770, 132] width 348 height 24
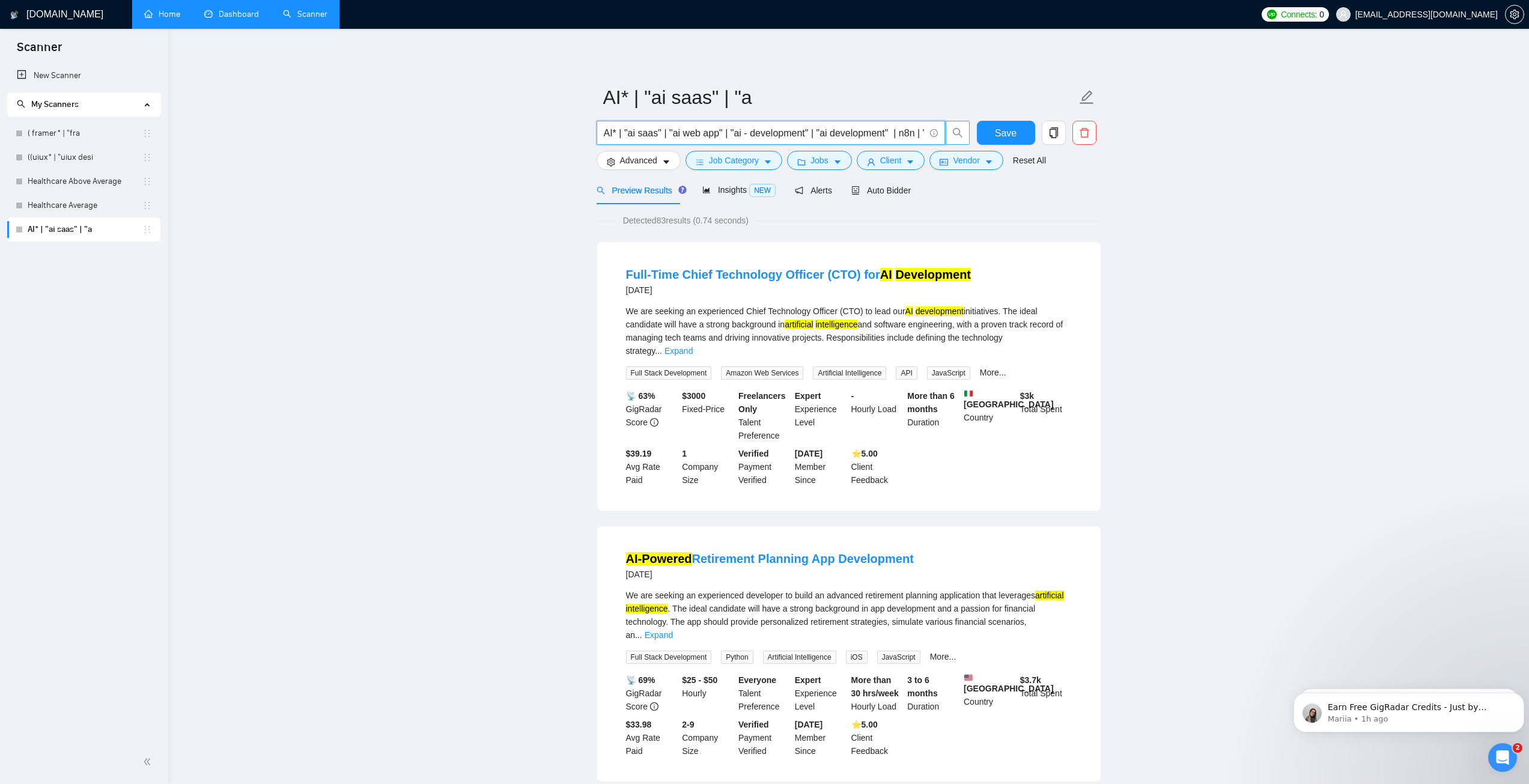
scroll to position [0, 226]
drag, startPoint x: 776, startPoint y: 135, endPoint x: 932, endPoint y: 134, distance: 156.0
click at [953, 135] on span "AI* | "ai saas" | "ai web app" | "ai - development" | "ai development" | n8n | …" at bounding box center [782, 132] width 373 height 24
click at [896, 133] on input "AI* | "ai saas" | "ai web app" | "ai - development" | "ai development" | n8n | …" at bounding box center [764, 133] width 321 height 15
click at [923, 135] on input "AI* | "ai saas" | "ai web app" | "ai - development" | "ai development" | n8n | …" at bounding box center [764, 133] width 321 height 15
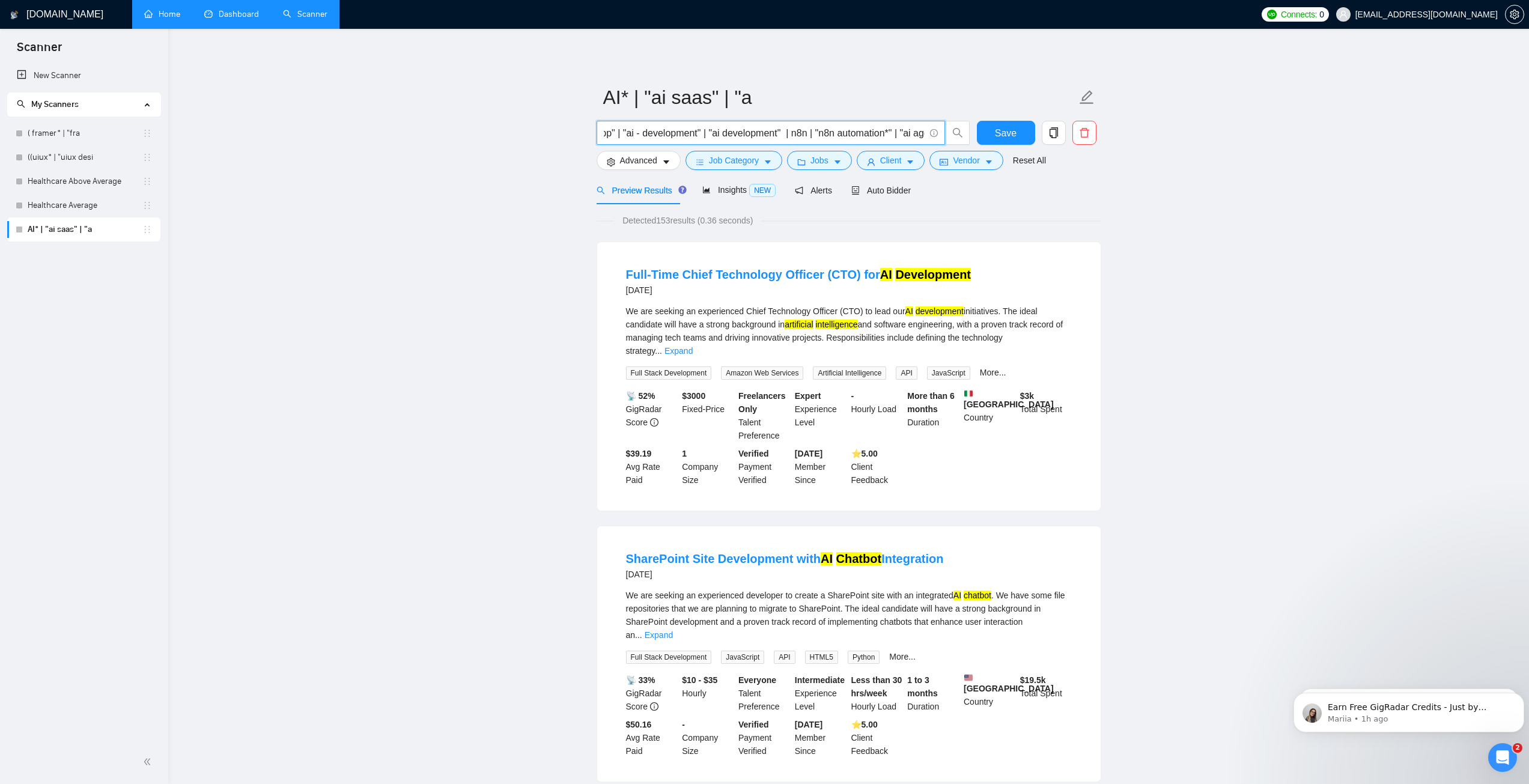
scroll to position [0, 356]
drag, startPoint x: 842, startPoint y: 134, endPoint x: 932, endPoint y: 133, distance: 90.0
click at [933, 133] on span "AI* | "ai saas" | "ai web app" | "ai - development" | "ai development" | n8n | …" at bounding box center [770, 132] width 348 height 24
click at [706, 134] on input "AI* | "ai saas" | "ai web app" | "ai - development" | "ai development" | n8n | …" at bounding box center [764, 133] width 321 height 15
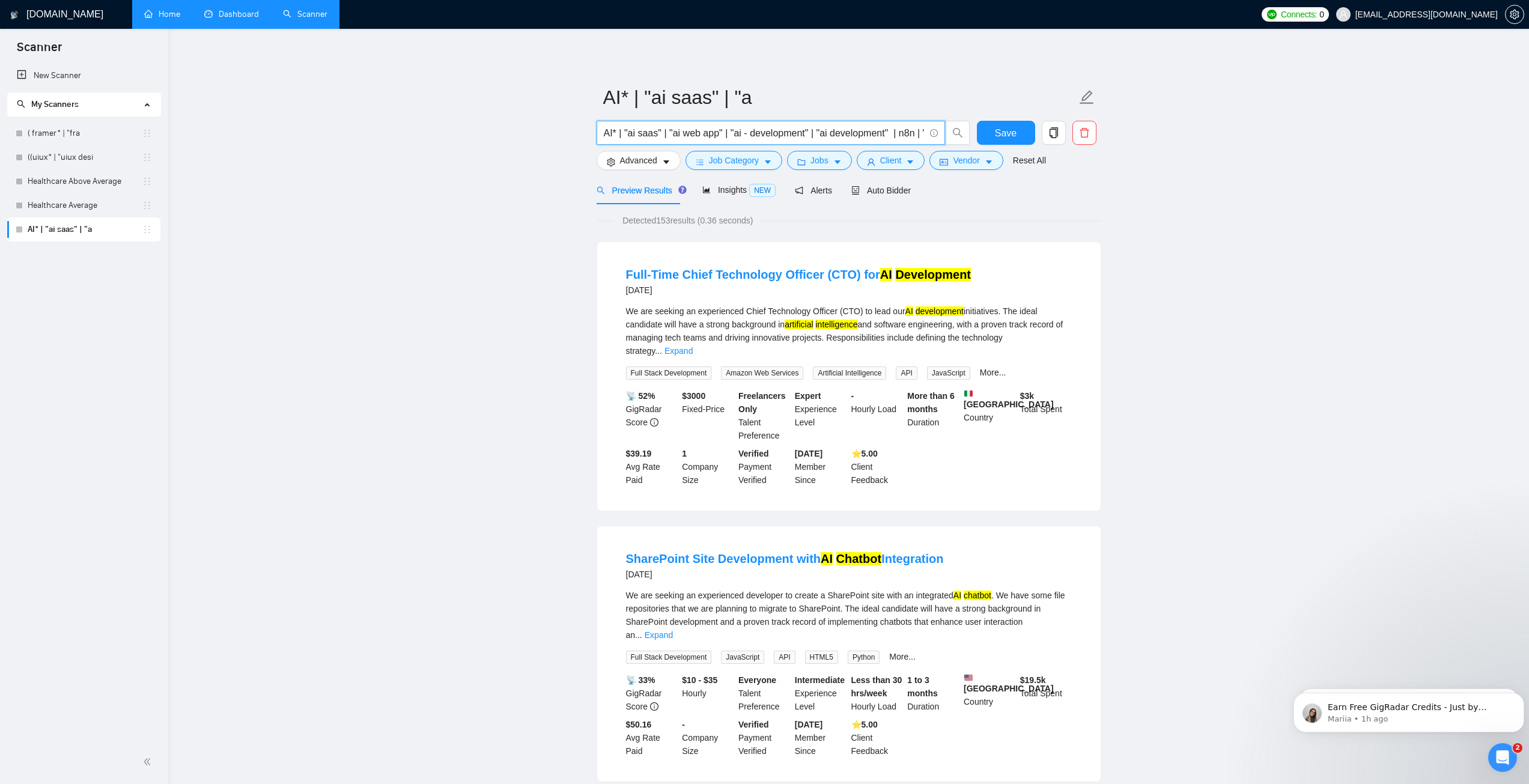
drag, startPoint x: 701, startPoint y: 135, endPoint x: 590, endPoint y: 130, distance: 111.1
click at [744, 132] on input "AI* | "ai saas" | "ai web app" | "ai - development" | "ai development" | n8n | …" at bounding box center [764, 133] width 321 height 15
drag, startPoint x: 829, startPoint y: 137, endPoint x: 896, endPoint y: 135, distance: 67.0
click at [885, 132] on input "AI* | "ai saas" | "ai web app" | "ai - development" | "ai development" | n8n | …" at bounding box center [764, 133] width 321 height 15
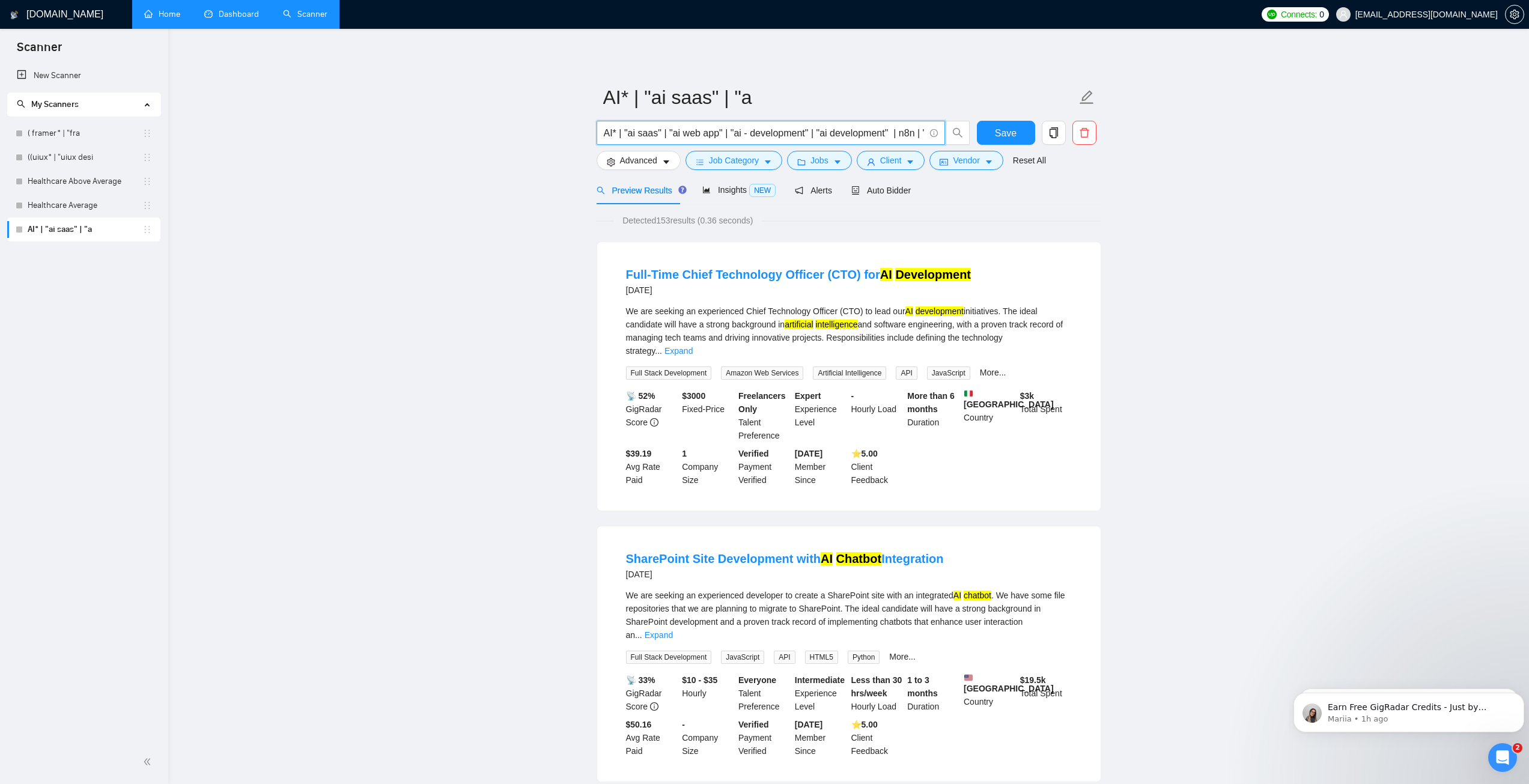
click at [899, 136] on input "AI* | "ai saas" | "ai web app" | "ai - development" | "ai development" | n8n | …" at bounding box center [764, 133] width 321 height 15
drag, startPoint x: 829, startPoint y: 132, endPoint x: 846, endPoint y: 133, distance: 17.0
click at [846, 133] on input "AI* | "ai saas" | "ai web app" | "ai - development" | "ai development" | n8n | …" at bounding box center [764, 133] width 321 height 15
click at [826, 135] on input "AI* | "ai saas" | "ai web app" | "ai - development" | "ai development" | n8n | …" at bounding box center [764, 133] width 321 height 15
drag, startPoint x: 853, startPoint y: 135, endPoint x: 922, endPoint y: 140, distance: 69.2
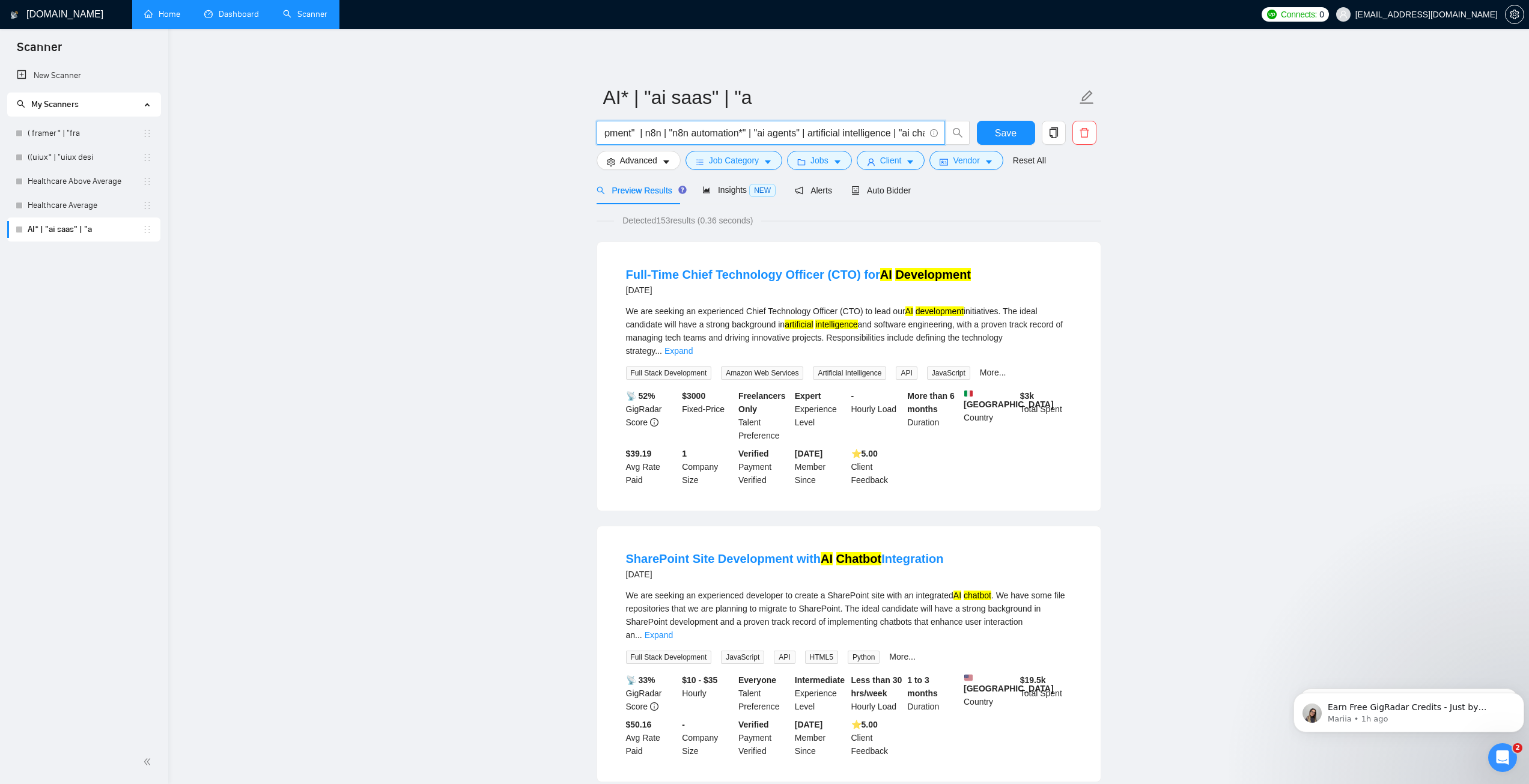
click at [922, 140] on input "AI* | "ai saas" | "ai web app" | "ai - development" | "ai development" | n8n | …" at bounding box center [764, 133] width 321 height 15
click at [796, 131] on input "AI* | "ai saas" | "ai web app" | "ai - development" | "ai development" | n8n | …" at bounding box center [764, 133] width 321 height 15
drag, startPoint x: 821, startPoint y: 134, endPoint x: 936, endPoint y: 125, distance: 115.4
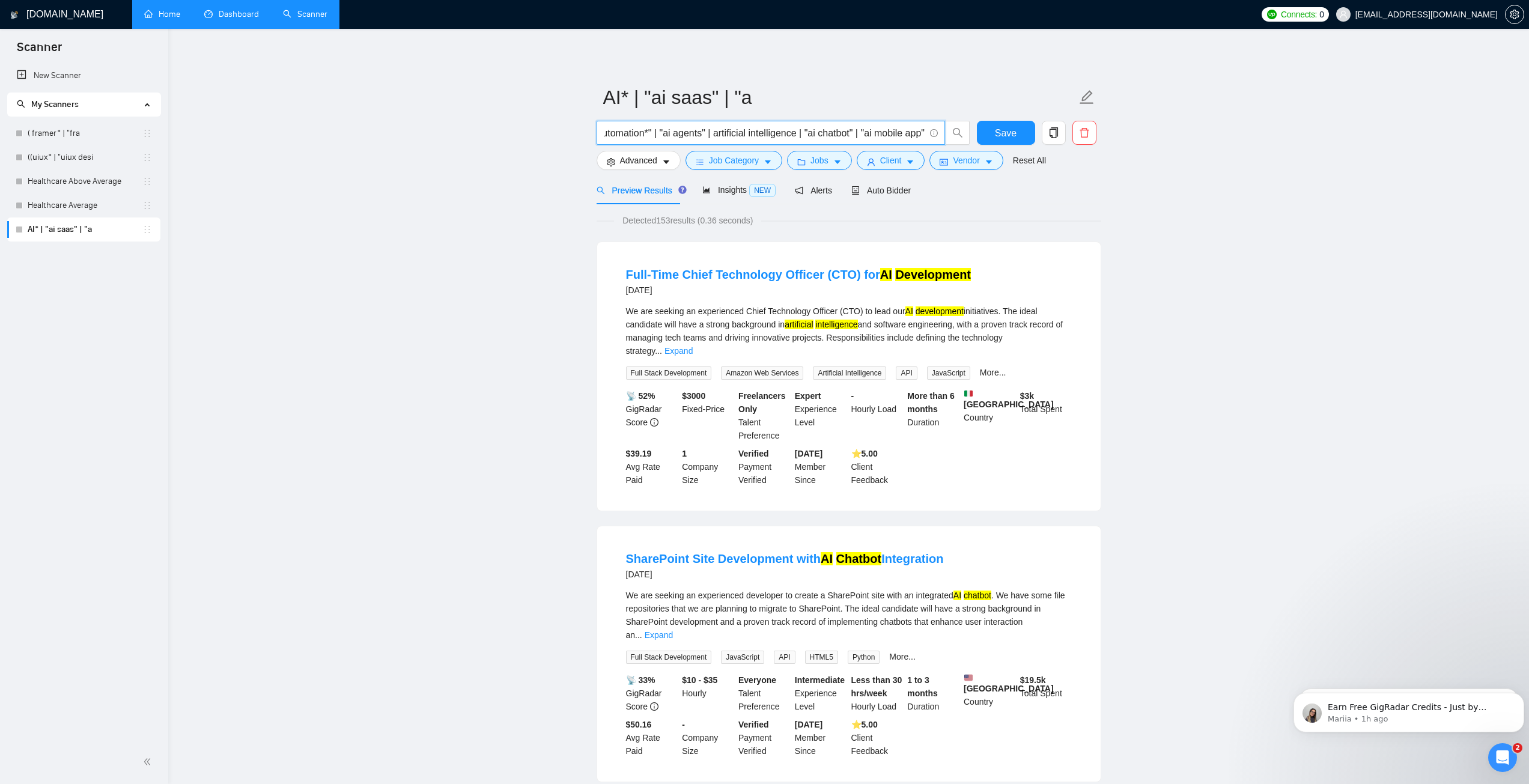
click at [936, 125] on span "AI* | "ai saas" | "ai web app" | "ai - development" | "ai development" | n8n | …" at bounding box center [770, 132] width 348 height 24
click at [920, 131] on input "AI* | "ai saas" | "ai web app" | "ai - development" | "ai development" | n8n | …" at bounding box center [764, 133] width 321 height 15
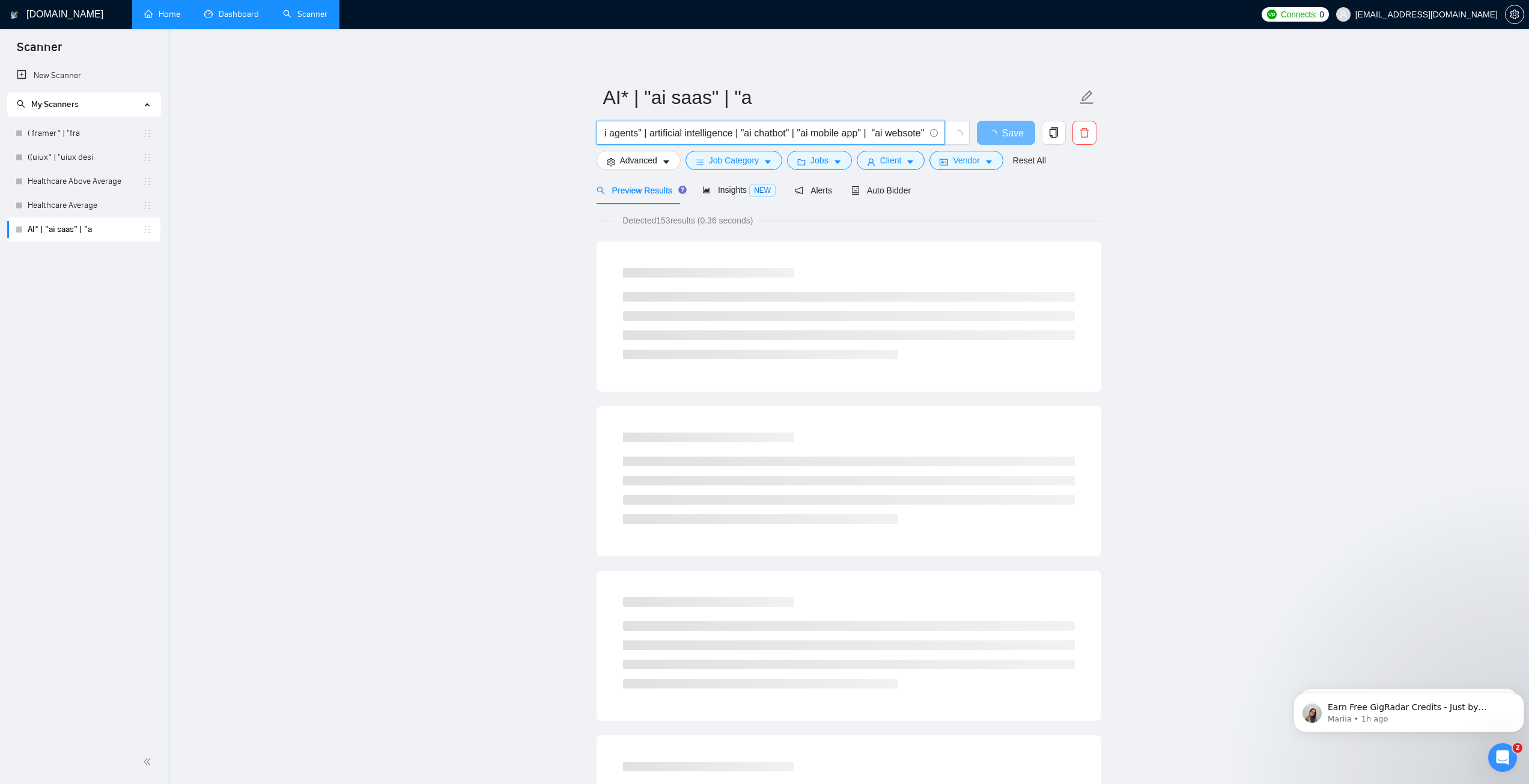
drag, startPoint x: 912, startPoint y: 131, endPoint x: 922, endPoint y: 156, distance: 26.9
click at [912, 131] on input "AI* | "ai saas" | "ai web app" | "ai - development" | "ai development" | n8n | …" at bounding box center [764, 133] width 321 height 15
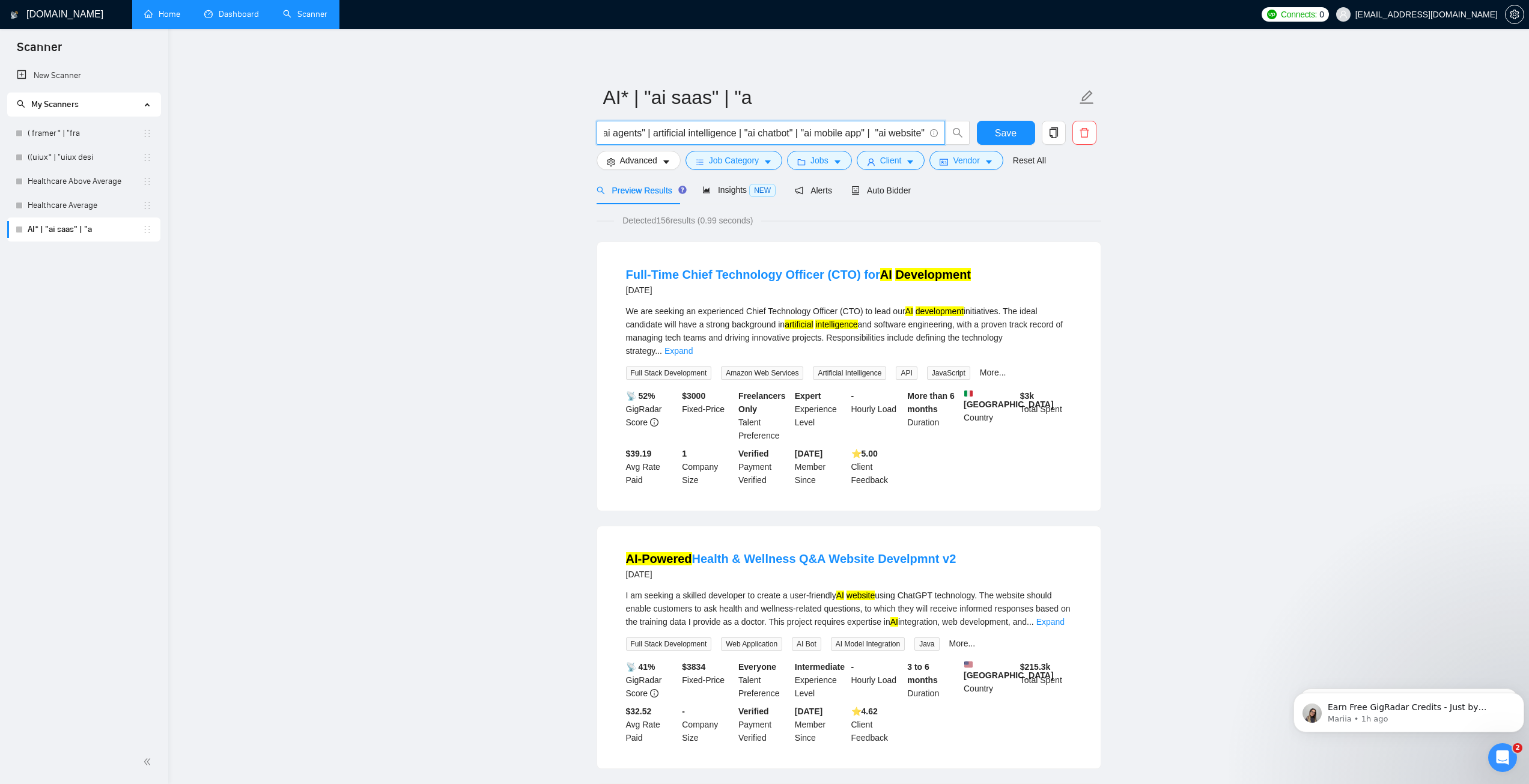
type input "AI* | "ai saas" | "ai web app" | "ai - development" | "ai development" | n8n | …"
click at [1012, 139] on span "Save" at bounding box center [1005, 133] width 22 height 15
click at [889, 194] on span "Auto Bidder" at bounding box center [881, 190] width 60 height 10
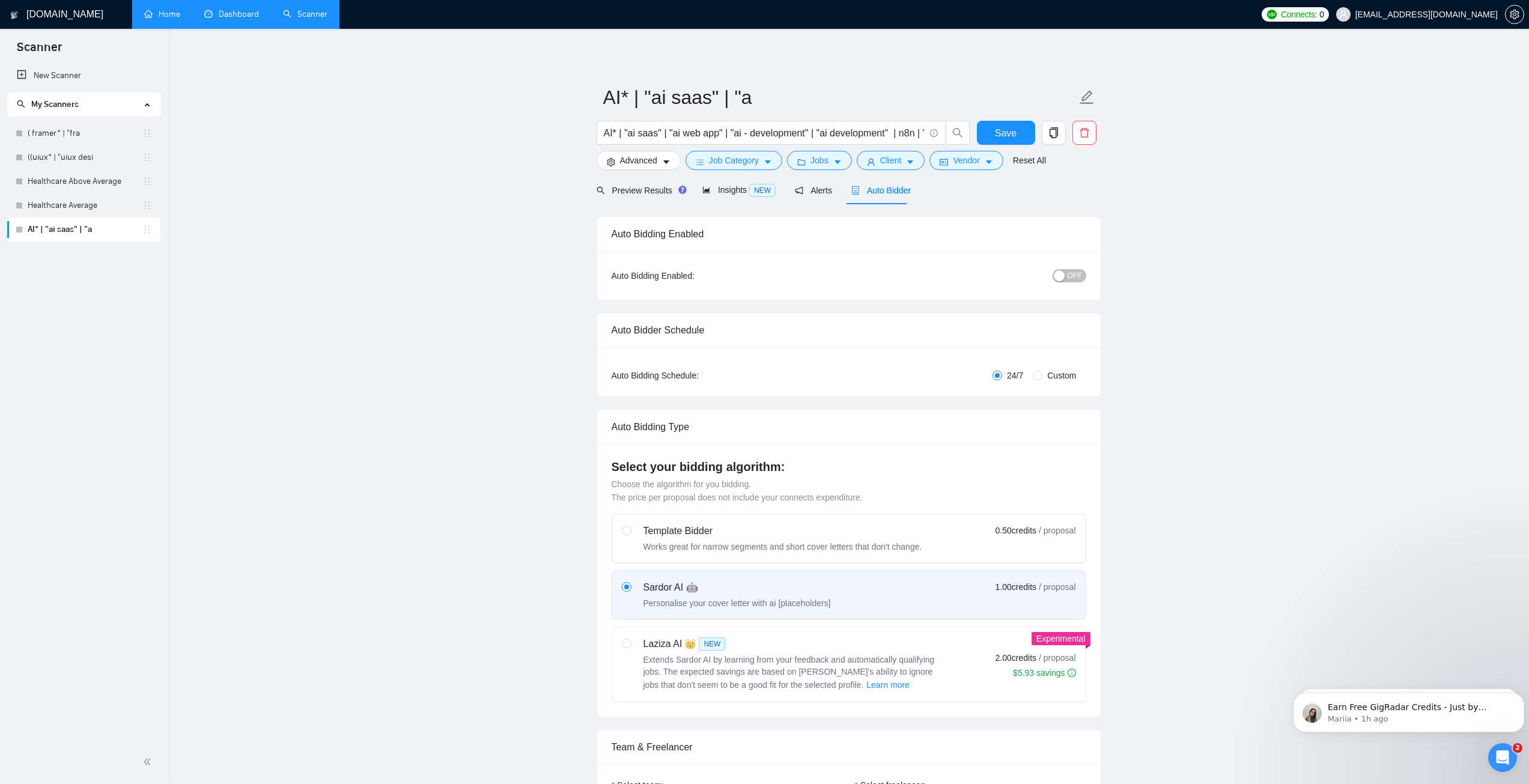
click at [1062, 375] on span "Custom" at bounding box center [1062, 375] width 38 height 13
click at [1042, 375] on input "Custom" at bounding box center [1038, 375] width 10 height 10
radio input "true"
radio input "false"
checkbox input "true"
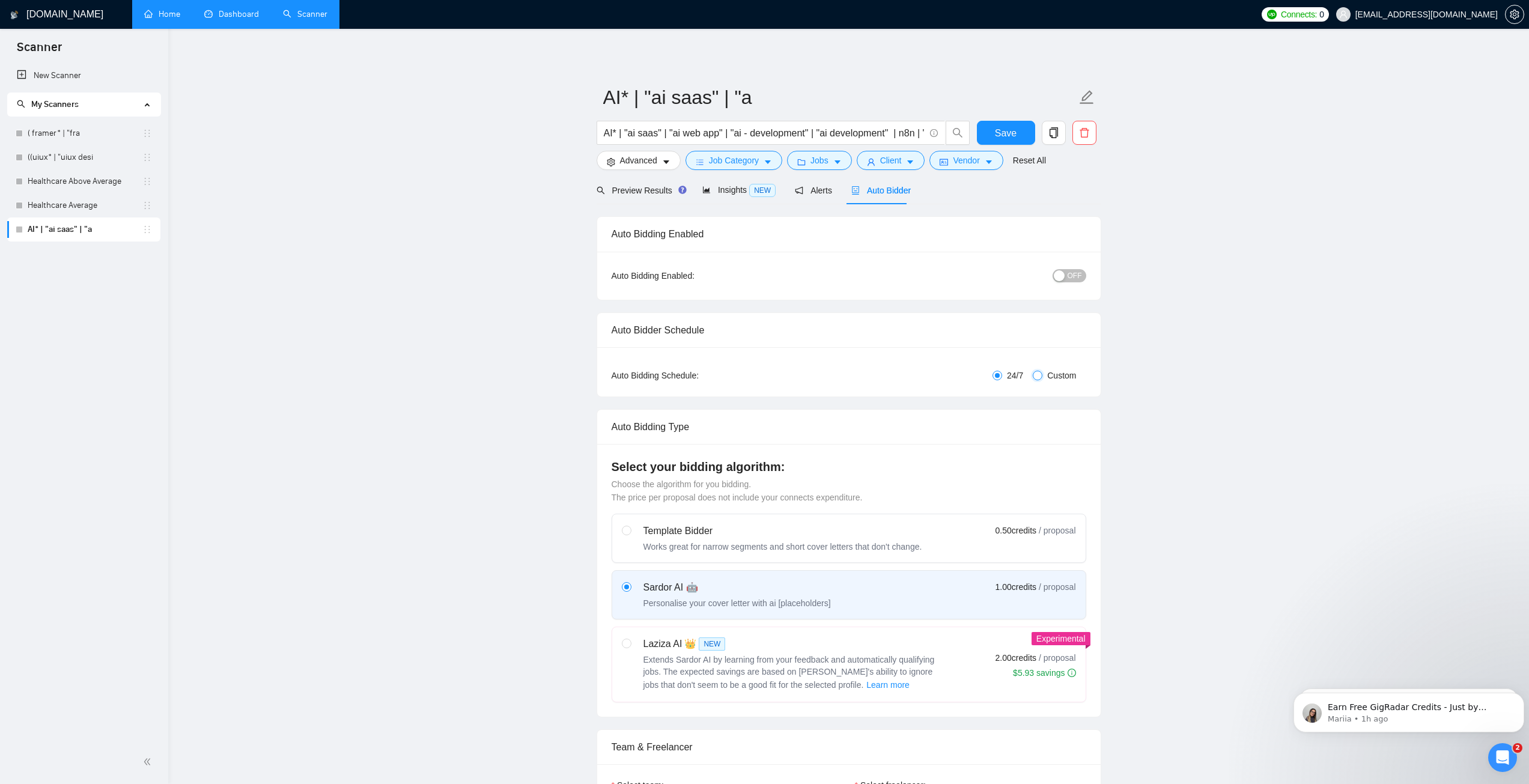
checkbox input "true"
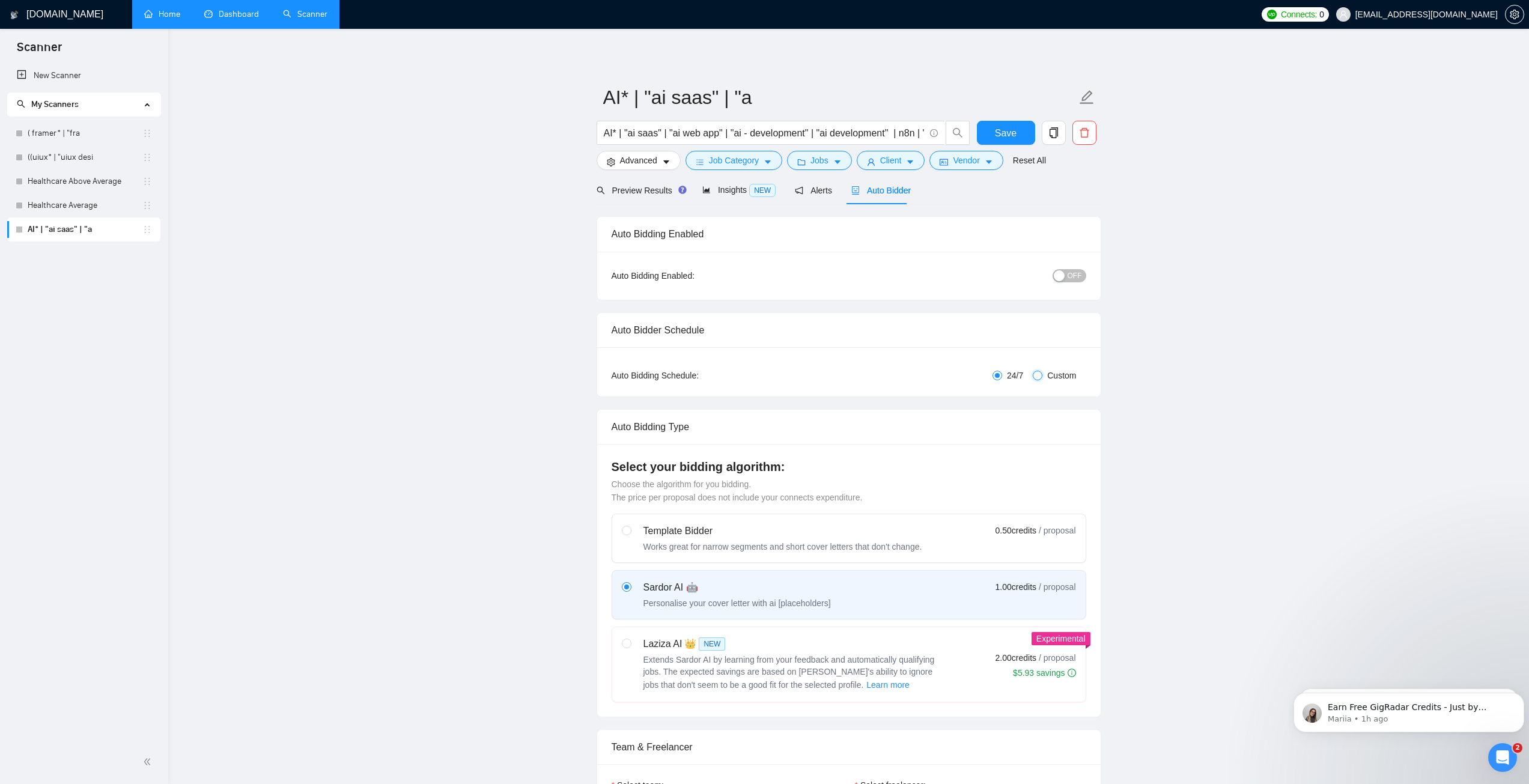
checkbox input "true"
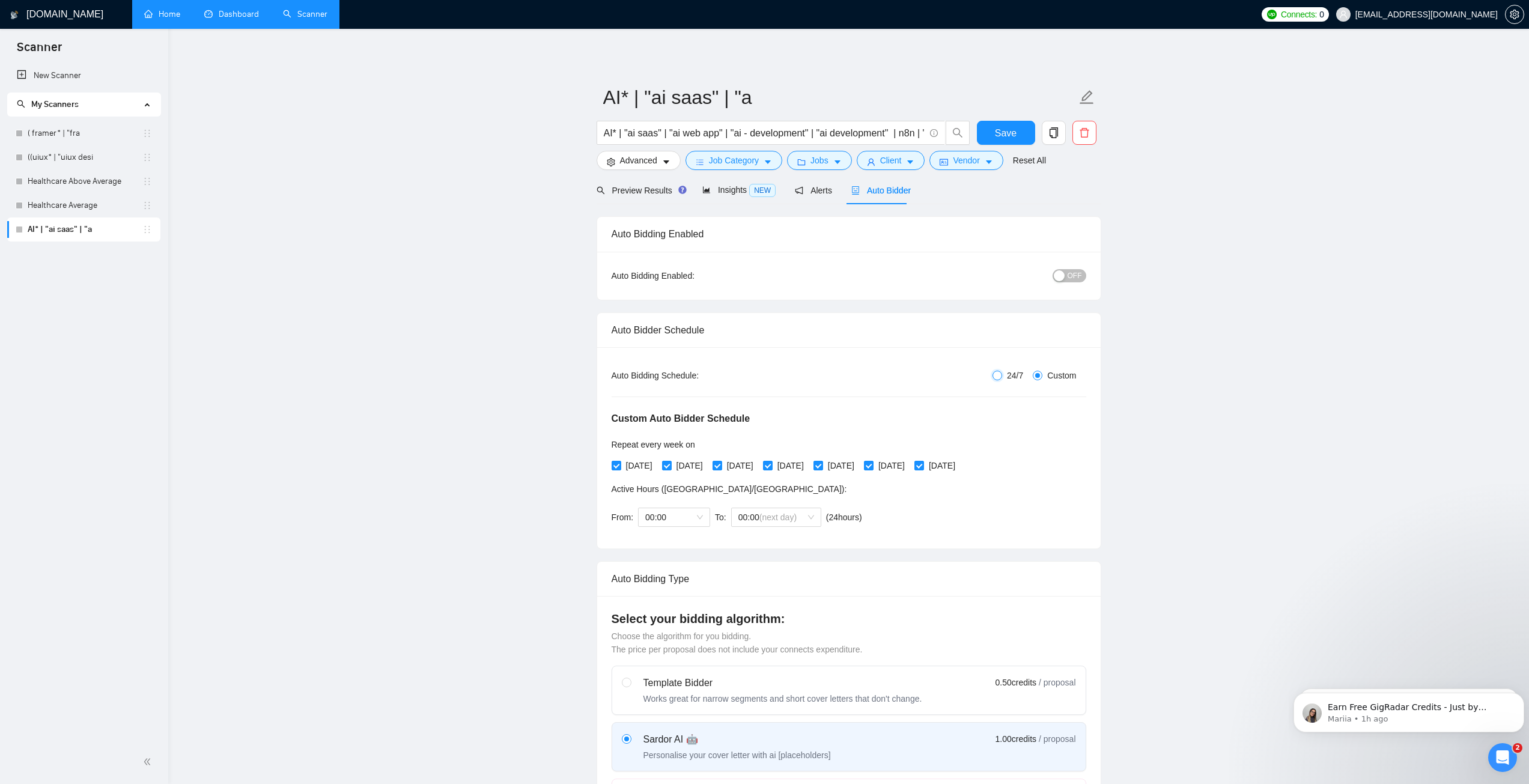
click at [996, 375] on input "24/7" at bounding box center [997, 375] width 10 height 10
radio input "true"
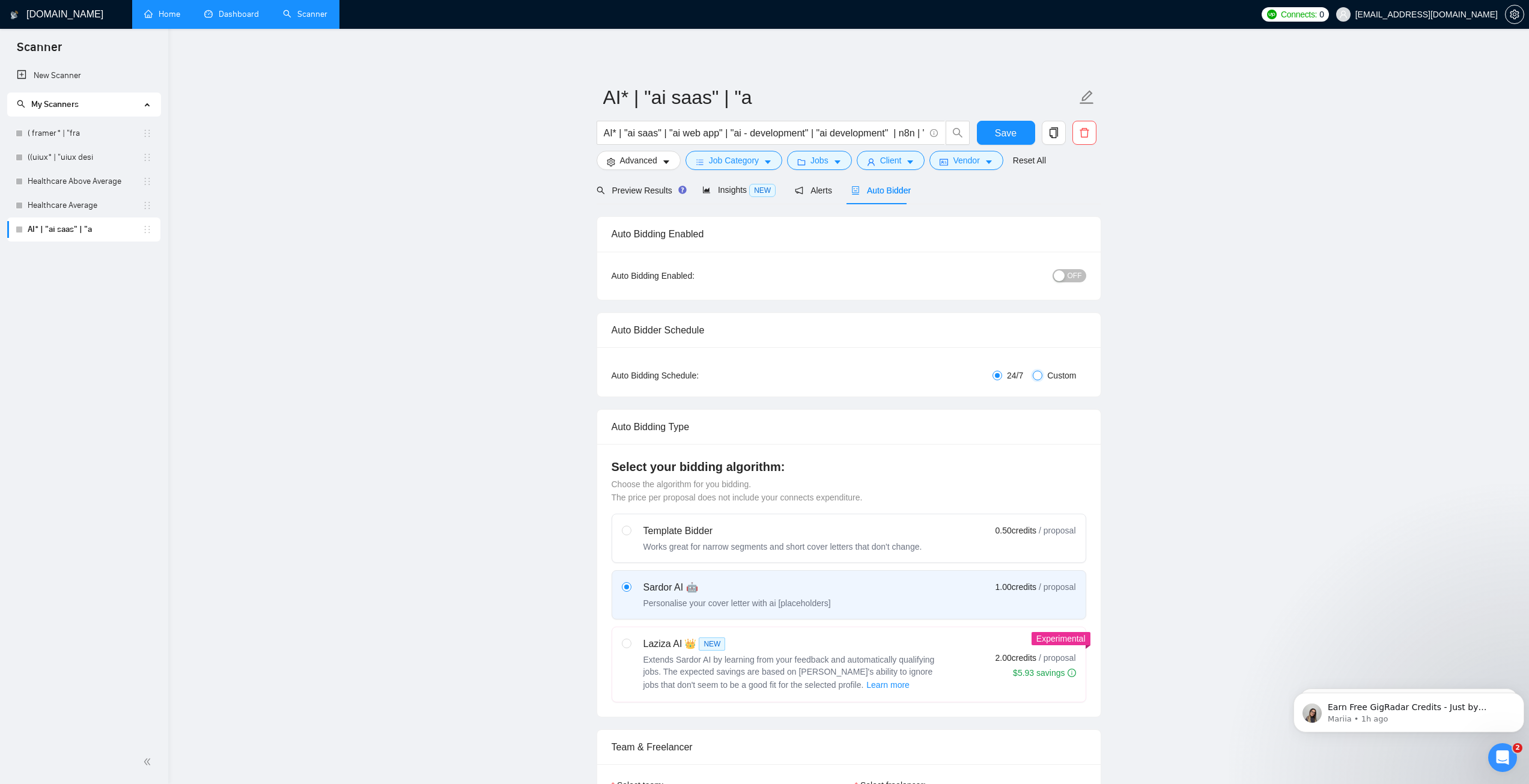
click at [1038, 373] on input "Custom" at bounding box center [1038, 375] width 10 height 10
radio input "true"
radio input "false"
checkbox input "true"
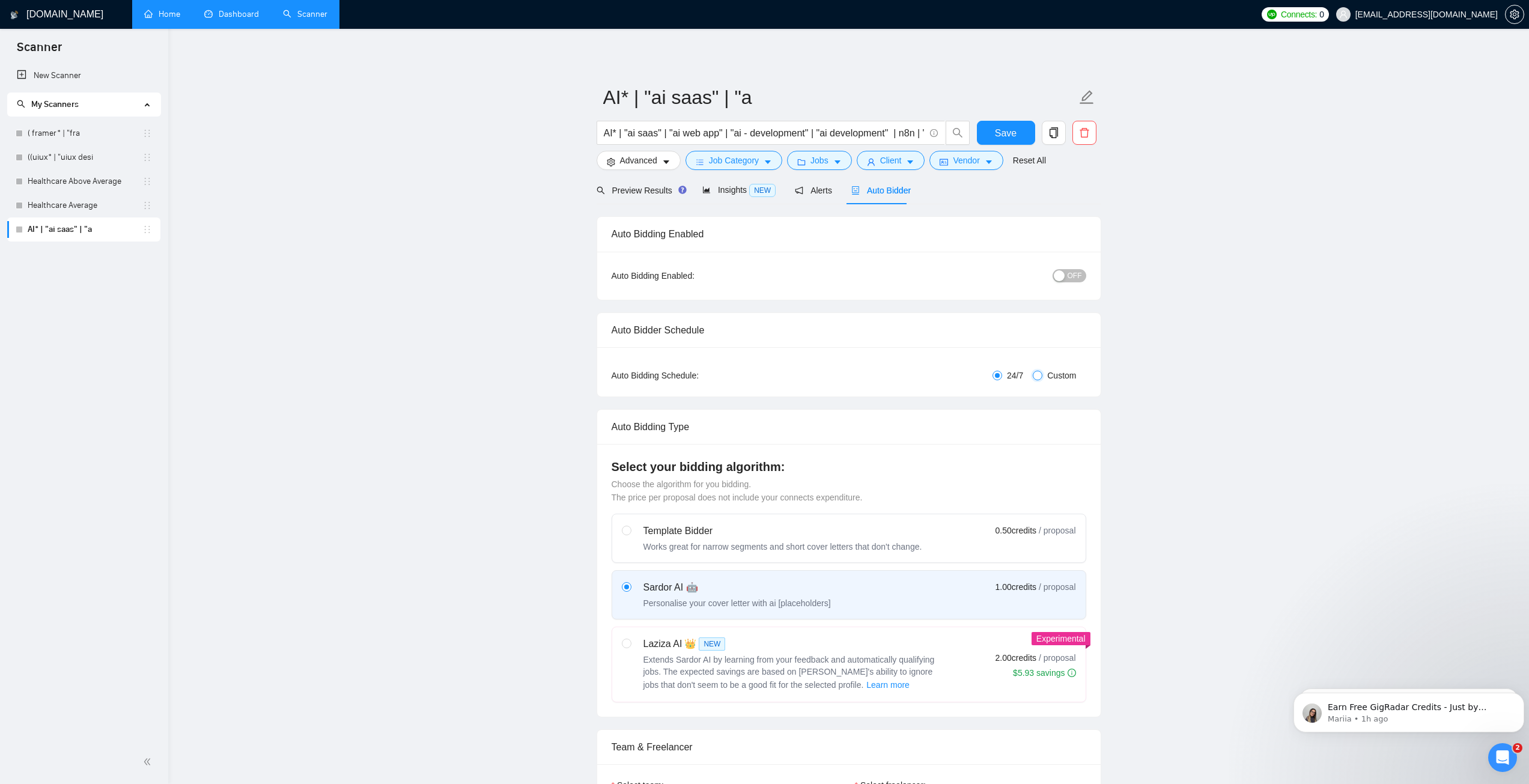
checkbox input "true"
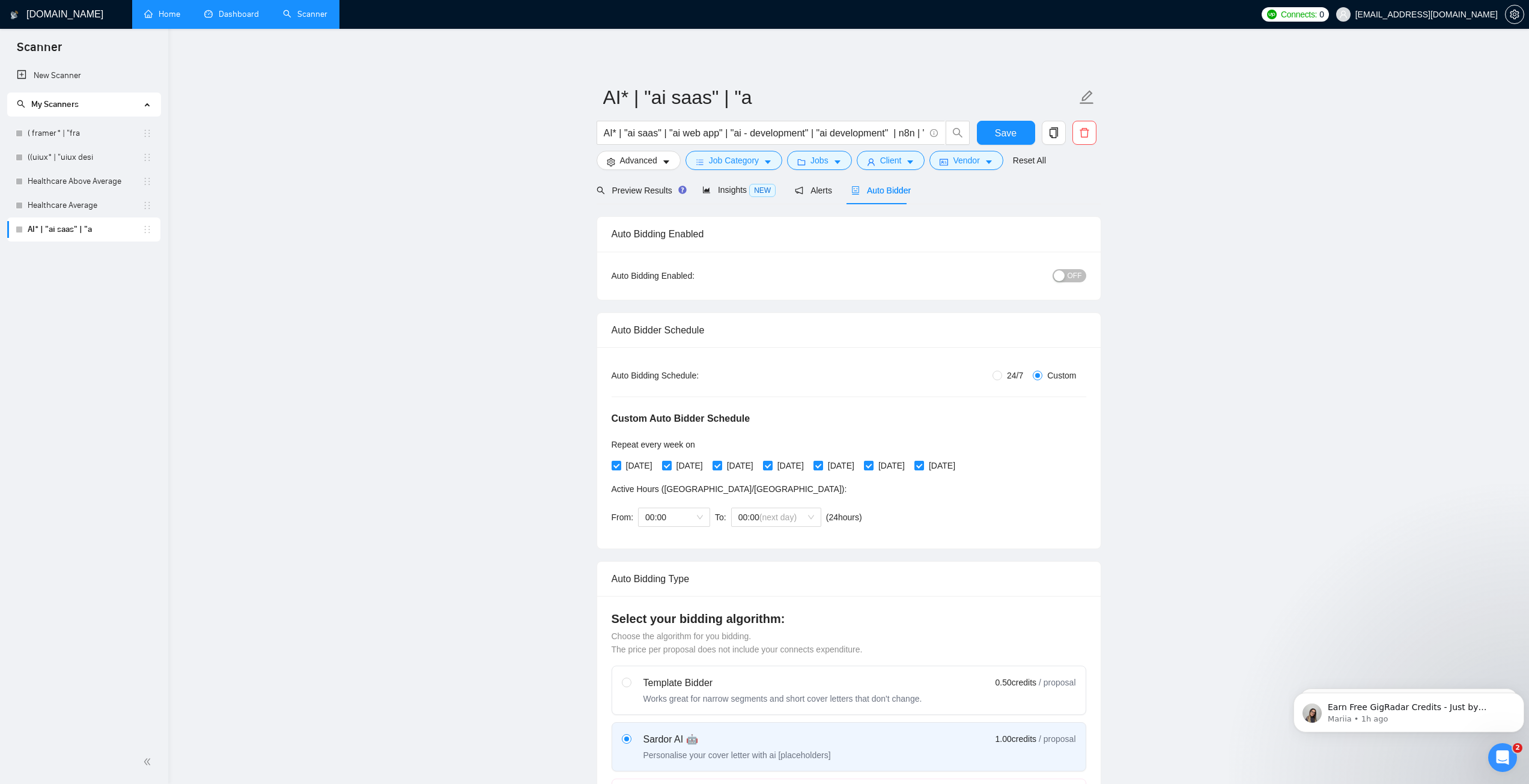
drag, startPoint x: 1121, startPoint y: 345, endPoint x: 1146, endPoint y: 345, distance: 25.0
click at [644, 185] on span "Preview Results" at bounding box center [639, 190] width 86 height 10
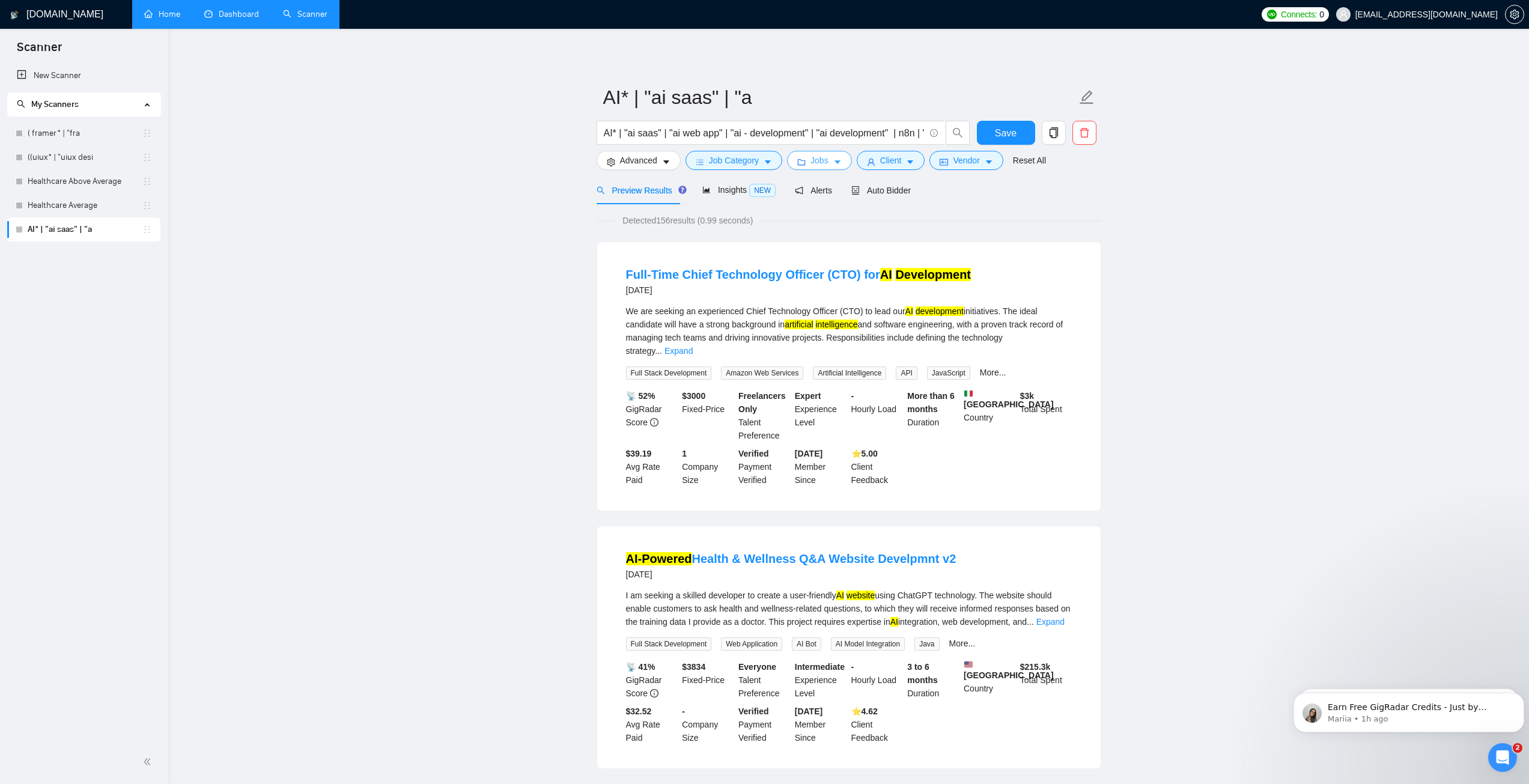
click at [810, 166] on span "Jobs" at bounding box center [819, 160] width 18 height 13
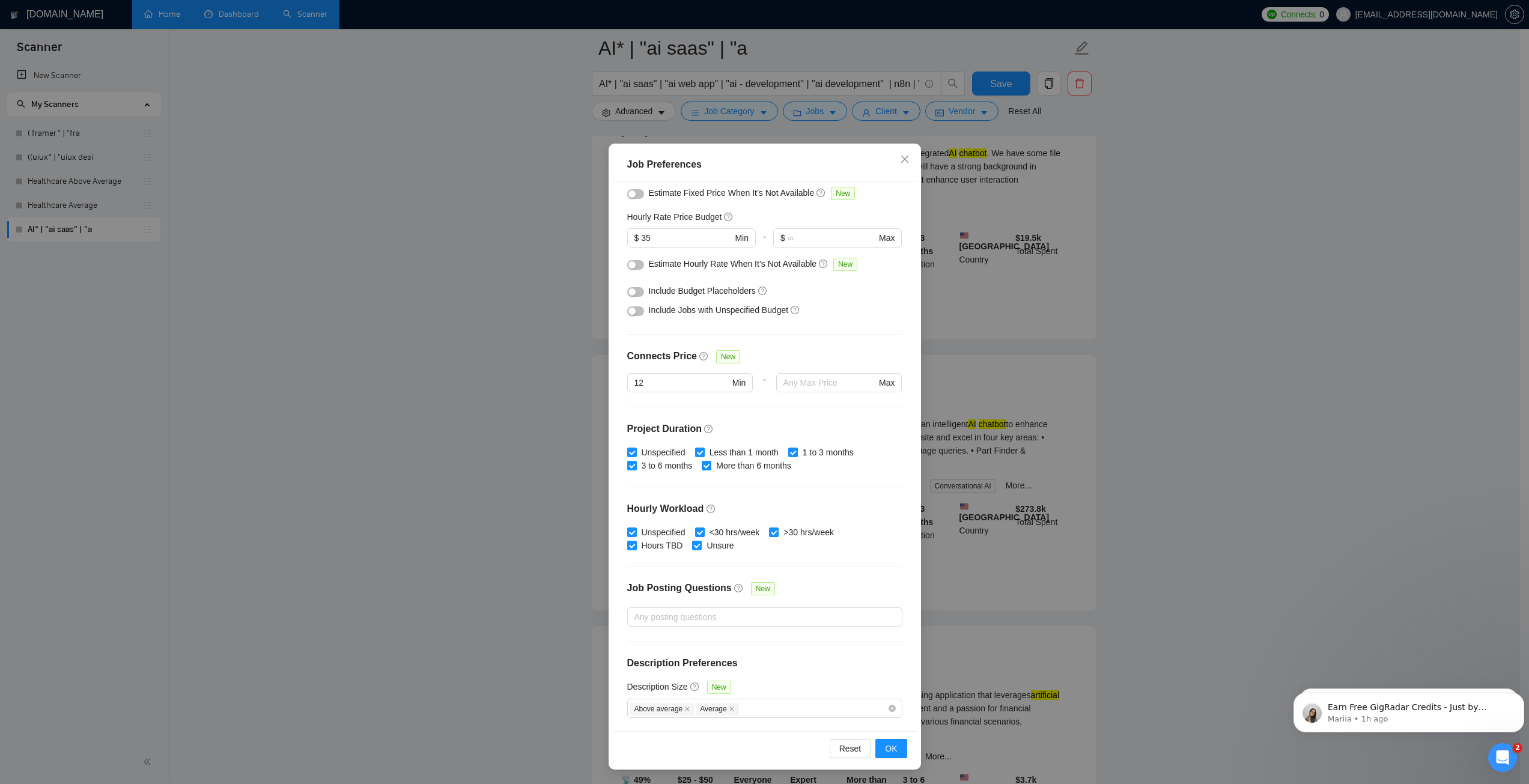
scroll to position [721, 0]
click at [801, 620] on div at bounding box center [758, 616] width 257 height 14
click at [859, 526] on div "Unspecified <30 hrs/week >30 hrs/week Hours TBD Unsure" at bounding box center [764, 539] width 275 height 27
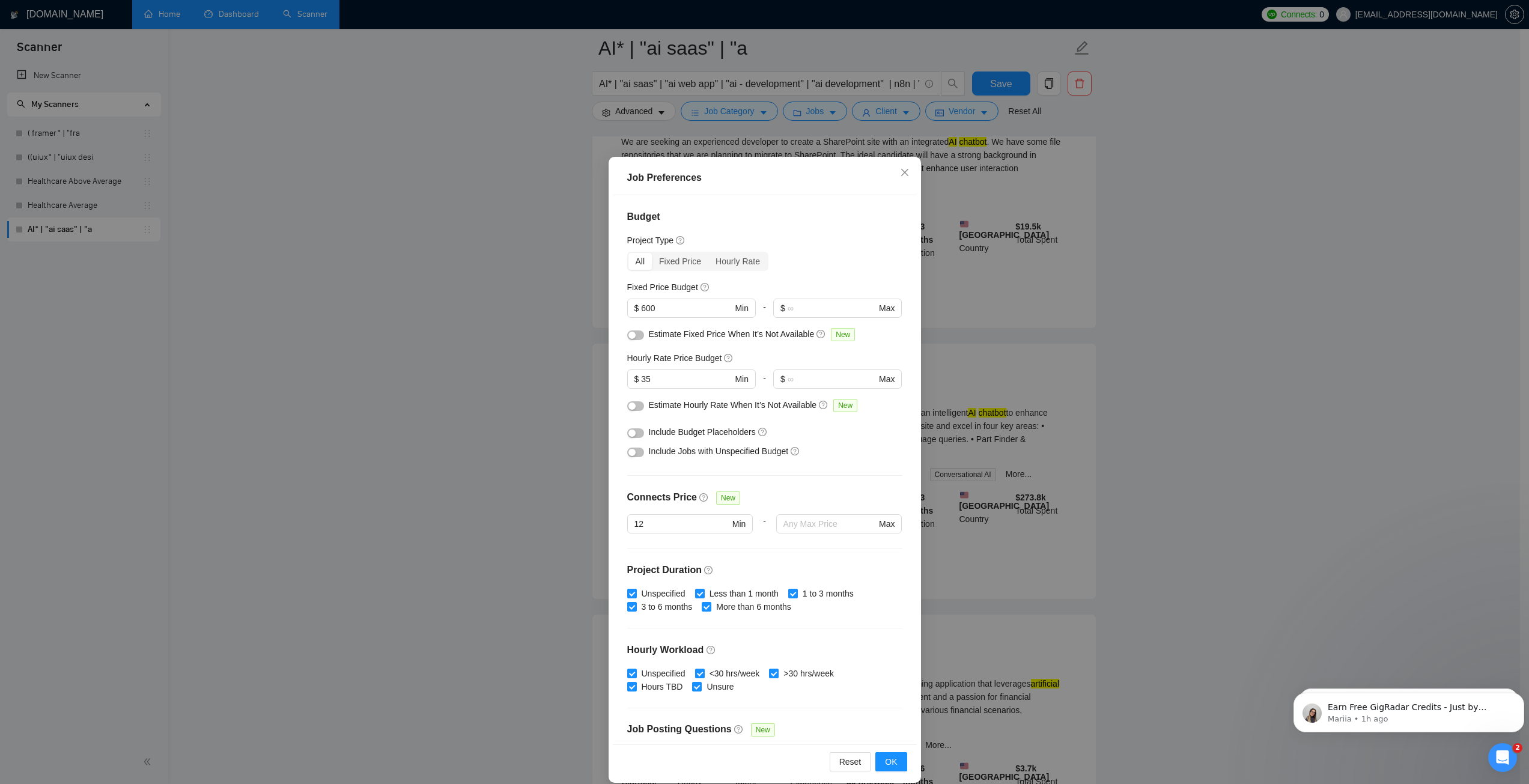
scroll to position [0, 0]
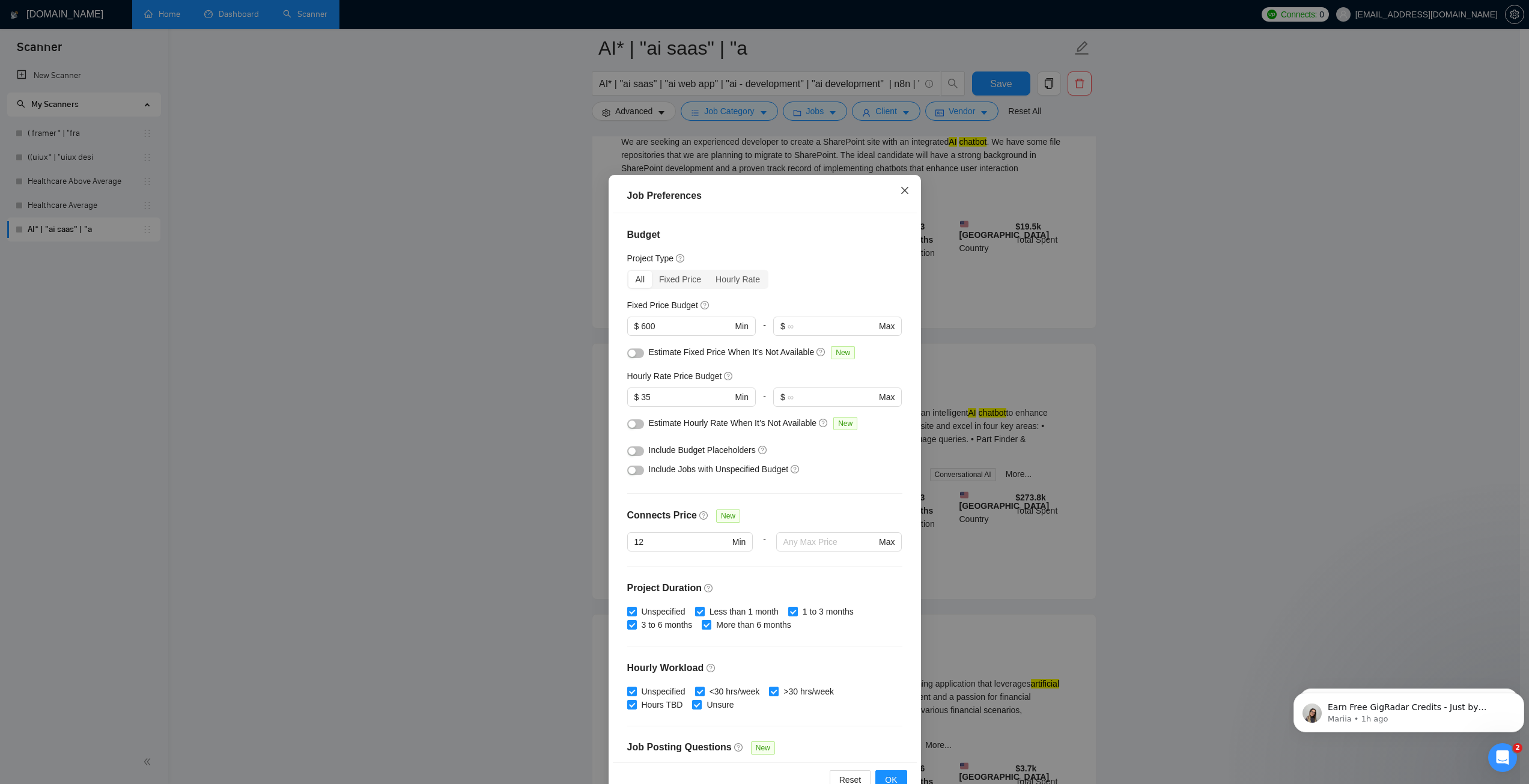
click at [903, 195] on icon "close" at bounding box center [904, 190] width 10 height 10
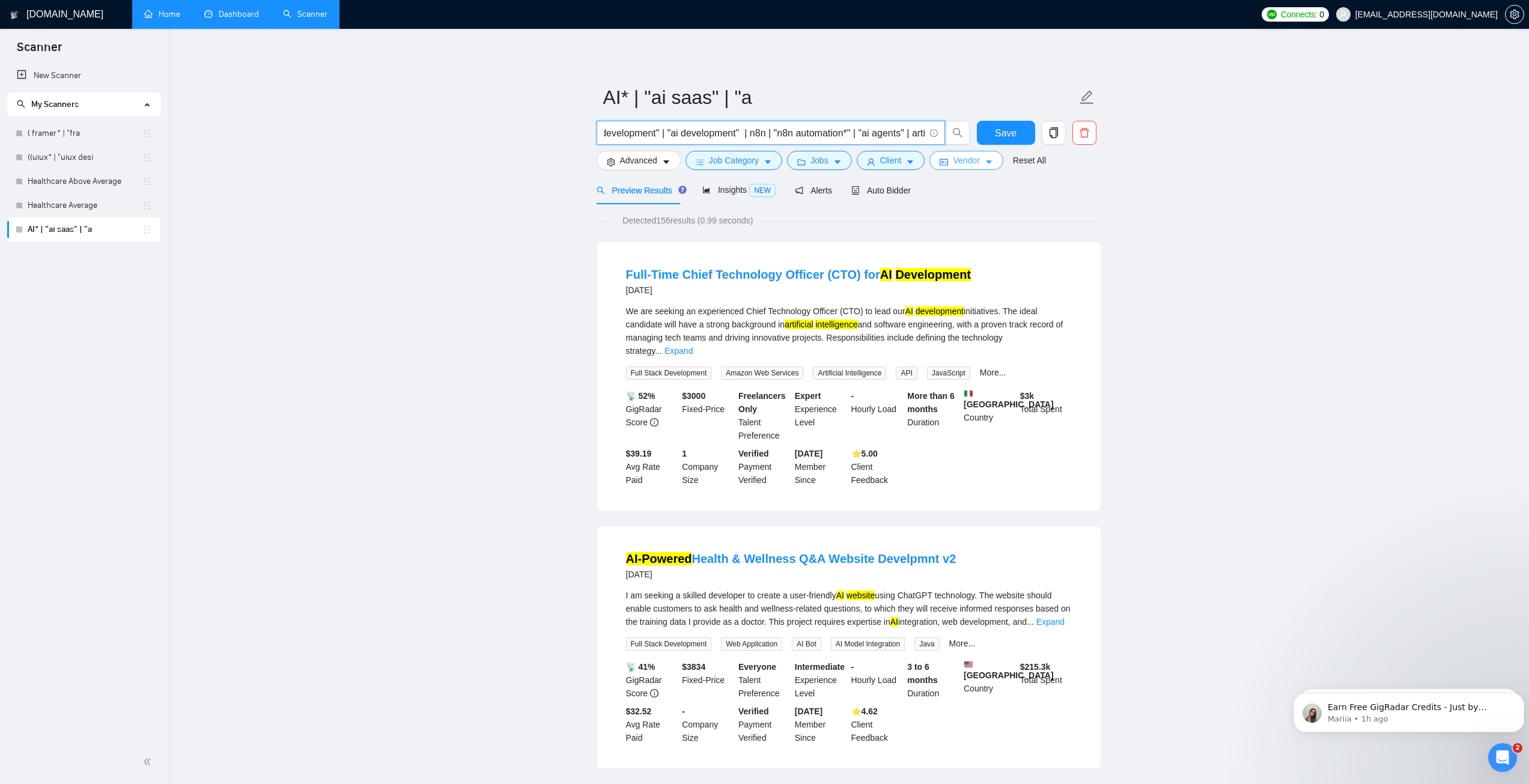
scroll to position [0, 416]
drag, startPoint x: 614, startPoint y: 137, endPoint x: 929, endPoint y: 147, distance: 315.2
click at [929, 147] on div "AI* | "ai saas" | "ai web app" | "ai - development" | "ai development" | n8n | …" at bounding box center [783, 135] width 378 height 30
click at [853, 142] on span "AI* | "ai saas" | "ai web app" | "ai - development" | "ai development" | n8n | …" at bounding box center [770, 132] width 348 height 24
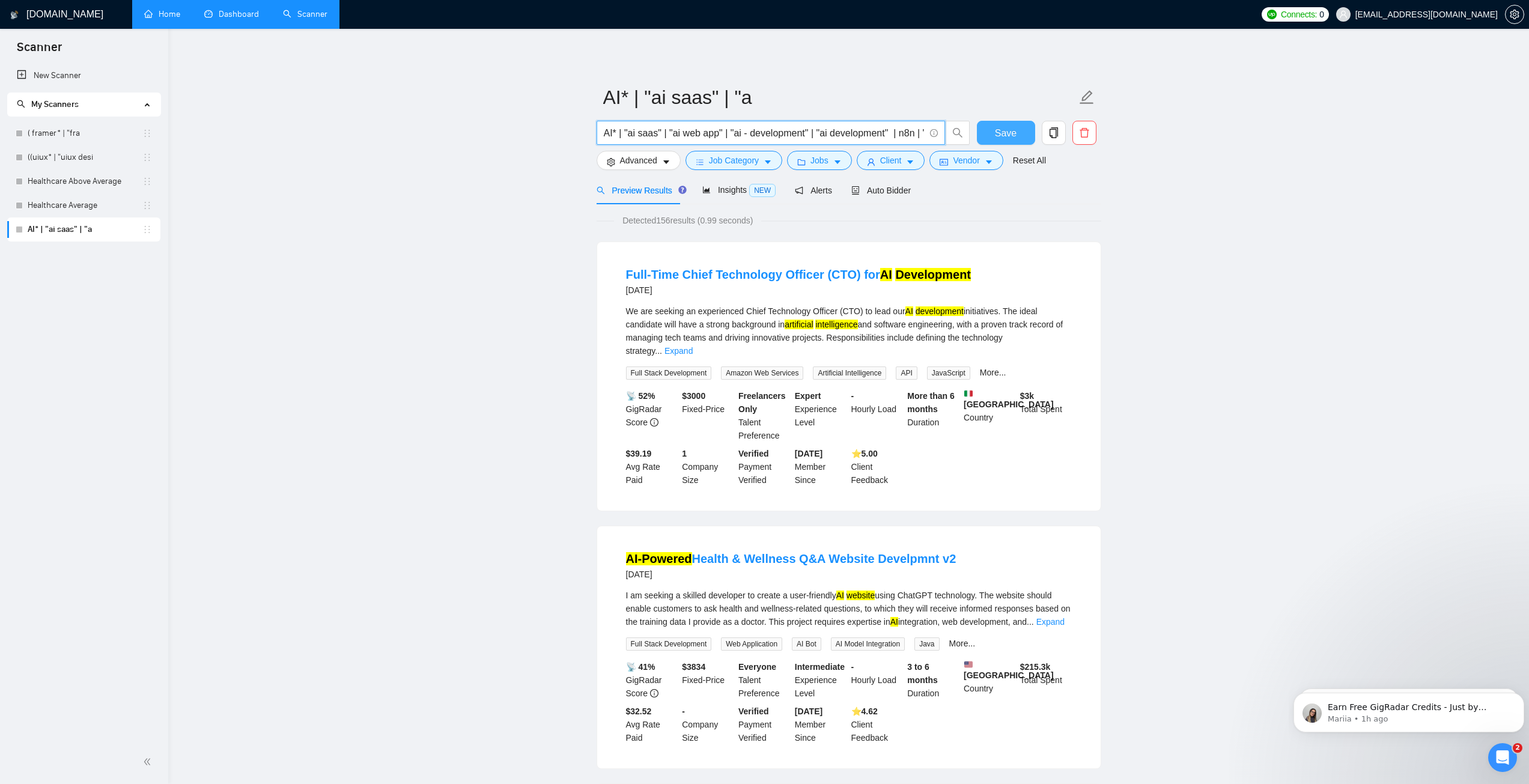
click at [1004, 132] on span "Save" at bounding box center [1005, 133] width 22 height 15
click at [659, 137] on input "AI* | "ai saas" | "ai web app" | "ai - development" | "ai development" | n8n | …" at bounding box center [764, 133] width 321 height 15
click at [43, 71] on link "New Scanner" at bounding box center [84, 75] width 134 height 24
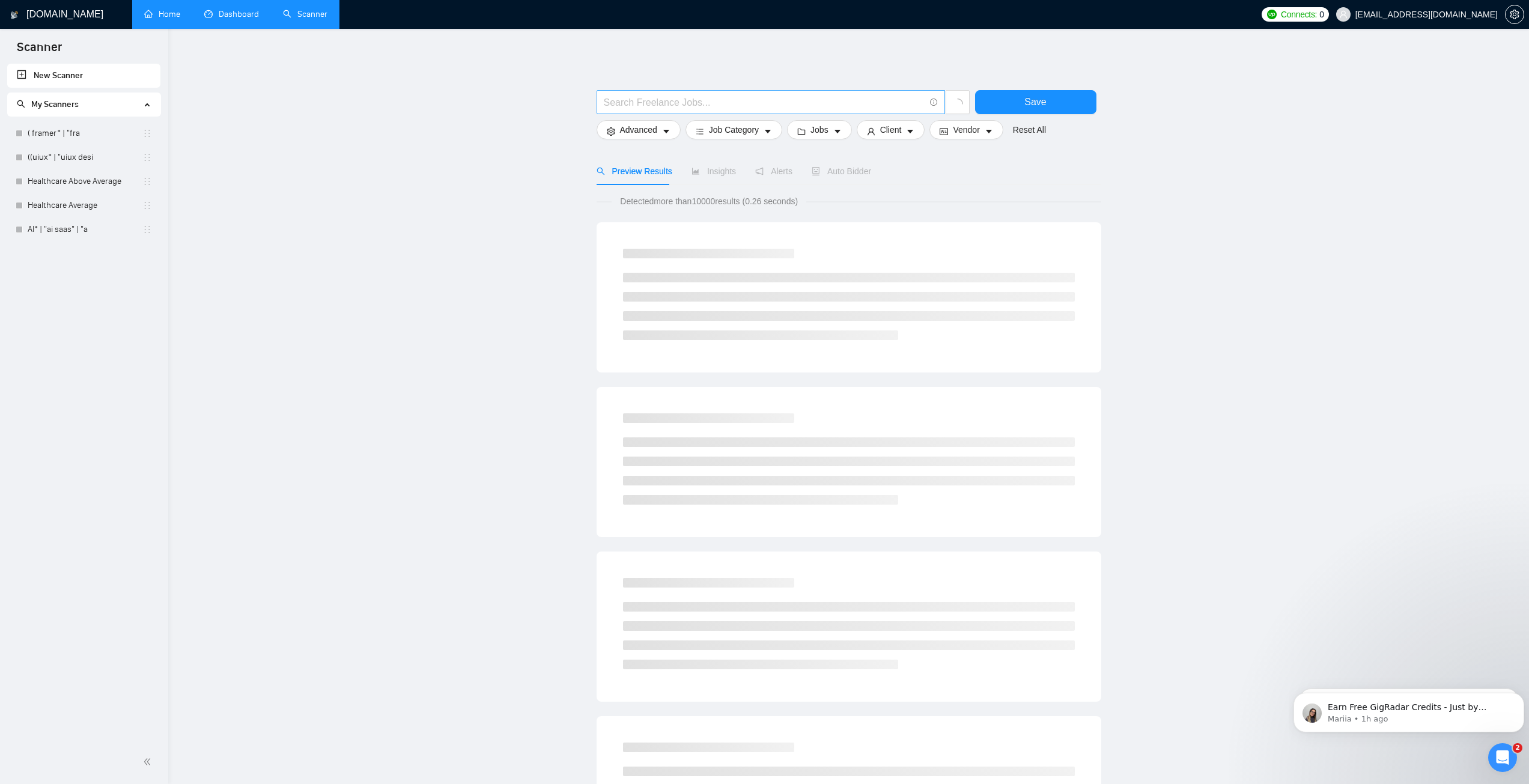
click at [657, 97] on input "text" at bounding box center [764, 103] width 321 height 15
paste input "AI* | "ai saas" | "ai web app" | "ai - development" | "ai development" | n8n | …"
drag, startPoint x: 654, startPoint y: 99, endPoint x: 556, endPoint y: 102, distance: 98.0
click at [520, 101] on main "AI* | "ai saas" | "ai web app" | "ai - development" | "ai development" | n8n | …" at bounding box center [848, 554] width 1322 height 1011
click at [611, 103] on input "AI* | "ai saas" | "ai web app" | "ai - development" | "ai development" | n8n | …" at bounding box center [764, 103] width 321 height 15
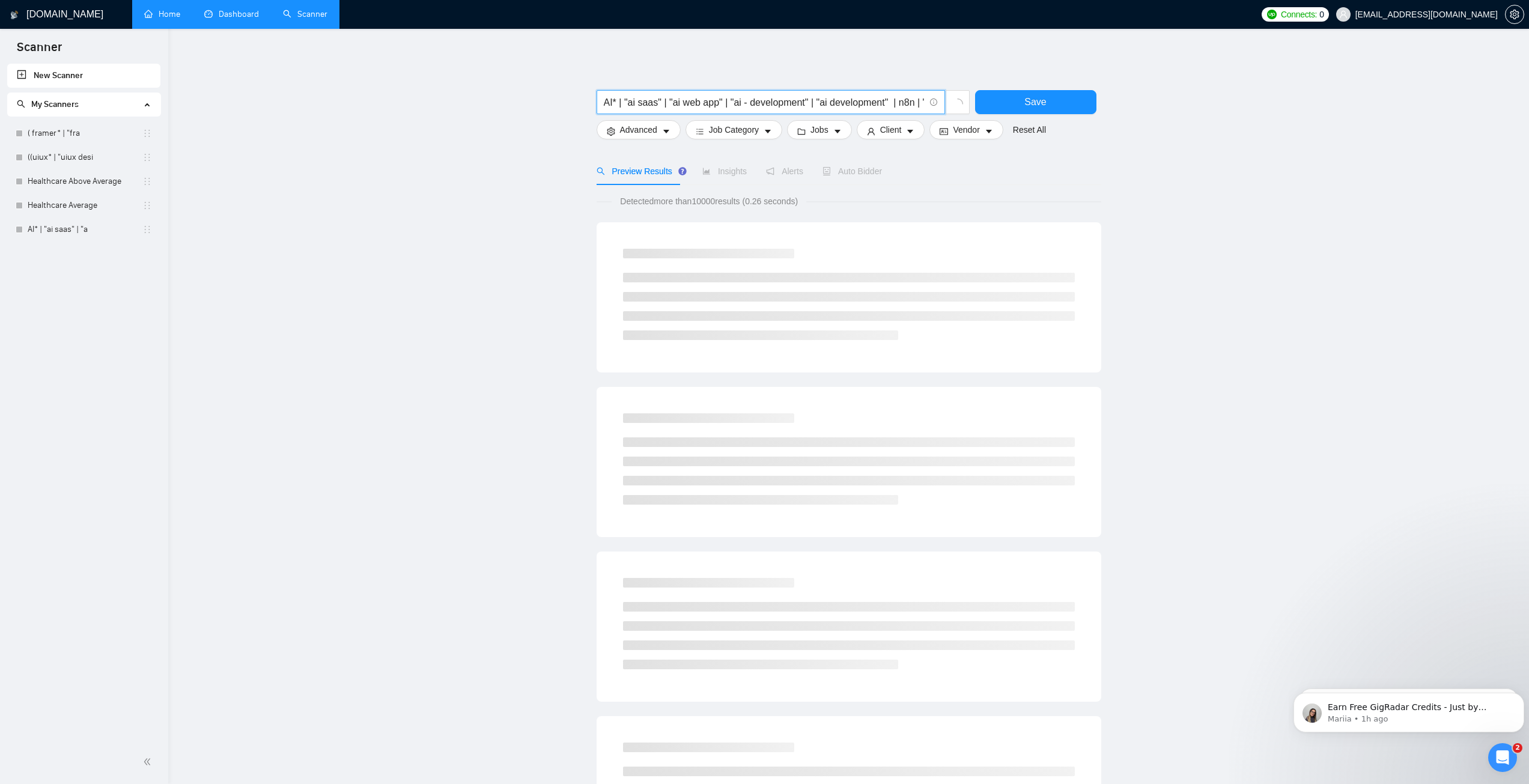
drag, startPoint x: 612, startPoint y: 107, endPoint x: 597, endPoint y: 107, distance: 15.0
click at [597, 107] on span "AI* | "ai saas" | "ai web app" | "ai - development" | "ai development" | n8n | …" at bounding box center [770, 102] width 348 height 24
drag, startPoint x: 674, startPoint y: 102, endPoint x: 648, endPoint y: 99, distance: 26.2
click at [648, 99] on input "mobile* | "ai saas" | "ai web app" | "ai - development" | "ai development" | n8…" at bounding box center [764, 103] width 321 height 15
drag, startPoint x: 710, startPoint y: 100, endPoint x: 755, endPoint y: 107, distance: 45.5
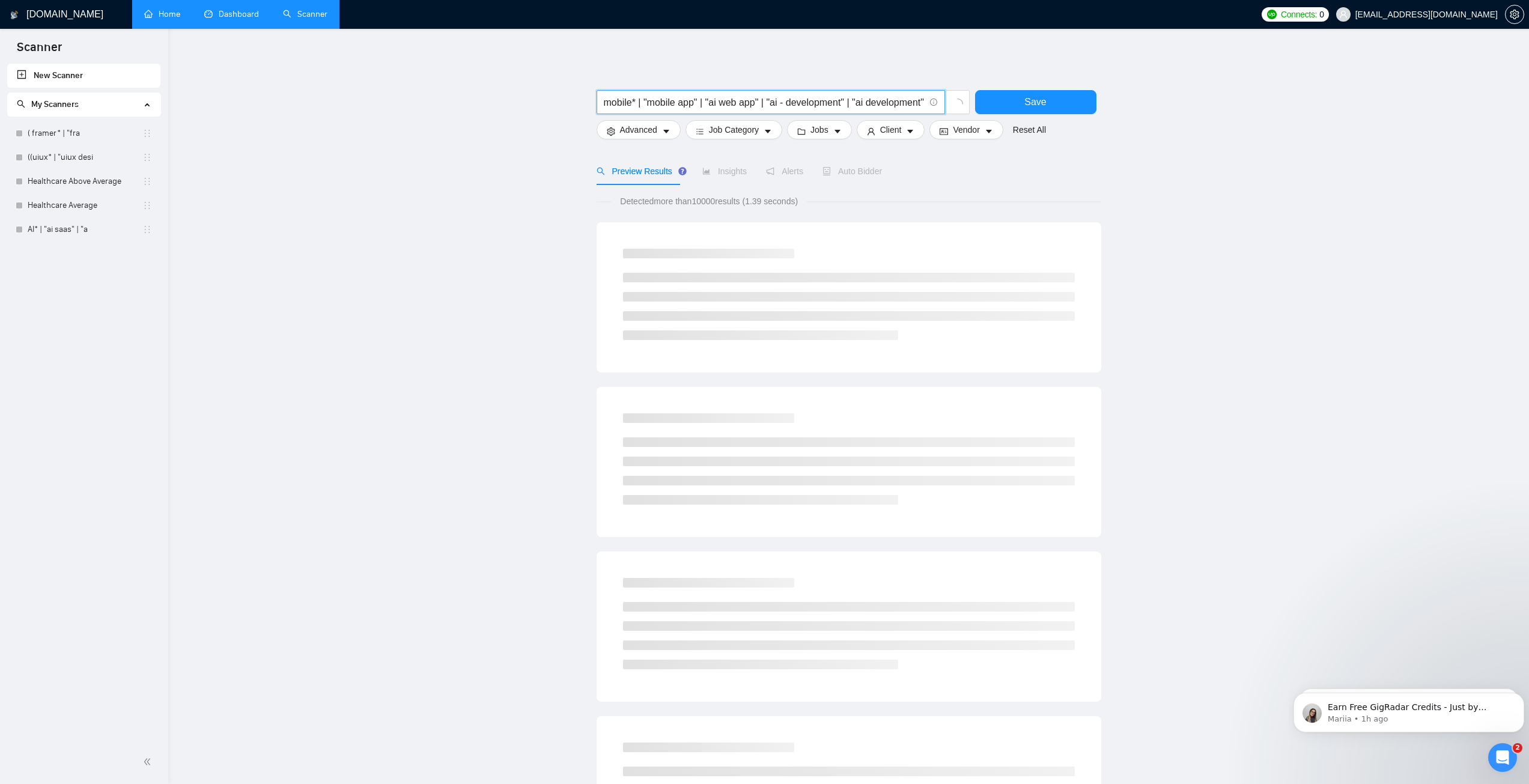
click at [755, 107] on input "mobile* | "mobile app" | "ai web app" | "ai - development" | "ai development" |…" at bounding box center [764, 103] width 321 height 15
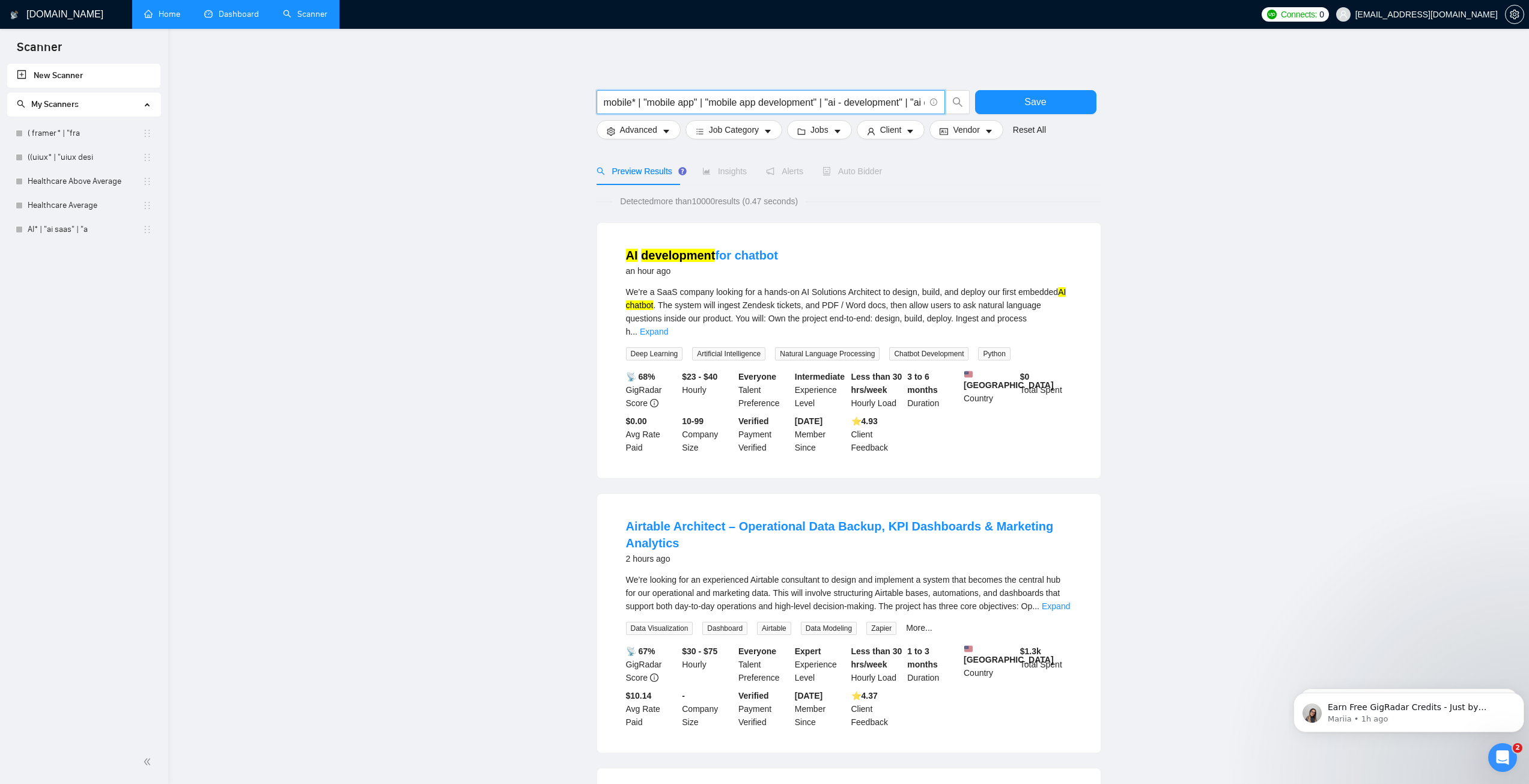
drag, startPoint x: 832, startPoint y: 102, endPoint x: 906, endPoint y: 110, distance: 74.4
click at [906, 110] on span "mobile* | "mobile app" | "mobile app development" | "ai - development" | "ai de…" at bounding box center [770, 102] width 348 height 24
drag, startPoint x: 779, startPoint y: 101, endPoint x: 927, endPoint y: 108, distance: 148.2
click at [927, 108] on span "mobile* | "mobile app" | "mobile app development" | "mobile development" | "ai …" at bounding box center [770, 102] width 348 height 24
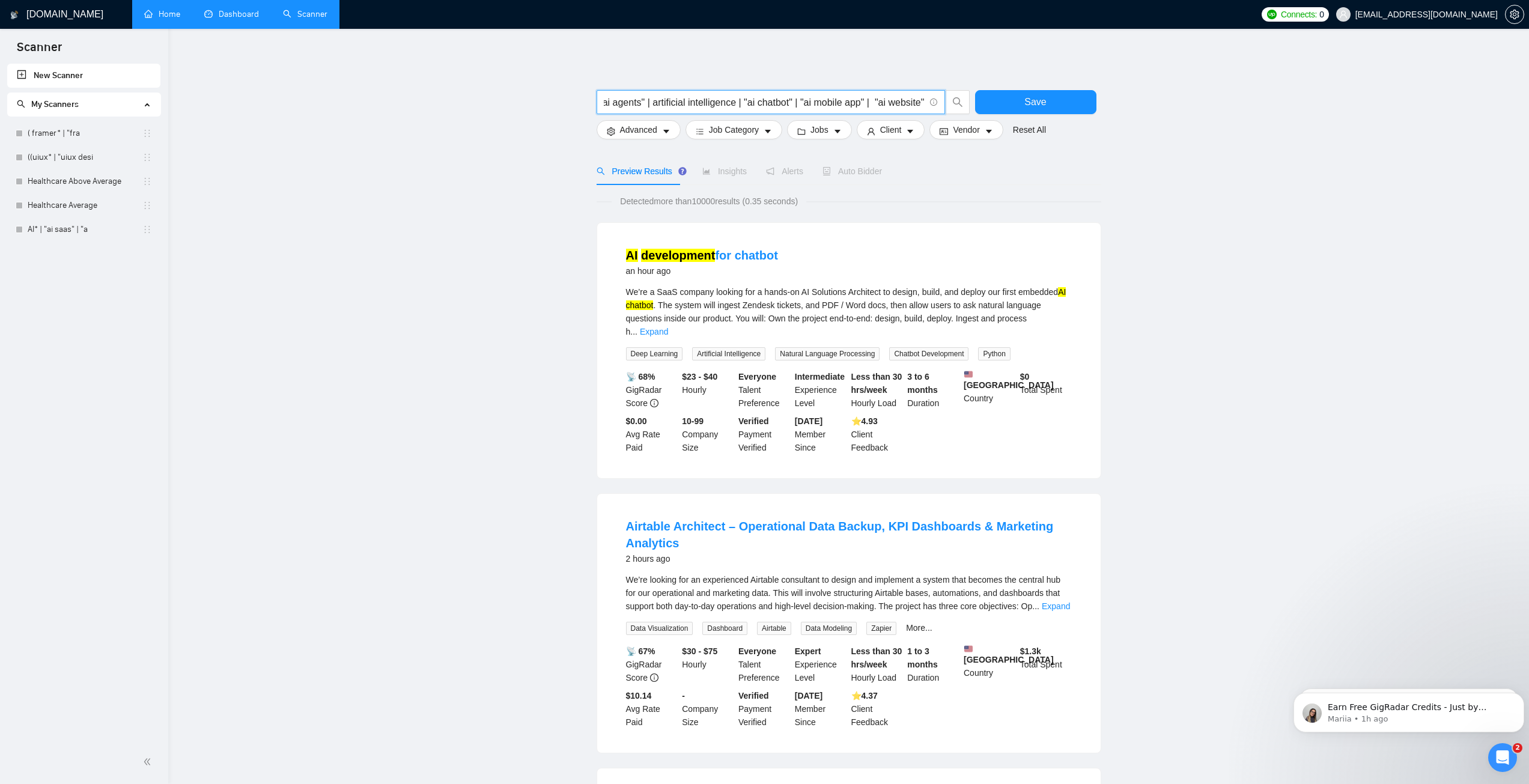
click at [627, 104] on input "mobile* | "mobile app" | "mobile app development" | "mobile development" | "ai …" at bounding box center [764, 103] width 321 height 15
click at [726, 101] on input "mobile* | "mobile app" | "mobile app development" | "mobile development" | "ai …" at bounding box center [764, 103] width 321 height 15
click at [720, 102] on input "mobile* | "mobile app" | "mobile app development" | "mobile development" | "ai …" at bounding box center [764, 103] width 321 height 15
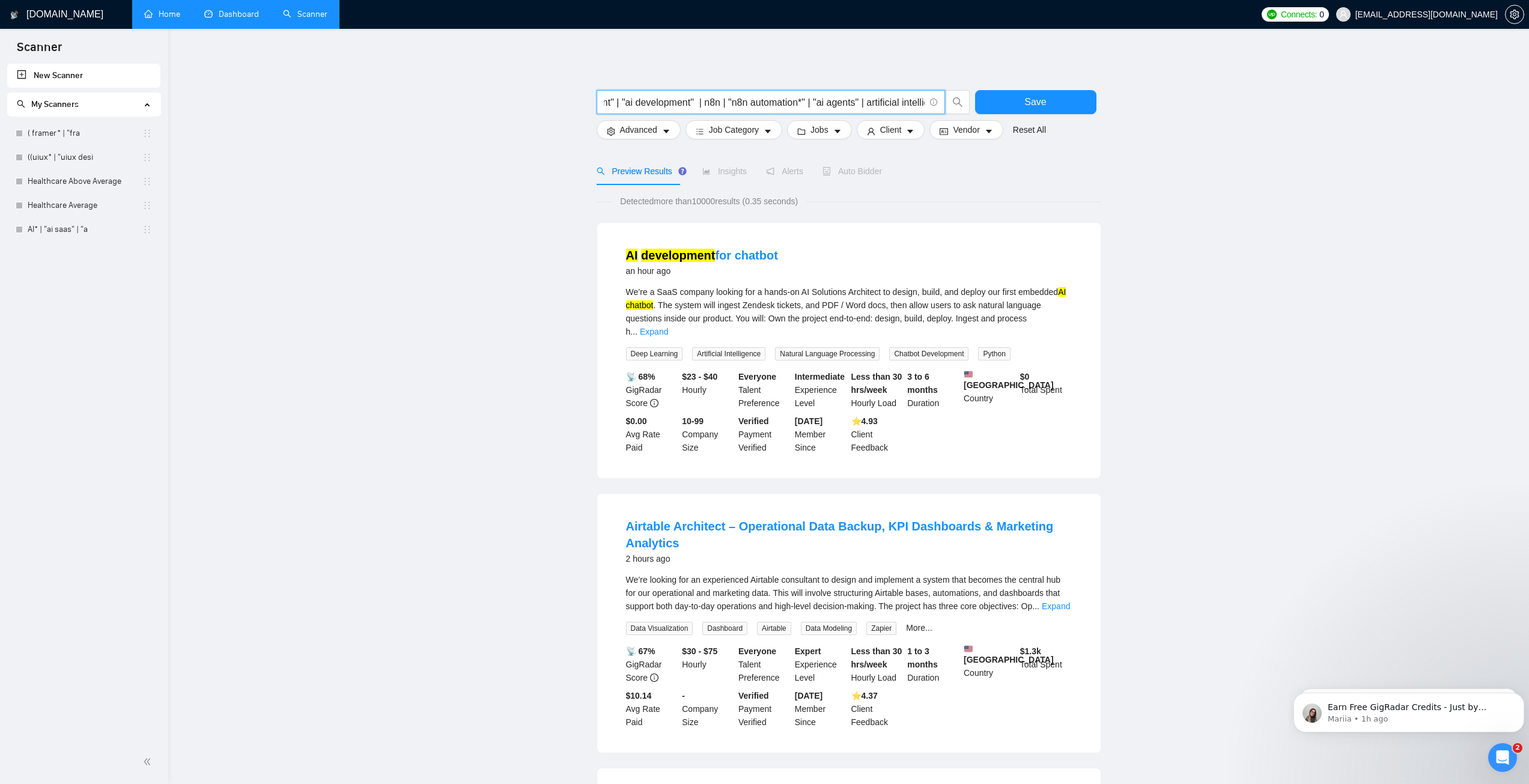
click at [720, 102] on input "mobile* | "mobile app" | "mobile app development" | "mobile development" | "ai …" at bounding box center [764, 103] width 321 height 15
drag, startPoint x: 637, startPoint y: 102, endPoint x: 603, endPoint y: 94, distance: 34.9
click at [603, 94] on span "mobile* | "mobile app" | "mobile app development" | "mobile development" | "ai …" at bounding box center [770, 102] width 348 height 24
click at [758, 106] on input "mobile* | "mobile app" | "mobile app development" | "mobile development" | "ai …" at bounding box center [764, 103] width 321 height 15
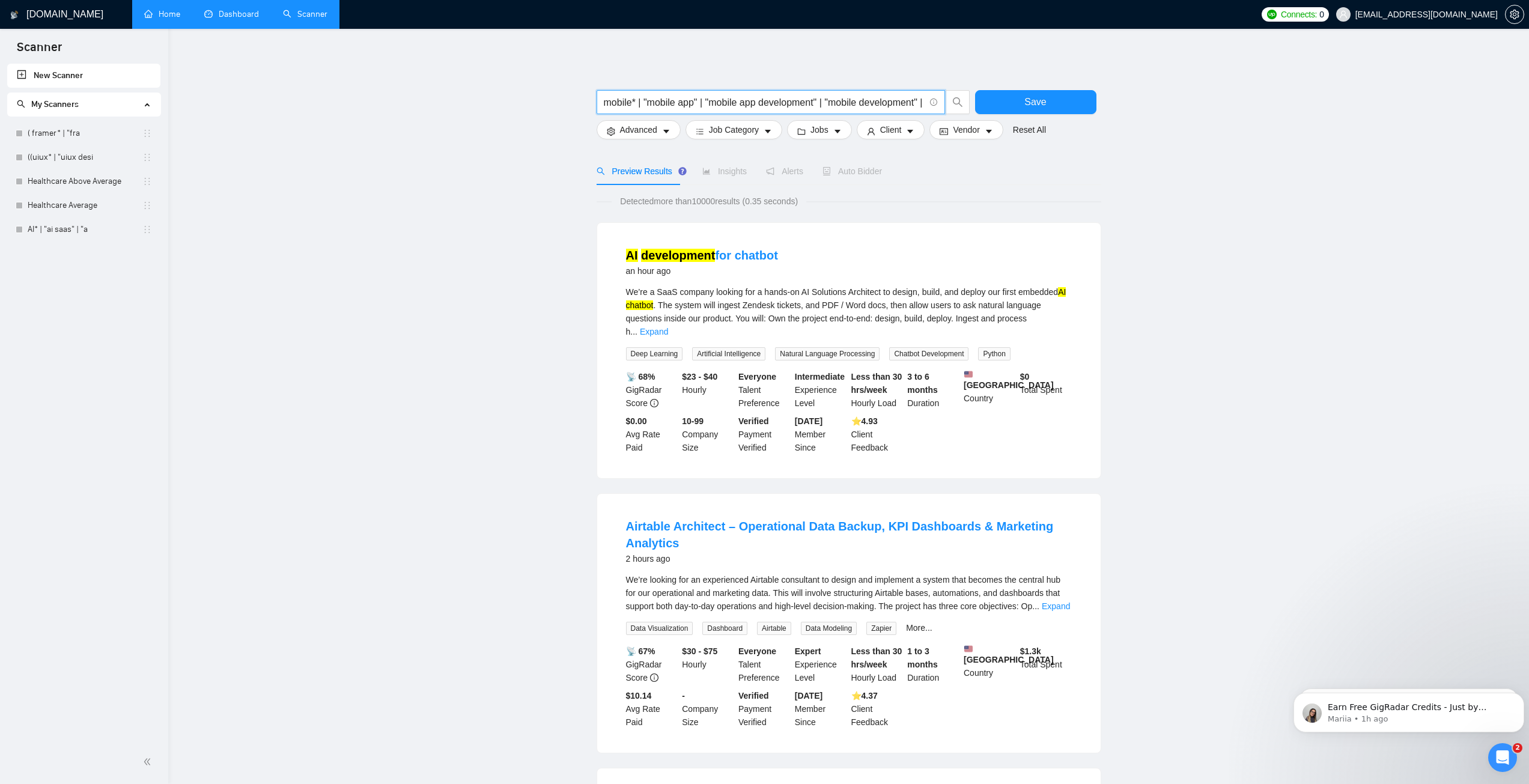
scroll to position [0, 33]
drag, startPoint x: 848, startPoint y: 101, endPoint x: 913, endPoint y: 102, distance: 65.0
click at [916, 103] on input "mobile* | "mobile app" | "mobile app development" | "mobile development" | "ai …" at bounding box center [764, 103] width 321 height 15
click at [911, 102] on input "mobile* | "mobile app" | "mobile app development" | "mobile development" | "ai …" at bounding box center [764, 103] width 321 height 15
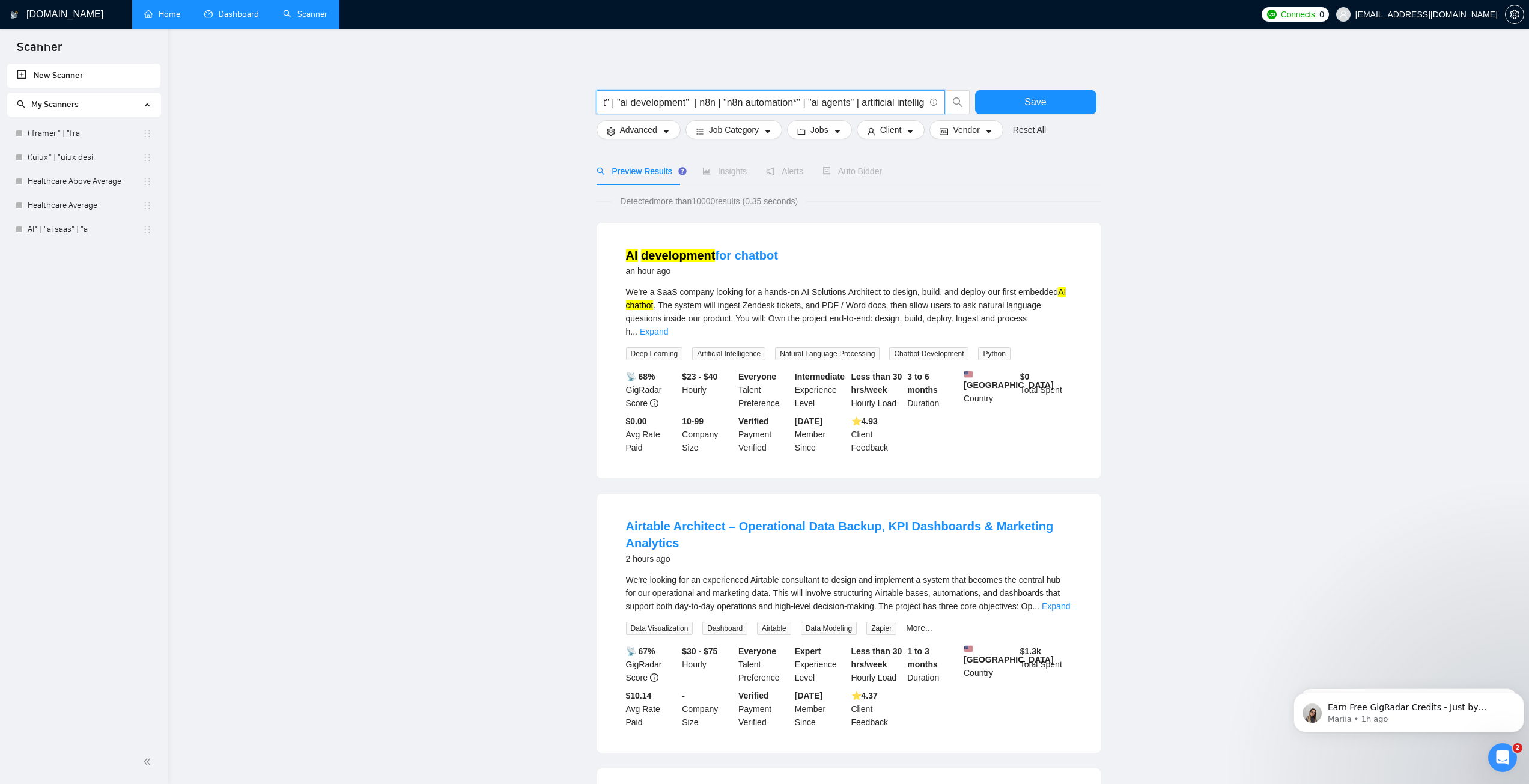
drag, startPoint x: 903, startPoint y: 104, endPoint x: 694, endPoint y: 106, distance: 209.0
click at [694, 106] on input "mobile* | "mobile app" | "mobile app development" | "mobile development" | "ai …" at bounding box center [764, 103] width 321 height 15
click at [696, 104] on input "mobile* | "mobile app" | "mobile app development" | "mobile development" | "mob…" at bounding box center [764, 103] width 321 height 15
click at [718, 104] on input "mobile* | "mobile app" | "mobile app development" | "mobile development" | "ai …" at bounding box center [764, 103] width 321 height 15
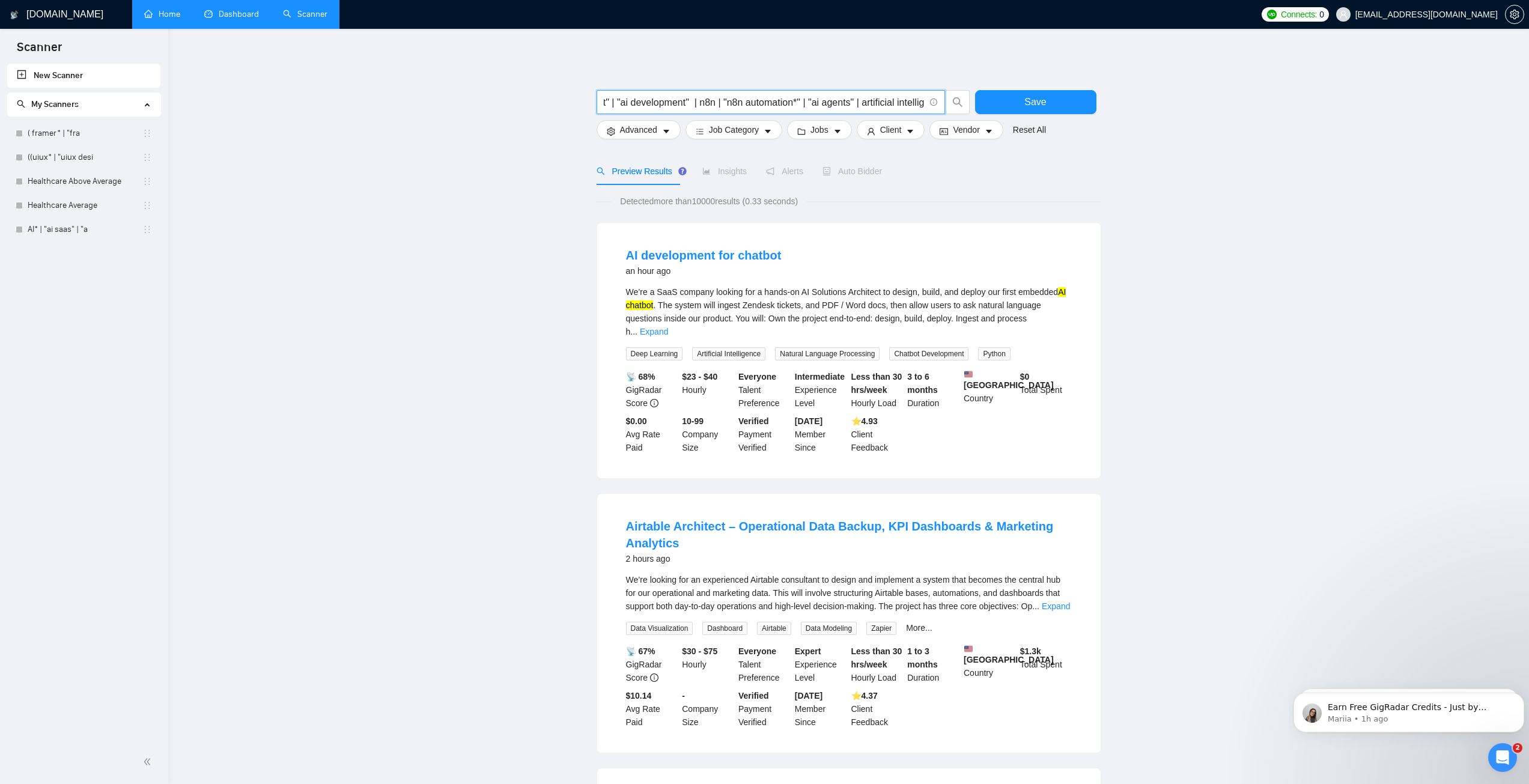
click at [718, 104] on input "mobile* | "mobile app" | "mobile app development" | "mobile development" | "ai …" at bounding box center [764, 103] width 321 height 15
click at [692, 101] on input "mobile* | "mobile app" | "mobile app development" | "mobile development" | "mob…" at bounding box center [764, 103] width 321 height 15
click at [796, 106] on input "mobile* | "mobile app" | "mobile app development" | "mobile development" | "mob…" at bounding box center [764, 103] width 321 height 15
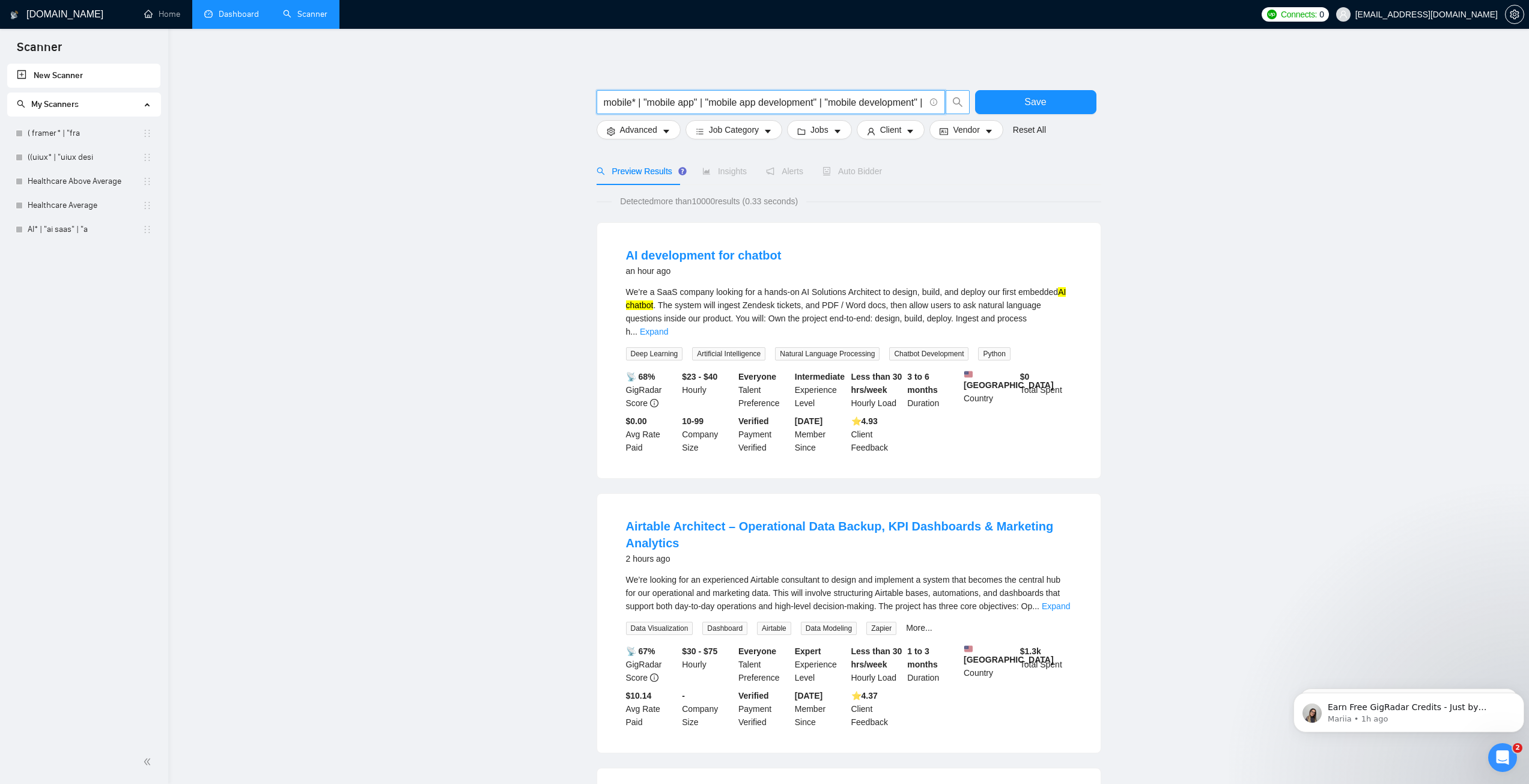
scroll to position [0, 514]
drag, startPoint x: 809, startPoint y: 104, endPoint x: 955, endPoint y: 103, distance: 146.0
click at [955, 103] on span "mobile* | "mobile app" | "mobile app development" | "mobile development" | "mob…" at bounding box center [782, 102] width 373 height 24
click at [792, 97] on input "mobile* | "mobile app" | "mobile app development" | "mobile development" | "mob…" at bounding box center [764, 103] width 321 height 15
drag, startPoint x: 646, startPoint y: 105, endPoint x: 732, endPoint y: 113, distance: 86.4
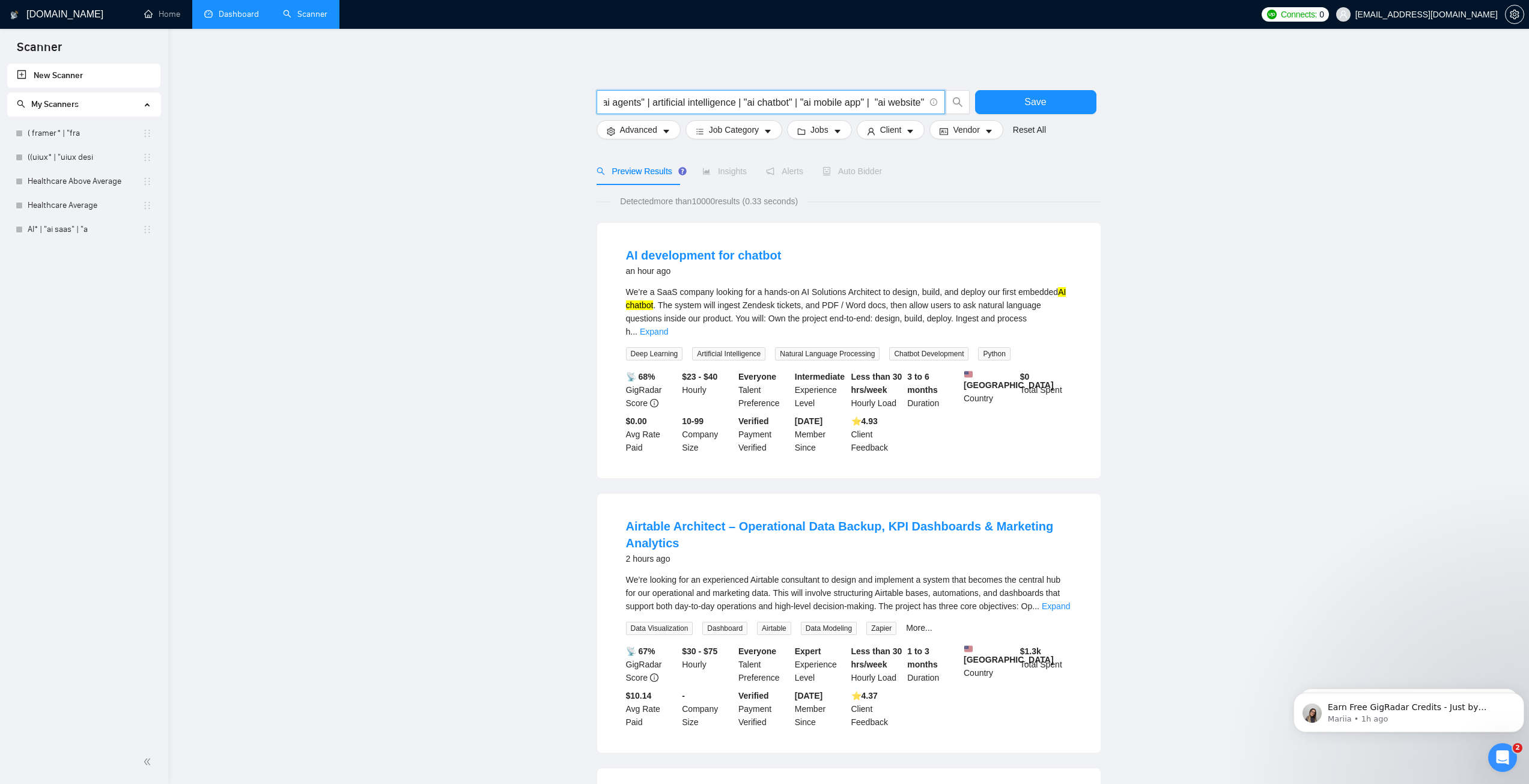
click at [731, 109] on input "mobile* | "mobile app" | "mobile app development" | "mobile development" | "mob…" at bounding box center [764, 103] width 321 height 15
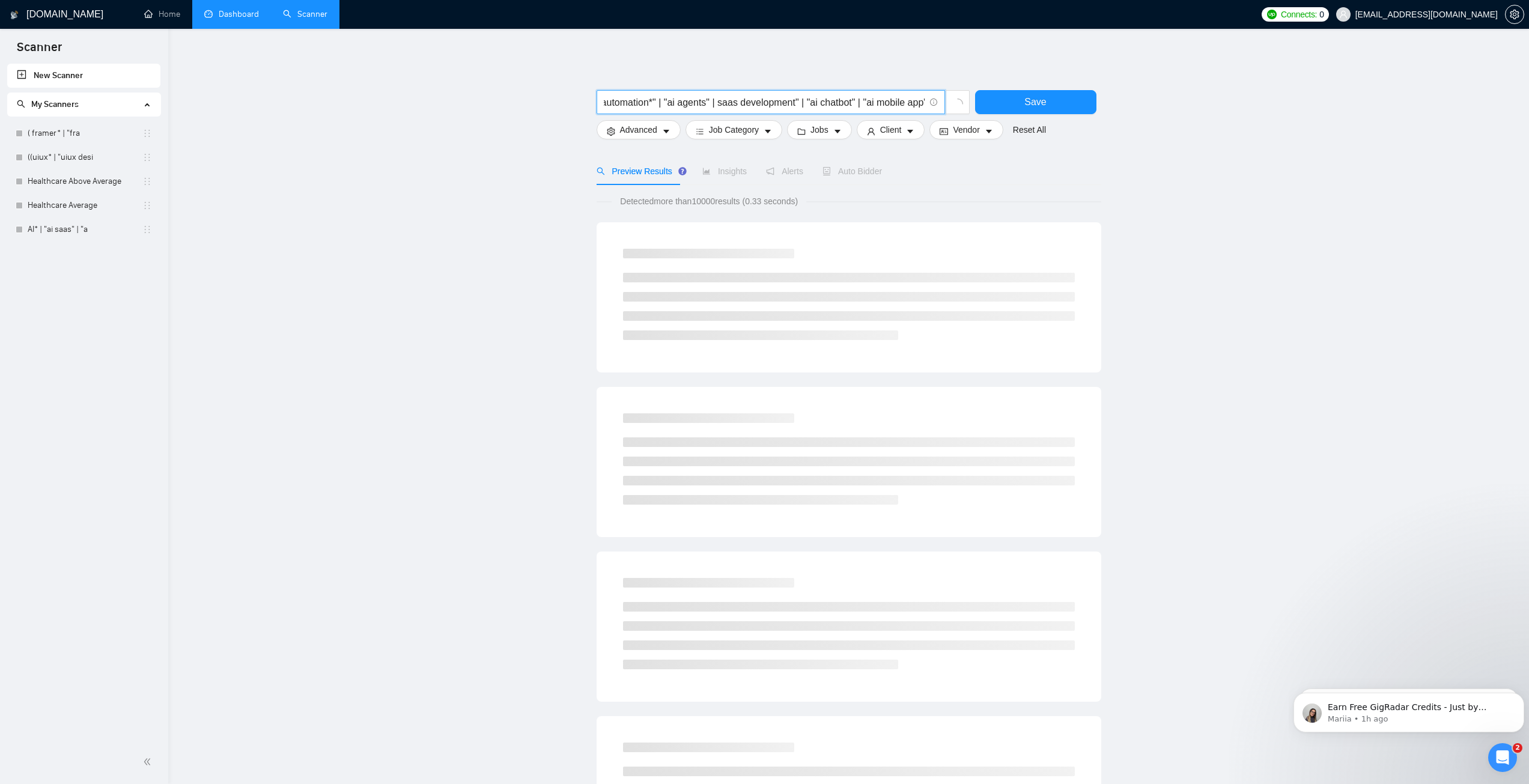
click at [728, 104] on input "mobile* | "mobile app" | "mobile app development" | "mobile development" | "mob…" at bounding box center [764, 103] width 321 height 15
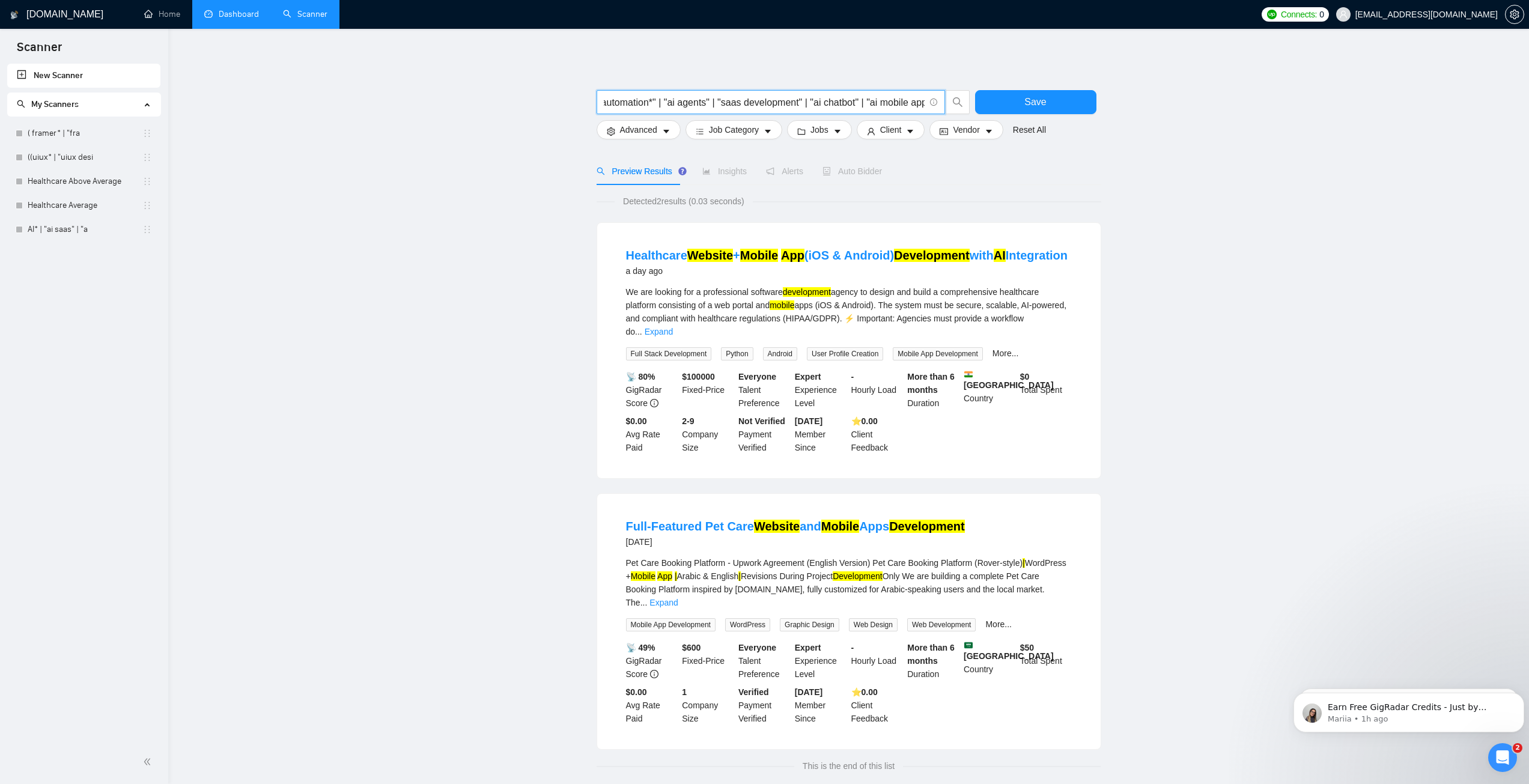
drag, startPoint x: 692, startPoint y: 100, endPoint x: 675, endPoint y: 101, distance: 17.0
click at [675, 101] on input "mobile* | "mobile app" | "mobile app development" | "mobile development" | "mob…" at bounding box center [764, 103] width 321 height 15
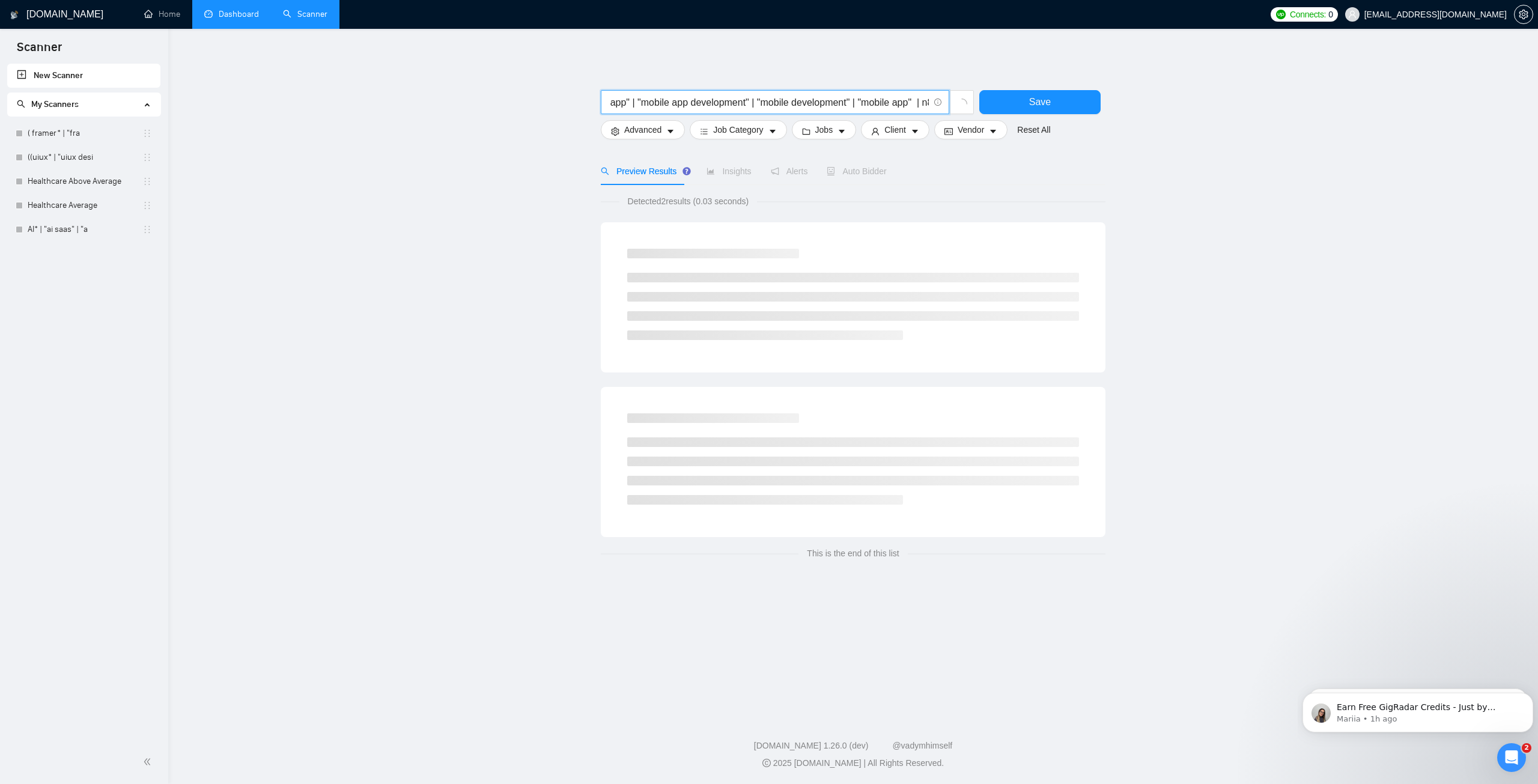
scroll to position [0, 0]
drag, startPoint x: 648, startPoint y: 101, endPoint x: 597, endPoint y: 106, distance: 51.2
click at [597, 106] on main "mobile* | "mobile app" | "mobile app development" | "mobile development" | "mob…" at bounding box center [853, 369] width 1332 height 643
click at [763, 104] on input "mobile* | "mobile app" | "mobile app development" | "mobile development" | "mob…" at bounding box center [768, 103] width 321 height 15
drag, startPoint x: 814, startPoint y: 101, endPoint x: 930, endPoint y: 96, distance: 116.1
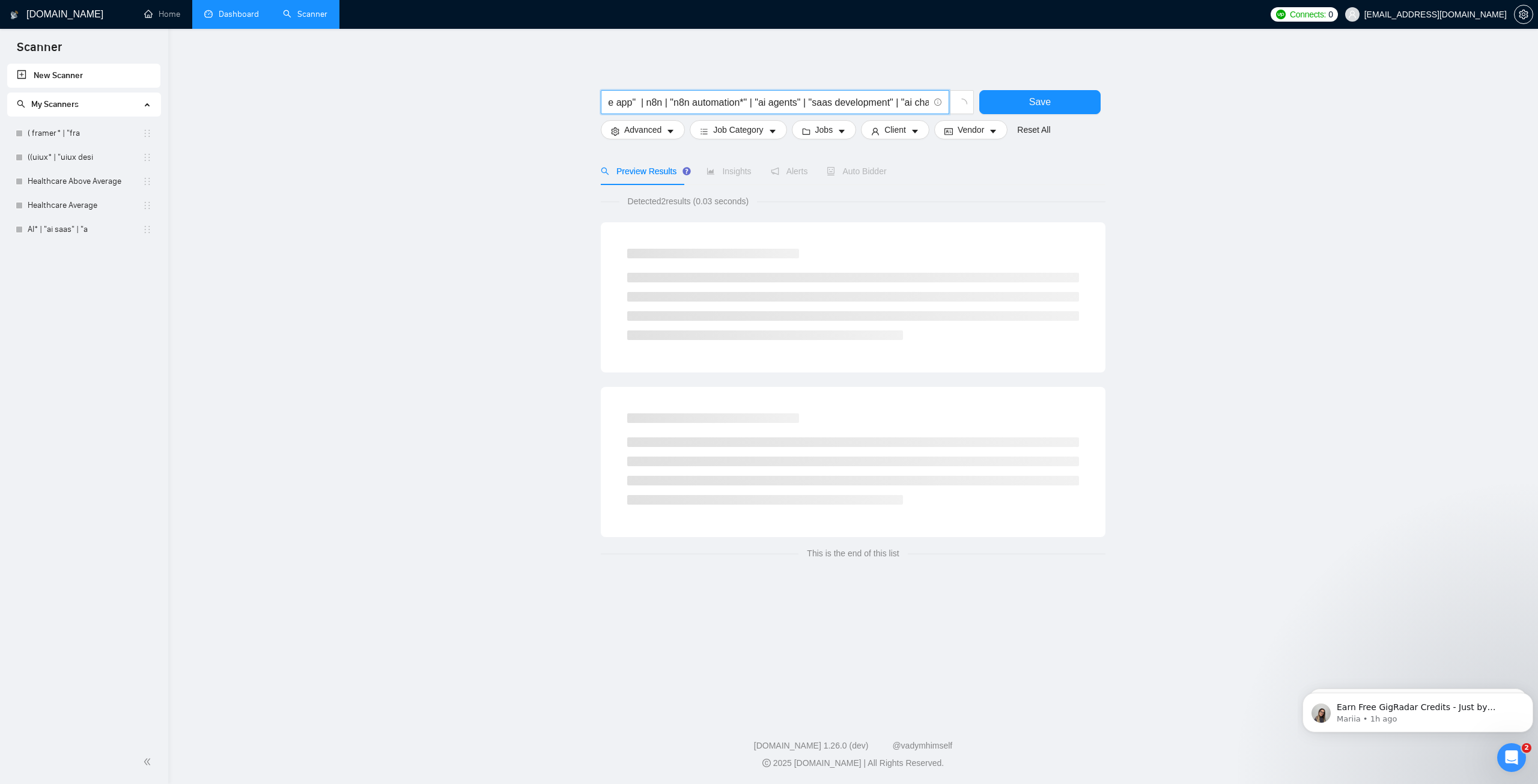
click at [930, 96] on span "mobile* | "mobile app" | "mobile app development" | "mobile development" | "mob…" at bounding box center [775, 102] width 348 height 24
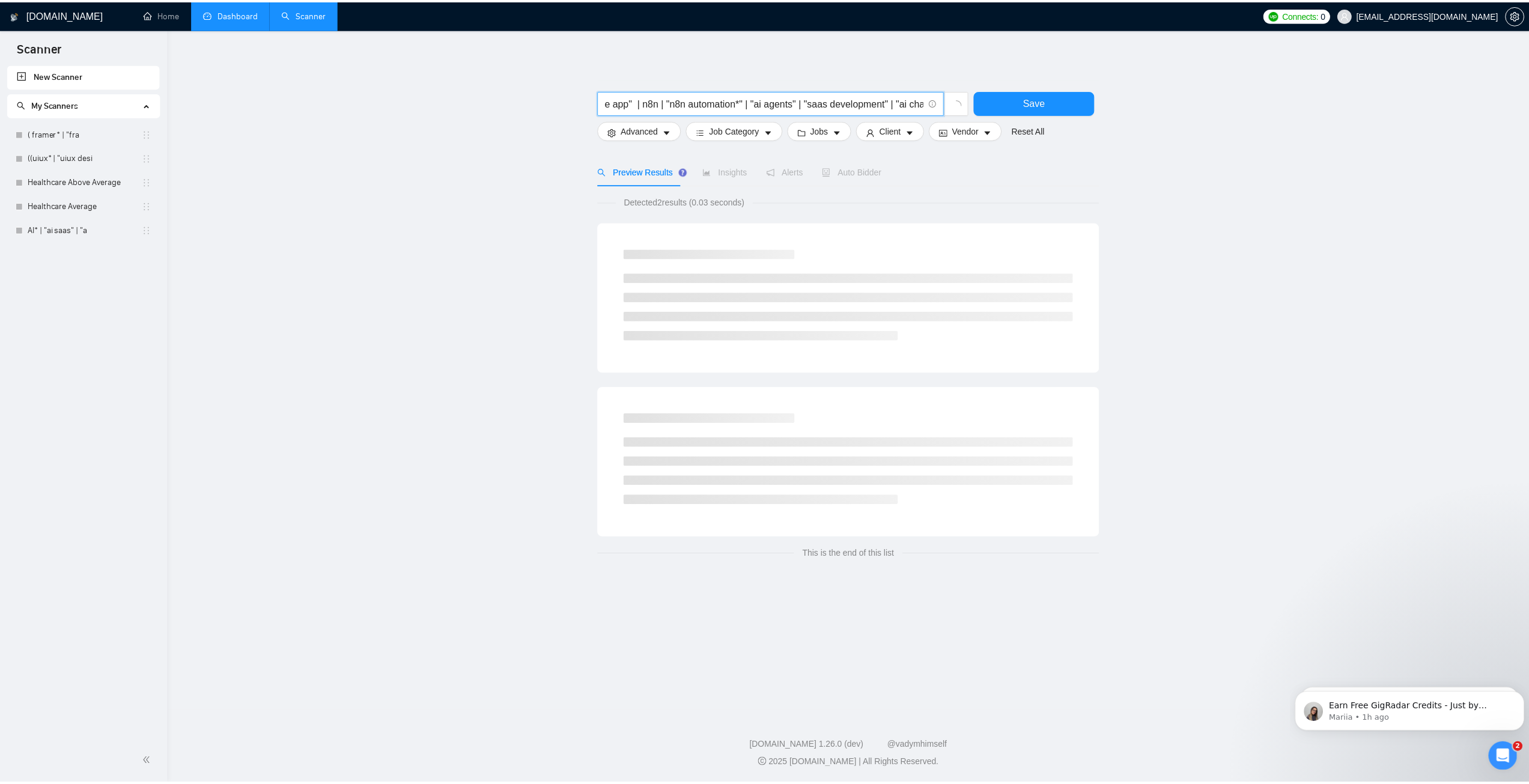
scroll to position [0, 390]
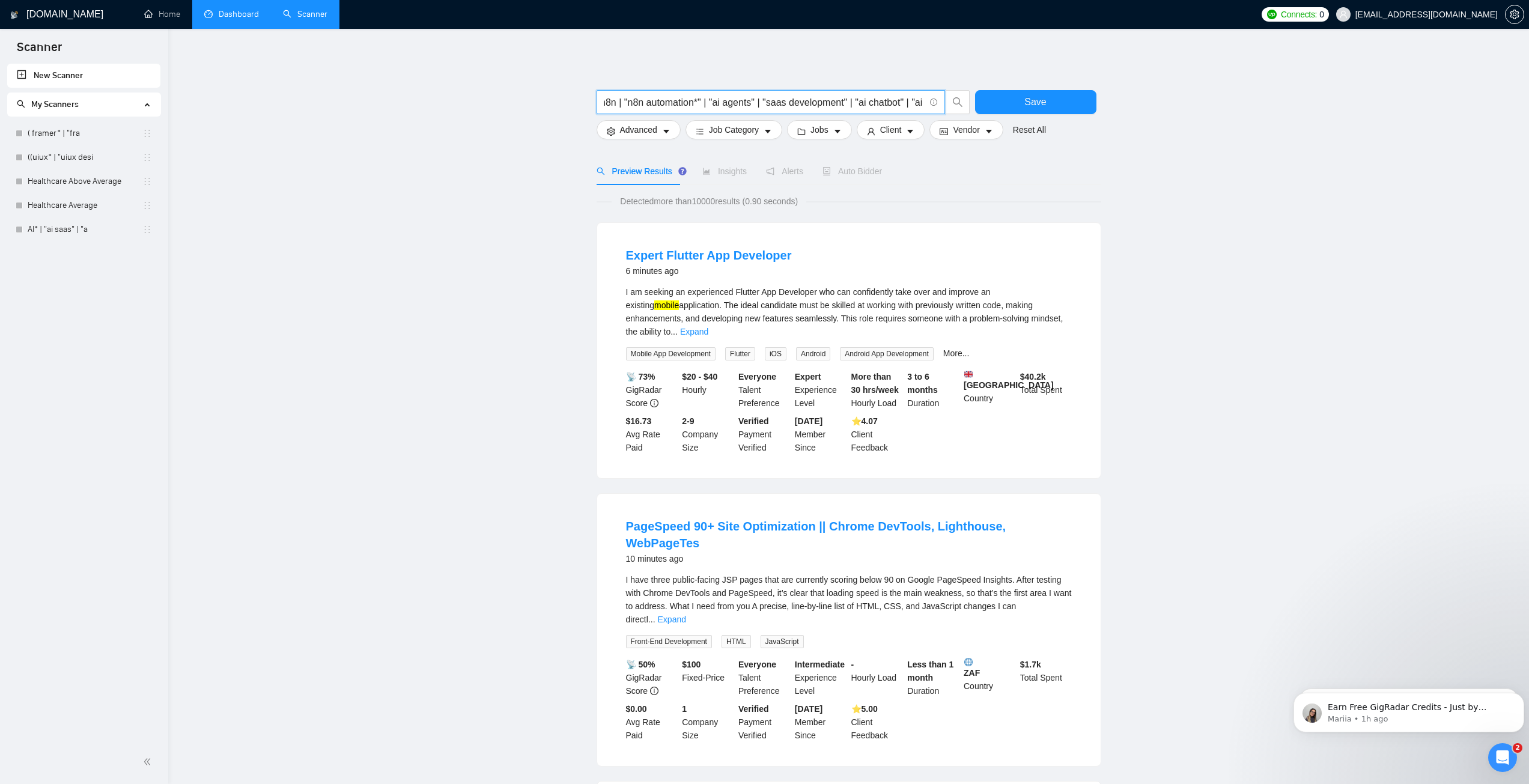
click at [704, 101] on input "mobile* | "mobile app" | "mobile app development" | "mobile development" | "mob…" at bounding box center [764, 103] width 321 height 15
drag, startPoint x: 725, startPoint y: 102, endPoint x: 762, endPoint y: 104, distance: 37.1
click at [762, 104] on input "mobile* | "mobile app" | "mobile app development" | "mobile development" | "mob…" at bounding box center [764, 103] width 321 height 15
drag, startPoint x: 718, startPoint y: 100, endPoint x: 614, endPoint y: 96, distance: 104.1
click at [614, 96] on input "mobile* | "mobile app" | "mobile app development" | "mobile development" | "mob…" at bounding box center [764, 103] width 321 height 15
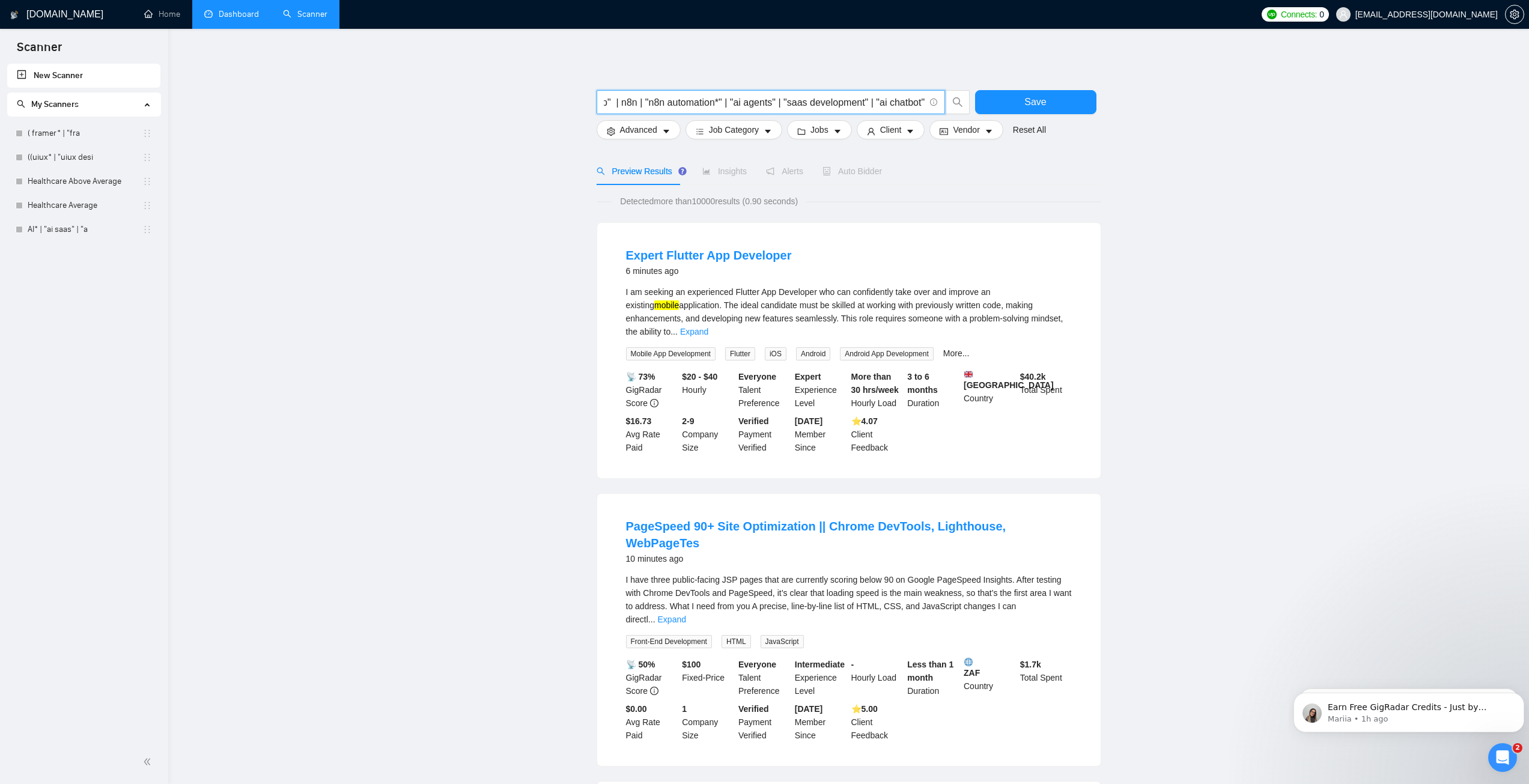
scroll to position [0, 362]
drag, startPoint x: 635, startPoint y: 100, endPoint x: 663, endPoint y: 104, distance: 28.3
click at [636, 100] on input "mobile* | "mobile app" | "mobile app development" | "mobile development" | "mob…" at bounding box center [764, 103] width 321 height 15
click at [741, 105] on input "mobile* | "mobile app" | "mobile app development" | "mobile development" | "mob…" at bounding box center [764, 103] width 321 height 15
drag, startPoint x: 742, startPoint y: 101, endPoint x: 636, endPoint y: 97, distance: 106.1
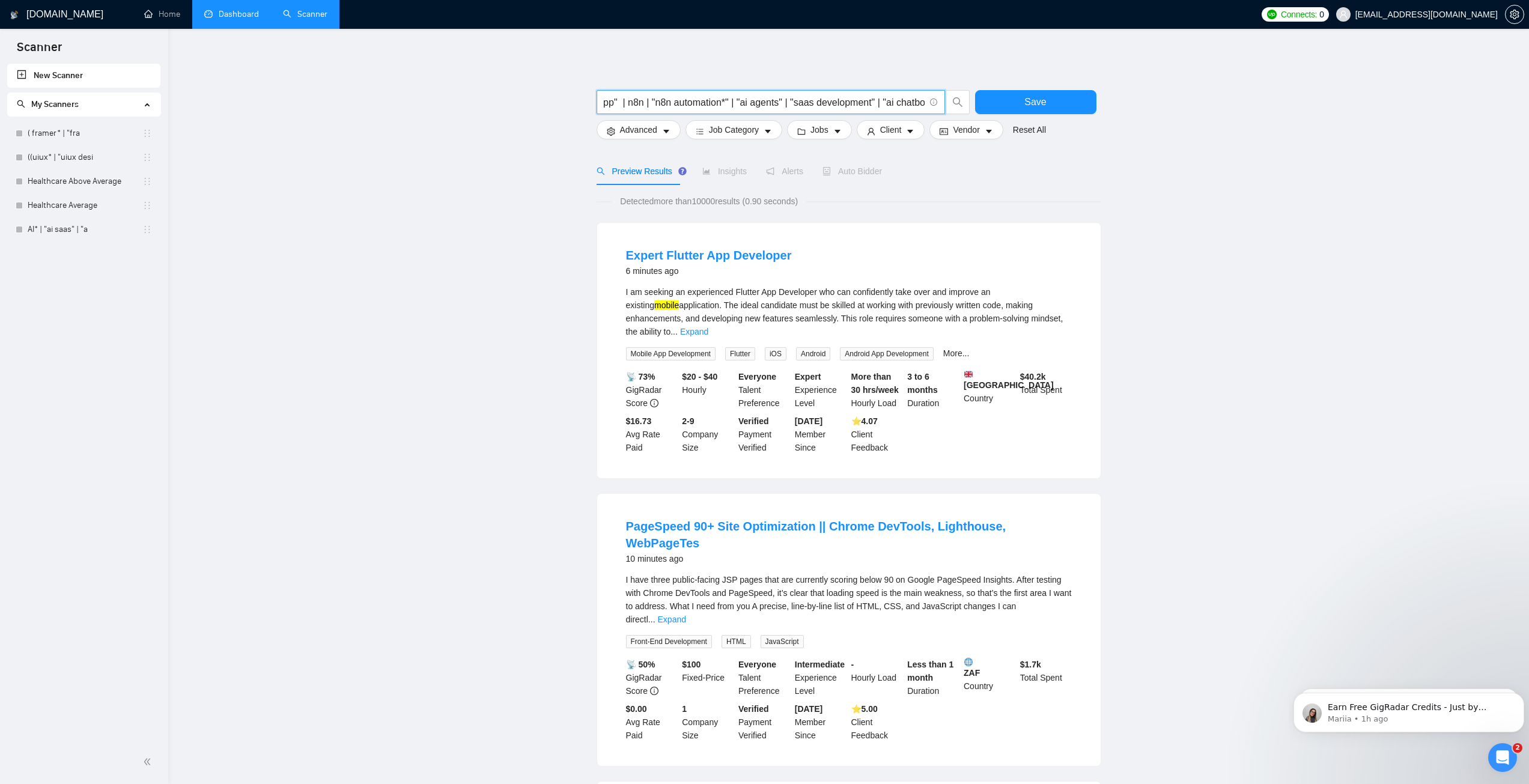
click at [636, 97] on input "mobile* | "mobile app" | "mobile app development" | "mobile development" | "mob…" at bounding box center [764, 103] width 321 height 15
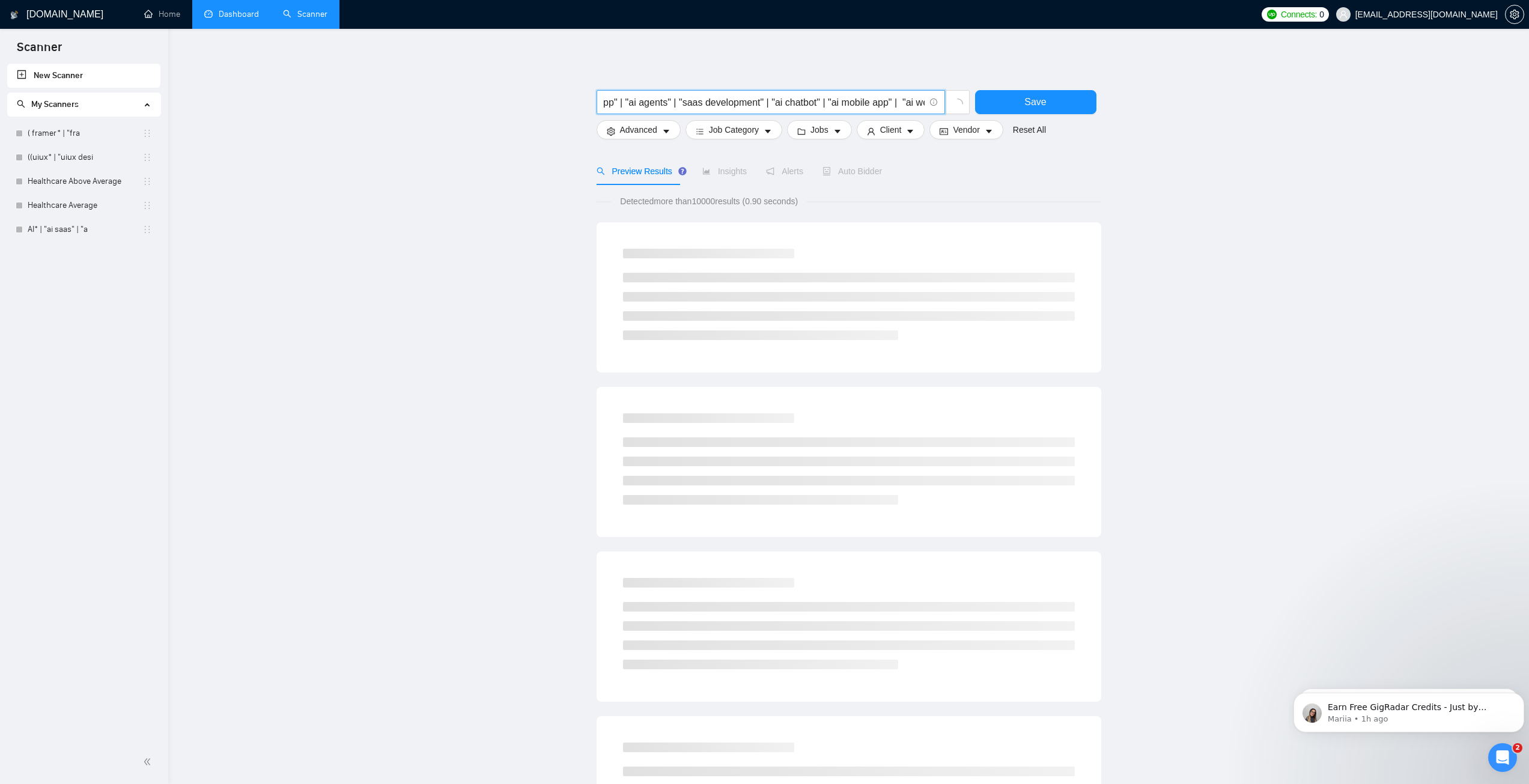
drag, startPoint x: 687, startPoint y: 103, endPoint x: 634, endPoint y: 98, distance: 53.2
click at [634, 98] on input "mobile* | "mobile app" | "mobile app development" | "mobile development" | "mob…" at bounding box center [764, 103] width 321 height 15
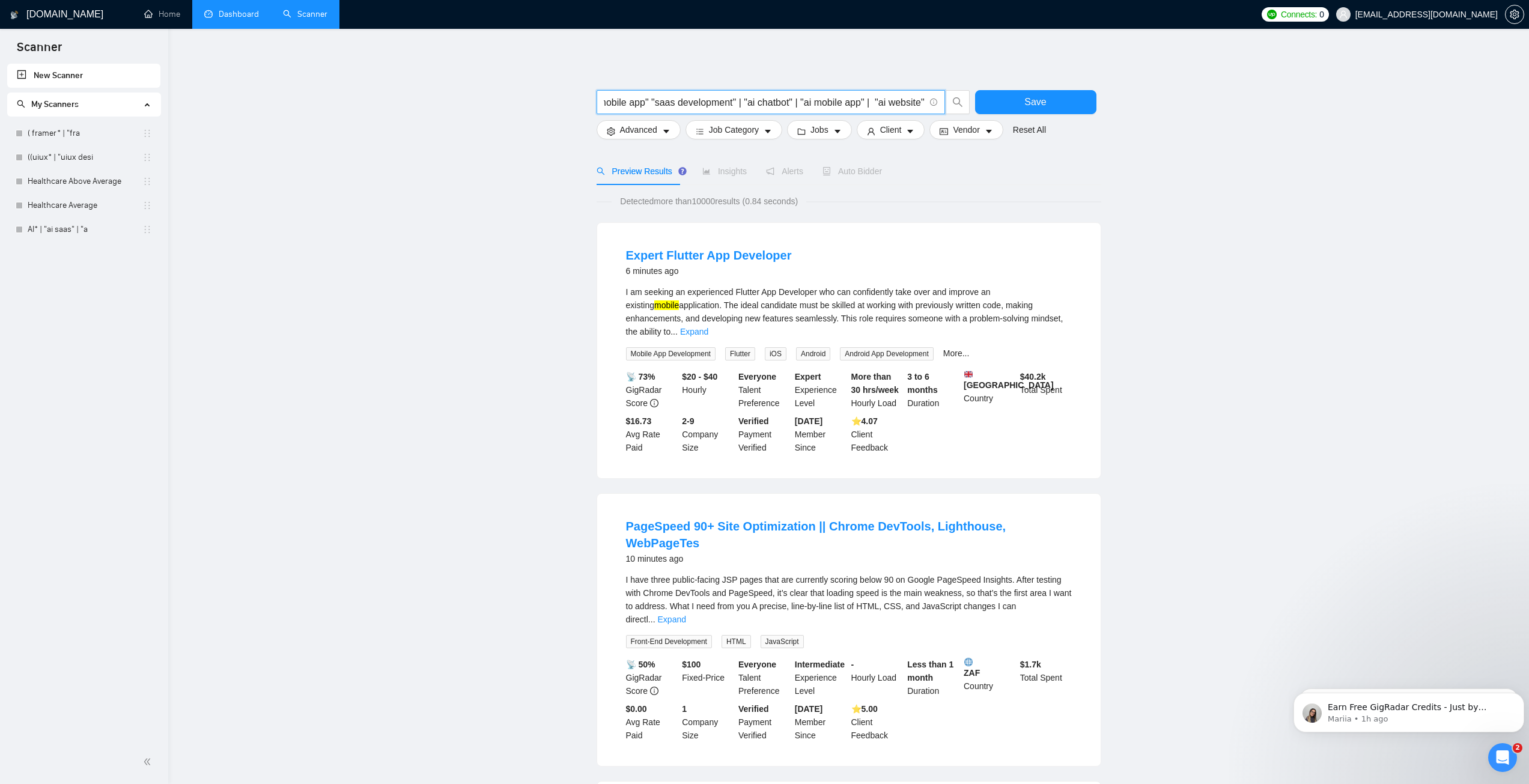
scroll to position [0, 343]
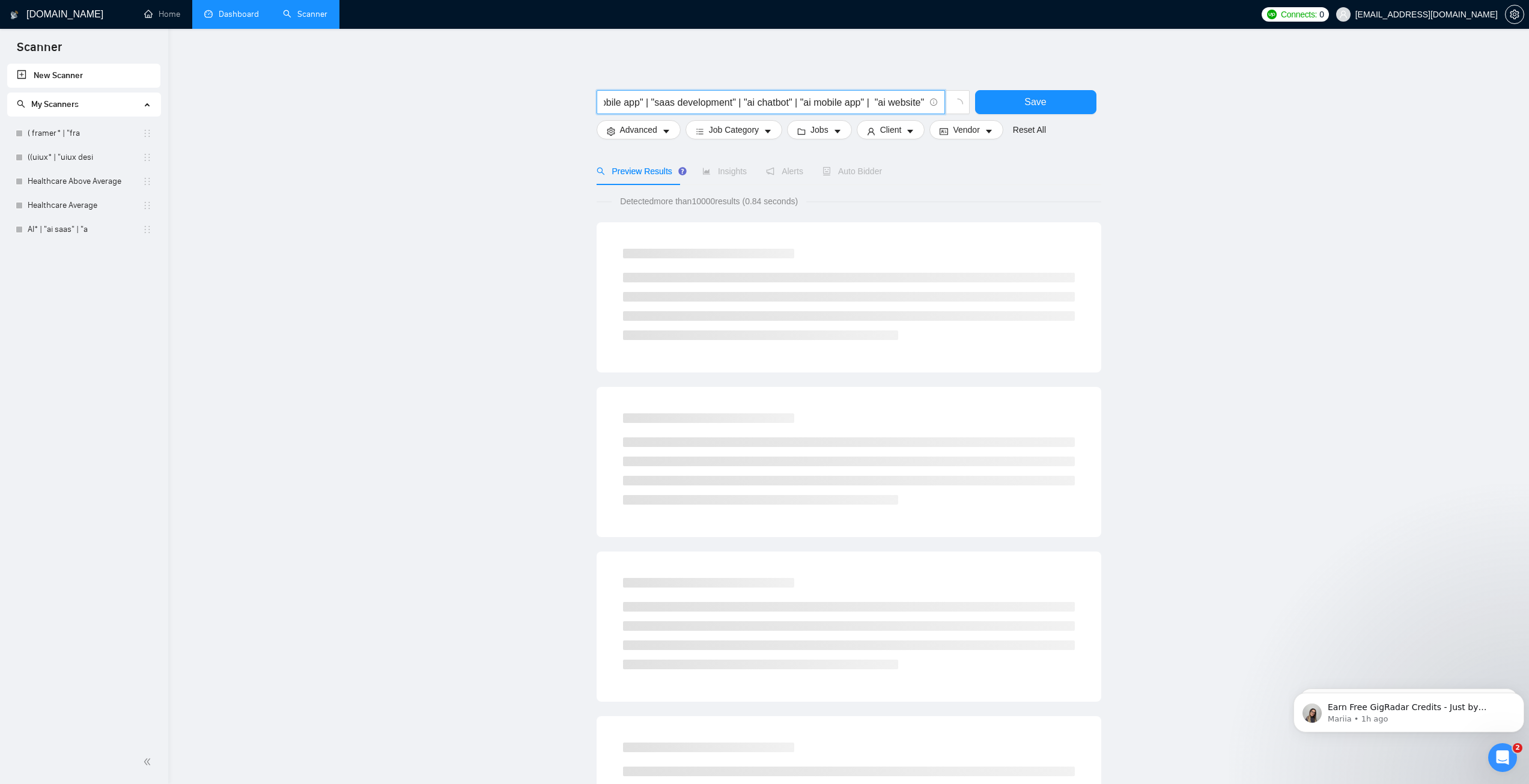
drag, startPoint x: 748, startPoint y: 105, endPoint x: 789, endPoint y: 106, distance: 41.0
click at [789, 106] on input "mobile* | "mobile app" | "mobile app development" | "mobile development" | "mob…" at bounding box center [764, 103] width 321 height 15
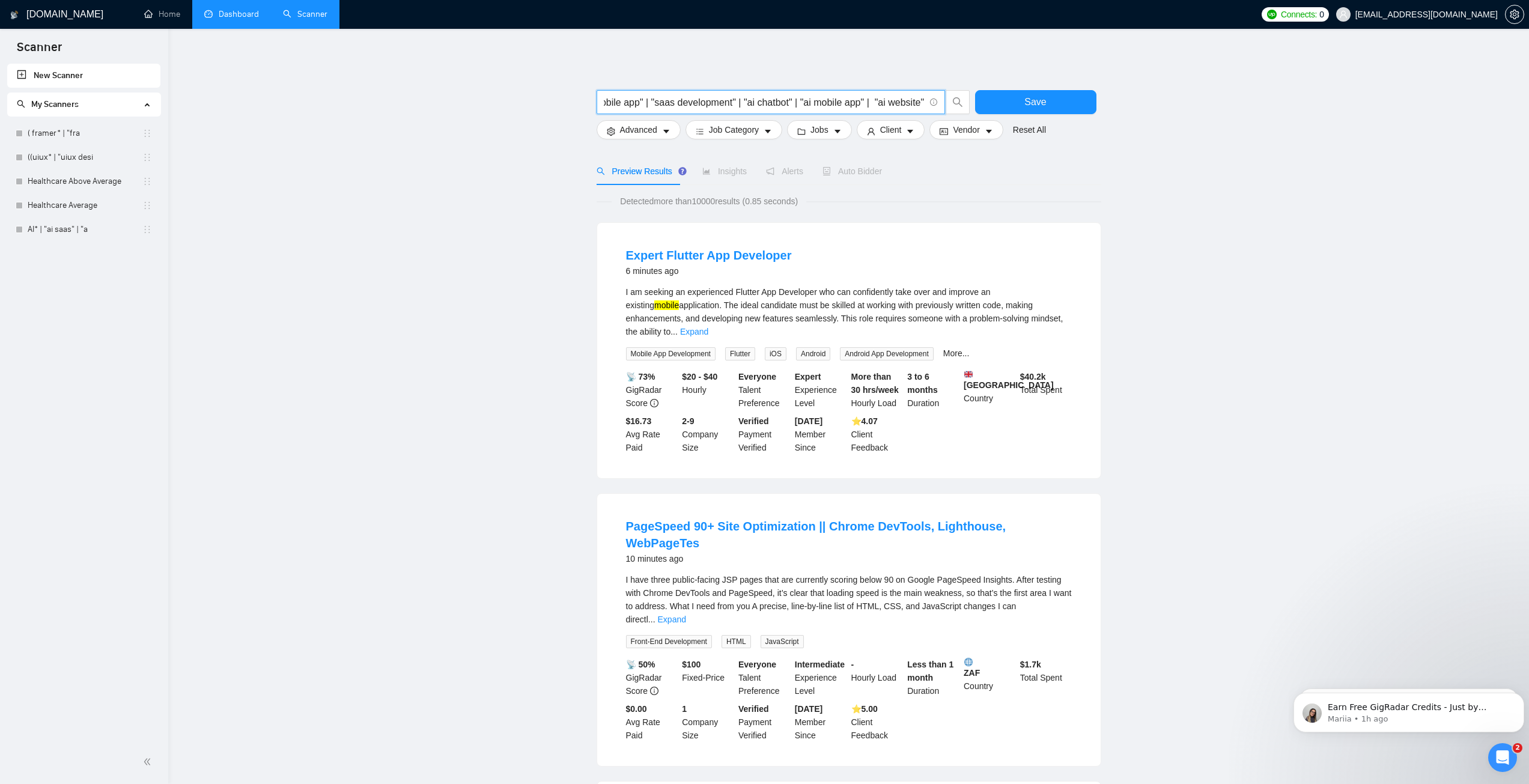
click at [796, 101] on input "mobile* | "mobile app" | "mobile app development" | "mobile development" | "mob…" at bounding box center [764, 103] width 321 height 15
drag, startPoint x: 802, startPoint y: 101, endPoint x: 823, endPoint y: 104, distance: 21.2
click at [823, 104] on input "mobile* | "mobile app" | "mobile app development" | "mobile development" | "mob…" at bounding box center [764, 103] width 321 height 15
click at [810, 102] on input "mobile* | "mobile app" | "mobile app development" | "mobile development" | "mob…" at bounding box center [764, 103] width 321 height 15
drag, startPoint x: 796, startPoint y: 101, endPoint x: 867, endPoint y: 104, distance: 71.1
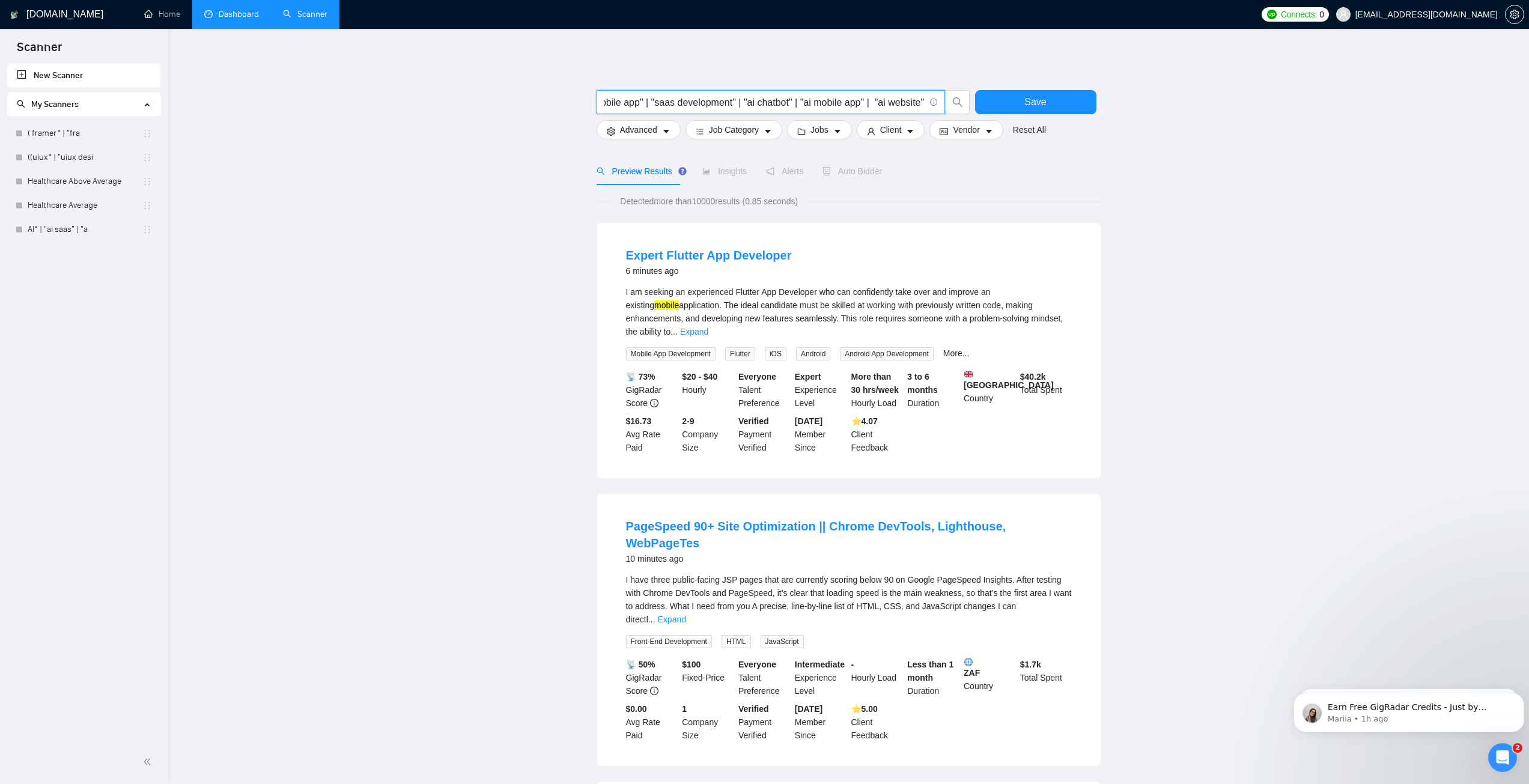
click at [867, 104] on input "mobile* | "mobile app" | "mobile app development" | "mobile development" | "mob…" at bounding box center [764, 103] width 321 height 15
click at [832, 101] on input "mobile* | "mobile app" | "mobile app development" | "mobile development" | "mob…" at bounding box center [764, 103] width 321 height 15
drag, startPoint x: 747, startPoint y: 103, endPoint x: 593, endPoint y: 101, distance: 154.0
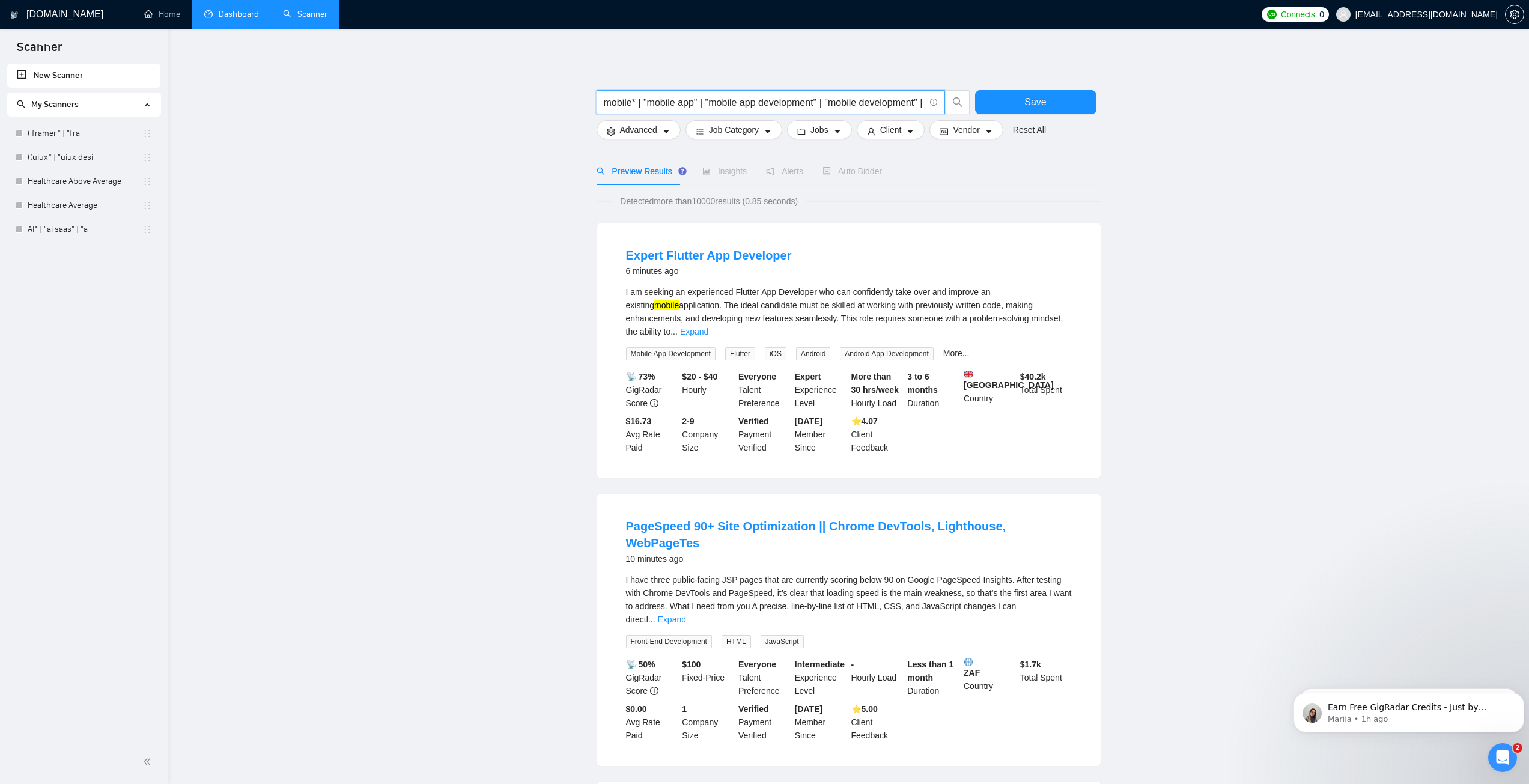
click at [675, 99] on input "mobile* | "mobile app" | "mobile app development" | "mobile development" | "mob…" at bounding box center [764, 103] width 321 height 15
drag, startPoint x: 669, startPoint y: 102, endPoint x: 946, endPoint y: 98, distance: 277.0
click at [946, 98] on span "mobile* | "mobile app" | "mobile app development" | "mobile development" | "mob…" at bounding box center [782, 102] width 373 height 24
click at [900, 100] on input "mobile* | "mobile app" | "mobile app development" | "mobile development" | "mob…" at bounding box center [764, 103] width 321 height 15
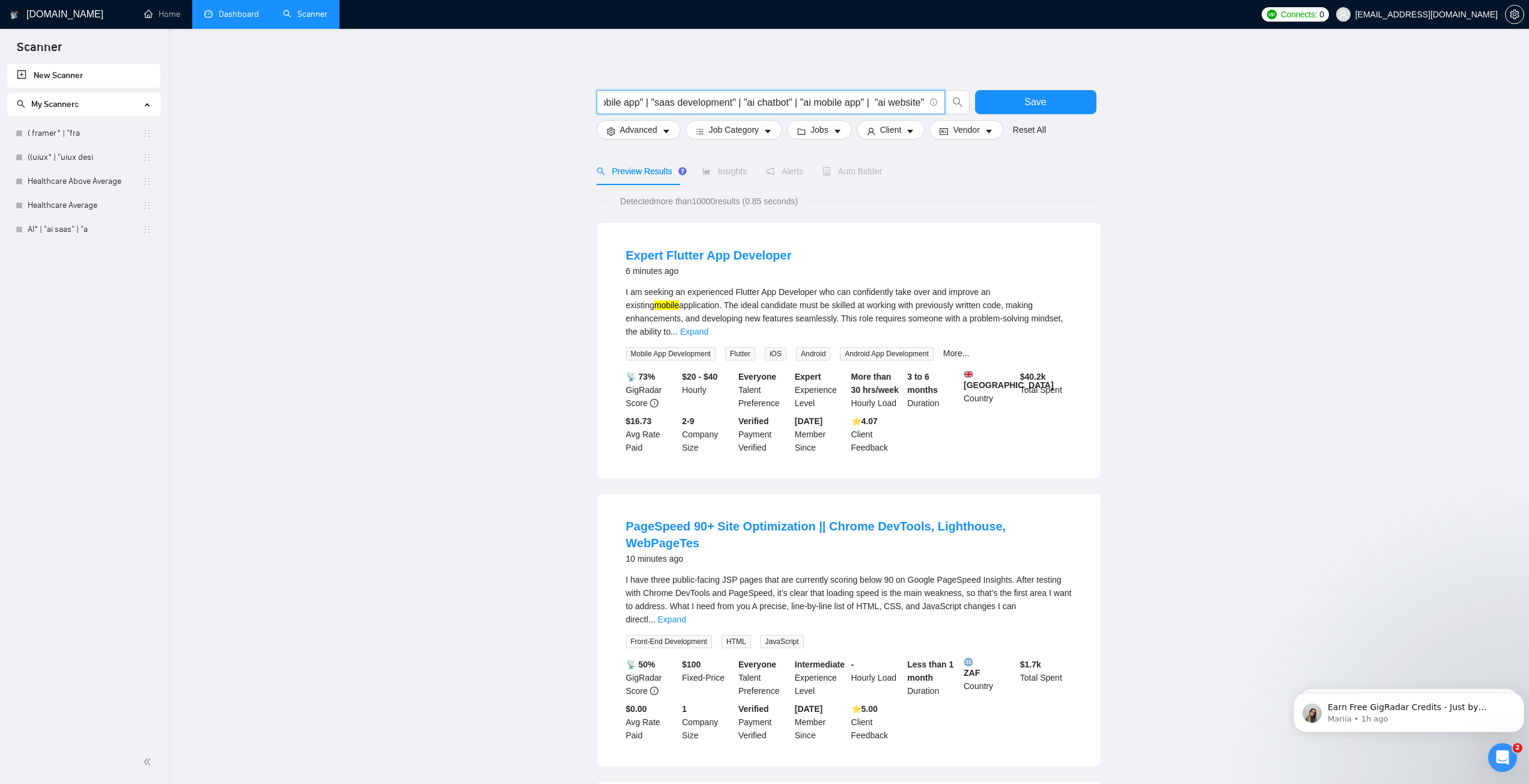
drag, startPoint x: 742, startPoint y: 102, endPoint x: 782, endPoint y: 104, distance: 40.0
click at [782, 104] on input "mobile* | "mobile app" | "mobile app development" | "mobile development" | "mob…" at bounding box center [764, 103] width 321 height 15
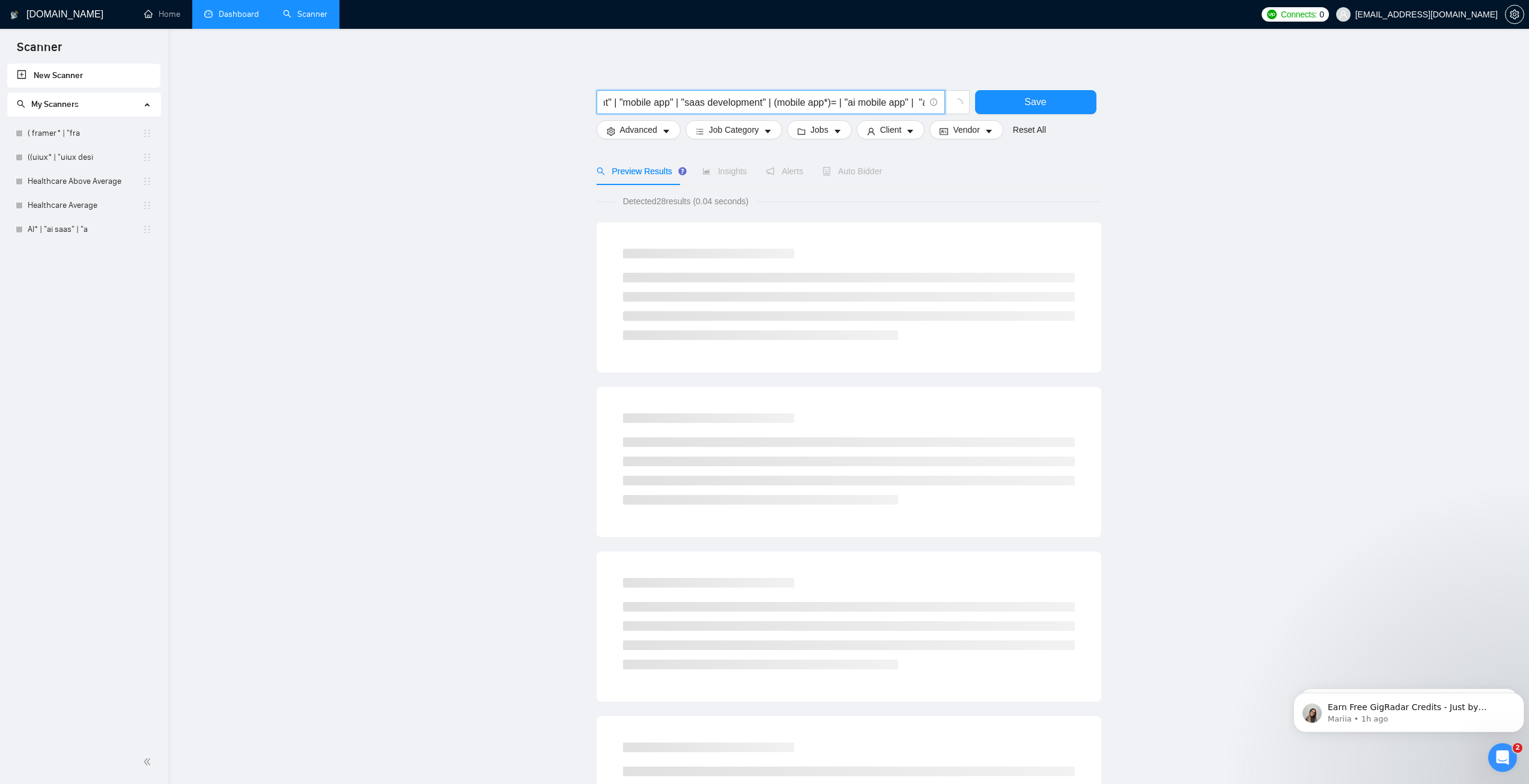
click at [843, 107] on input "mobile* | "mobile app" | "mobile app development" | "mobile development" | "mob…" at bounding box center [764, 103] width 321 height 15
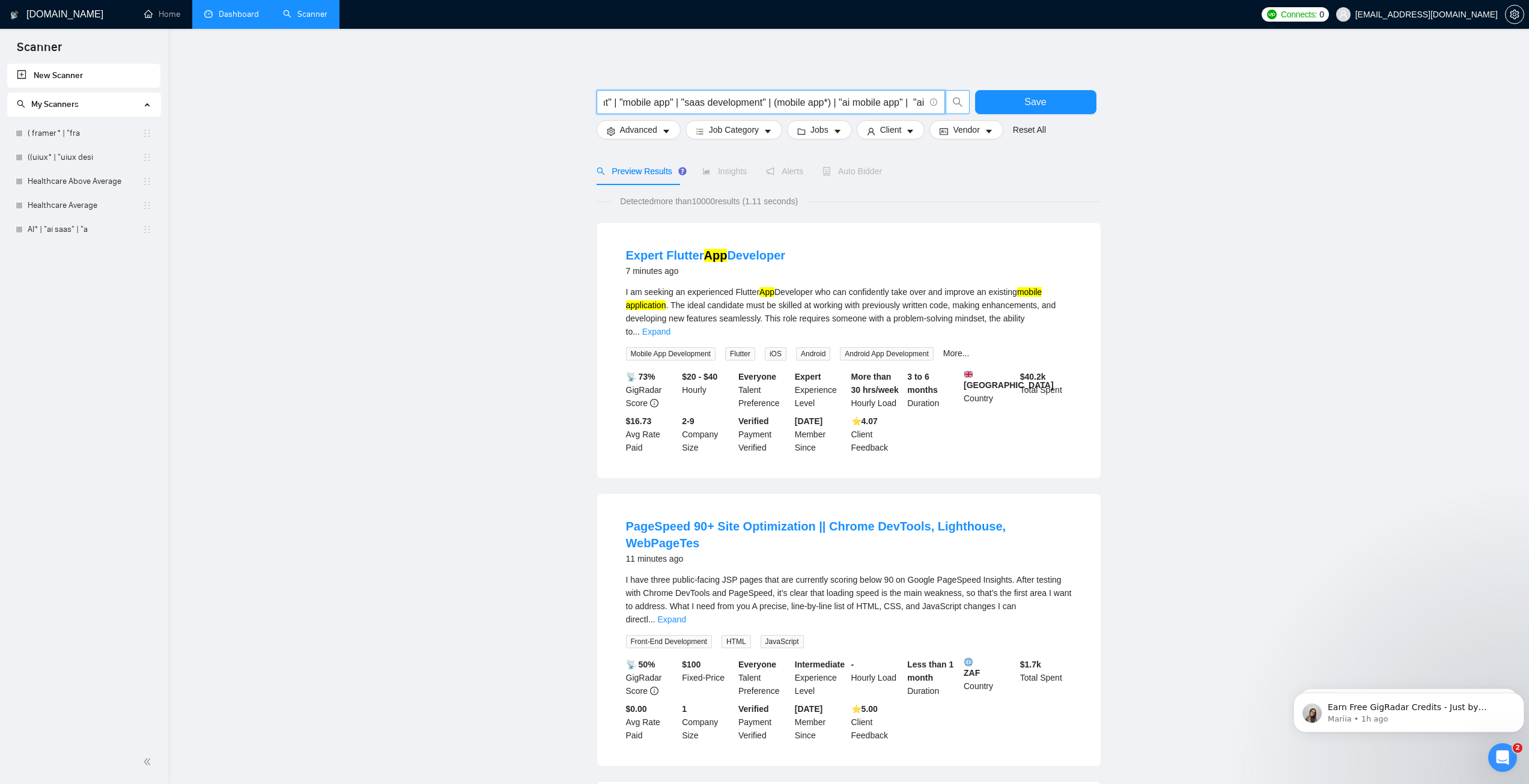
scroll to position [0, 356]
drag, startPoint x: 846, startPoint y: 101, endPoint x: 973, endPoint y: 97, distance: 127.1
click at [973, 97] on div "mobile* | "mobile app" | "mobile app development" | "mobile development" | "mob…" at bounding box center [847, 105] width 505 height 30
click at [892, 104] on input "mobile* | "mobile app" | "mobile app development" | "mobile development" | "mob…" at bounding box center [764, 103] width 321 height 15
drag, startPoint x: 870, startPoint y: 102, endPoint x: 940, endPoint y: 106, distance: 70.1
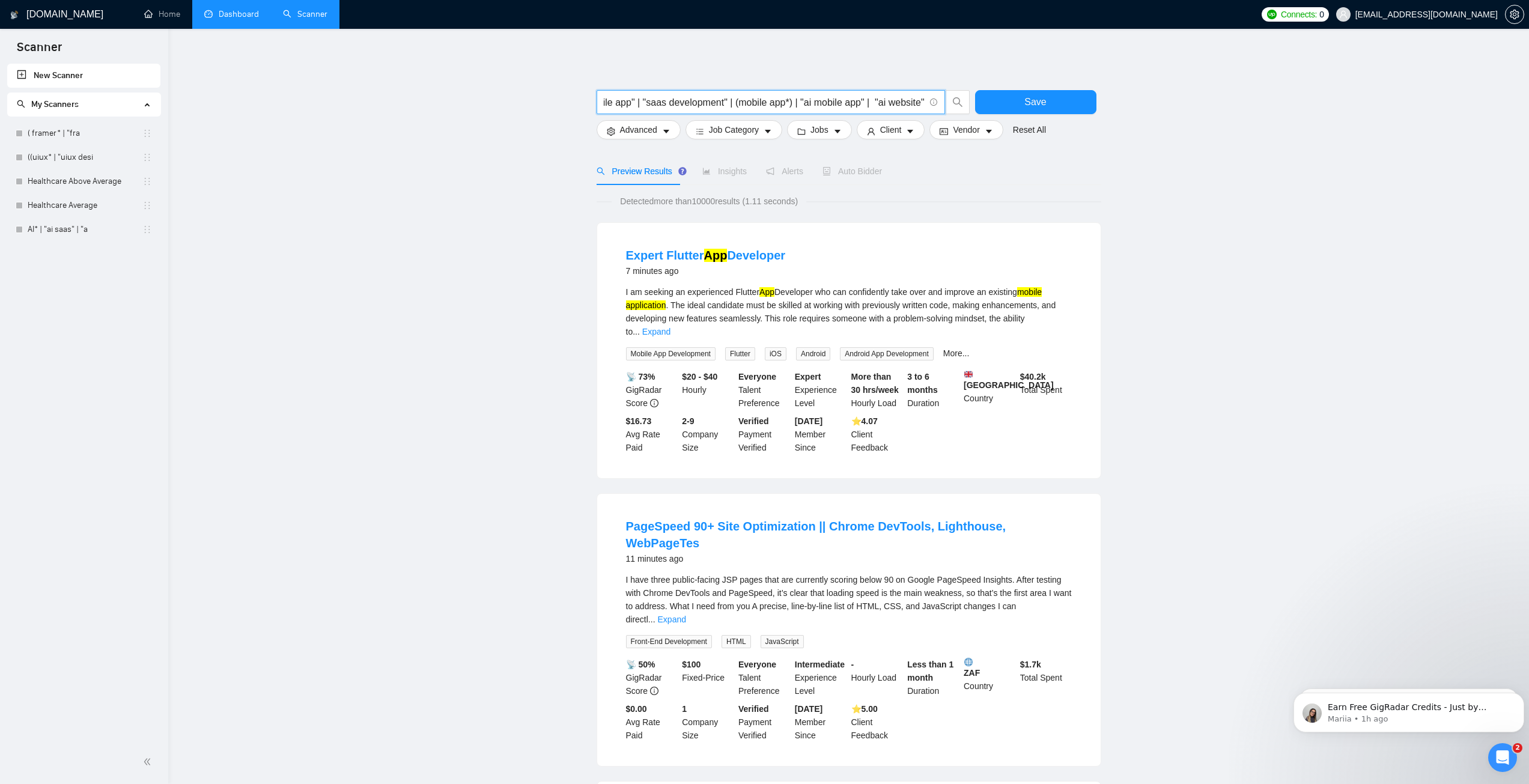
click at [940, 106] on span "mobile* | "mobile app" | "mobile app development" | "mobile development" | "mob…" at bounding box center [770, 102] width 348 height 24
type input "mobile* | "mobile app" | "mobile app development" | "mobile development" | "mob…"
click at [1044, 101] on span "Save" at bounding box center [1035, 102] width 22 height 15
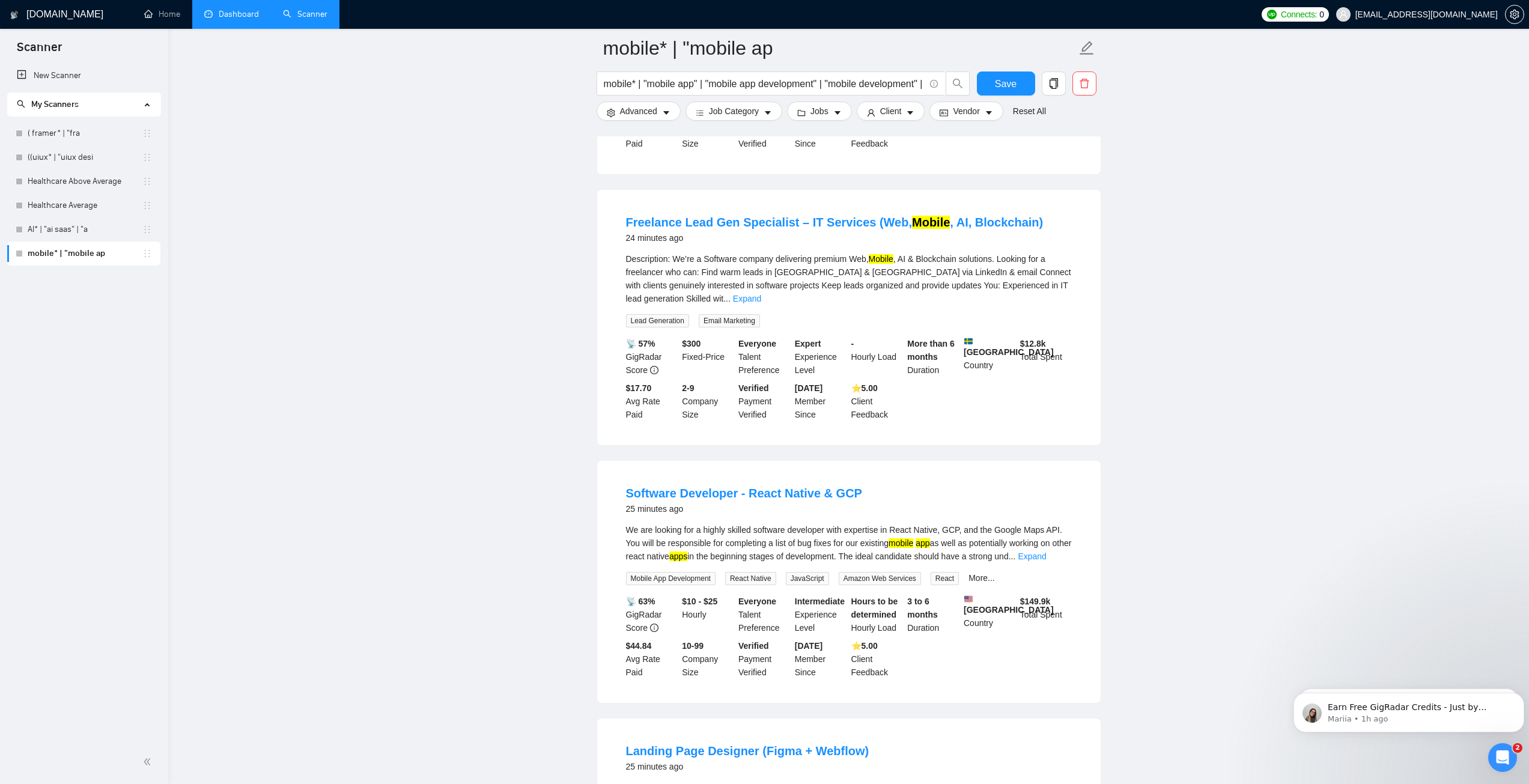
scroll to position [1081, 0]
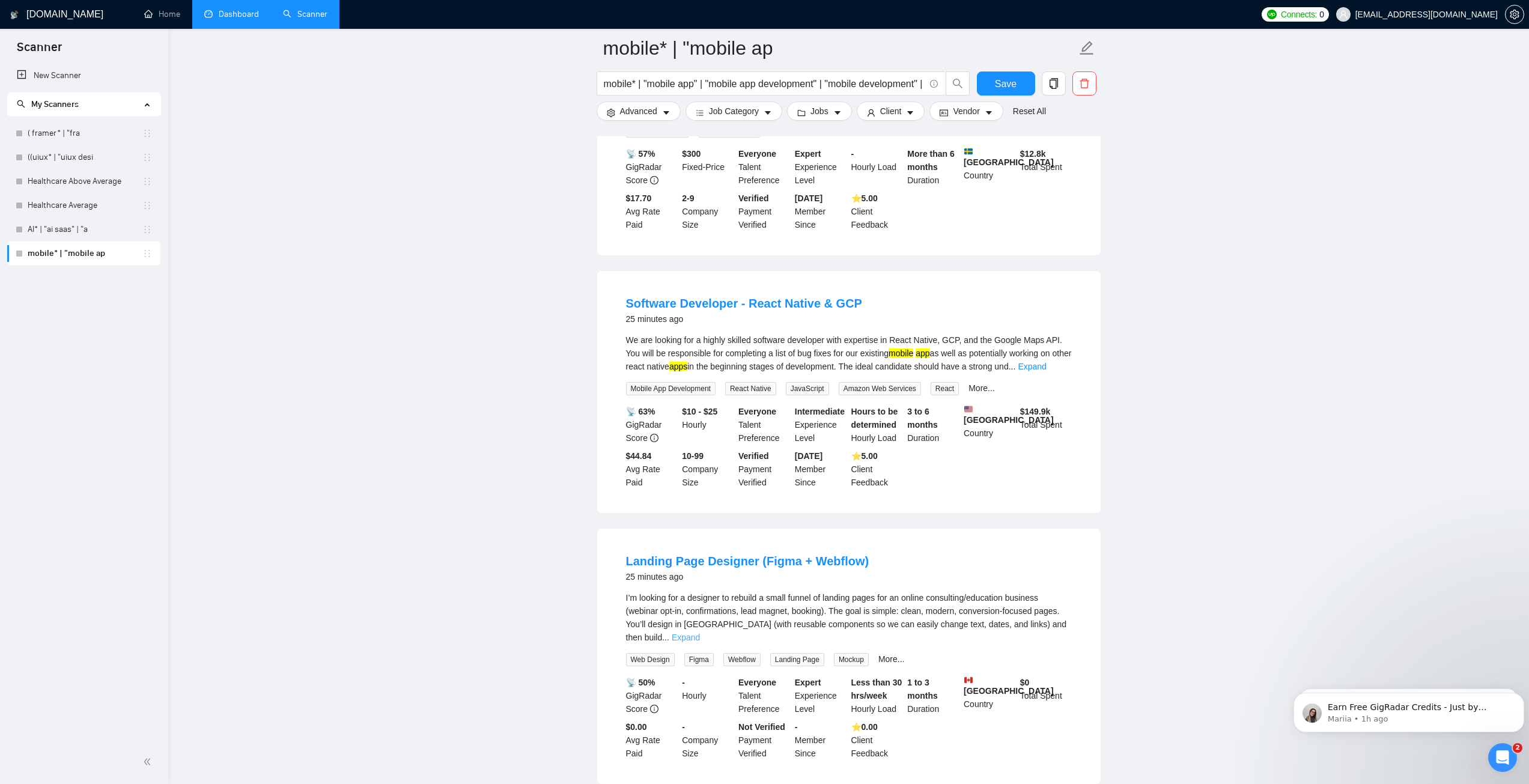
click at [700, 632] on link "Expand" at bounding box center [685, 637] width 28 height 10
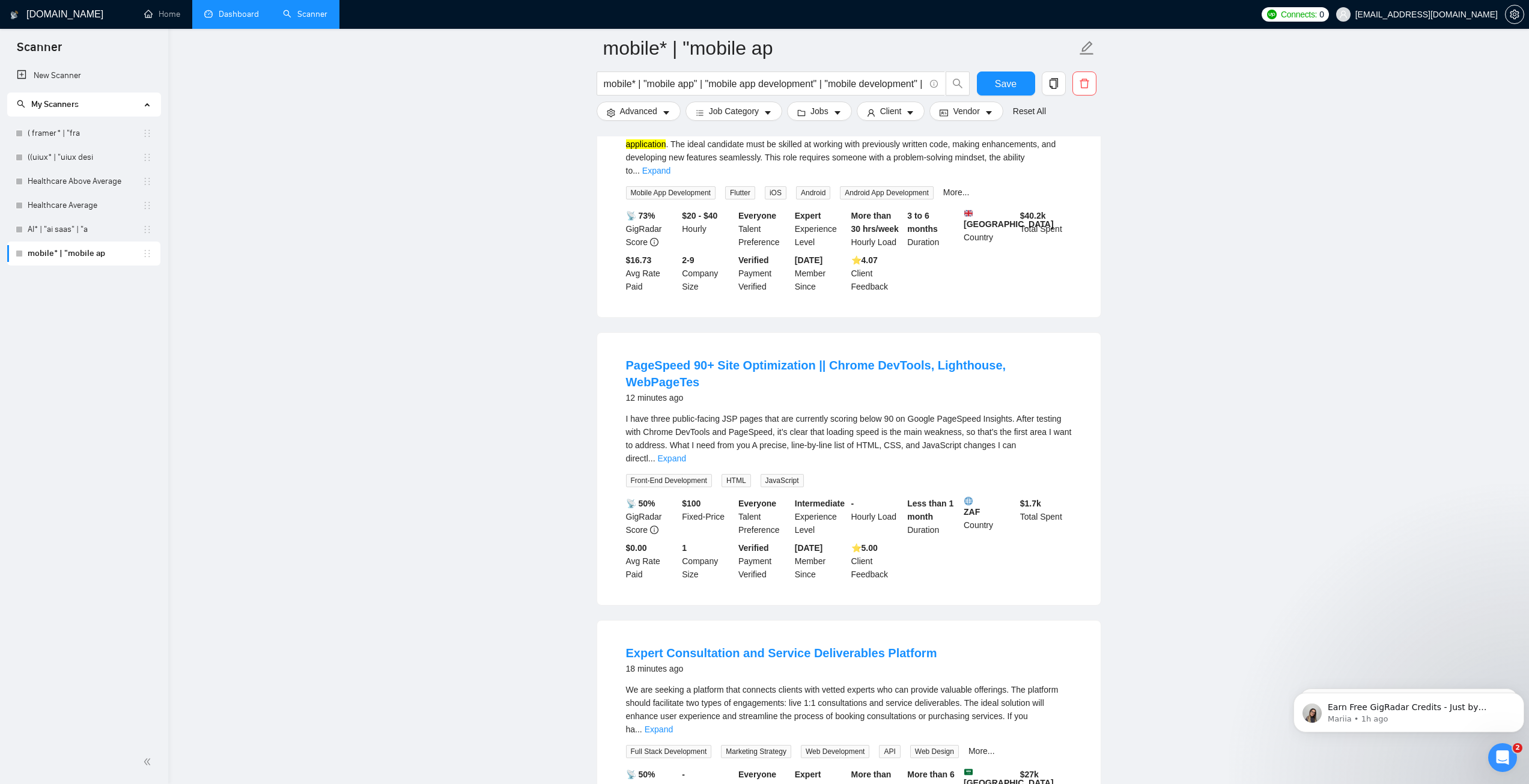
scroll to position [0, 0]
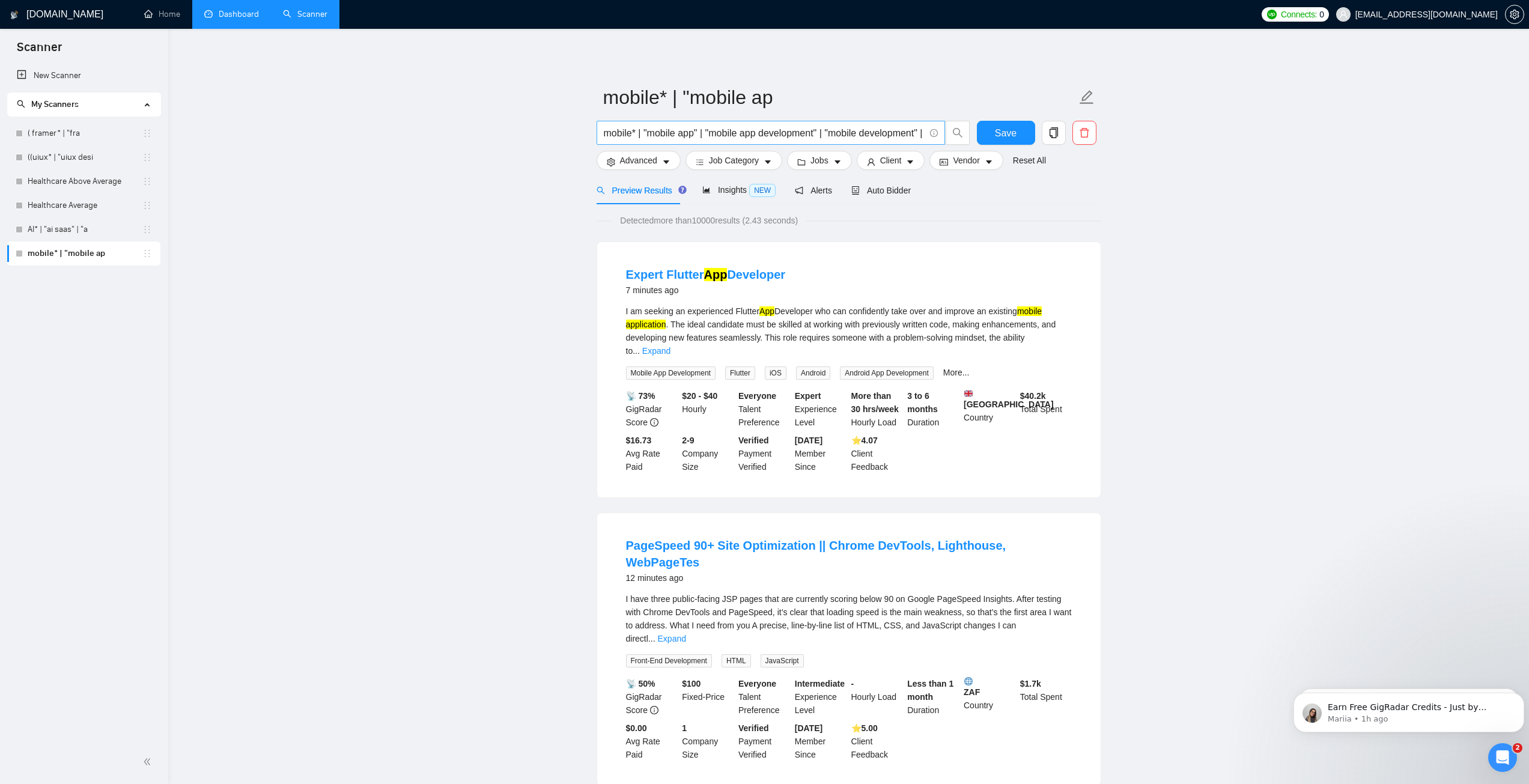
click at [907, 132] on input "mobile* | "mobile app" | "mobile app development" | "mobile development" | "mob…" at bounding box center [764, 133] width 321 height 15
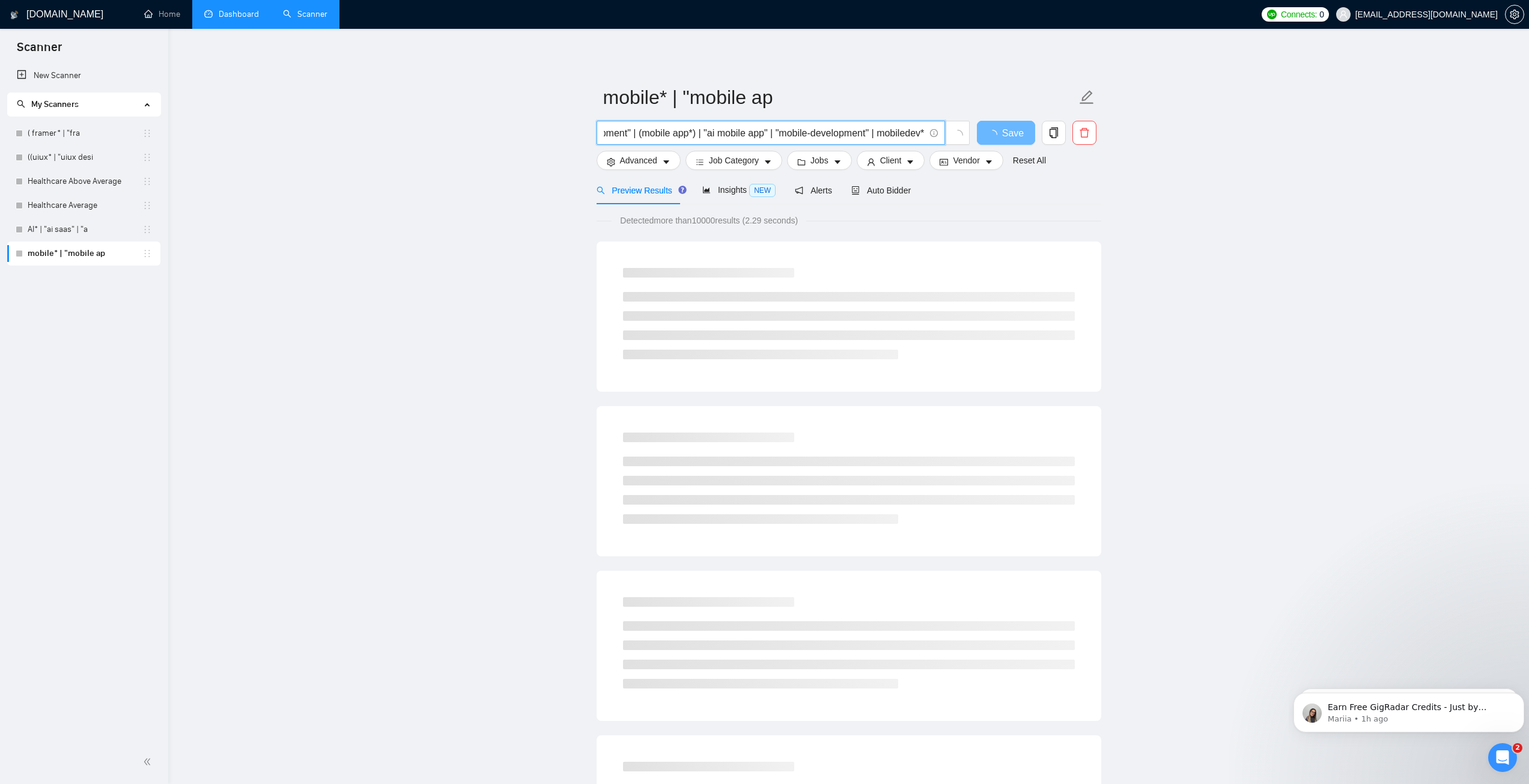
click at [905, 135] on input "mobile* | "mobile app" | "mobile app development" | "mobile development" | "mob…" at bounding box center [764, 133] width 321 height 15
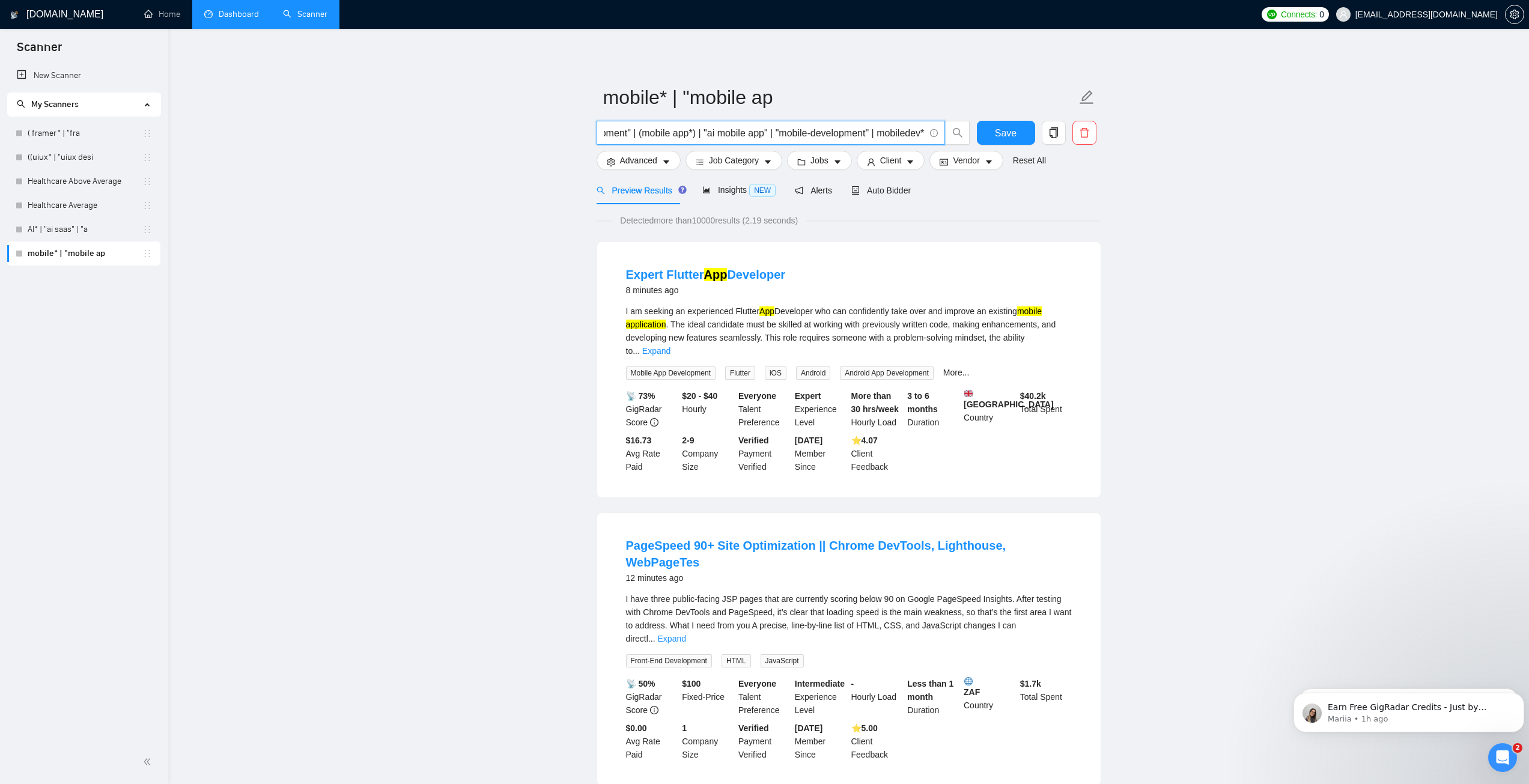
click at [920, 139] on input "mobile* | "mobile app" | "mobile app development" | "mobile development" | "mob…" at bounding box center [764, 133] width 321 height 15
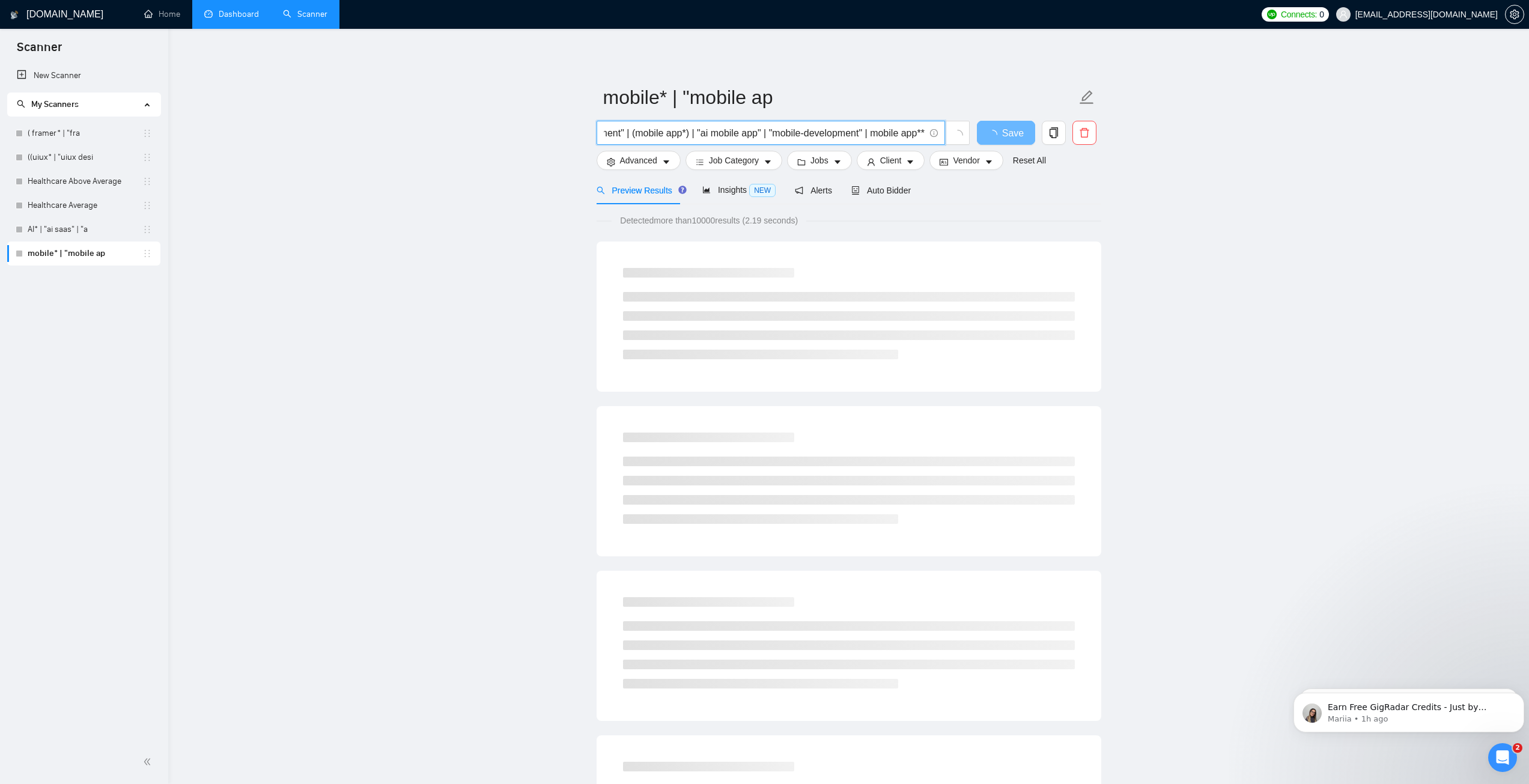
scroll to position [0, 458]
click at [873, 131] on input "mobile* | "mobile app" | "mobile app development" | "mobile development" | "mob…" at bounding box center [764, 133] width 321 height 15
drag, startPoint x: 886, startPoint y: 130, endPoint x: 944, endPoint y: 135, distance: 58.2
click at [944, 135] on span "mobile* | "mobile app" | "mobile app development" | "mobile development" | "mob…" at bounding box center [770, 132] width 348 height 24
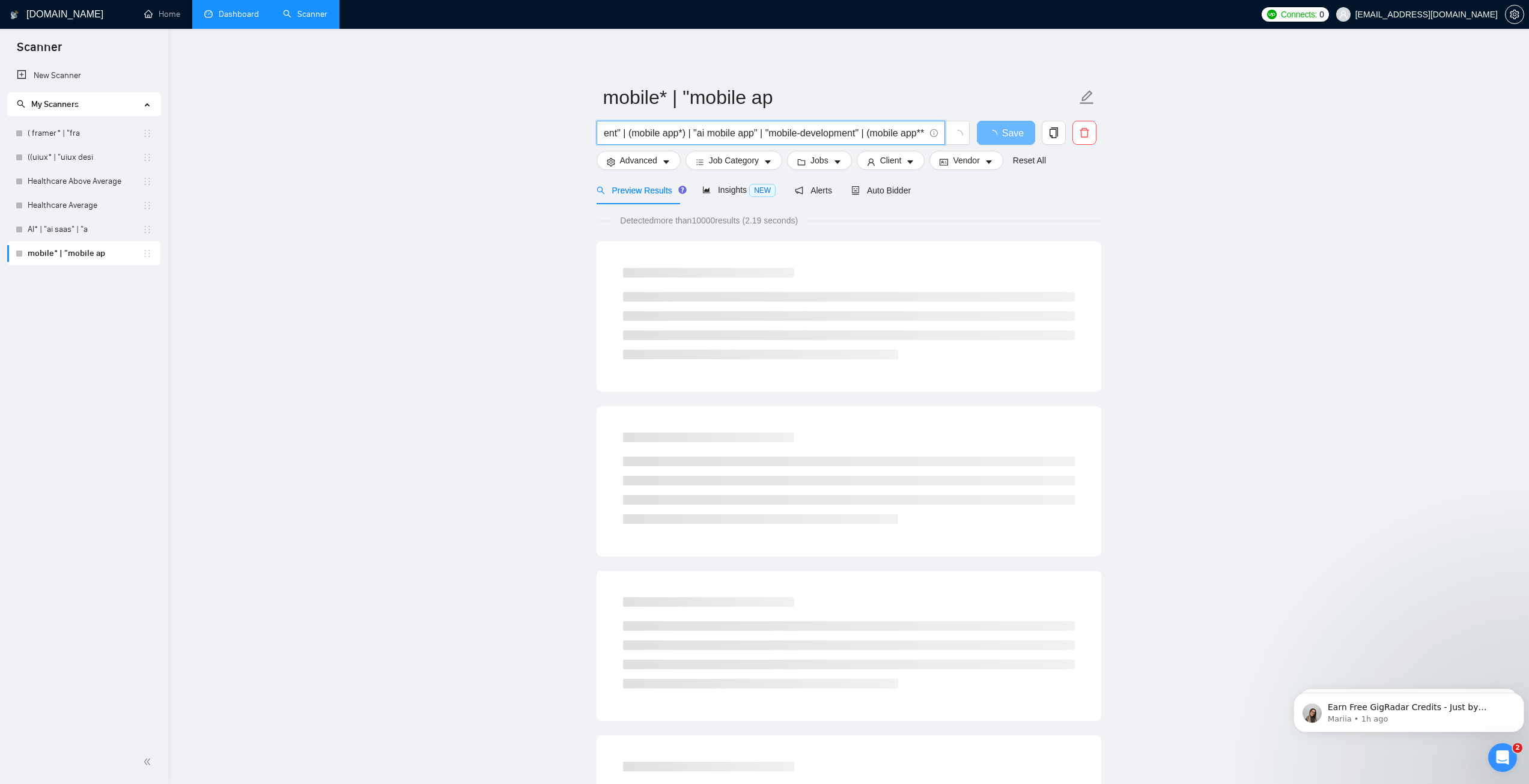
click at [921, 132] on input "mobile* | "mobile app" | "mobile app development" | "mobile development" | "mob…" at bounding box center [764, 133] width 321 height 15
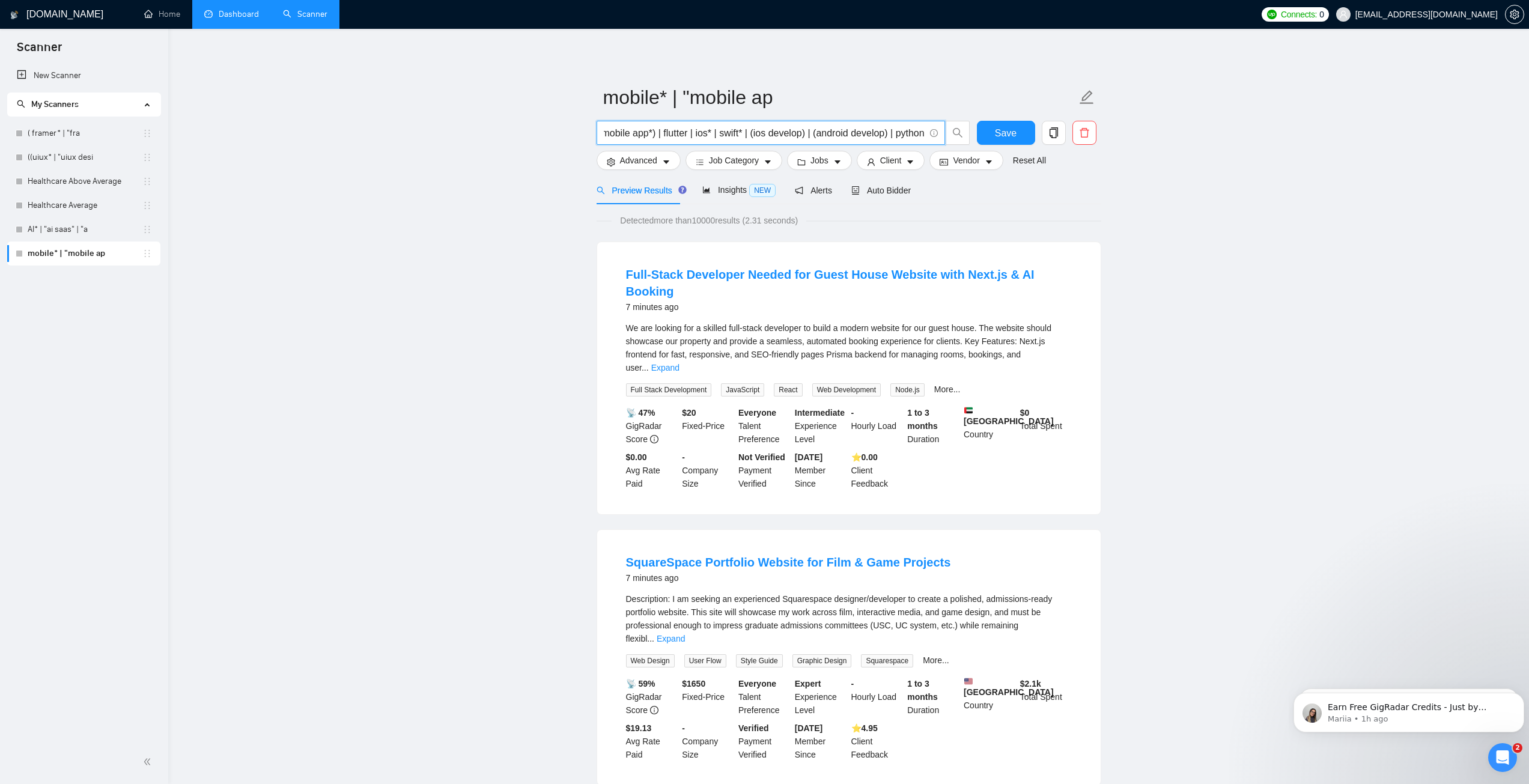
type input "mobile* | "mobile app" | "mobile app development" | "mobile development" | "mob…"
click at [639, 164] on span "Advanced" at bounding box center [638, 160] width 37 height 13
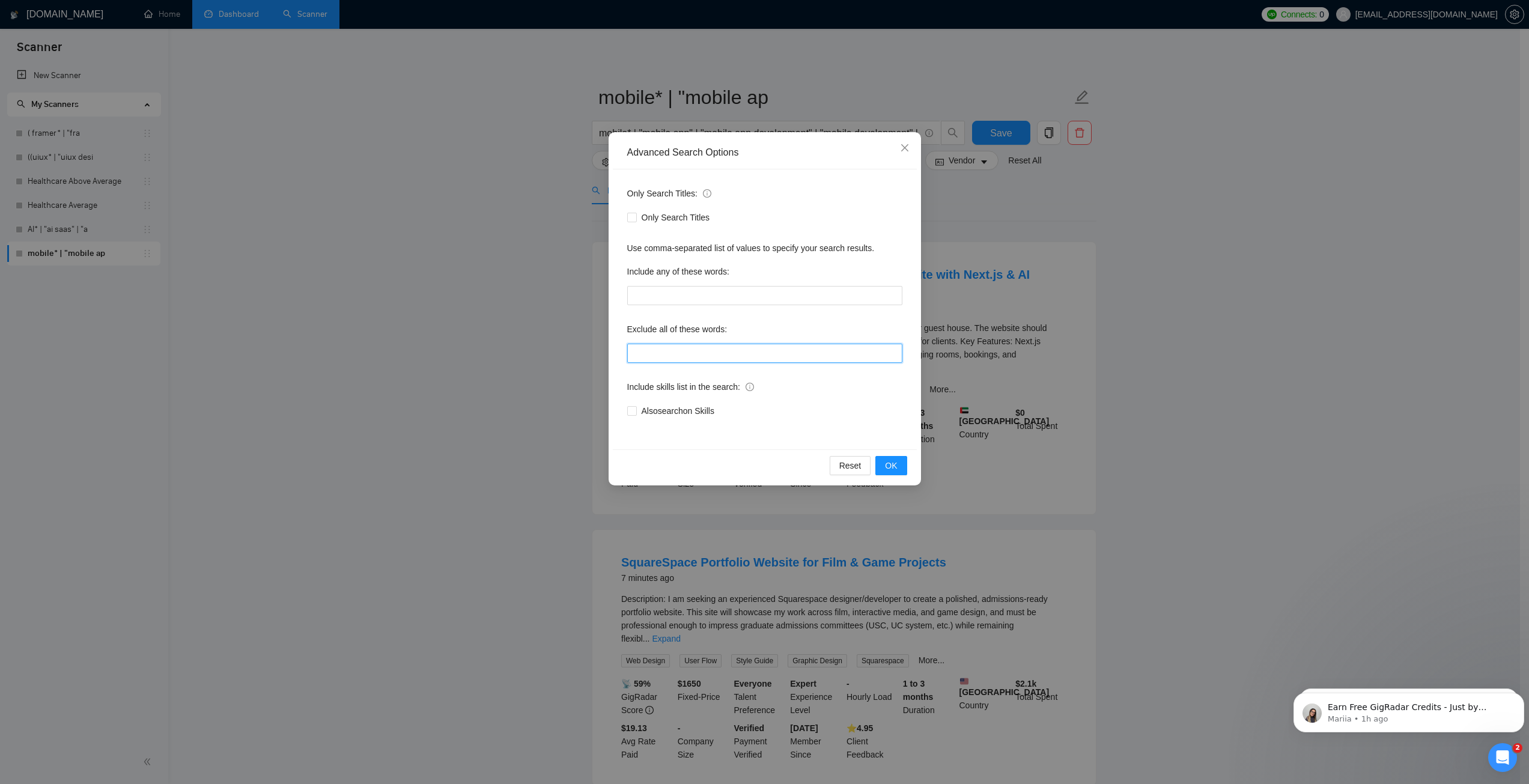
click at [672, 359] on input "text" at bounding box center [764, 353] width 275 height 19
click at [763, 178] on div "Only Search Titles: Only Search Titles Use comma-separated list of values to sp…" at bounding box center [764, 309] width 304 height 280
click at [805, 156] on div "Advanced Search Options" at bounding box center [764, 153] width 275 height 13
click at [800, 101] on div "Advanced Search Options Only Search Titles: Only Search Titles Use comma-separa…" at bounding box center [764, 392] width 1529 height 784
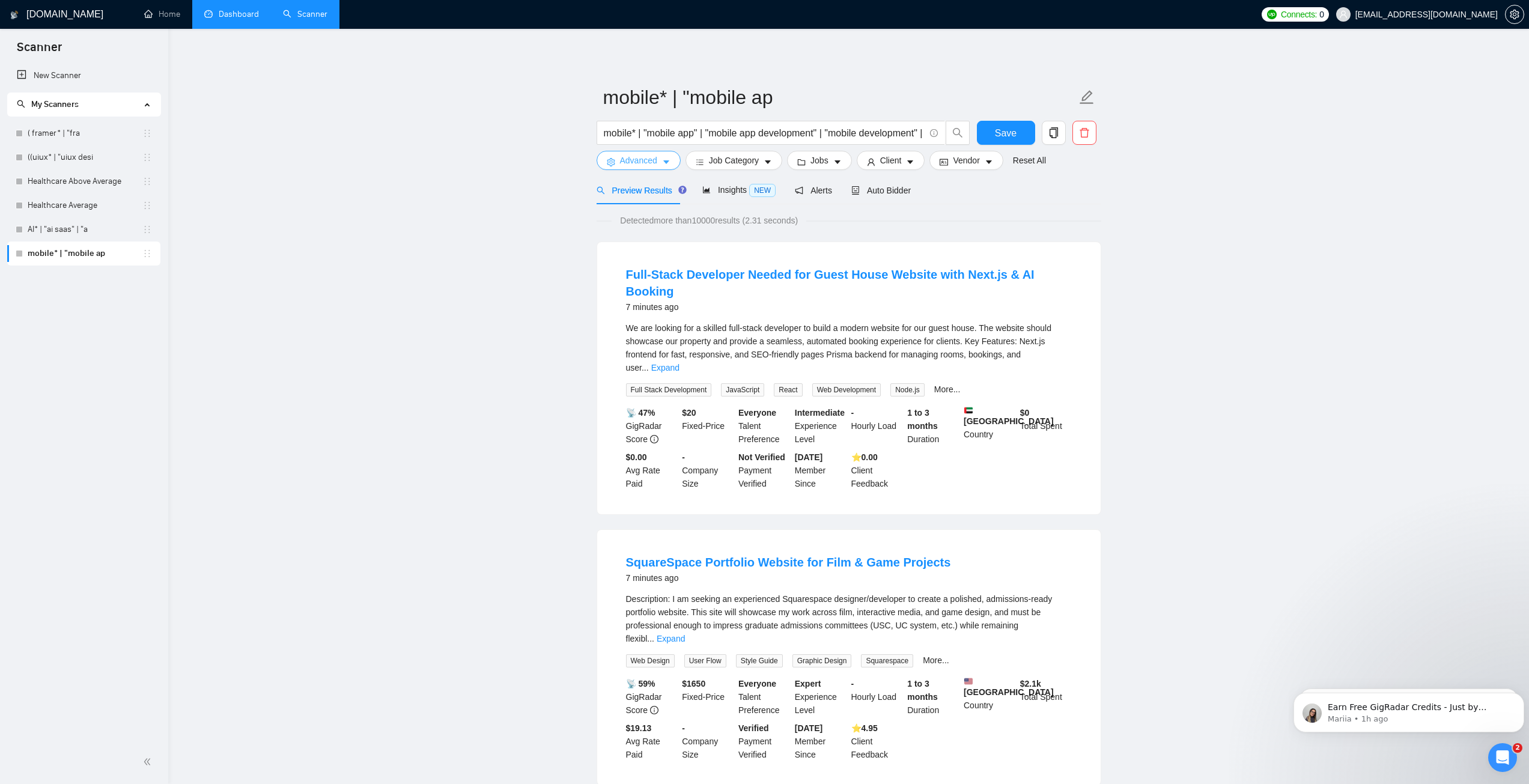
drag, startPoint x: 657, startPoint y: 159, endPoint x: 658, endPoint y: 166, distance: 7.1
click at [657, 159] on button "Advanced" at bounding box center [638, 160] width 84 height 19
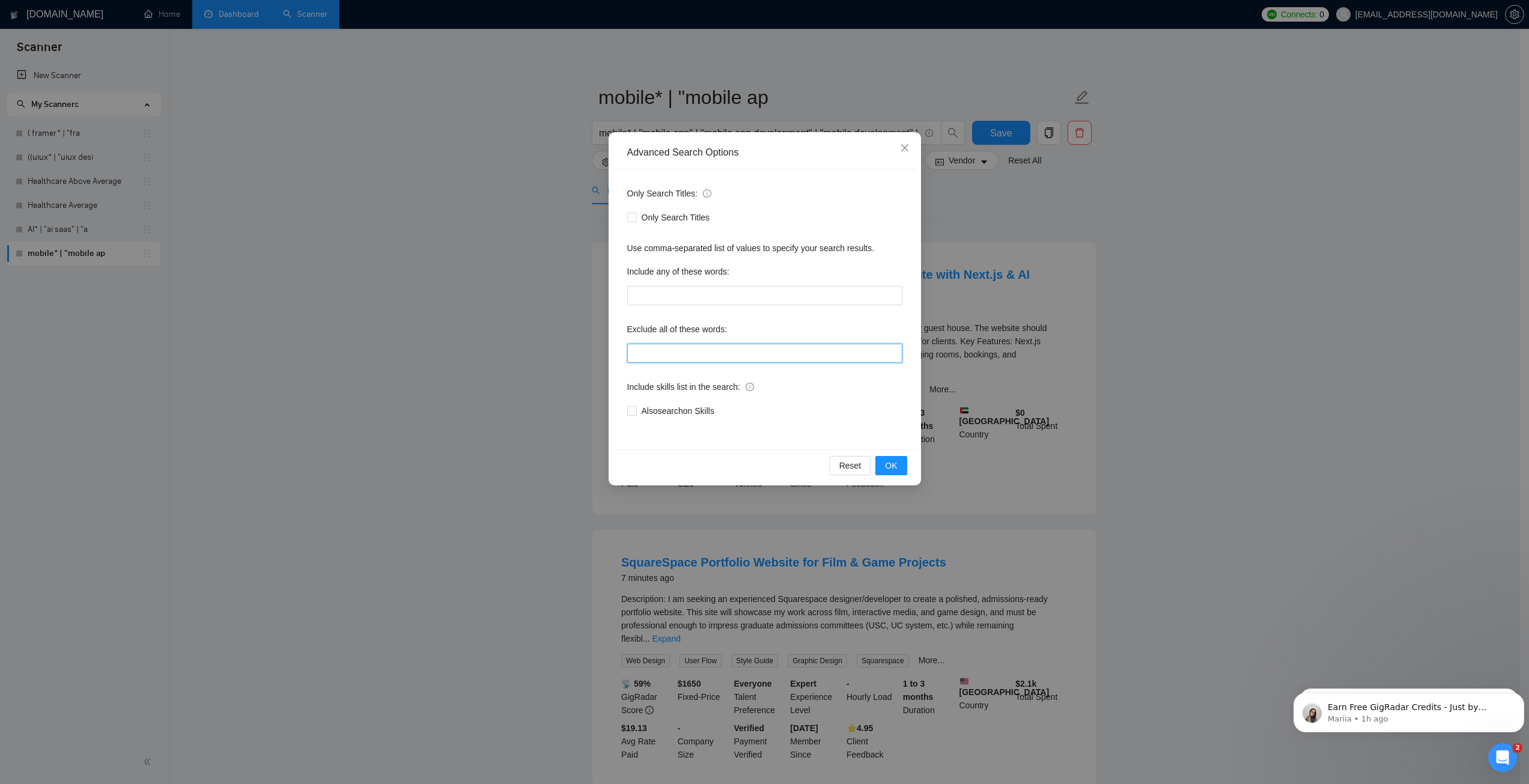
click at [725, 360] on input "text" at bounding box center [764, 353] width 275 height 19
click at [814, 400] on div "Include skills list in the search:" at bounding box center [764, 389] width 275 height 24
click at [897, 467] on button "OK" at bounding box center [891, 465] width 32 height 19
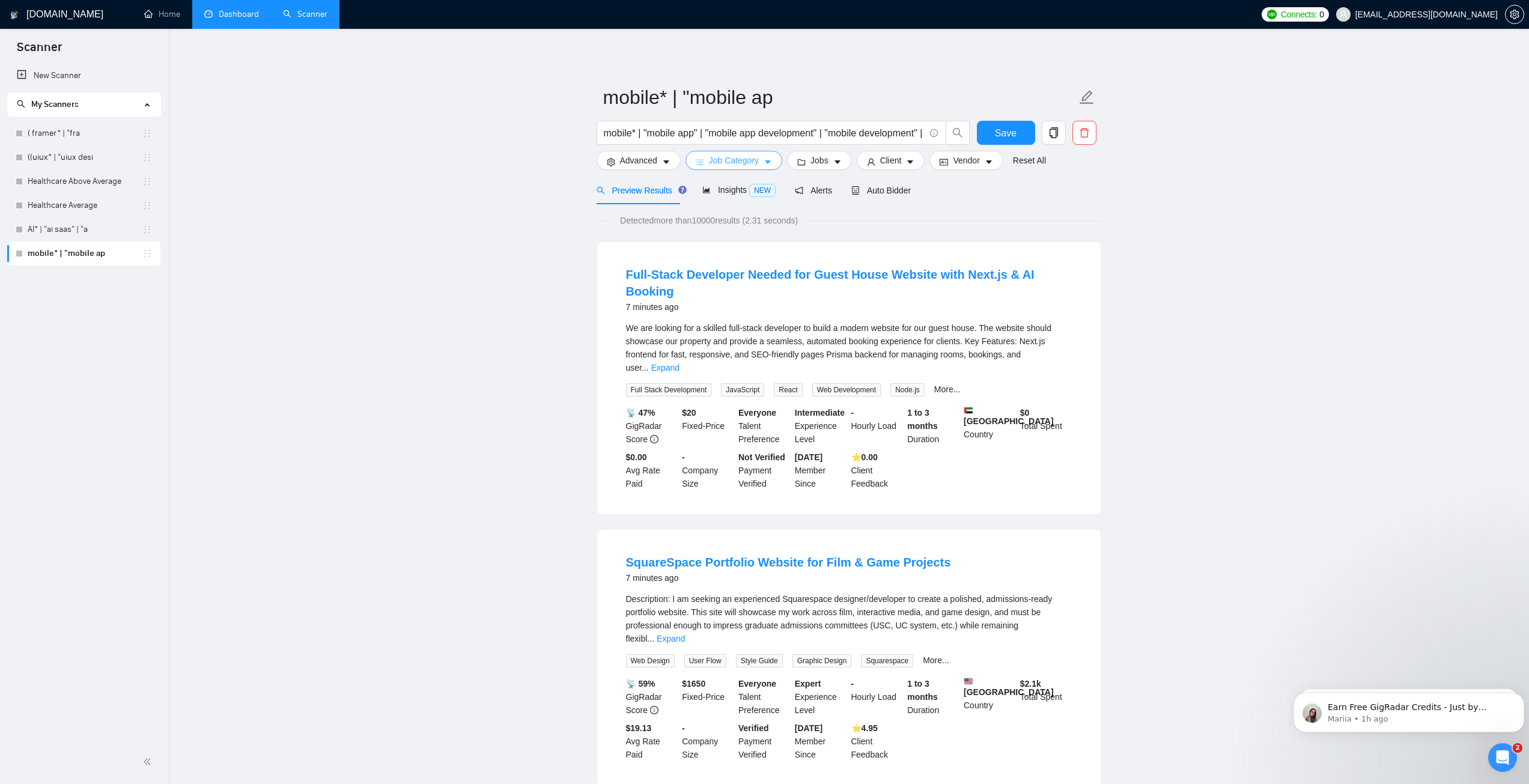
drag, startPoint x: 723, startPoint y: 165, endPoint x: 721, endPoint y: 172, distance: 7.3
click at [723, 165] on span "Job Category" at bounding box center [733, 160] width 50 height 13
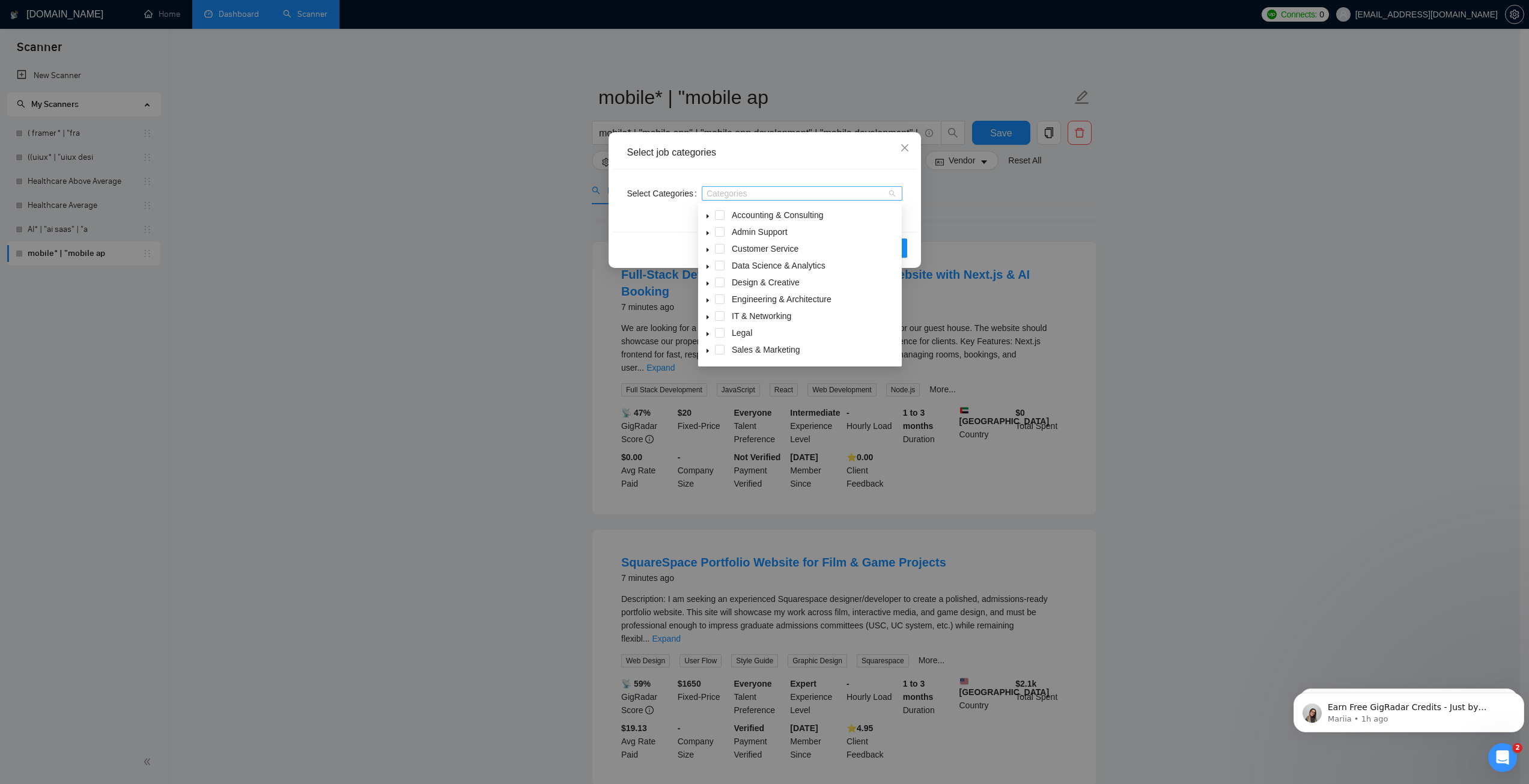
click at [710, 194] on div at bounding box center [796, 194] width 182 height 10
click at [708, 336] on icon "caret-down" at bounding box center [707, 337] width 3 height 4
click at [733, 316] on span at bounding box center [734, 316] width 10 height 10
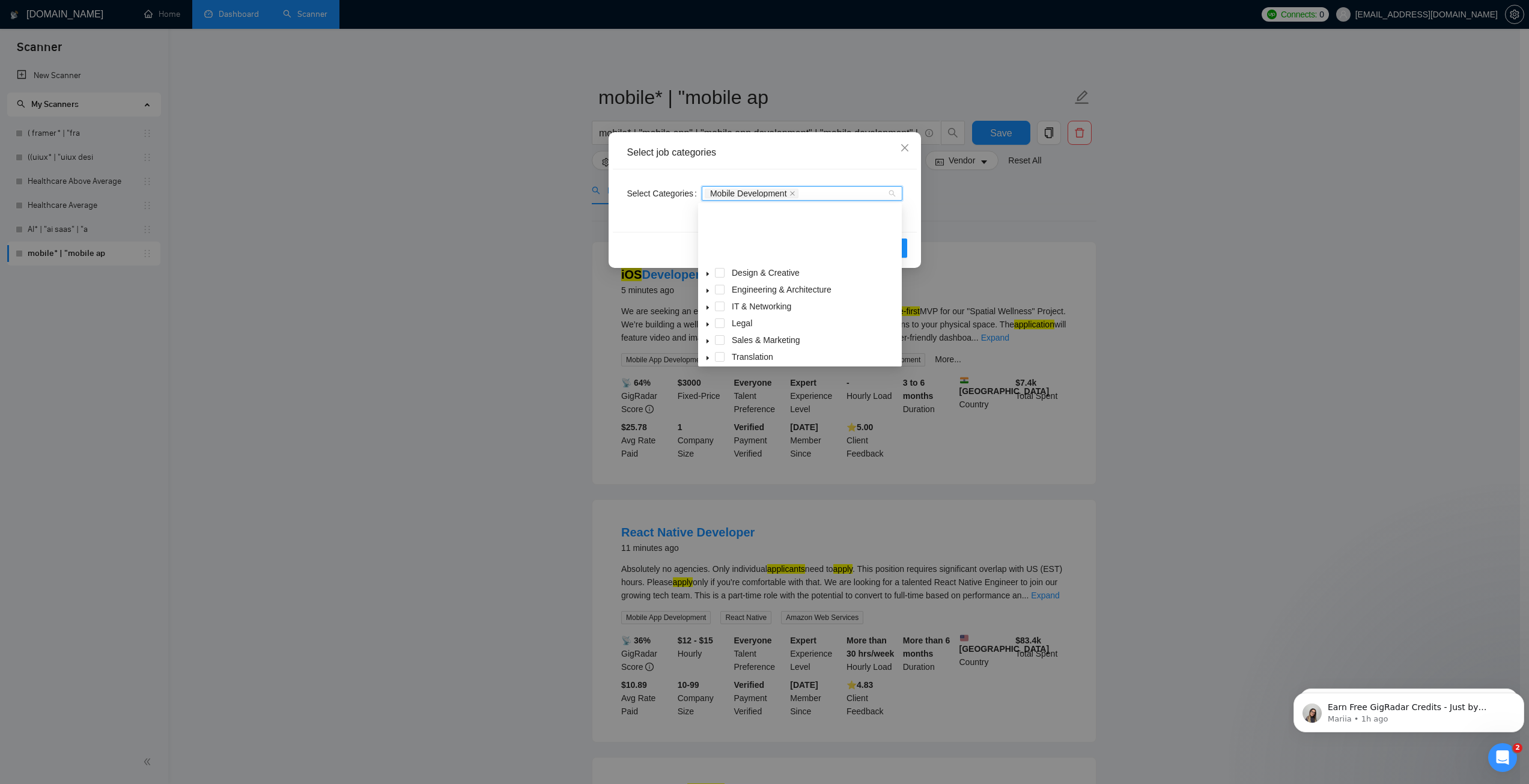
scroll to position [70, 0]
click at [776, 326] on span "AI Apps & Integration" at bounding box center [785, 330] width 80 height 10
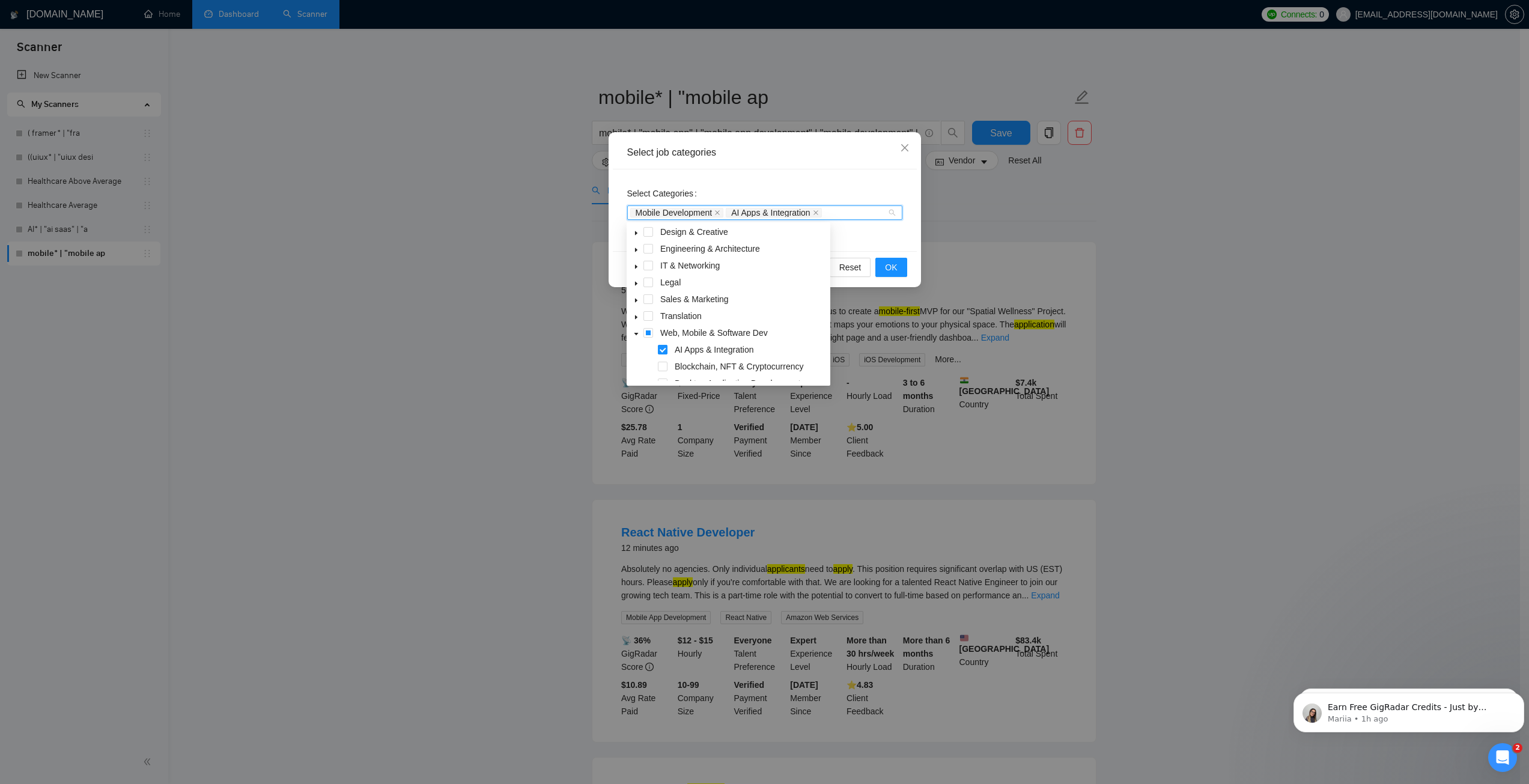
click at [662, 349] on span at bounding box center [662, 349] width 10 height 10
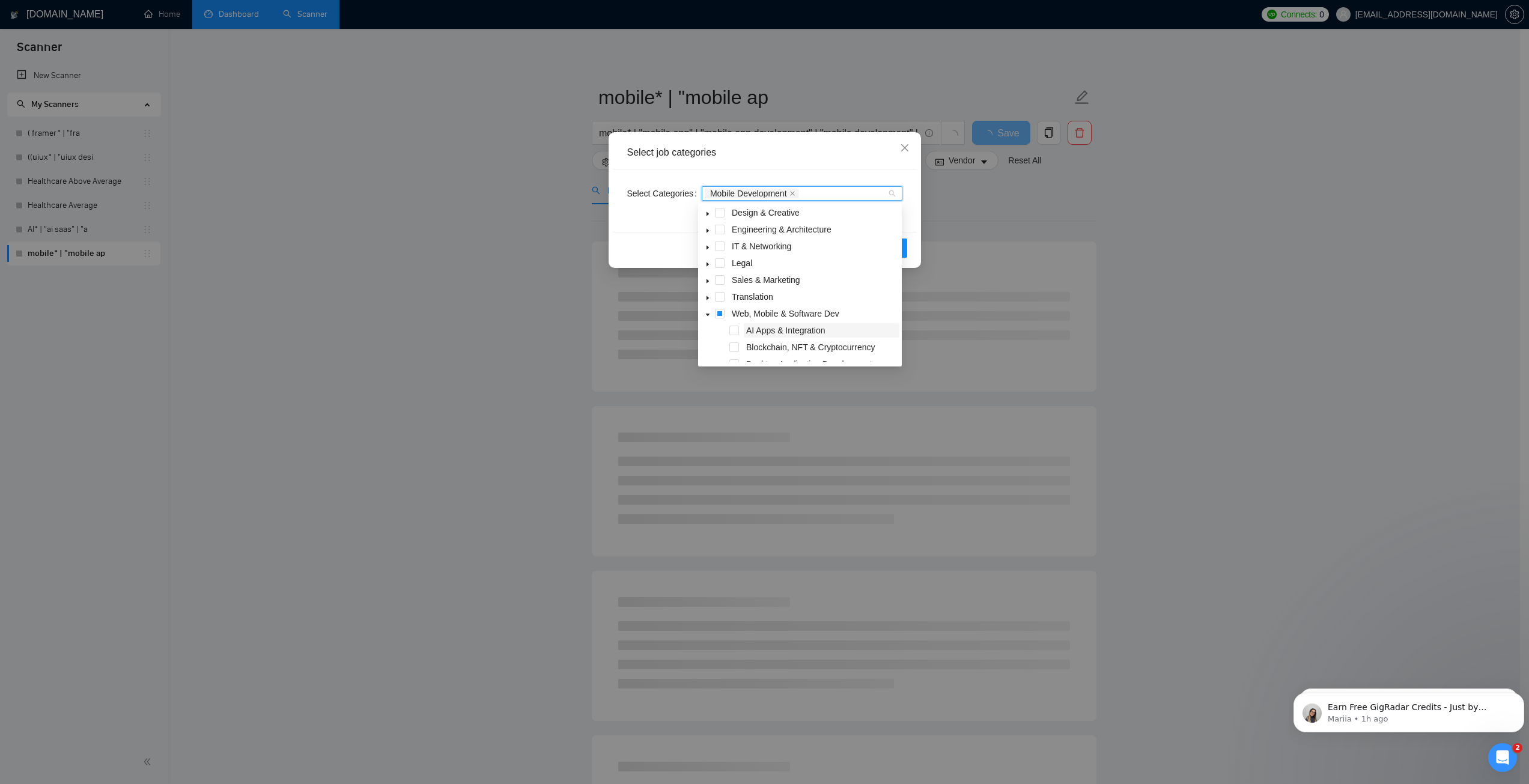
scroll to position [130, 0]
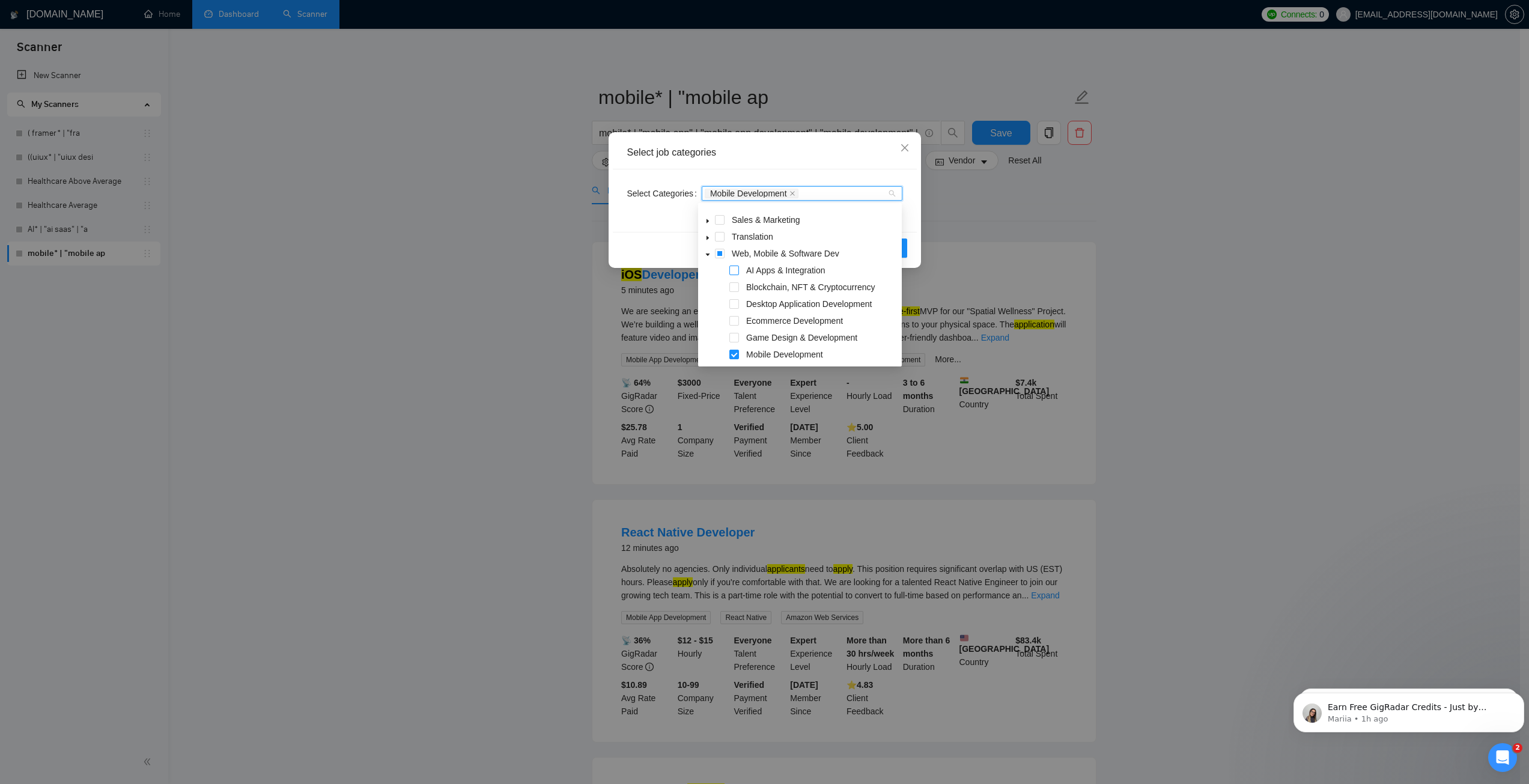
click at [736, 271] on span at bounding box center [734, 271] width 10 height 10
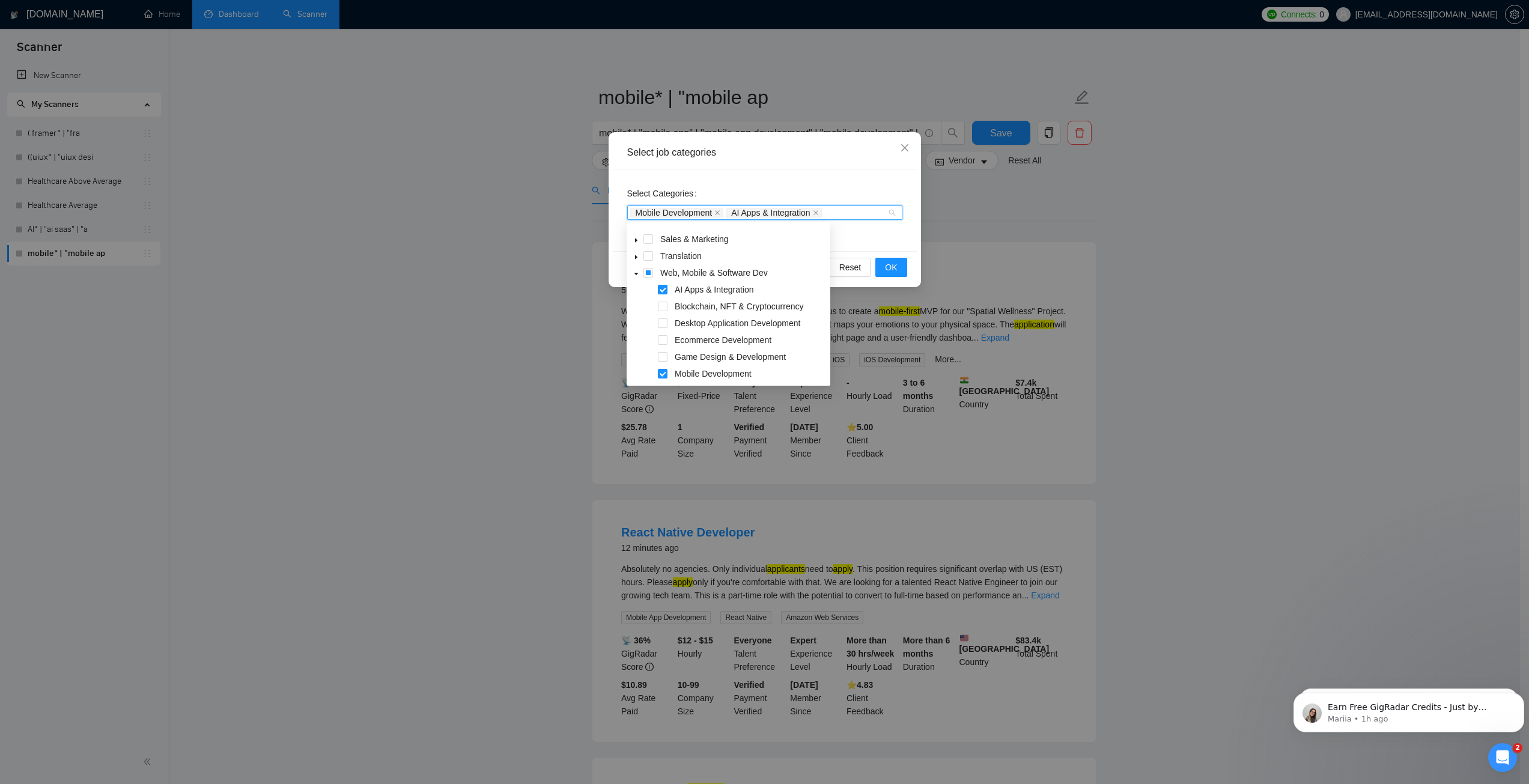
click at [866, 237] on div "Select Categories Mobile Development AI Apps & Integration" at bounding box center [764, 209] width 304 height 82
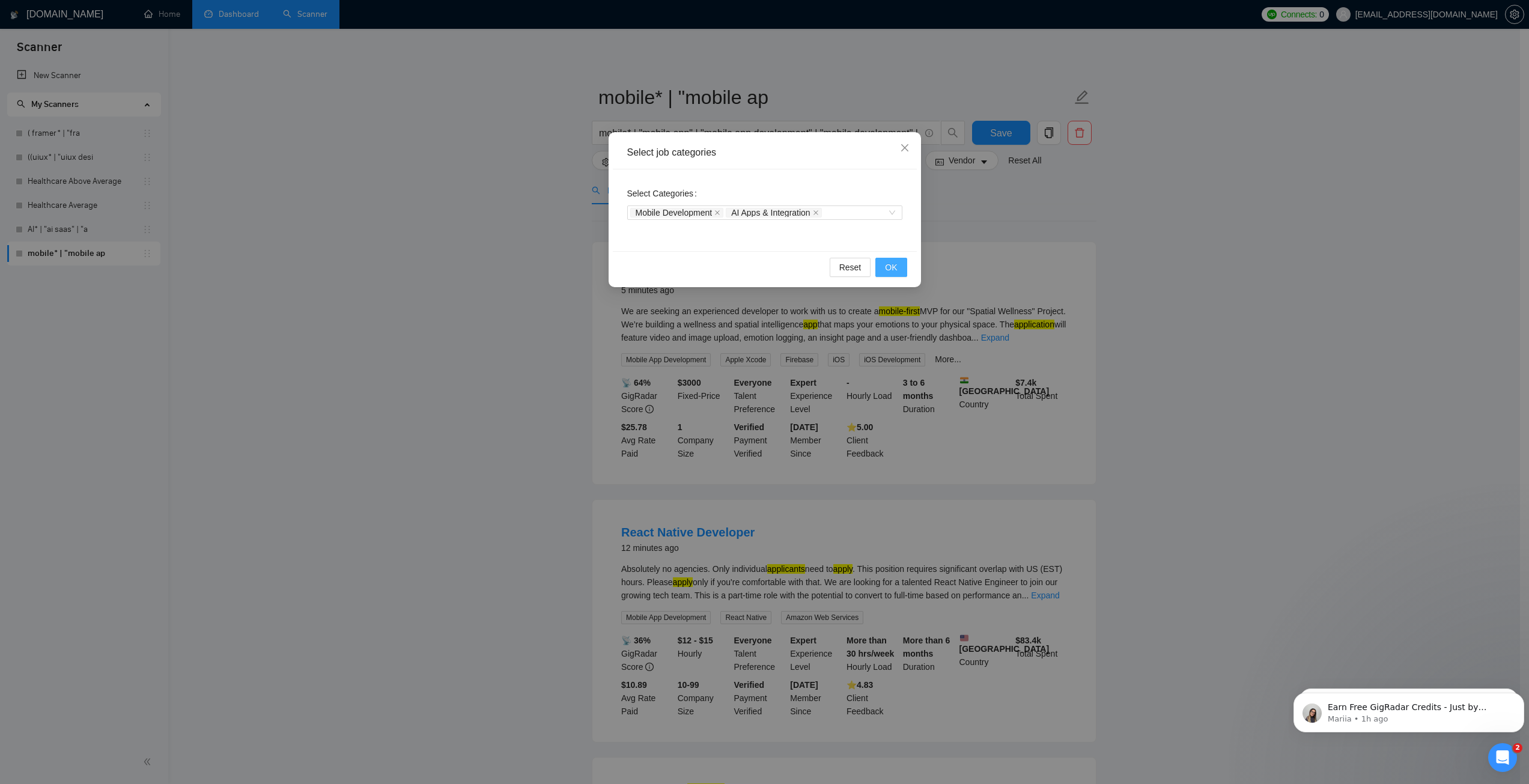
click at [891, 267] on span "OK" at bounding box center [891, 268] width 12 height 13
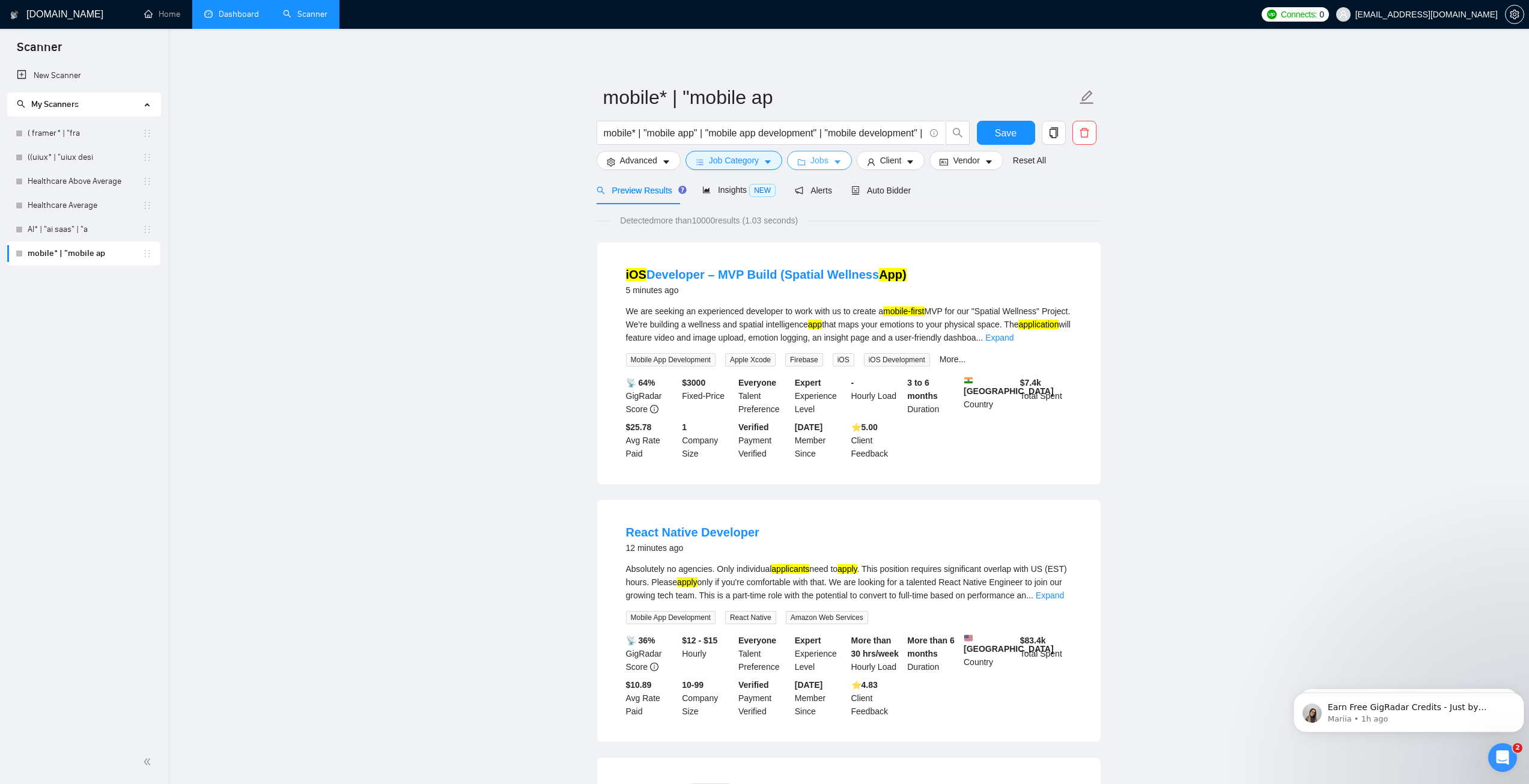
click at [833, 165] on icon "caret-down" at bounding box center [837, 162] width 9 height 9
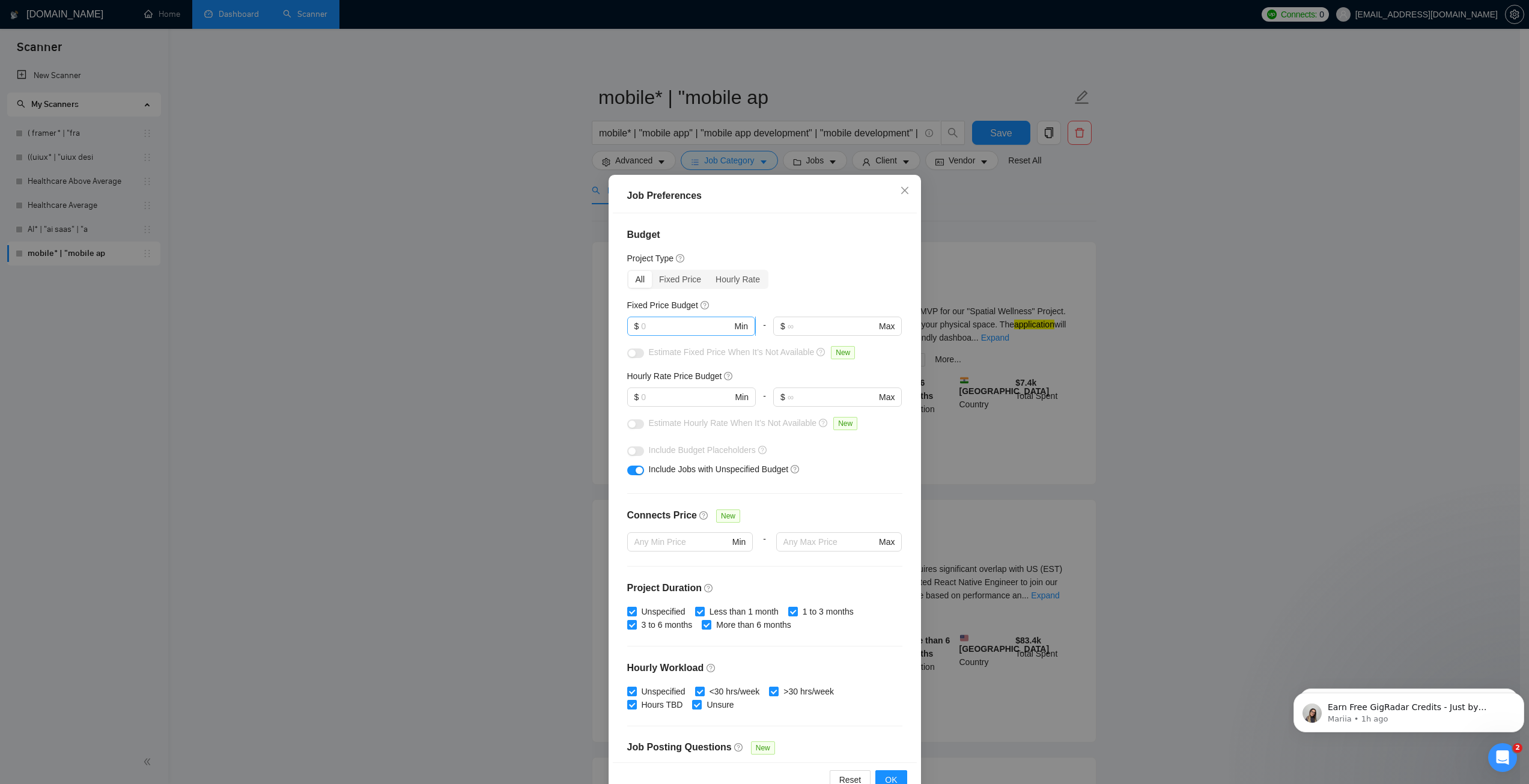
click at [669, 335] on span "$ Min" at bounding box center [690, 326] width 128 height 19
type input "600"
click at [673, 394] on input "text" at bounding box center [686, 397] width 90 height 13
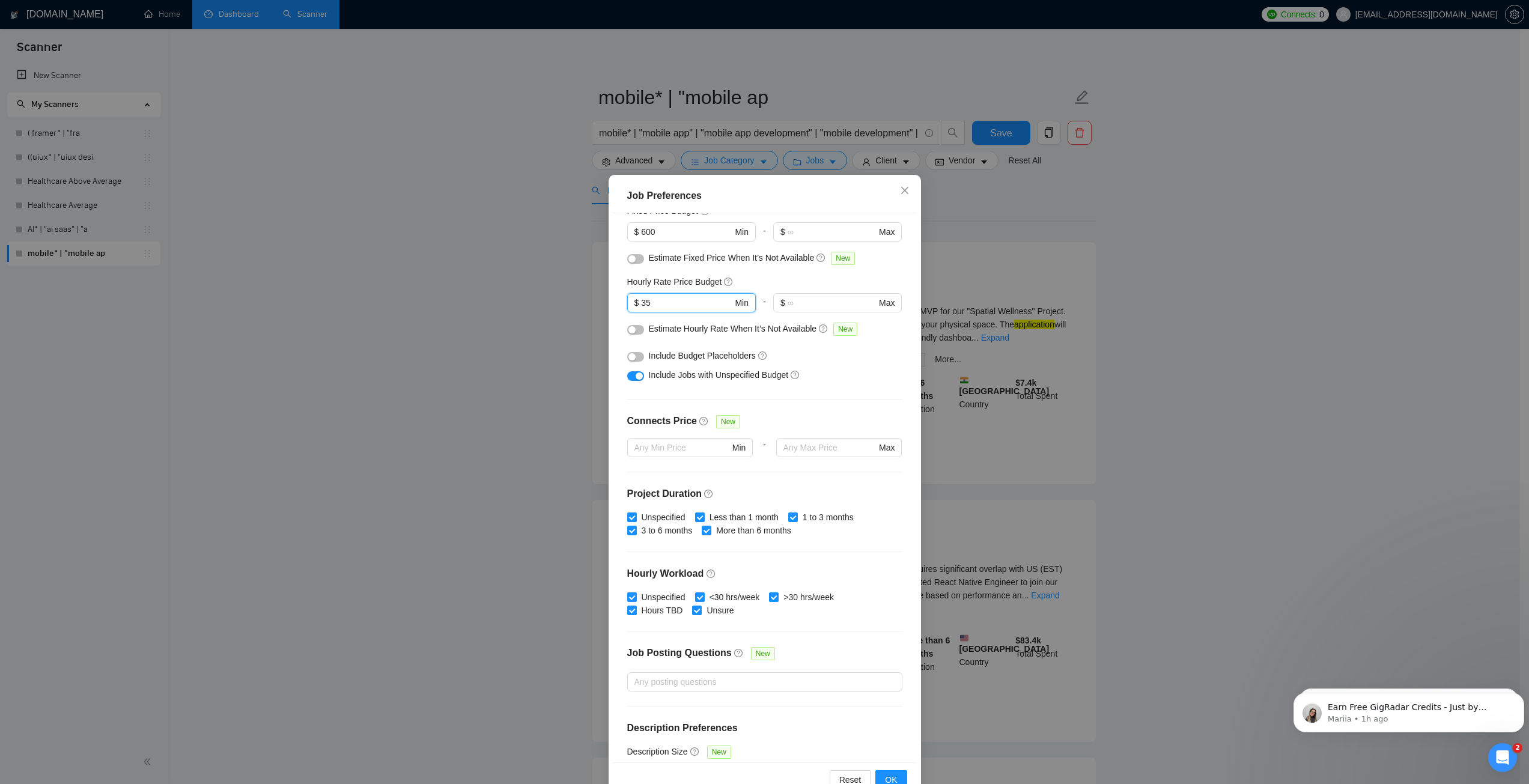
scroll to position [120, 0]
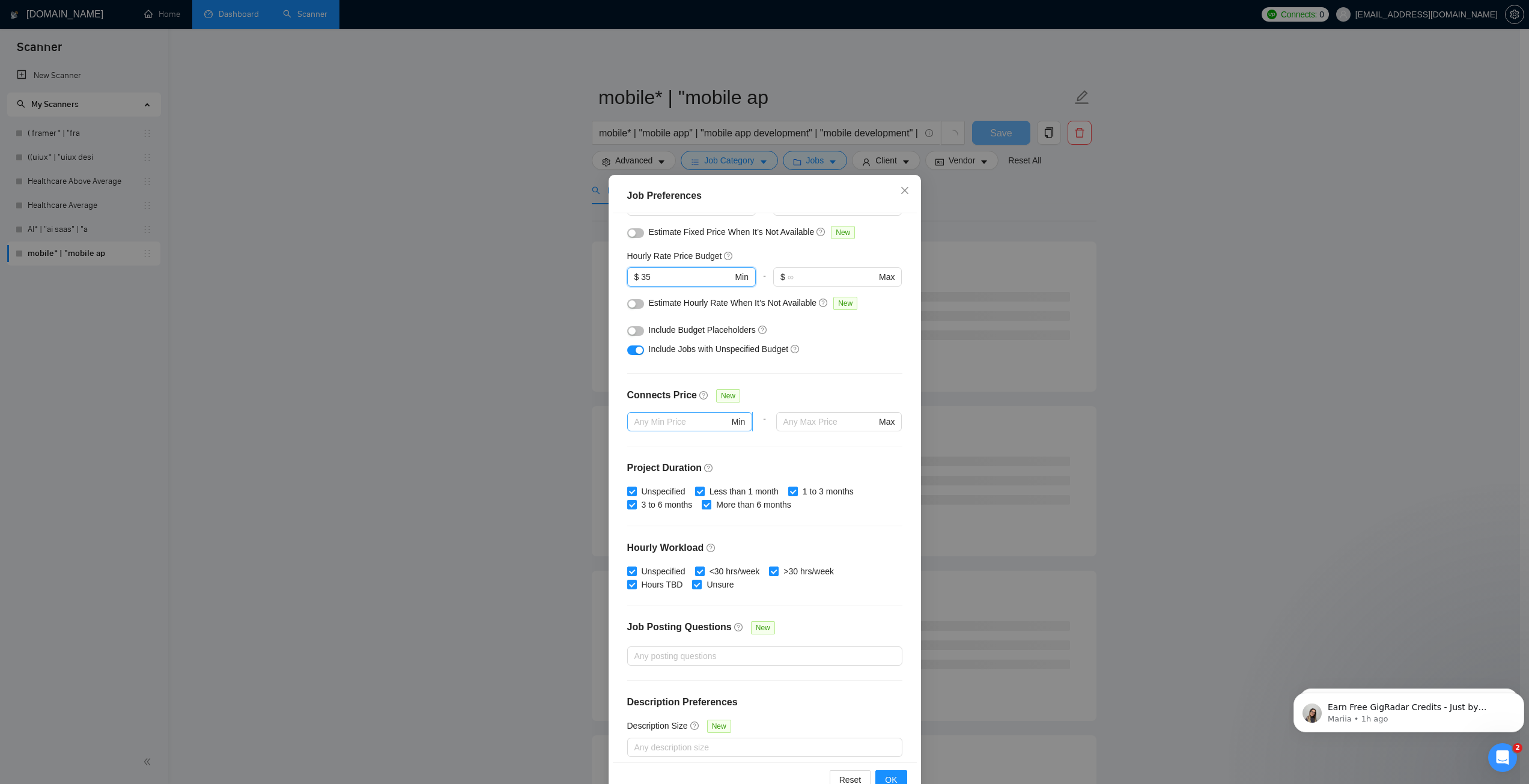
type input "35"
click at [688, 415] on span "Min" at bounding box center [689, 421] width 126 height 19
type input "12"
click at [763, 391] on div "Connects Price New" at bounding box center [764, 399] width 275 height 24
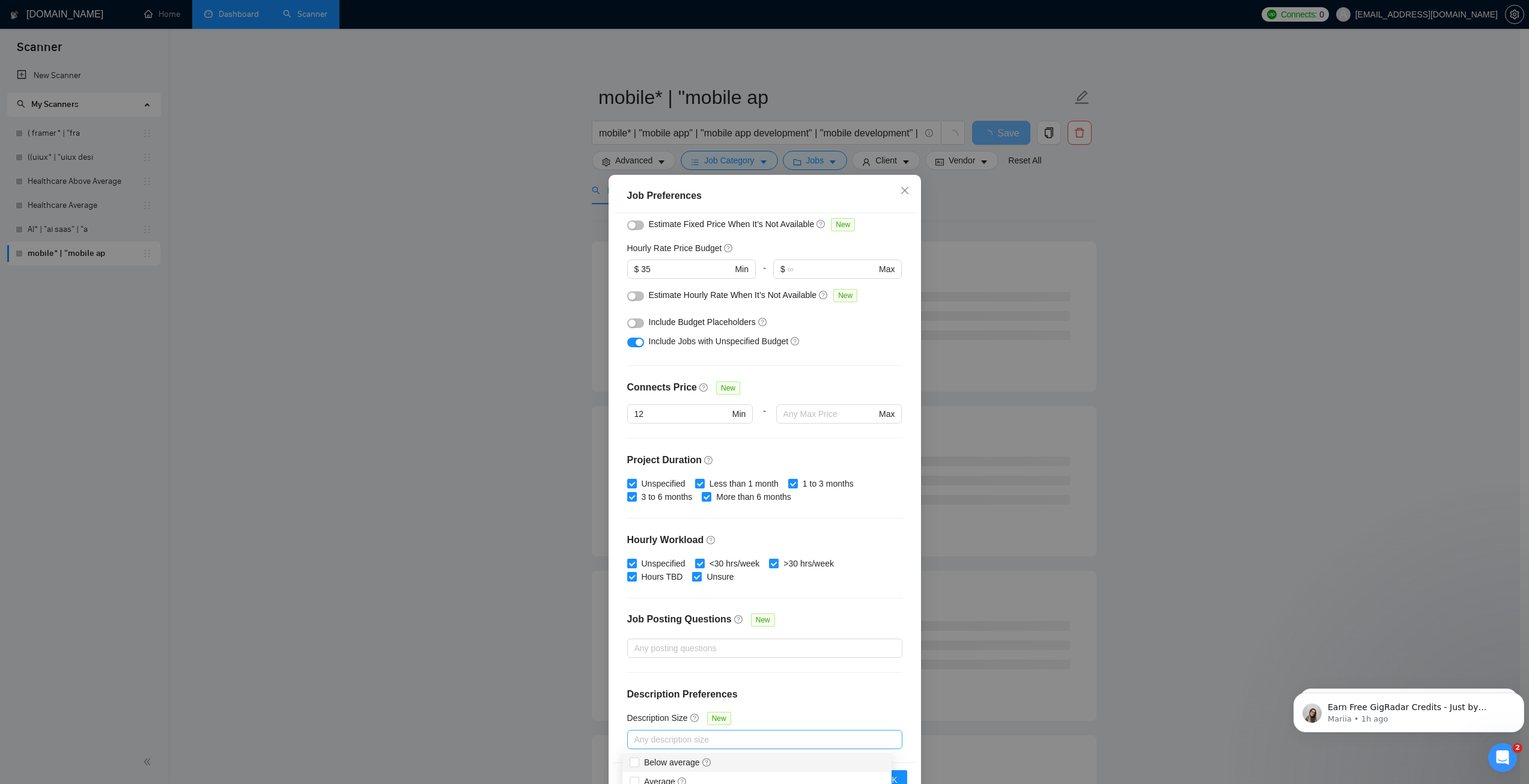
click at [785, 736] on div at bounding box center [758, 739] width 257 height 14
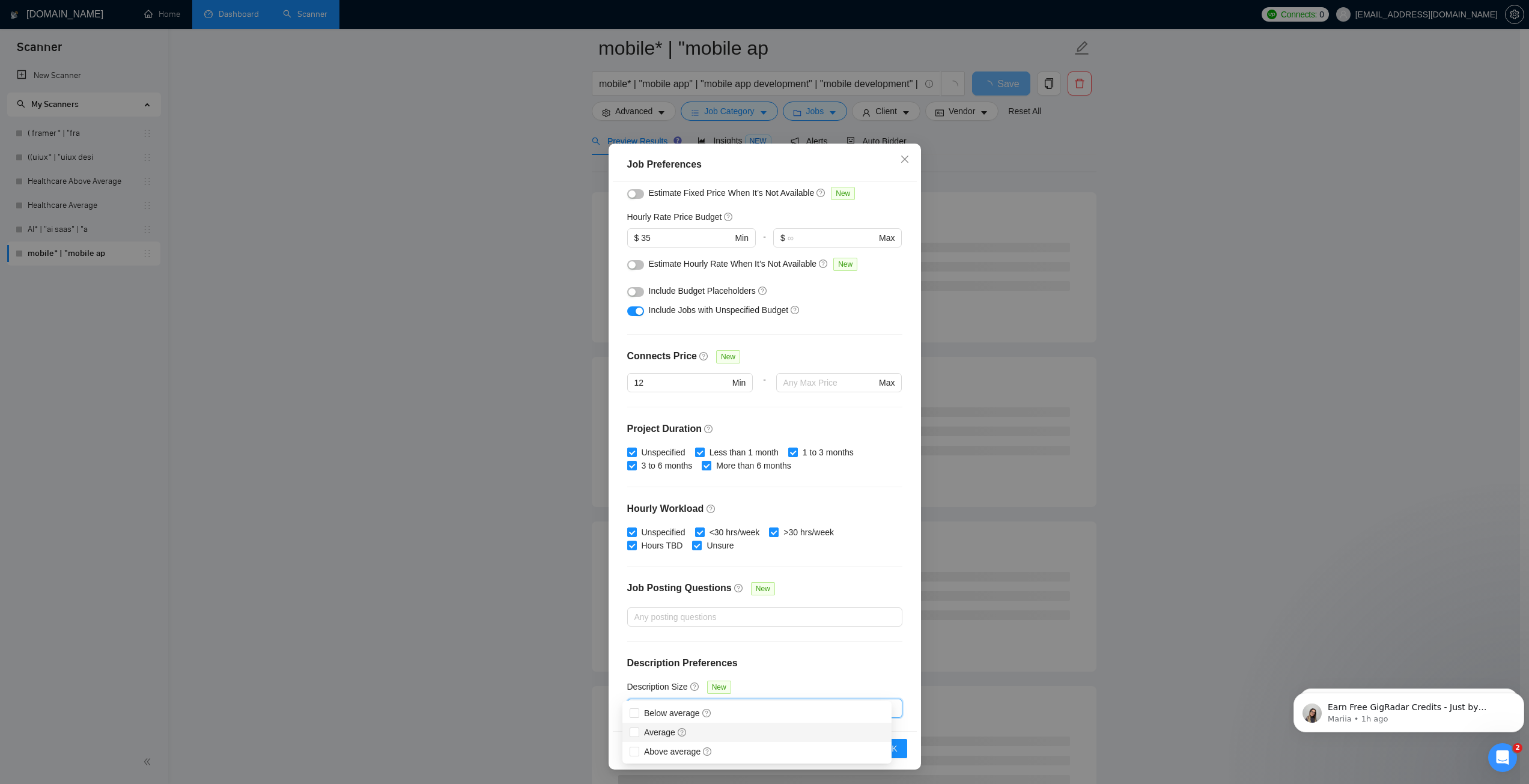
scroll to position [120, 0]
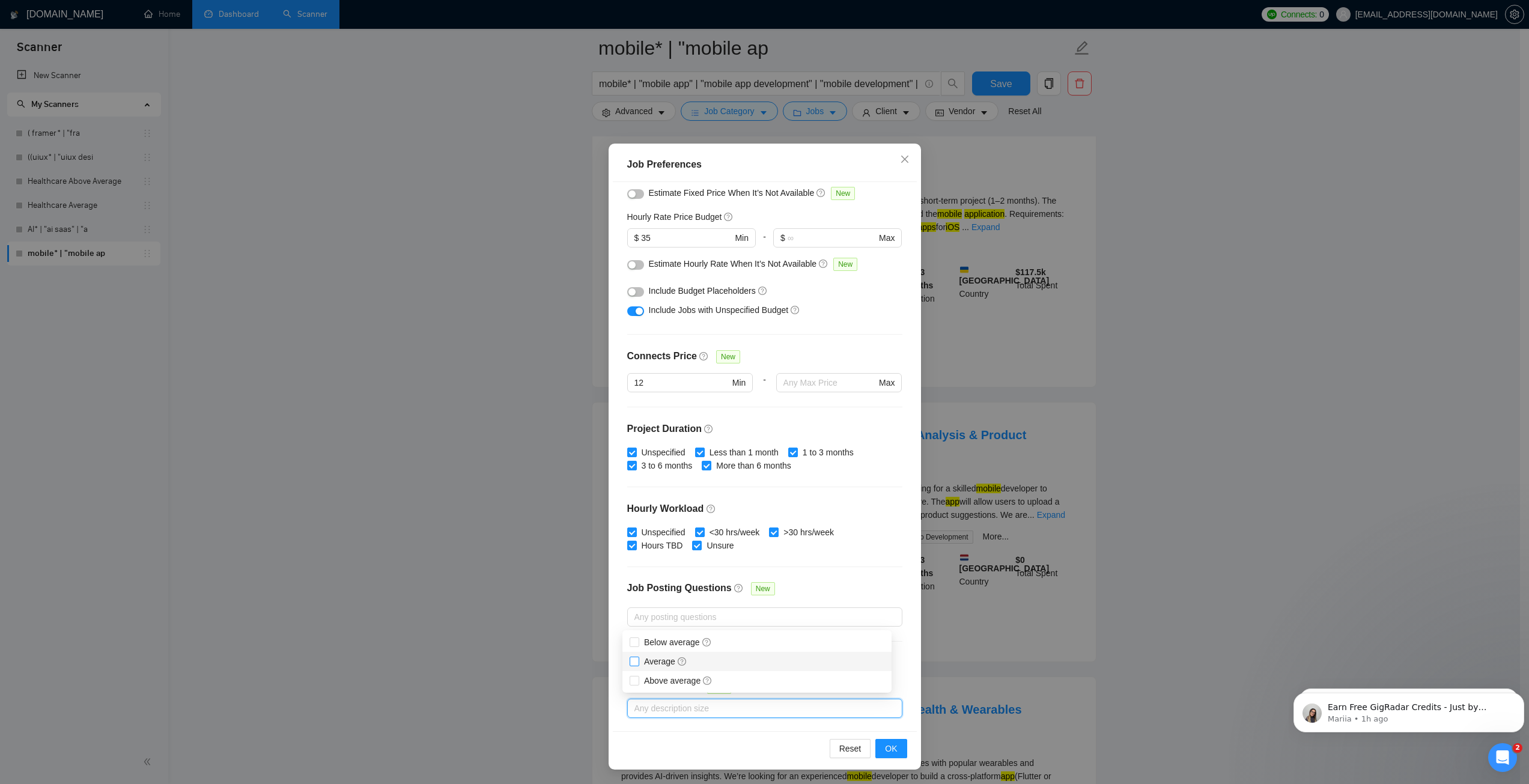
click at [680, 667] on span "Average" at bounding box center [665, 661] width 53 height 13
click at [638, 665] on input "Average" at bounding box center [633, 660] width 9 height 9
checkbox input "false"
click at [677, 684] on span "Above average" at bounding box center [678, 680] width 68 height 10
click at [638, 684] on input "Above average" at bounding box center [633, 679] width 9 height 9
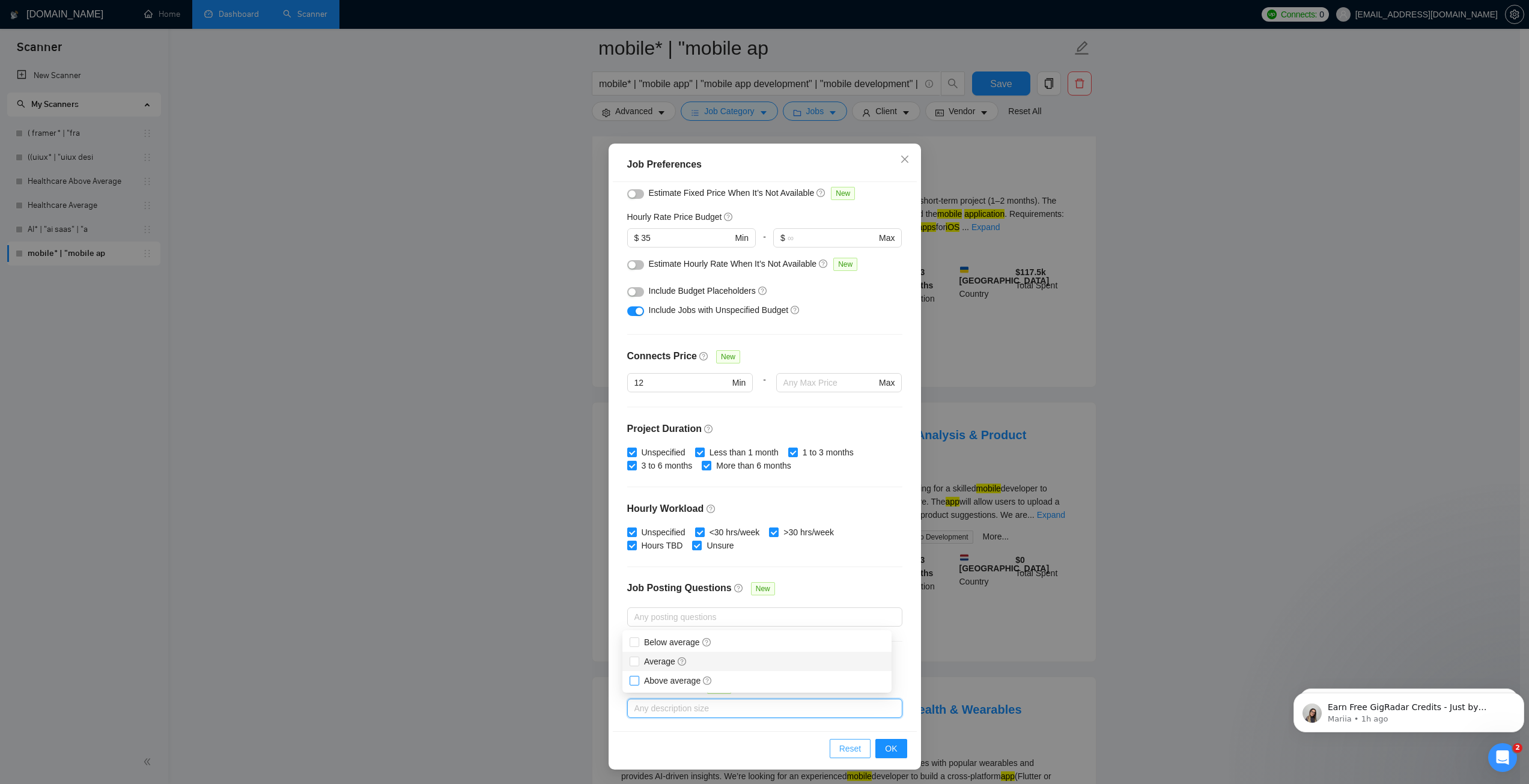
checkbox input "true"
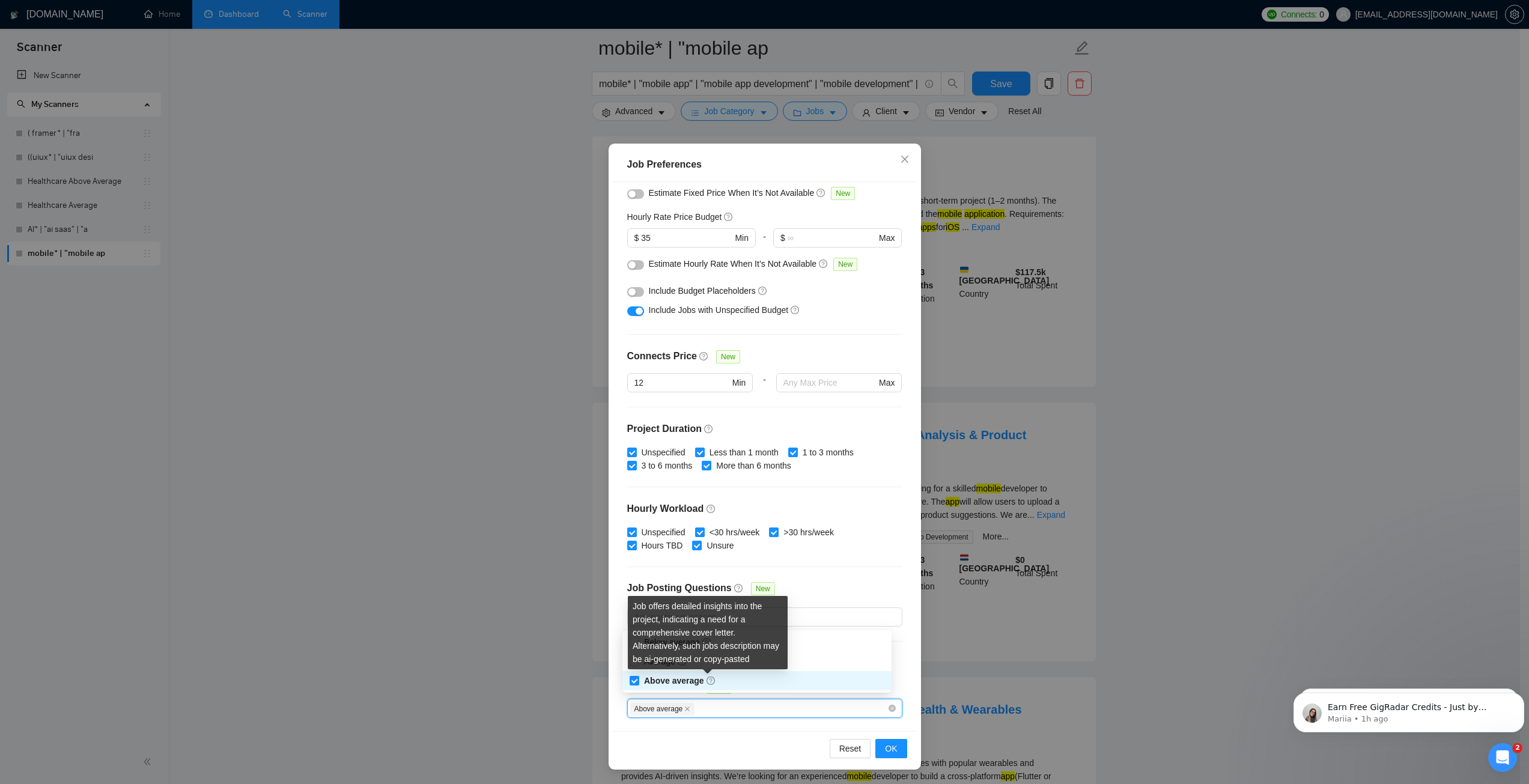
click at [670, 662] on div "Job offers detailed insights into the project, indicating a need for a comprehe…" at bounding box center [707, 632] width 159 height 73
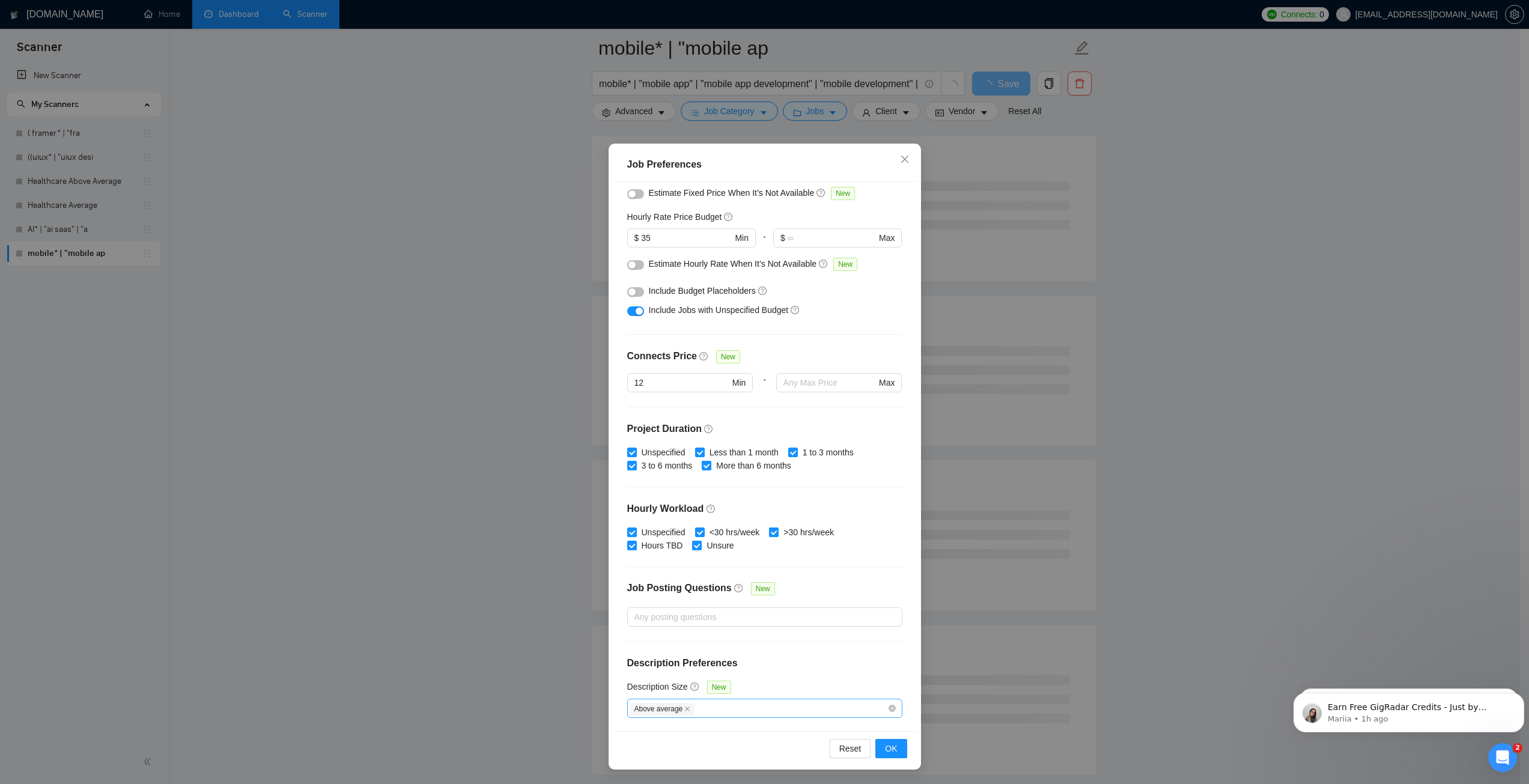
click at [719, 708] on div "Above average" at bounding box center [758, 707] width 257 height 14
click at [665, 750] on span "Average" at bounding box center [665, 750] width 43 height 10
click at [638, 750] on input "Average" at bounding box center [633, 749] width 9 height 9
checkbox input "true"
click at [896, 746] on button "OK" at bounding box center [891, 748] width 32 height 19
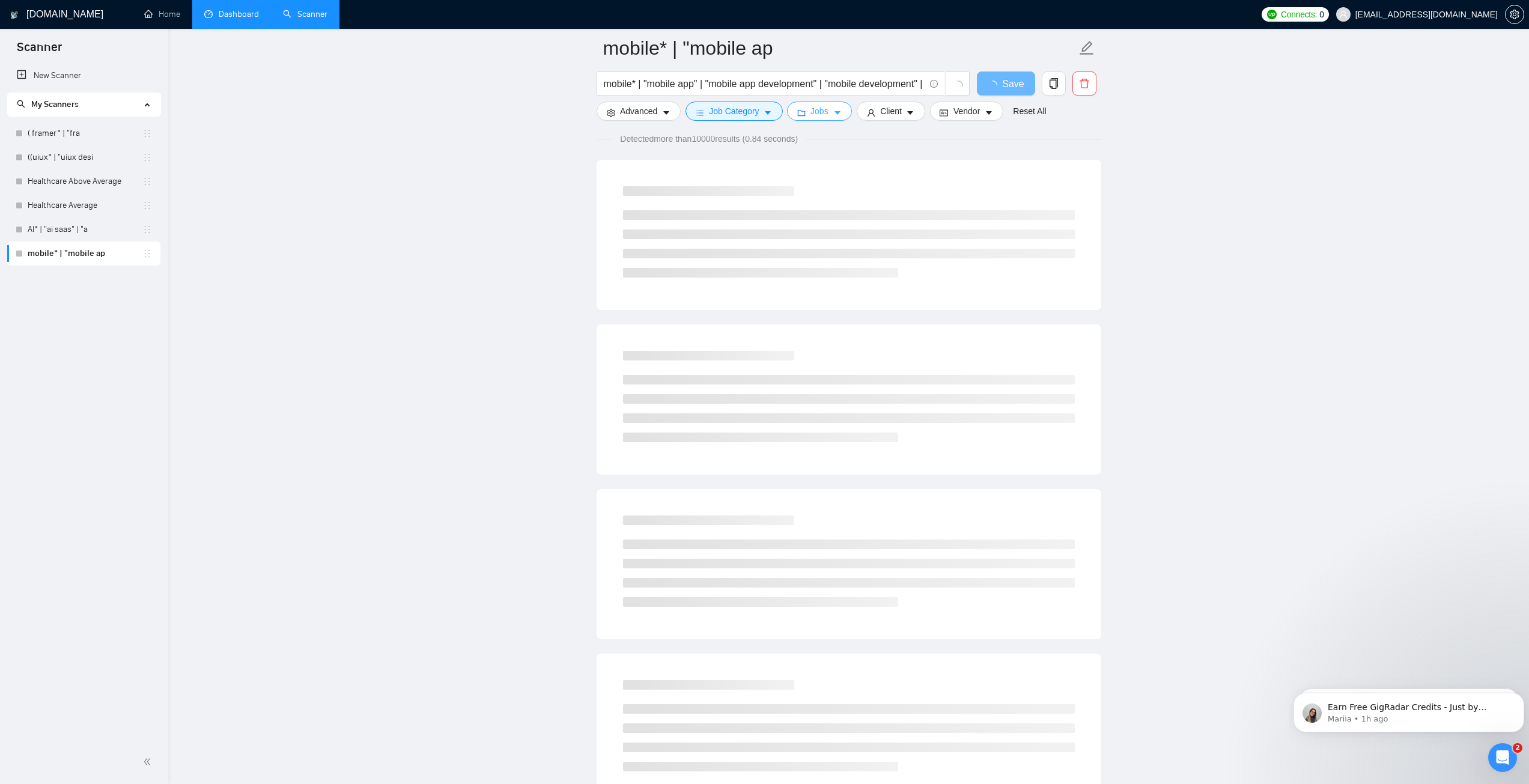
scroll to position [0, 0]
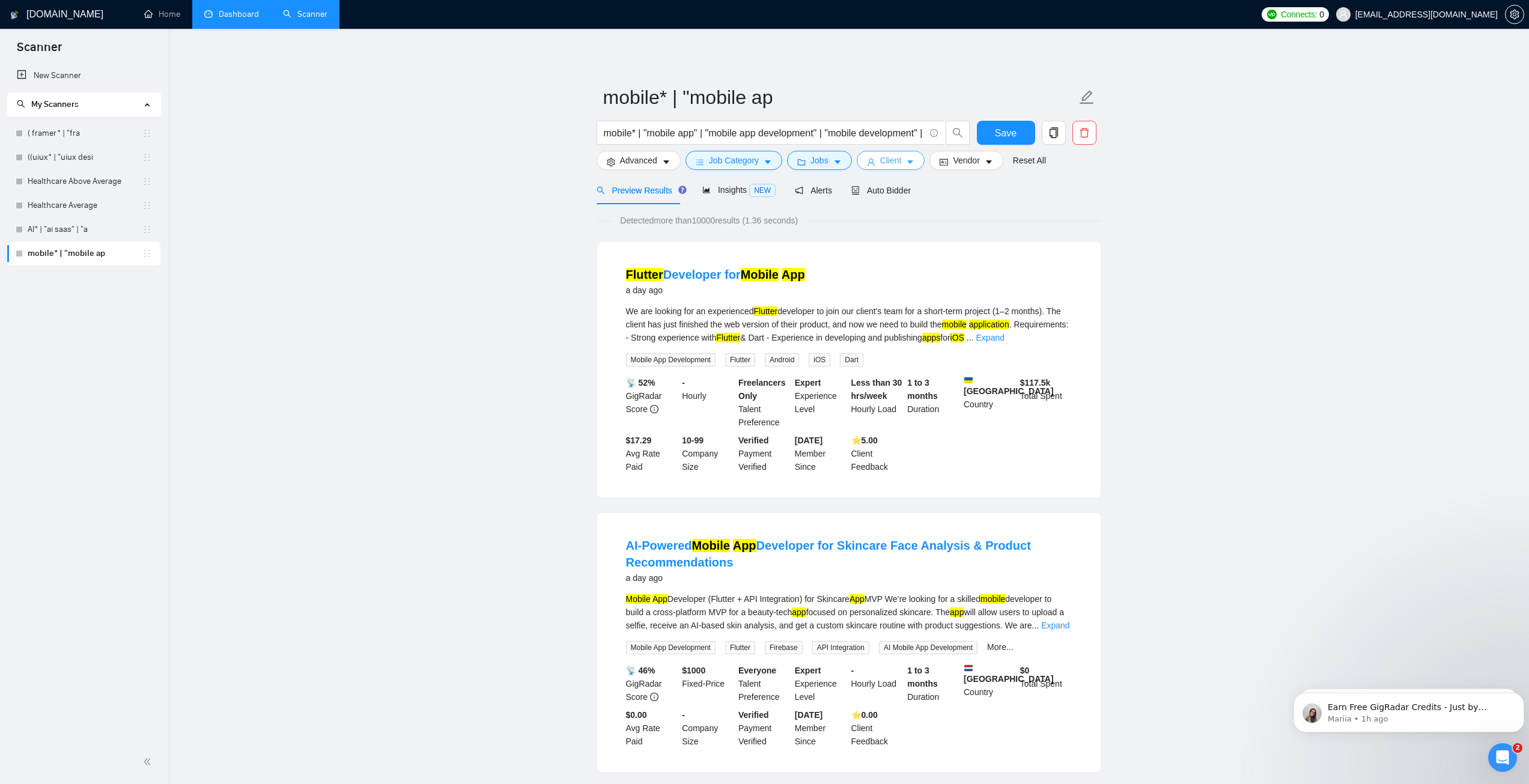
click at [890, 161] on span "Client" at bounding box center [891, 160] width 22 height 13
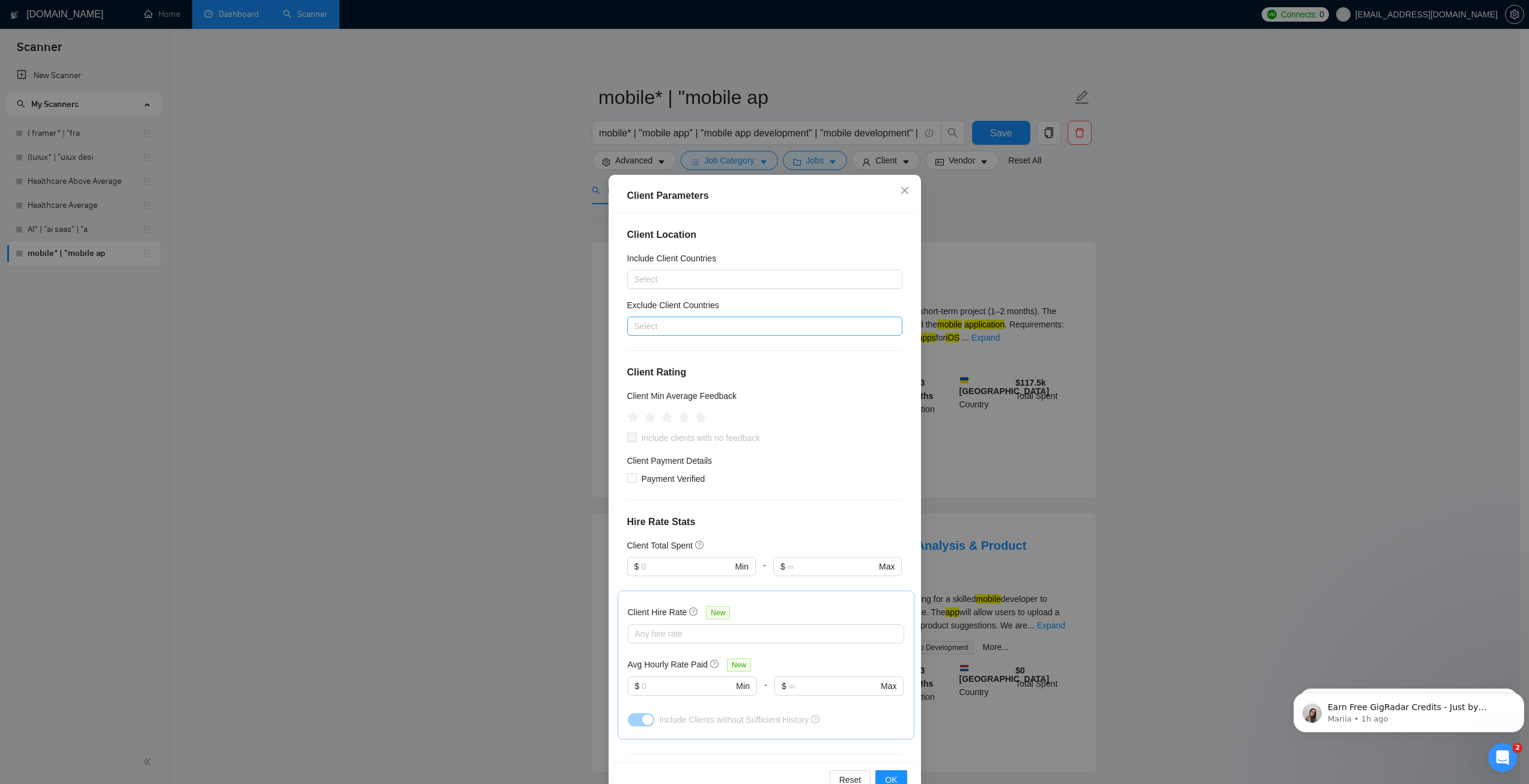
click at [664, 321] on div at bounding box center [758, 325] width 257 height 14
click at [651, 373] on div "[GEOGRAPHIC_DATA]" at bounding box center [760, 369] width 248 height 13
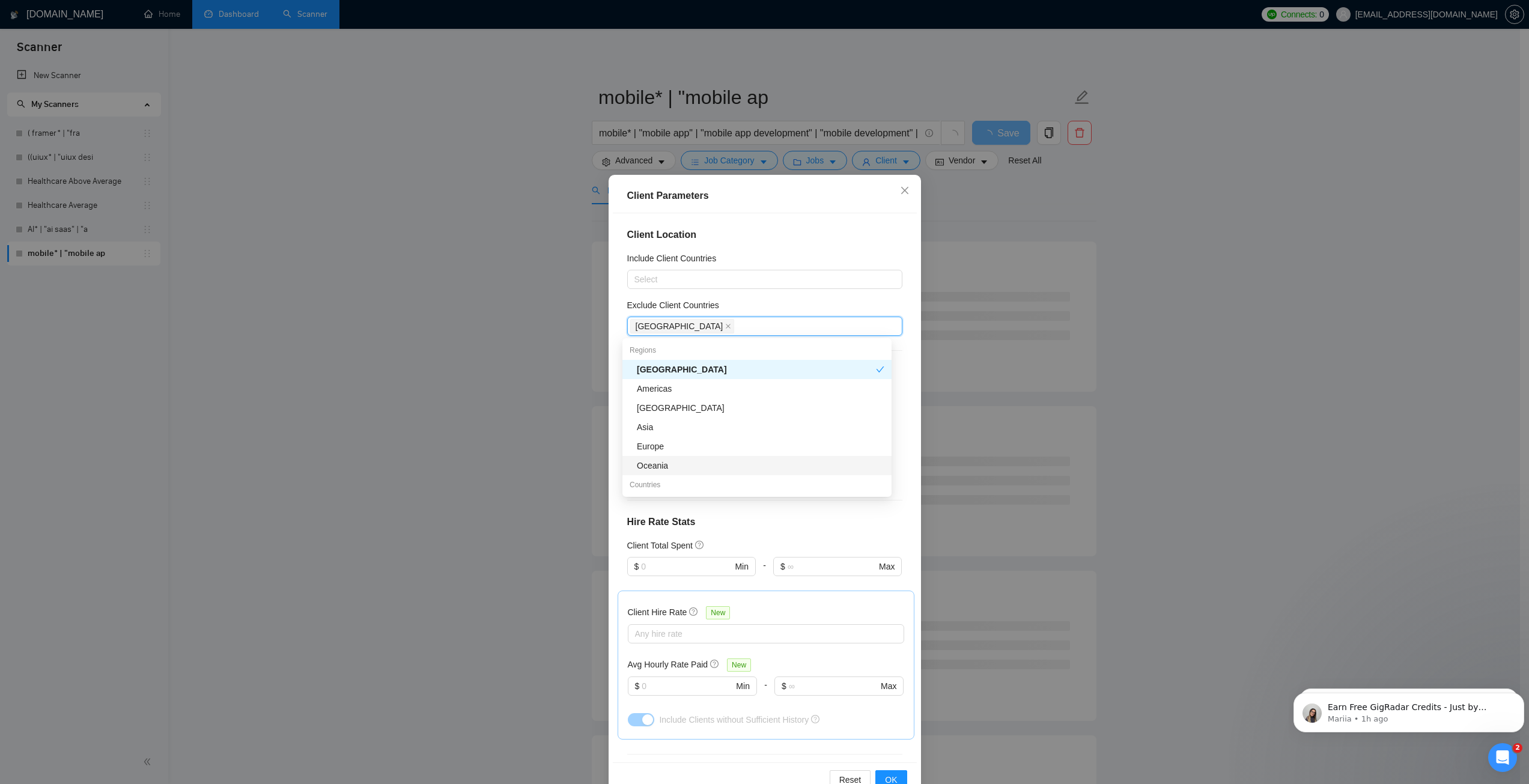
click at [674, 458] on div "Oceania" at bounding box center [756, 465] width 269 height 19
click at [662, 407] on div "[GEOGRAPHIC_DATA]" at bounding box center [760, 408] width 248 height 13
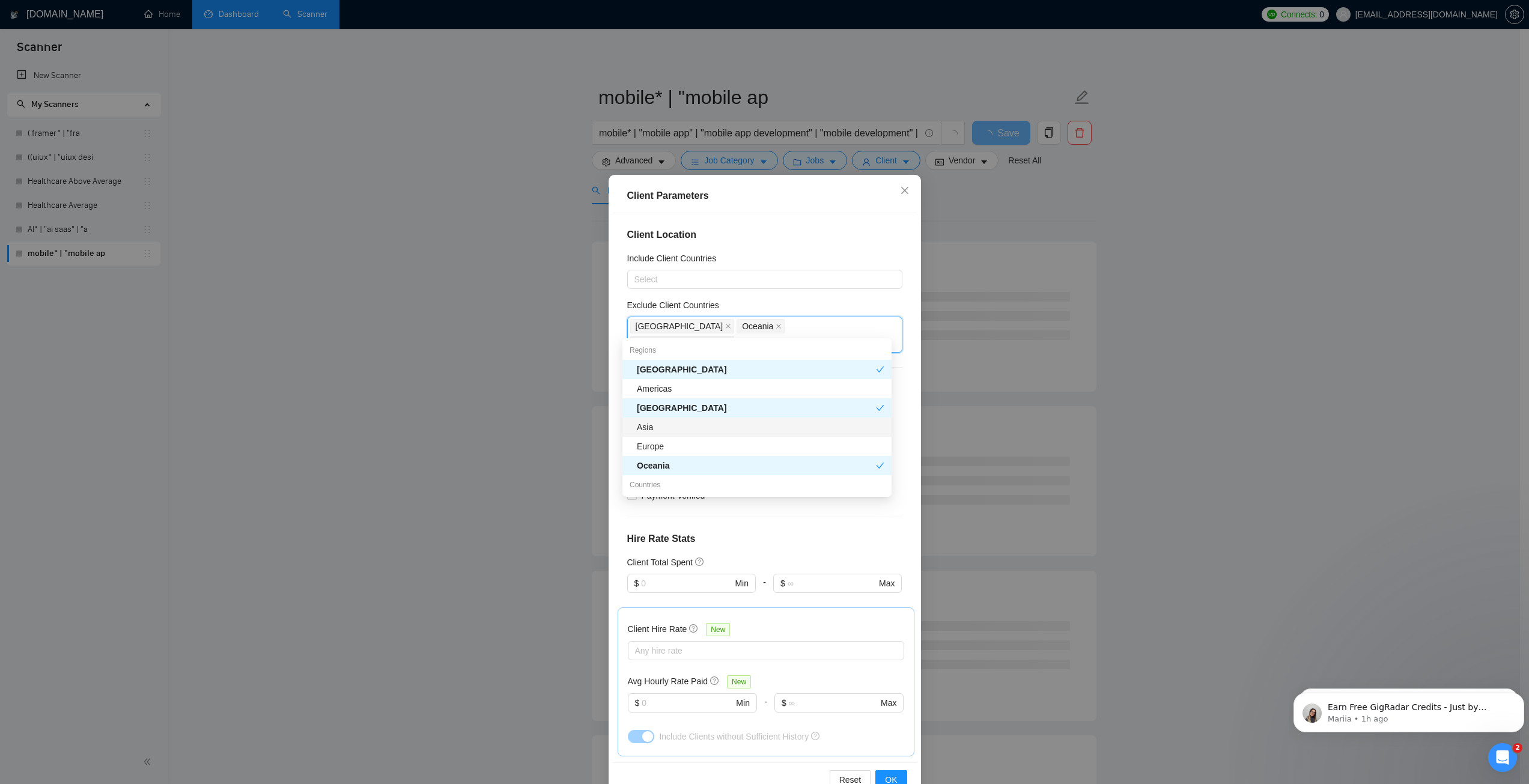
click at [684, 427] on div "Asia" at bounding box center [760, 427] width 248 height 13
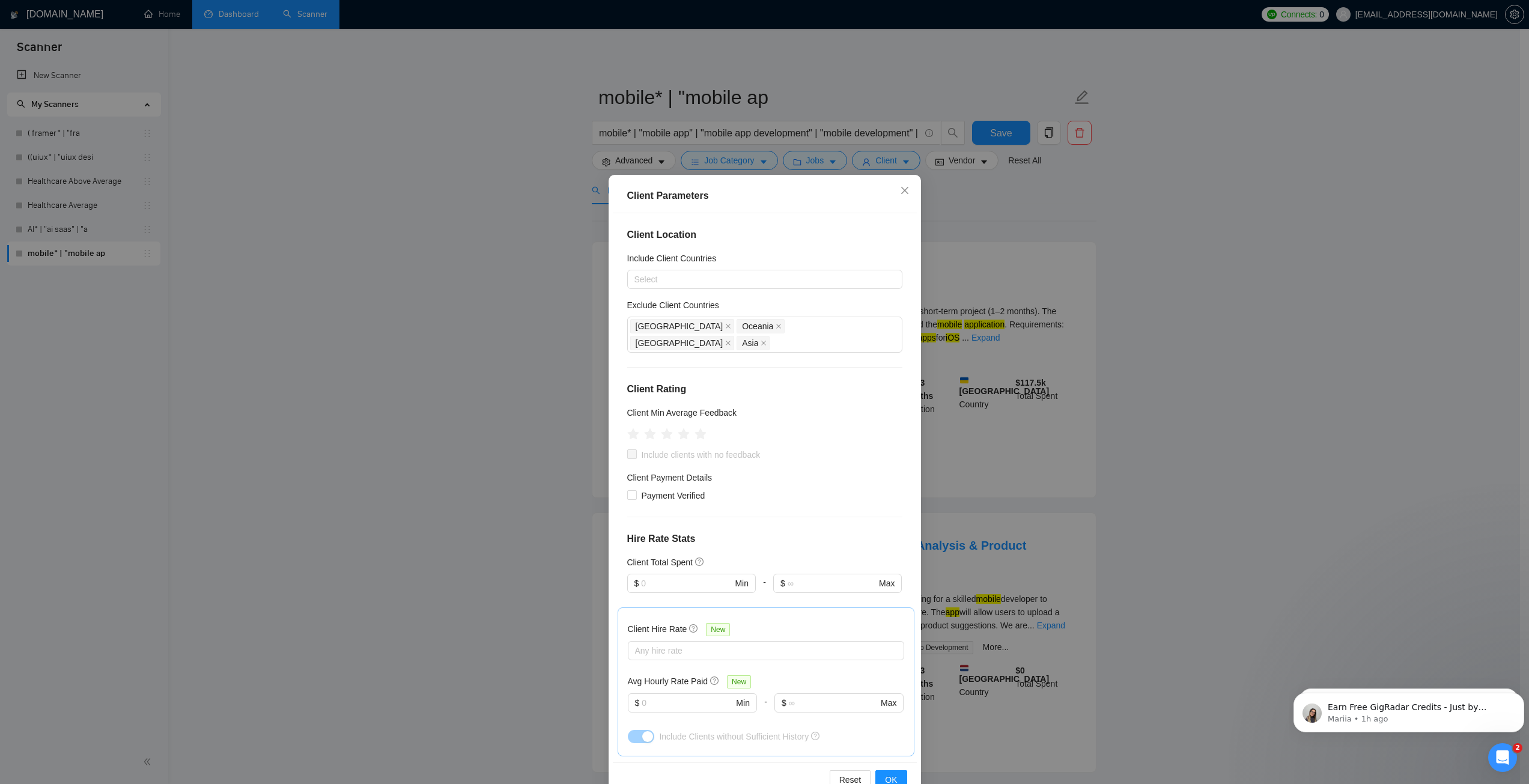
click at [822, 300] on div "Exclude Client Countries" at bounding box center [764, 307] width 275 height 18
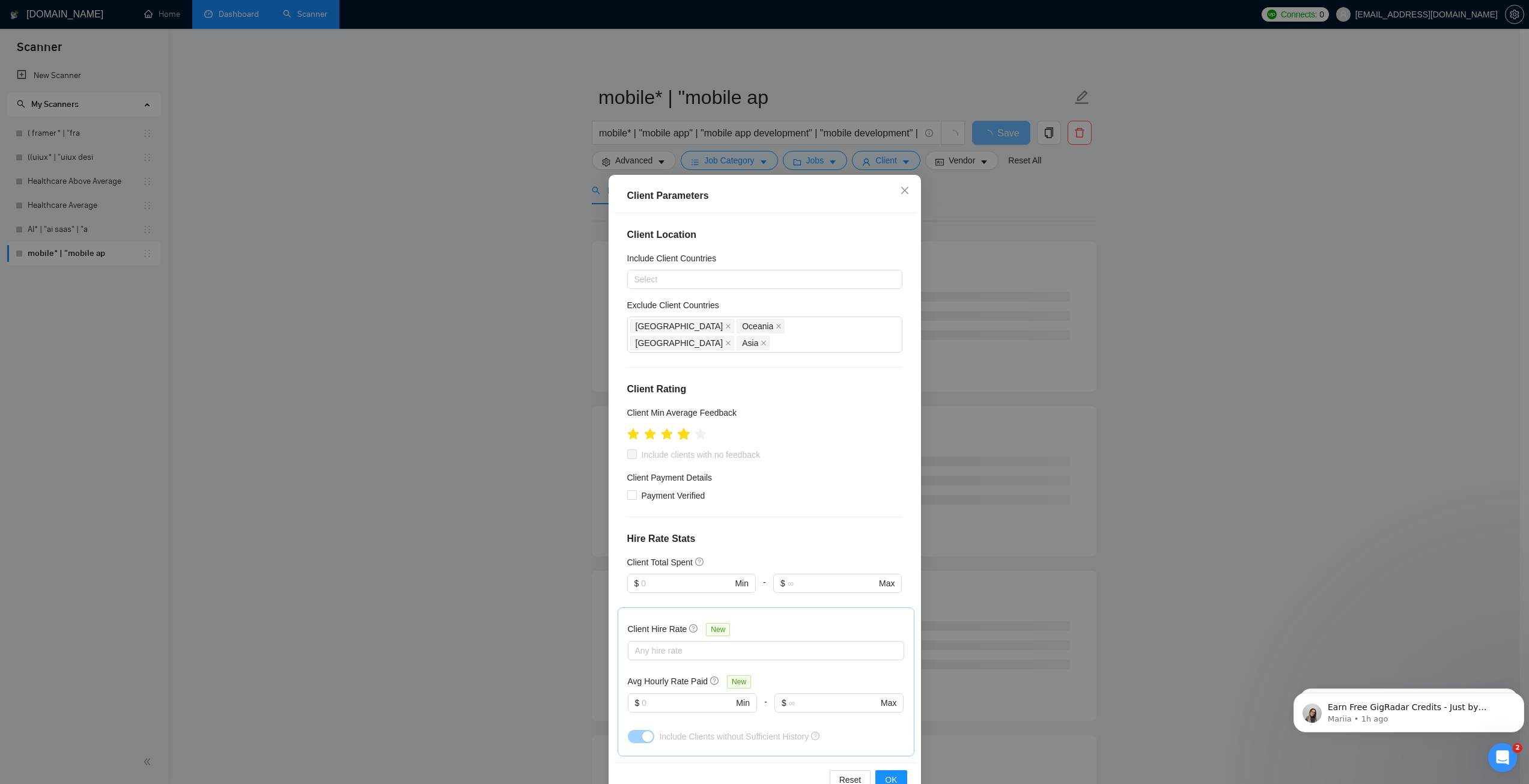
click at [679, 428] on icon "star" at bounding box center [682, 434] width 12 height 12
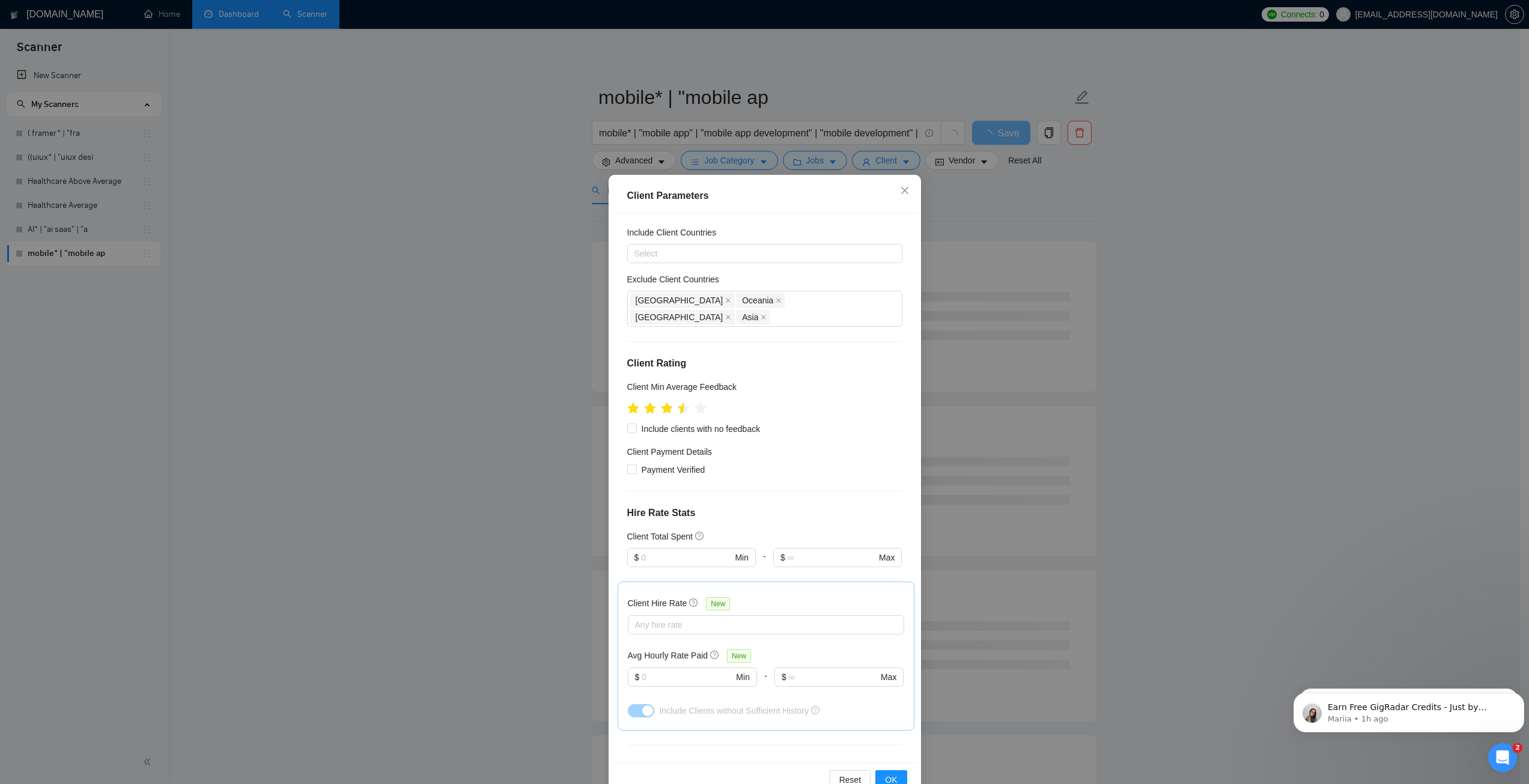
scroll to position [120, 0]
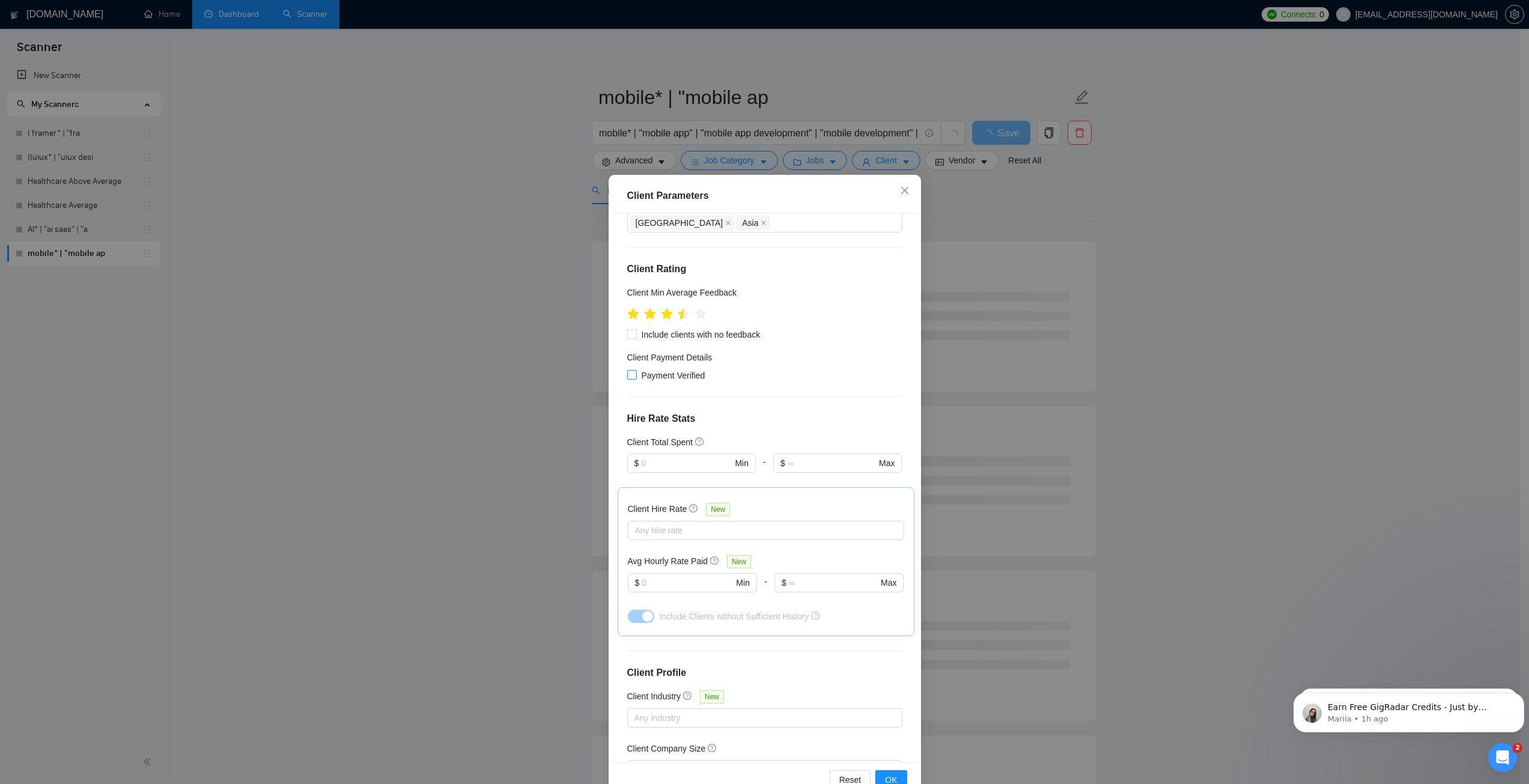
click at [666, 368] on span "Payment Verified" at bounding box center [673, 375] width 73 height 13
click at [635, 369] on input "Payment Verified" at bounding box center [631, 373] width 9 height 9
checkbox input "true"
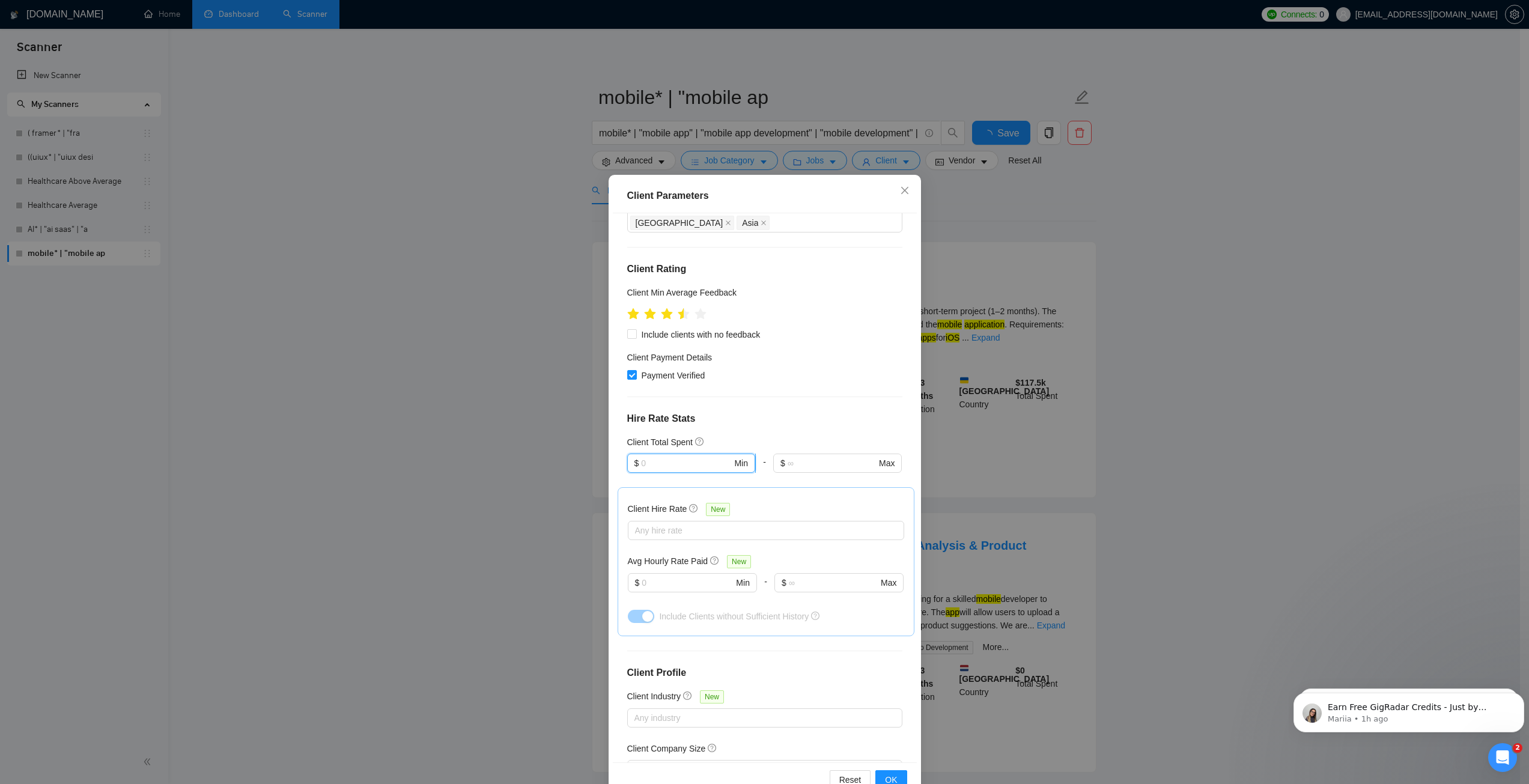
click at [677, 457] on input "text" at bounding box center [686, 463] width 90 height 13
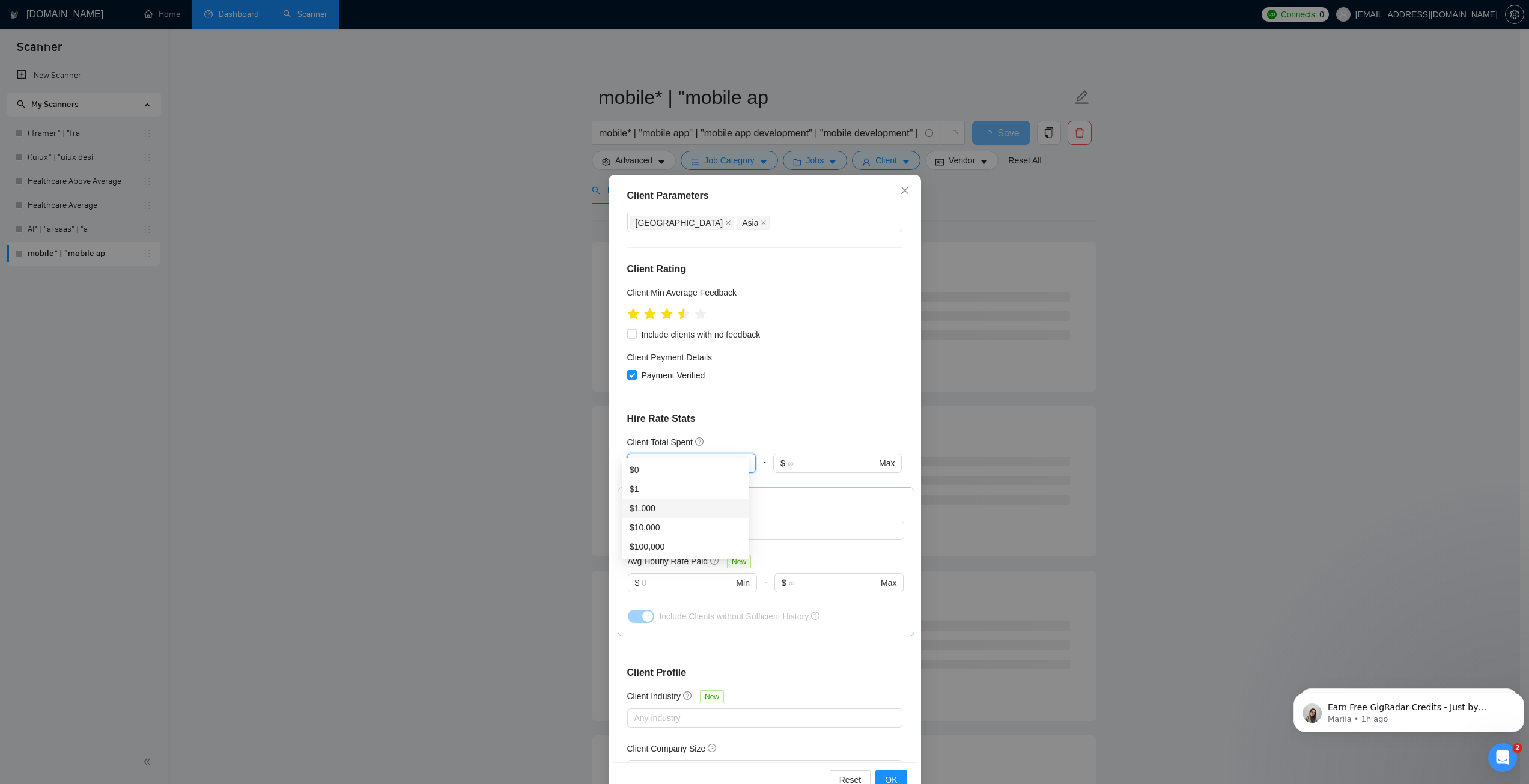
click at [677, 511] on div "$1,000" at bounding box center [685, 509] width 111 height 13
type input "1000"
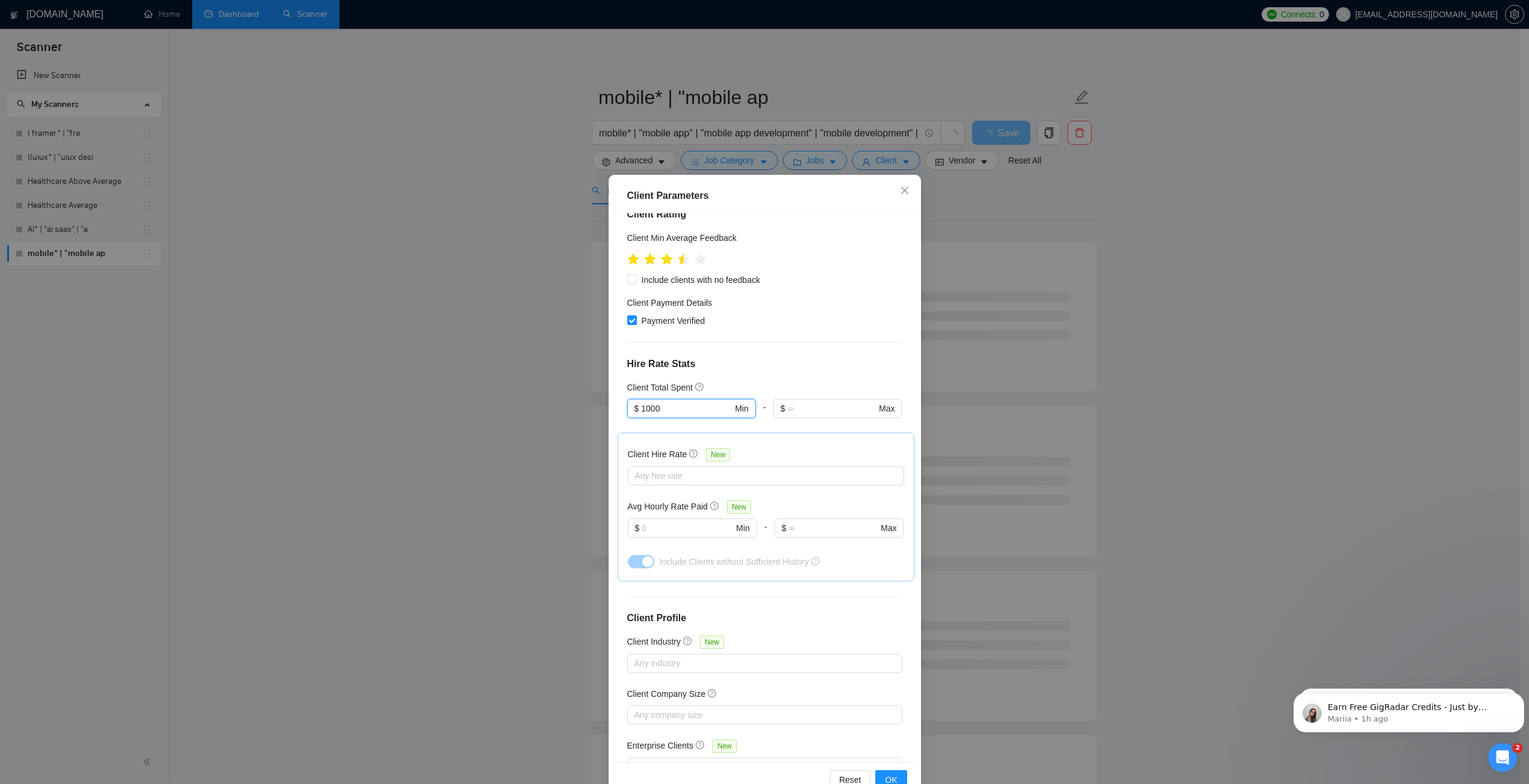
scroll to position [180, 0]
click at [675, 463] on div at bounding box center [759, 469] width 258 height 14
click at [668, 500] on span "Mid Rates" at bounding box center [662, 495] width 37 height 10
click at [638, 499] on input "Mid Rates" at bounding box center [633, 494] width 9 height 9
checkbox input "true"
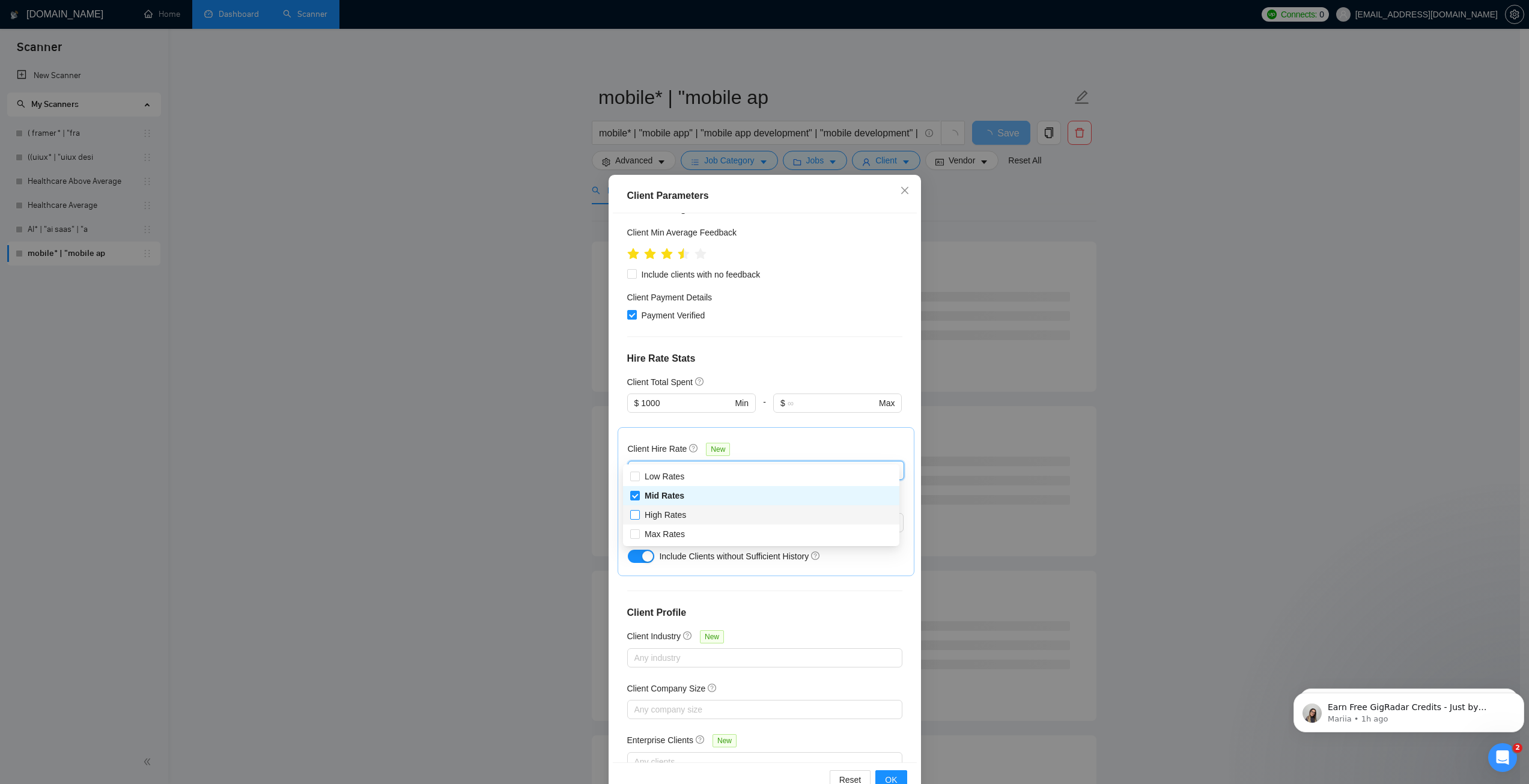
click at [662, 516] on span "High Rates" at bounding box center [664, 514] width 41 height 10
click at [638, 516] on input "High Rates" at bounding box center [633, 513] width 9 height 9
checkbox input "true"
drag, startPoint x: 663, startPoint y: 531, endPoint x: 672, endPoint y: 524, distance: 11.4
click at [662, 532] on span "Max Rates" at bounding box center [664, 534] width 40 height 10
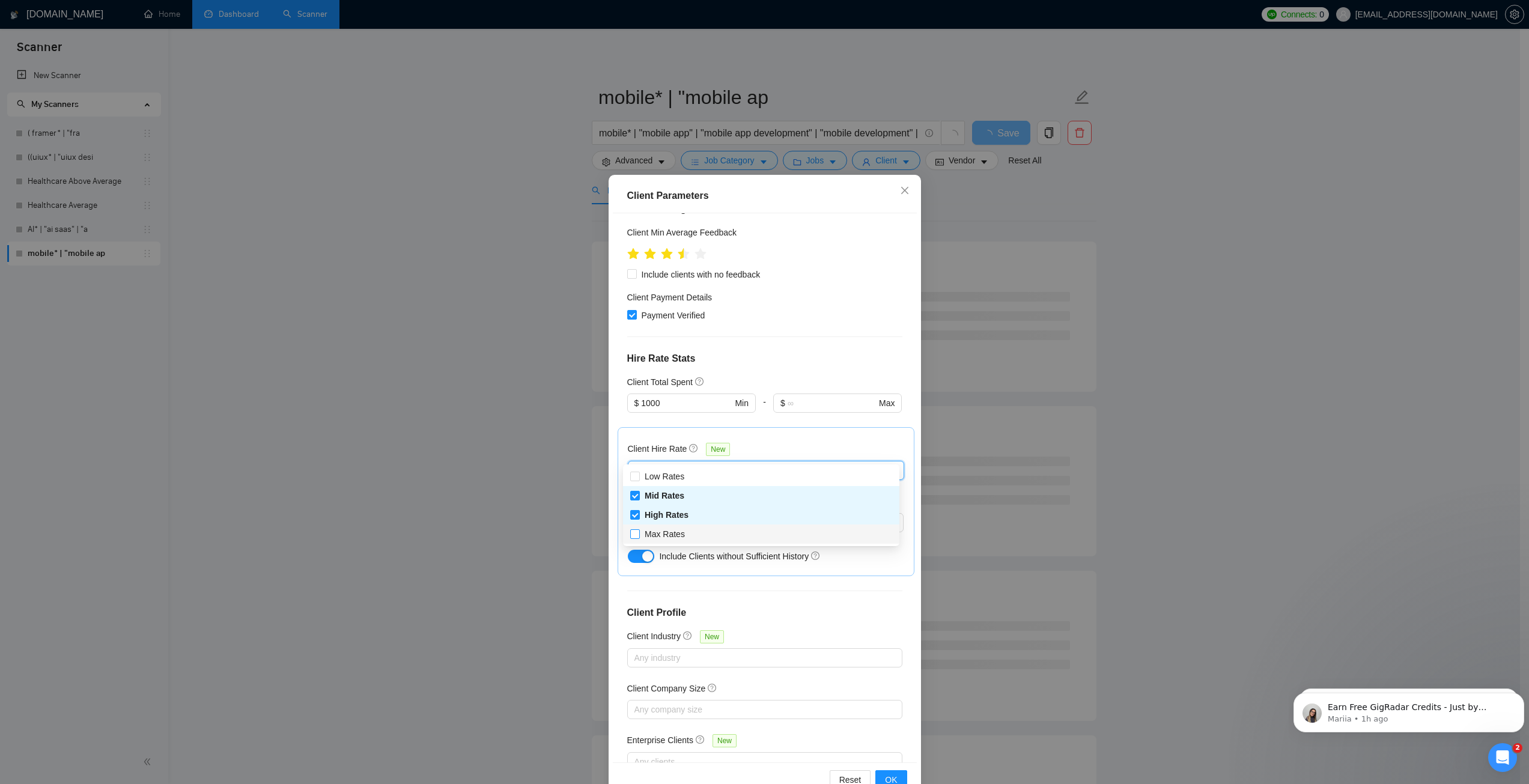
click at [638, 532] on input "Max Rates" at bounding box center [633, 533] width 9 height 9
checkbox input "true"
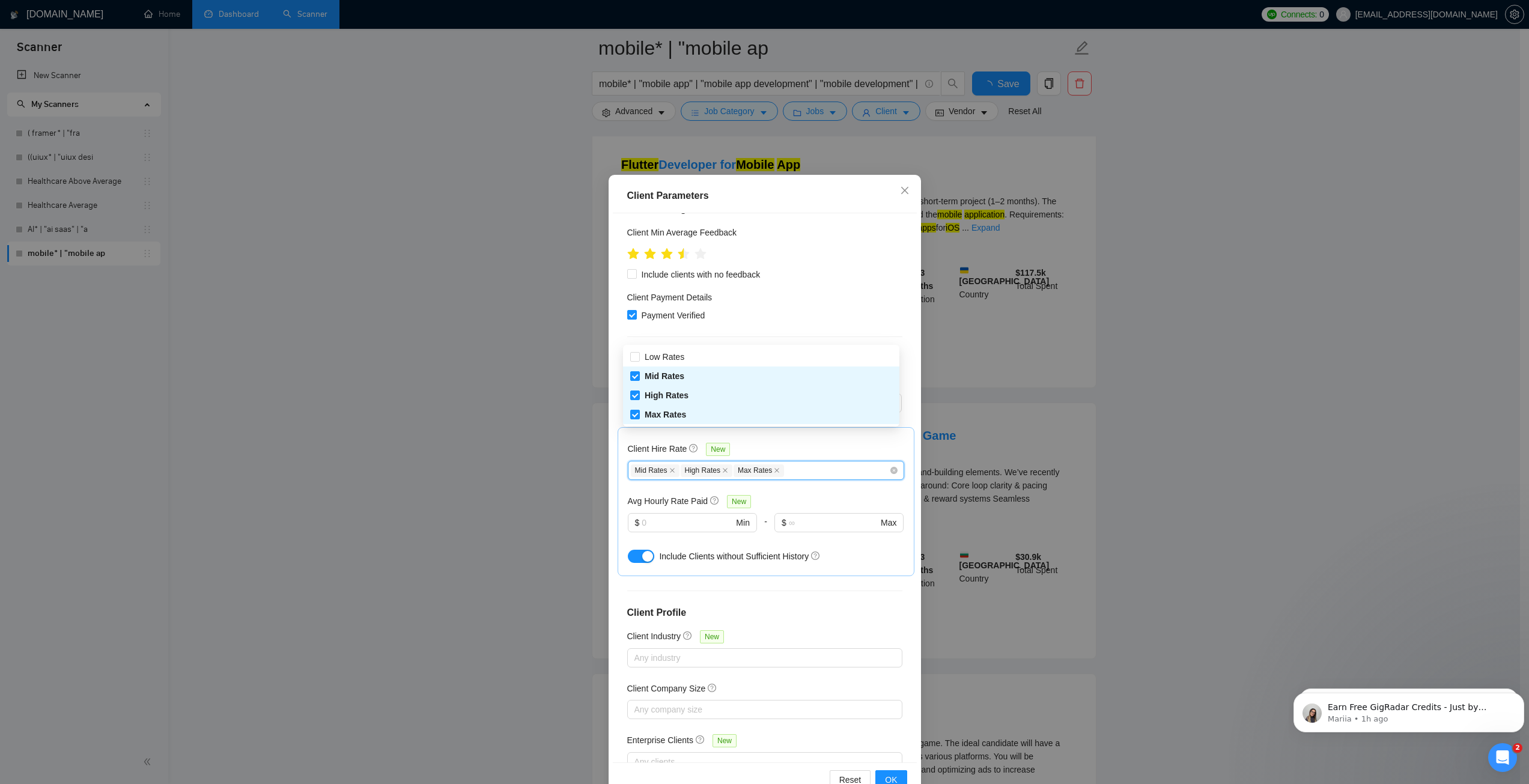
scroll to position [120, 0]
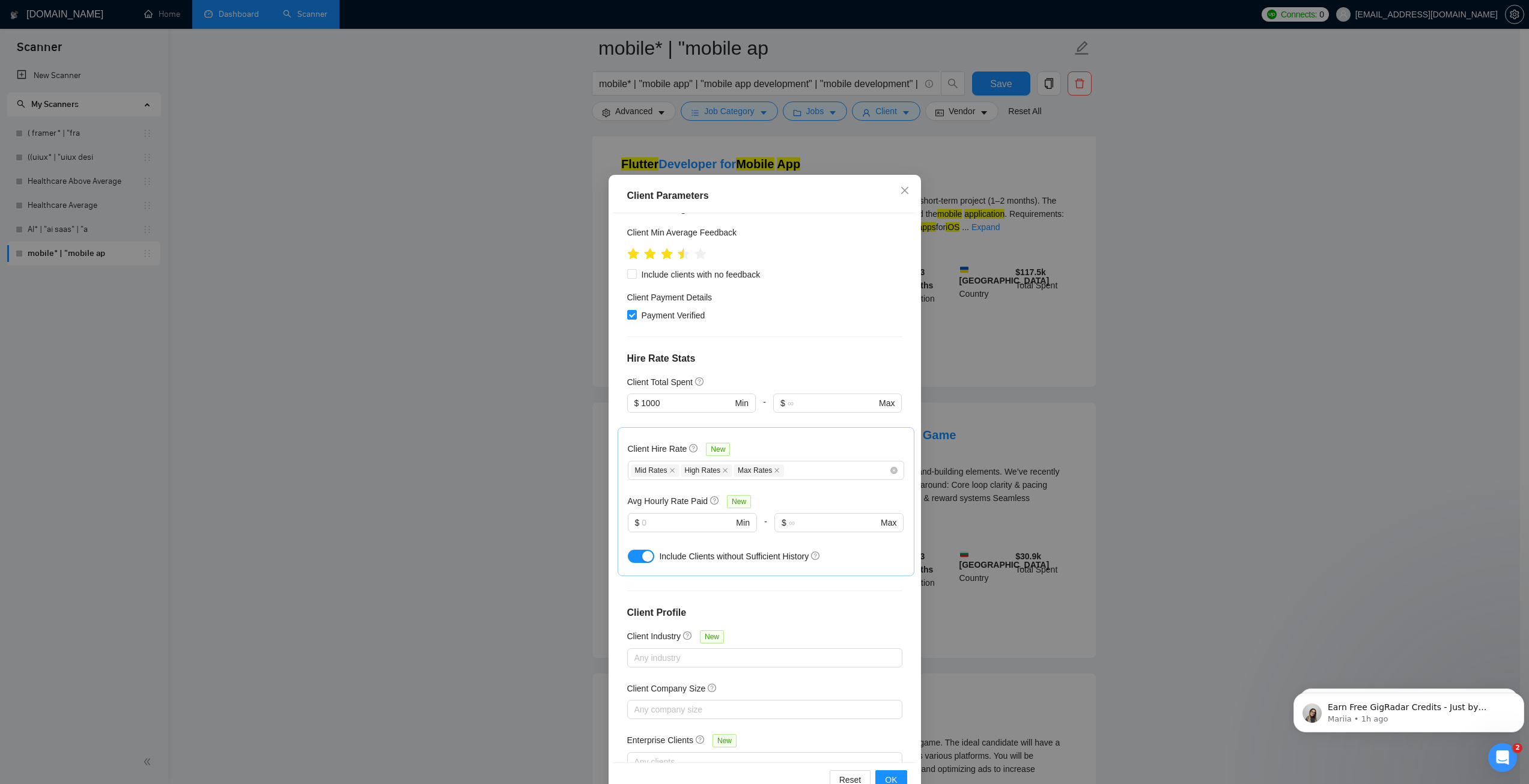
click at [761, 331] on div "Client Location Include Client Countries Select Exclude Client Countries [GEOGR…" at bounding box center [764, 487] width 304 height 549
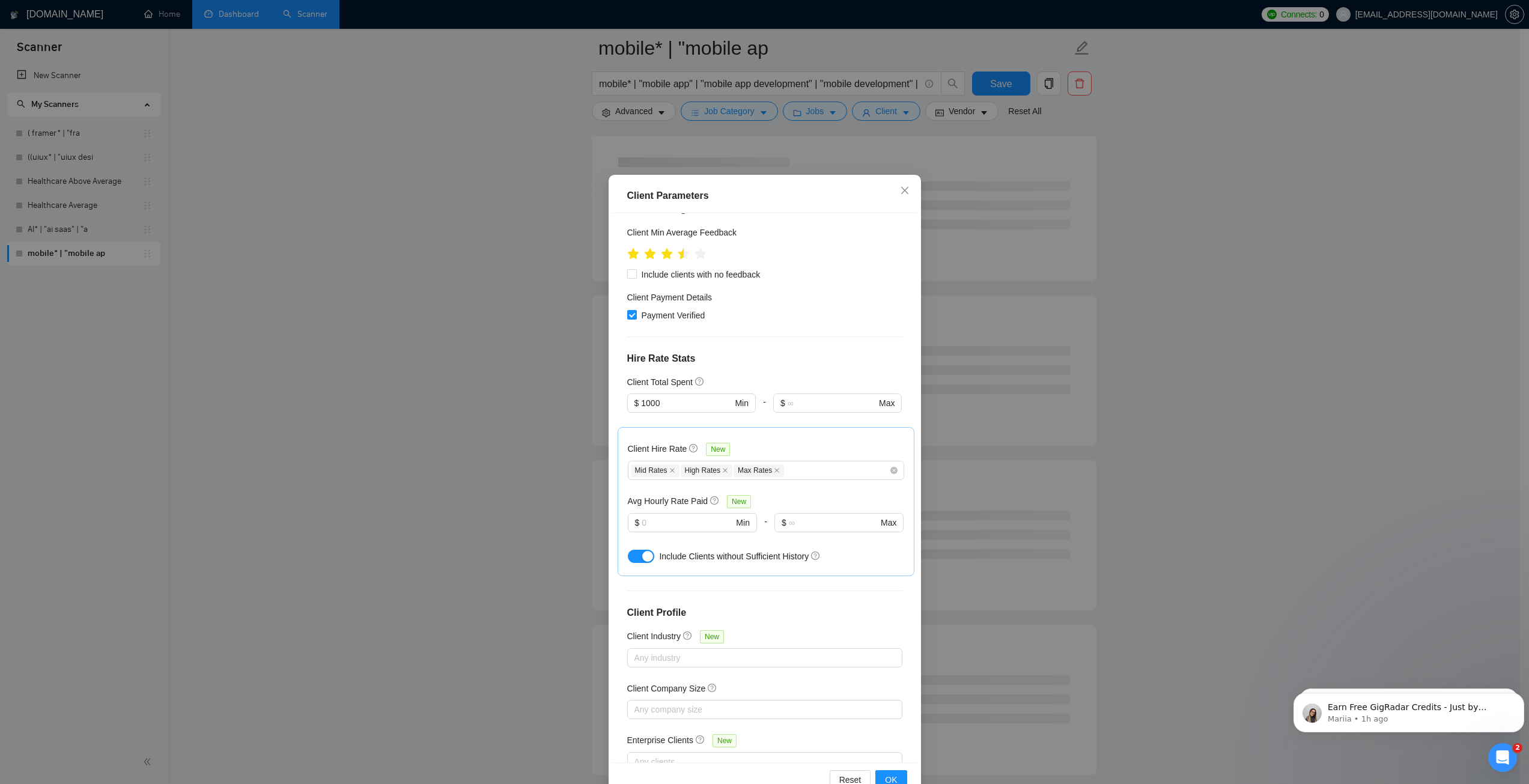
scroll to position [199, 0]
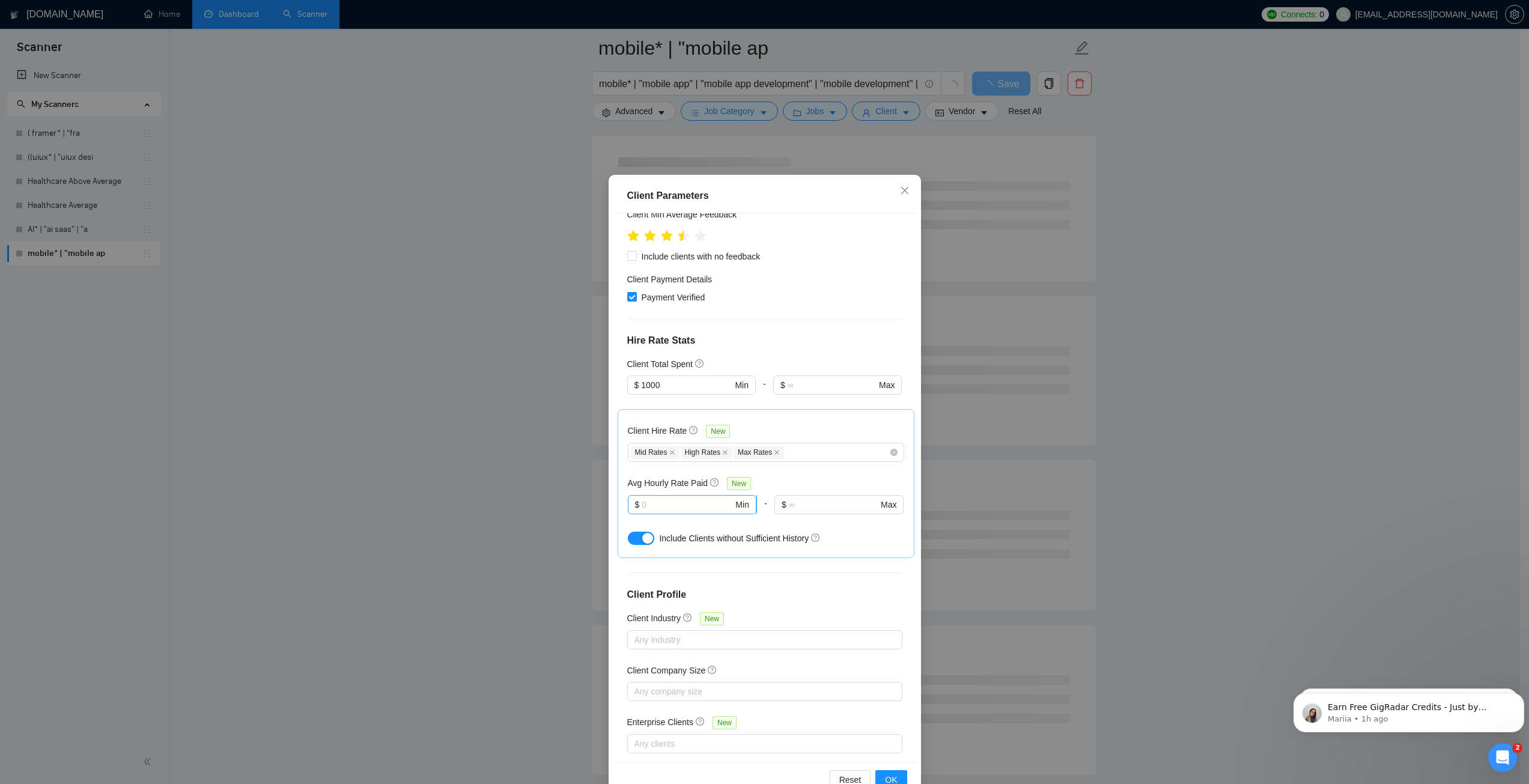
click at [665, 498] on input "text" at bounding box center [686, 505] width 91 height 13
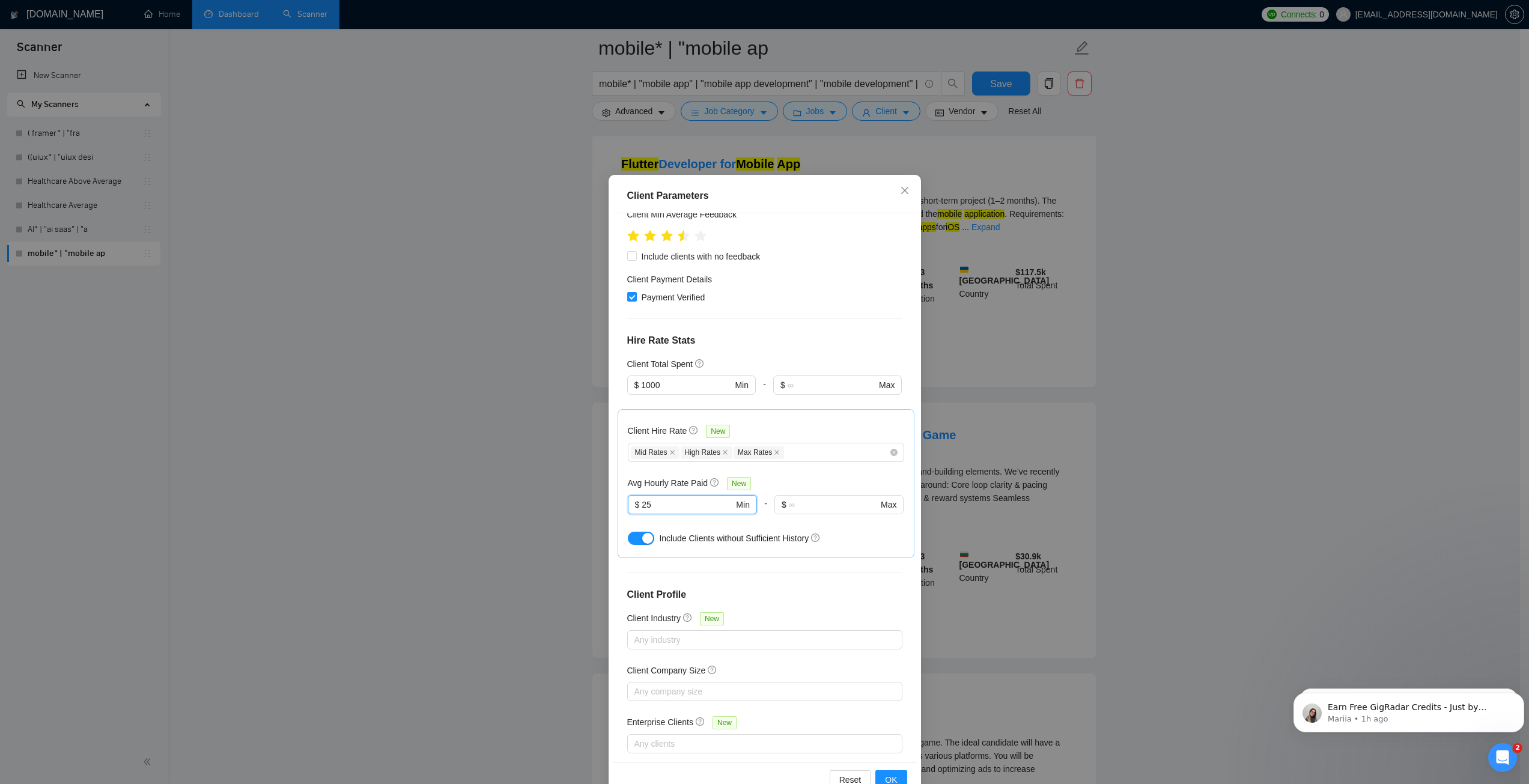
type input "25"
click at [753, 357] on div "Client Total Spent" at bounding box center [764, 364] width 275 height 13
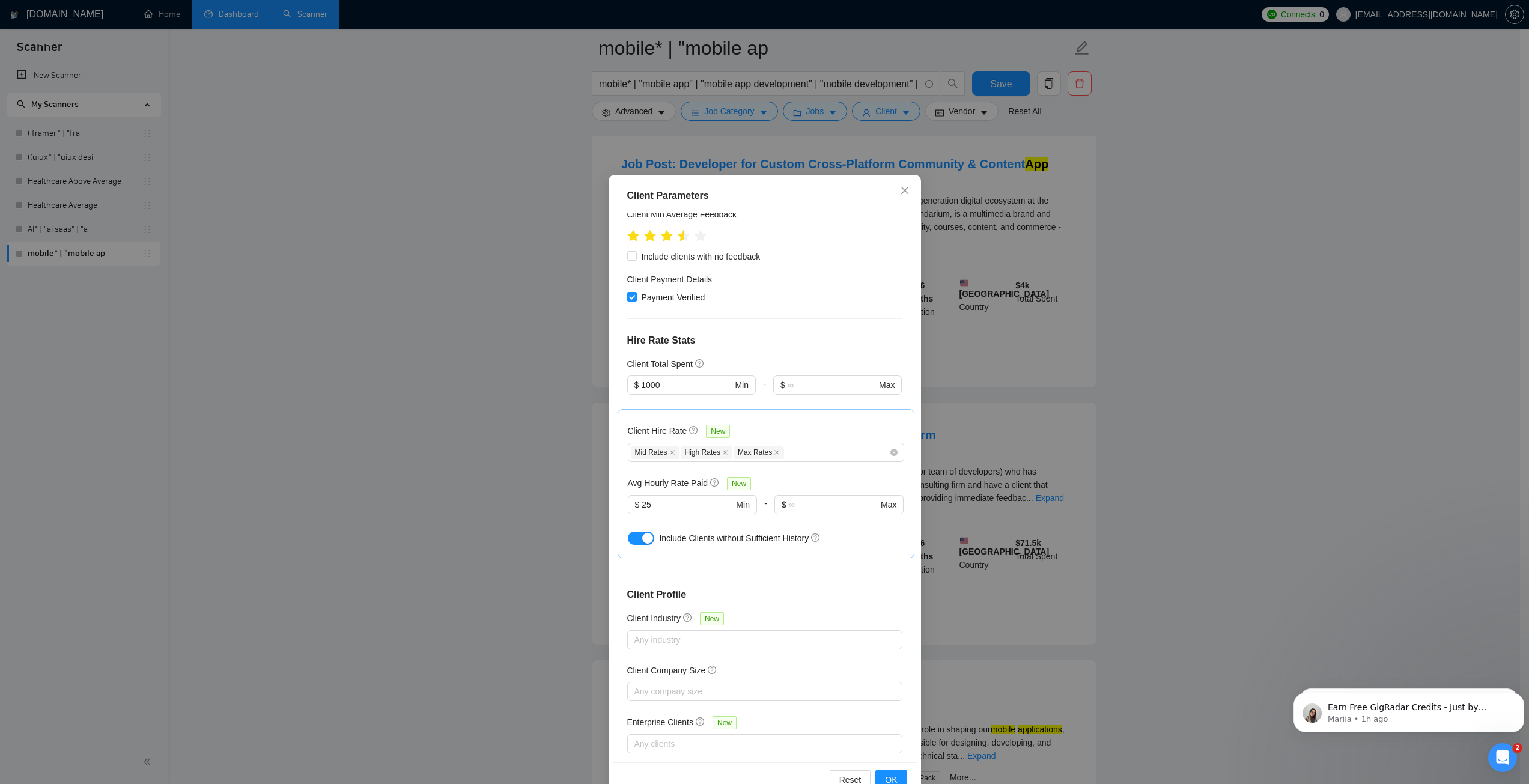
click at [642, 533] on div "button" at bounding box center [647, 537] width 11 height 11
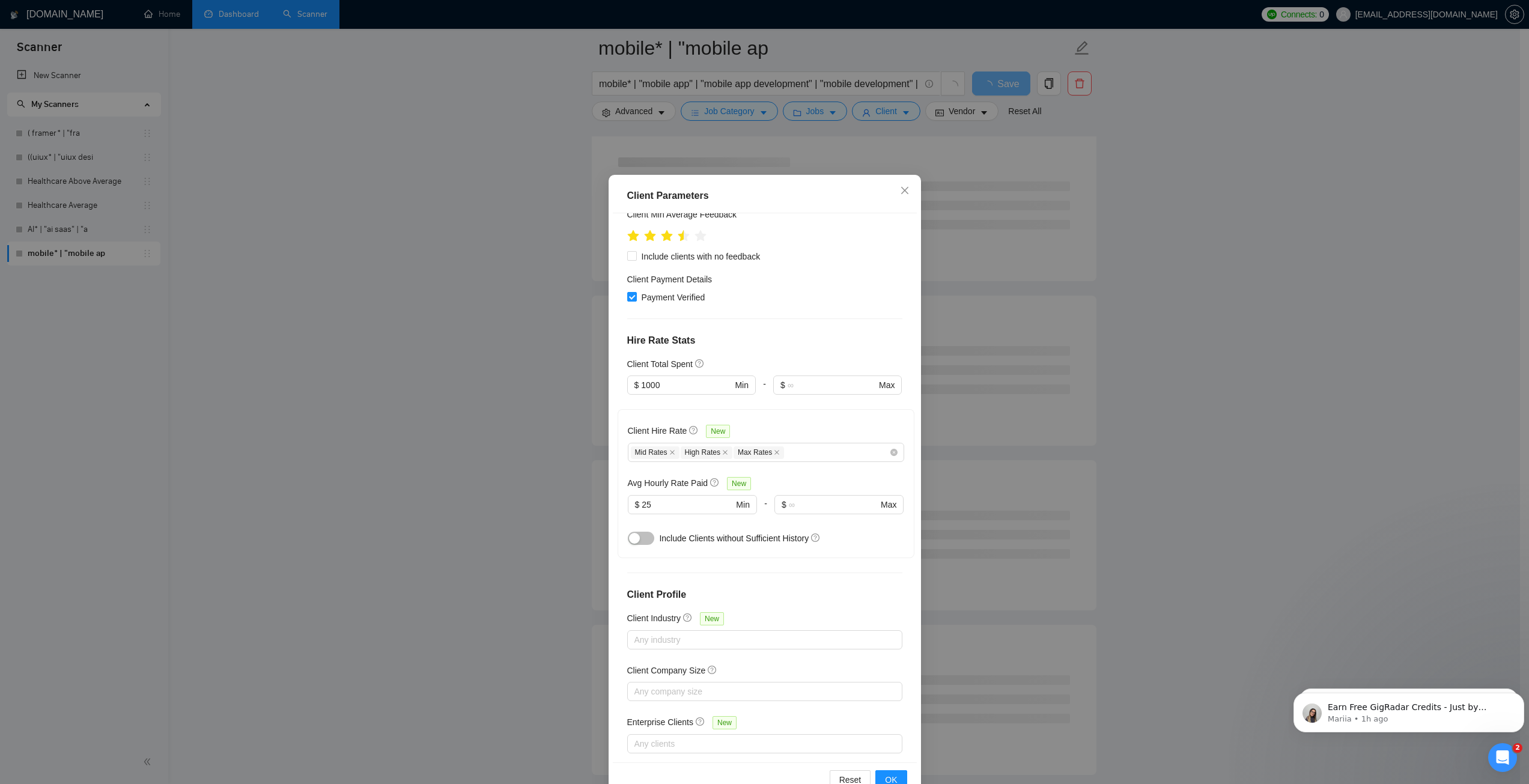
click at [765, 715] on div "Enterprise Clients New" at bounding box center [764, 724] width 275 height 18
click at [767, 736] on div at bounding box center [758, 743] width 257 height 14
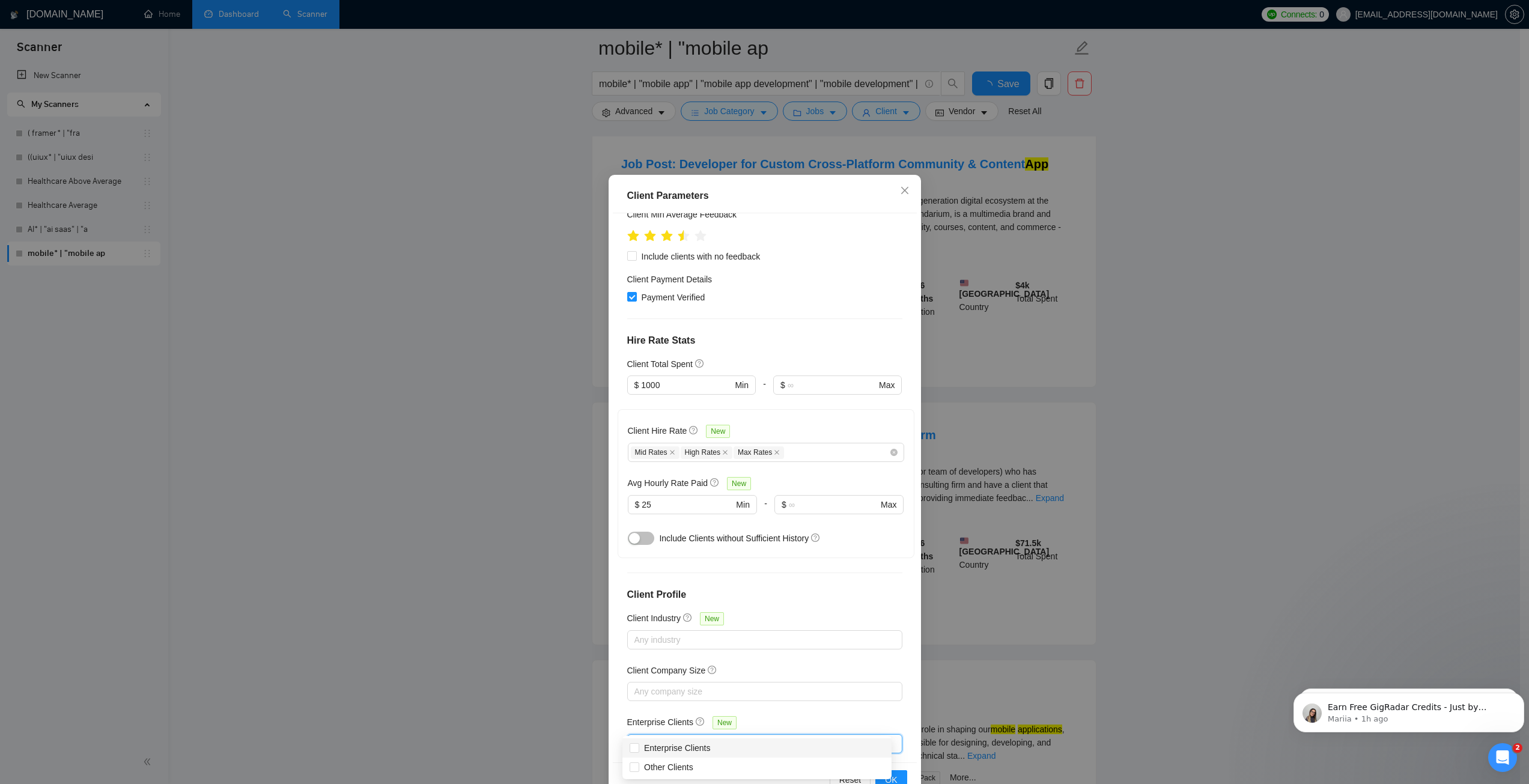
click at [767, 736] on div at bounding box center [758, 743] width 257 height 14
click at [878, 772] on button "OK" at bounding box center [891, 779] width 32 height 19
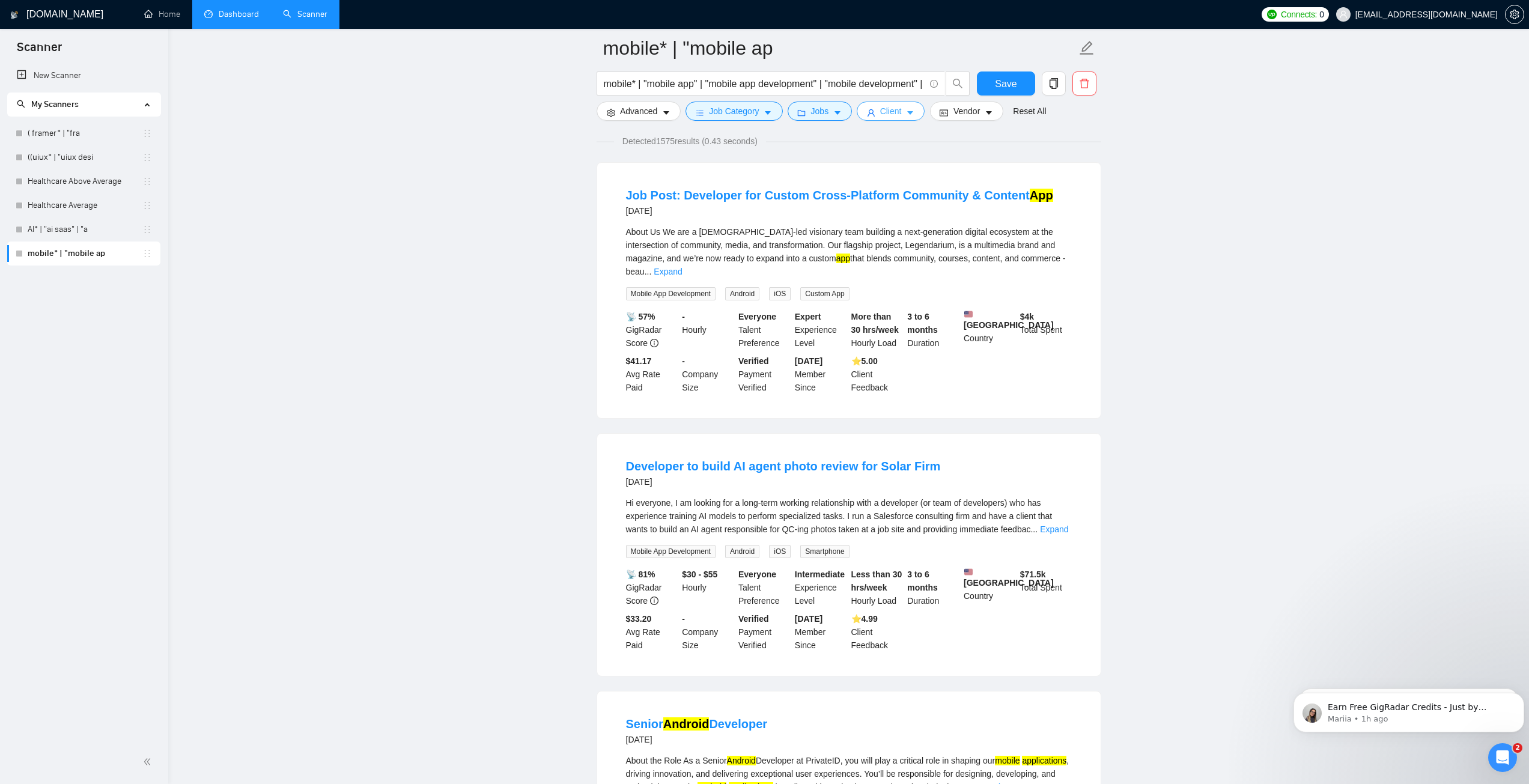
scroll to position [0, 0]
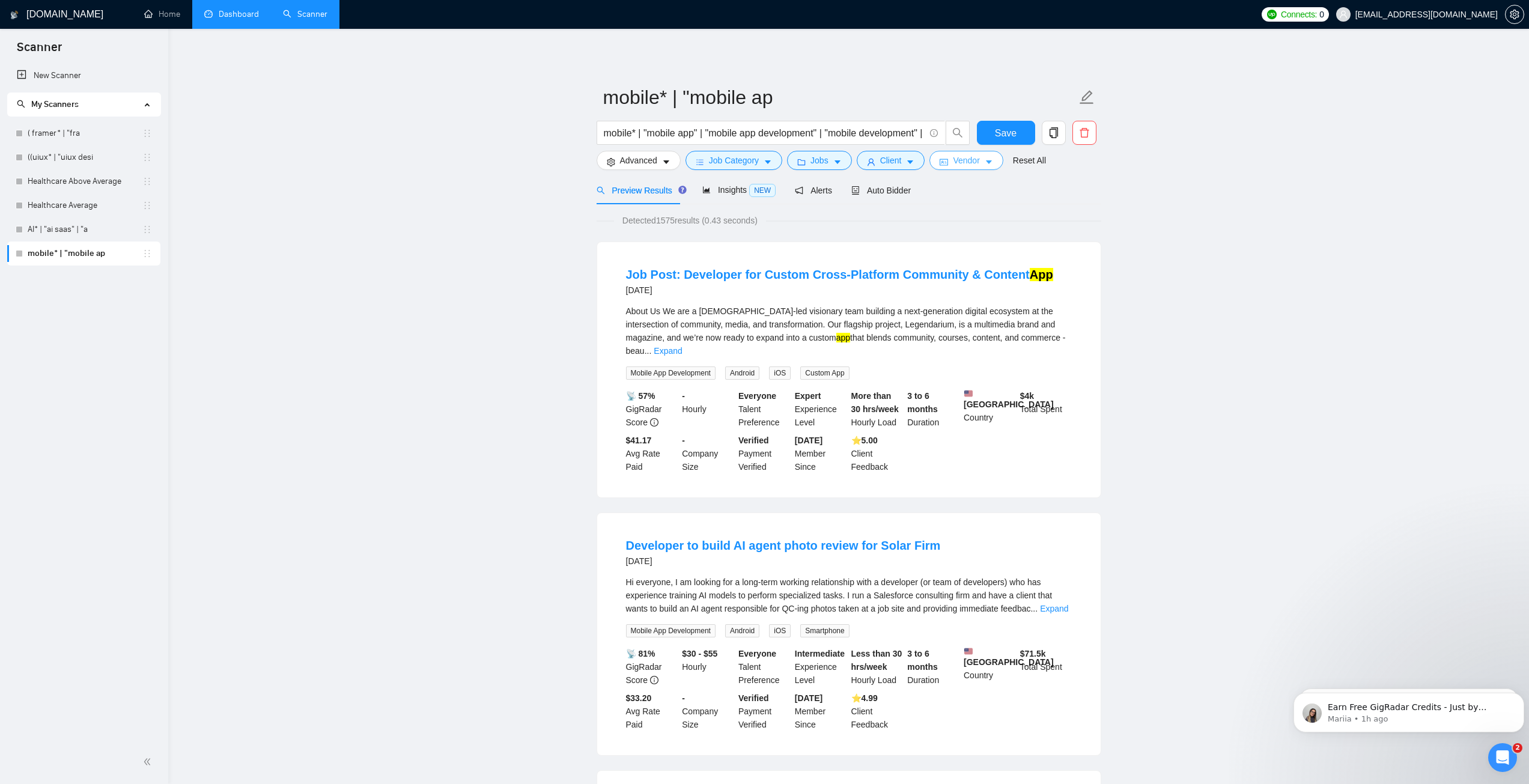
click at [948, 159] on button "Vendor" at bounding box center [966, 160] width 73 height 19
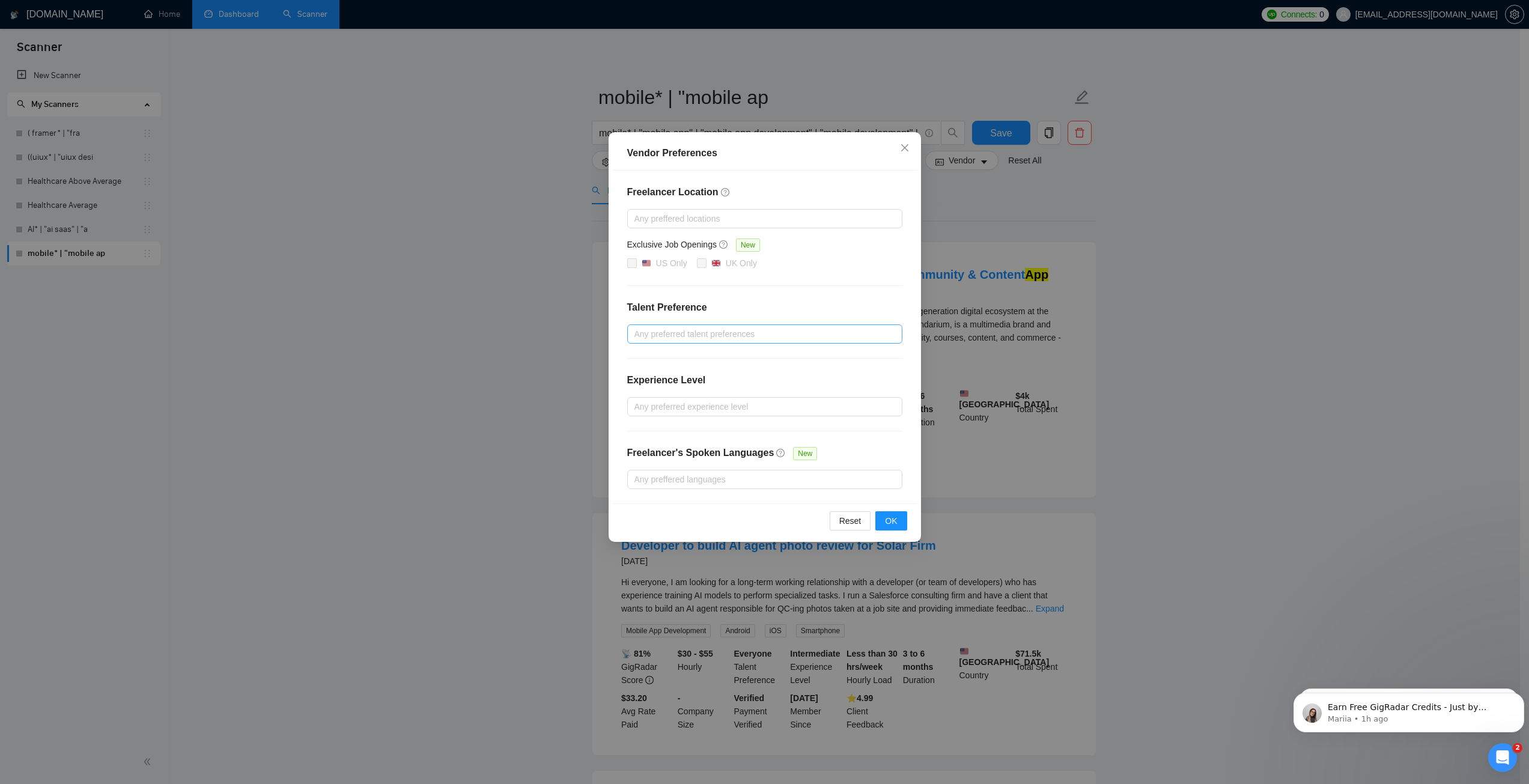
click at [688, 335] on div at bounding box center [758, 333] width 257 height 14
click at [739, 315] on div "Freelancer Location Any preffered locations Exclusive Job Openings New US Only …" at bounding box center [764, 337] width 304 height 333
click at [703, 409] on div at bounding box center [758, 406] width 257 height 14
click at [698, 445] on span "Intermediate" at bounding box center [671, 449] width 57 height 13
click at [642, 445] on input "Intermediate" at bounding box center [637, 448] width 9 height 9
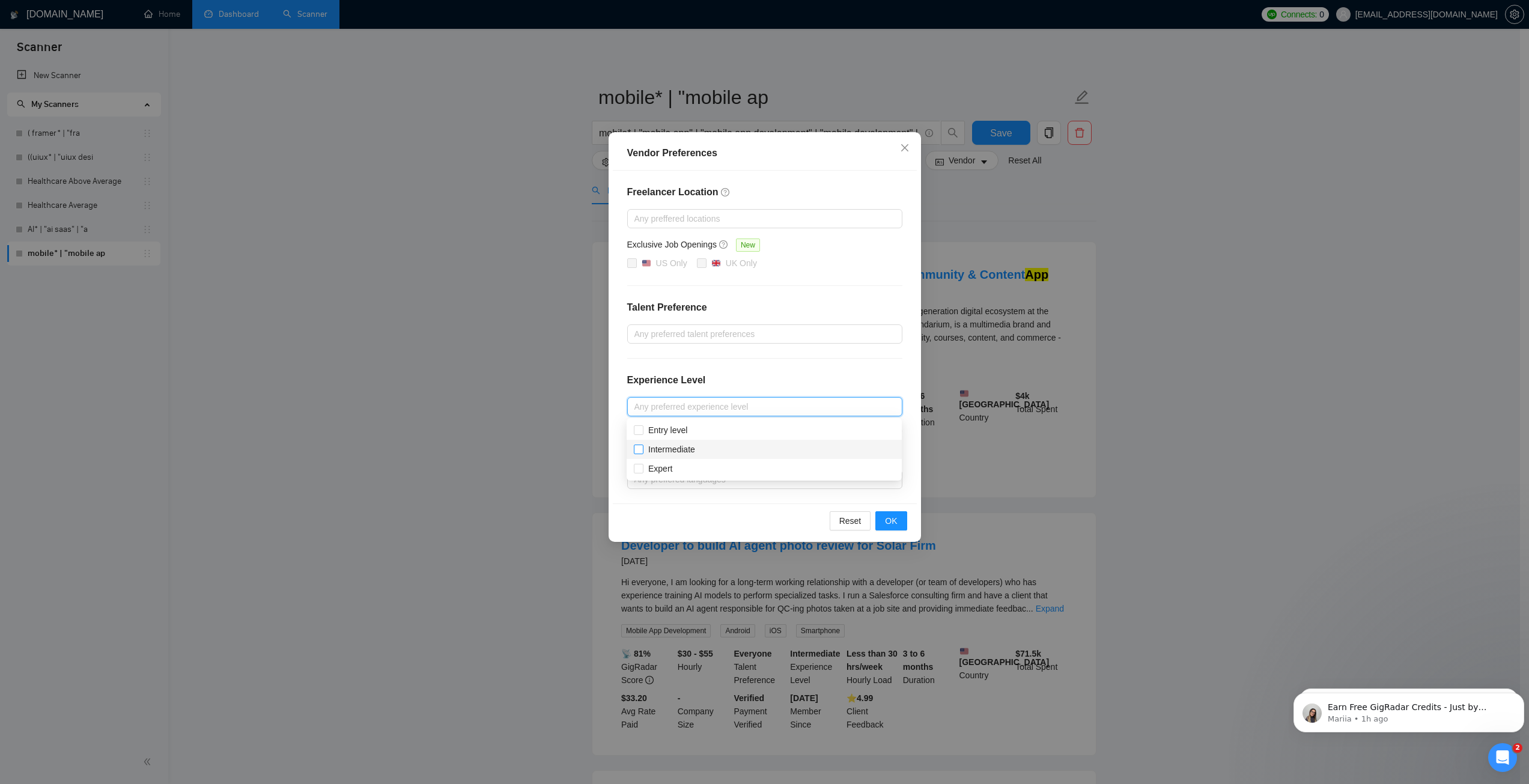
checkbox input "false"
click at [678, 474] on div "Expert" at bounding box center [764, 468] width 261 height 13
checkbox input "true"
click at [718, 458] on div "Intermediate" at bounding box center [764, 449] width 275 height 19
checkbox input "true"
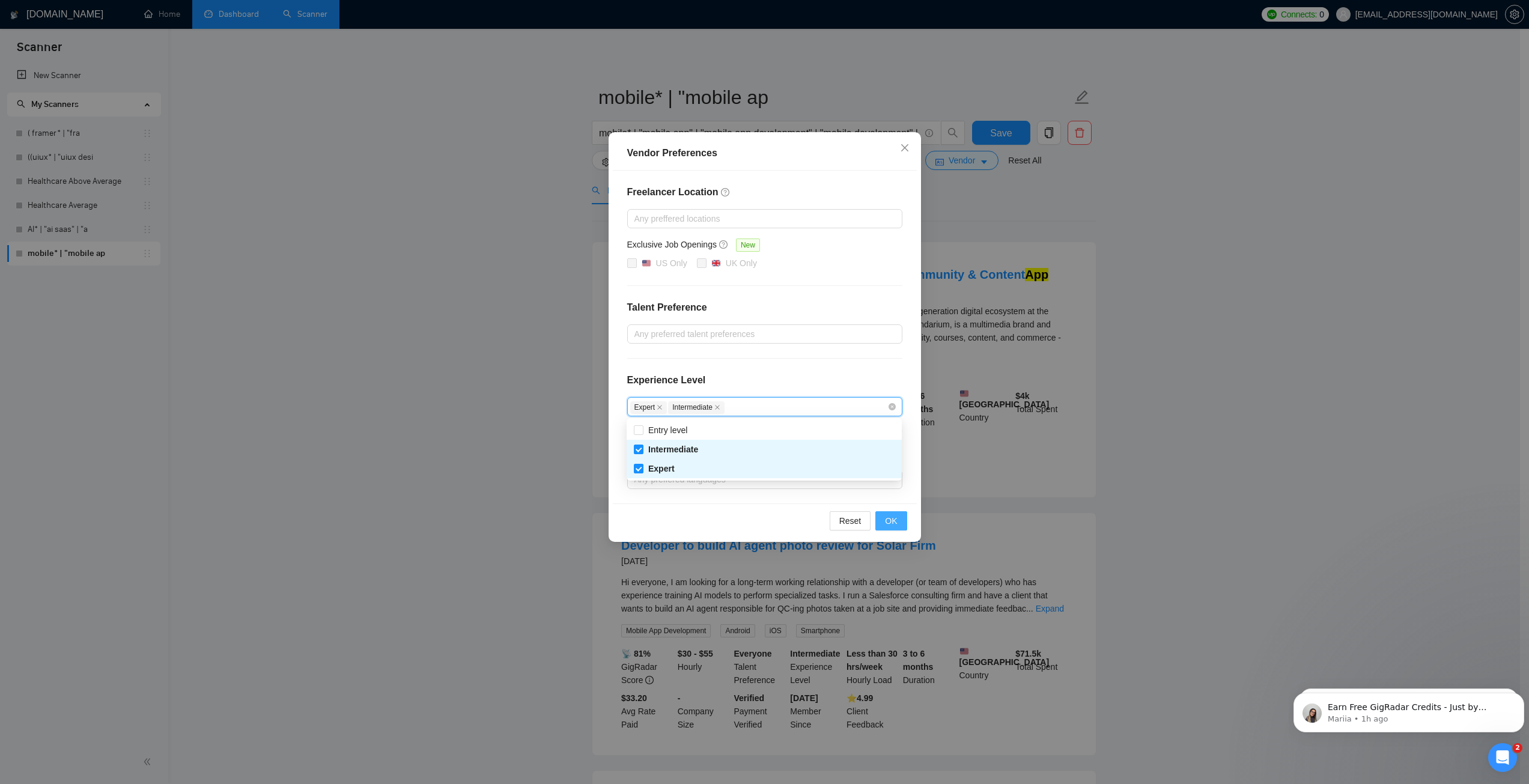
click at [892, 524] on span "OK" at bounding box center [891, 521] width 12 height 13
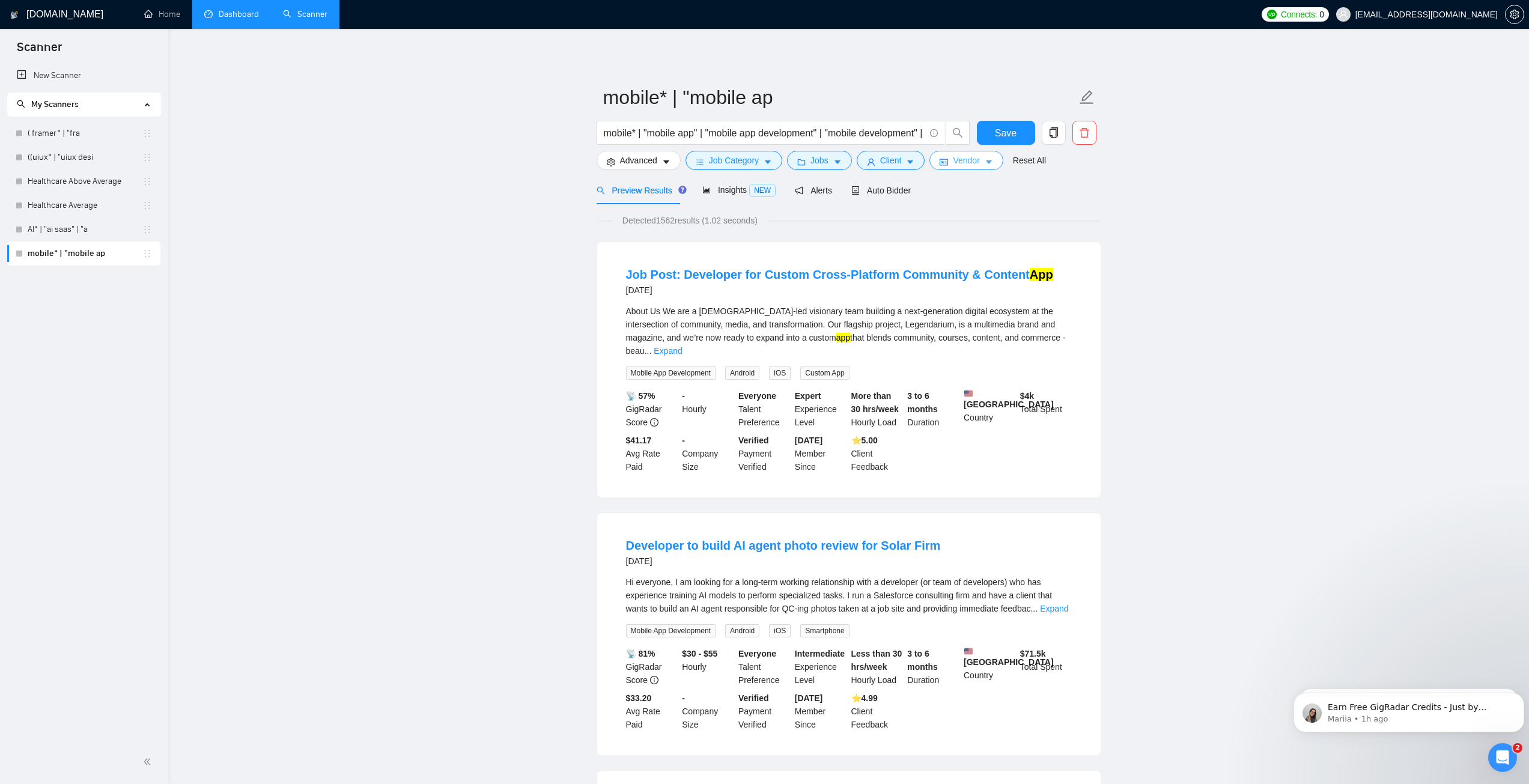
click at [977, 166] on button "Vendor" at bounding box center [966, 160] width 73 height 19
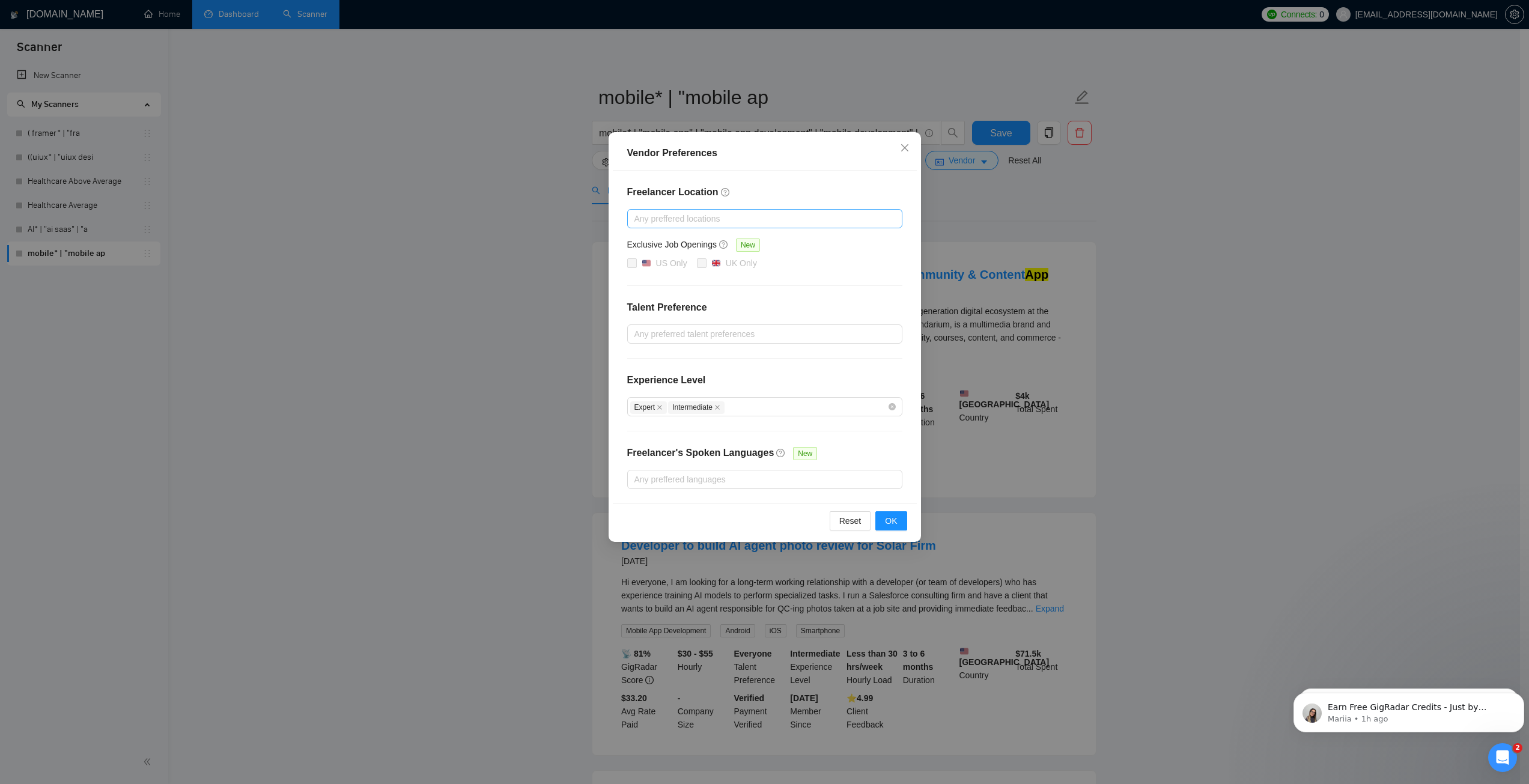
click at [689, 227] on div "Any preffered locations" at bounding box center [764, 219] width 275 height 19
click at [880, 168] on div "Vendor Preferences" at bounding box center [764, 154] width 304 height 35
click at [842, 224] on div at bounding box center [758, 218] width 257 height 14
click at [903, 151] on icon "close" at bounding box center [904, 148] width 10 height 10
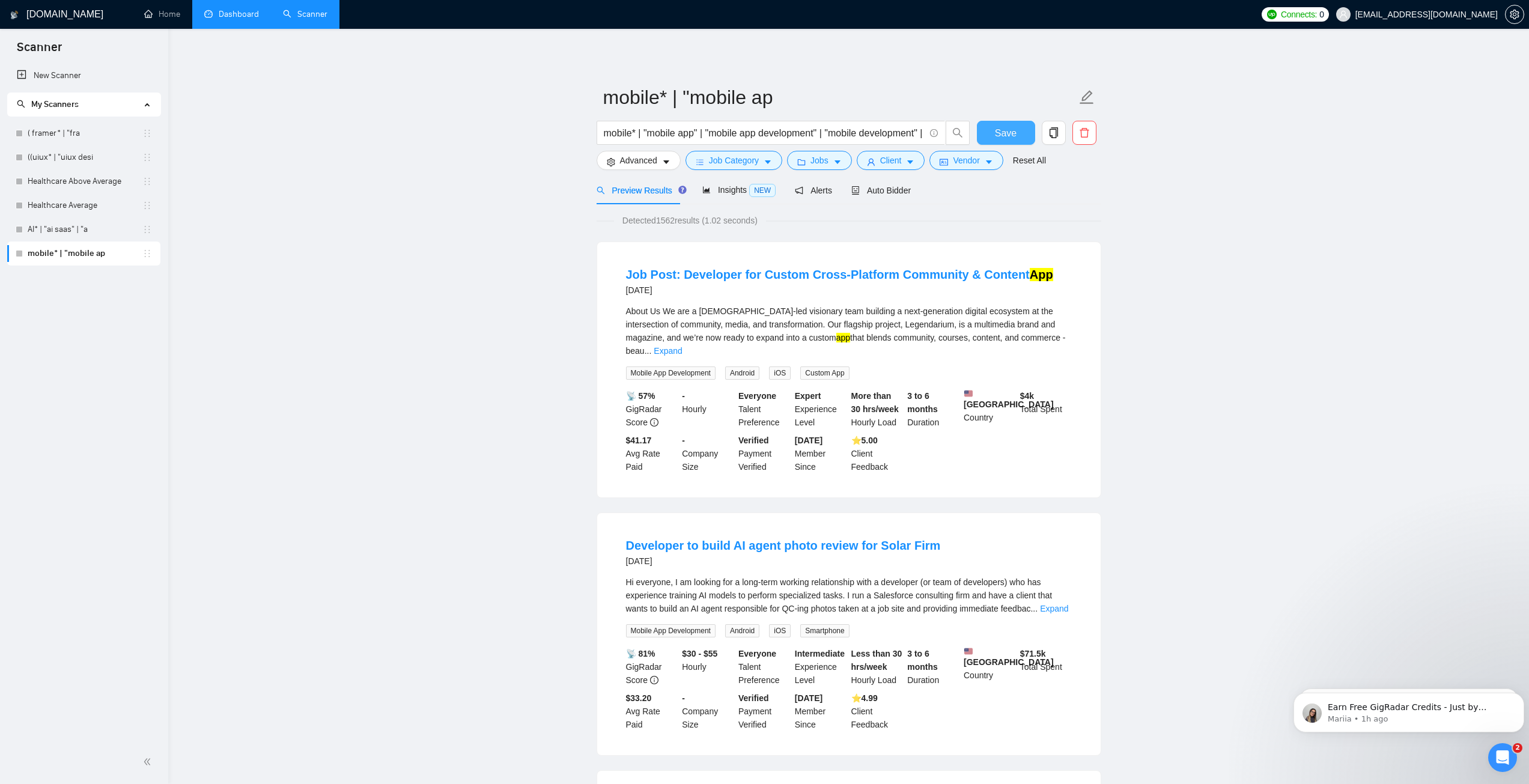
click at [992, 132] on button "Save" at bounding box center [1006, 132] width 59 height 24
click at [781, 133] on input "mobile* | "mobile app" | "mobile app development" | "mobile development" | "mob…" at bounding box center [764, 133] width 321 height 15
click at [633, 138] on input "mobile* | "mobile app" | "mobile app development" | "mobile development" | "mob…" at bounding box center [764, 133] width 321 height 15
drag, startPoint x: 644, startPoint y: 135, endPoint x: 834, endPoint y: 134, distance: 190.0
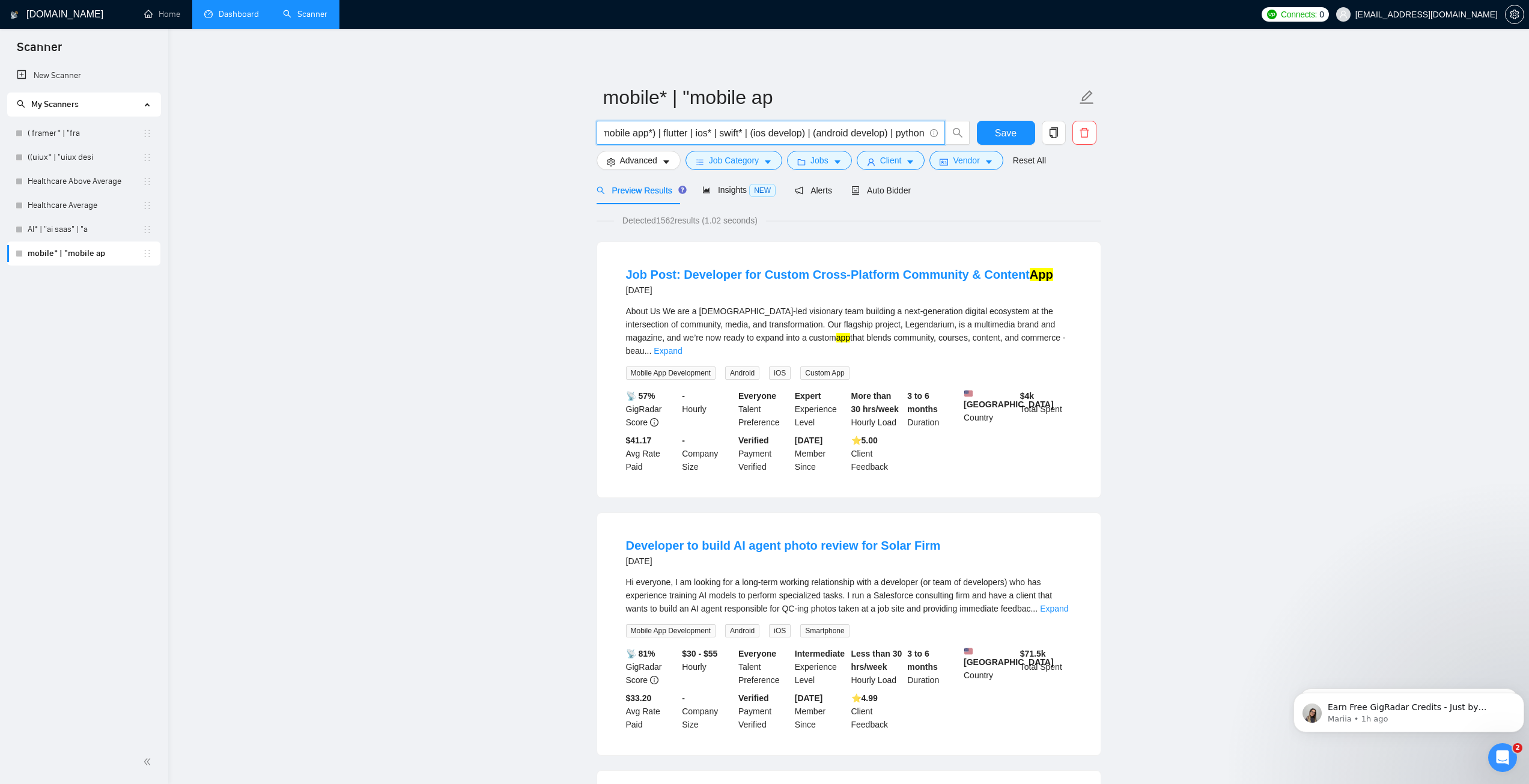
click at [944, 122] on span "mobile* | "mobile app" | "mobile app development" | "mobile development" | "mob…" at bounding box center [770, 132] width 348 height 24
click at [762, 137] on input "mobile* | "mobile app" | "mobile app development" | "mobile development" | "mob…" at bounding box center [764, 133] width 321 height 15
drag, startPoint x: 641, startPoint y: 132, endPoint x: 920, endPoint y: 126, distance: 279.1
click at [920, 126] on input "mobile* | "mobile app" | "mobile app development" | "mobile development" | "mob…" at bounding box center [764, 133] width 321 height 15
click at [899, 128] on input "mobile* | "mobile app" | "mobile app development" | "mobile development" | "mob…" at bounding box center [764, 133] width 321 height 15
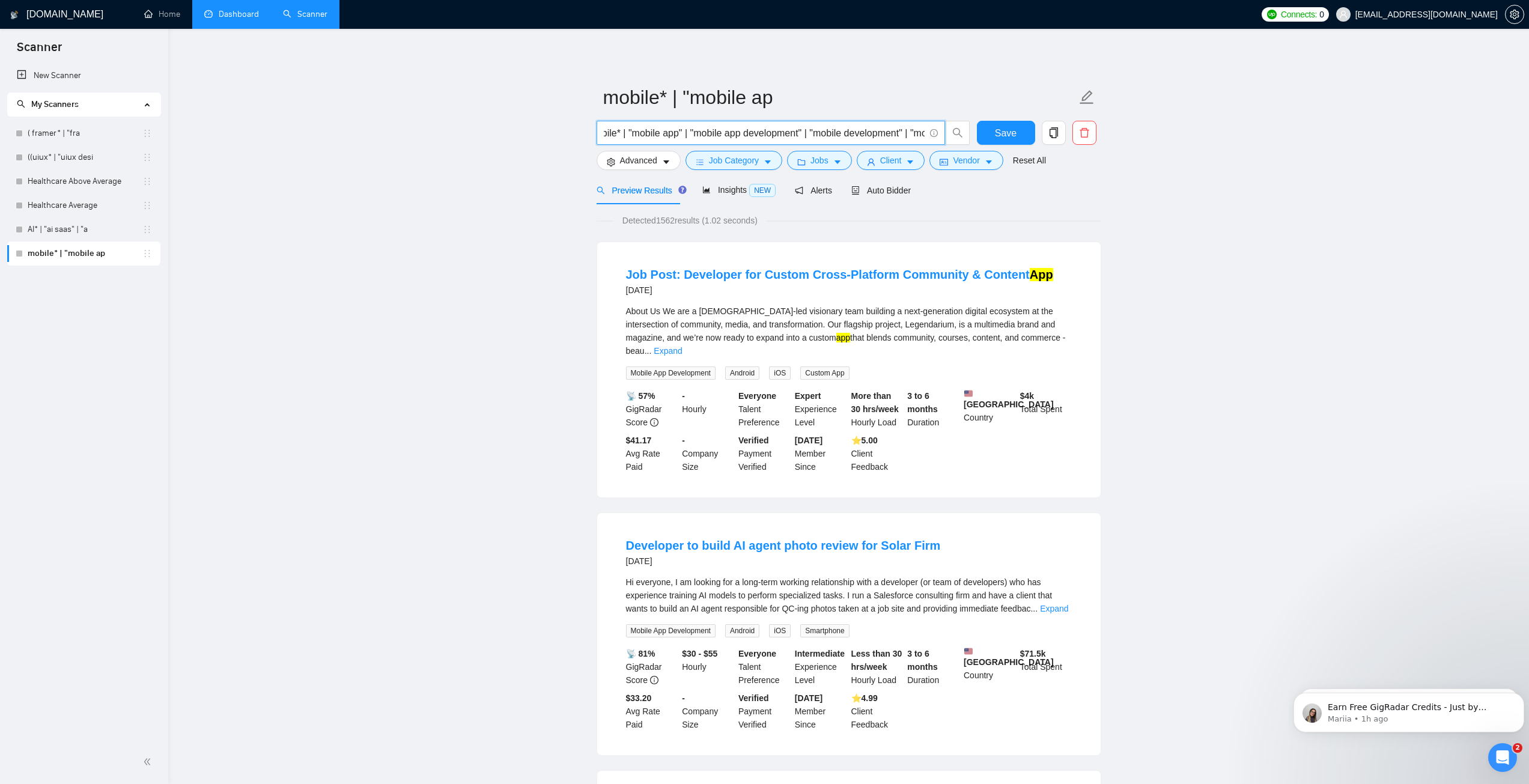
scroll to position [0, 0]
drag, startPoint x: 905, startPoint y: 132, endPoint x: 609, endPoint y: 131, distance: 296.0
click at [609, 131] on input "mobile* | "mobile app" | "mobile app development" | "mobile development" | "mob…" at bounding box center [764, 133] width 321 height 15
click at [728, 185] on span "Insights NEW" at bounding box center [739, 190] width 73 height 10
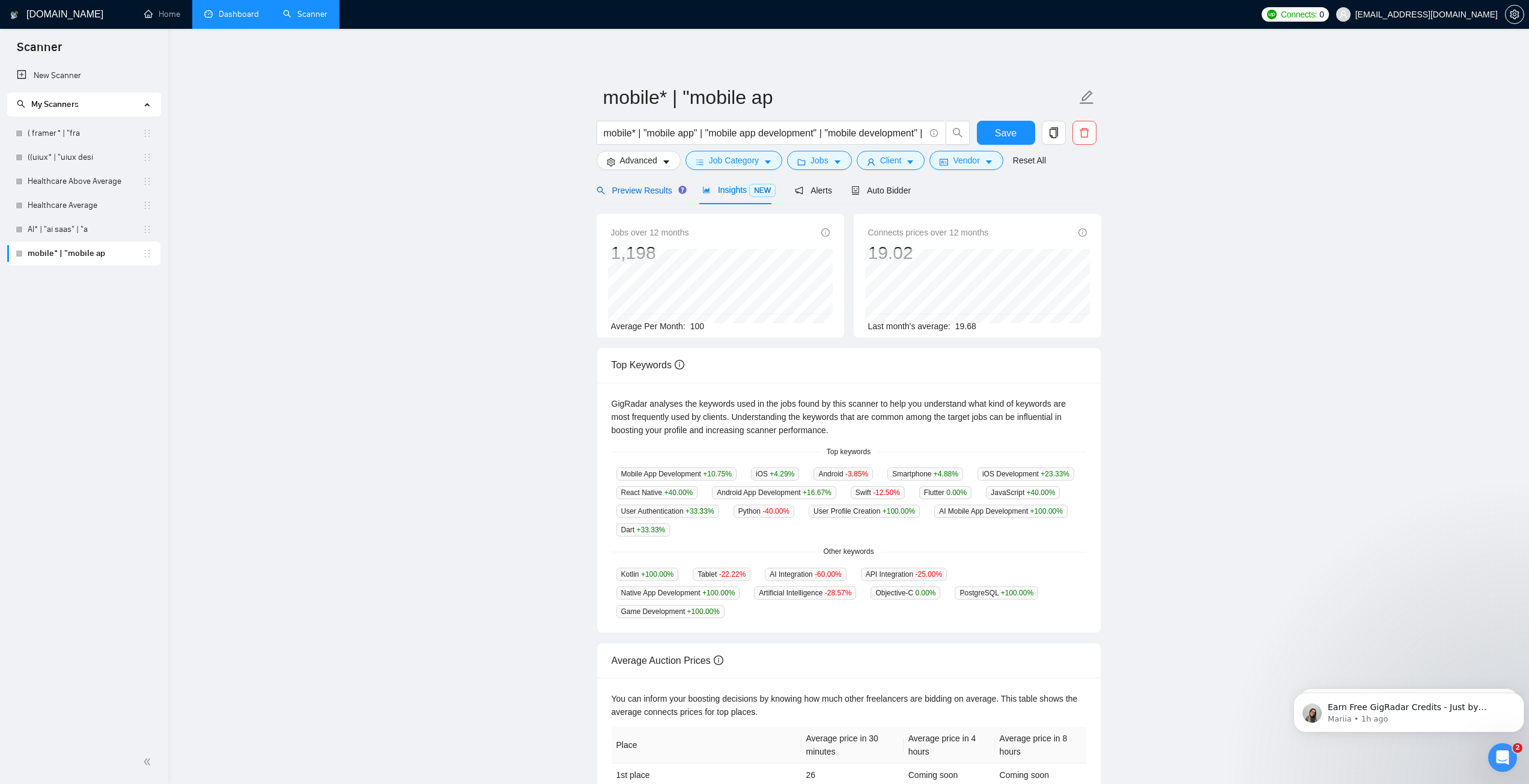
click at [634, 192] on span "Preview Results" at bounding box center [639, 190] width 86 height 10
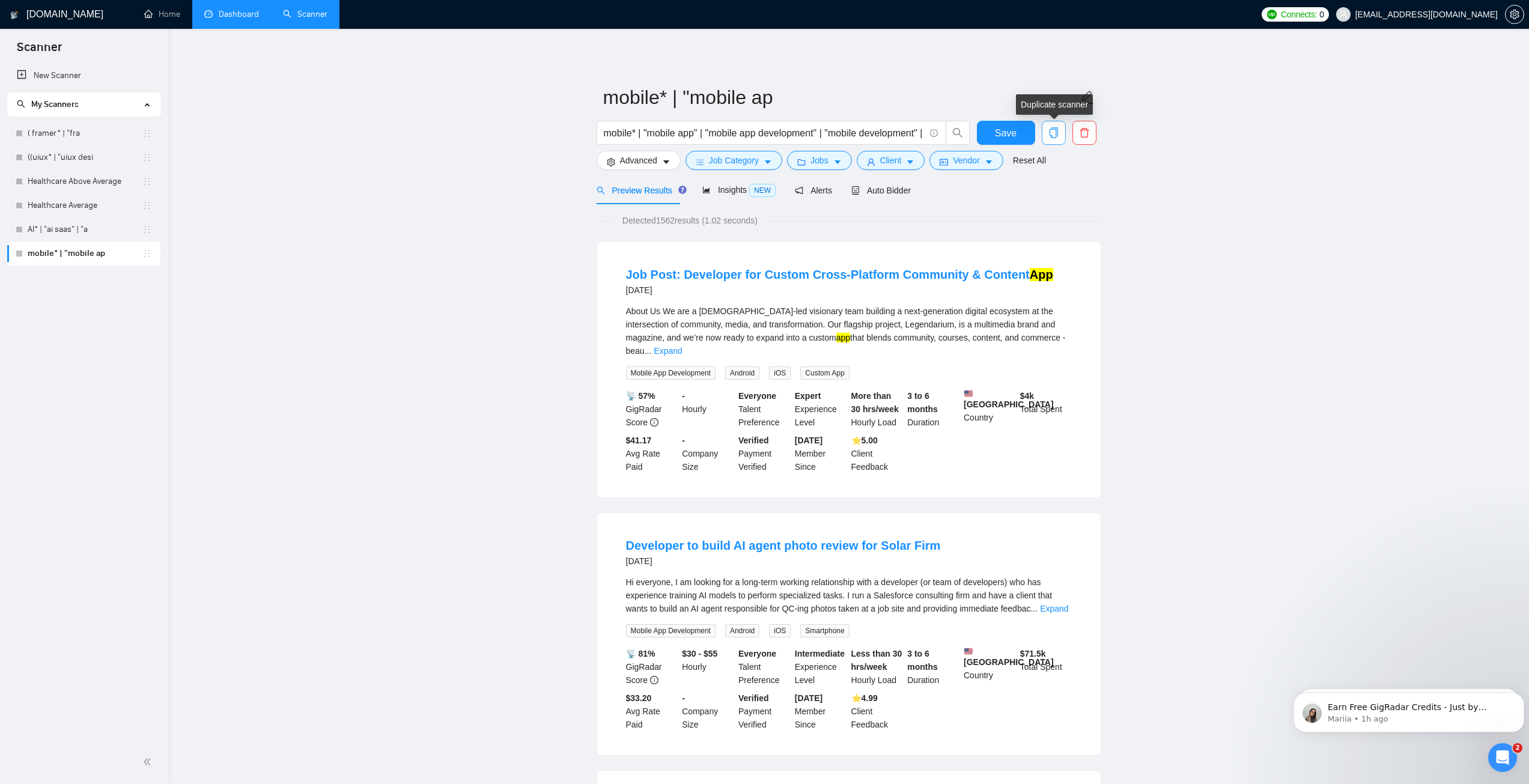
click at [1057, 131] on icon "copy" at bounding box center [1053, 132] width 11 height 11
click at [1046, 192] on span "Yes" at bounding box center [1045, 194] width 13 height 13
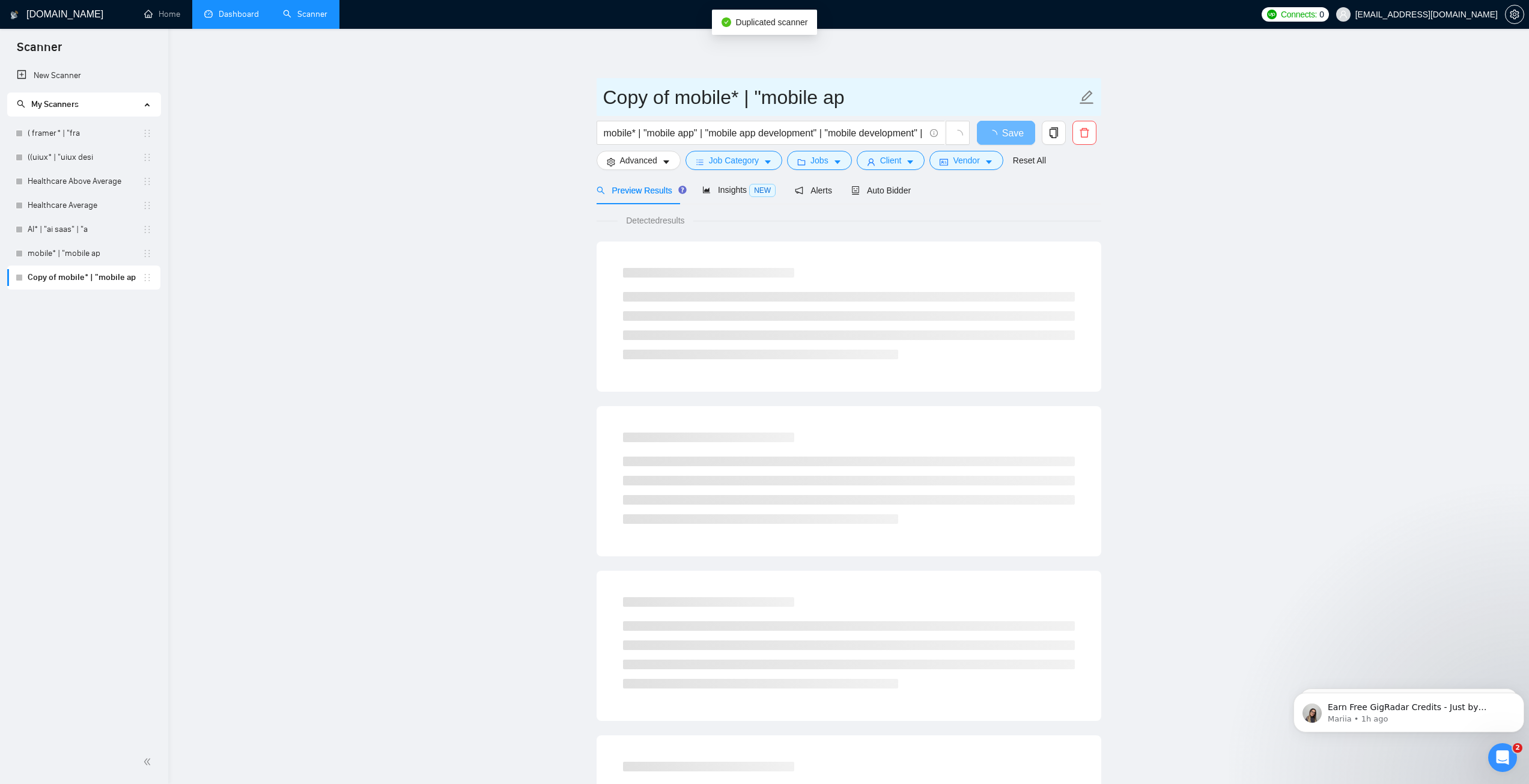
click at [1085, 96] on icon "edit" at bounding box center [1087, 97] width 13 height 13
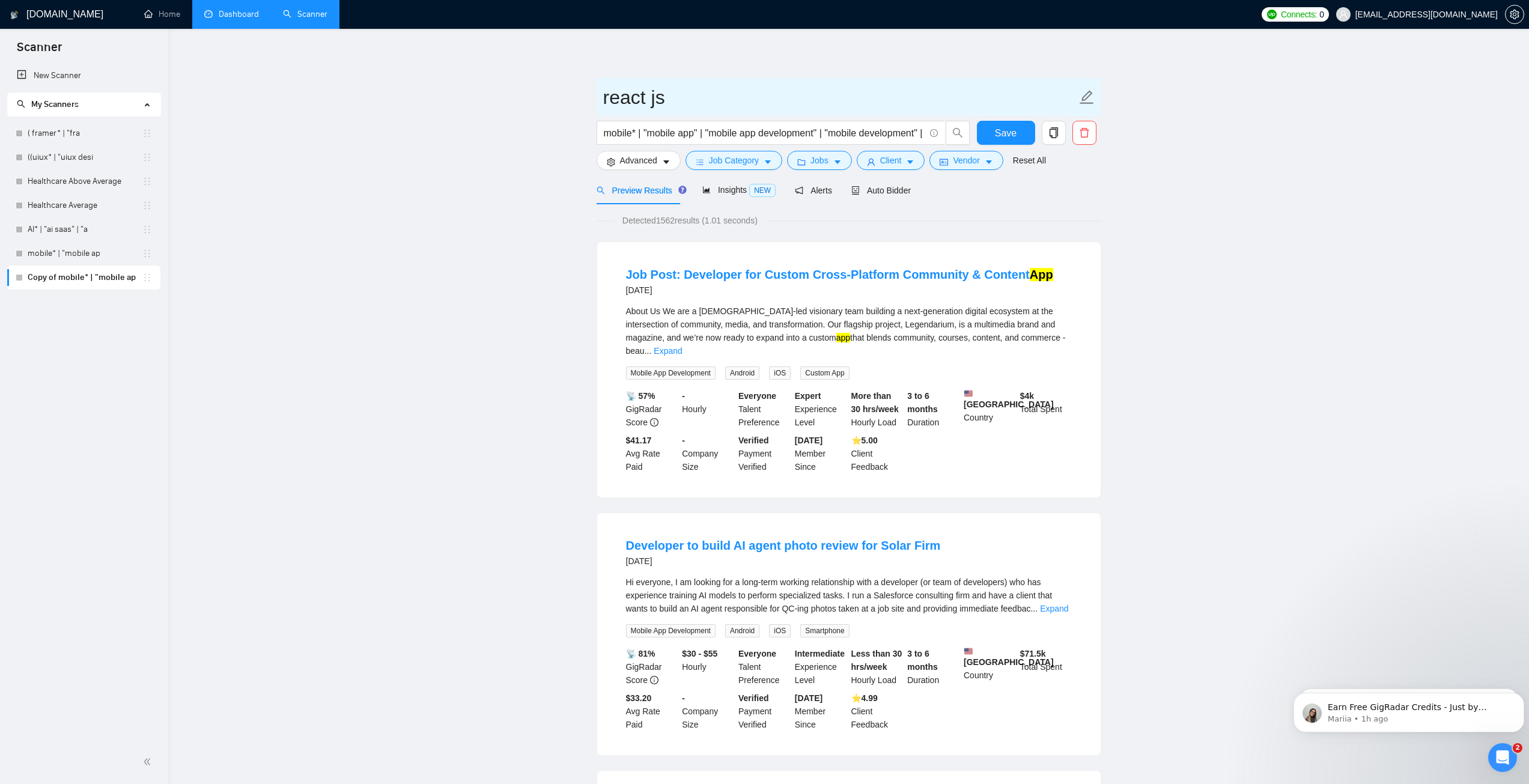
type input "react js"
click at [617, 132] on input "mobile* | "mobile app" | "mobile app development" | "mobile development" | "mob…" at bounding box center [764, 133] width 321 height 15
click at [660, 133] on input "react* | "mobile app" | "mobile app development" | "mobile development" | "mobi…" at bounding box center [764, 133] width 321 height 15
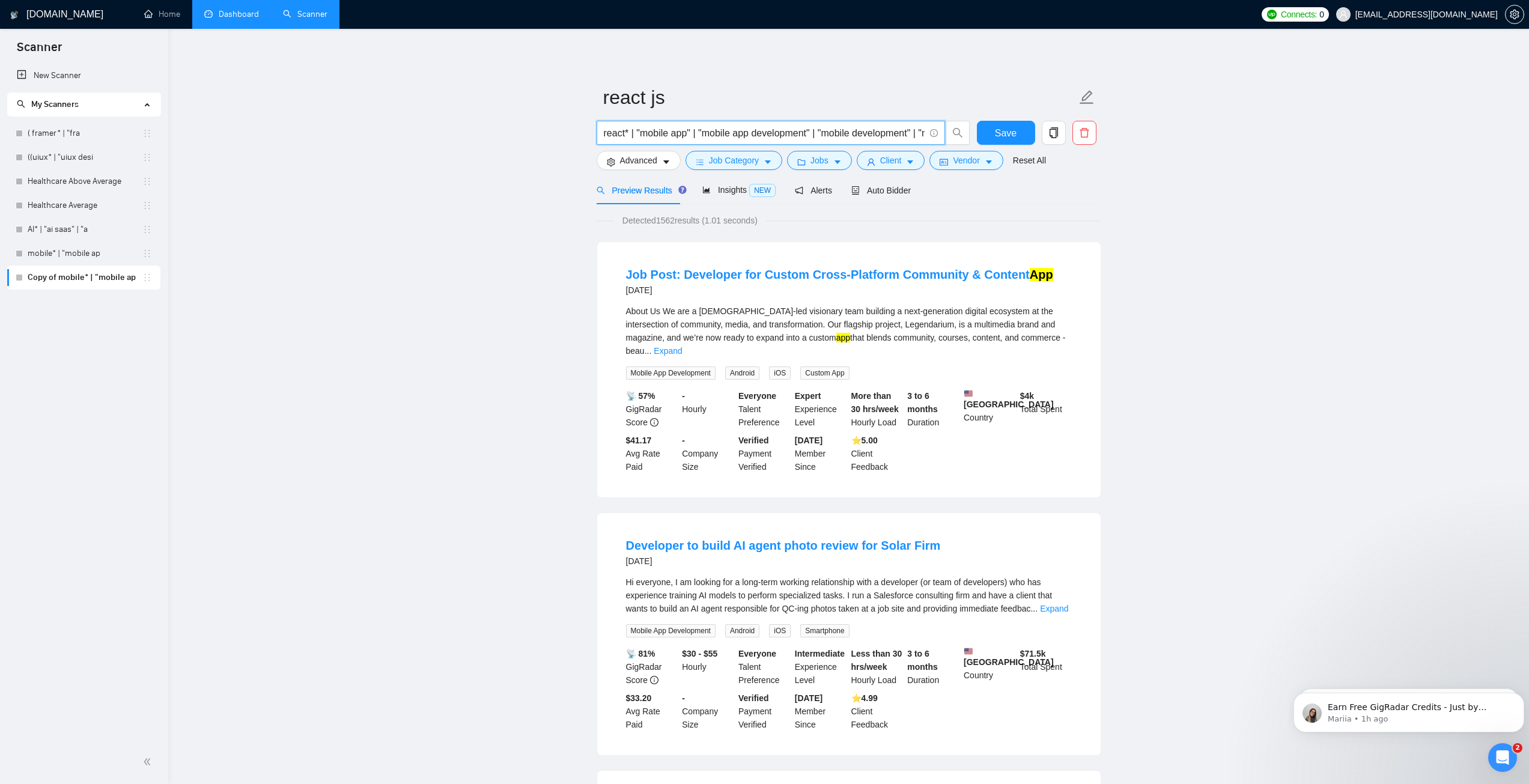
click at [660, 133] on input "react* | "mobile app" | "mobile app development" | "mobile development" | "mobi…" at bounding box center [764, 133] width 321 height 15
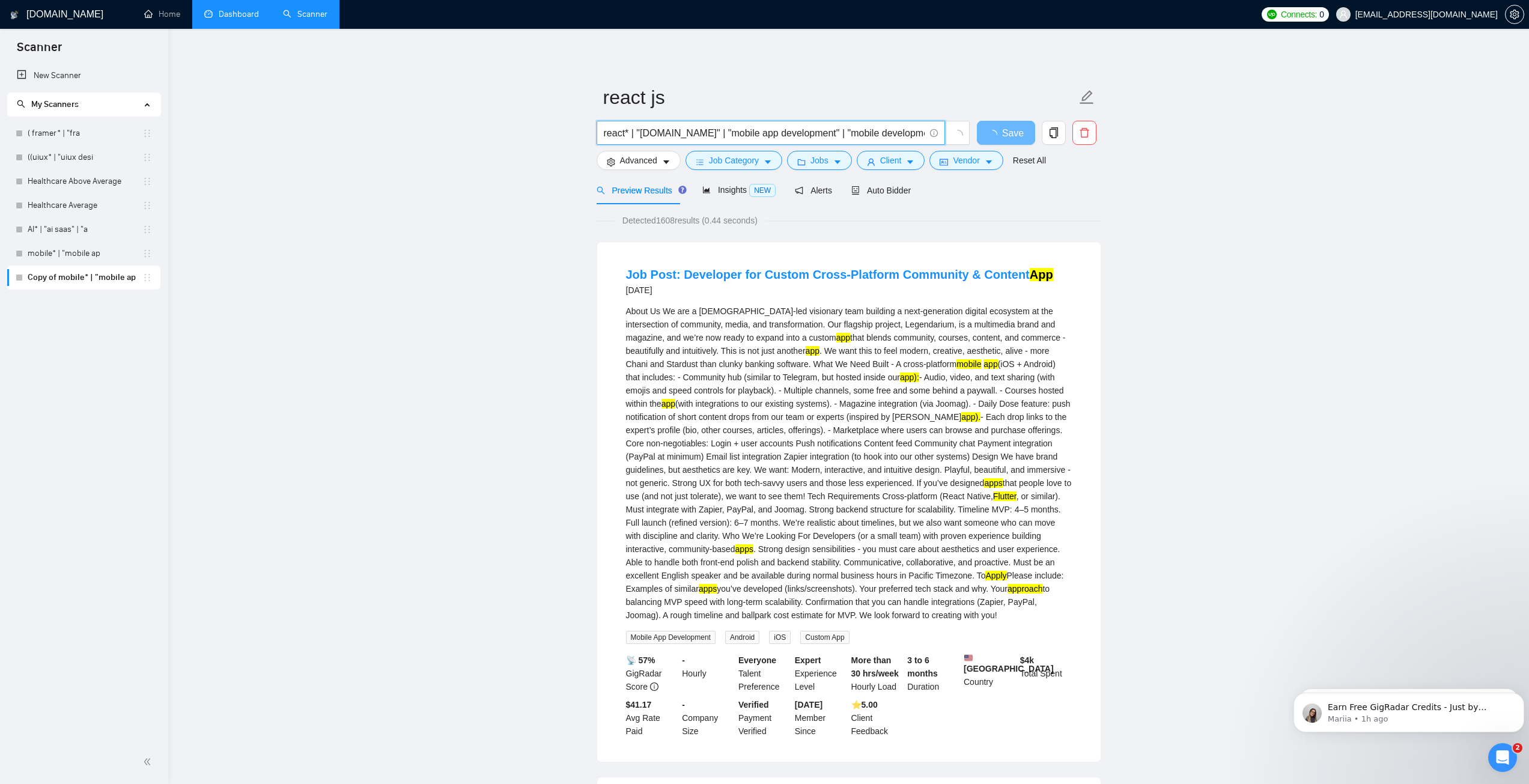
drag, startPoint x: 669, startPoint y: 135, endPoint x: 674, endPoint y: 140, distance: 7.1
click at [674, 140] on input "react* | "[DOMAIN_NAME]" | "mobile app development" | "mobile development" | "m…" at bounding box center [764, 133] width 321 height 15
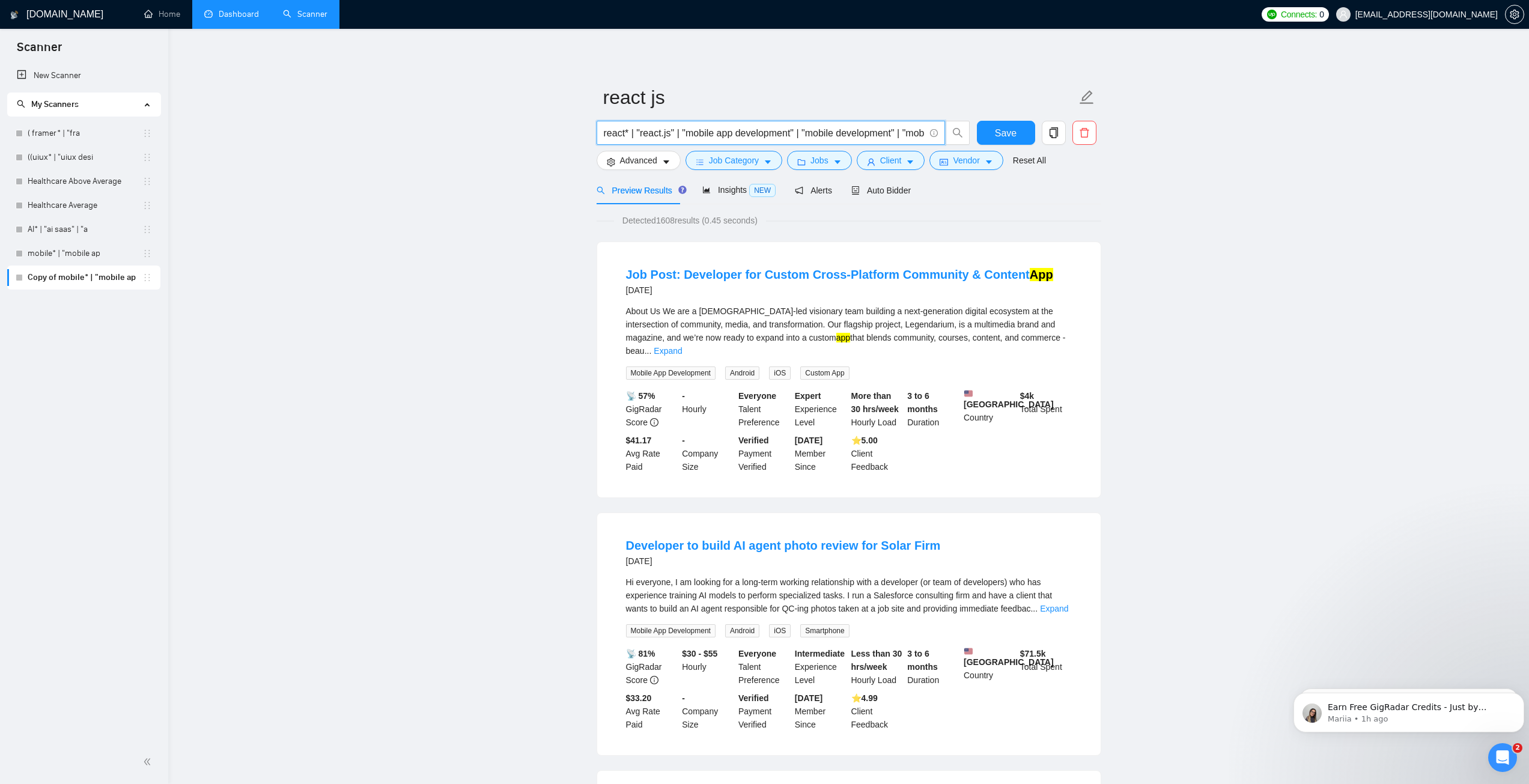
drag, startPoint x: 684, startPoint y: 134, endPoint x: 791, endPoint y: 137, distance: 107.0
click at [791, 137] on input "react* | "react.js" | "mobile app development" | "mobile development" | "mobile…" at bounding box center [764, 133] width 321 height 15
drag, startPoint x: 741, startPoint y: 135, endPoint x: 765, endPoint y: 133, distance: 24.1
click at [765, 133] on input "react* | "react.js" | (react dev*) | "mobile development" | "mobile app" | "saa…" at bounding box center [764, 133] width 321 height 15
click at [742, 132] on input "react* | "react.js" | (react dev*) | "mobile development" | "mobile app" | "saa…" at bounding box center [764, 133] width 321 height 15
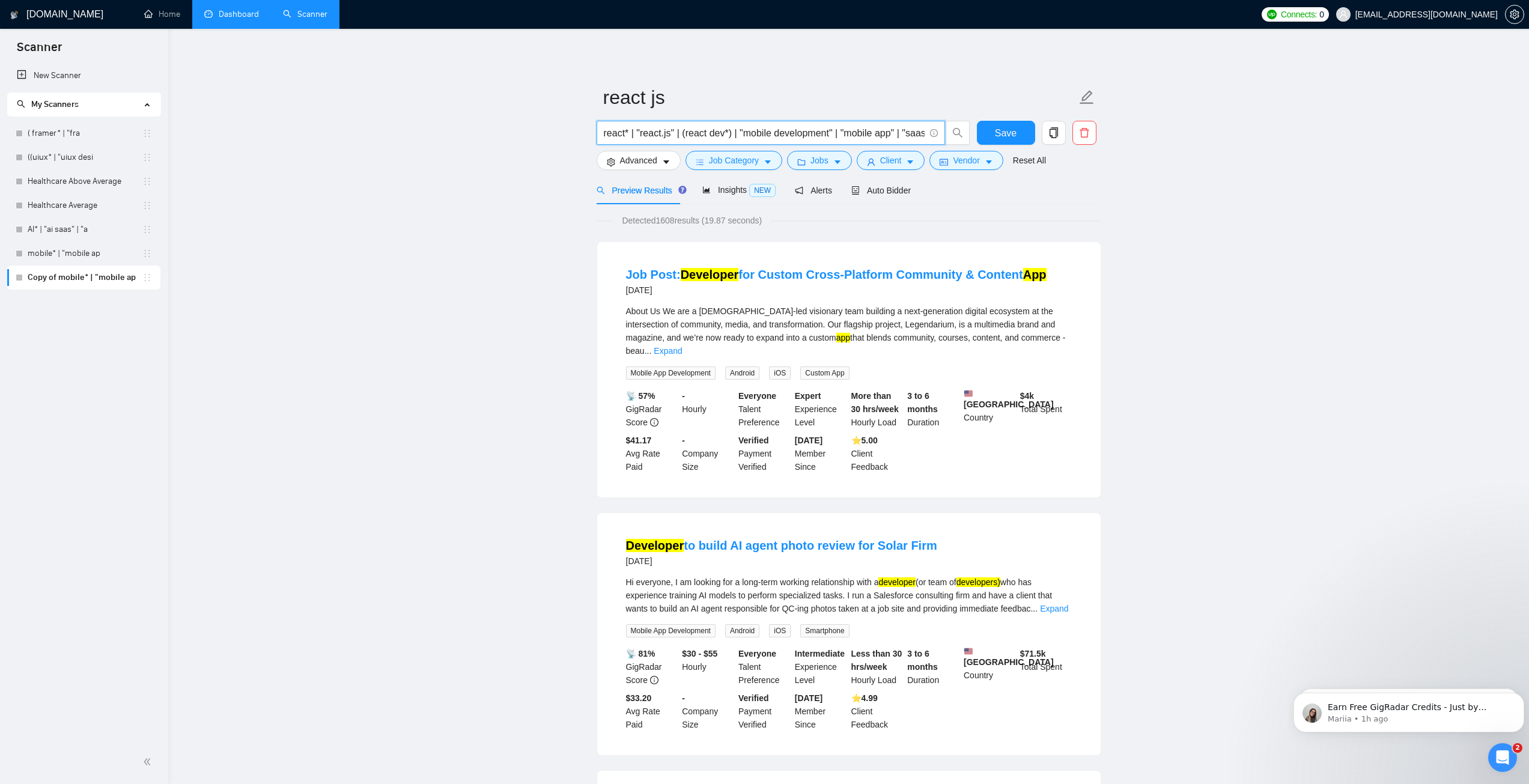
drag, startPoint x: 741, startPoint y: 135, endPoint x: 827, endPoint y: 135, distance: 86.0
click at [827, 135] on input "react* | "react.js" | (react dev*) | "mobile development" | "mobile app" | "saa…" at bounding box center [764, 133] width 321 height 15
click at [745, 132] on input "react* | "react.js" | (react dev*) | "mobile development" | "mobile app" | "saa…" at bounding box center [764, 133] width 321 height 15
drag, startPoint x: 742, startPoint y: 132, endPoint x: 827, endPoint y: 136, distance: 85.1
click at [827, 136] on input "react* | "react.js" | (react dev*) | "mobile development" | "mobile app" | "saa…" at bounding box center [764, 133] width 321 height 15
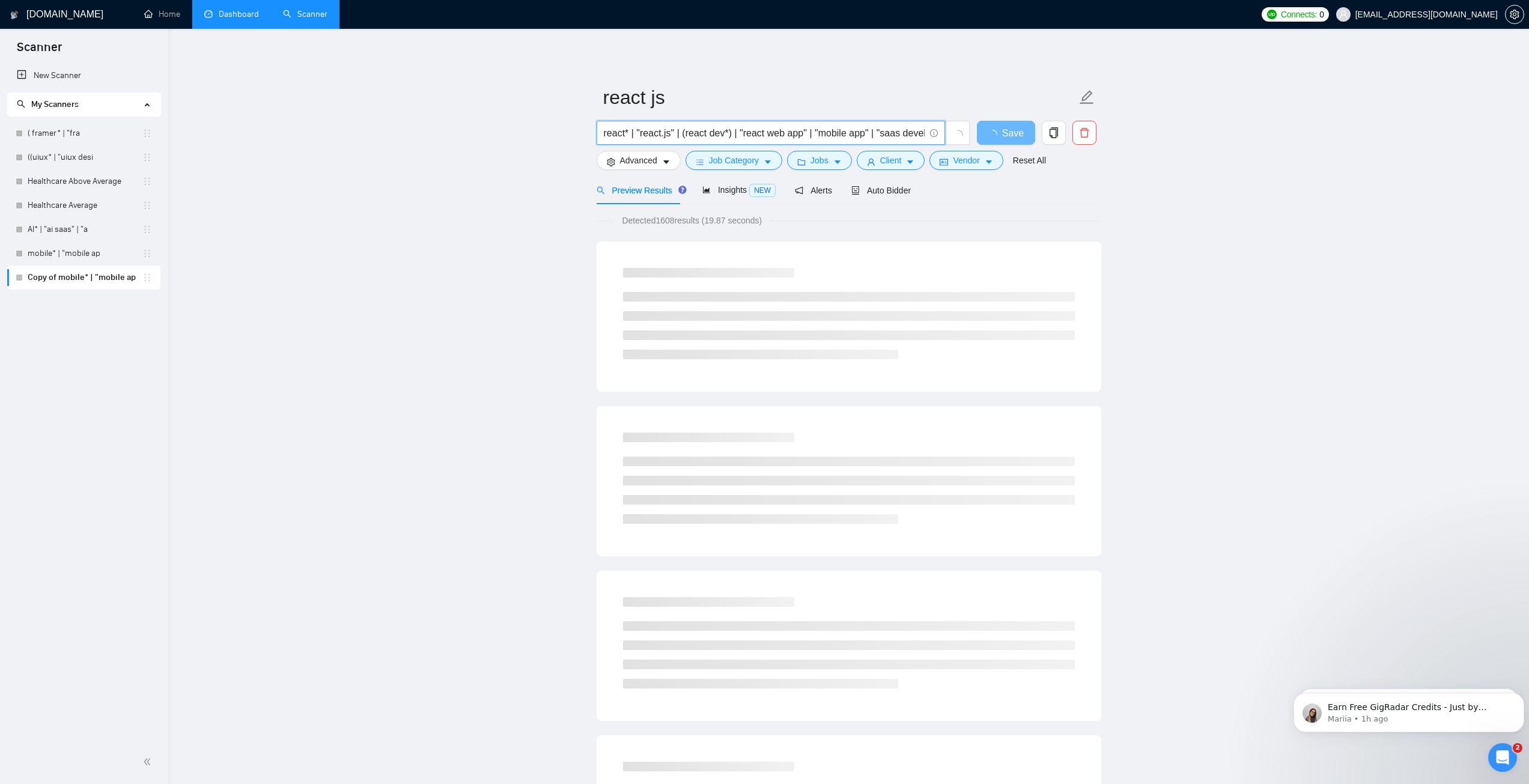
drag, startPoint x: 816, startPoint y: 137, endPoint x: 863, endPoint y: 136, distance: 47.0
click at [863, 136] on input "react* | "react.js" | (react dev*) | "react web app" | "mobile app" | "saas dev…" at bounding box center [764, 133] width 321 height 15
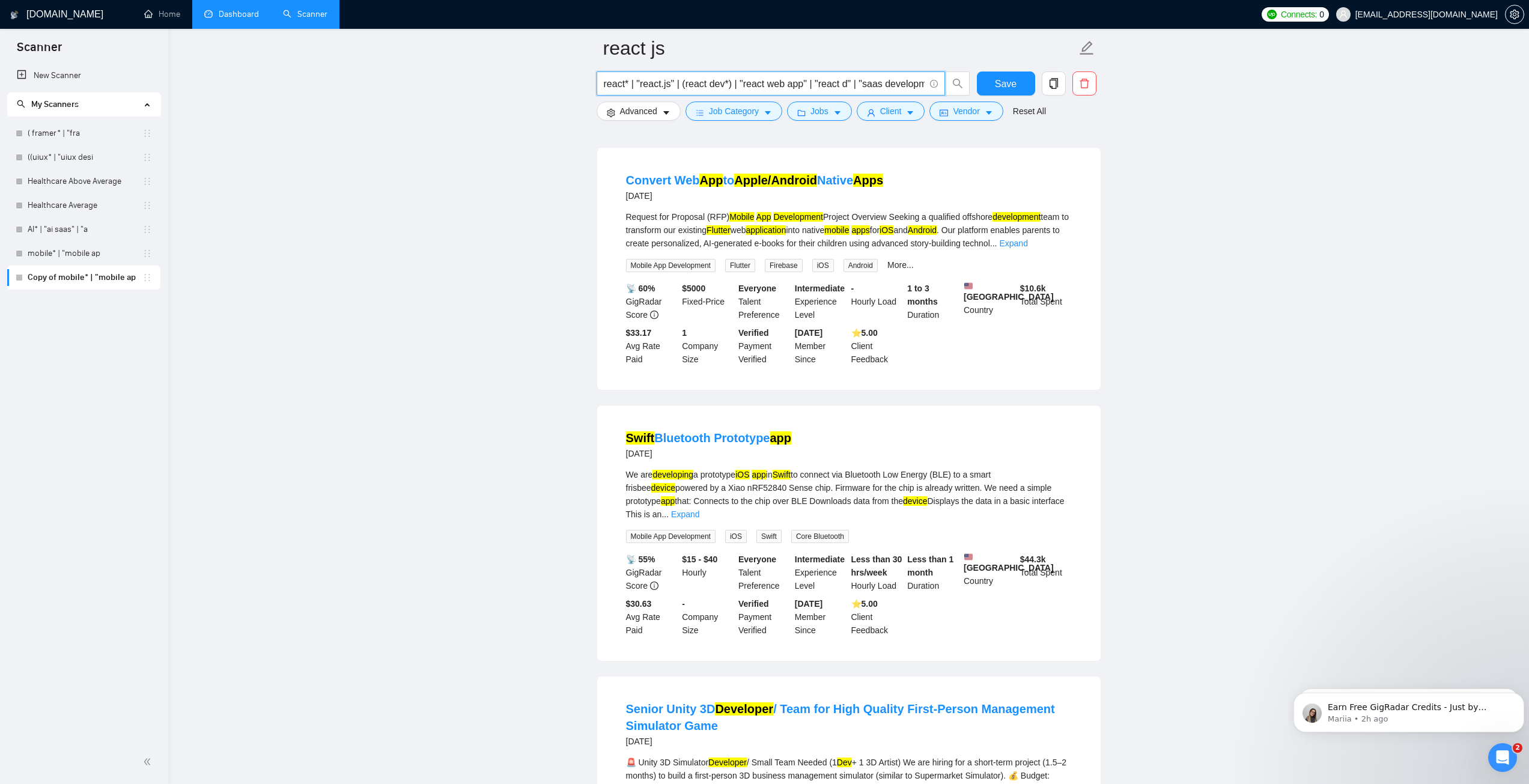
scroll to position [1982, 0]
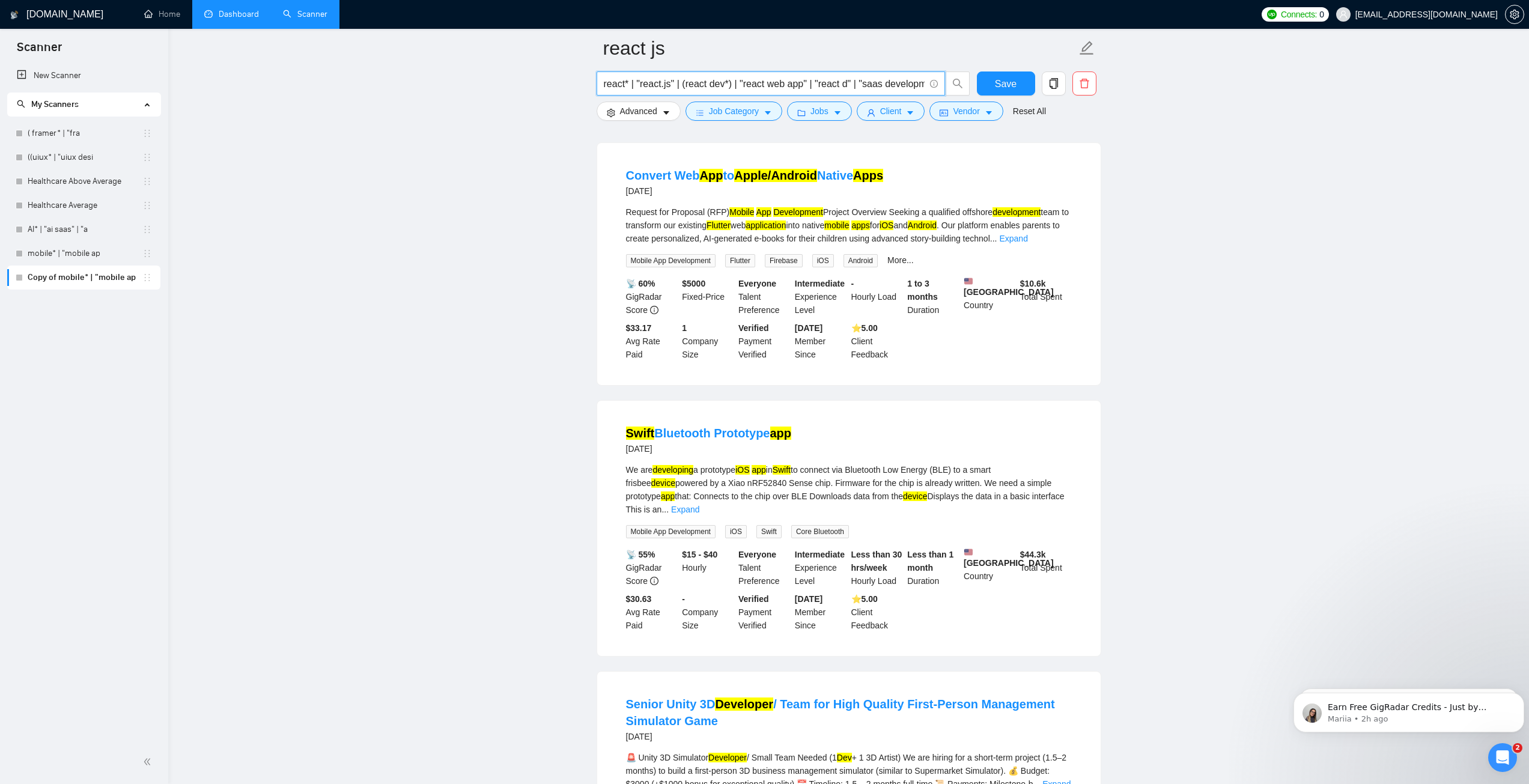
type input "react* | "react.js" | (react dev*) | "react web app" | "react d" | "saas develo…"
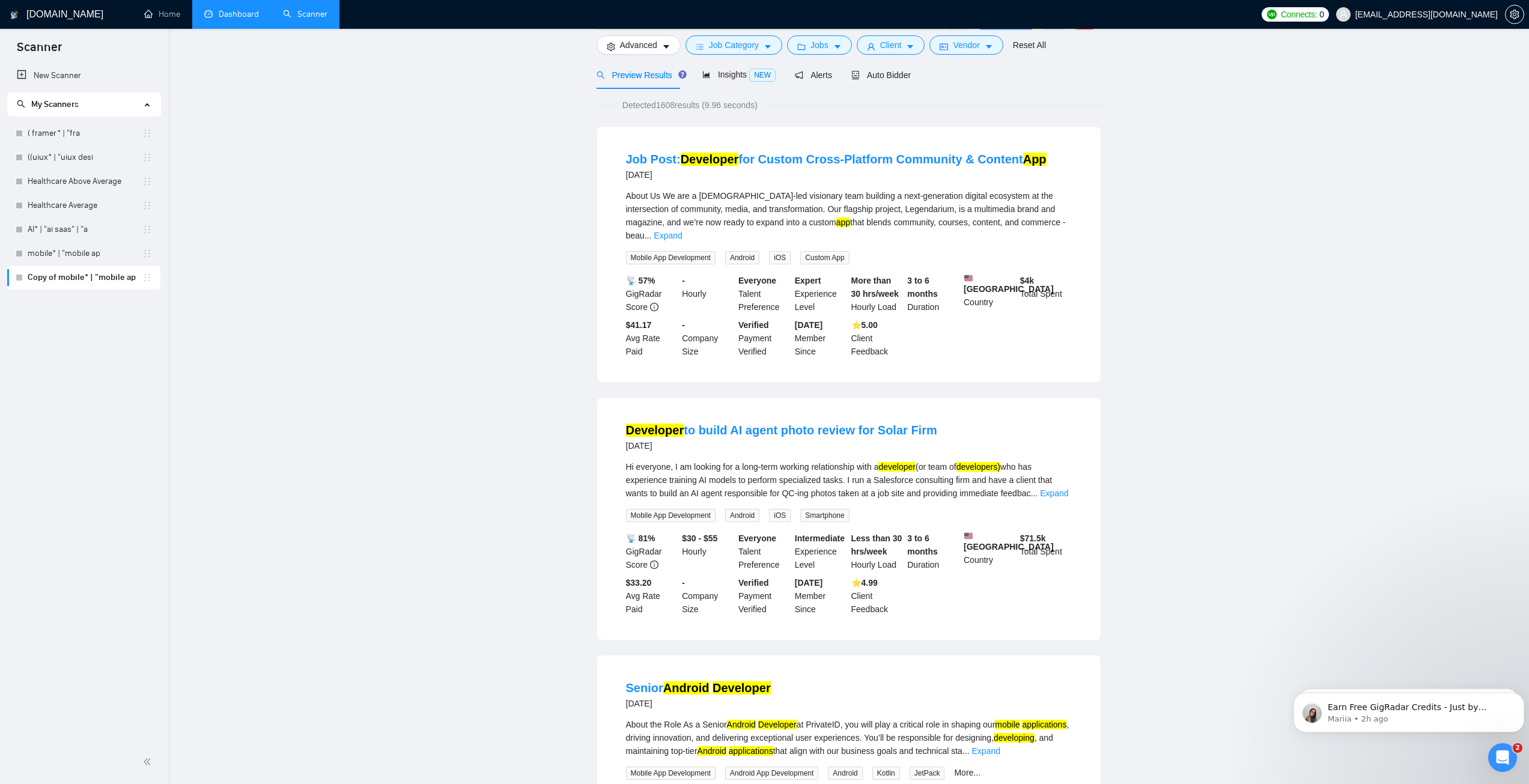
scroll to position [0, 0]
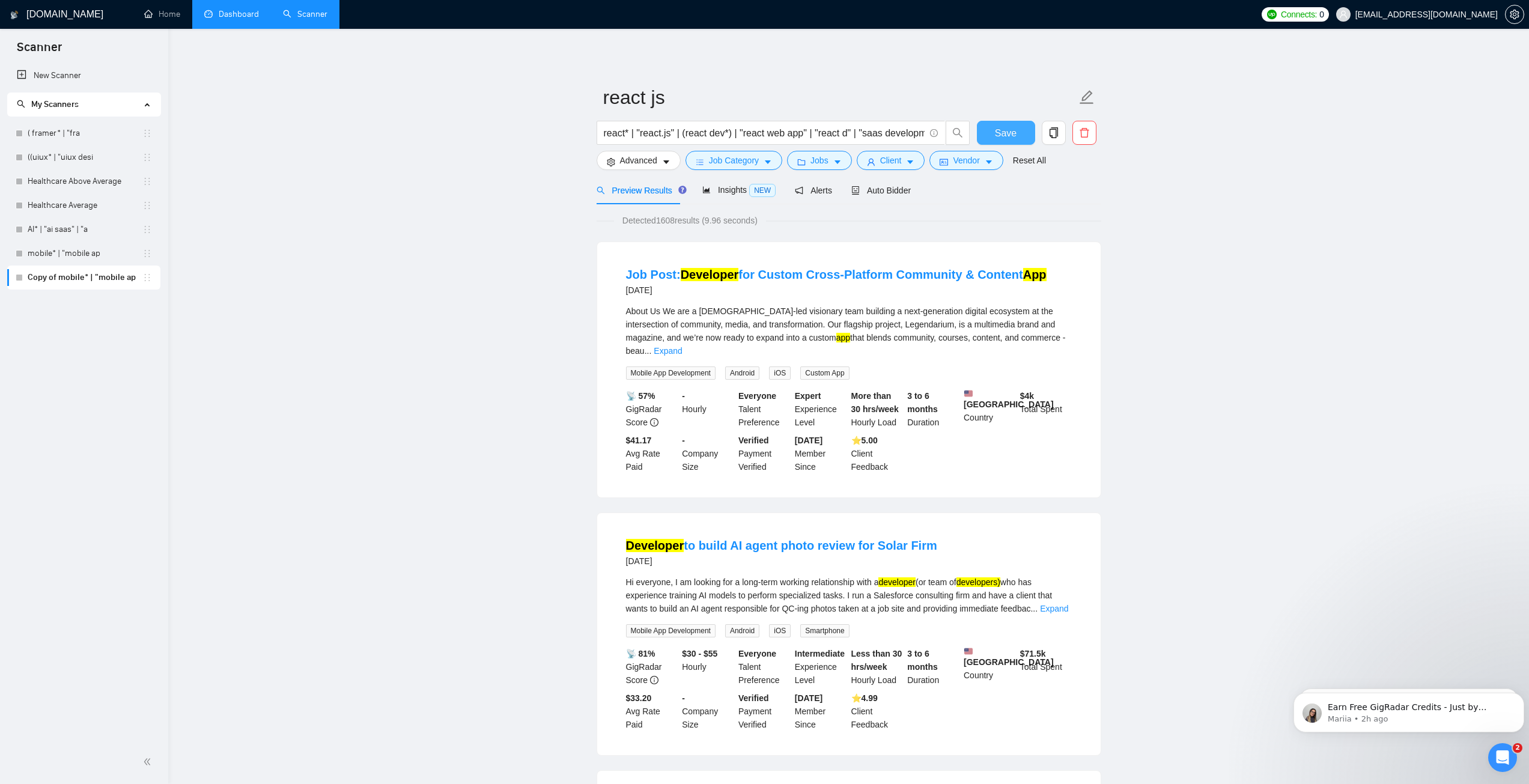
click at [994, 131] on button "Save" at bounding box center [1006, 132] width 59 height 24
click at [87, 255] on link "mobile* | "mobile ap" at bounding box center [85, 253] width 115 height 24
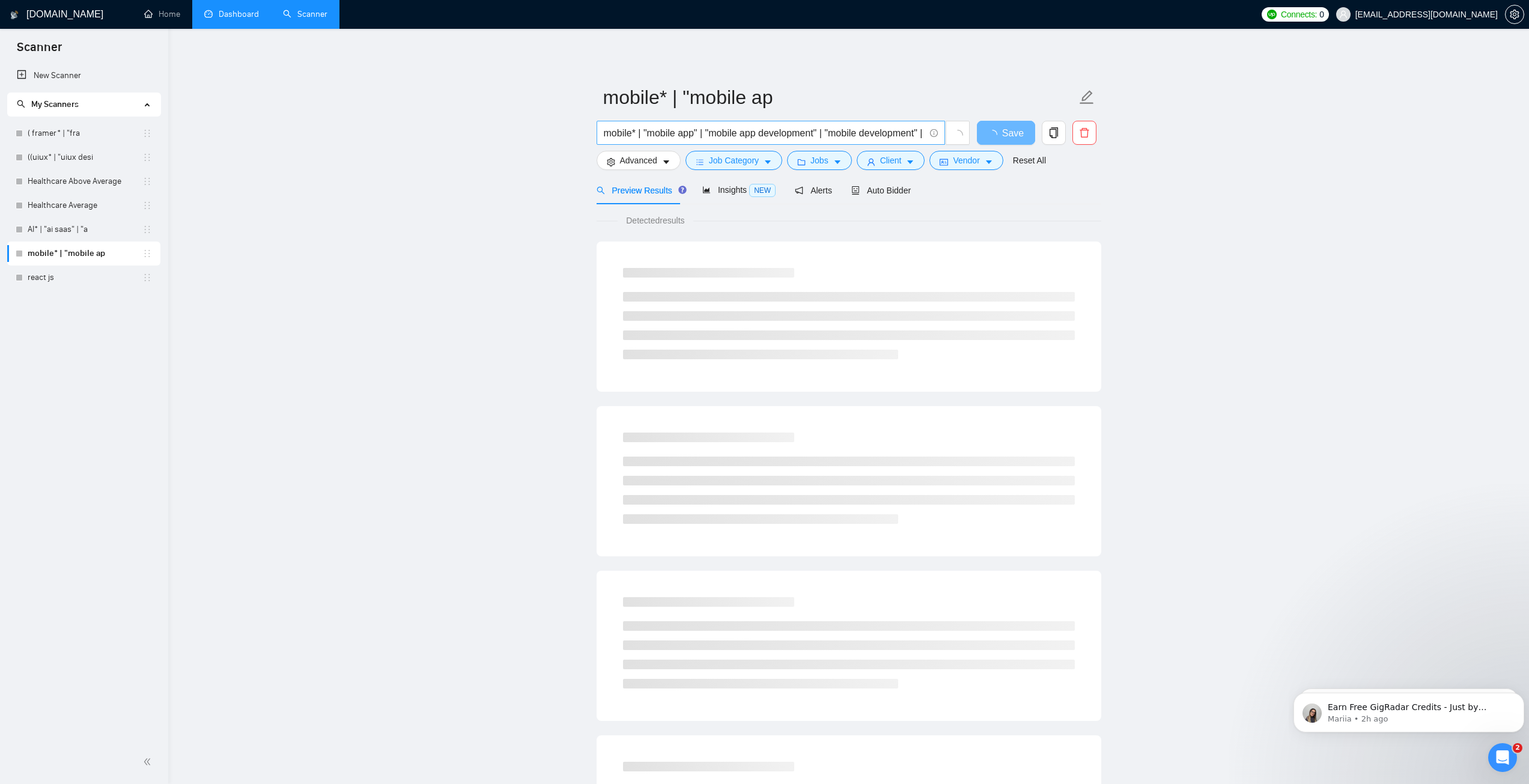
click at [690, 131] on input "mobile* | "mobile app" | "mobile app development" | "mobile development" | "mob…" at bounding box center [764, 133] width 321 height 15
click at [60, 272] on link "react js" at bounding box center [85, 277] width 115 height 24
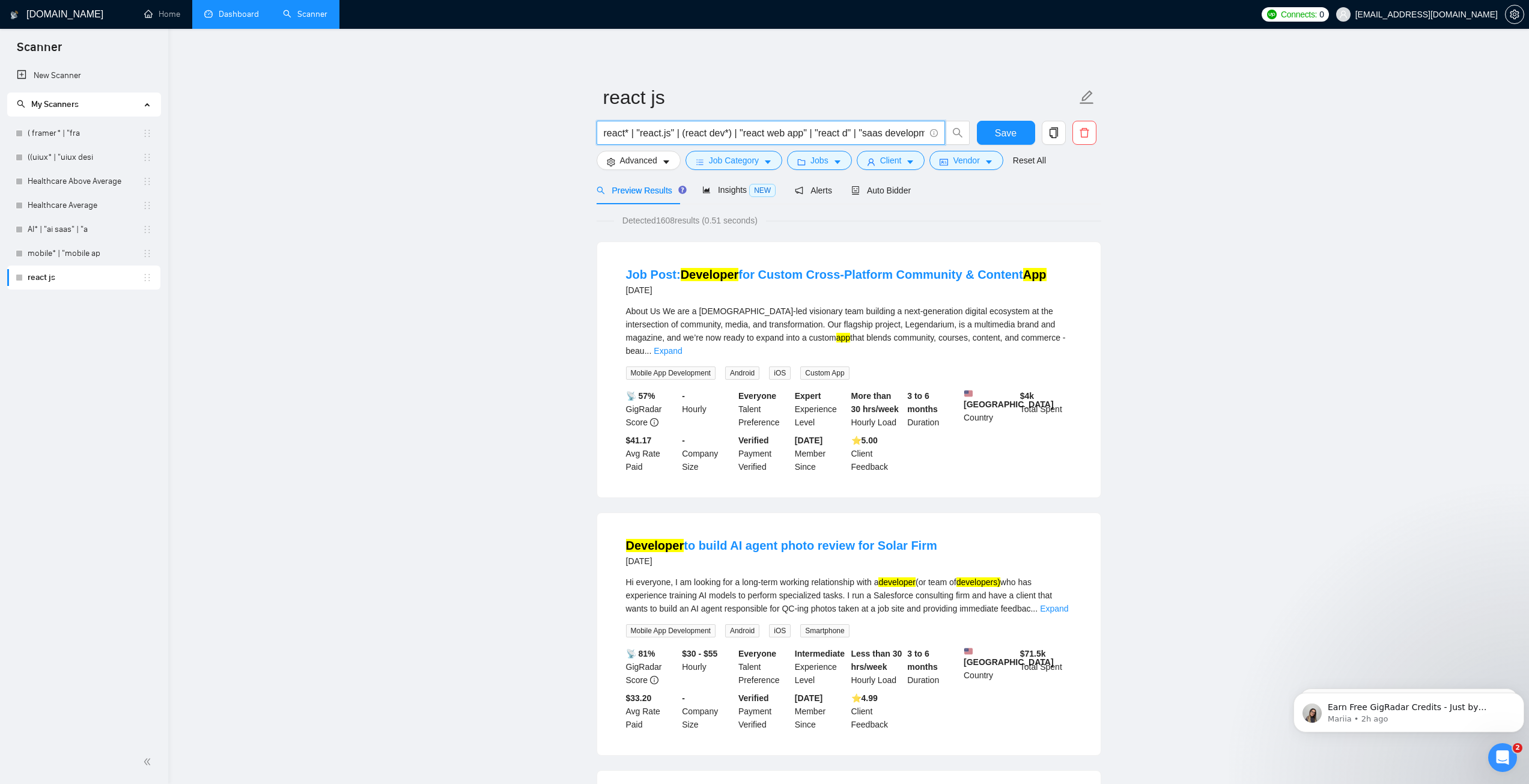
click at [843, 134] on input "react* | "react.js" | (react dev*) | "react web app" | "react d" | "saas develo…" at bounding box center [764, 133] width 321 height 15
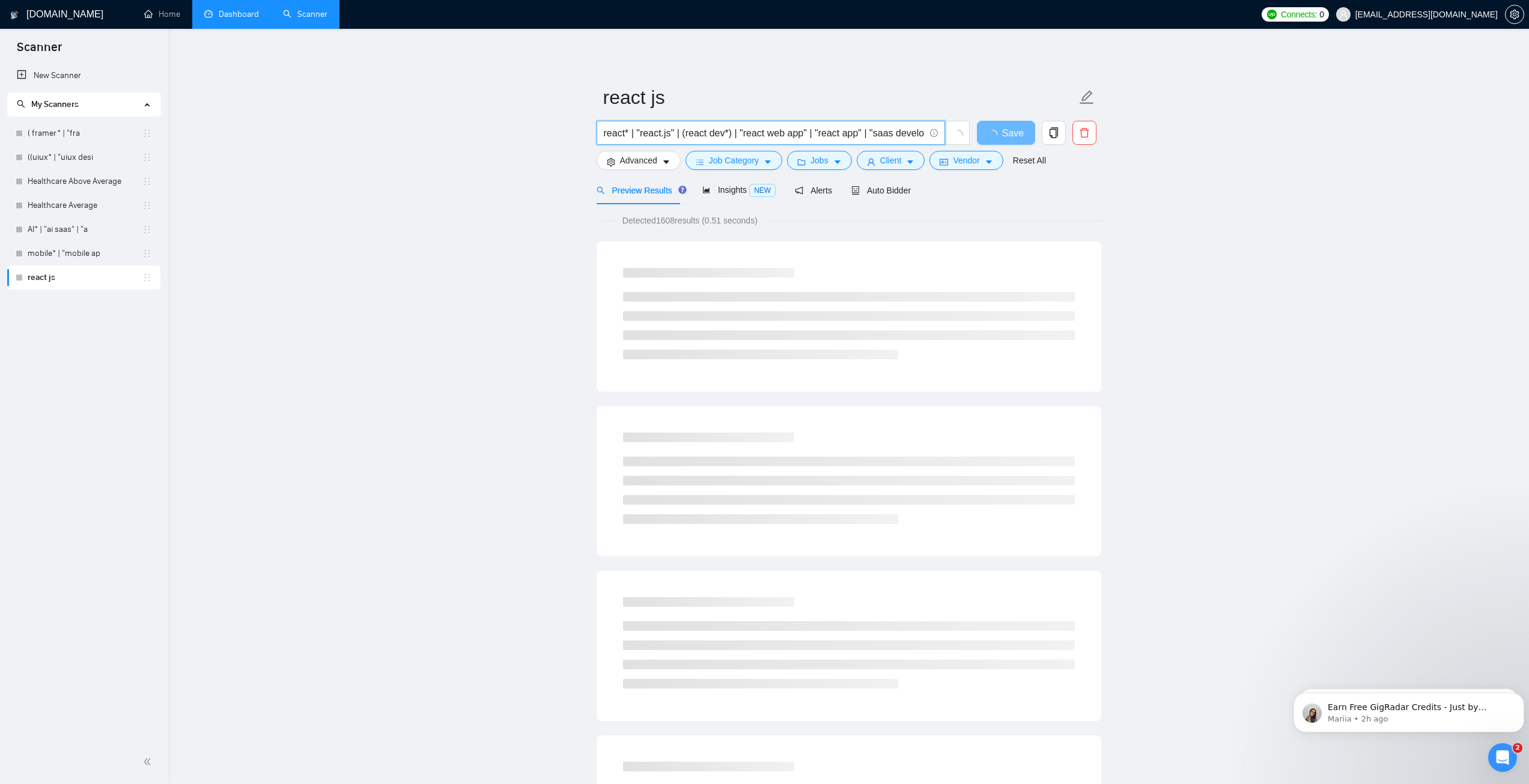
click at [869, 133] on input "react* | "react.js" | (react dev*) | "react web app" | "react app" | "saas deve…" at bounding box center [764, 133] width 321 height 15
drag, startPoint x: 866, startPoint y: 131, endPoint x: 1014, endPoint y: 138, distance: 148.2
click at [1014, 138] on div "react* | "react.js" | (react dev*) | "react web app" | "react app" | "saas deve…" at bounding box center [847, 135] width 505 height 30
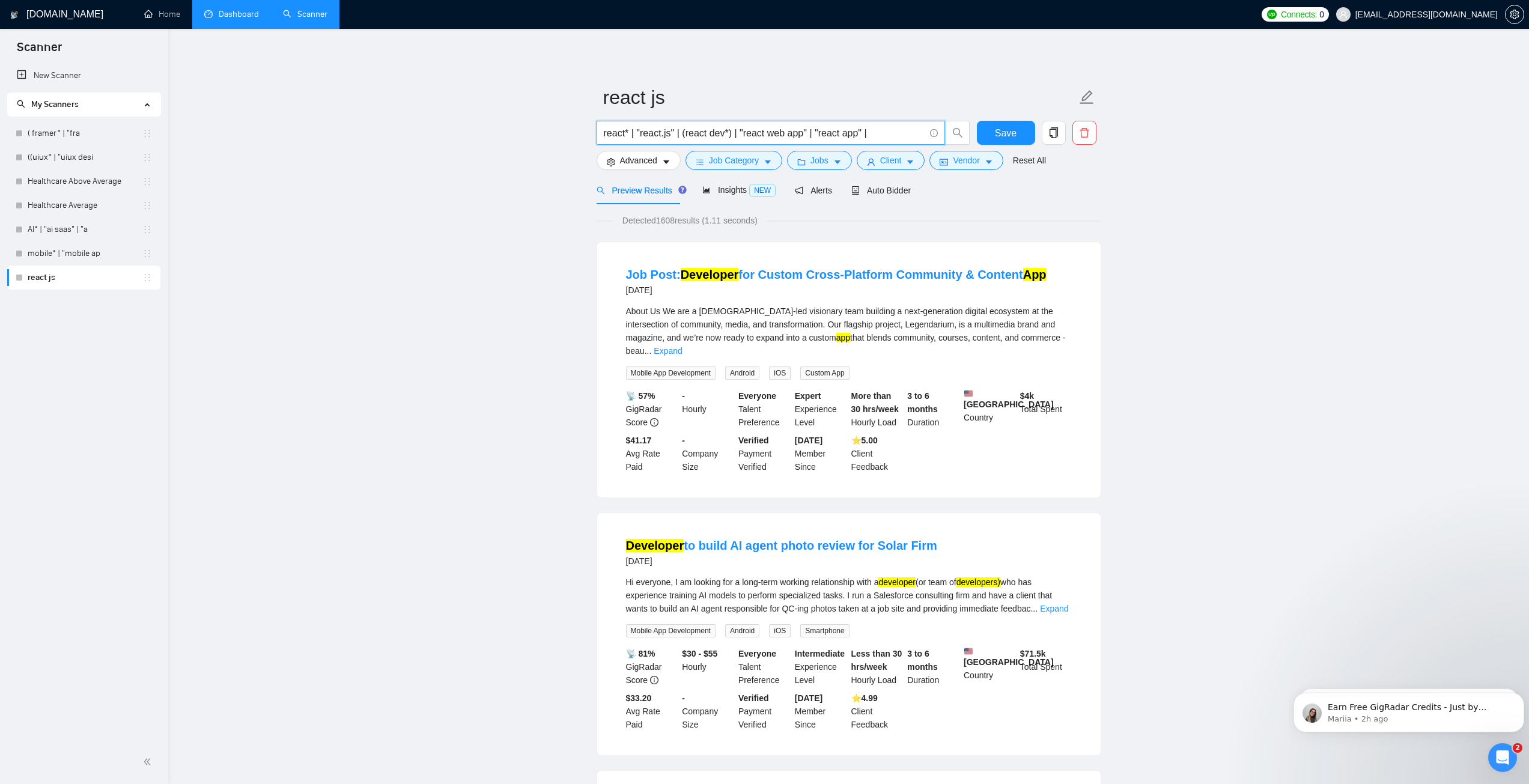
scroll to position [0, 0]
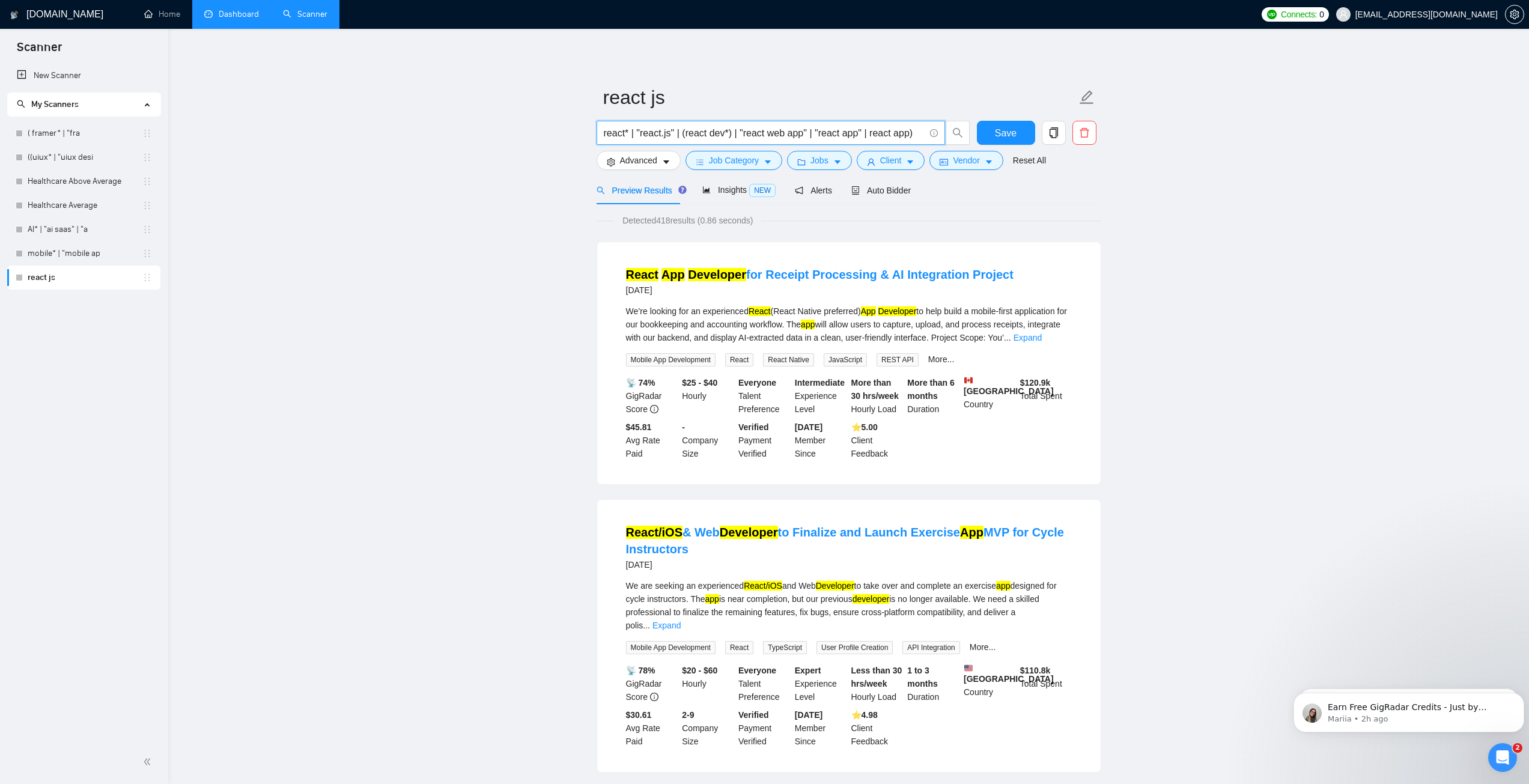
click at [865, 136] on input "react* | "react.js" | (react dev*) | "react web app" | "react app" | react app)" at bounding box center [764, 133] width 321 height 15
click at [866, 136] on input "react* | "react.js" | (react dev*) | "react web app" | "react app" | react app)" at bounding box center [764, 133] width 321 height 15
click at [869, 132] on input "react* | "react.js" | (react dev*) | "react web app" | "react app" | react app)" at bounding box center [764, 133] width 321 height 15
click at [909, 132] on input "react* | "react.js" | (react dev*) | "react web app" | "react app" | (react app)" at bounding box center [764, 133] width 321 height 15
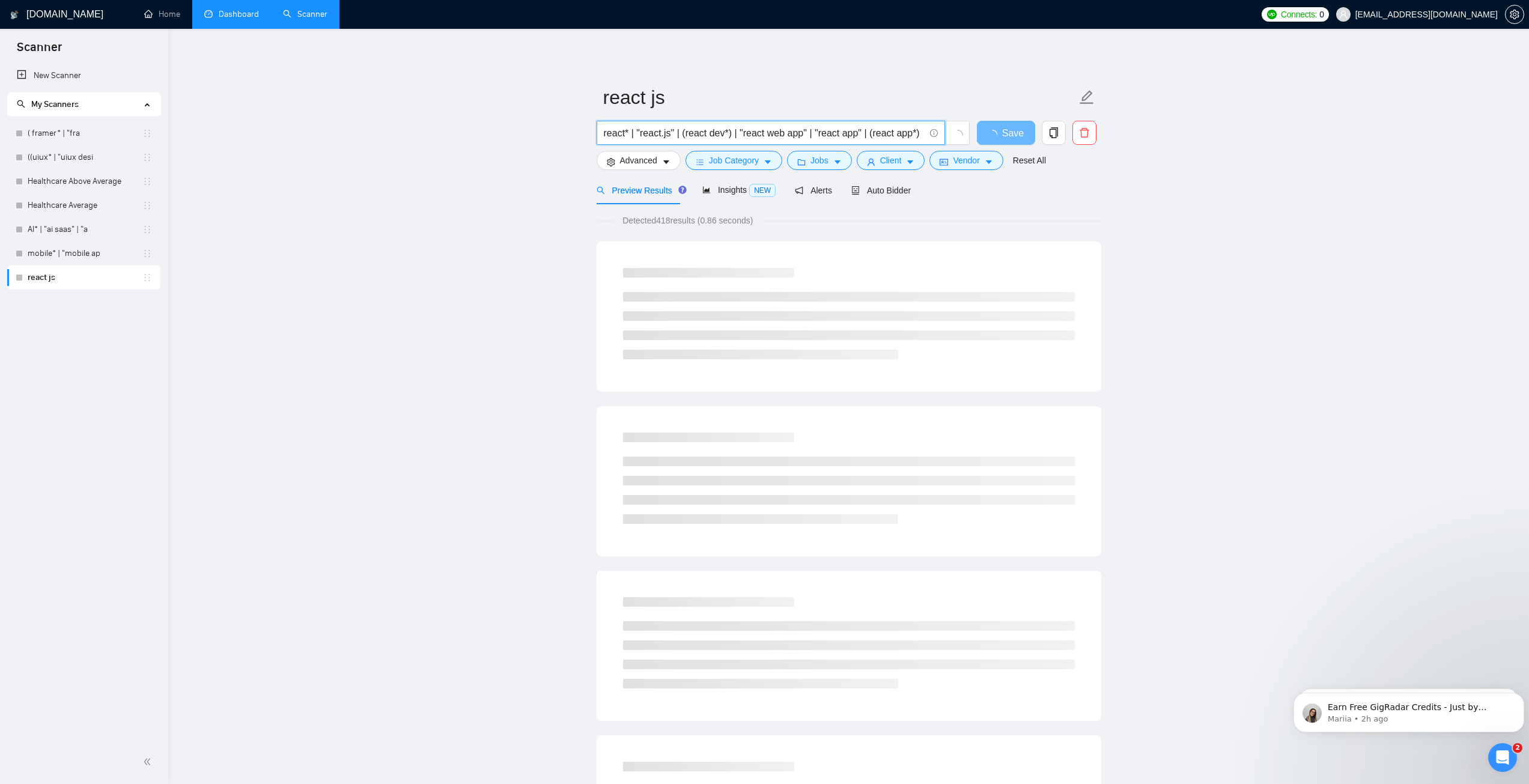
click at [919, 131] on input "react* | "react.js" | (react dev*) | "react web app" | "react app" | (react app…" at bounding box center [764, 133] width 321 height 15
click at [860, 132] on input "react* | "react.js" | (react dev*) | "react web app" | "react app" | (react app…" at bounding box center [764, 133] width 321 height 15
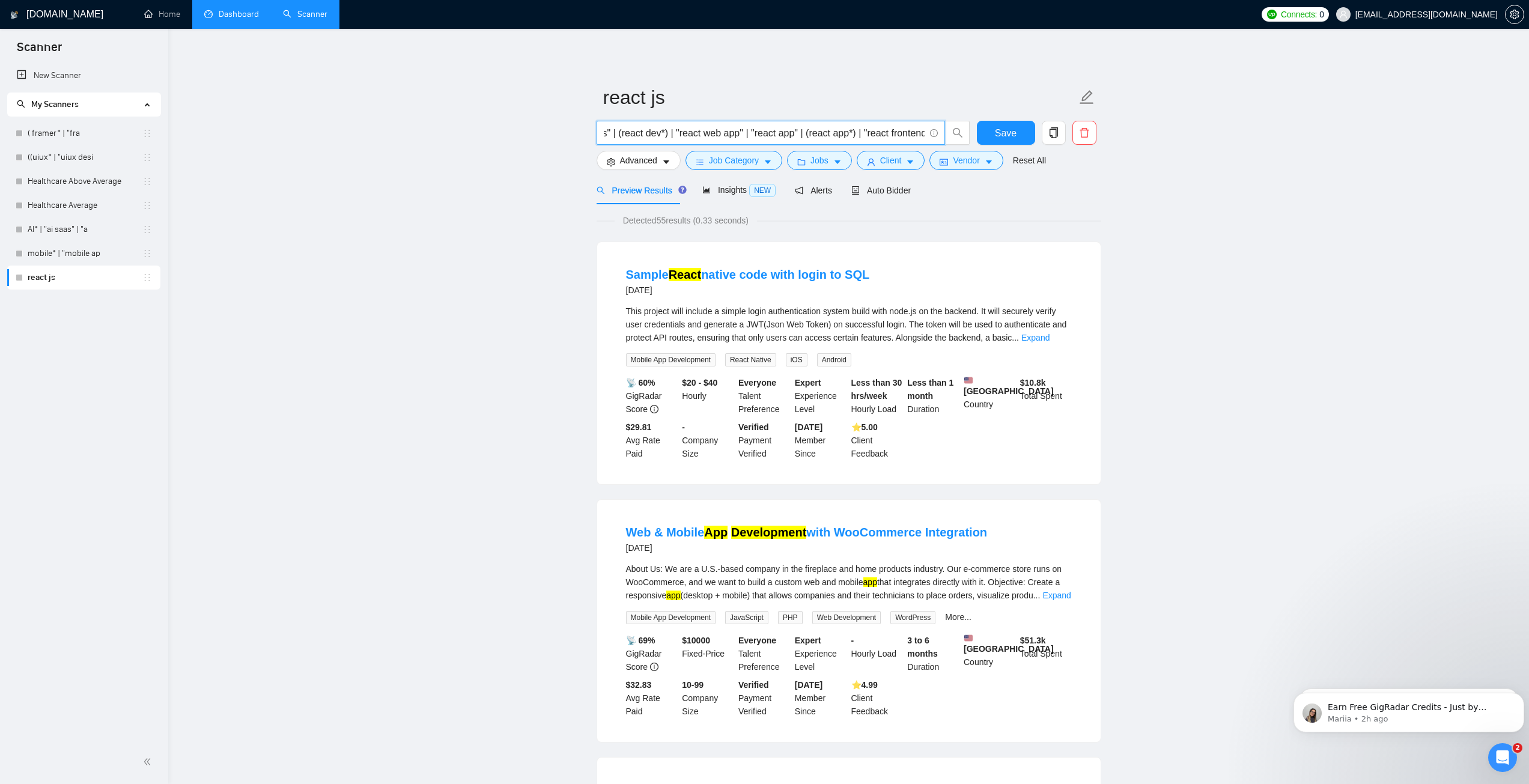
scroll to position [0, 68]
drag, startPoint x: 911, startPoint y: 134, endPoint x: 935, endPoint y: 131, distance: 24.2
click at [935, 131] on span "react* | "react.js" | (react dev*) | "react web app" | "react app" | (react app…" at bounding box center [770, 132] width 348 height 24
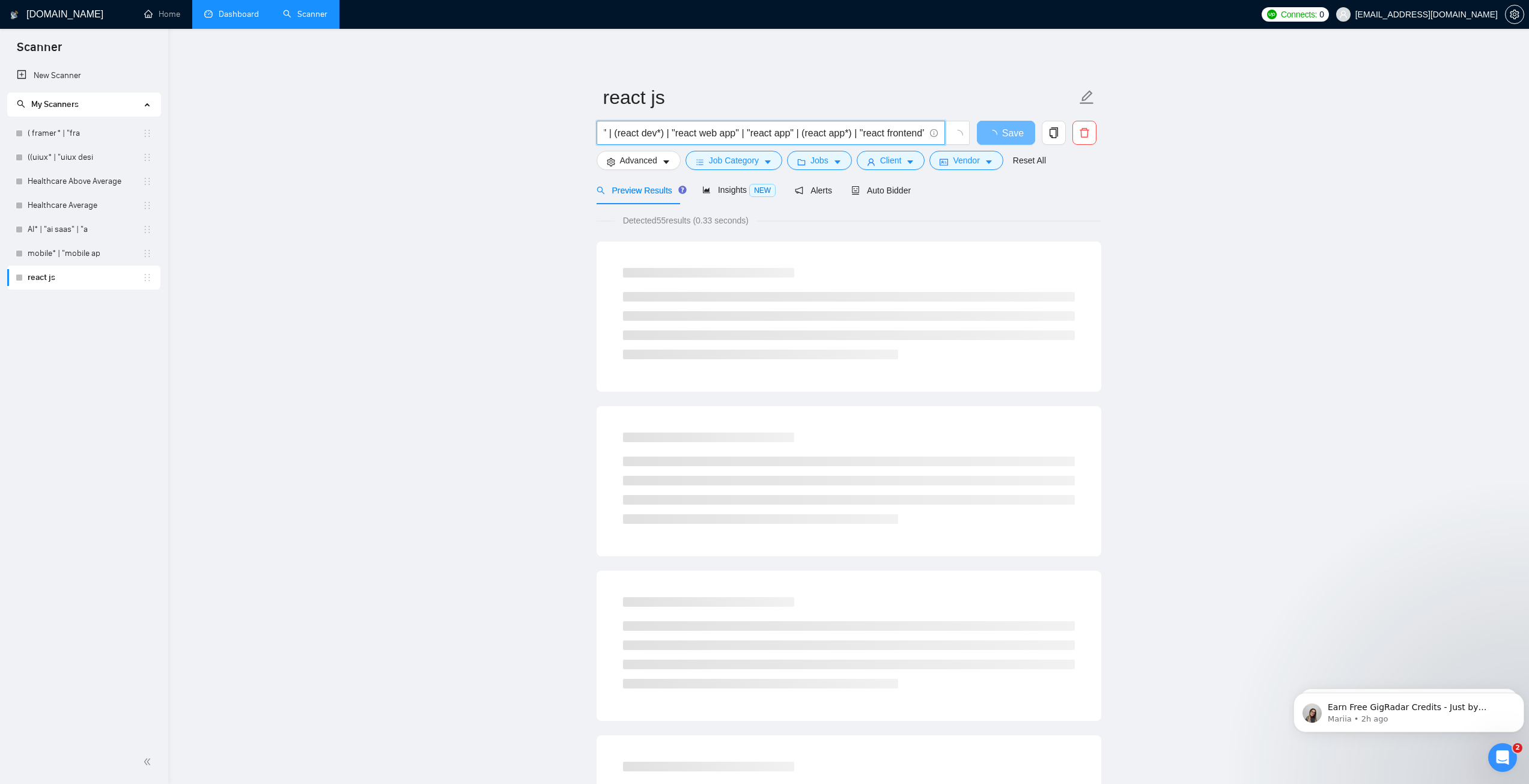
click at [897, 130] on input "react* | "react.js" | (react dev*) | "react web app" | "react app" | (react app…" at bounding box center [764, 133] width 321 height 15
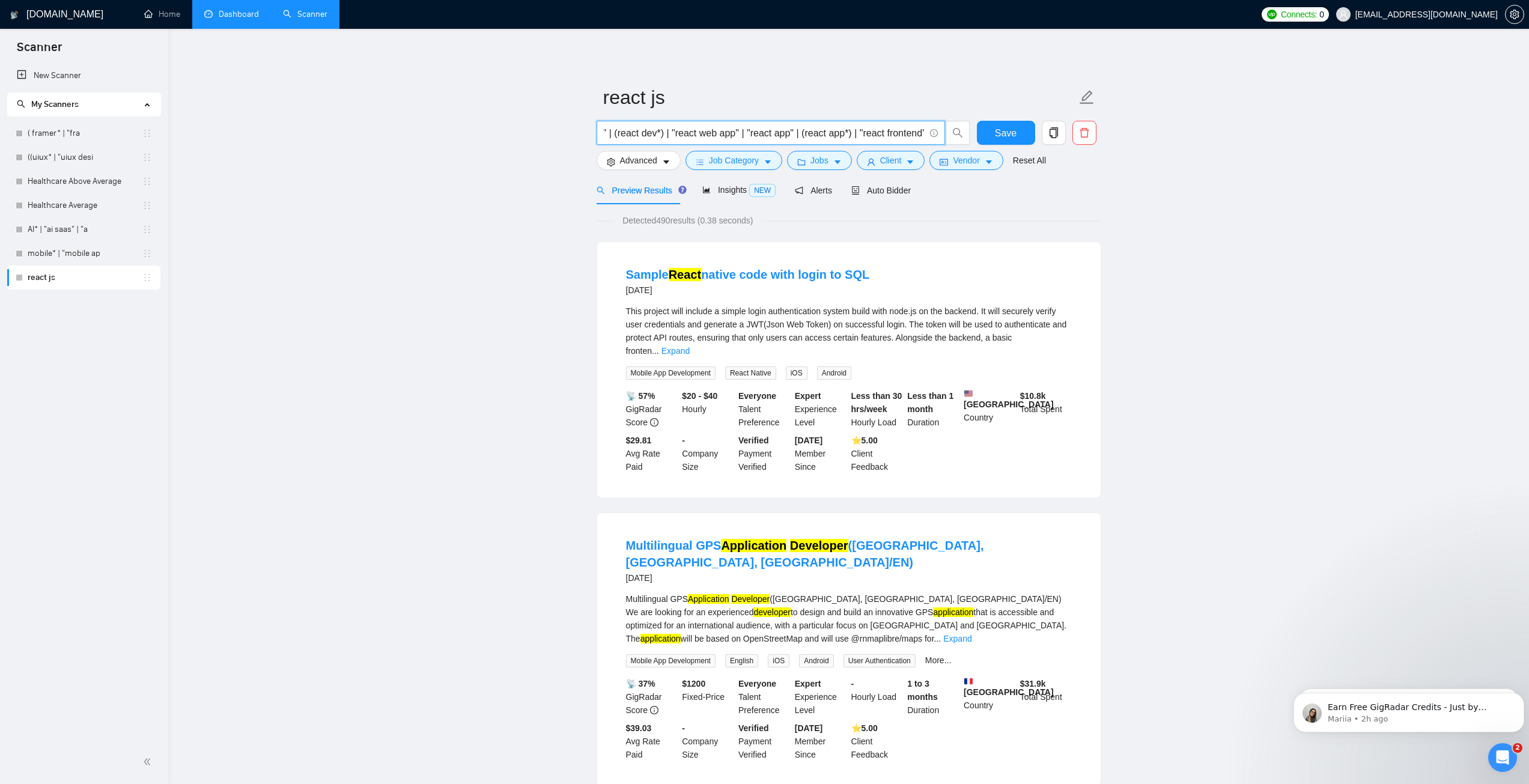
drag, startPoint x: 798, startPoint y: 131, endPoint x: 848, endPoint y: 136, distance: 50.2
click at [848, 136] on input "react* | "react.js" | (react dev*) | "react web app" | "react app" | (react app…" at bounding box center [764, 133] width 321 height 15
click at [982, 132] on button "Save" at bounding box center [1006, 132] width 59 height 24
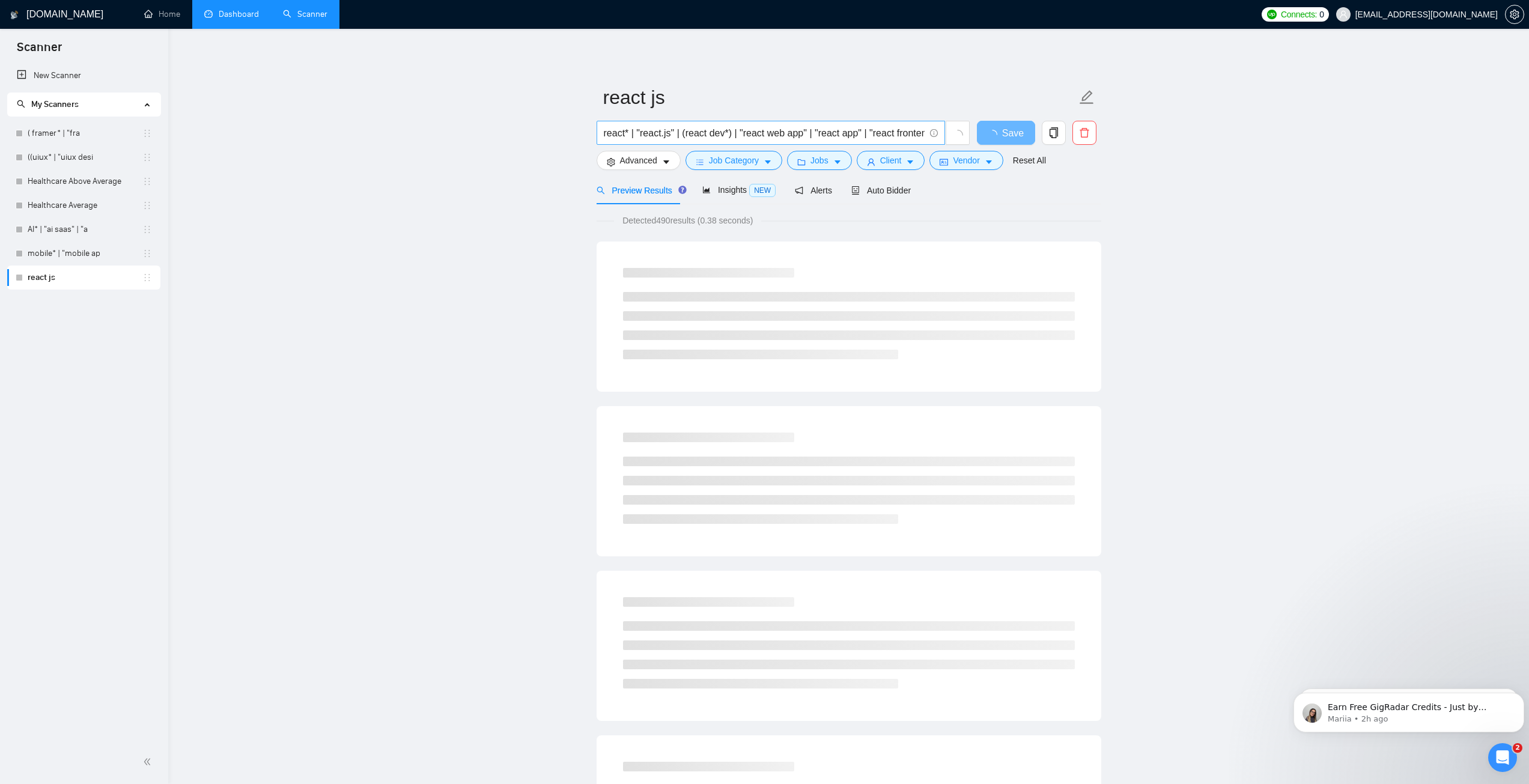
click at [922, 135] on input "react* | "react.js" | (react dev*) | "react web app" | "react app" | "react fro…" at bounding box center [764, 133] width 321 height 15
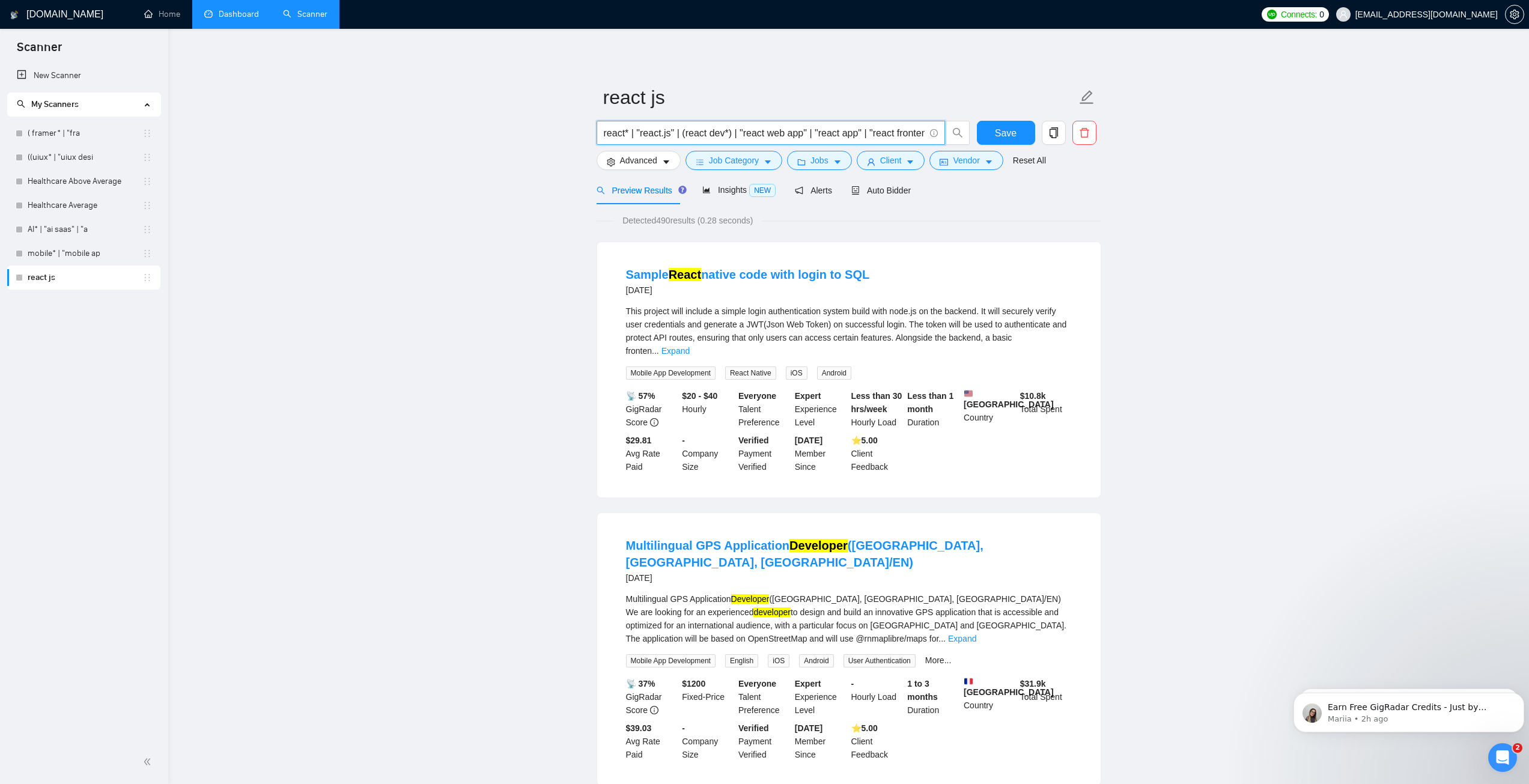
scroll to position [0, 18]
drag, startPoint x: 867, startPoint y: 131, endPoint x: 944, endPoint y: 134, distance: 77.1
click at [944, 134] on span "react* | "react.js" | (react dev*) | "react web app" | "react app" | "react fro…" at bounding box center [770, 132] width 348 height 24
click at [928, 132] on span at bounding box center [932, 133] width 11 height 15
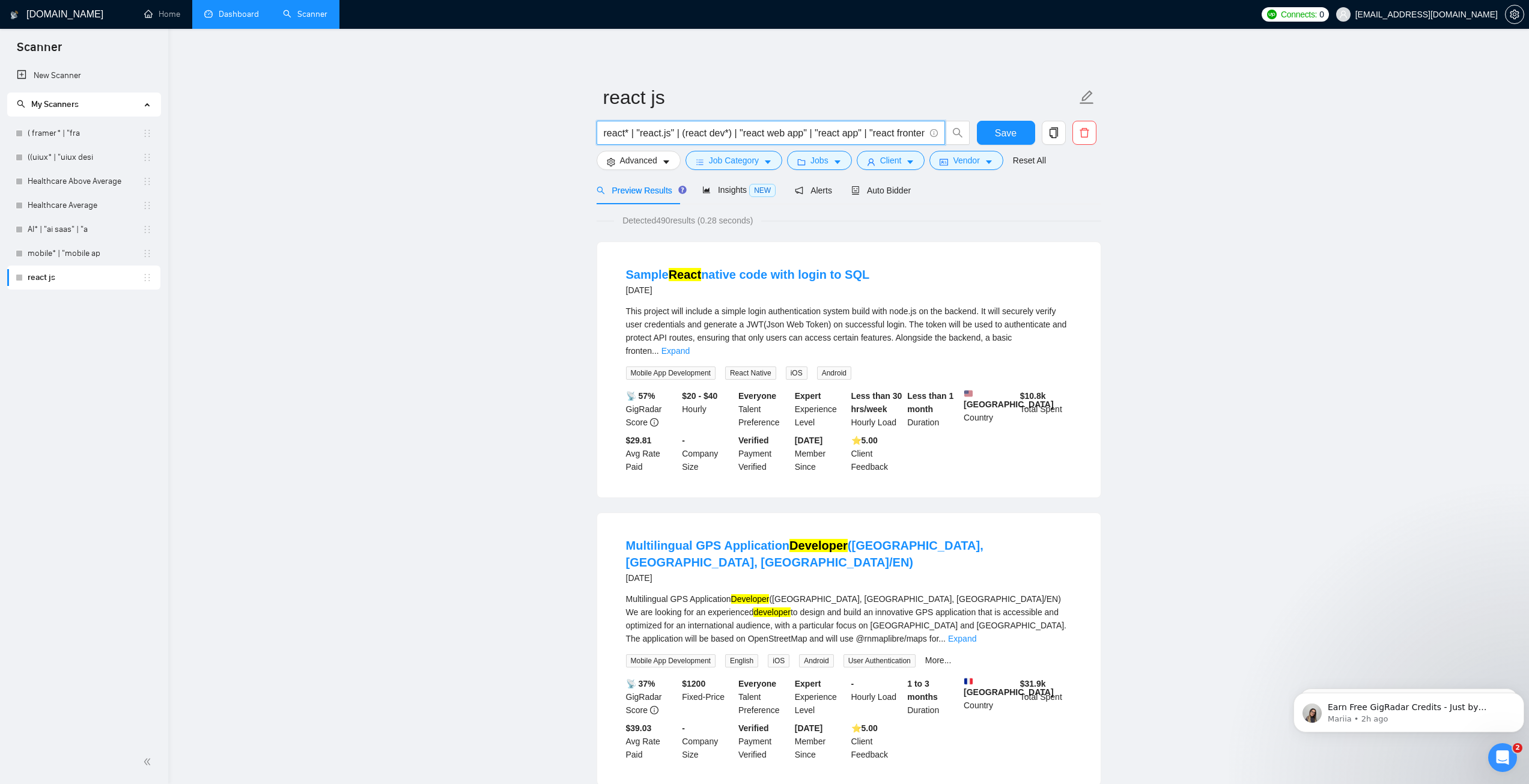
click at [899, 141] on span "react* | "react.js" | (react dev*) | "react web app" | "react app" | "react fro…" at bounding box center [770, 132] width 348 height 24
click at [915, 128] on input "react* | "react.js" | (react dev*) | "react web app" | "react app" | "react fro…" at bounding box center [764, 133] width 321 height 15
click at [1000, 135] on span "Save" at bounding box center [1005, 133] width 22 height 15
drag, startPoint x: 877, startPoint y: 132, endPoint x: 935, endPoint y: 134, distance: 58.0
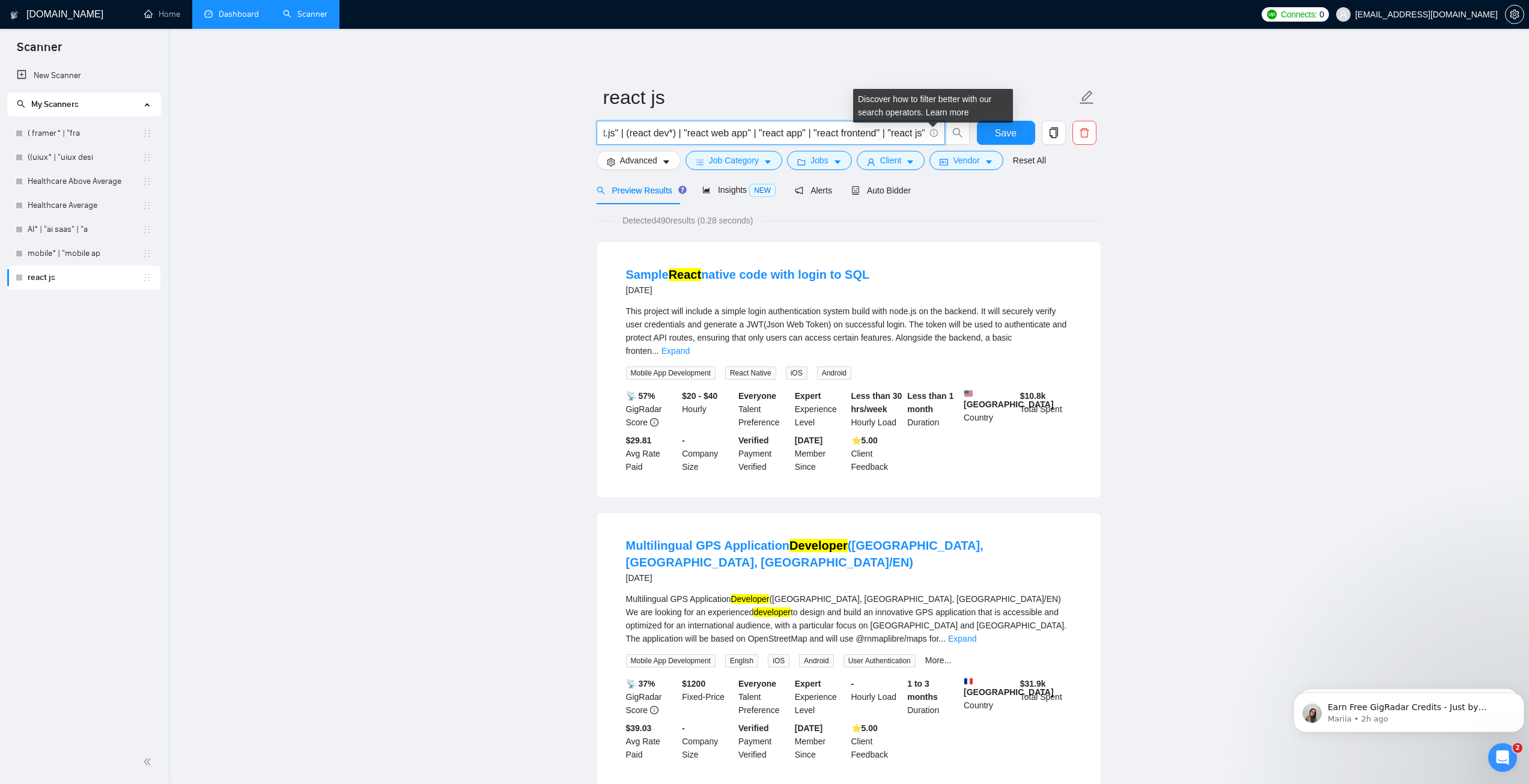
click at [935, 134] on span "react* | "react.js" | (react dev*) | "react web app" | "react app" | "react fro…" at bounding box center [770, 132] width 348 height 24
click at [919, 134] on input "react* | "react.js" | (react dev*) | "react web app" | "react app" | "react fro…" at bounding box center [764, 133] width 321 height 15
click at [913, 134] on input "react* | "react.js" | (react dev*) | "react web app" | "react app" | "react fro…" at bounding box center [764, 133] width 321 height 15
click at [605, 133] on input "react* | "react.js" | (react dev*) | "react web app" | "react app" | "react fro…" at bounding box center [764, 133] width 321 height 15
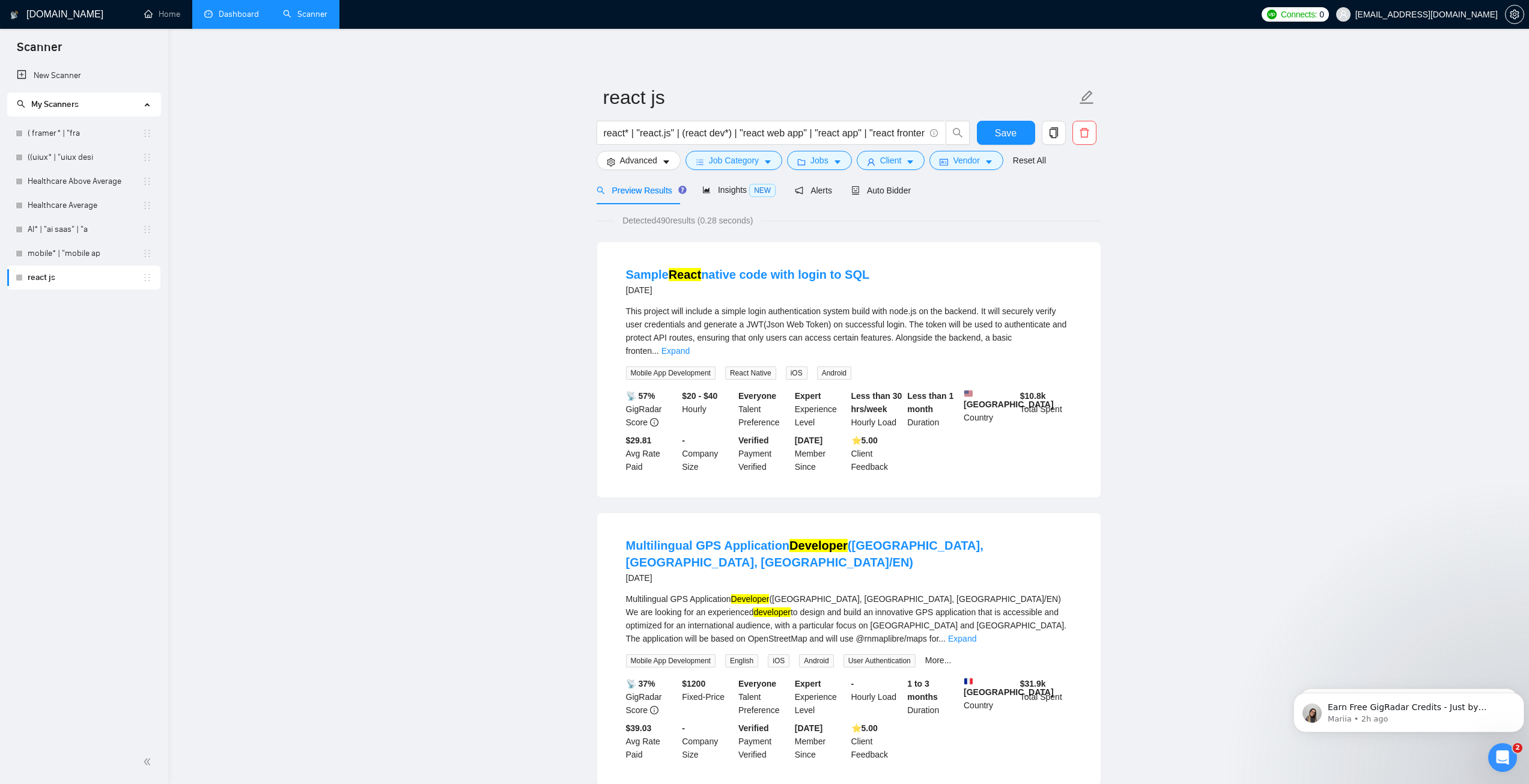
click at [903, 134] on input "react* | "react.js" | (react dev*) | "react web app" | "react app" | "react fro…" at bounding box center [764, 133] width 321 height 15
drag, startPoint x: 904, startPoint y: 133, endPoint x: 928, endPoint y: 134, distance: 24.0
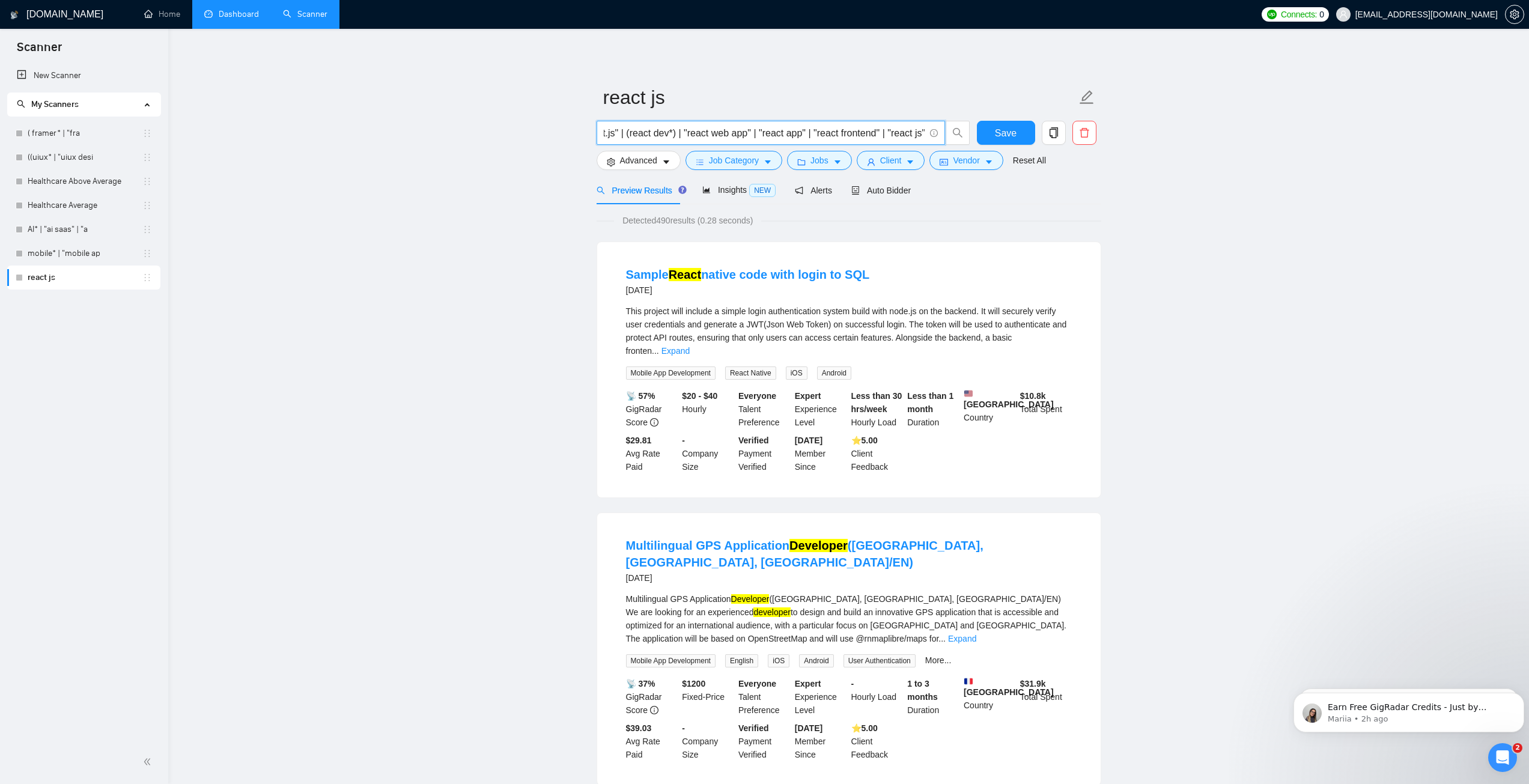
click at [928, 134] on span "react* | "react.js" | (react dev*) | "react web app" | "react app" | "react fro…" at bounding box center [770, 132] width 348 height 24
click at [914, 134] on input "react* | "react.js" | (react dev*) | "react web app" | "react app" | "react fro…" at bounding box center [764, 133] width 321 height 15
click at [922, 131] on input "react* | "react.js" | (react dev*) | "react web app" | "react app" | "react fro…" at bounding box center [764, 133] width 321 height 15
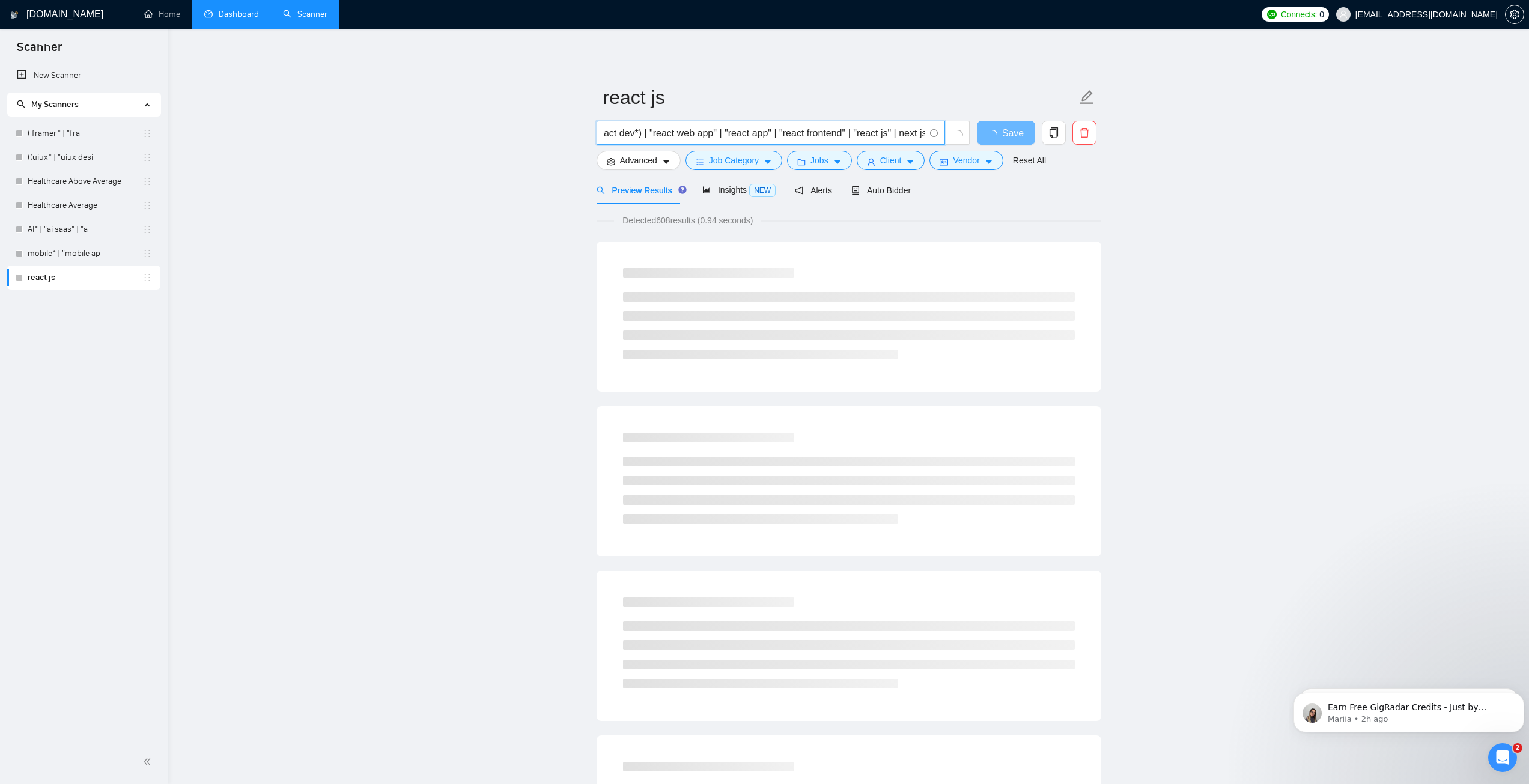
scroll to position [0, 94]
click at [895, 133] on input "react* | "react.js" | (react dev*) | "react web app" | "react app" | "react fro…" at bounding box center [764, 133] width 321 height 15
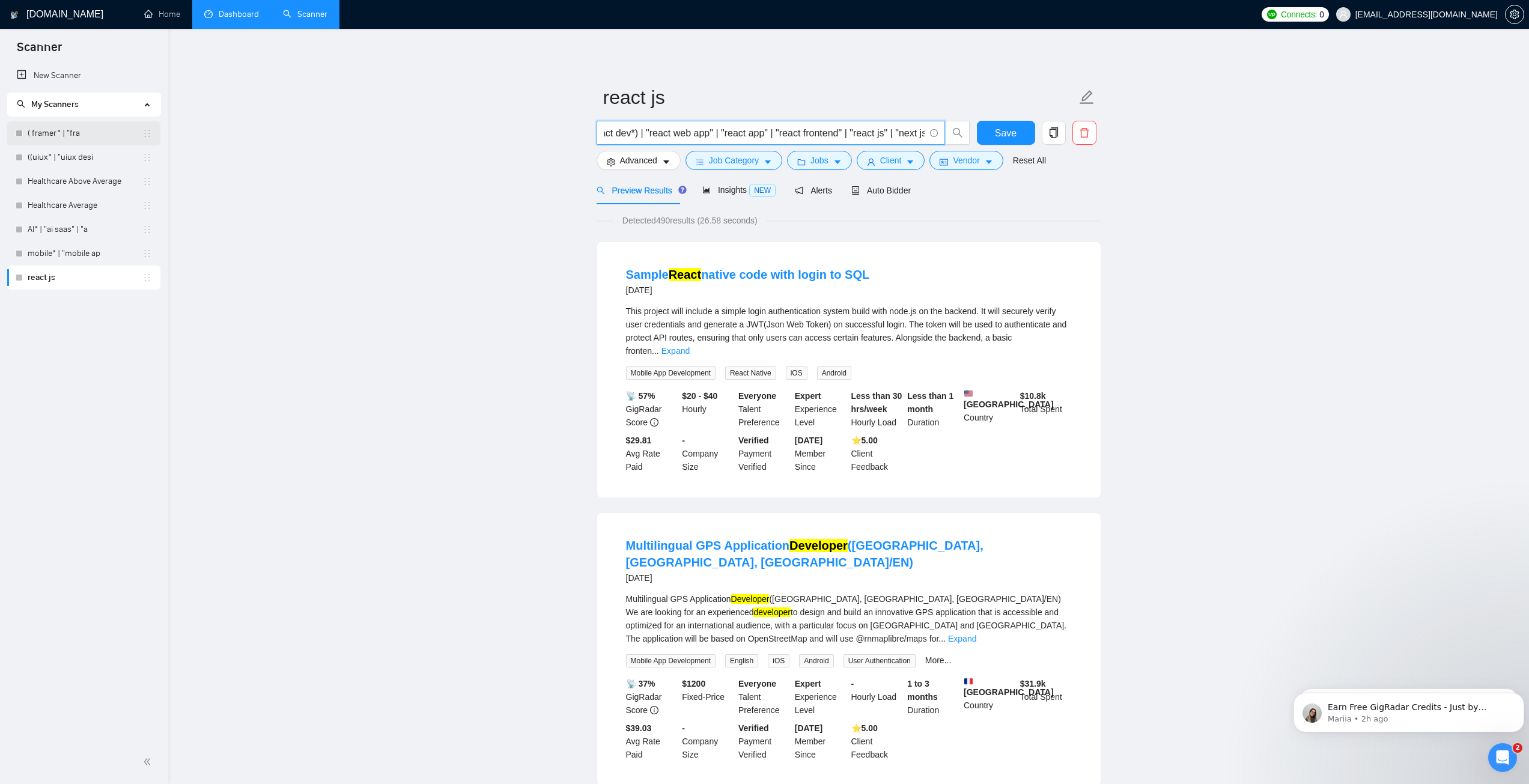
type input "react* | "react.js" | (react dev*) | "react web app" | "react app" | "react fro…"
